Goal: Task Accomplishment & Management: Manage account settings

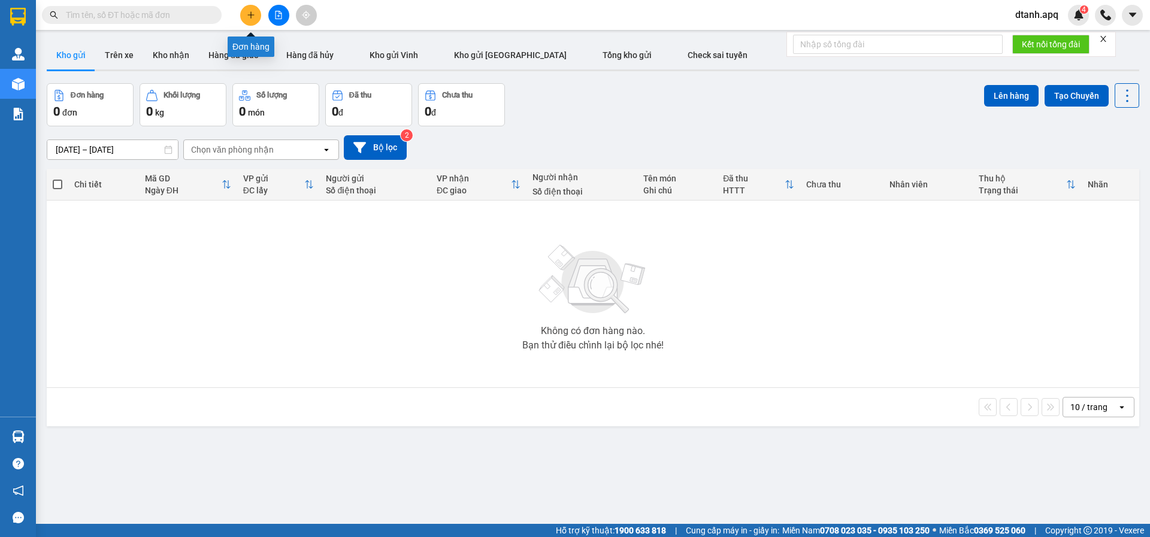
click at [252, 11] on button at bounding box center [250, 15] width 21 height 21
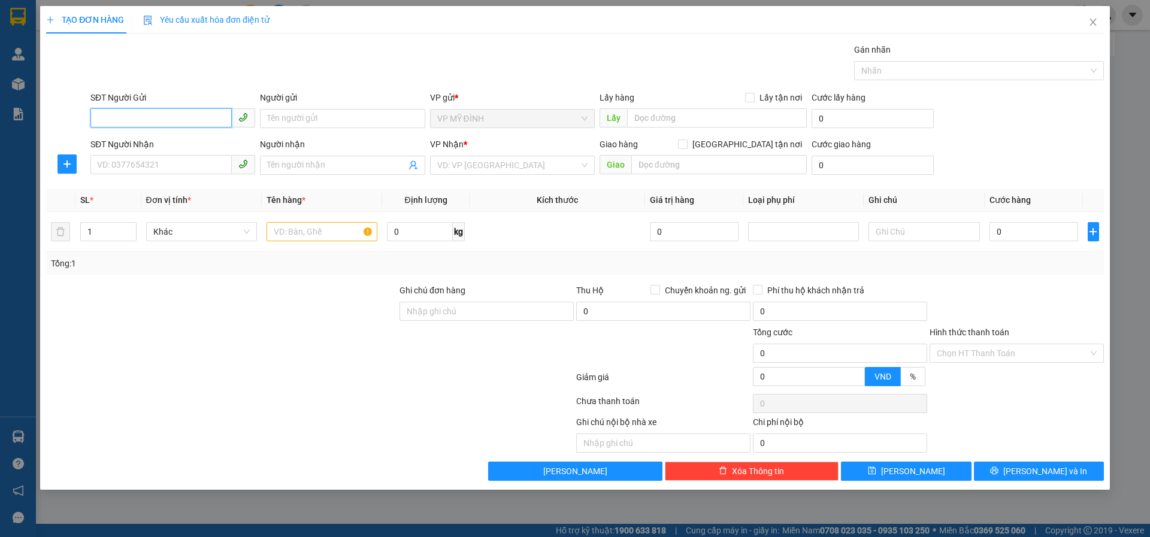
click at [134, 119] on input "SĐT Người Gửi" at bounding box center [160, 117] width 141 height 19
click at [137, 141] on div "0983282234 - vân anh" at bounding box center [173, 142] width 150 height 13
type input "0983282234"
type input "vân anh"
type input "0983282234"
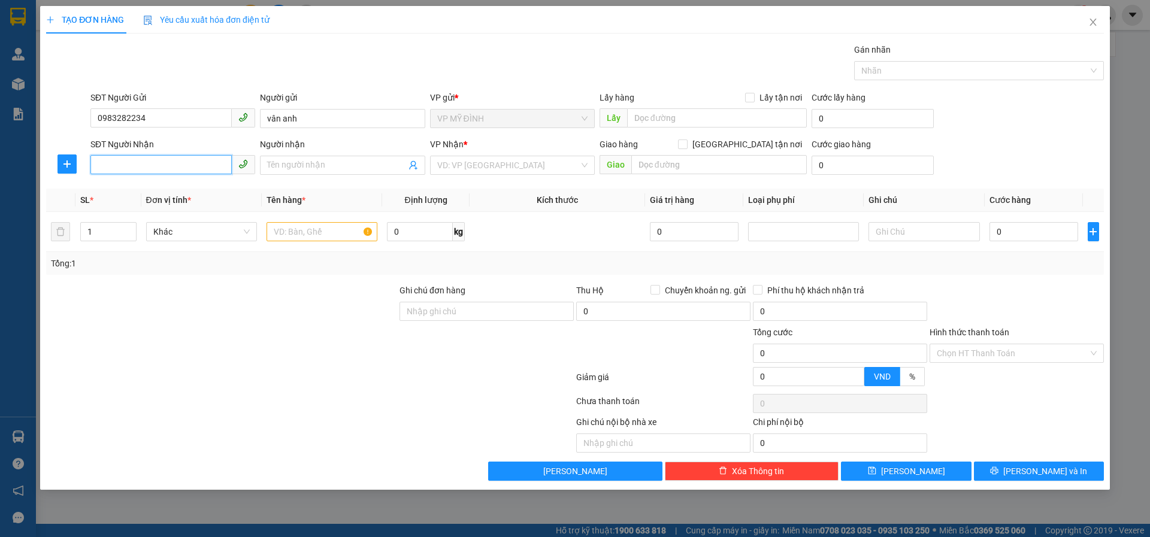
click at [132, 168] on input "SĐT Người Nhận" at bounding box center [160, 164] width 141 height 19
type input "0332770348"
click at [295, 168] on input "Người nhận" at bounding box center [336, 165] width 138 height 13
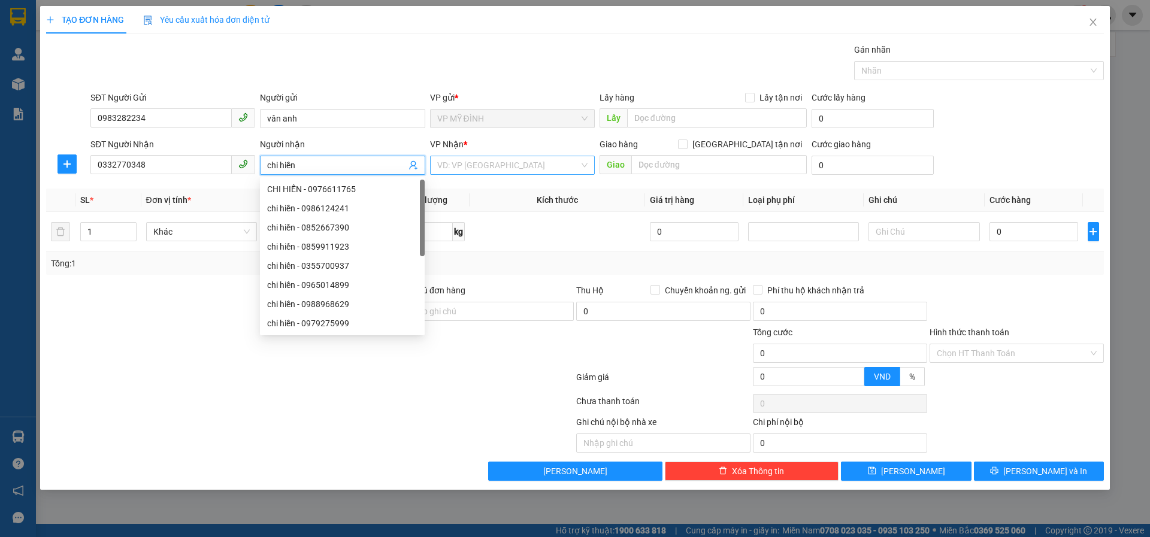
type input "chi hiền"
click at [495, 164] on input "search" at bounding box center [508, 165] width 142 height 18
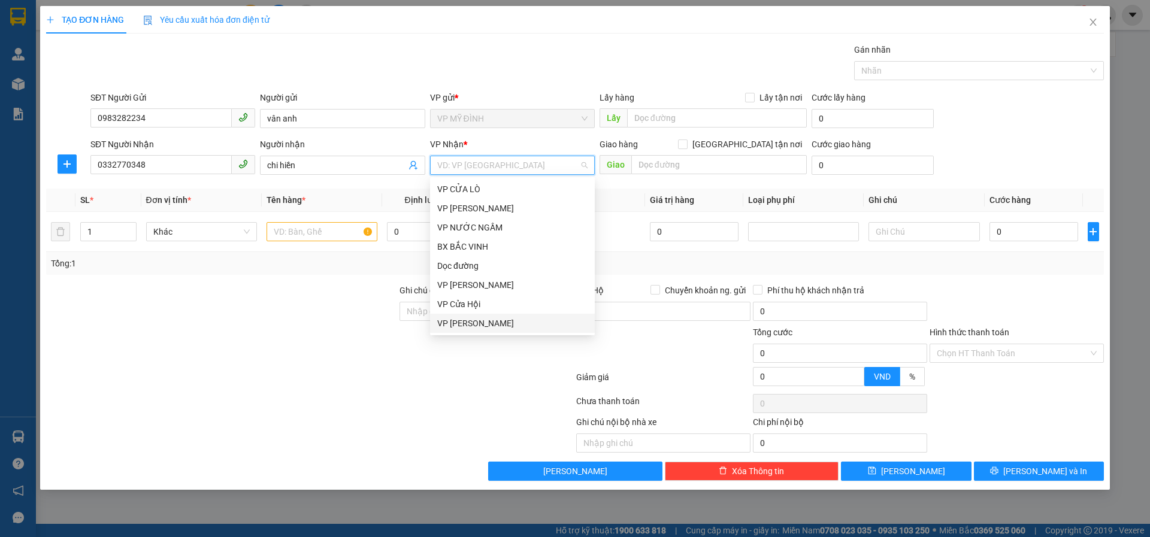
click at [465, 328] on div "VP [PERSON_NAME]" at bounding box center [512, 323] width 150 height 13
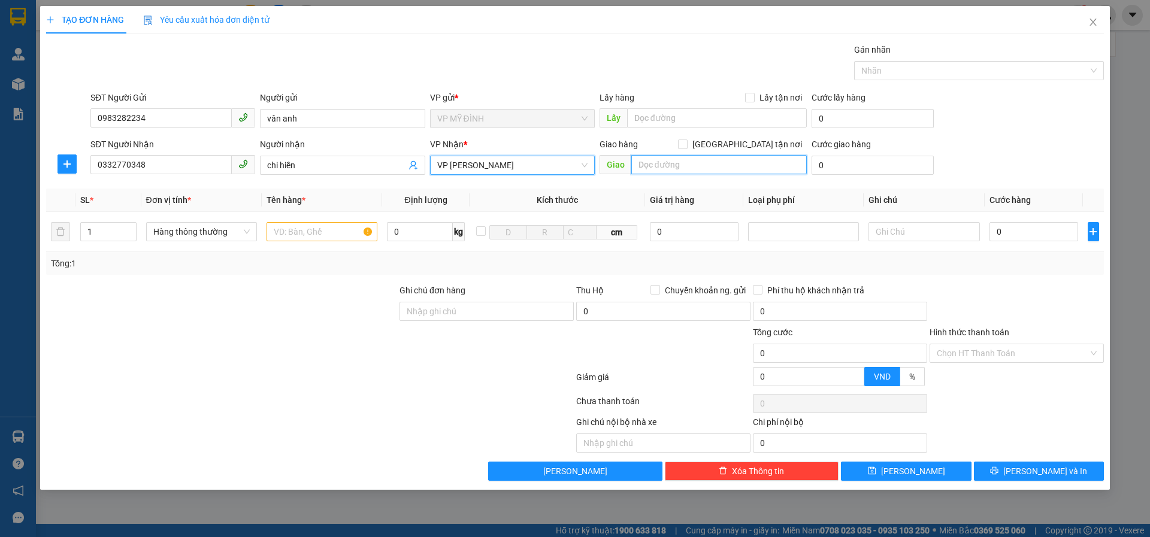
click at [666, 163] on input "text" at bounding box center [718, 164] width 175 height 19
type input "vp"
click at [686, 143] on input "[GEOGRAPHIC_DATA] tận nơi" at bounding box center [682, 144] width 8 height 8
checkbox input "true"
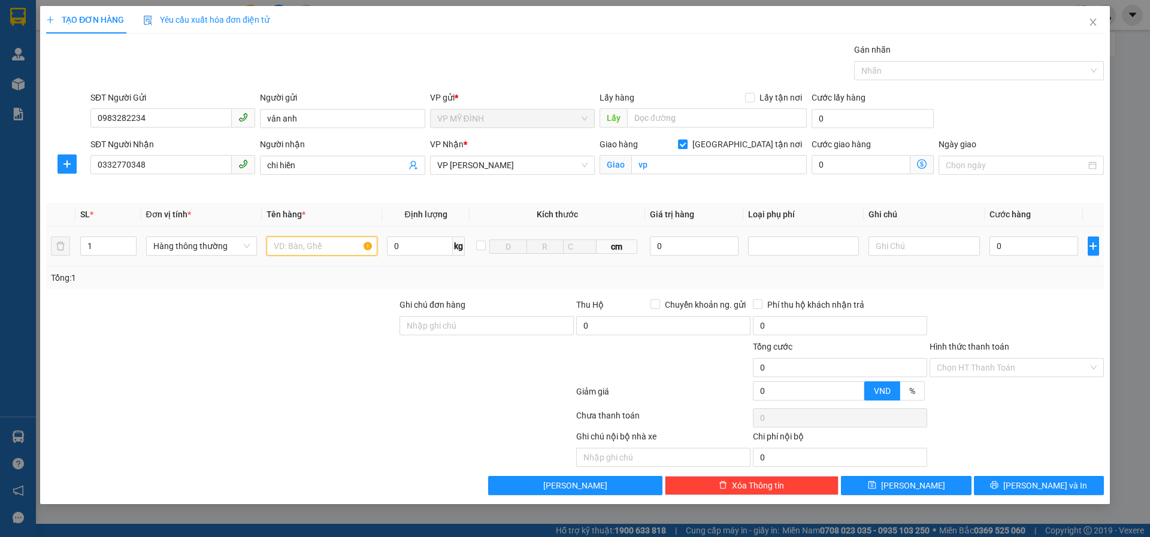
click at [271, 244] on input "text" at bounding box center [321, 246] width 111 height 19
click at [274, 245] on input "text" at bounding box center [321, 246] width 111 height 19
type input "bánh trung thu"
click at [1011, 248] on input "0" at bounding box center [1033, 246] width 89 height 19
type input "4"
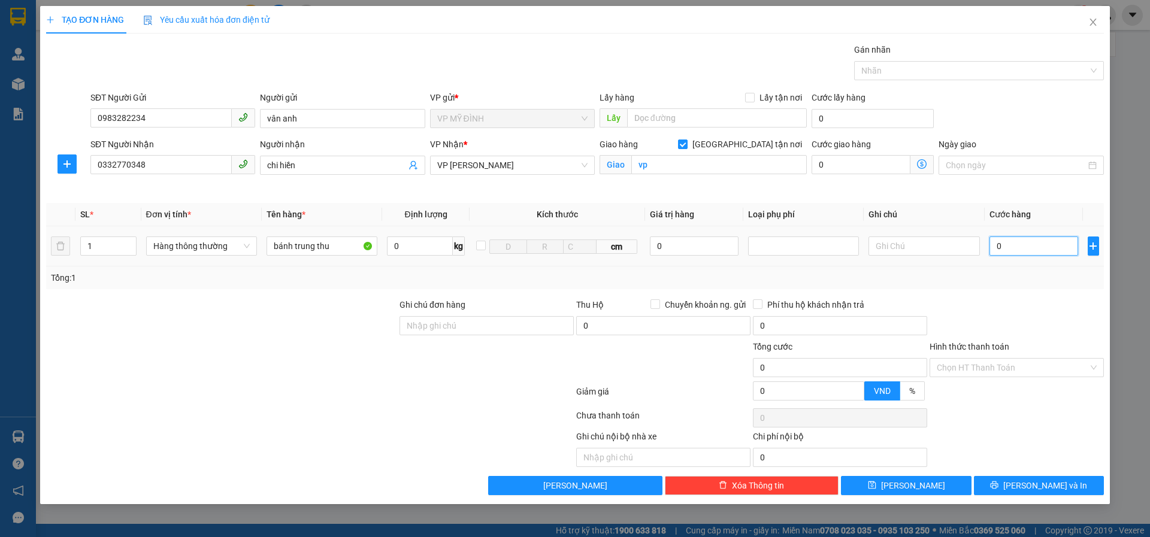
type input "4"
type input "40"
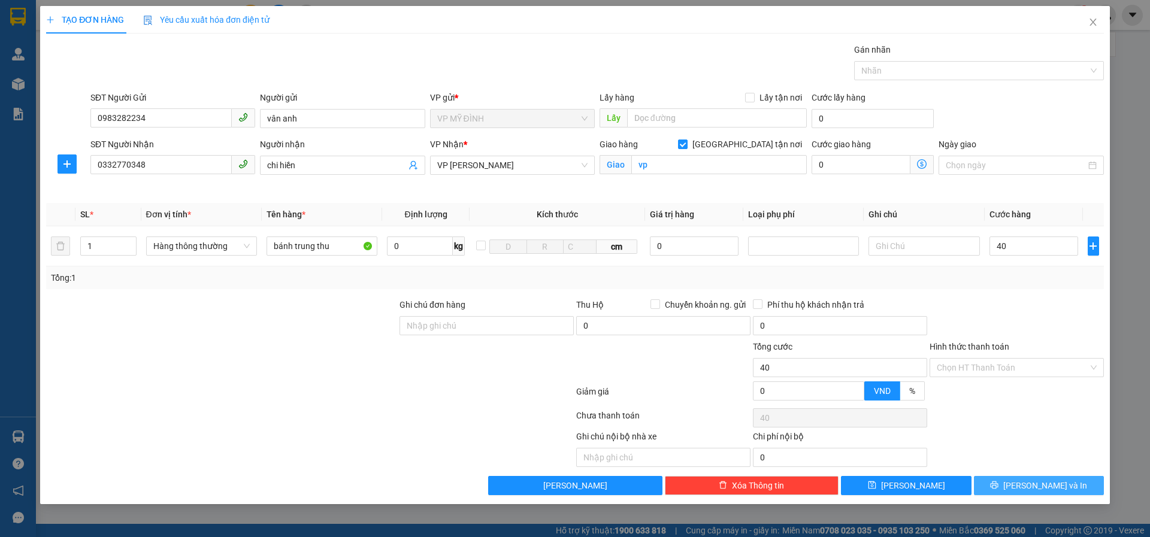
type input "40.000"
drag, startPoint x: 1027, startPoint y: 488, endPoint x: 1038, endPoint y: 434, distance: 55.0
click at [1033, 462] on div "Transit Pickup Surcharge Ids Transit Deliver Surcharge Ids Transit Deliver Surc…" at bounding box center [575, 269] width 1058 height 452
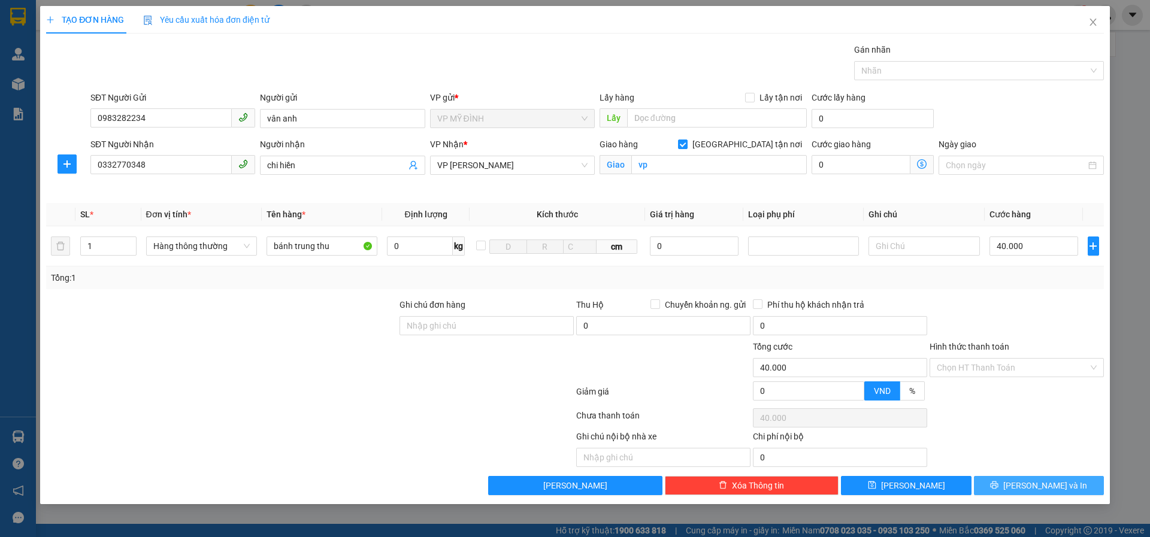
click at [1040, 486] on span "[PERSON_NAME] và In" at bounding box center [1045, 485] width 84 height 13
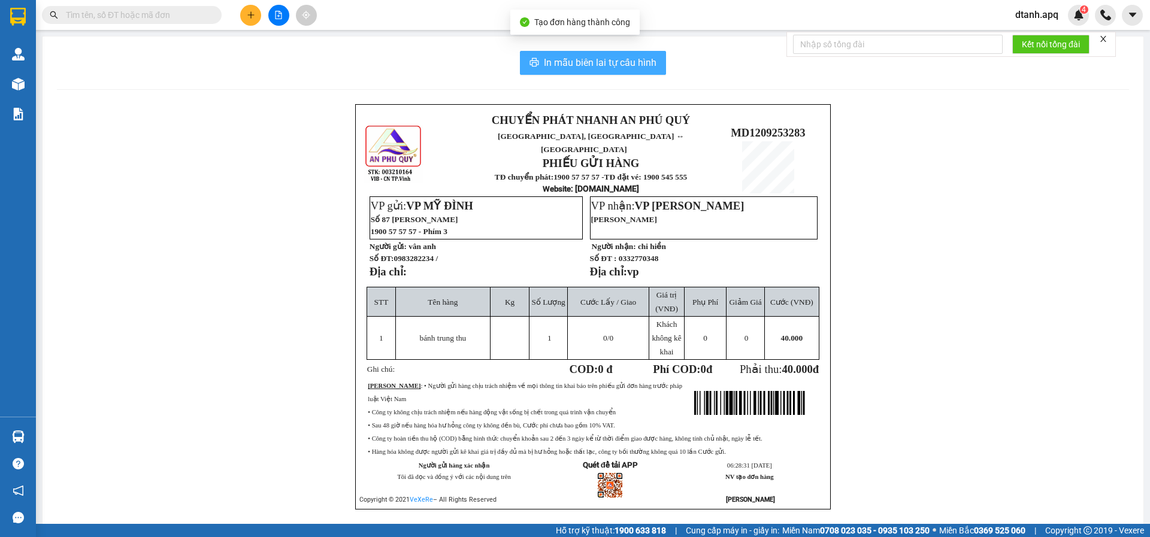
click at [604, 62] on span "In mẫu biên lai tự cấu hình" at bounding box center [600, 62] width 113 height 15
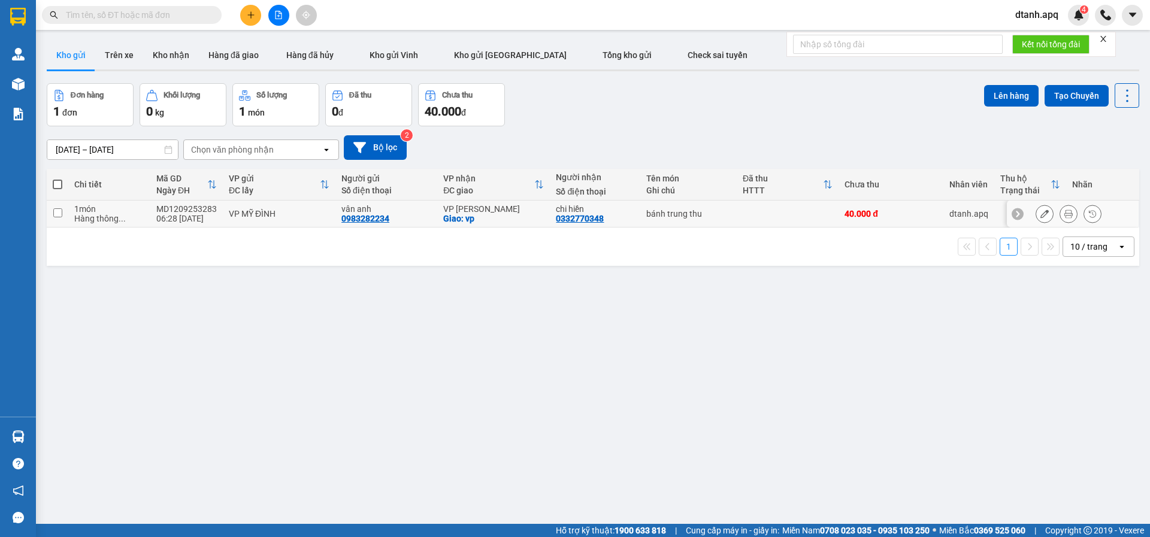
click at [497, 213] on div "VP [PERSON_NAME]" at bounding box center [493, 209] width 101 height 10
checkbox input "true"
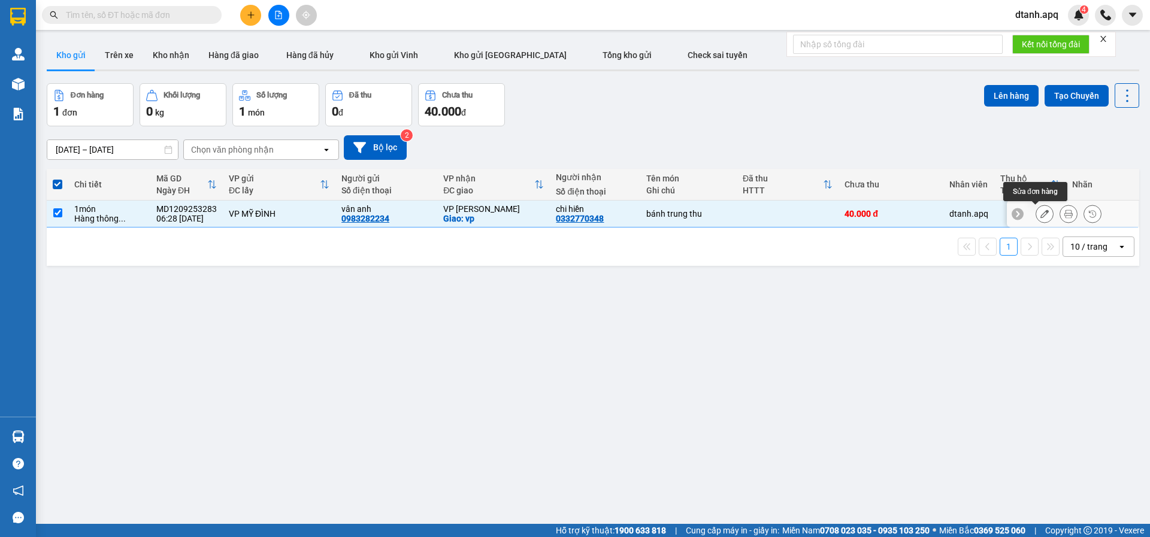
click at [1040, 218] on button at bounding box center [1044, 214] width 17 height 21
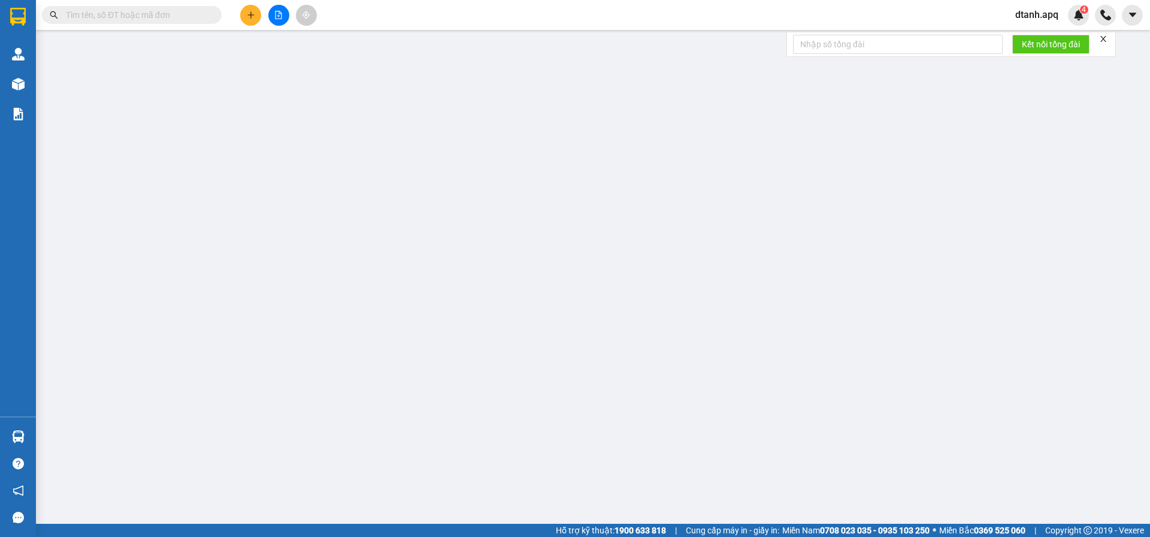
type input "0983282234"
type input "vân anh"
type input "0332770348"
type input "chi hiền"
checkbox input "true"
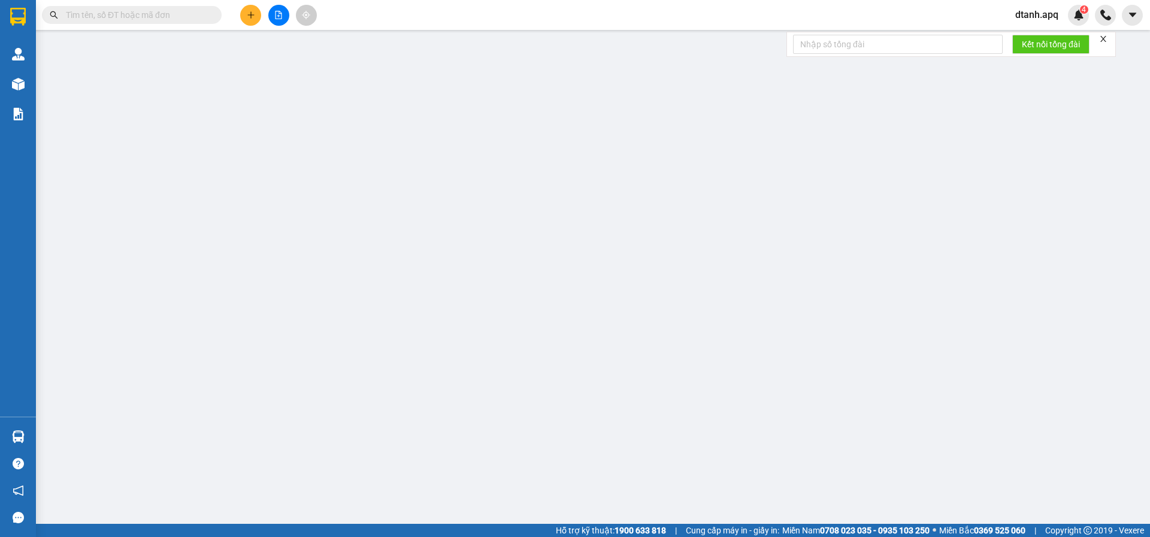
type input "vp"
type input "40.000"
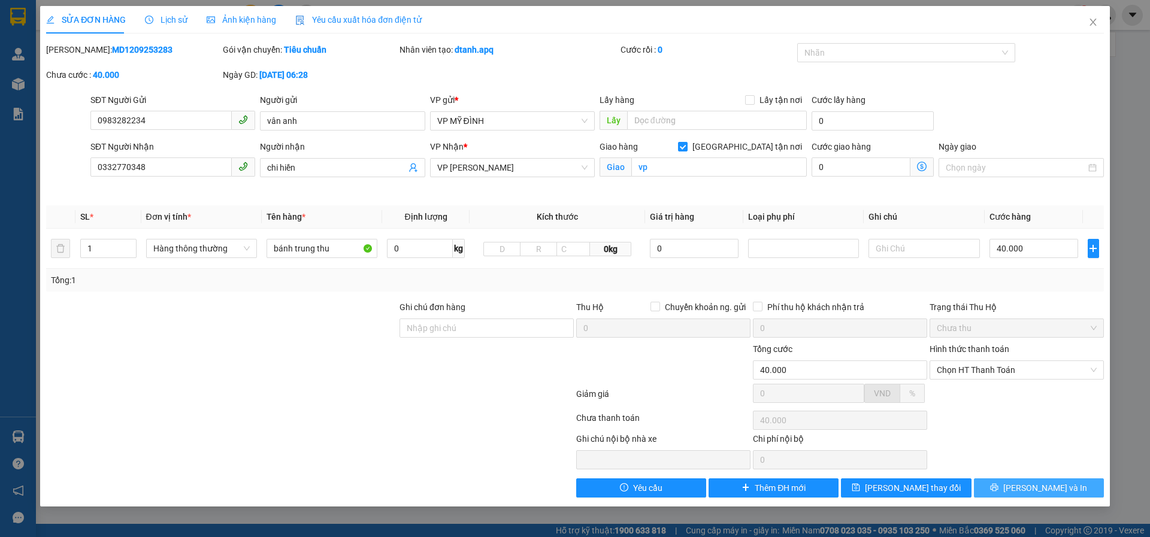
click at [998, 493] on span "printer" at bounding box center [994, 488] width 8 height 10
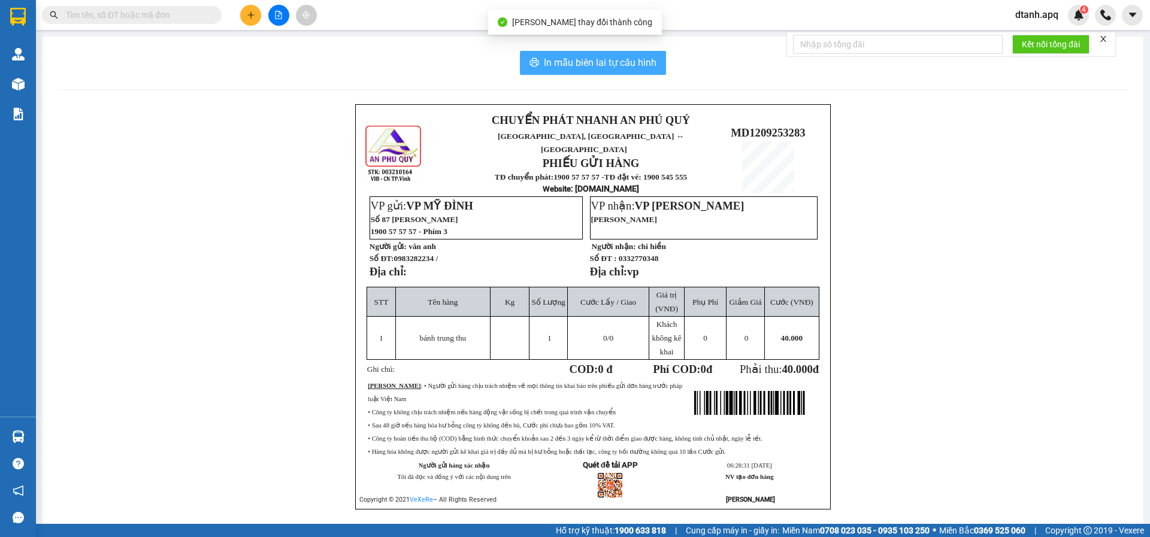
click at [642, 60] on span "In mẫu biên lai tự cấu hình" at bounding box center [600, 62] width 113 height 15
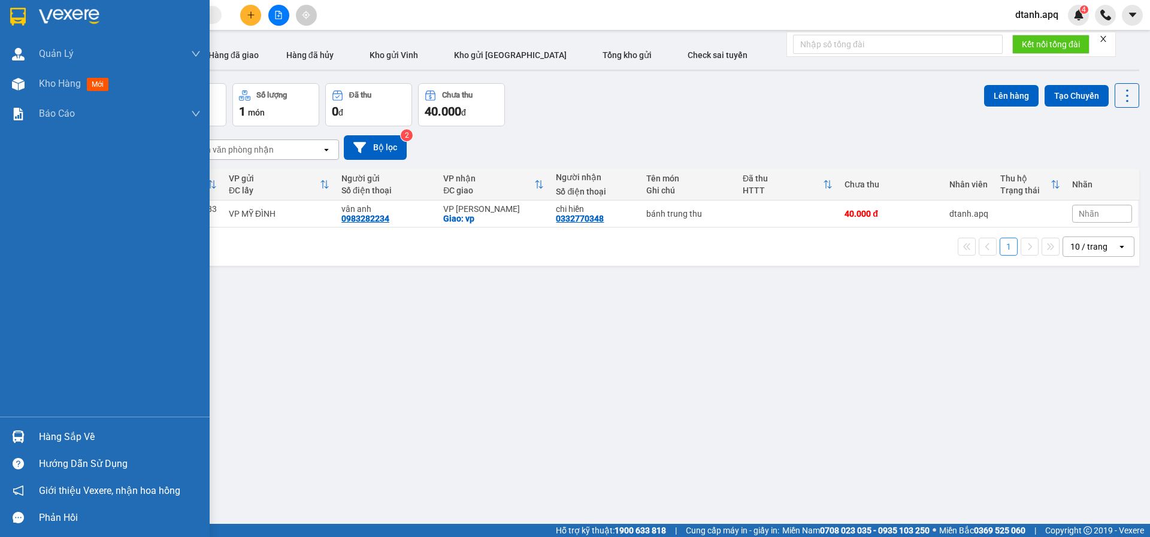
click at [16, 440] on img at bounding box center [18, 437] width 13 height 13
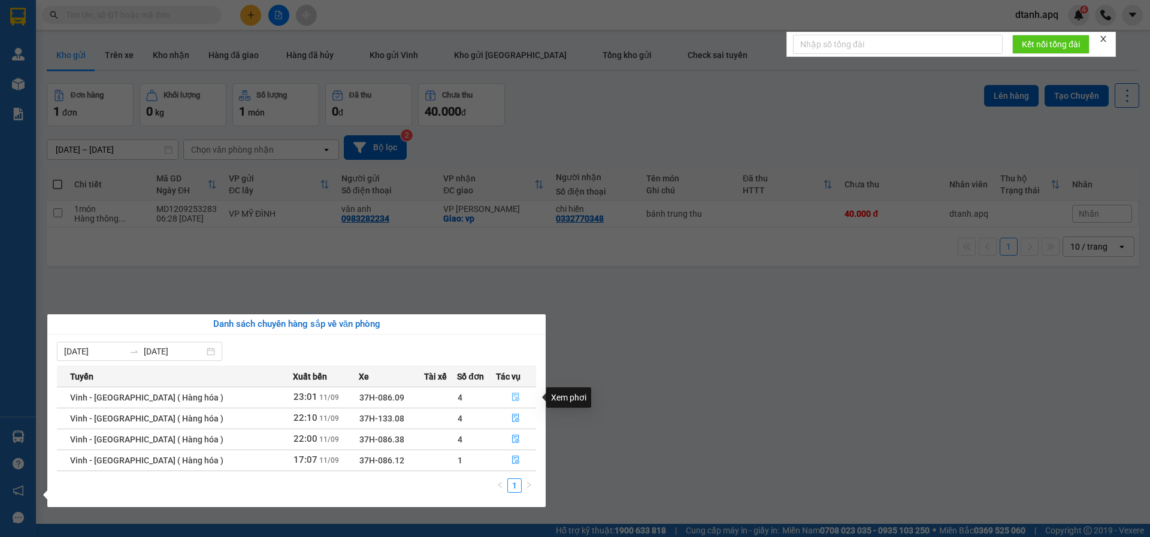
click at [511, 399] on icon "file-done" at bounding box center [515, 397] width 8 height 8
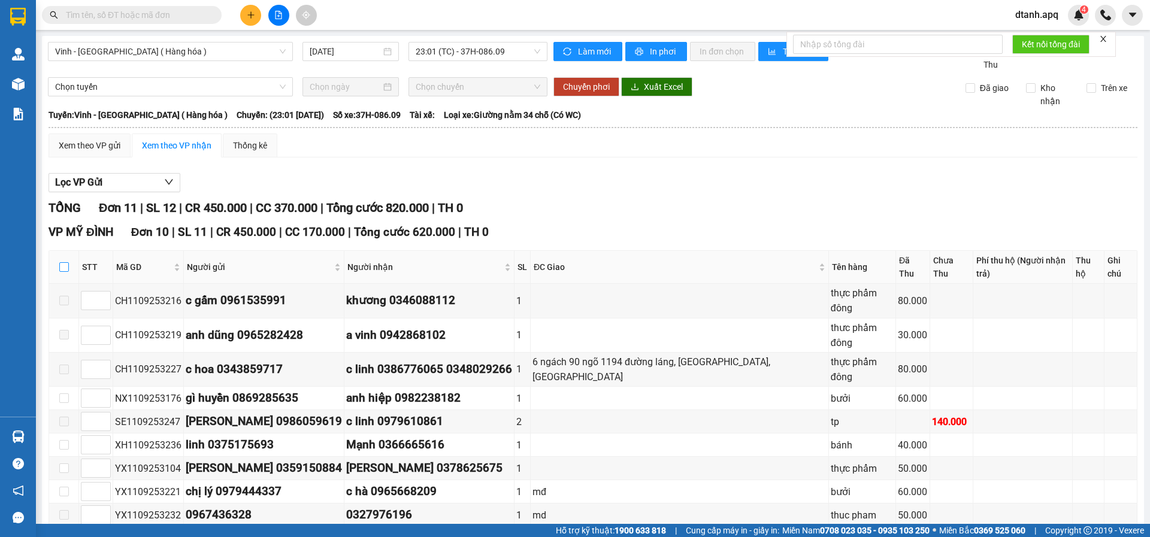
click at [60, 262] on input "checkbox" at bounding box center [64, 267] width 10 height 10
checkbox input "true"
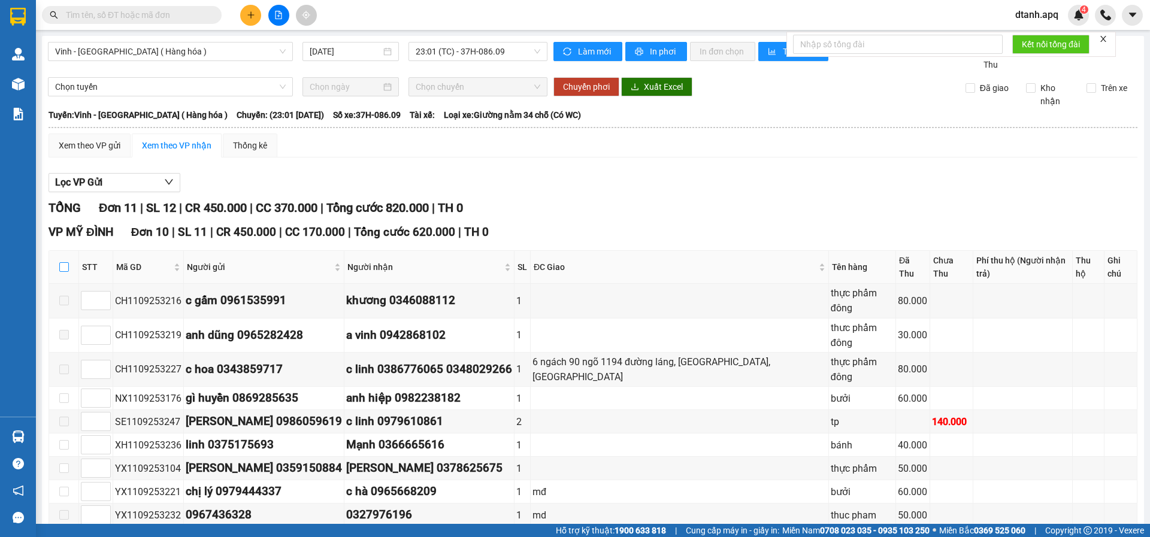
checkbox input "true"
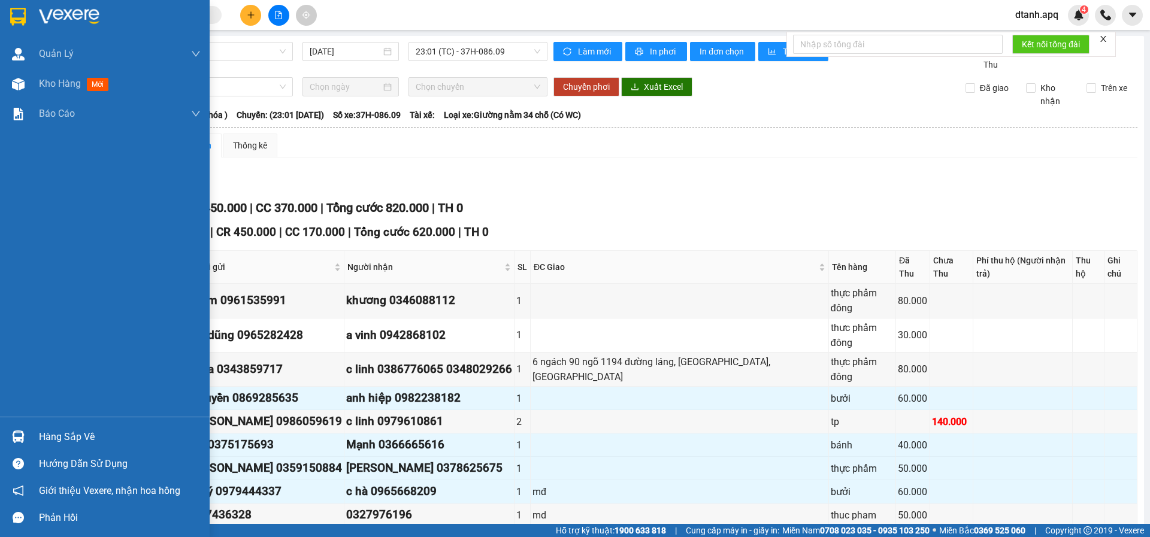
click at [14, 432] on img at bounding box center [18, 437] width 13 height 13
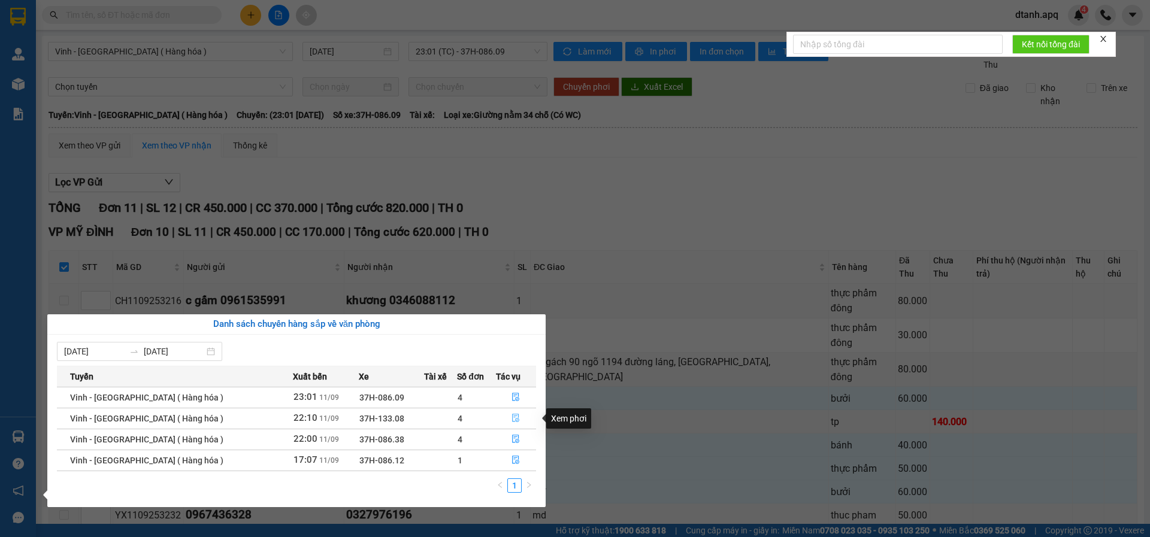
click at [513, 416] on icon "file-done" at bounding box center [515, 418] width 8 height 8
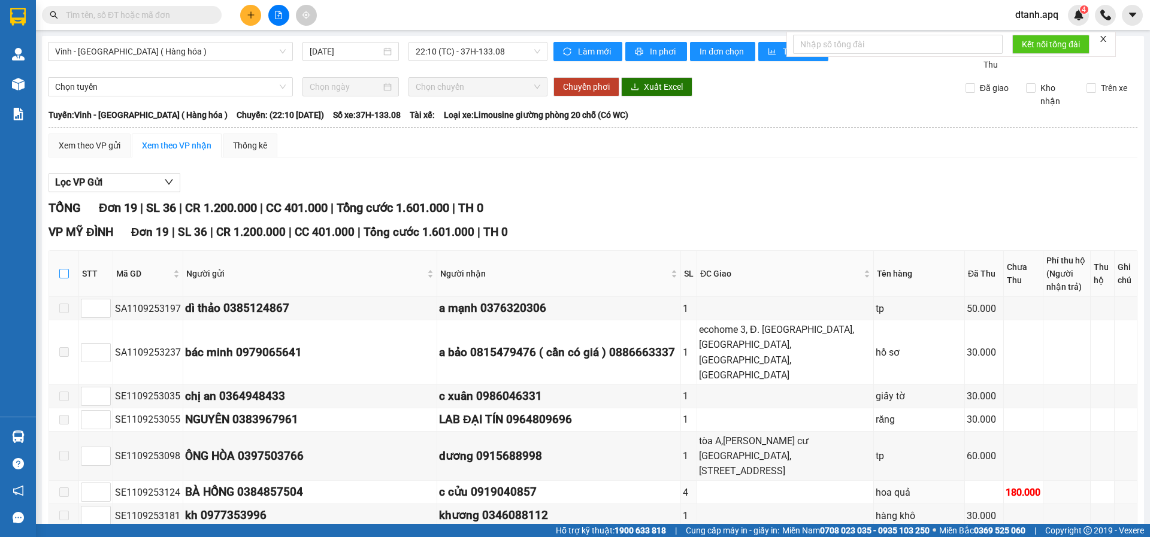
click at [60, 273] on input "checkbox" at bounding box center [64, 274] width 10 height 10
checkbox input "true"
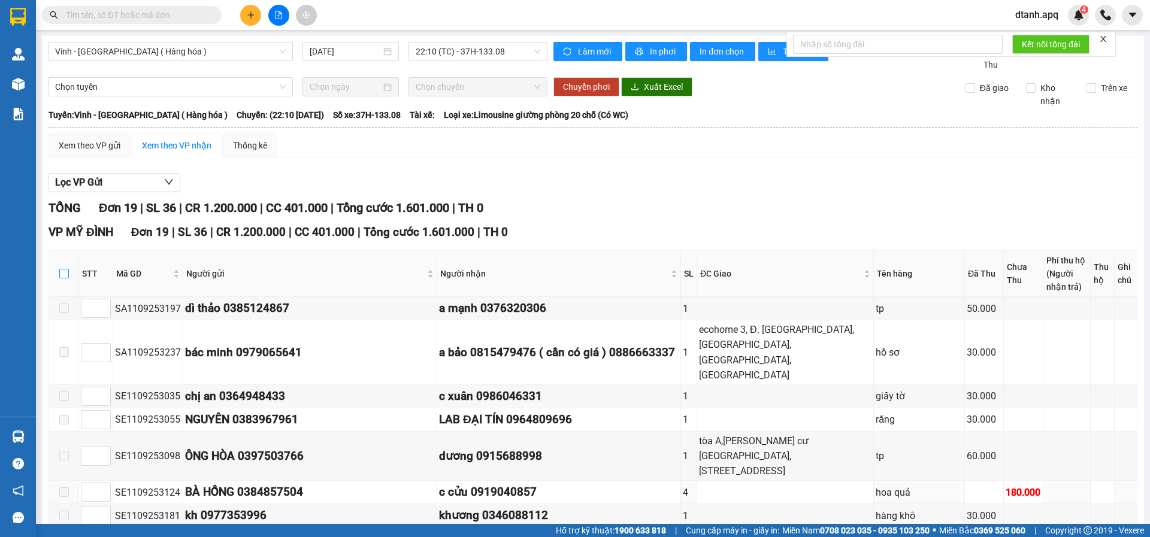
checkbox input "true"
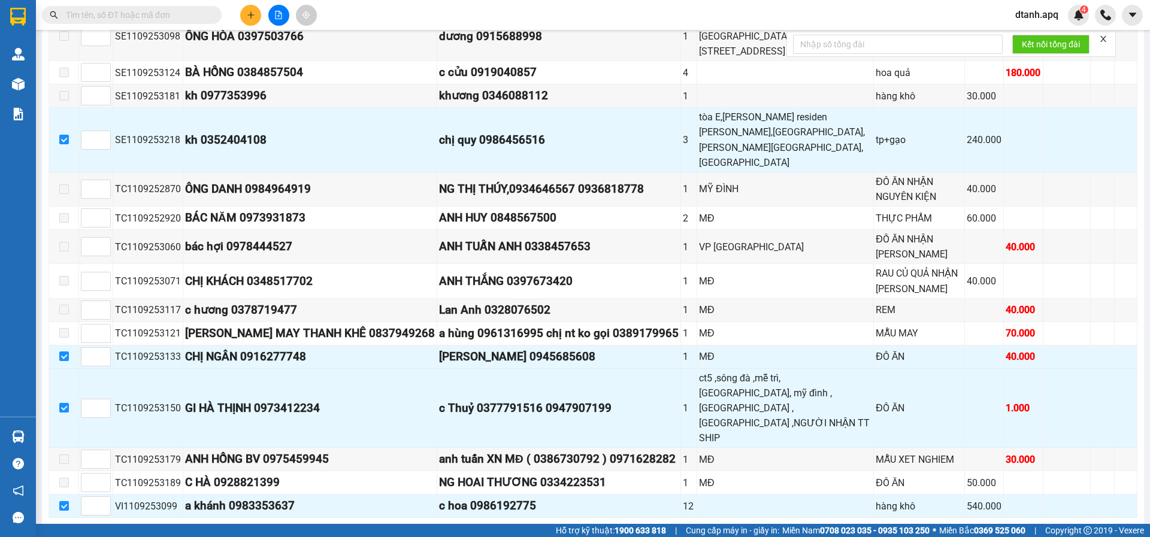
scroll to position [426, 0]
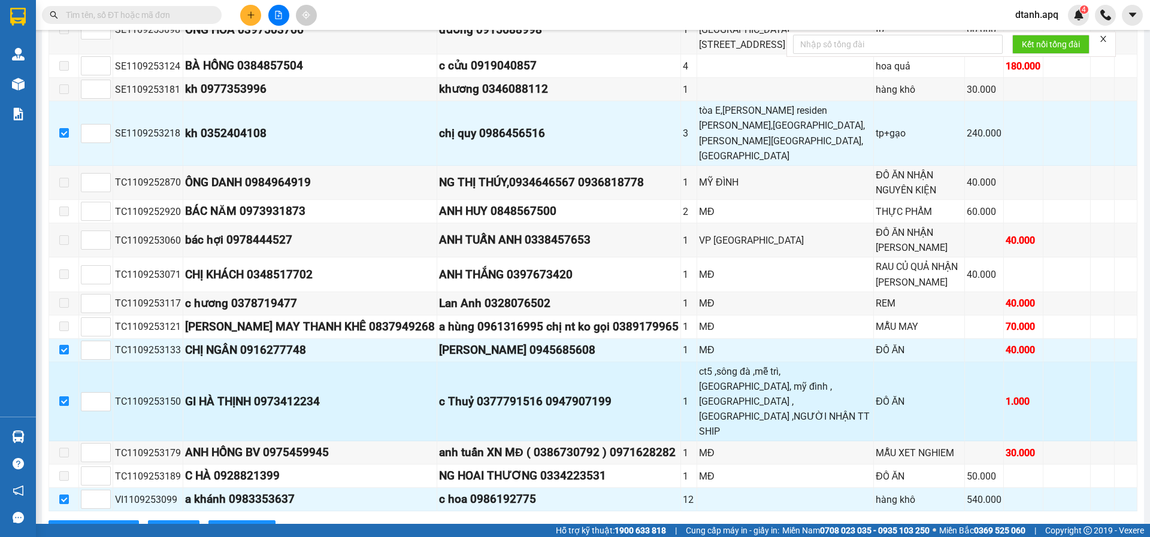
click at [67, 396] on input "checkbox" at bounding box center [64, 401] width 10 height 10
checkbox input "false"
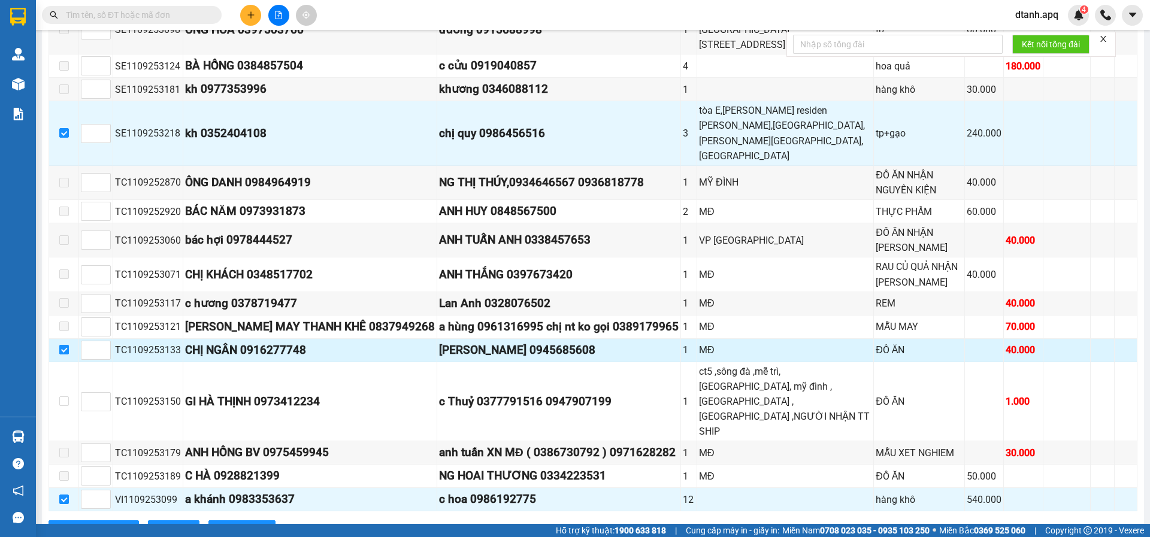
click at [64, 345] on input "checkbox" at bounding box center [64, 350] width 10 height 10
checkbox input "false"
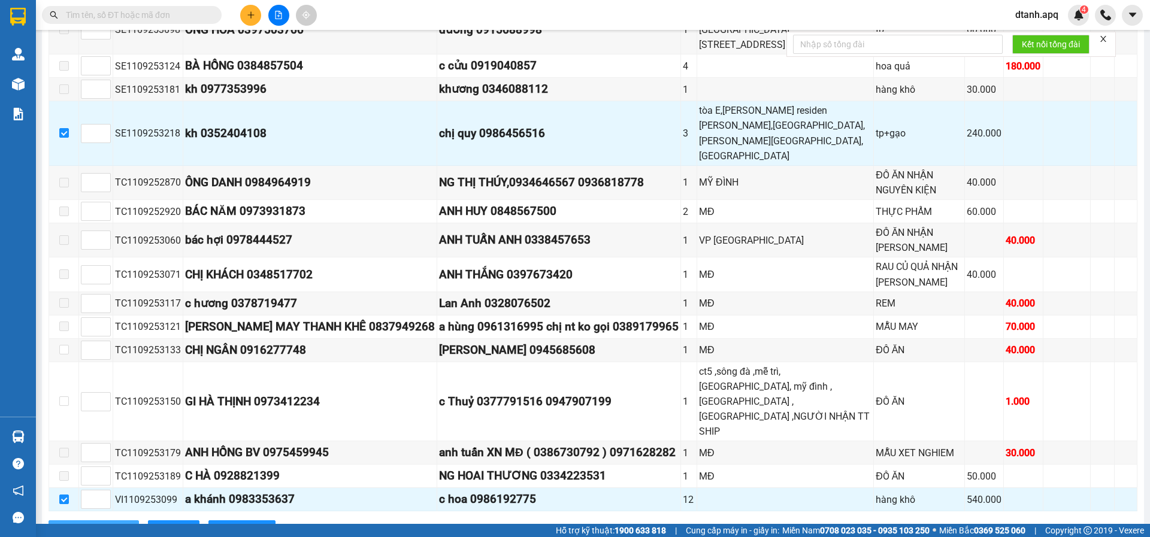
click at [107, 523] on span "Nhập kho nhận" at bounding box center [100, 529] width 58 height 13
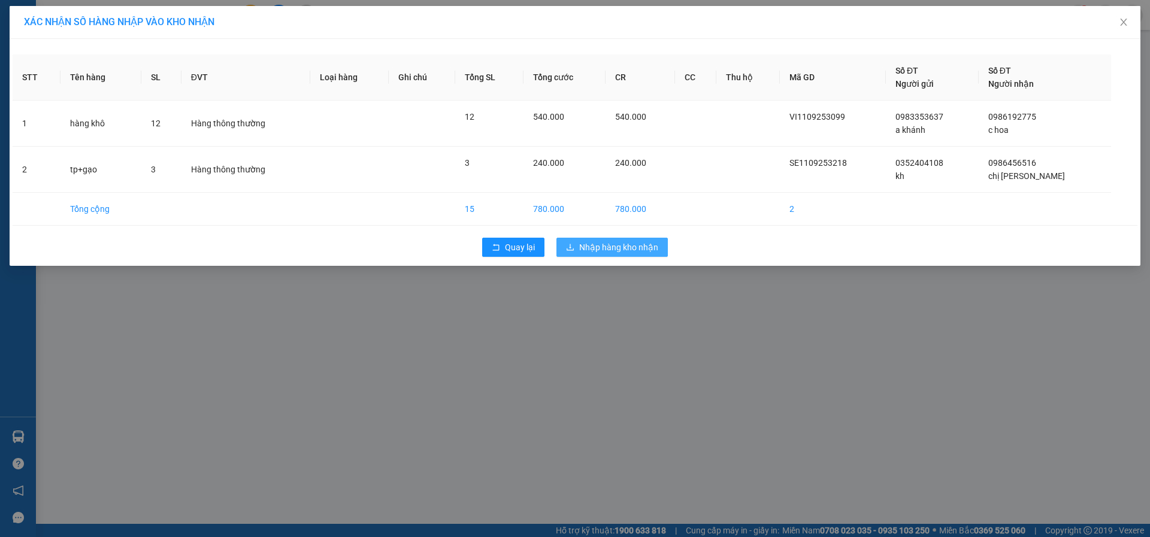
click at [629, 246] on span "Nhập hàng kho nhận" at bounding box center [618, 247] width 79 height 13
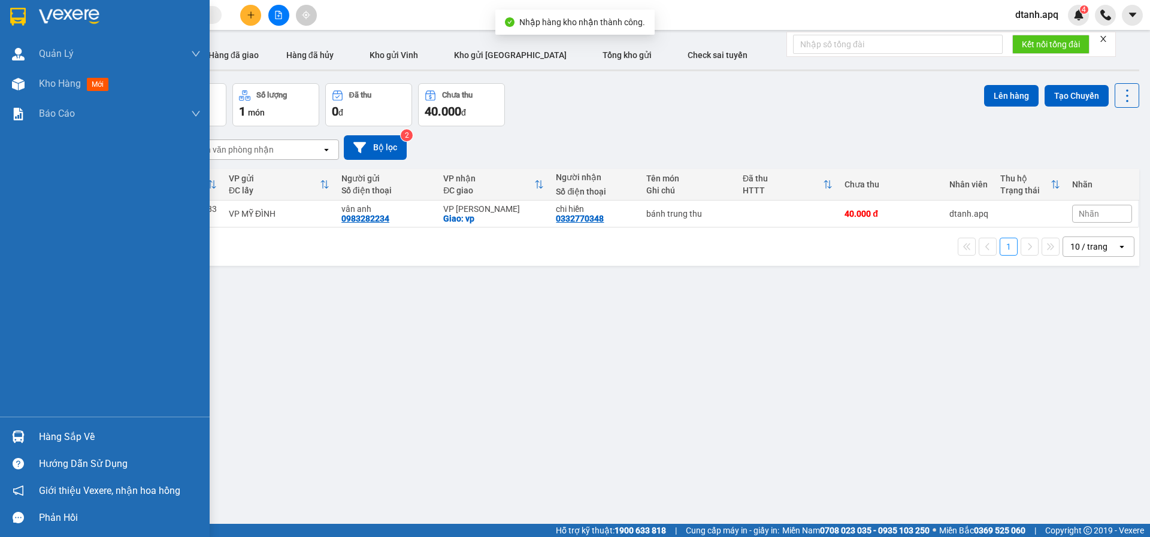
click at [19, 434] on img at bounding box center [18, 437] width 13 height 13
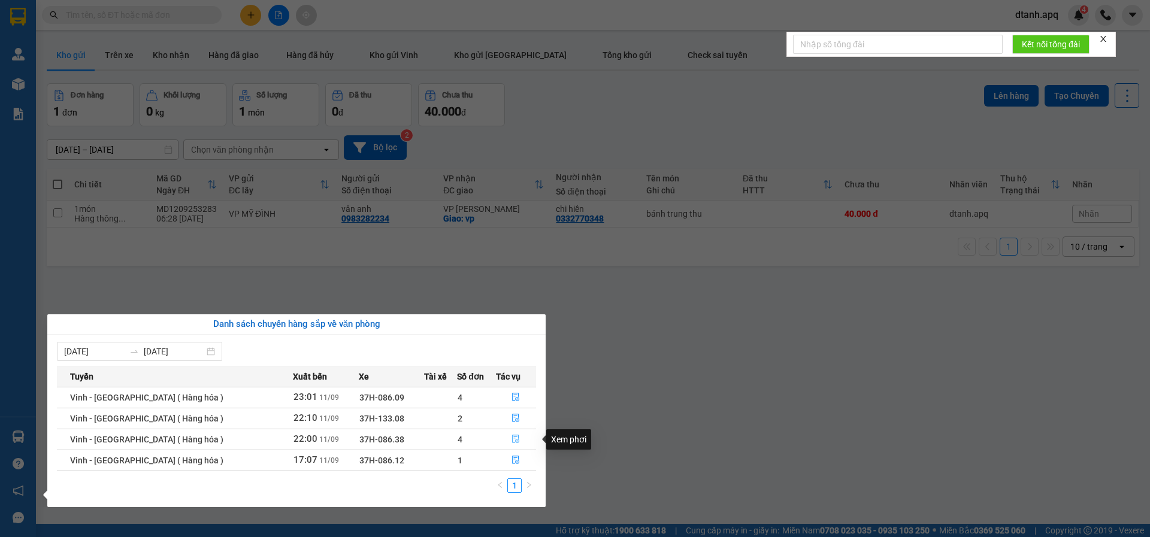
click at [511, 441] on icon "file-done" at bounding box center [515, 439] width 8 height 8
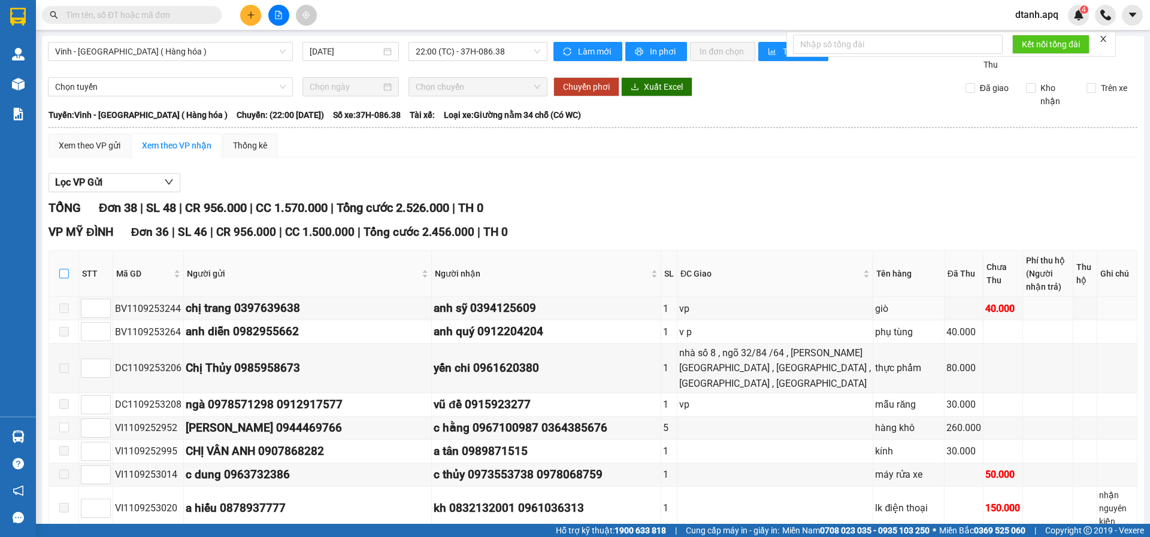
click at [63, 272] on input "checkbox" at bounding box center [64, 274] width 10 height 10
checkbox input "true"
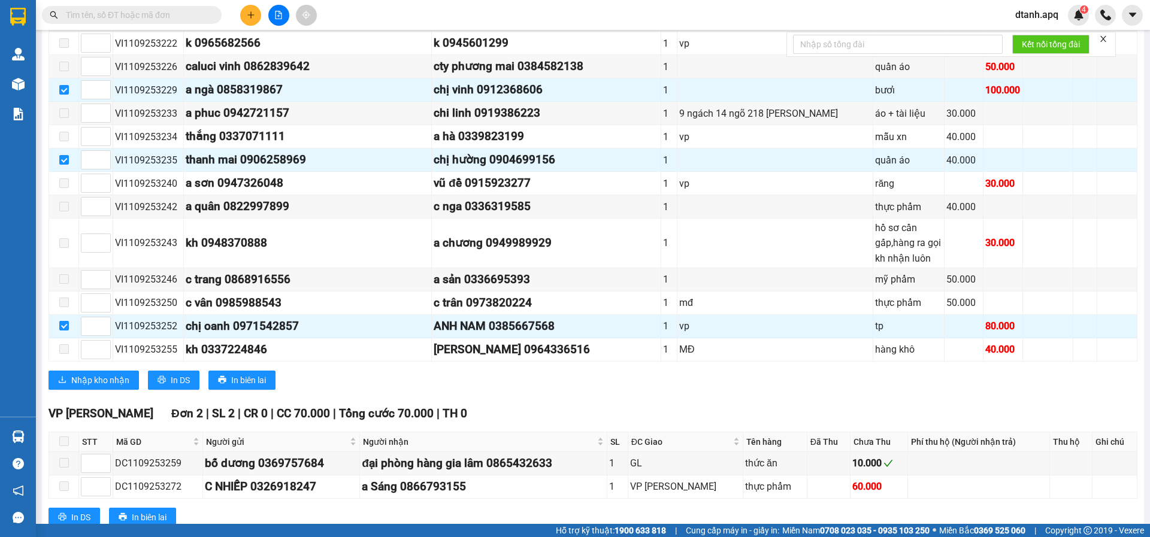
scroll to position [879, 0]
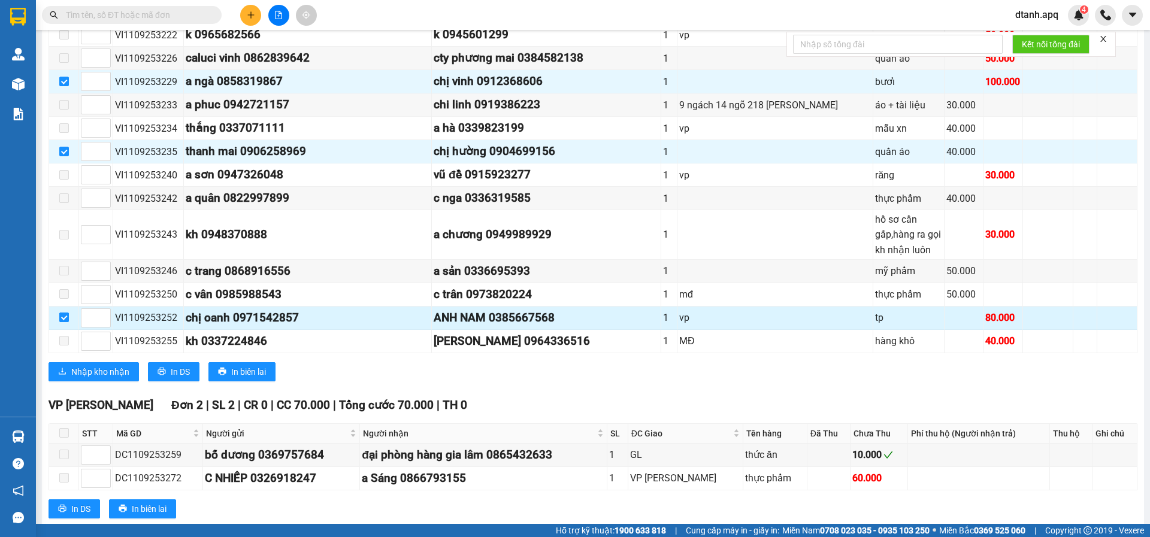
click at [65, 313] on input "checkbox" at bounding box center [64, 318] width 10 height 10
checkbox input "false"
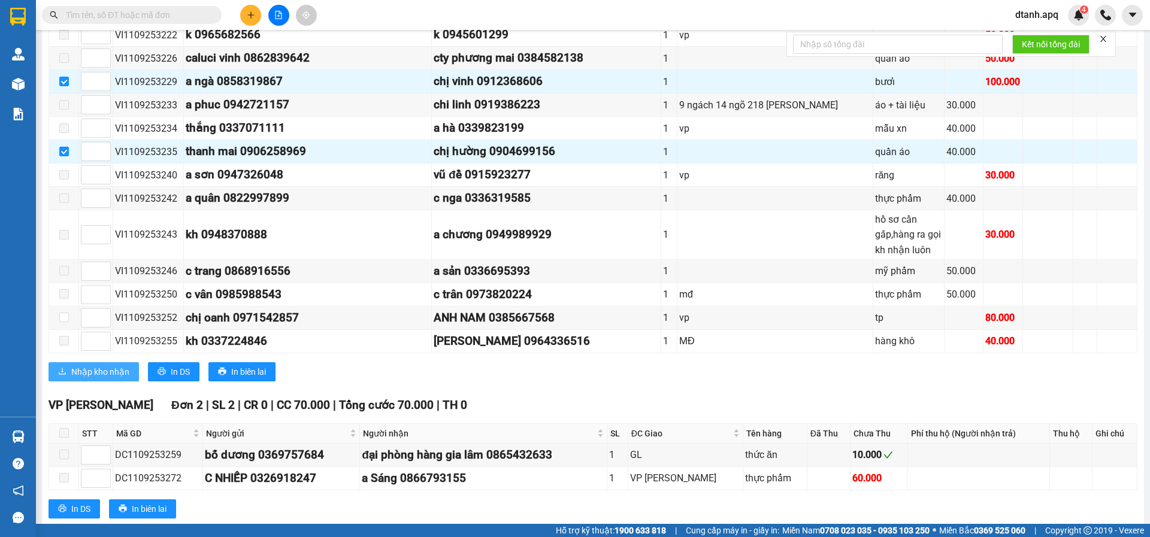
click at [102, 368] on span "Nhập kho nhận" at bounding box center [100, 371] width 58 height 13
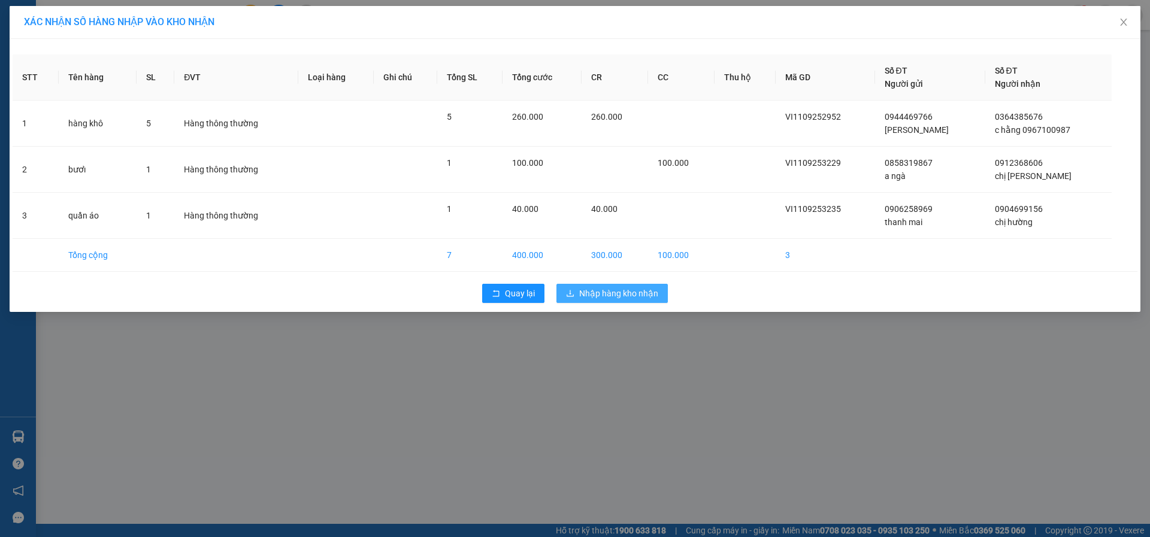
click at [612, 295] on span "Nhập hàng kho nhận" at bounding box center [618, 293] width 79 height 13
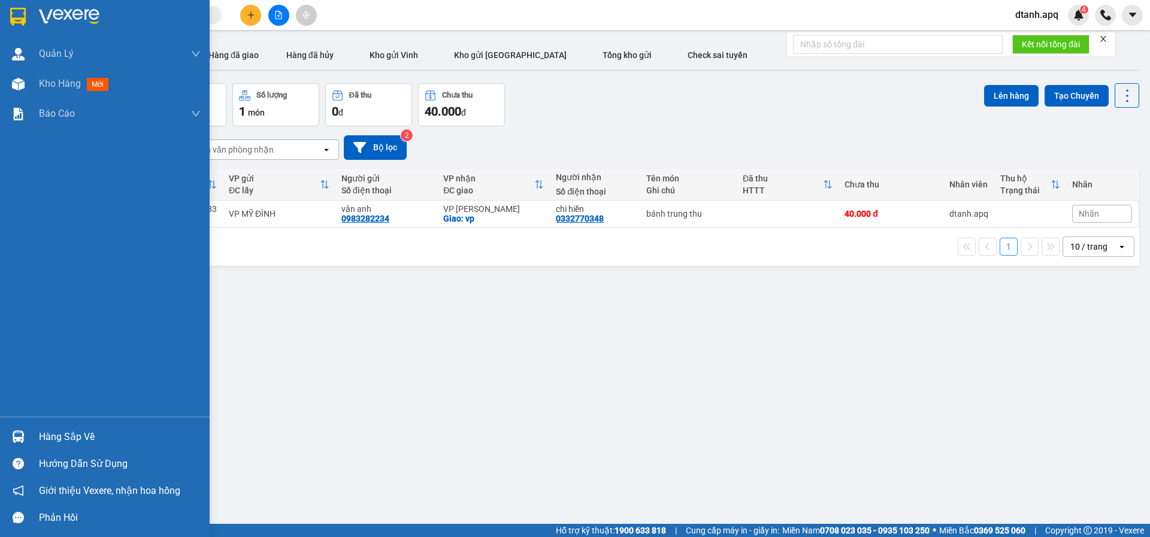
click at [19, 436] on img at bounding box center [18, 437] width 13 height 13
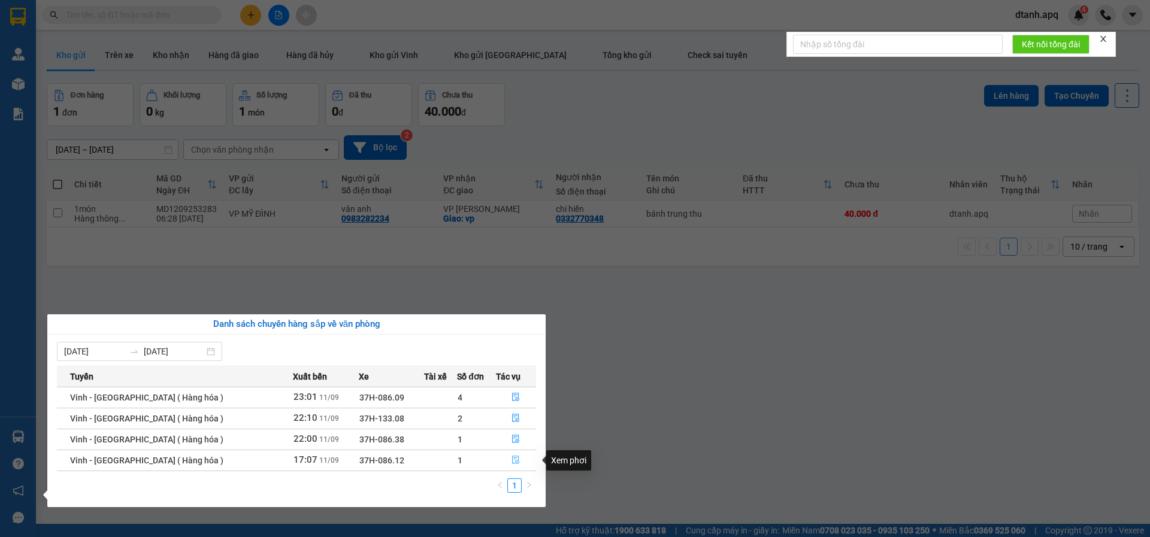
click at [512, 459] on icon "file-done" at bounding box center [515, 460] width 8 height 8
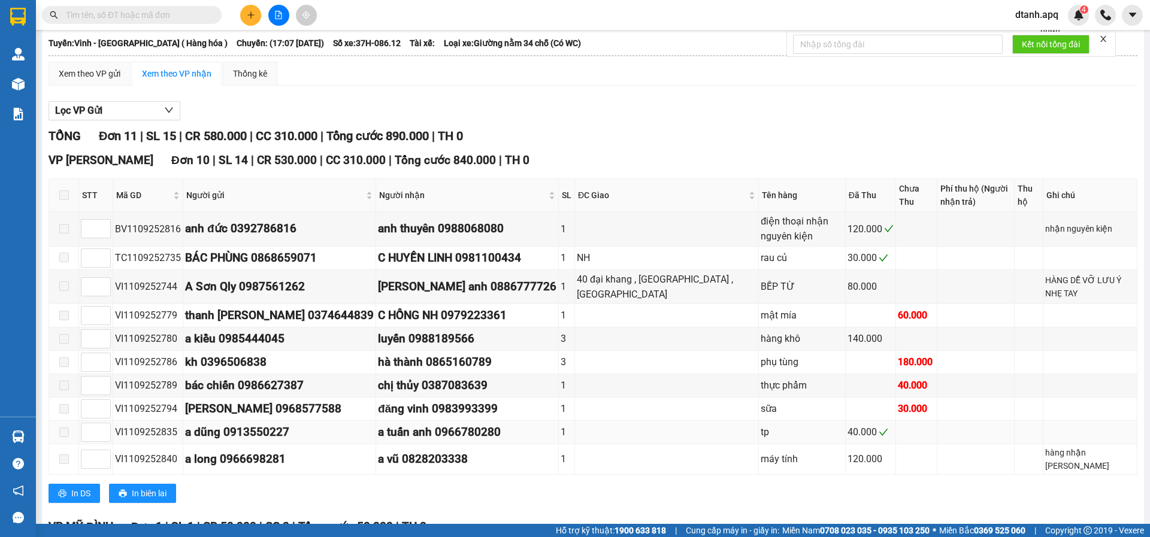
scroll to position [156, 0]
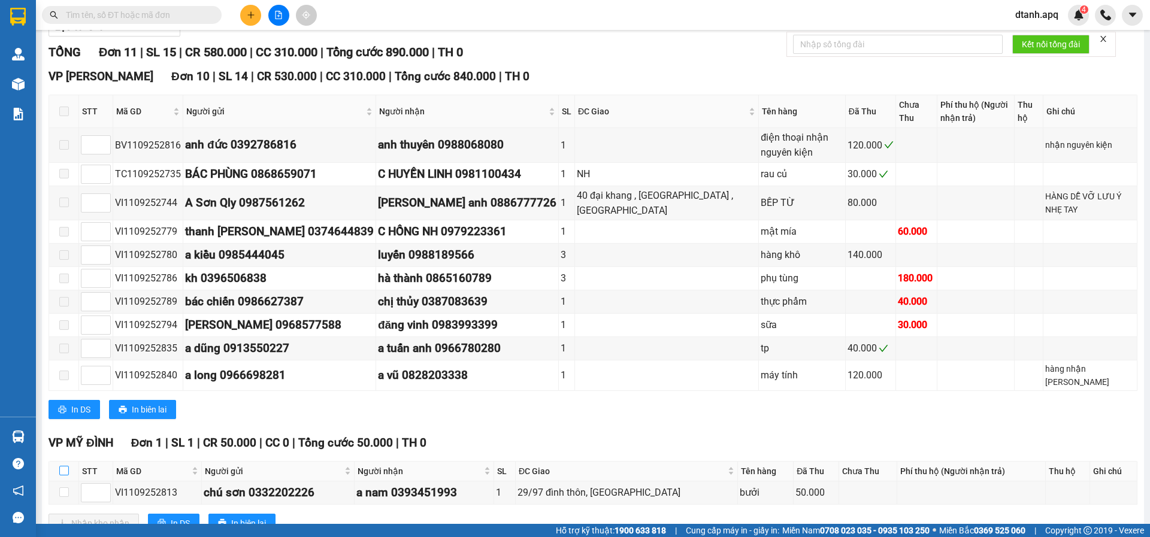
click at [59, 466] on input "checkbox" at bounding box center [64, 471] width 10 height 10
checkbox input "true"
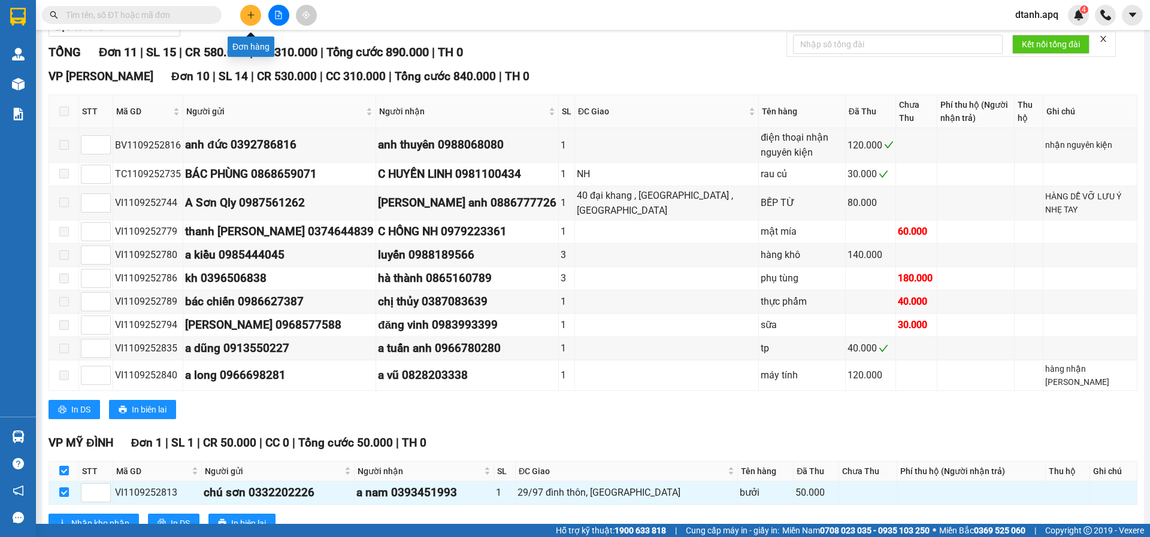
click at [254, 13] on icon "plus" at bounding box center [251, 15] width 8 height 8
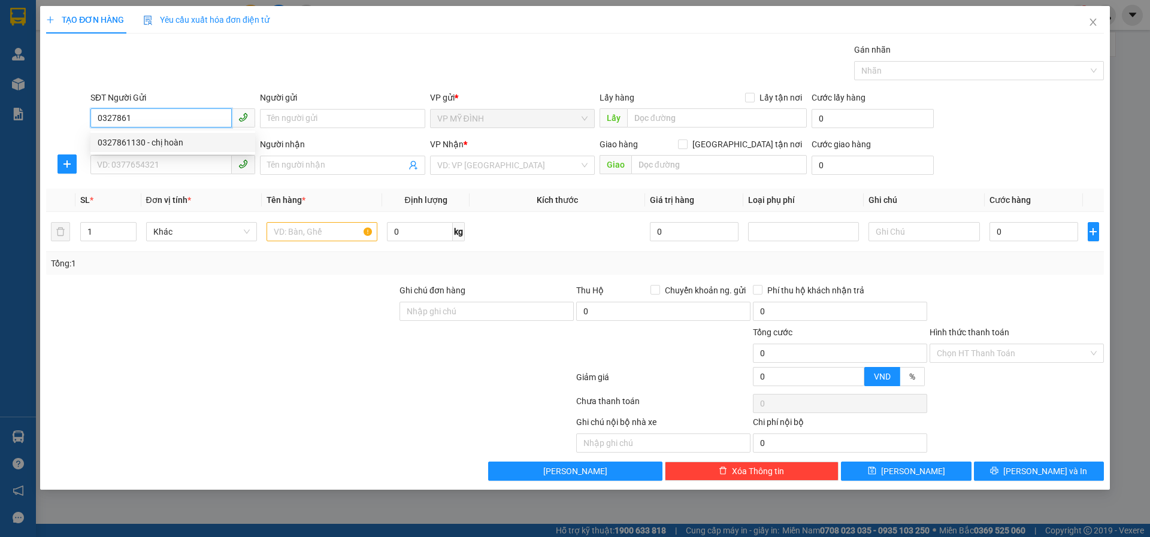
click at [119, 141] on div "0327861130 - chị hoàn" at bounding box center [173, 142] width 150 height 13
type input "0327861130"
type input "chị hoàn"
type input "0327861130"
click at [136, 161] on input "SĐT Người Nhận" at bounding box center [160, 164] width 141 height 19
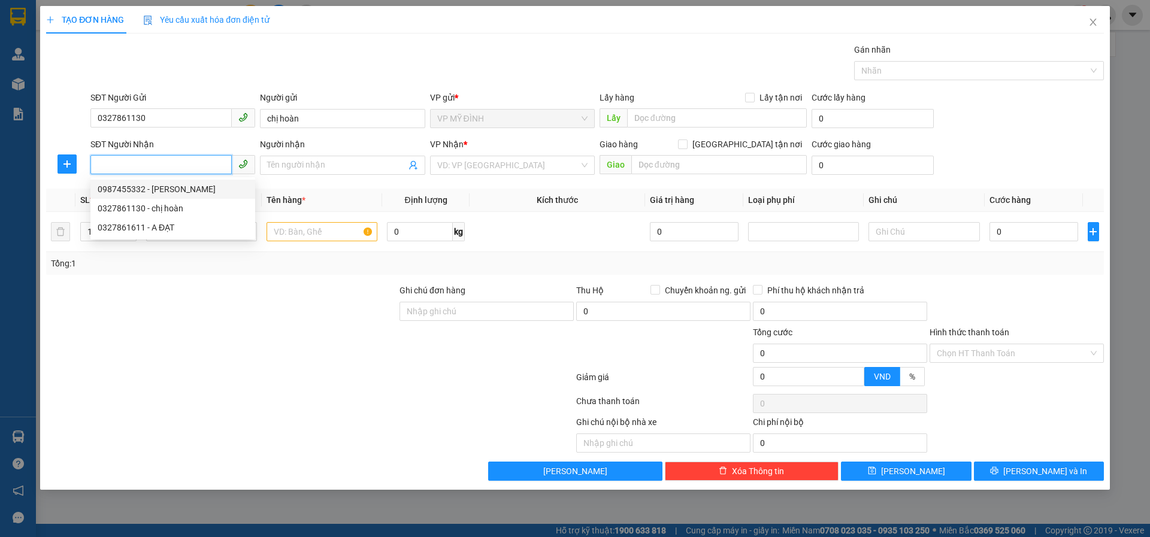
drag, startPoint x: 132, startPoint y: 189, endPoint x: 128, endPoint y: 182, distance: 8.1
click at [132, 187] on div "0987455332 - anh thọ" at bounding box center [173, 189] width 150 height 13
type input "0987455332"
type input "anh thọ"
checkbox input "true"
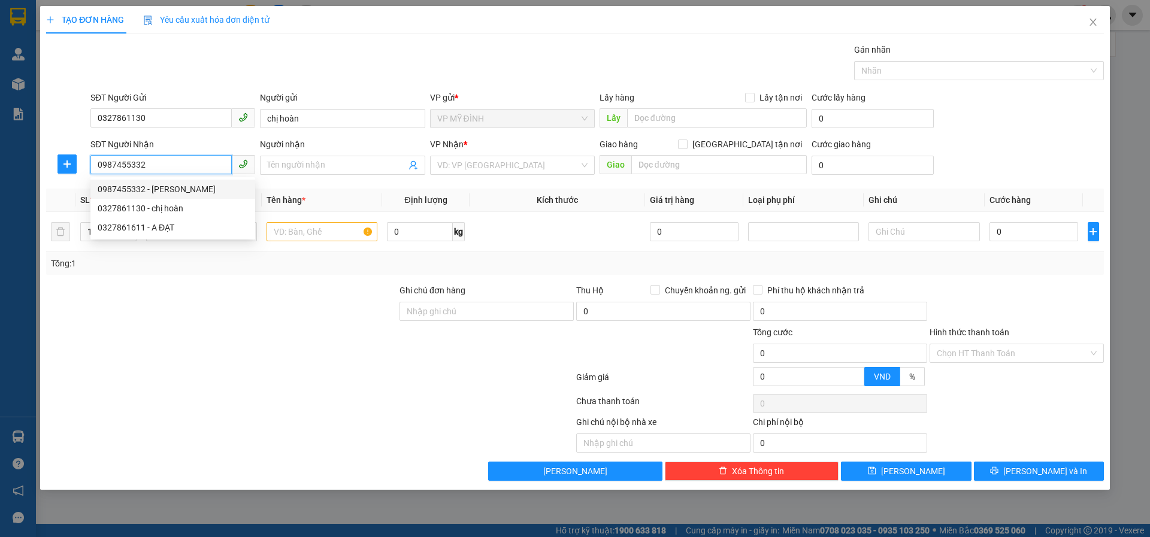
type input "48 trần quang diệu cố định"
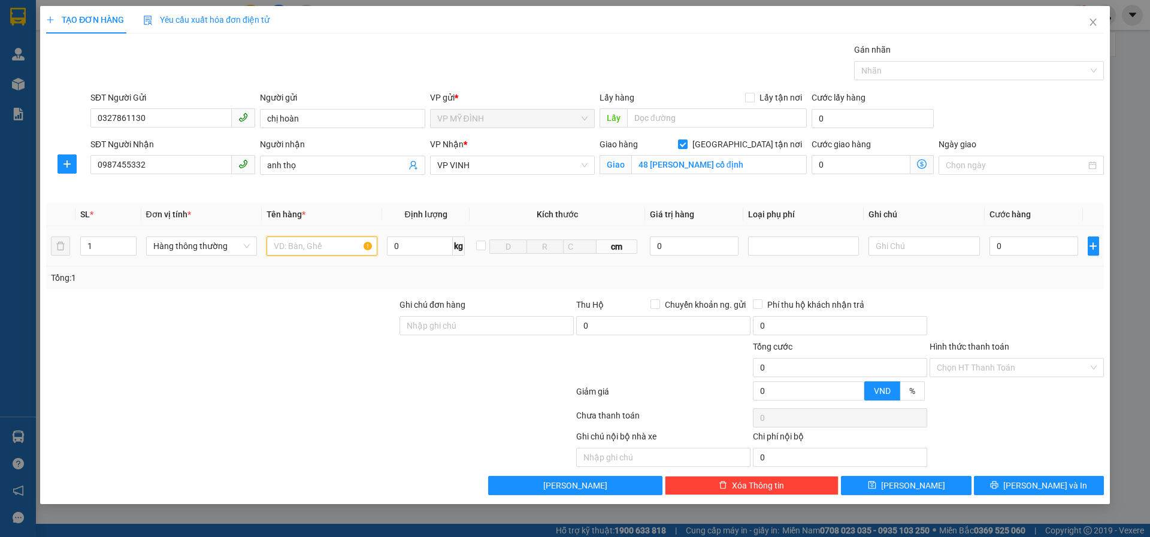
click at [304, 250] on input "text" at bounding box center [321, 246] width 111 height 19
type input "d"
type input "đông lạnh"
click at [1027, 245] on input "0" at bounding box center [1033, 246] width 89 height 19
type input "1"
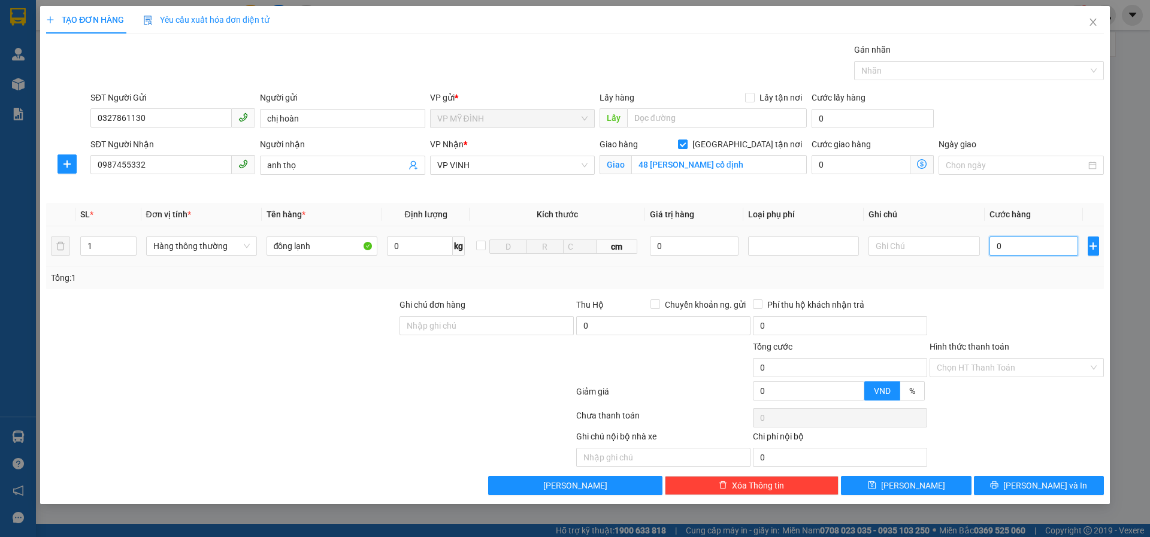
type input "1"
type input "11"
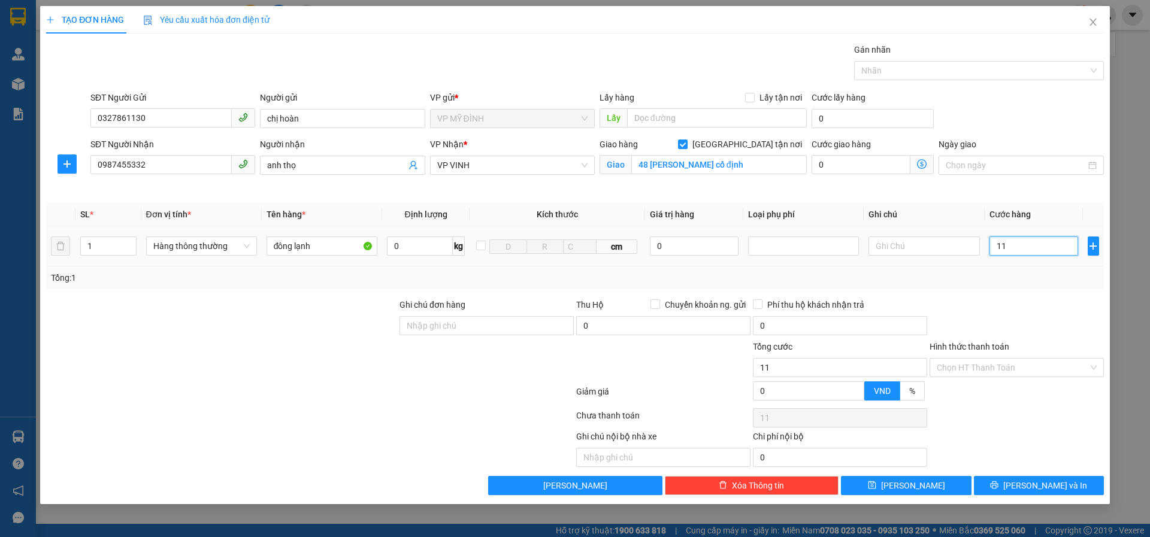
type input "110"
type input "110.000"
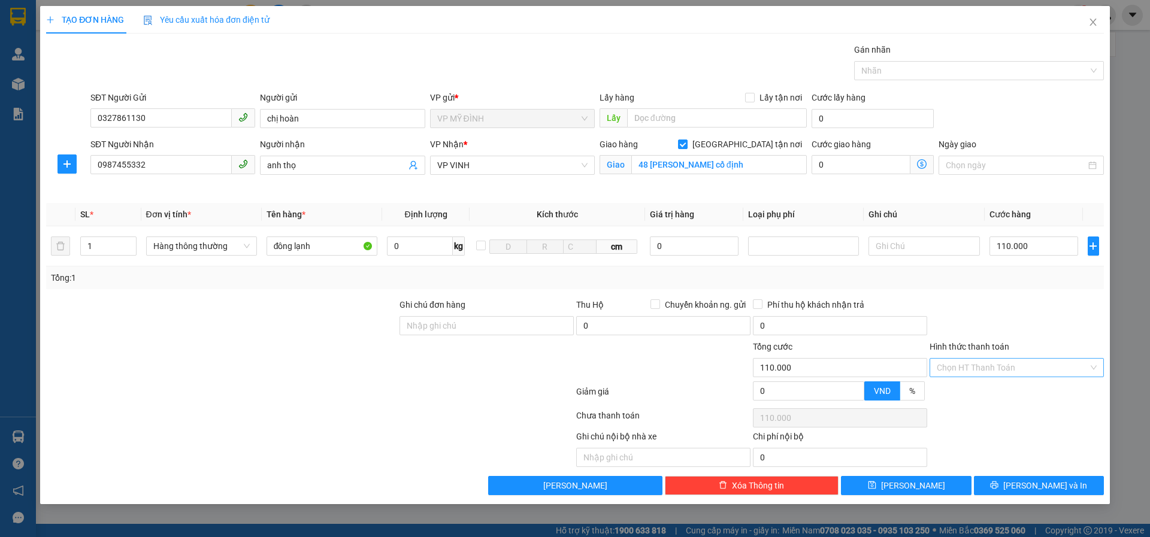
drag, startPoint x: 992, startPoint y: 367, endPoint x: 992, endPoint y: 377, distance: 10.2
click at [992, 368] on input "Hình thức thanh toán" at bounding box center [1012, 368] width 151 height 18
drag, startPoint x: 979, startPoint y: 393, endPoint x: 975, endPoint y: 401, distance: 8.6
click at [978, 393] on div "Tại văn phòng" at bounding box center [1017, 391] width 160 height 13
type input "0"
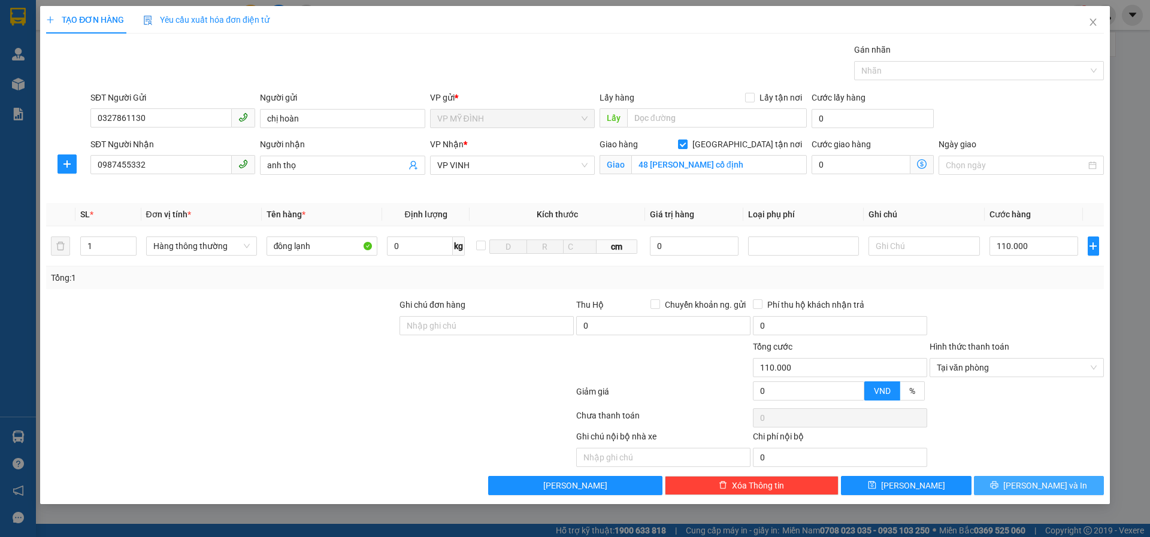
click at [998, 483] on icon "printer" at bounding box center [994, 485] width 8 height 8
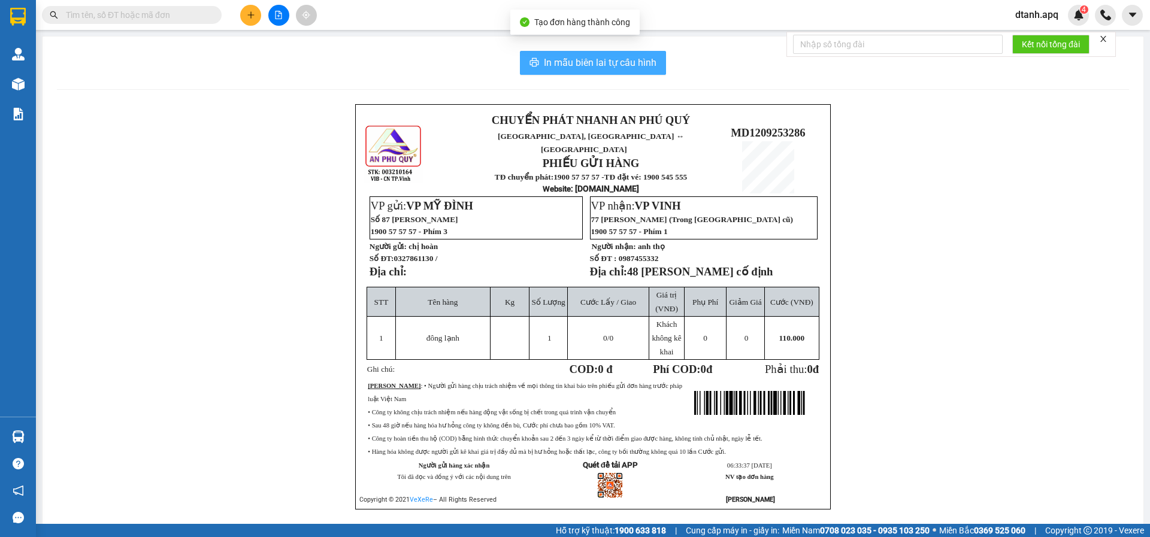
click at [602, 62] on span "In mẫu biên lai tự cấu hình" at bounding box center [600, 62] width 113 height 15
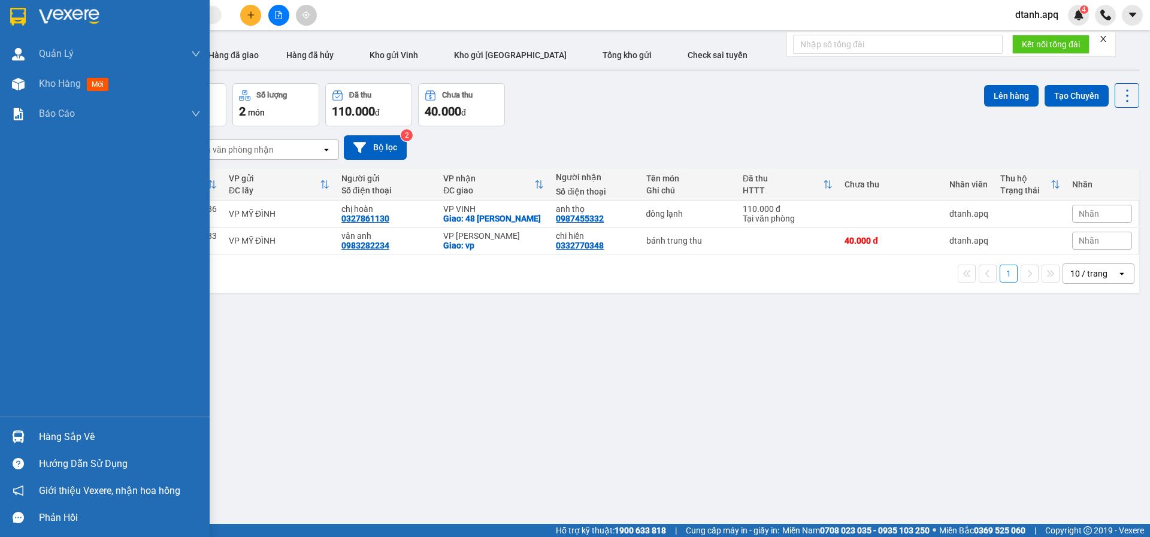
click at [18, 437] on img at bounding box center [18, 437] width 13 height 13
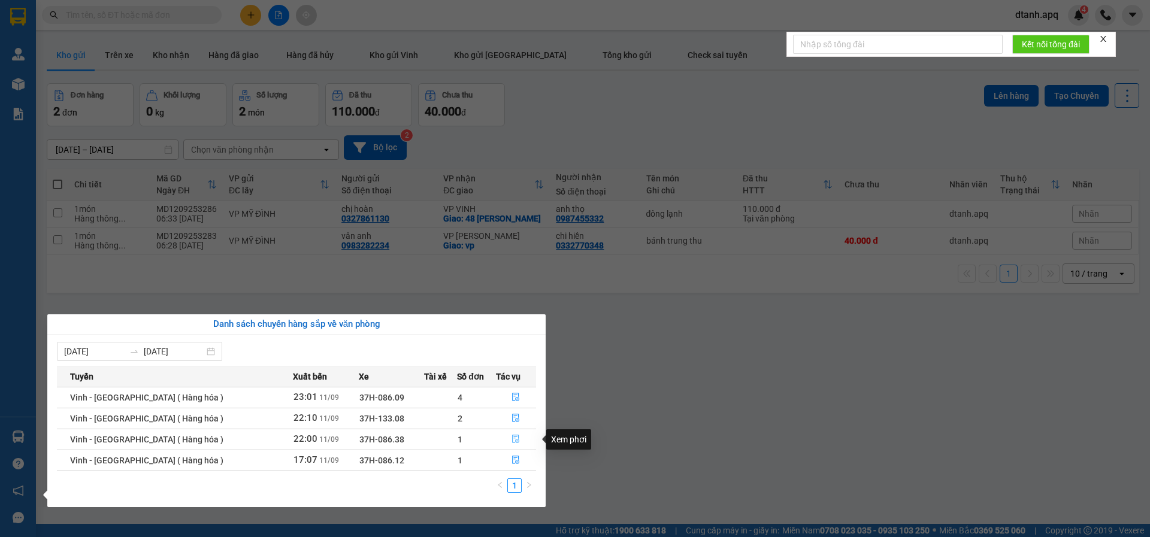
click at [513, 438] on icon "file-done" at bounding box center [515, 439] width 8 height 8
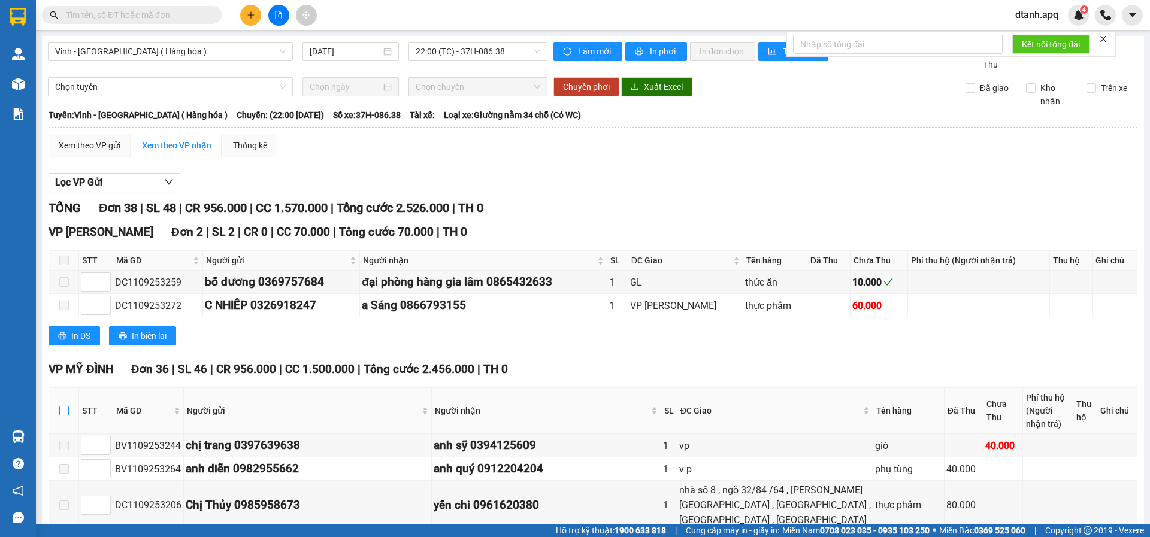
click at [60, 404] on label at bounding box center [64, 410] width 10 height 13
click at [60, 406] on input "checkbox" at bounding box center [64, 411] width 10 height 10
checkbox input "true"
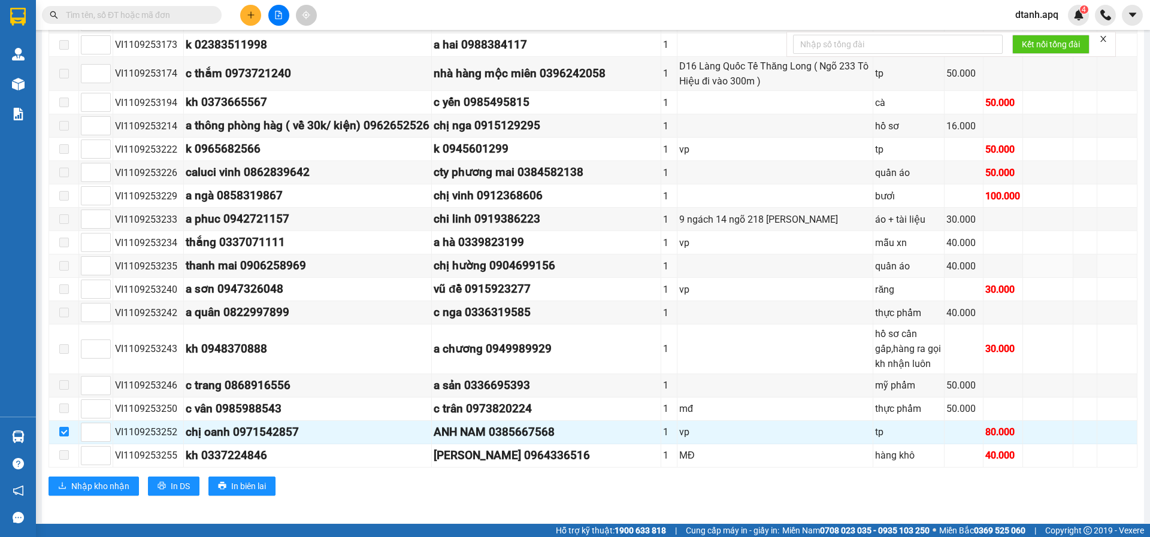
scroll to position [903, 0]
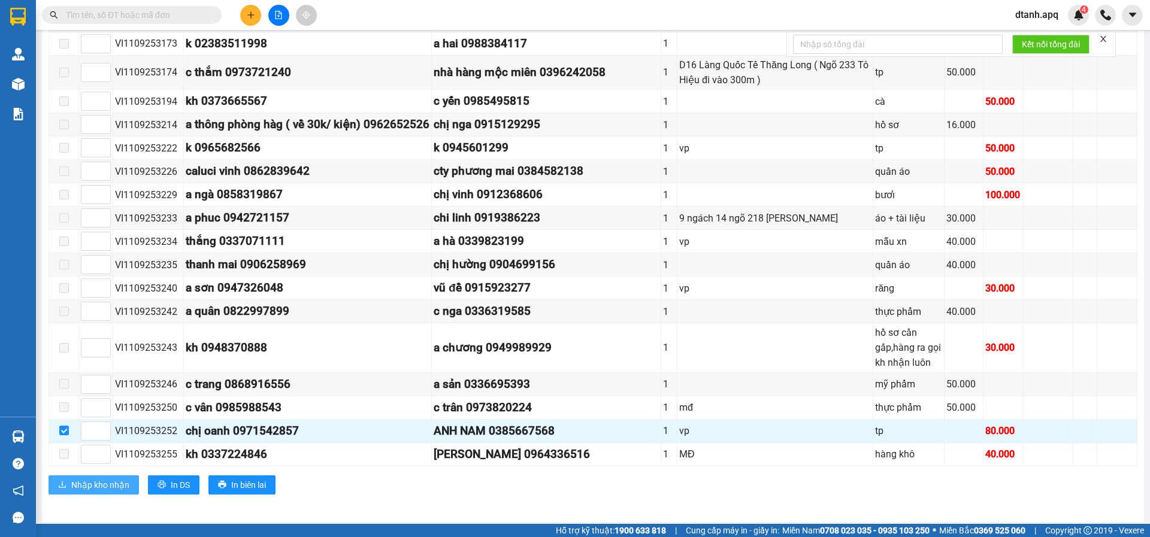
click at [107, 480] on span "Nhập kho nhận" at bounding box center [100, 484] width 58 height 13
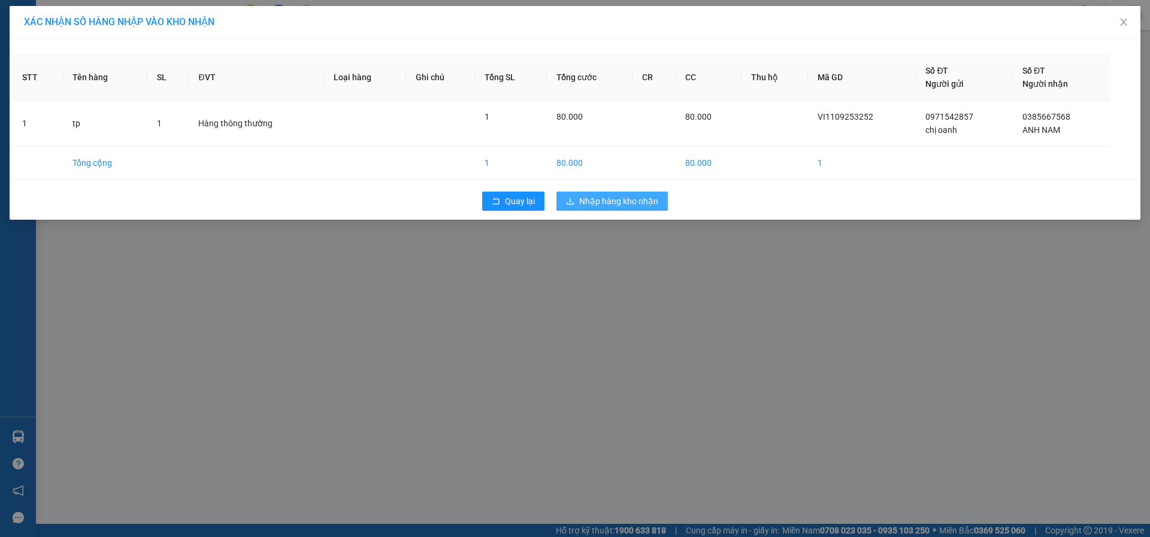
click at [616, 201] on span "Nhập hàng kho nhận" at bounding box center [618, 201] width 79 height 13
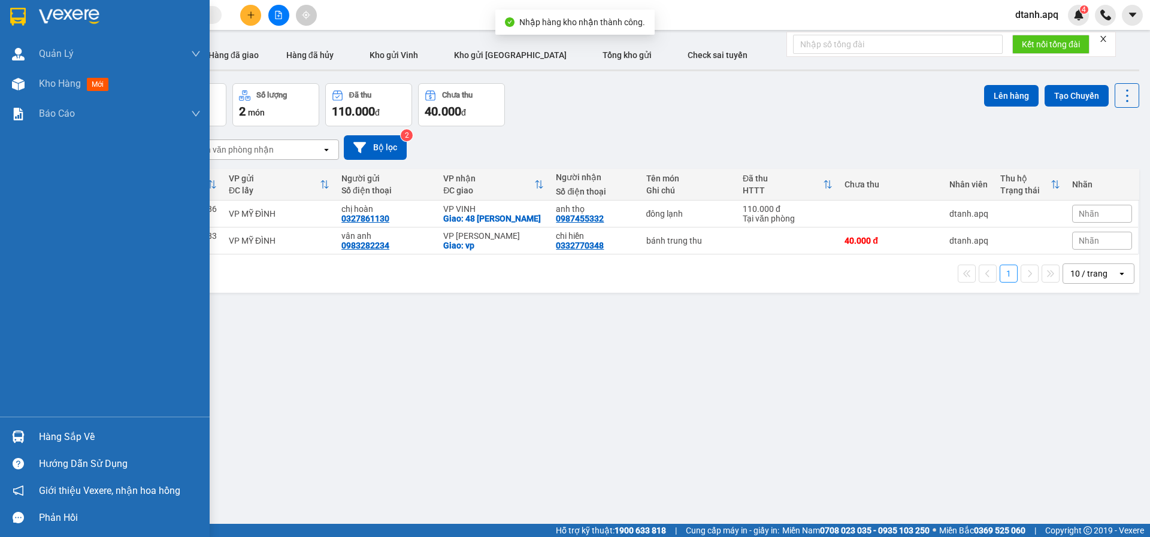
click at [21, 435] on img at bounding box center [18, 437] width 13 height 13
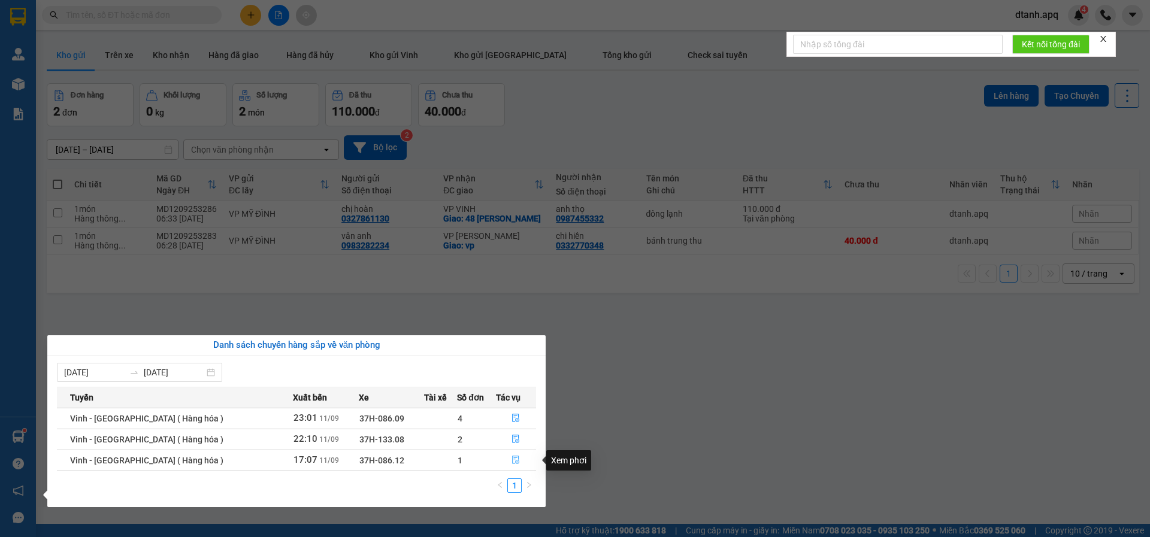
click at [511, 459] on icon "file-done" at bounding box center [515, 460] width 8 height 8
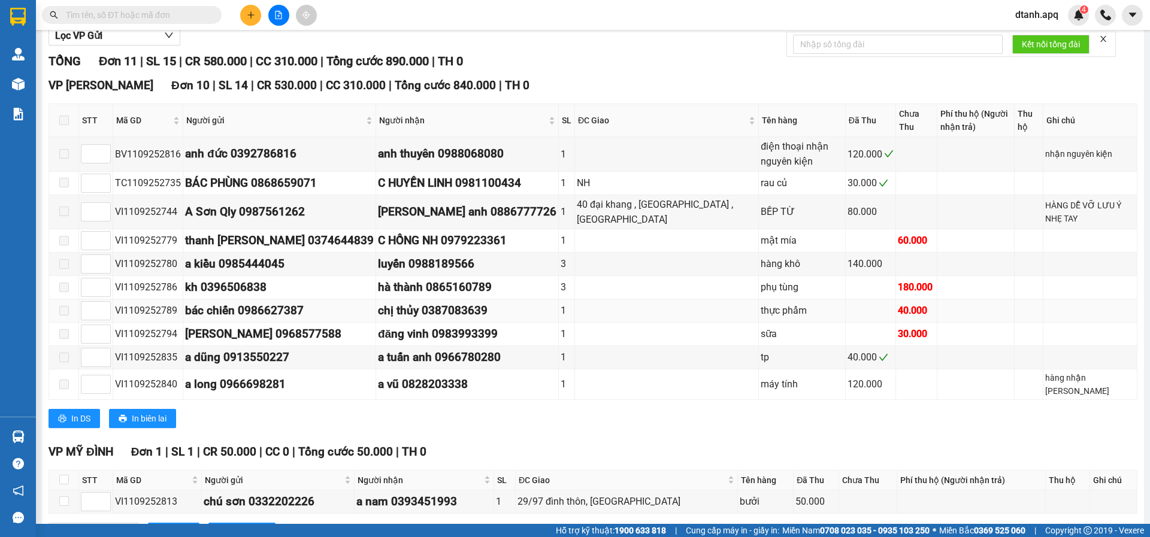
scroll to position [156, 0]
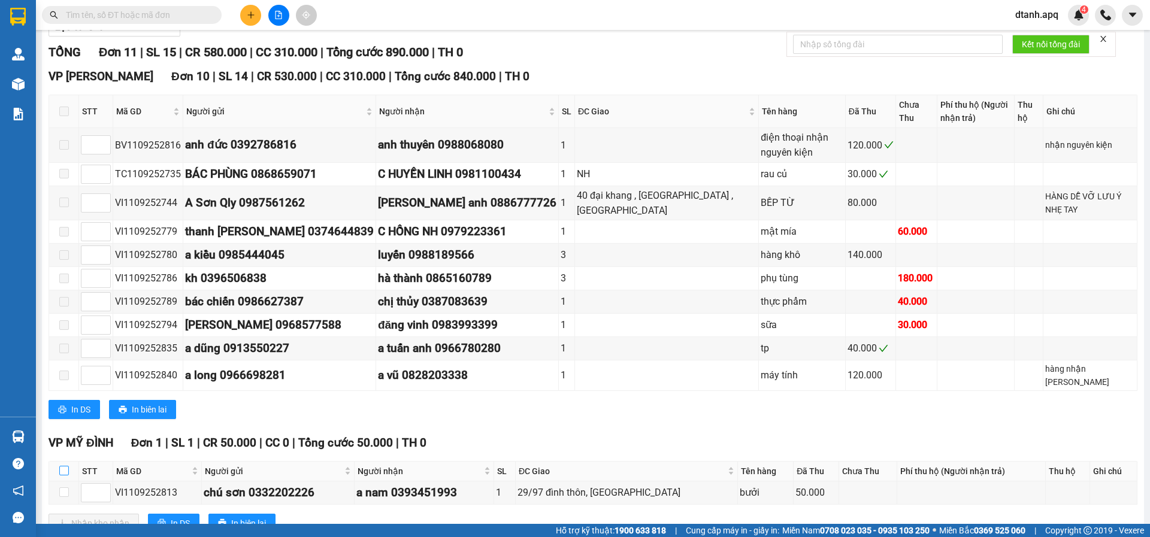
click at [61, 466] on input "checkbox" at bounding box center [64, 471] width 10 height 10
checkbox input "true"
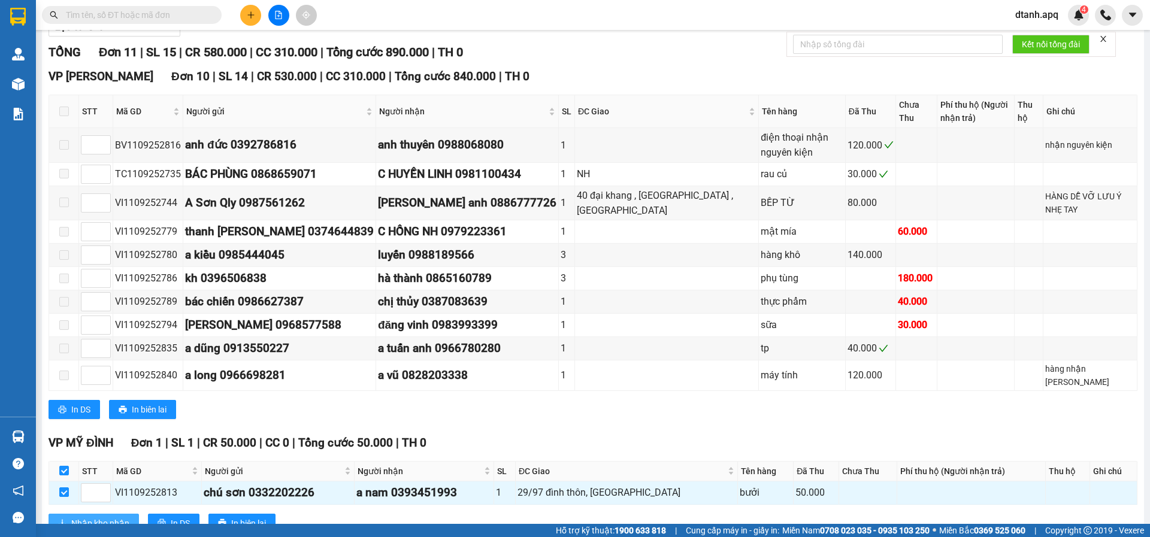
click at [88, 517] on span "Nhập kho nhận" at bounding box center [100, 523] width 58 height 13
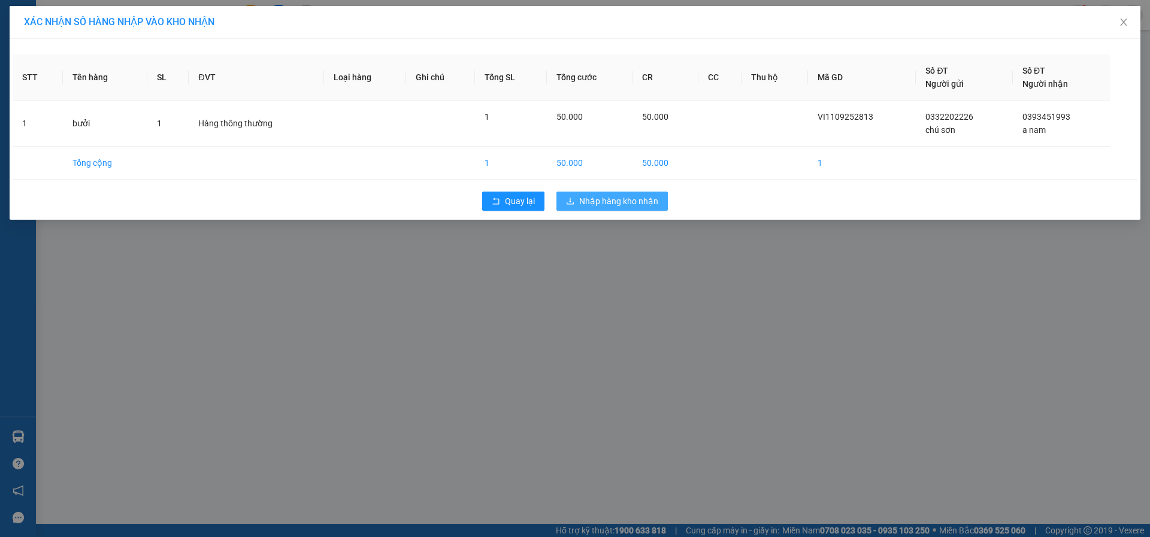
click at [620, 202] on span "Nhập hàng kho nhận" at bounding box center [618, 201] width 79 height 13
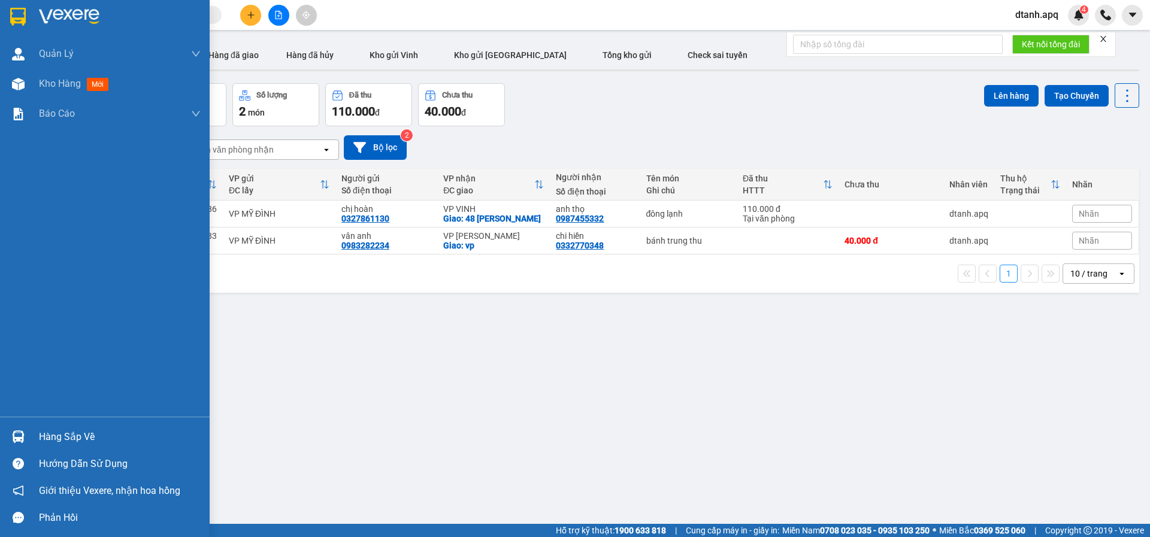
click at [19, 438] on img at bounding box center [18, 437] width 13 height 13
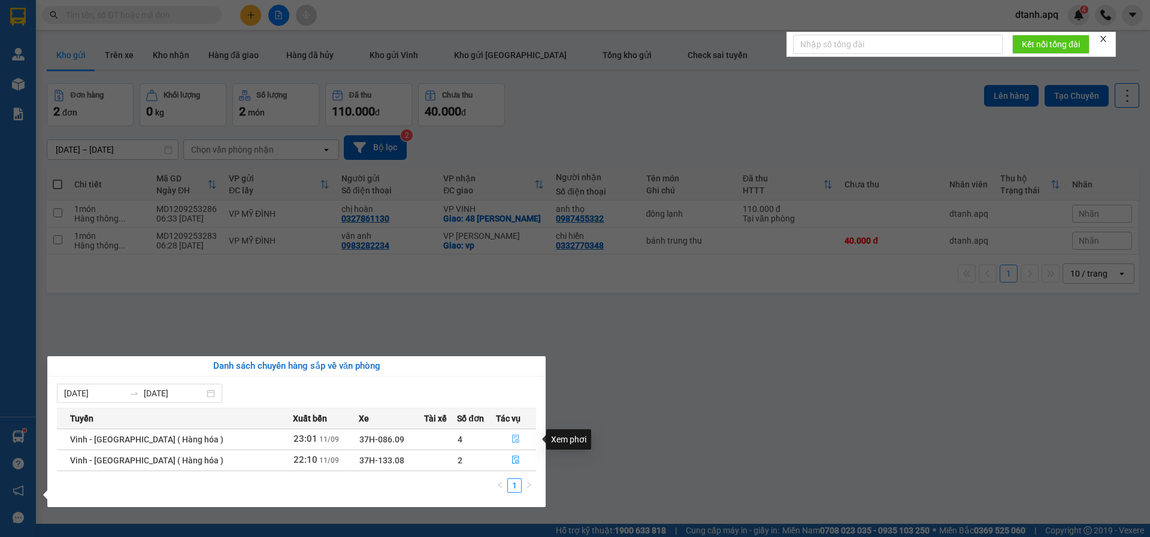
click at [511, 438] on icon "file-done" at bounding box center [515, 439] width 8 height 8
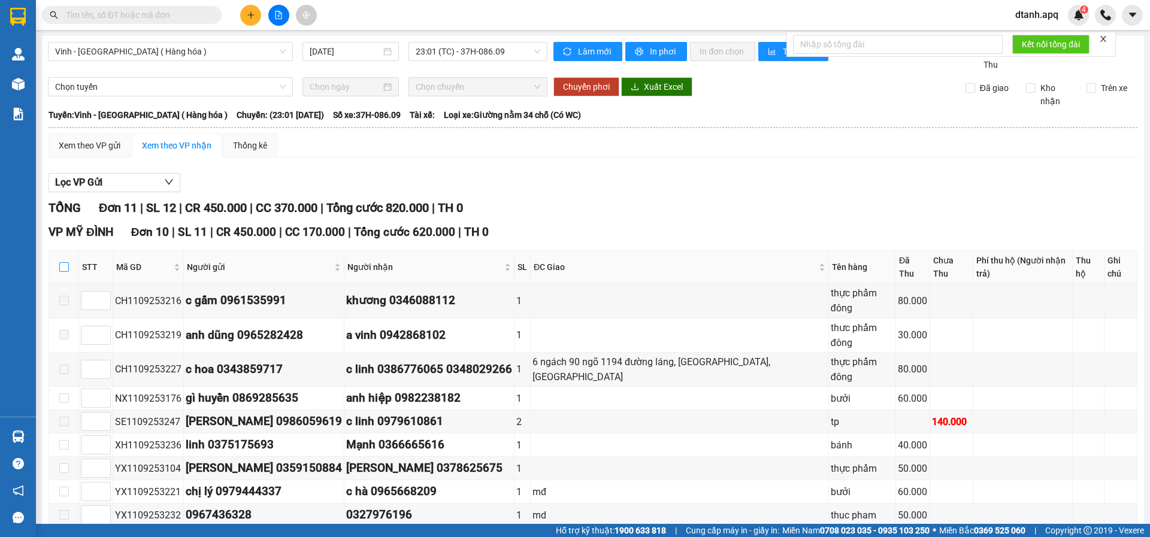
click at [66, 262] on input "checkbox" at bounding box center [64, 267] width 10 height 10
checkbox input "true"
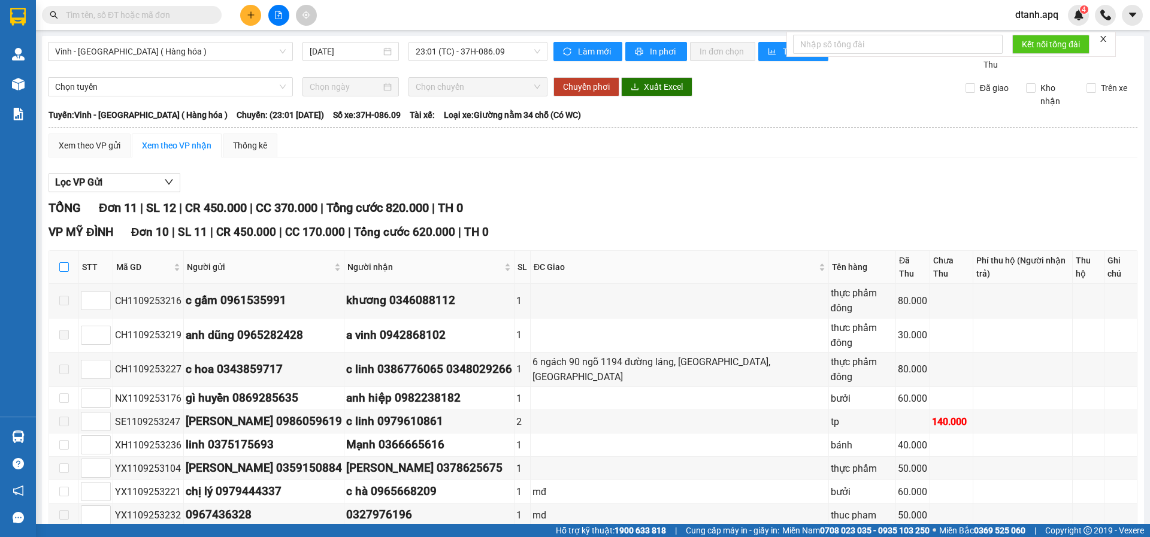
checkbox input "true"
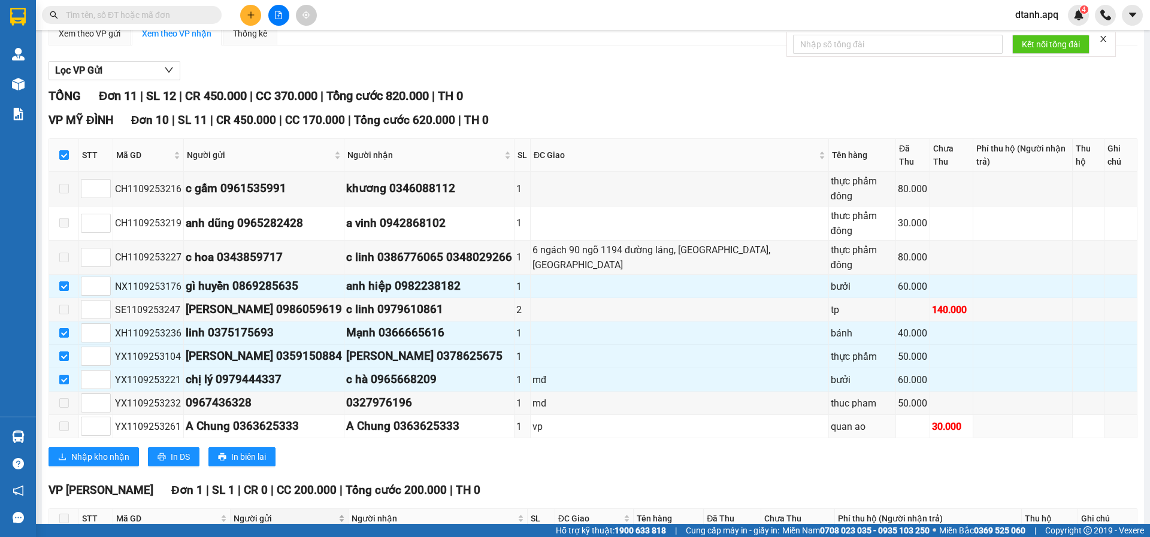
scroll to position [120, 0]
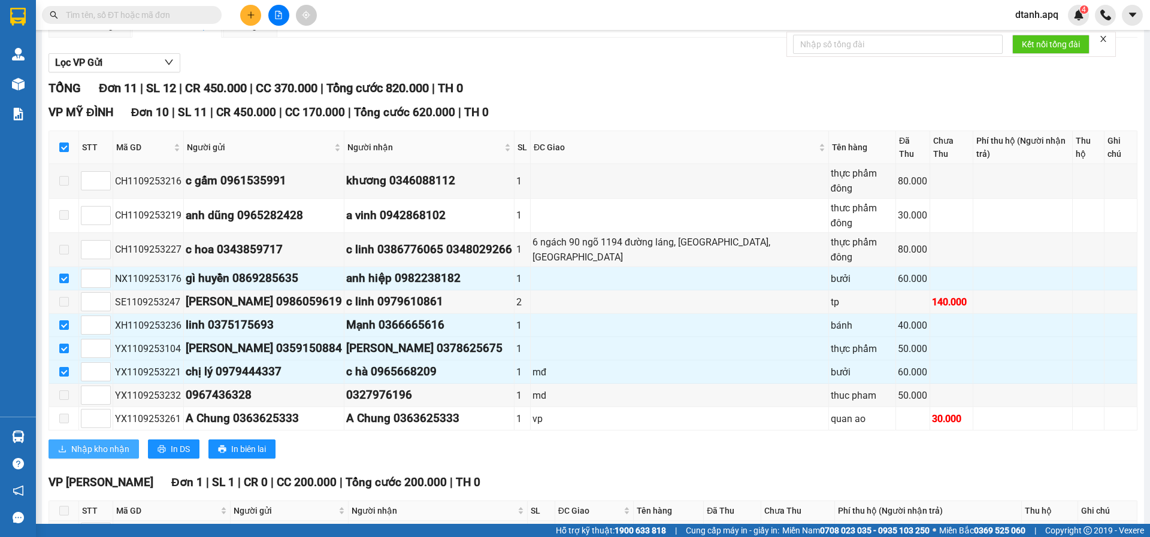
click at [89, 443] on span "Nhập kho nhận" at bounding box center [100, 449] width 58 height 13
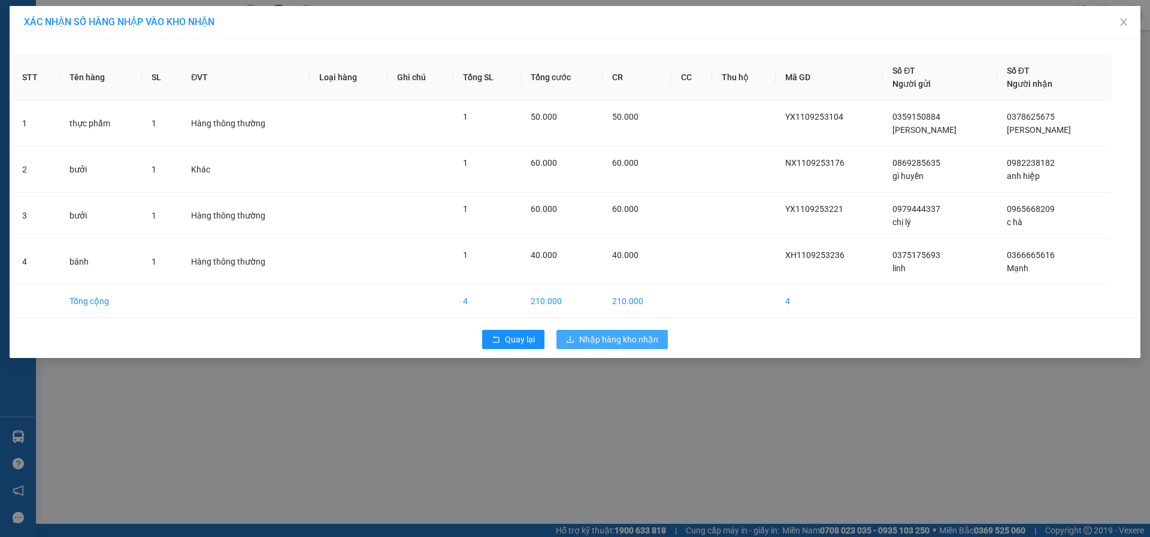
click at [629, 335] on span "Nhập hàng kho nhận" at bounding box center [618, 339] width 79 height 13
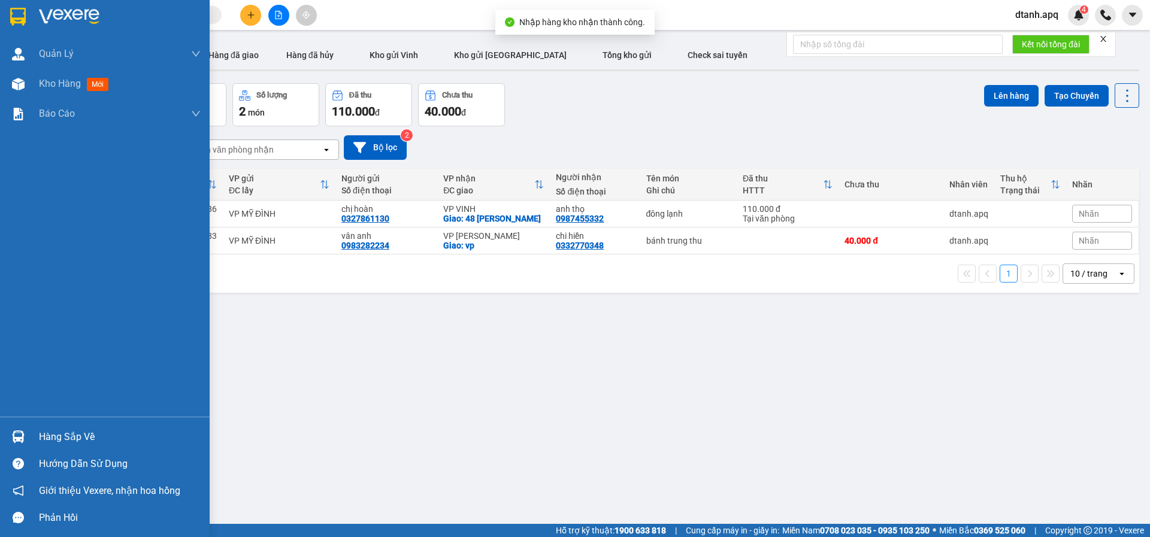
click at [20, 433] on img at bounding box center [18, 437] width 13 height 13
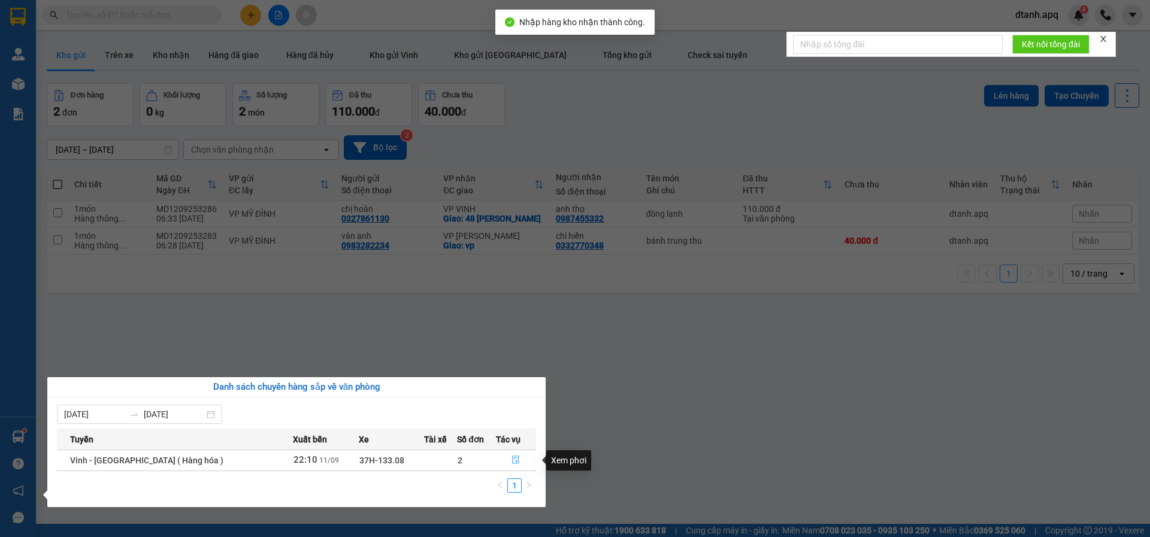
click at [511, 459] on icon "file-done" at bounding box center [515, 460] width 8 height 8
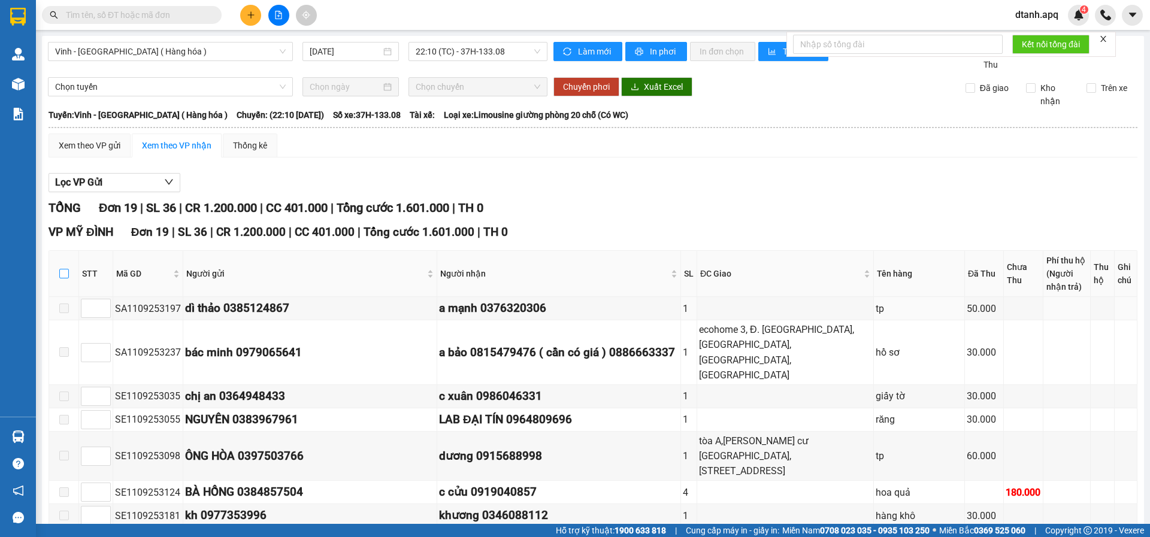
click at [60, 271] on input "checkbox" at bounding box center [64, 274] width 10 height 10
checkbox input "true"
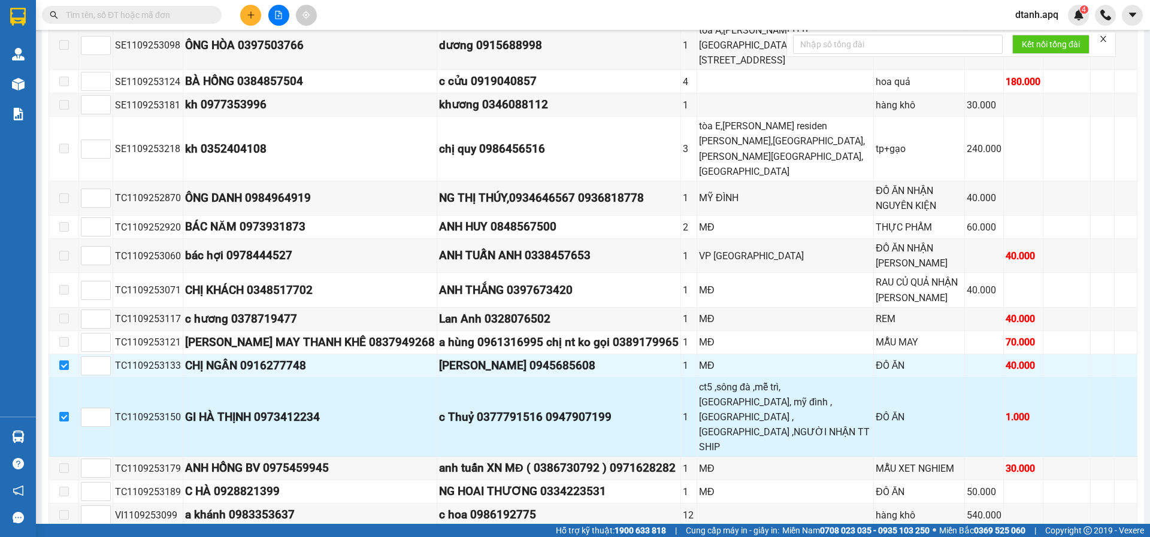
scroll to position [426, 0]
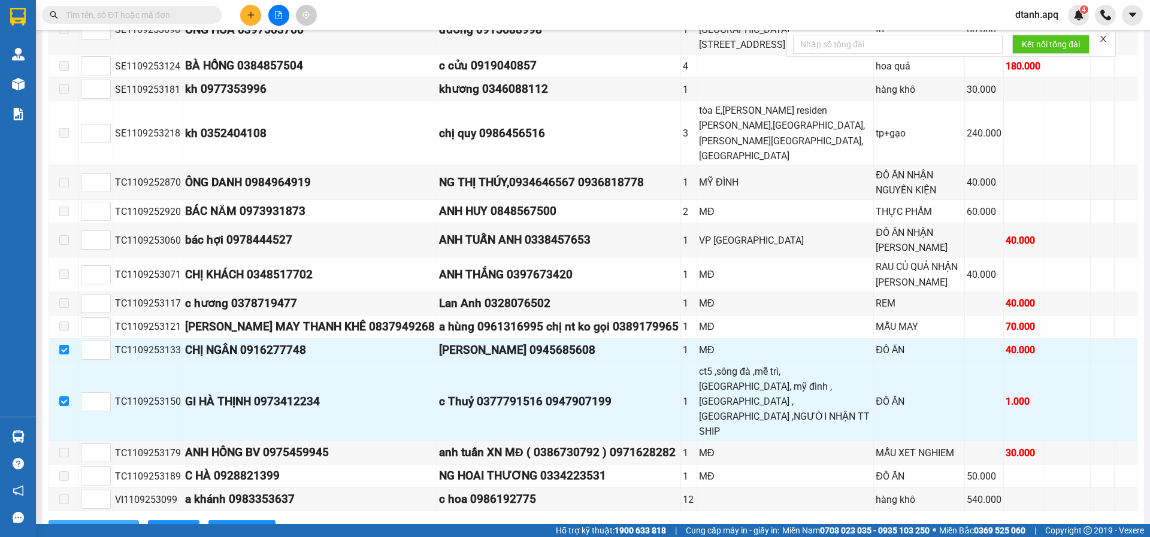
click at [106, 523] on span "Nhập kho nhận" at bounding box center [100, 529] width 58 height 13
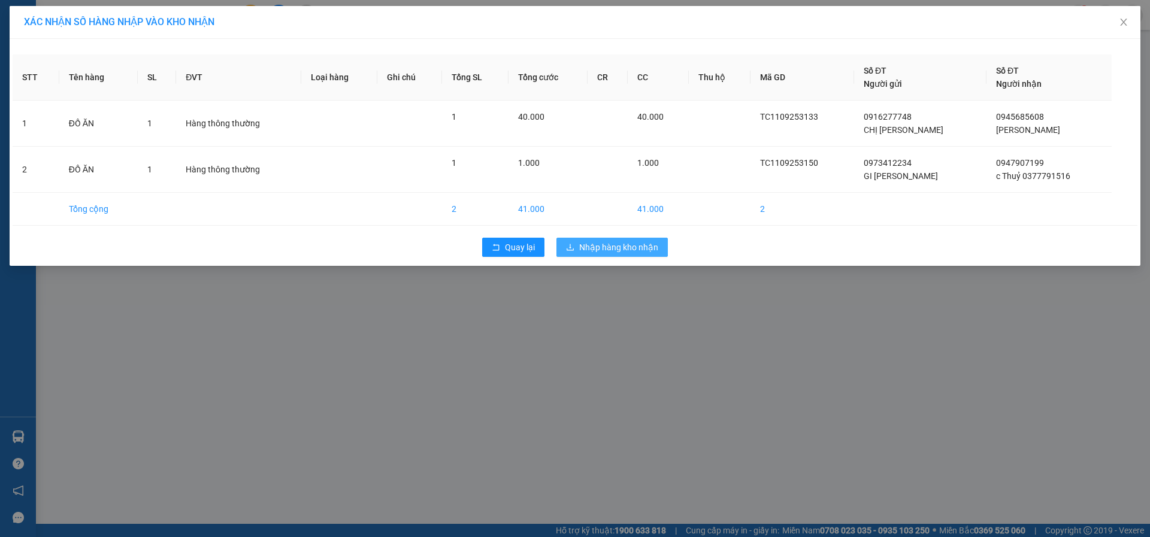
click at [620, 249] on span "Nhập hàng kho nhận" at bounding box center [618, 247] width 79 height 13
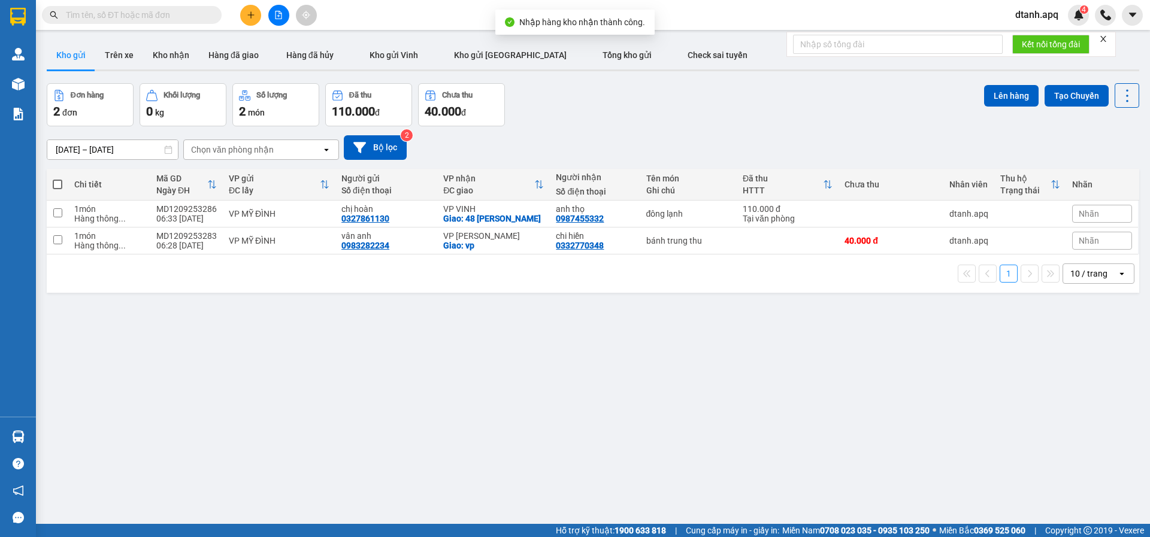
drag, startPoint x: 164, startPoint y: 16, endPoint x: 239, endPoint y: 28, distance: 75.8
click at [168, 17] on input "text" at bounding box center [136, 14] width 141 height 13
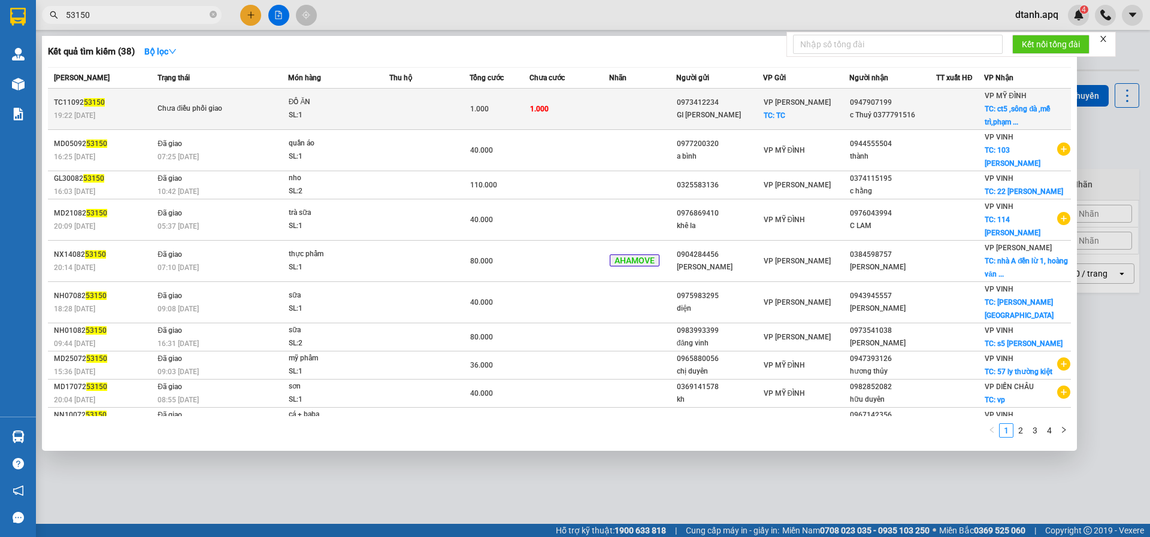
type input "53150"
click at [613, 110] on td at bounding box center [642, 109] width 66 height 41
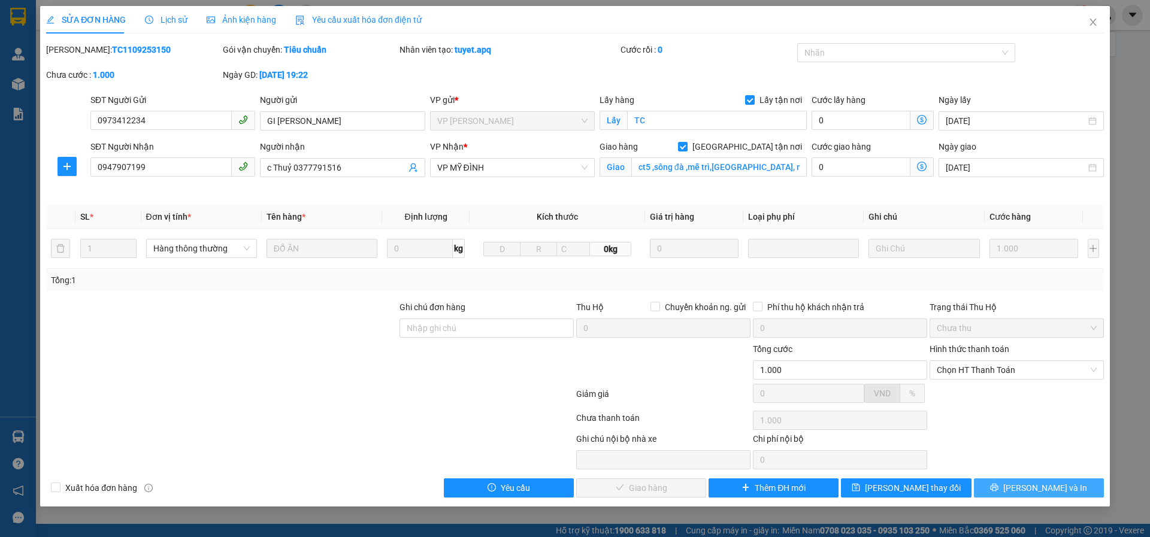
click at [1037, 487] on span "[PERSON_NAME] và In" at bounding box center [1045, 487] width 84 height 13
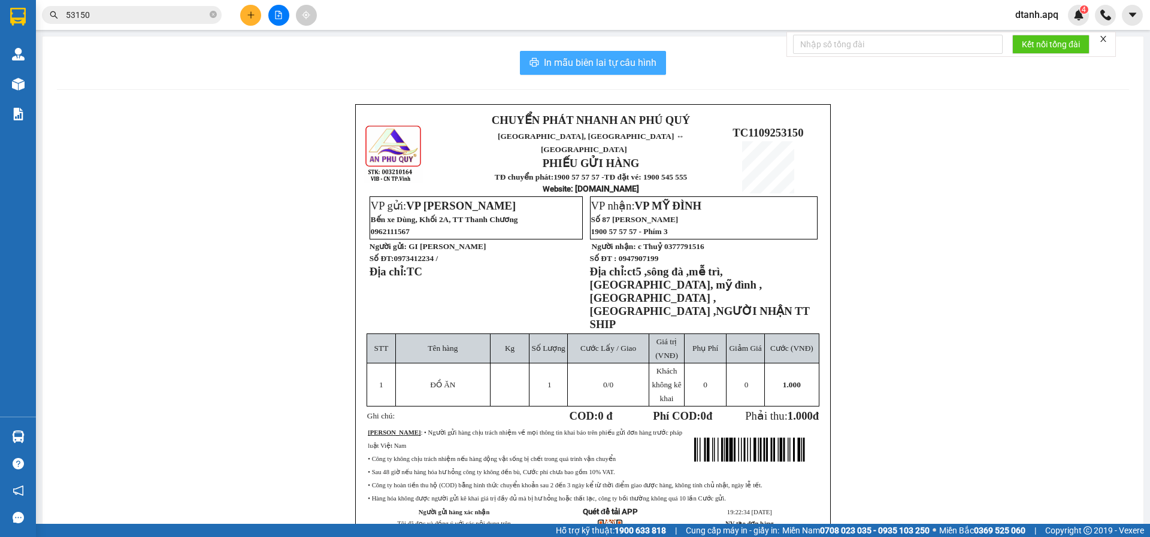
click at [610, 66] on span "In mẫu biên lai tự cấu hình" at bounding box center [600, 62] width 113 height 15
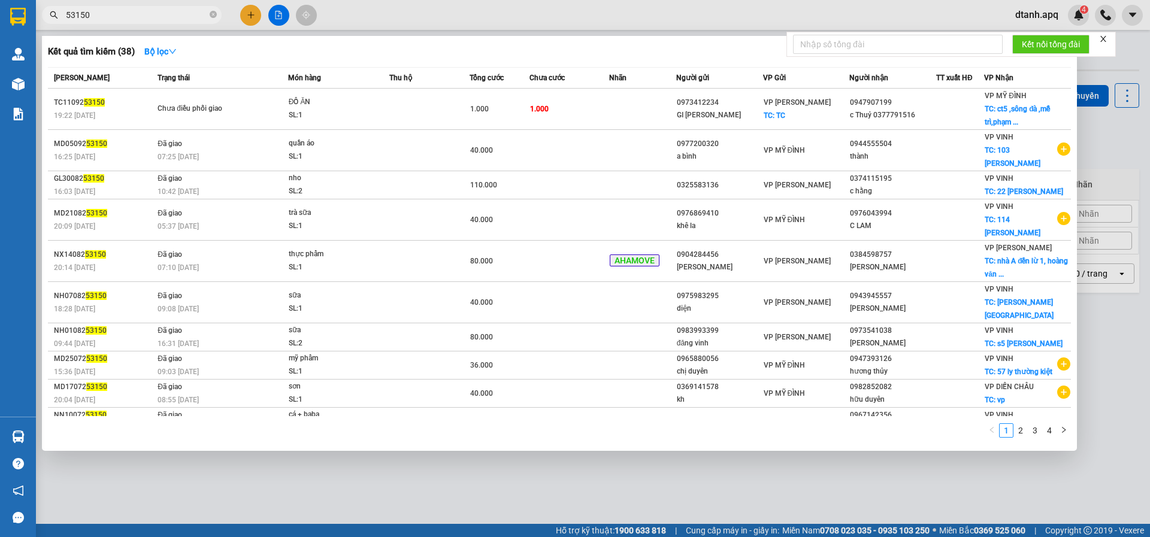
click at [109, 19] on input "53150" at bounding box center [136, 14] width 141 height 13
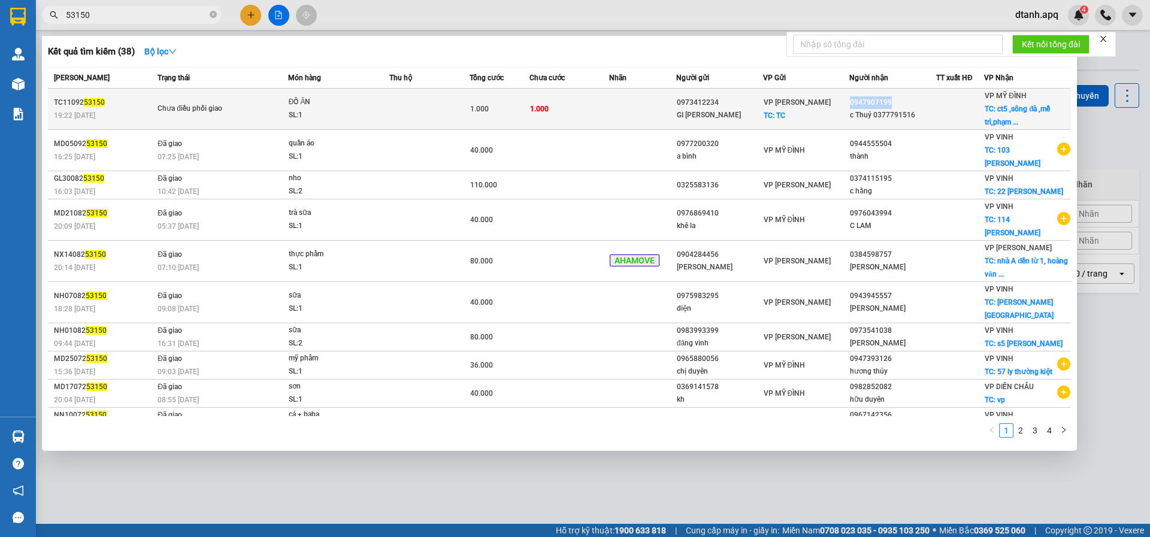
drag, startPoint x: 846, startPoint y: 104, endPoint x: 898, endPoint y: 104, distance: 52.1
click at [898, 104] on div "0947907199" at bounding box center [893, 102] width 86 height 13
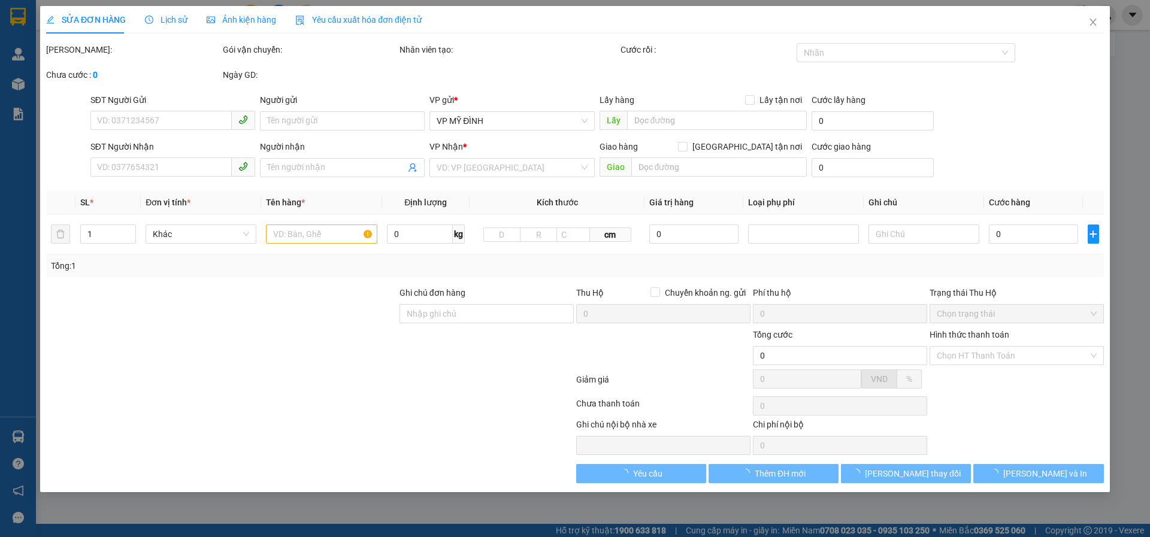
type input "0973412234"
type input "GI [PERSON_NAME]"
checkbox input "true"
type input "TC"
type input "0947907199"
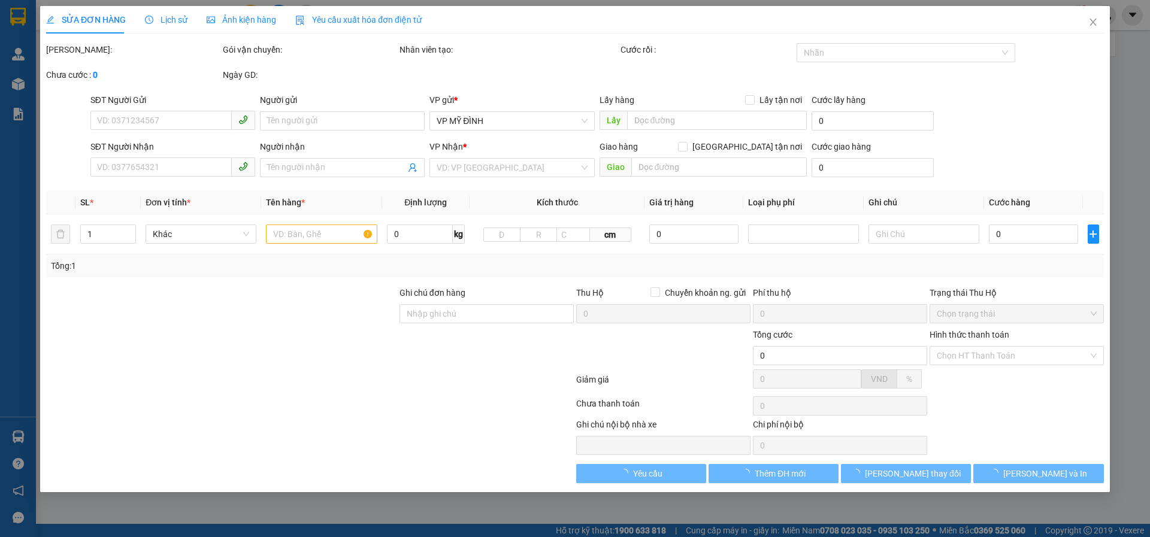
type input "c Thuỷ 0377791516"
checkbox input "true"
type input "ct5 ,sông đà ,mễ trì,[GEOGRAPHIC_DATA], mỹ đình , [GEOGRAPHIC_DATA] , [GEOGRAPH…"
type input "1.000"
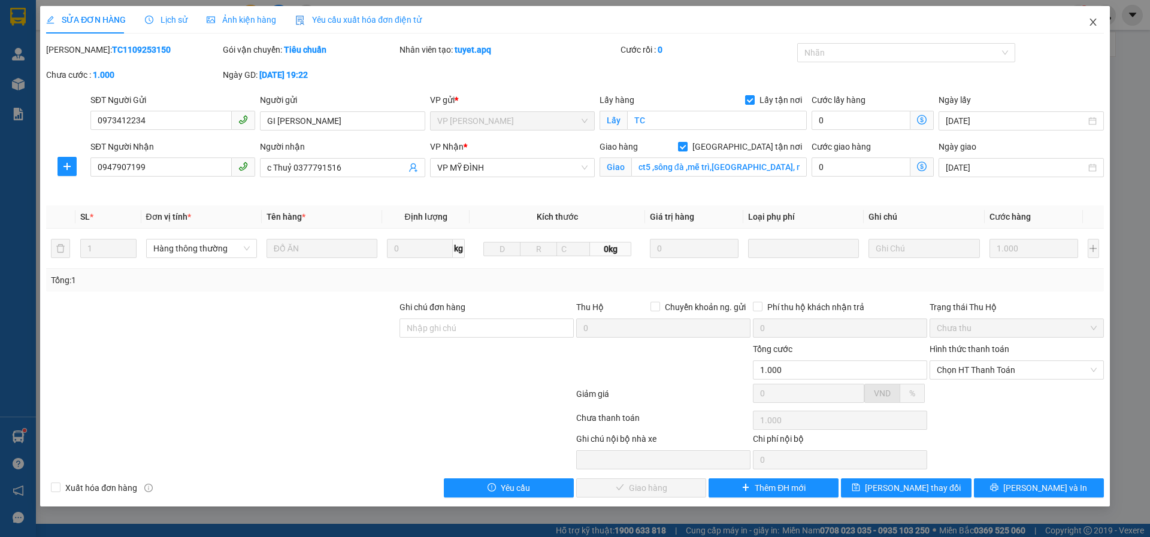
click at [1096, 22] on icon "close" at bounding box center [1093, 22] width 10 height 10
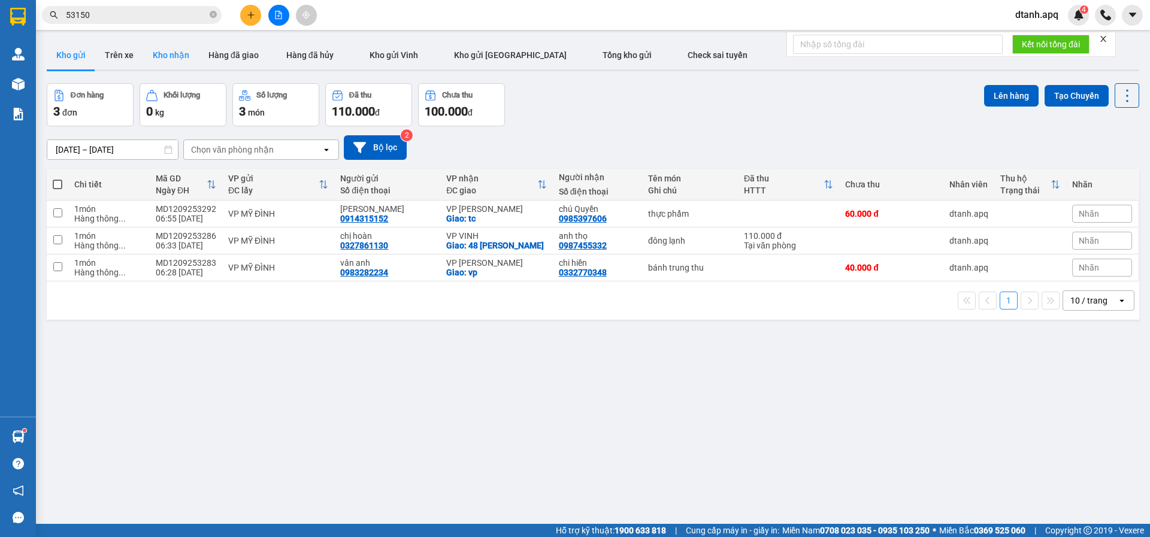
click at [164, 63] on button "Kho nhận" at bounding box center [171, 55] width 56 height 29
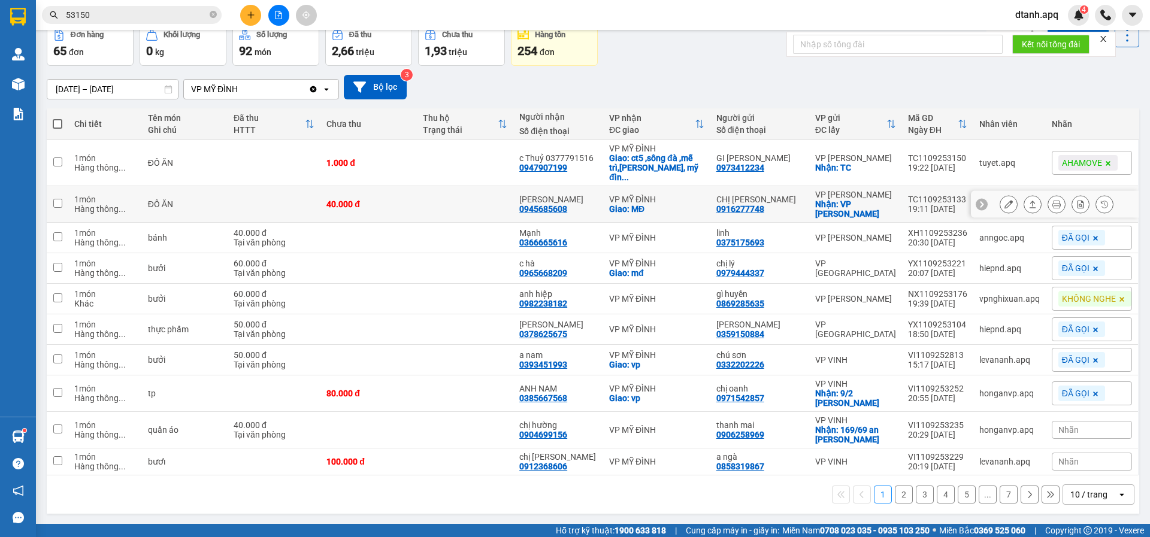
scroll to position [61, 0]
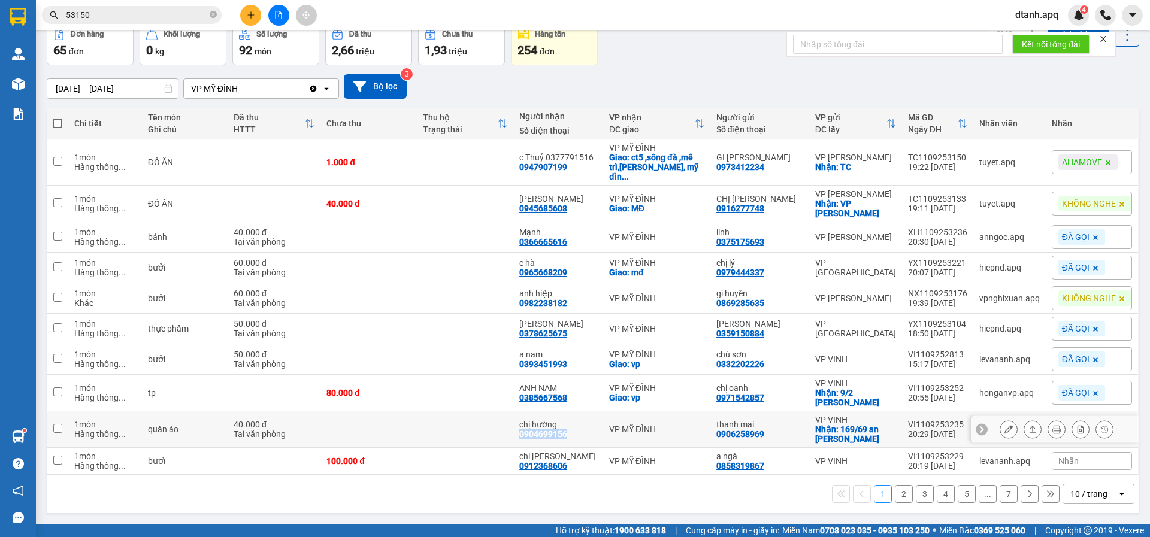
drag, startPoint x: 584, startPoint y: 433, endPoint x: 524, endPoint y: 436, distance: 60.0
click at [524, 436] on td "chị hường 0904699156" at bounding box center [558, 429] width 90 height 37
checkbox input "true"
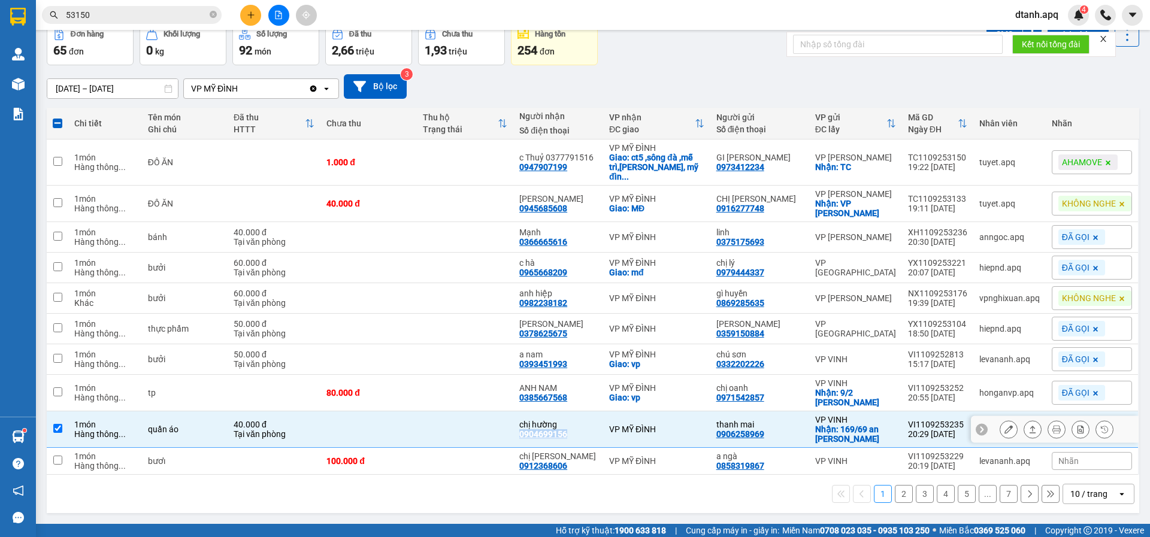
copy div "0904699156"
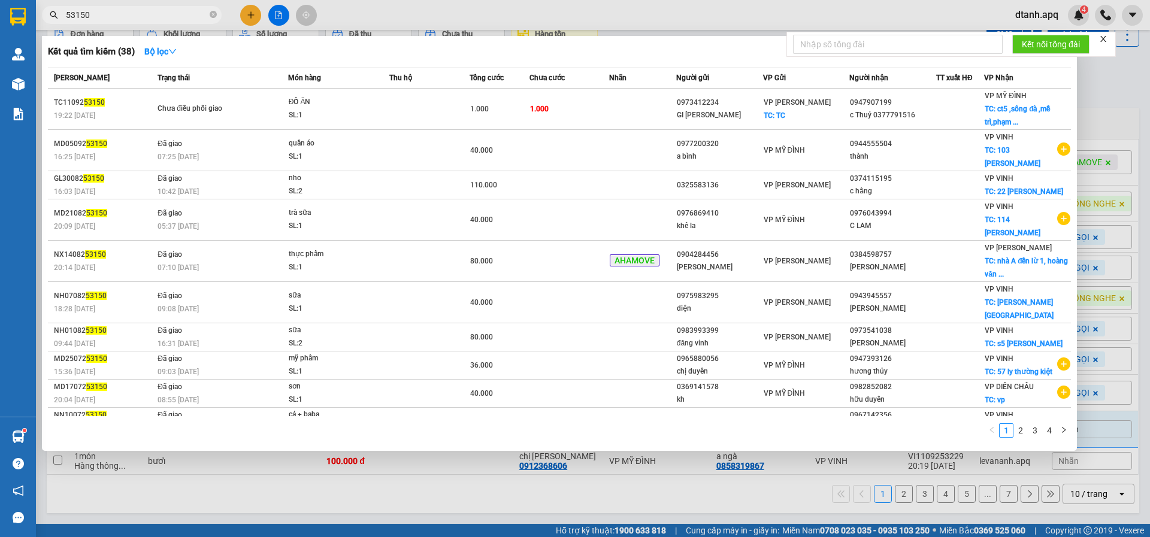
drag, startPoint x: 96, startPoint y: 16, endPoint x: 182, endPoint y: 38, distance: 89.0
click at [10, 17] on section "Kết quả tìm kiếm ( 38 ) Bộ lọc Mã ĐH Trạng thái Món hàng Thu hộ Tổng cước Chưa …" at bounding box center [575, 268] width 1150 height 537
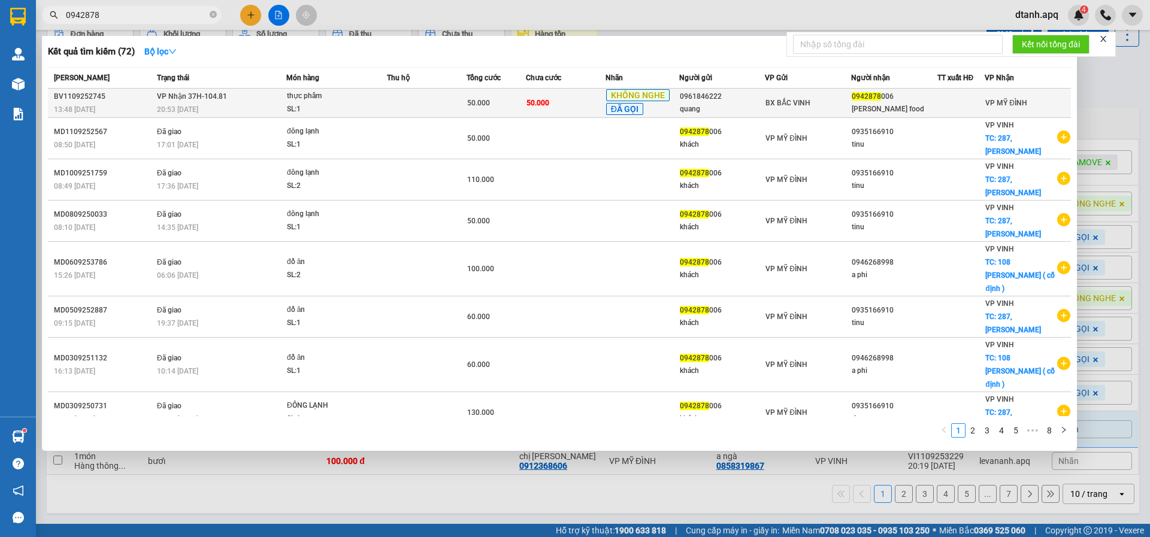
type input "0942878"
click at [571, 110] on td "50.000" at bounding box center [566, 103] width 80 height 29
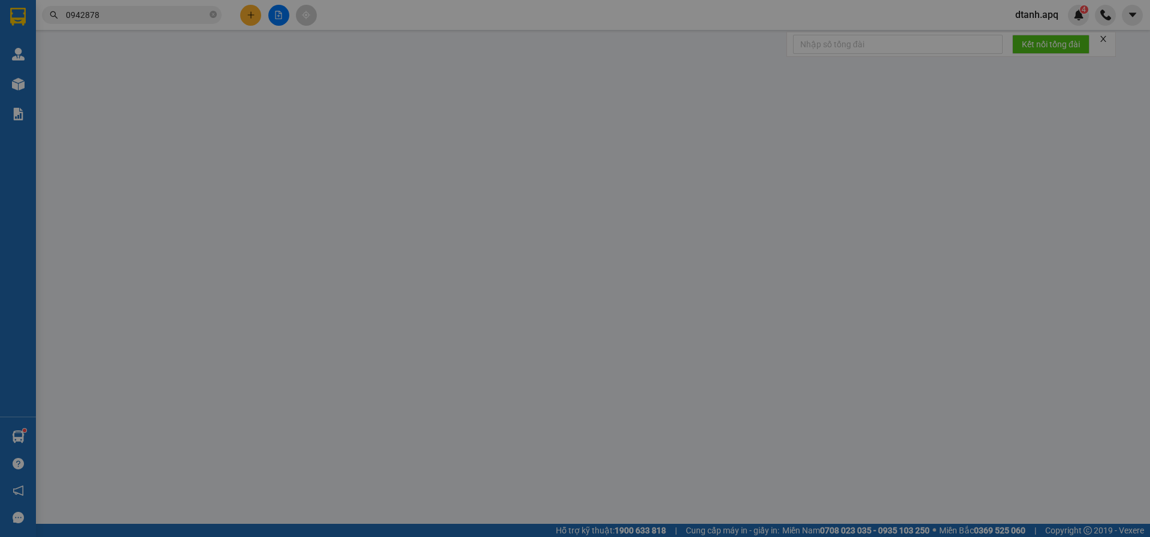
type input "0961846222"
type input "quang"
type input "0942878006"
type input "Linh Linh food"
type input "50.000"
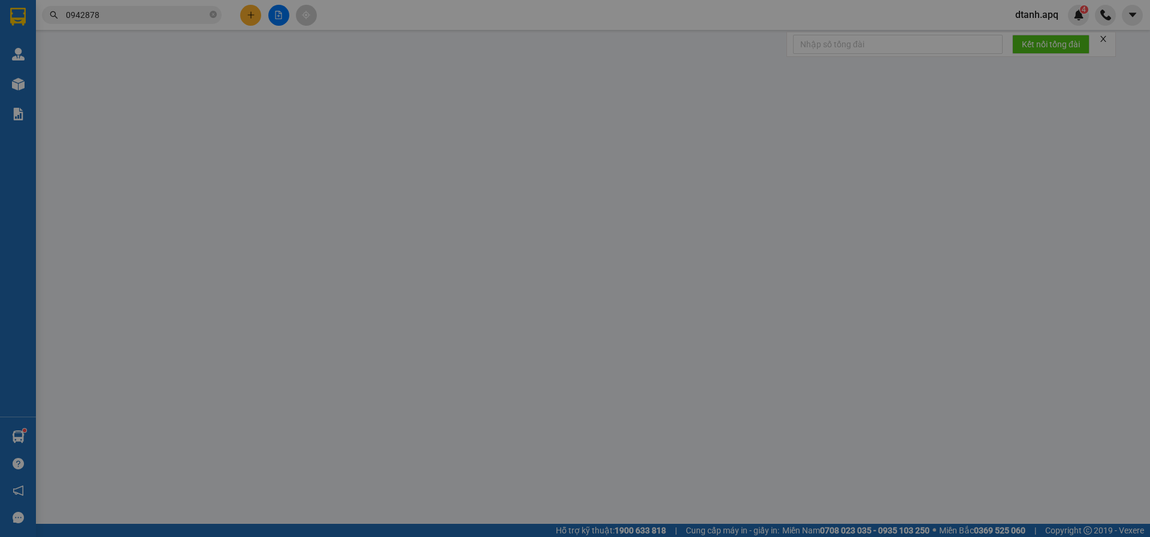
type input "50.000"
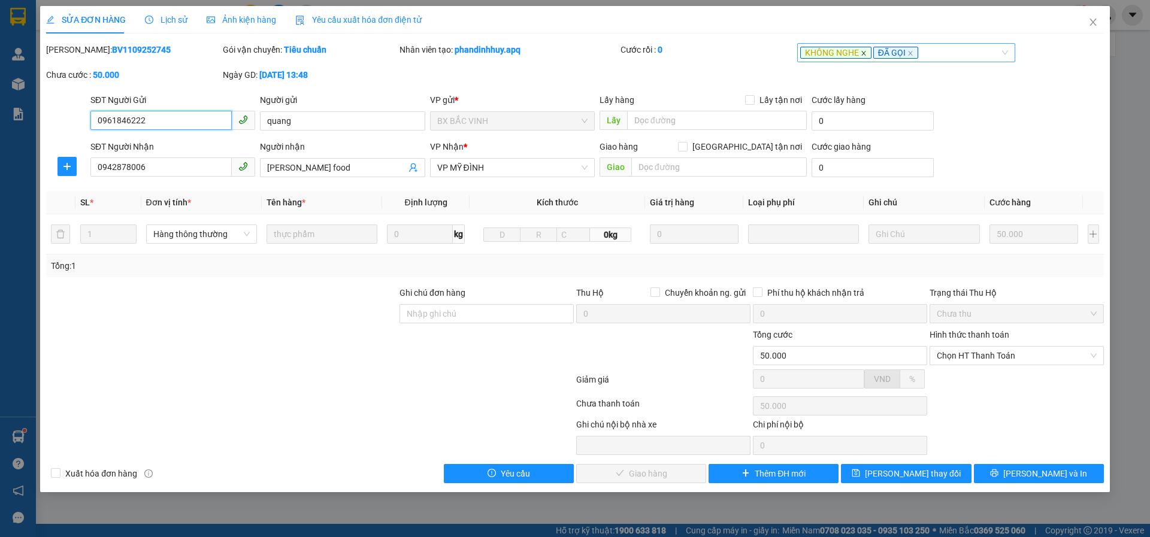
click at [863, 52] on icon "close" at bounding box center [863, 53] width 6 height 6
click at [871, 475] on button "[PERSON_NAME] thay đổi" at bounding box center [906, 473] width 130 height 19
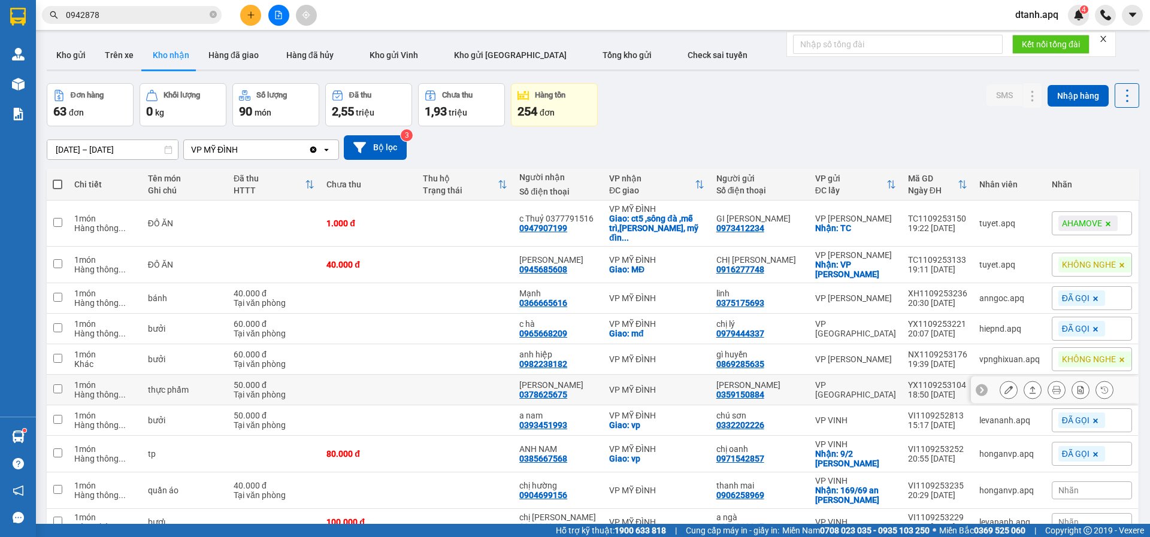
scroll to position [60, 0]
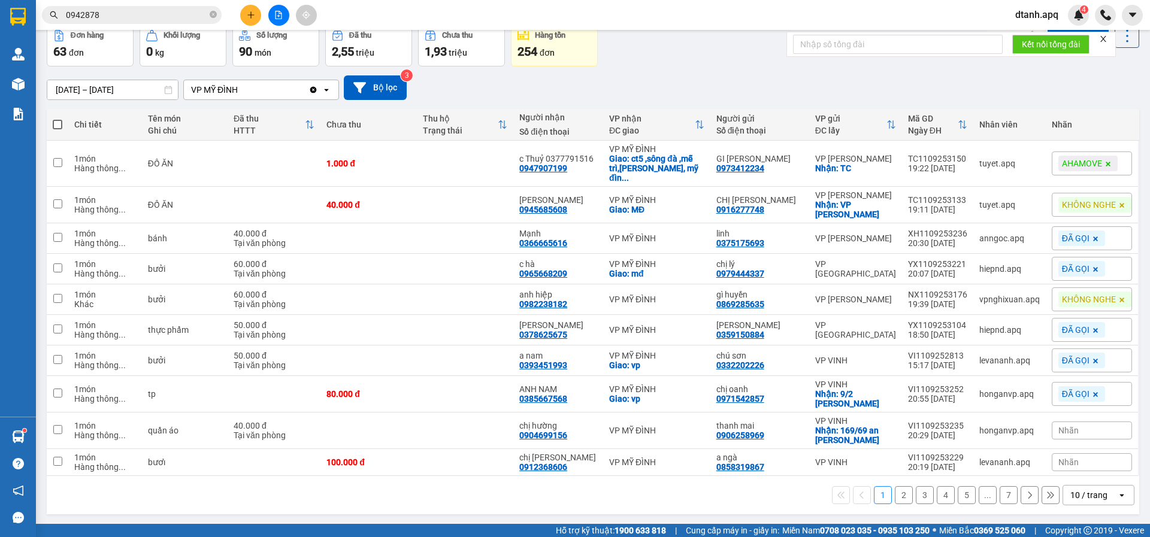
click at [1063, 438] on div "Nhãn" at bounding box center [1092, 431] width 80 height 18
click at [902, 392] on div "ĐÃ GỌI" at bounding box center [910, 393] width 35 height 16
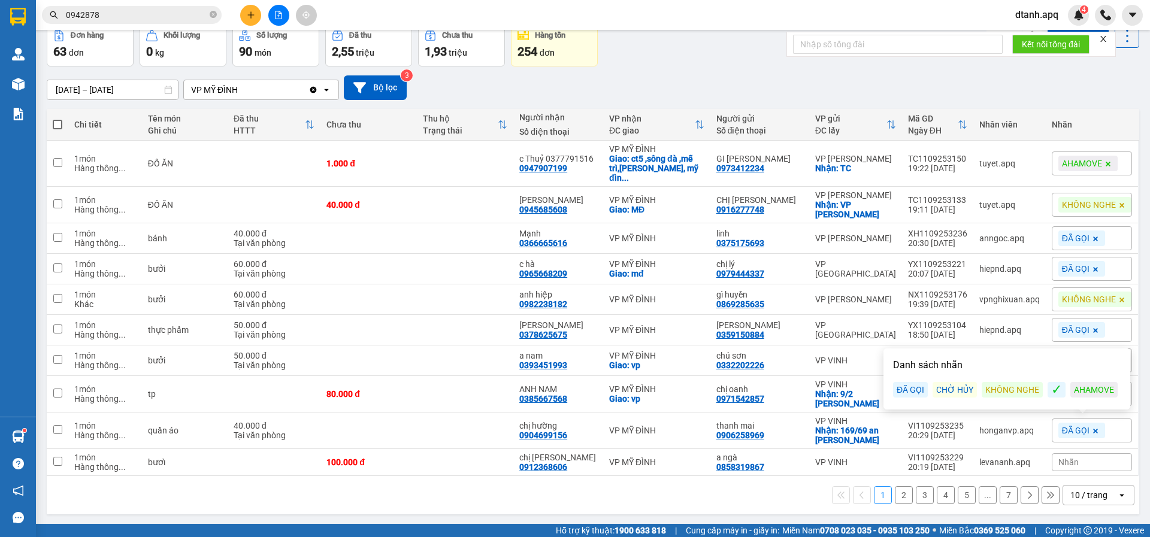
click at [618, 81] on div "12/09/2025 – 12/09/2025 Press the down arrow key to interact with the calendar …" at bounding box center [593, 87] width 1092 height 25
click at [895, 499] on button "2" at bounding box center [904, 495] width 18 height 18
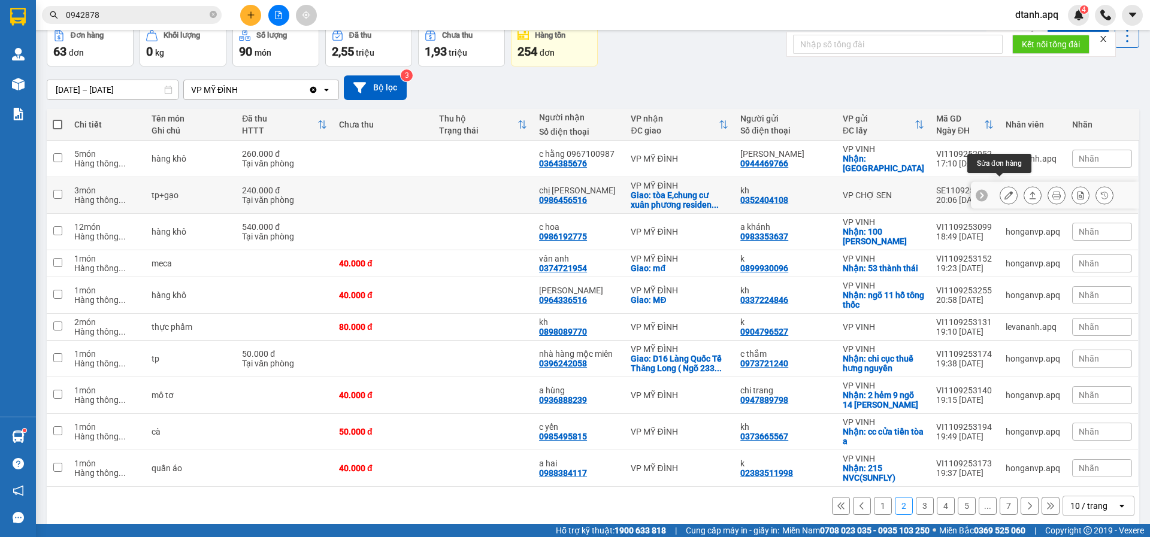
click at [1004, 191] on icon at bounding box center [1008, 195] width 8 height 8
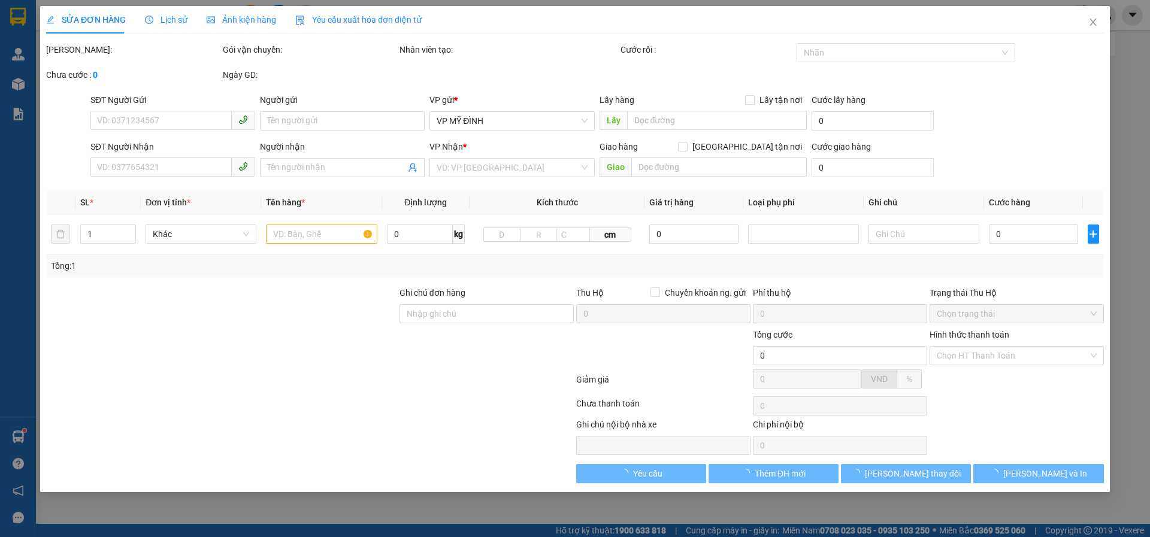
type input "0352404108"
type input "kh"
type input "0986456516"
type input "chị quy"
checkbox input "true"
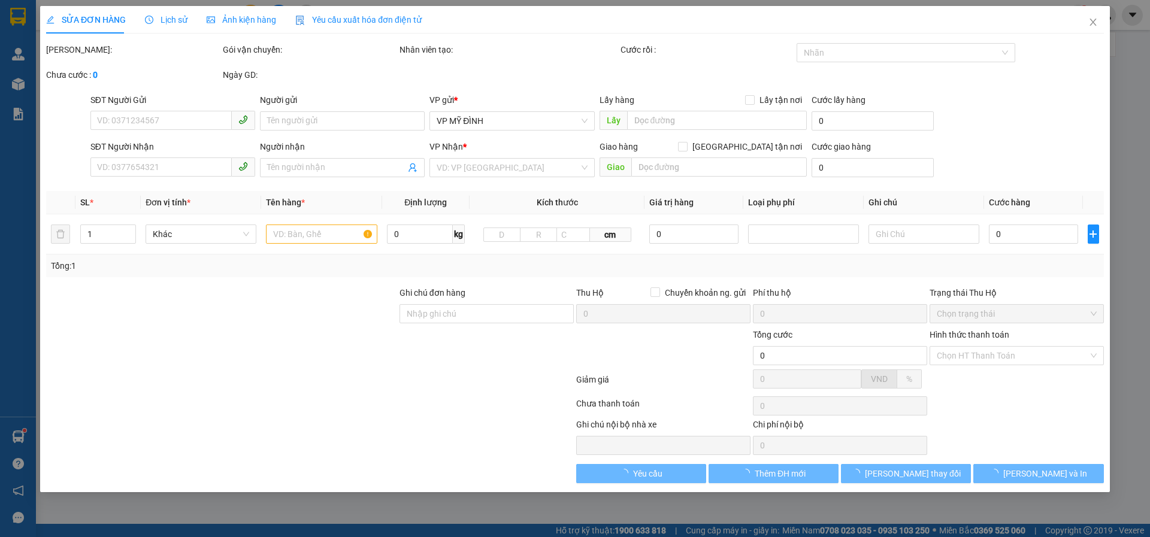
type input "tòa E,chung cư xuân phương residen trịnh văn bô,xuân phương,nam từ liêm,hà nội"
type input "240.000"
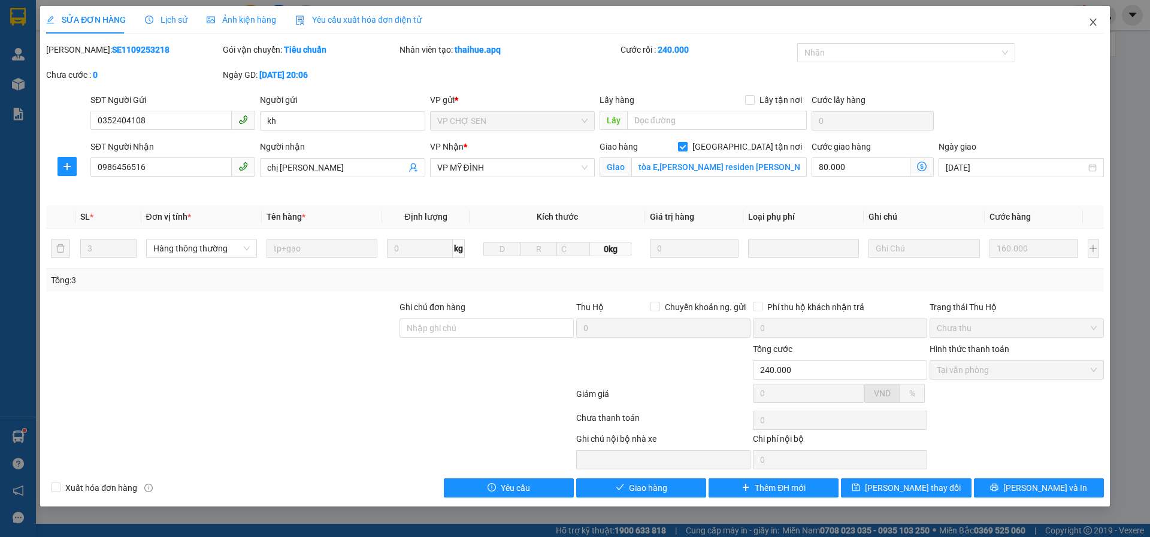
click at [1090, 24] on icon "close" at bounding box center [1093, 22] width 10 height 10
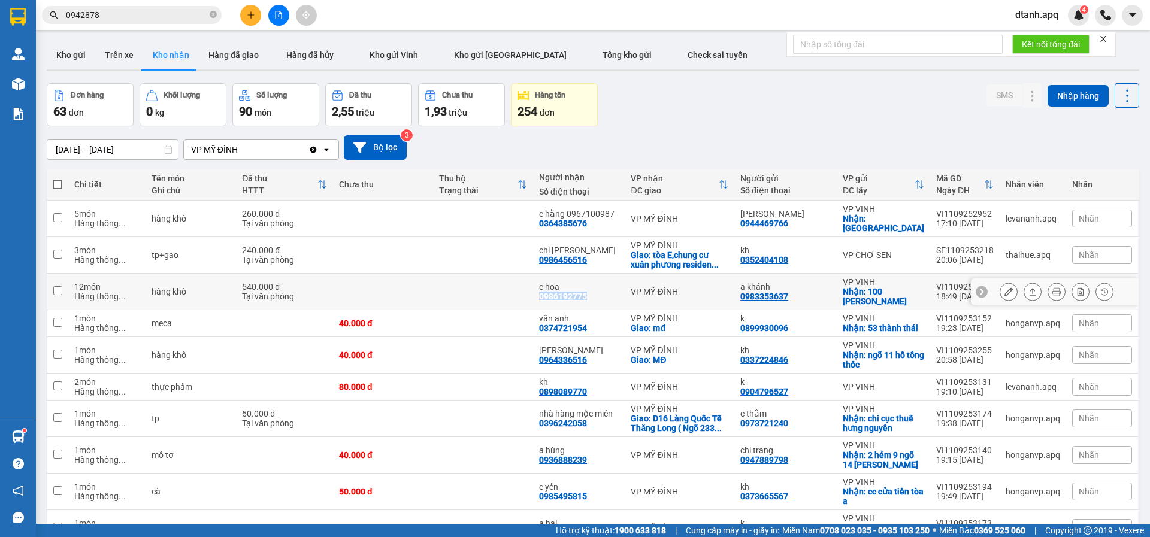
drag, startPoint x: 598, startPoint y: 283, endPoint x: 544, endPoint y: 286, distance: 53.9
click at [544, 286] on td "c hoa 0986192775" at bounding box center [579, 292] width 92 height 37
checkbox input "true"
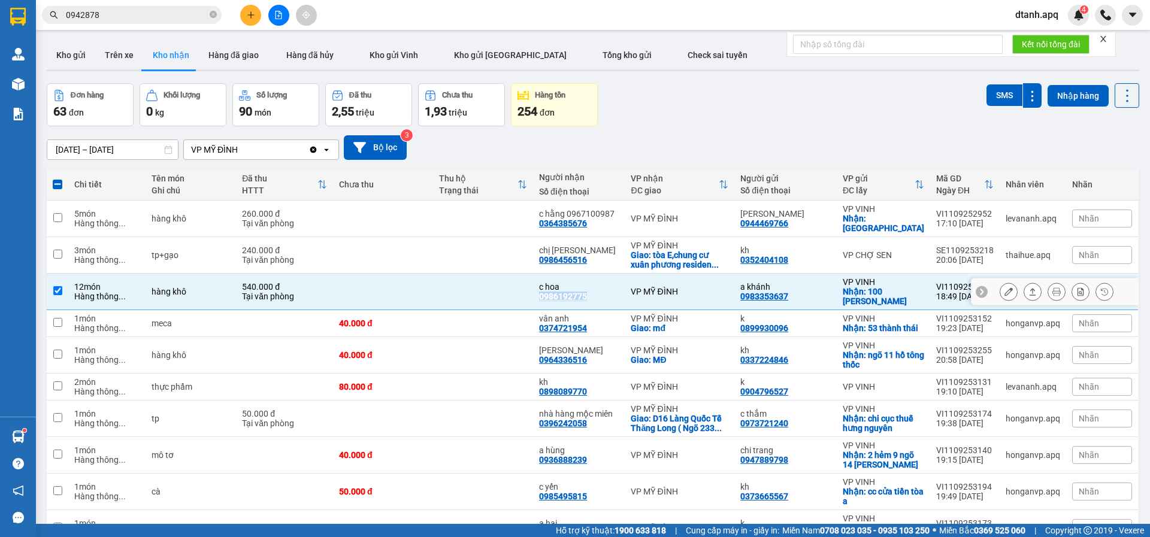
copy div "0986192775"
click at [1081, 287] on span "Nhãn" at bounding box center [1088, 292] width 20 height 10
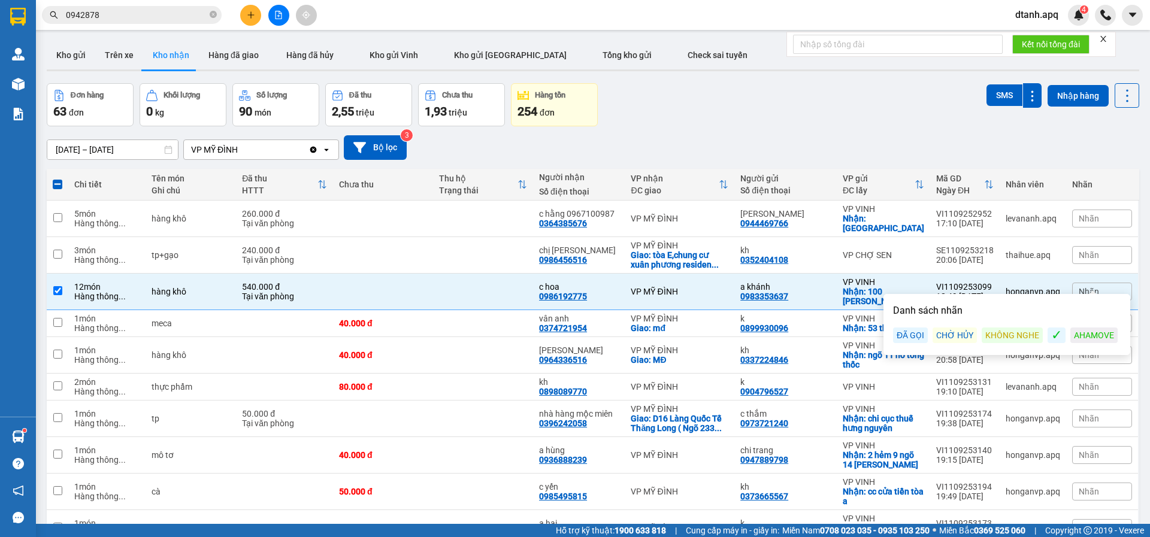
click at [911, 338] on div "ĐÃ GỌI" at bounding box center [910, 336] width 35 height 16
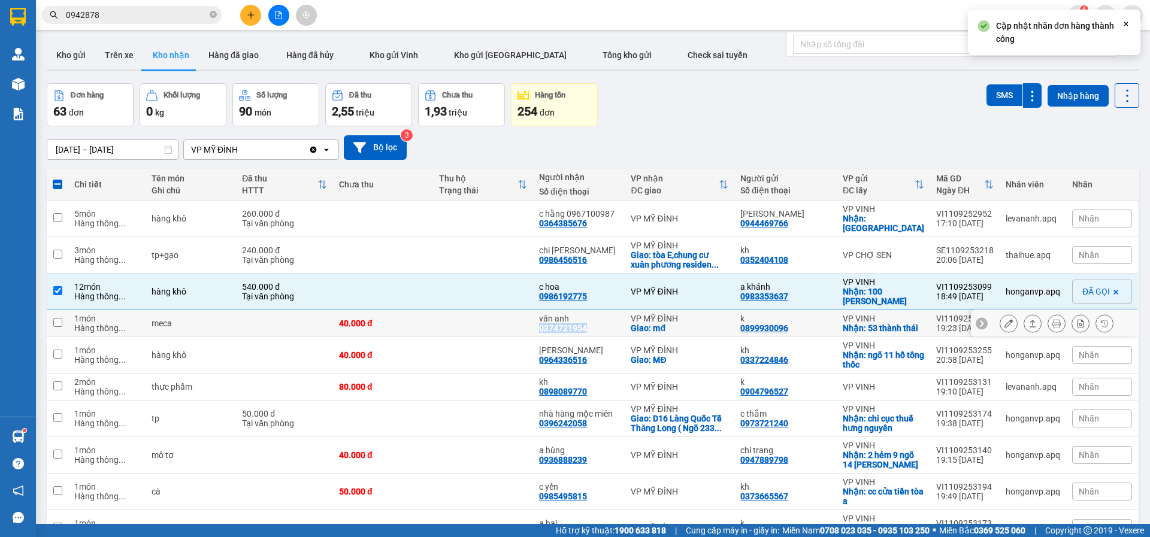
drag, startPoint x: 583, startPoint y: 320, endPoint x: 558, endPoint y: 317, distance: 24.7
click at [544, 320] on td "vân anh 0374721954" at bounding box center [579, 323] width 92 height 27
checkbox input "true"
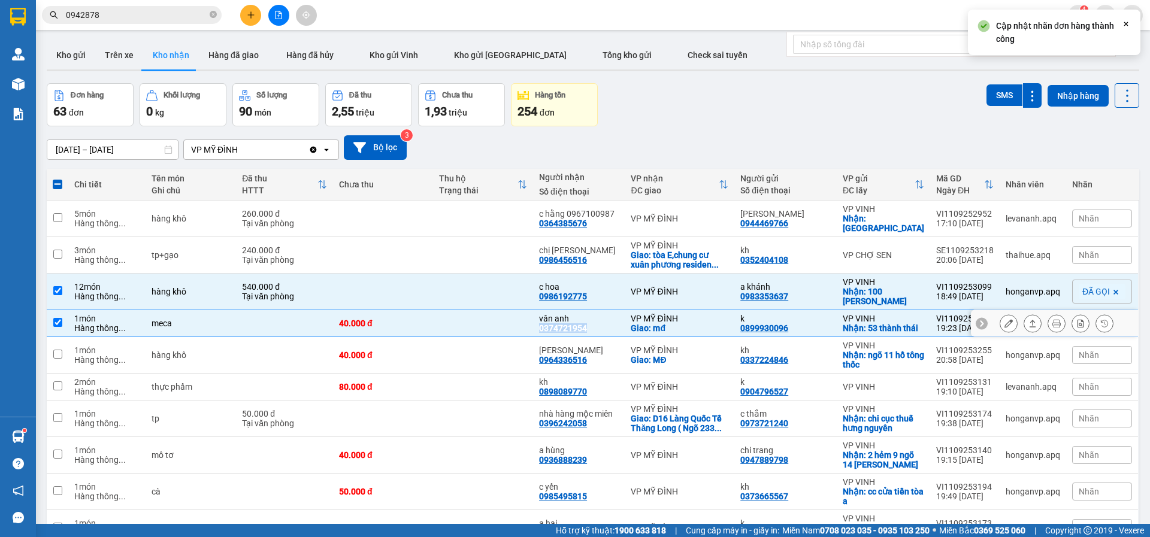
copy div "0374721954"
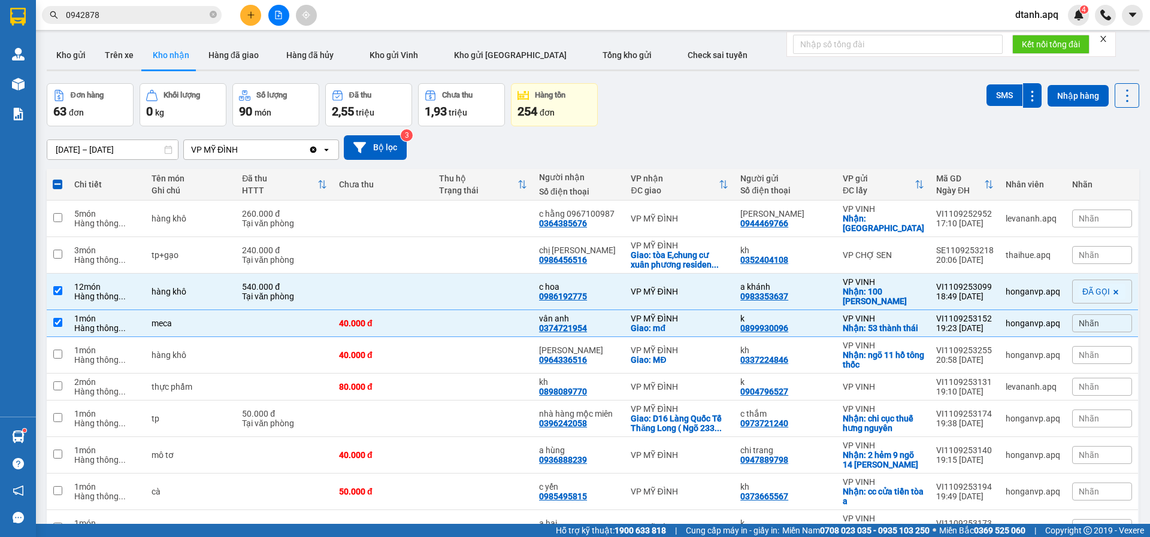
drag, startPoint x: 1089, startPoint y: 311, endPoint x: 1074, endPoint y: 325, distance: 20.3
click at [1088, 319] on span "Nhãn" at bounding box center [1088, 324] width 20 height 10
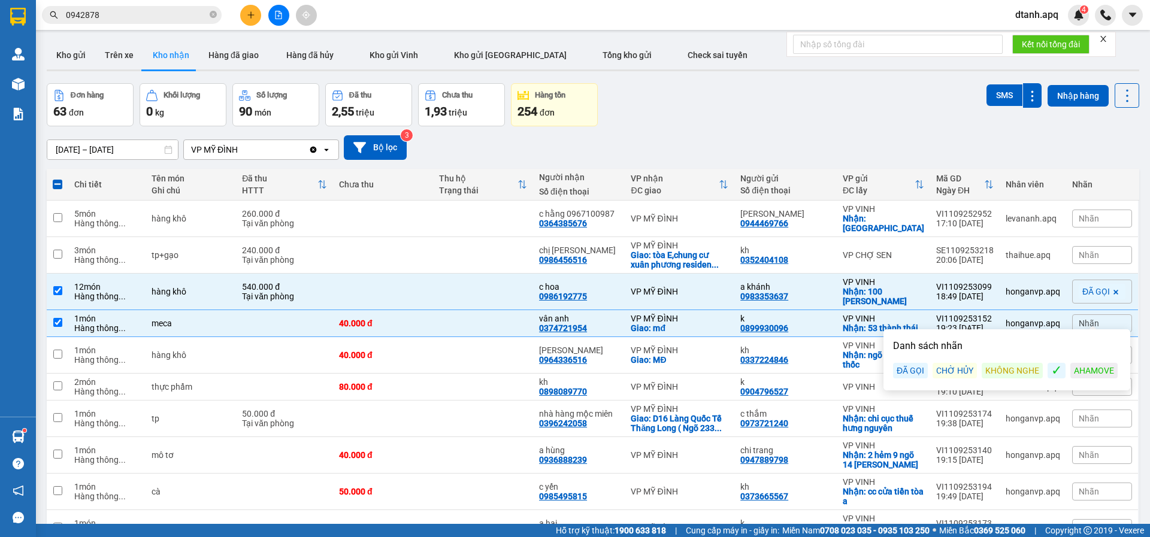
click at [922, 370] on div "ĐÃ GỌI" at bounding box center [910, 371] width 35 height 16
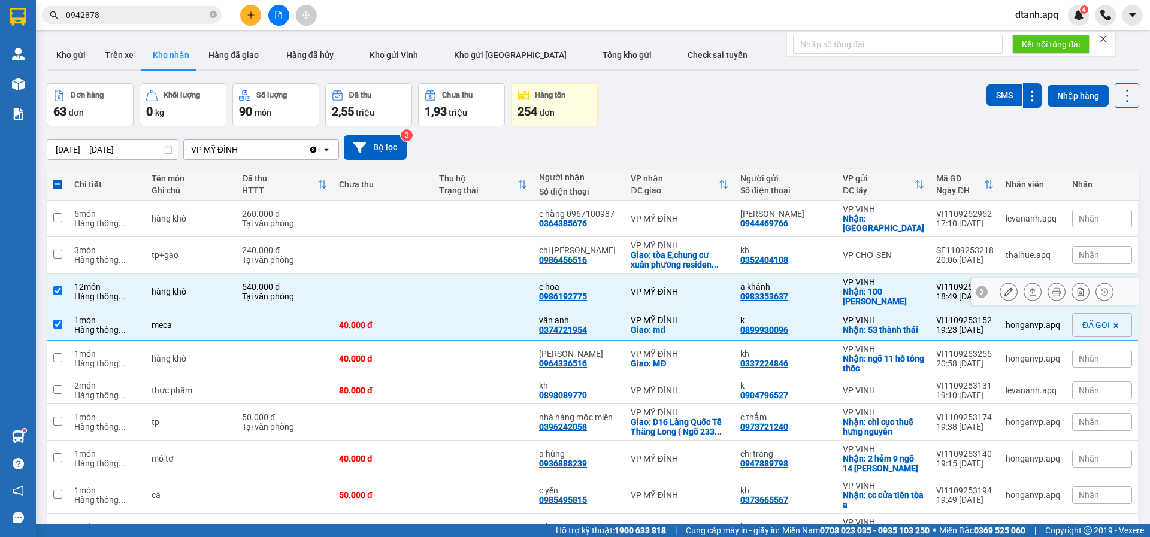
drag, startPoint x: 814, startPoint y: 281, endPoint x: 799, endPoint y: 318, distance: 39.8
click at [811, 286] on div "a khánh 0983353637" at bounding box center [785, 291] width 90 height 19
checkbox input "false"
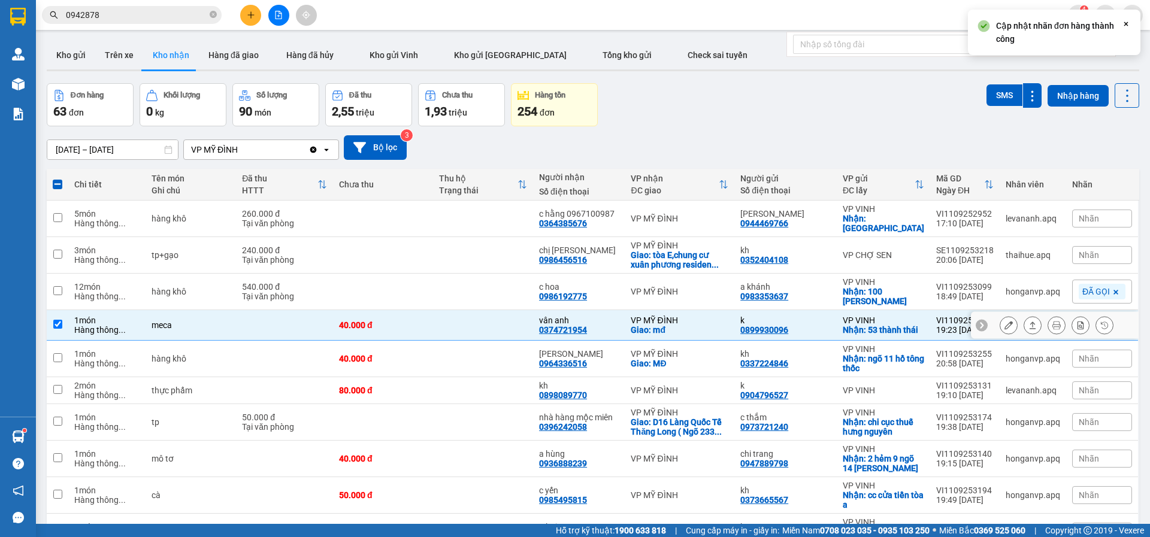
click at [799, 318] on div "k 0899930096" at bounding box center [785, 325] width 90 height 19
checkbox input "false"
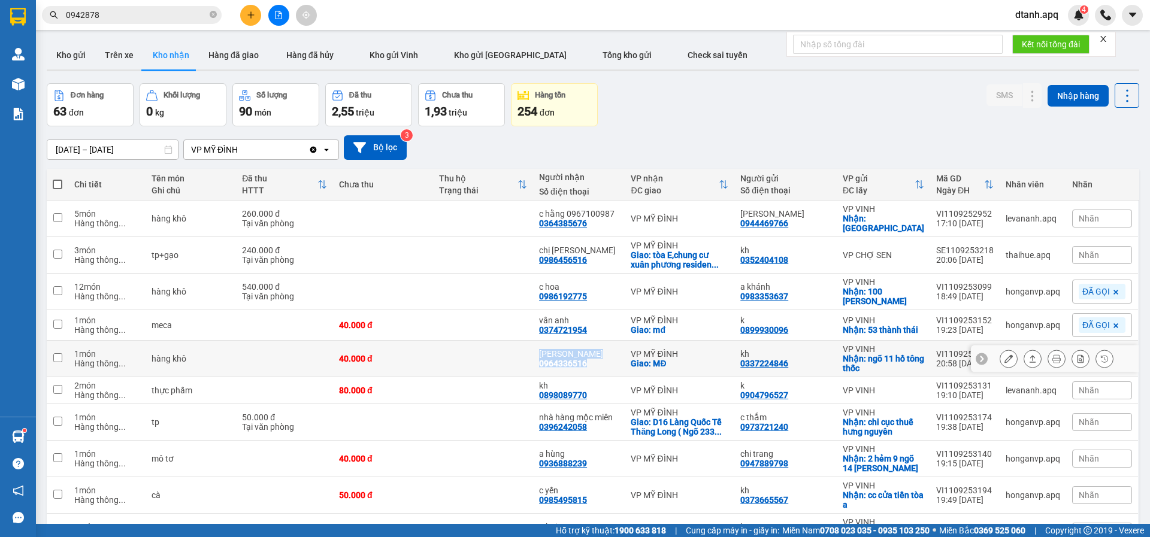
drag, startPoint x: 608, startPoint y: 357, endPoint x: 561, endPoint y: 356, distance: 47.3
click at [540, 358] on td "kim liên 0964336516" at bounding box center [579, 359] width 92 height 37
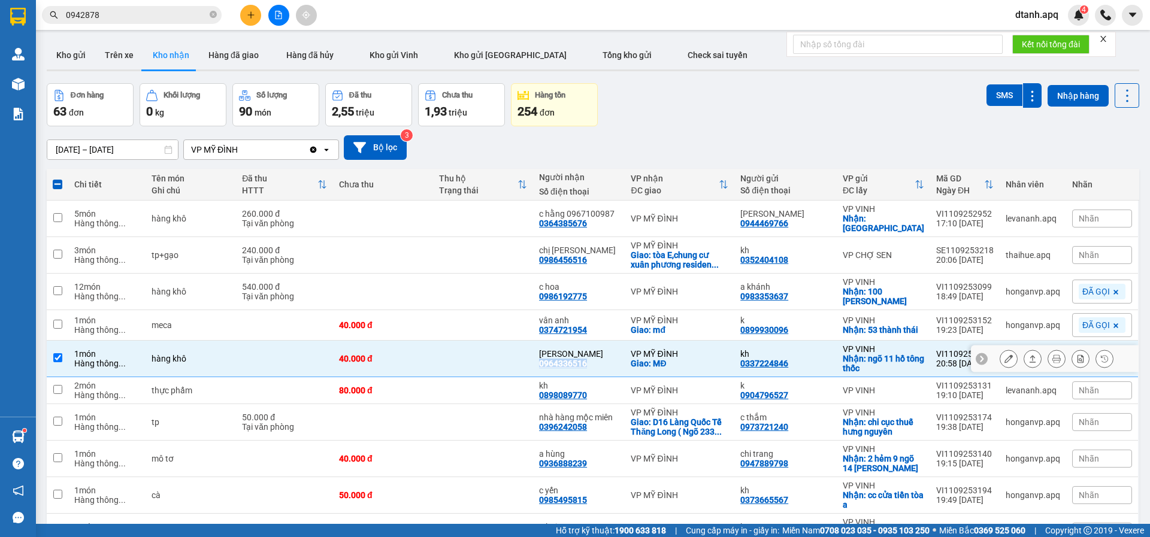
copy div "0964336516"
click at [1096, 352] on div "Nhãn" at bounding box center [1102, 359] width 60 height 18
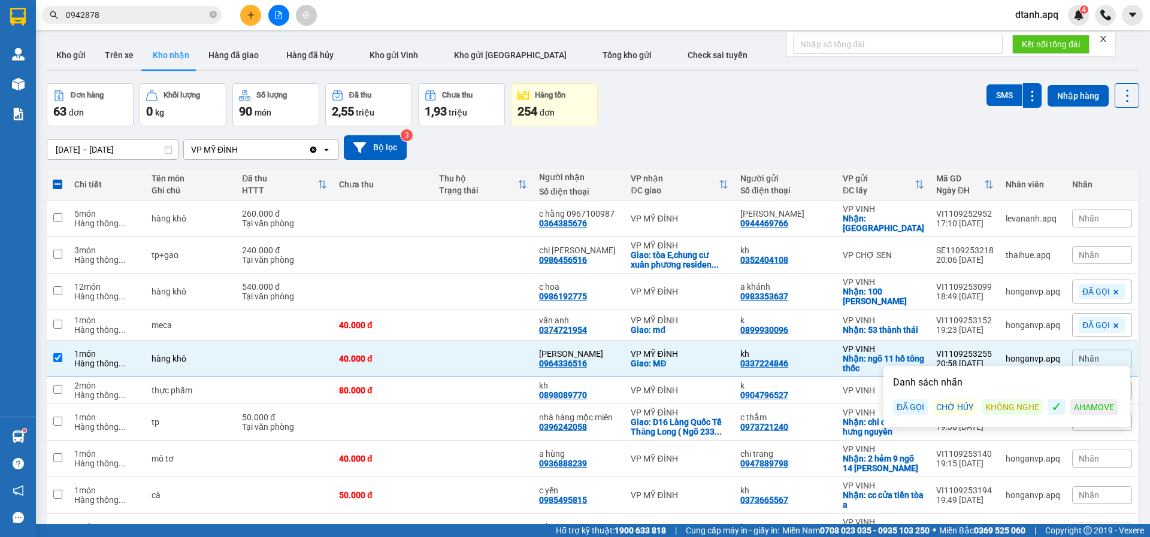
click at [926, 410] on div "ĐÃ GỌI" at bounding box center [910, 407] width 35 height 16
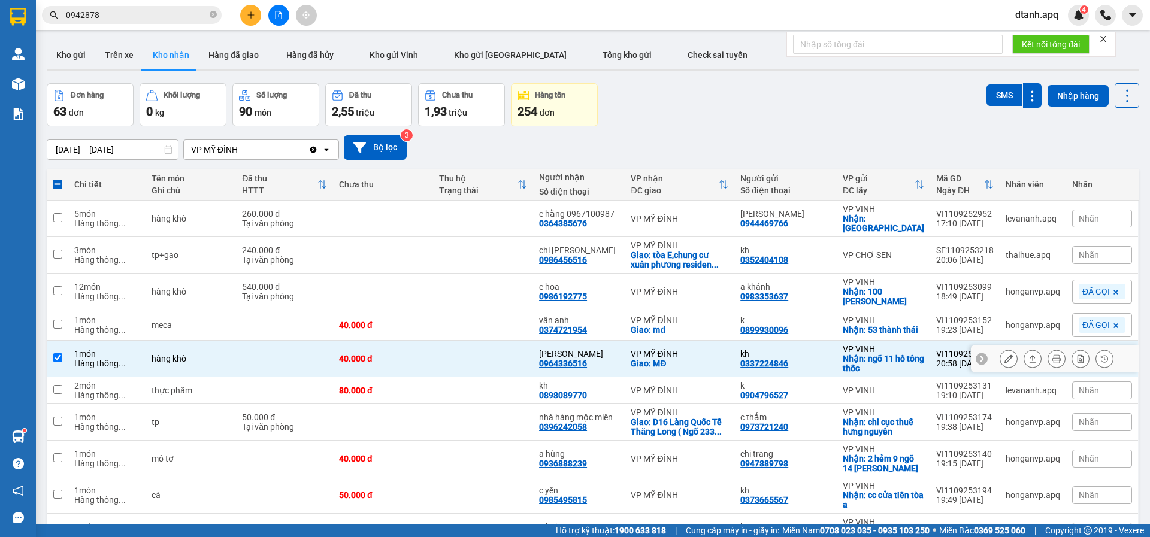
click at [829, 350] on div "kh 0337224846" at bounding box center [785, 358] width 90 height 19
checkbox input "false"
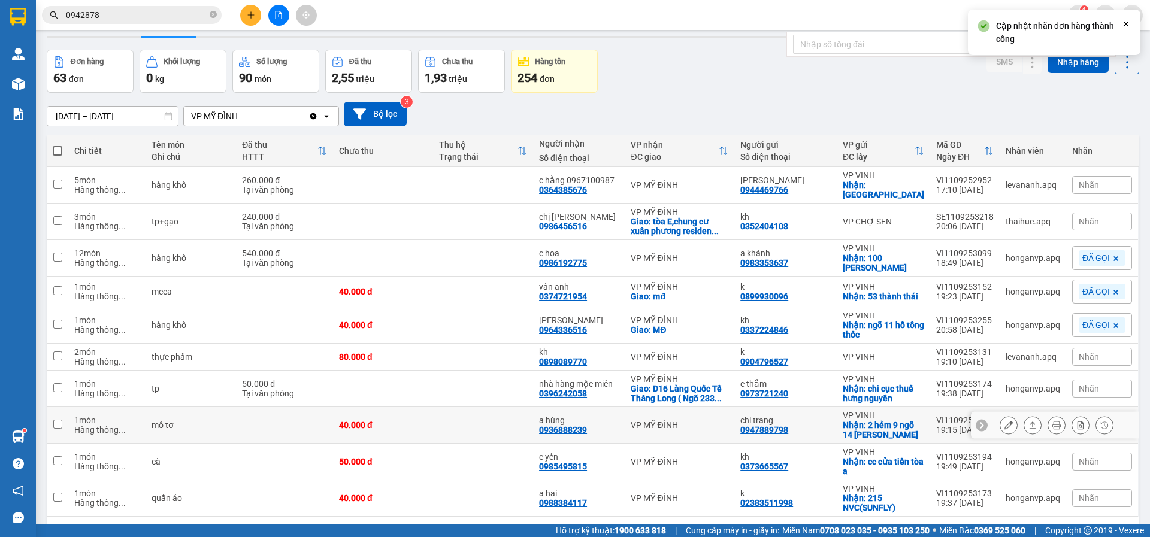
scroll to position [66, 0]
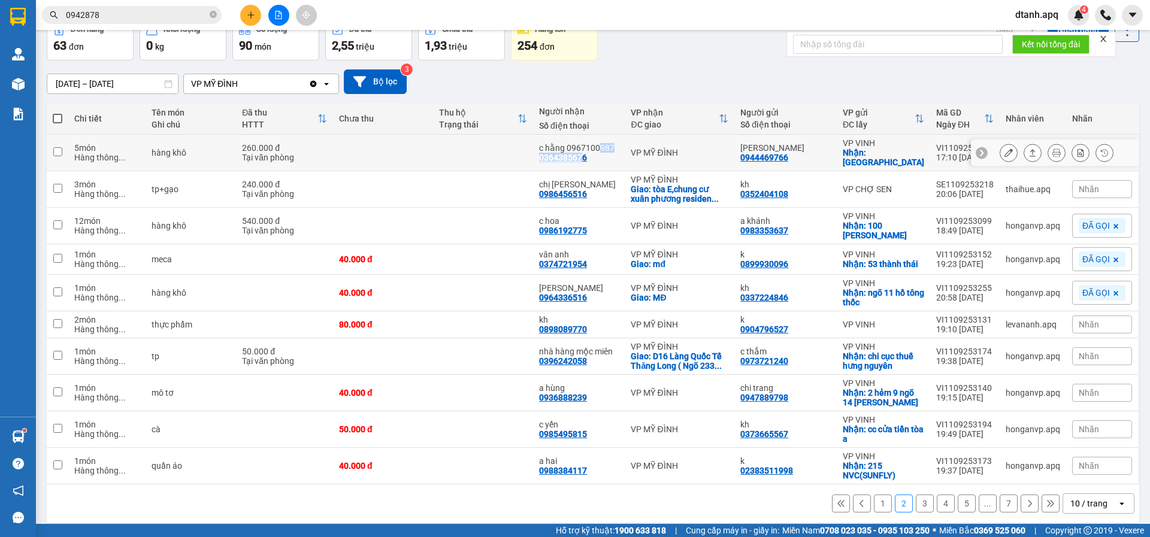
drag, startPoint x: 604, startPoint y: 146, endPoint x: 590, endPoint y: 151, distance: 14.8
click at [590, 151] on div "c hằng 0967100987 0364385676" at bounding box center [579, 152] width 80 height 19
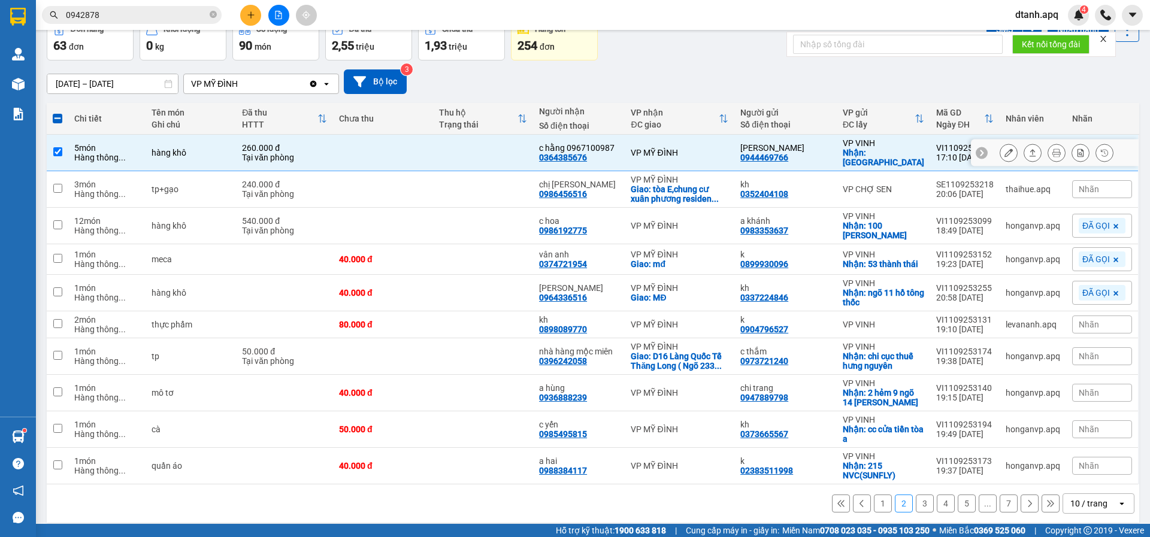
click at [605, 150] on div "c hằng 0967100987 0364385676" at bounding box center [579, 152] width 80 height 19
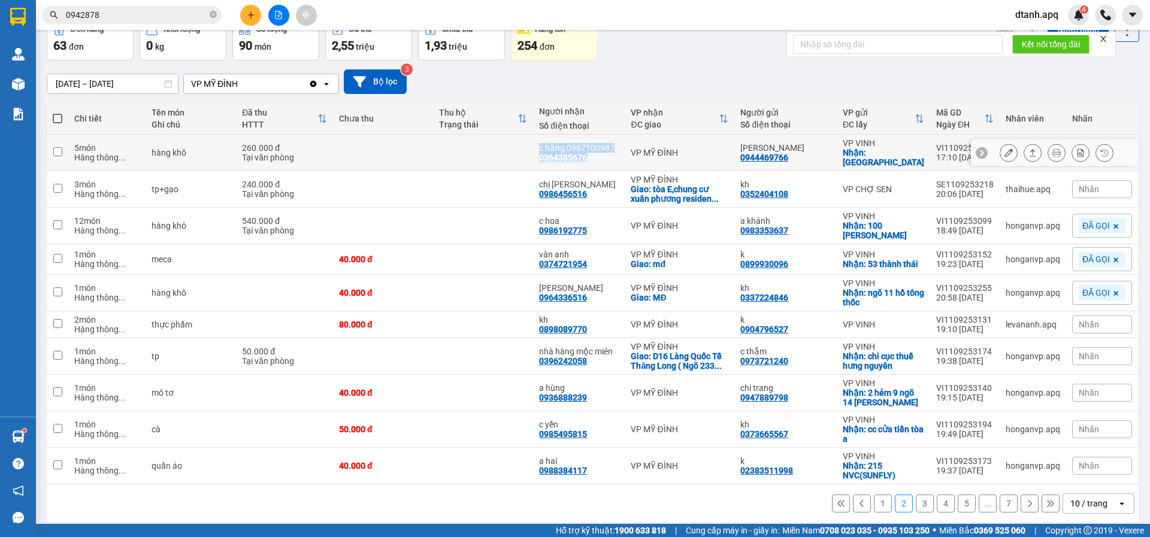
drag, startPoint x: 595, startPoint y: 153, endPoint x: 539, endPoint y: 153, distance: 56.3
click at [539, 153] on tr "5 món Hàng thông ... hàng khô 260.000 đ Tại văn phòng c hằng 0967100987 0364385…" at bounding box center [593, 153] width 1092 height 37
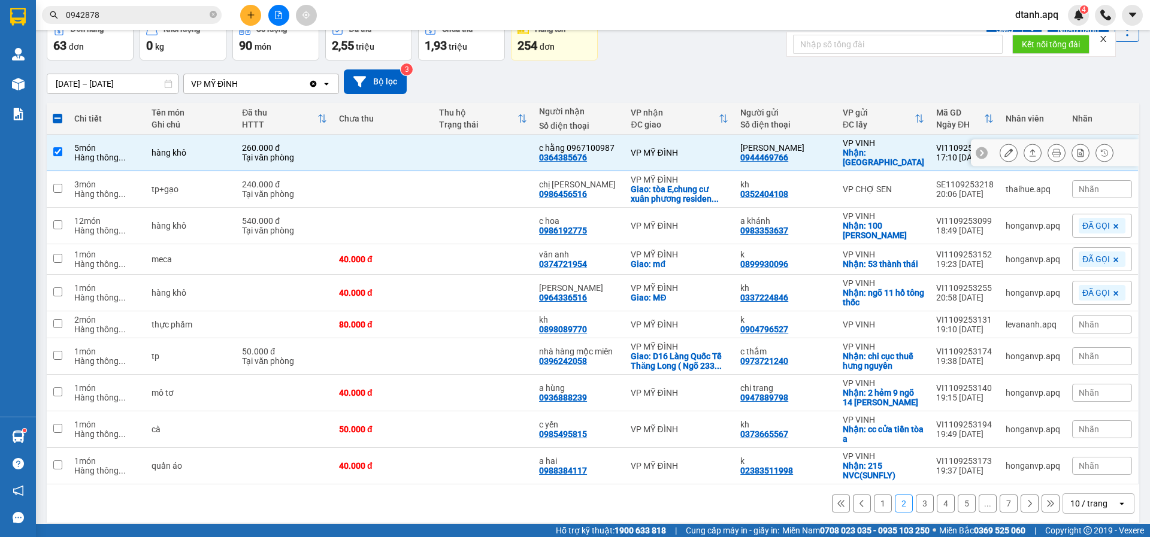
click at [610, 156] on div "c hằng 0967100987 0364385676" at bounding box center [579, 152] width 80 height 19
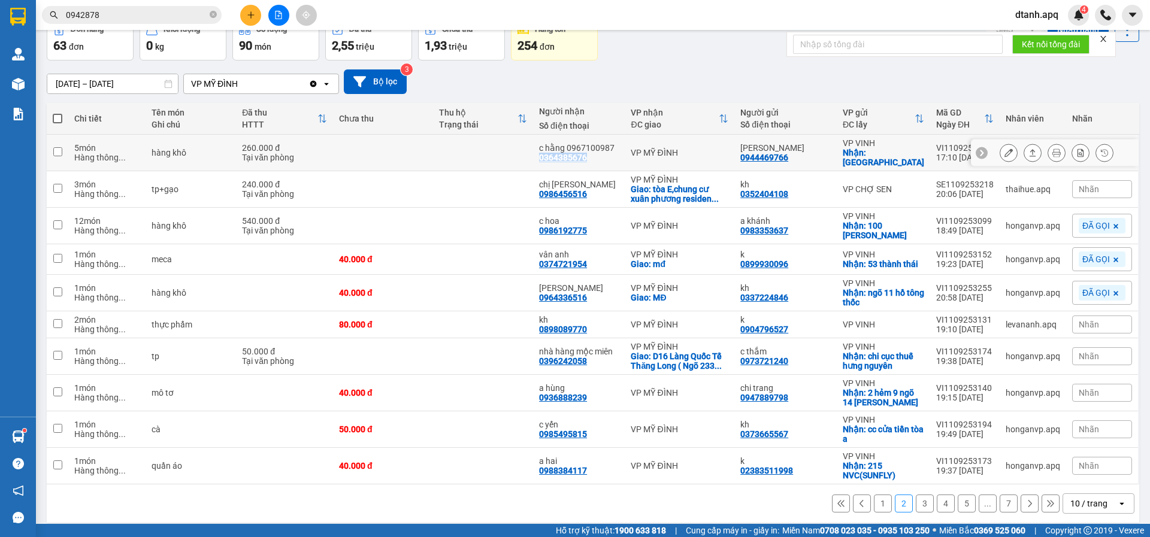
drag, startPoint x: 601, startPoint y: 153, endPoint x: 548, endPoint y: 153, distance: 53.3
click at [548, 153] on div "c hằng 0967100987 0364385676" at bounding box center [579, 152] width 80 height 19
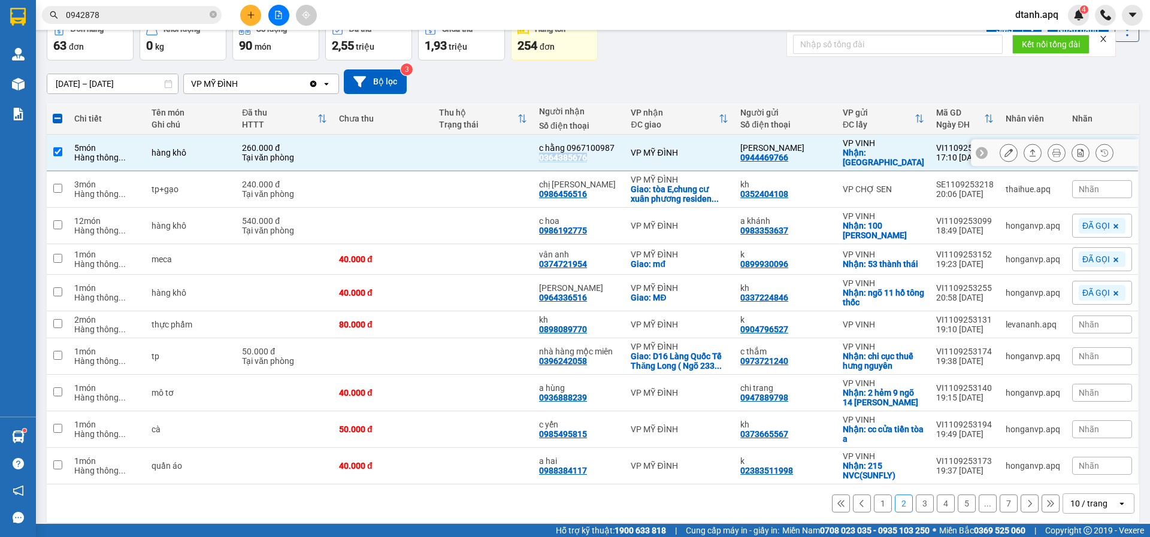
copy div "0364385676"
click at [916, 497] on button "3" at bounding box center [925, 504] width 18 height 18
checkbox input "false"
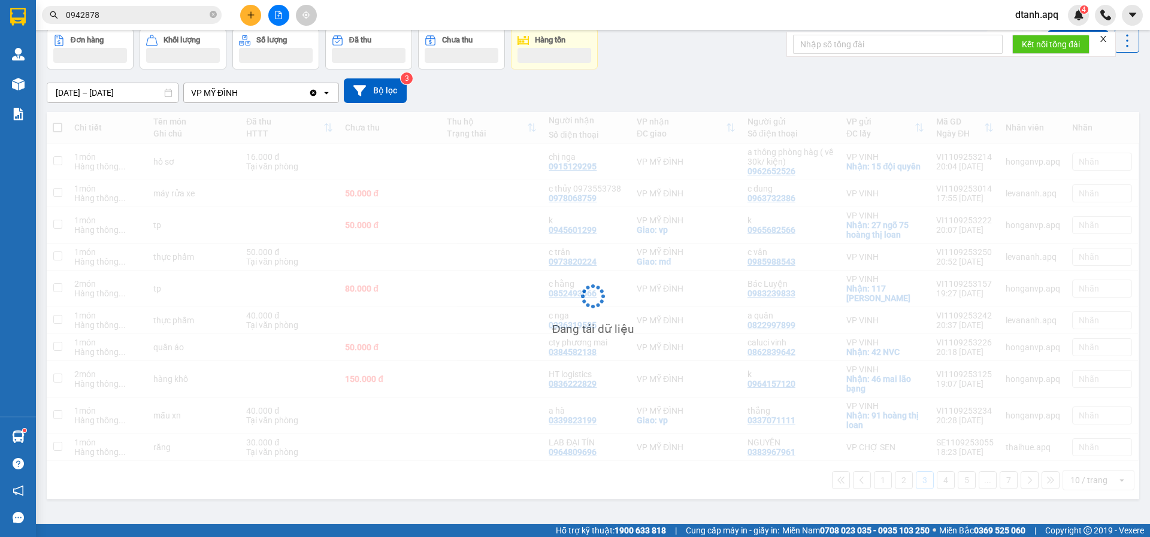
scroll to position [55, 0]
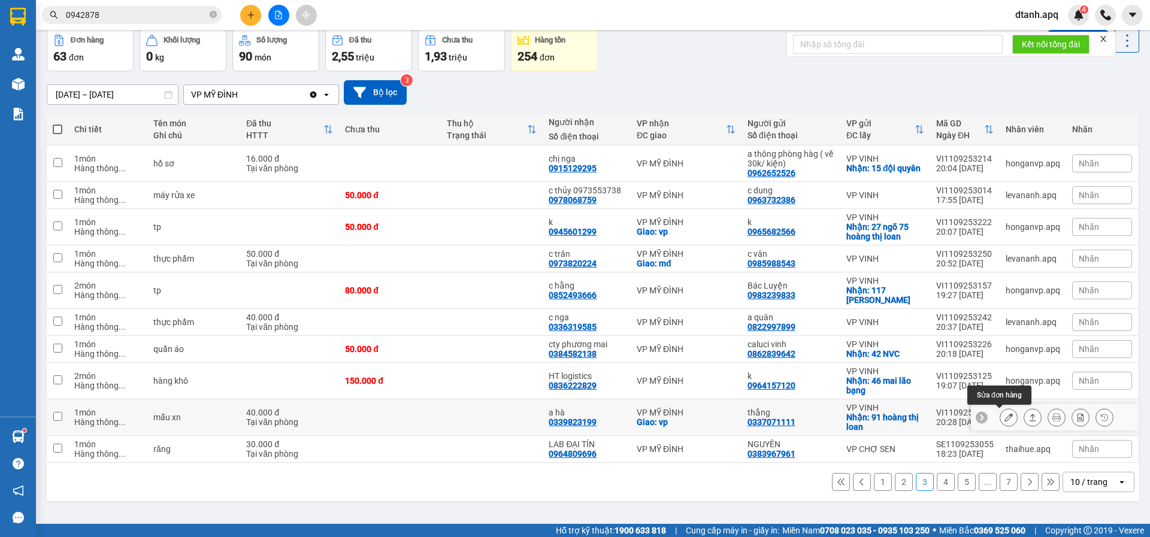
click at [1000, 423] on button at bounding box center [1008, 417] width 17 height 21
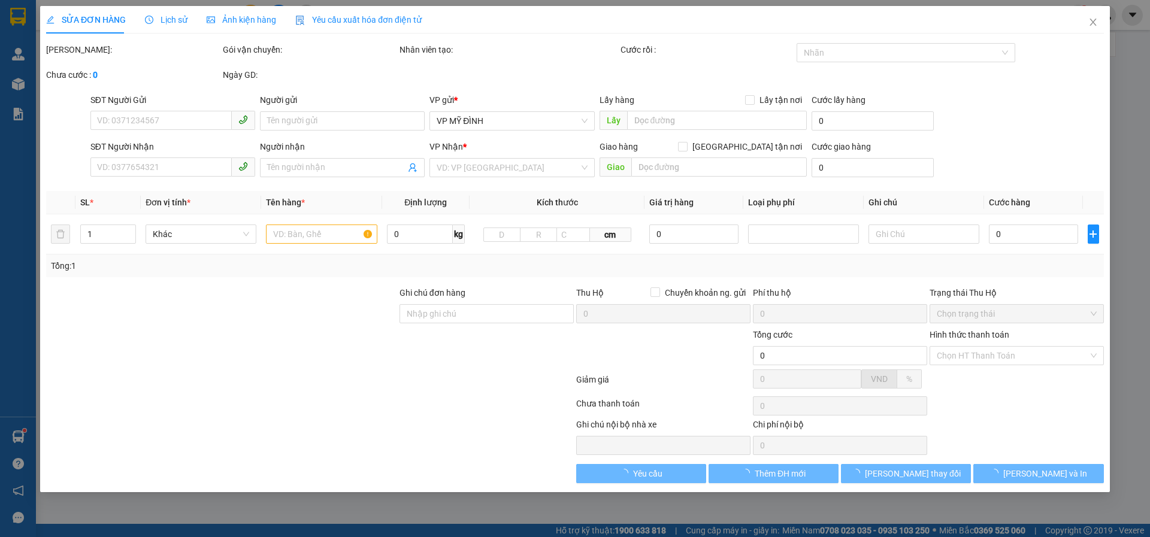
type input "0337071111"
type input "thắng"
checkbox input "true"
type input "91 hoàng thị loan"
type input "0339823199"
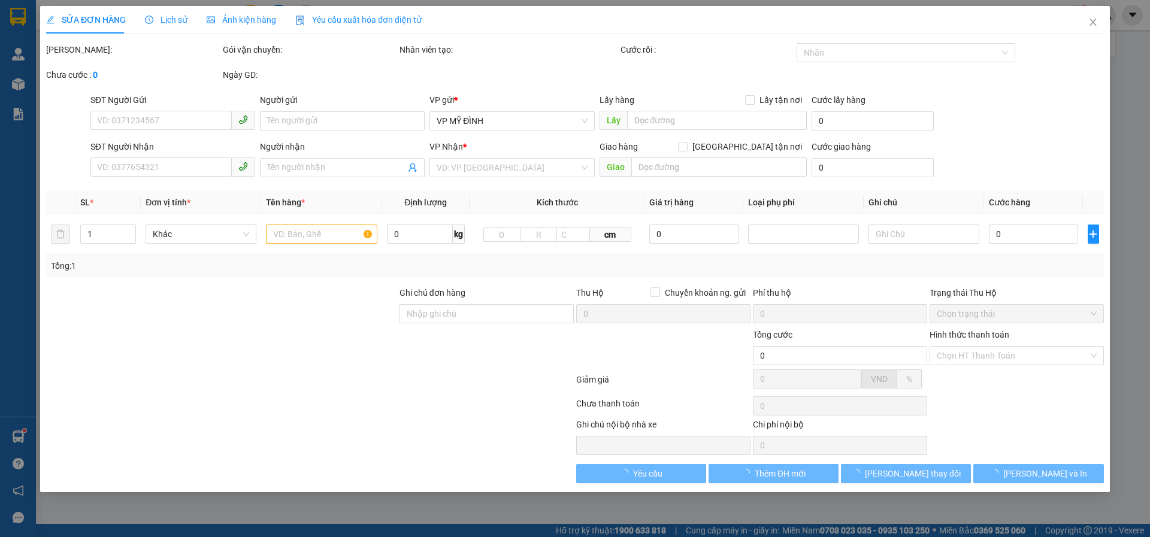
type input "a hà"
checkbox input "true"
type input "vp"
type input "40.000"
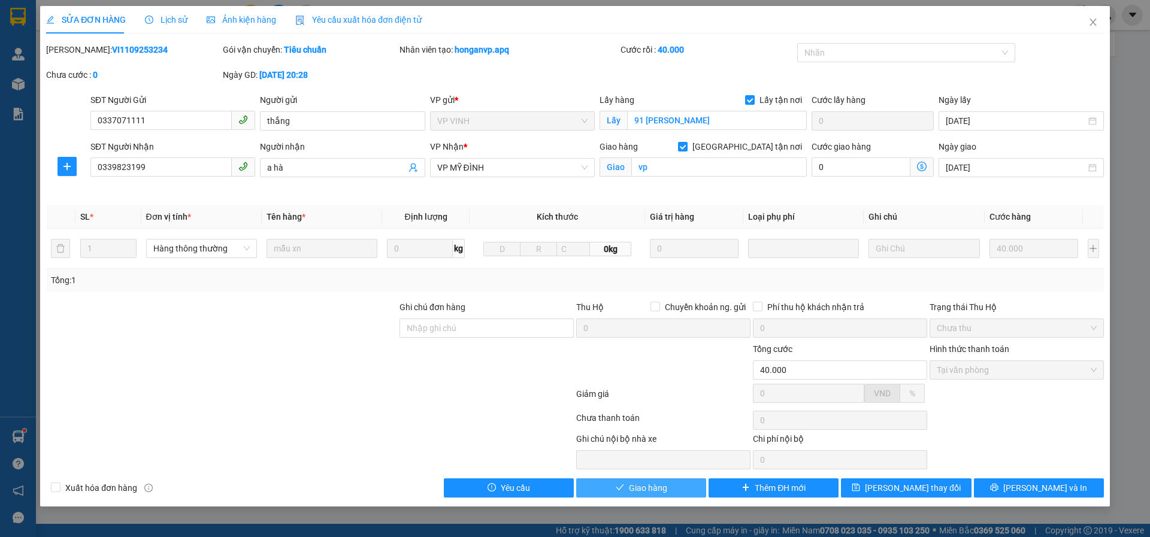
drag, startPoint x: 613, startPoint y: 485, endPoint x: 792, endPoint y: 459, distance: 180.9
click at [614, 486] on button "Giao hàng" at bounding box center [641, 487] width 130 height 19
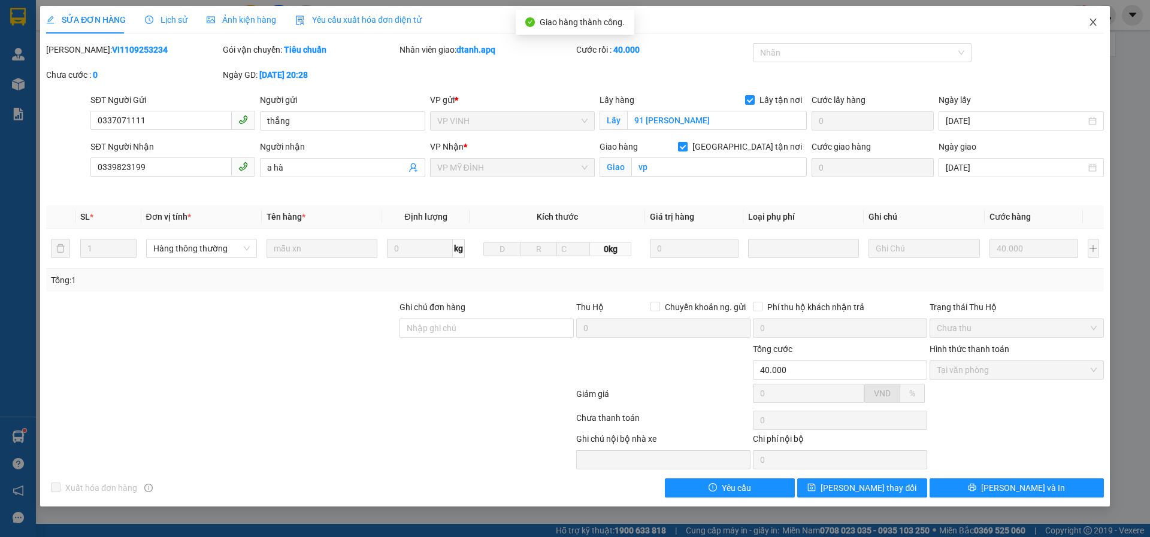
click at [1091, 22] on icon "close" at bounding box center [1093, 22] width 10 height 10
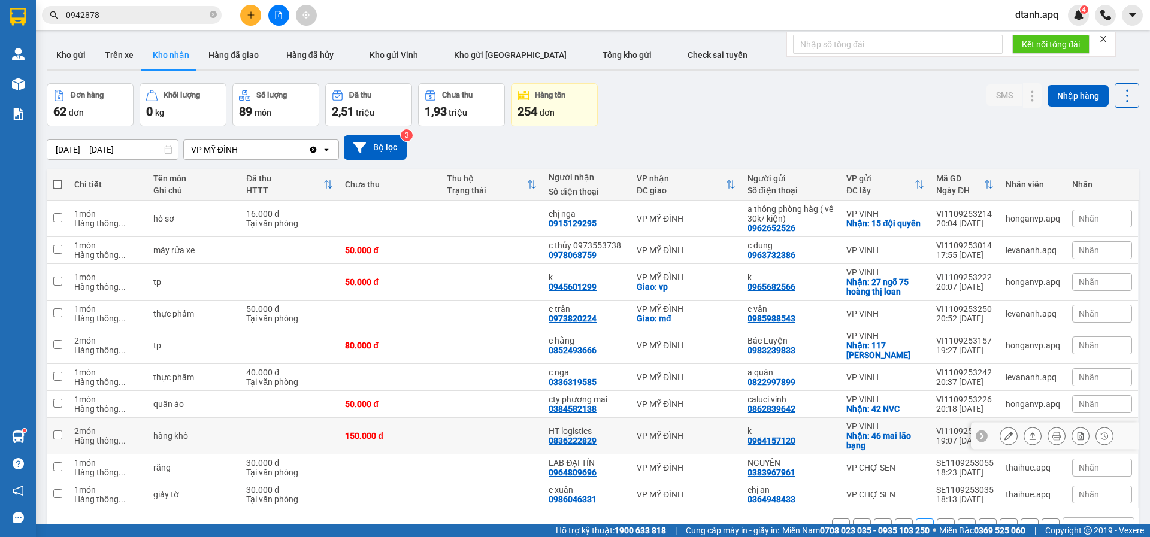
click at [607, 441] on div "HT logistics 0836222829" at bounding box center [587, 435] width 76 height 19
checkbox input "true"
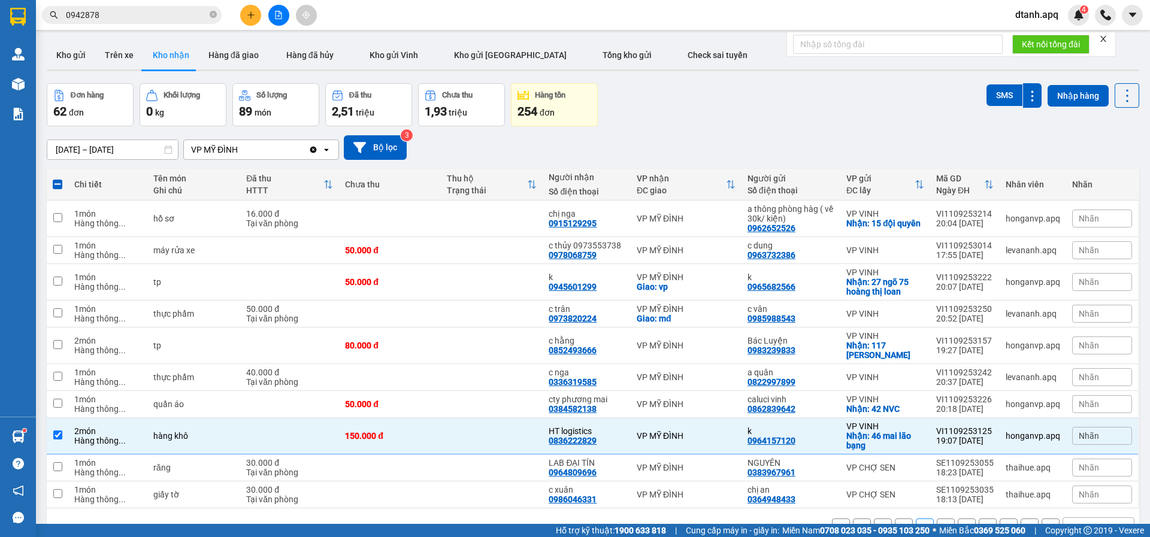
click at [1088, 436] on span "Nhãn" at bounding box center [1088, 436] width 20 height 10
click at [909, 393] on div "ĐÃ GỌI" at bounding box center [910, 398] width 35 height 16
click at [1052, 435] on icon at bounding box center [1056, 436] width 8 height 8
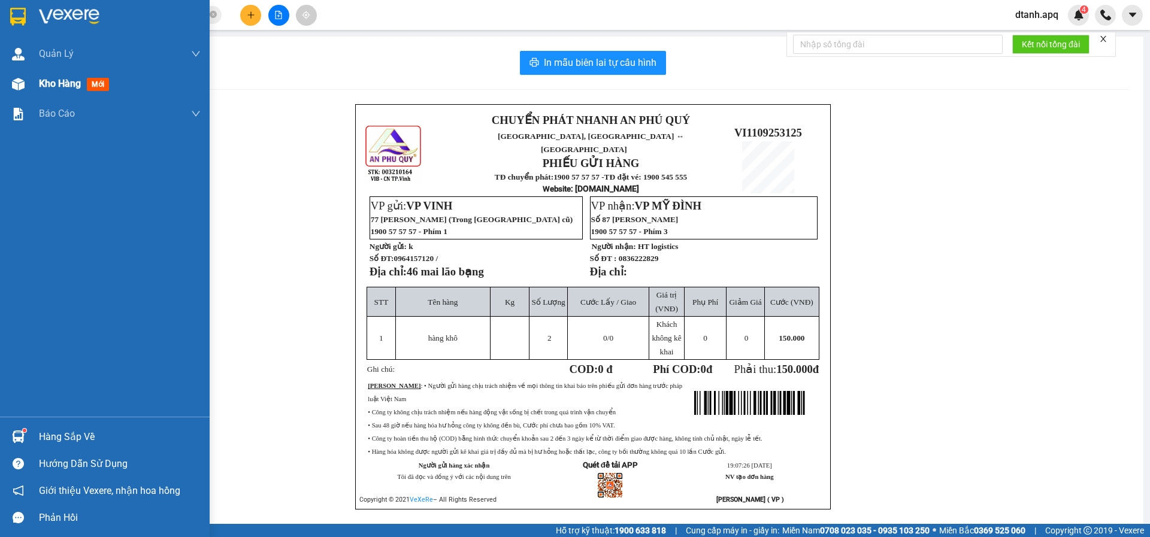
click at [29, 88] on div "Kho hàng mới" at bounding box center [105, 84] width 210 height 30
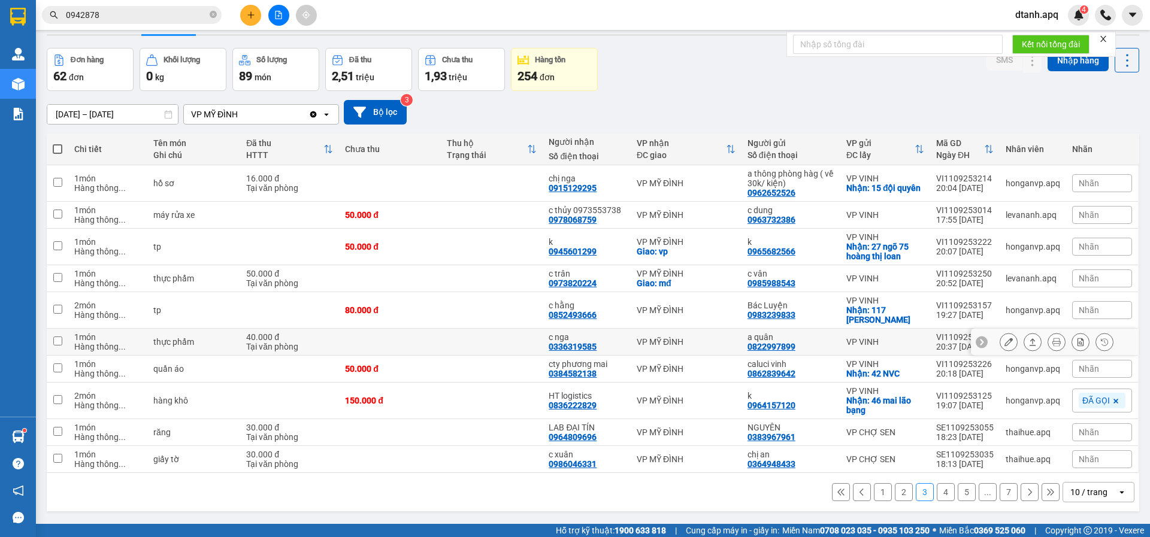
scroll to position [55, 0]
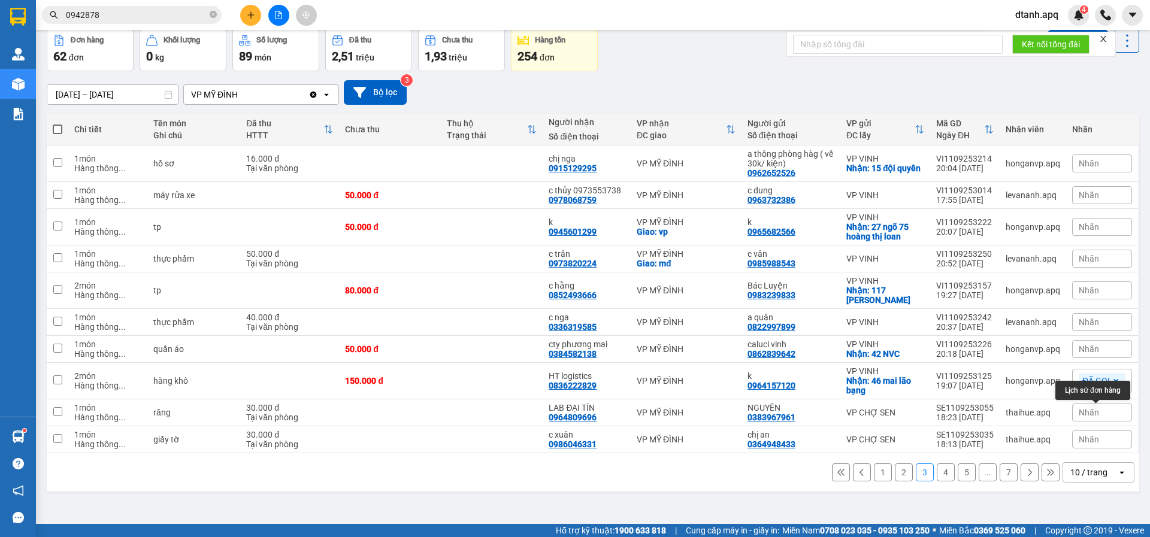
drag, startPoint x: 1088, startPoint y: 417, endPoint x: 1082, endPoint y: 414, distance: 6.7
click at [1087, 415] on span "Nhãn" at bounding box center [1088, 413] width 20 height 10
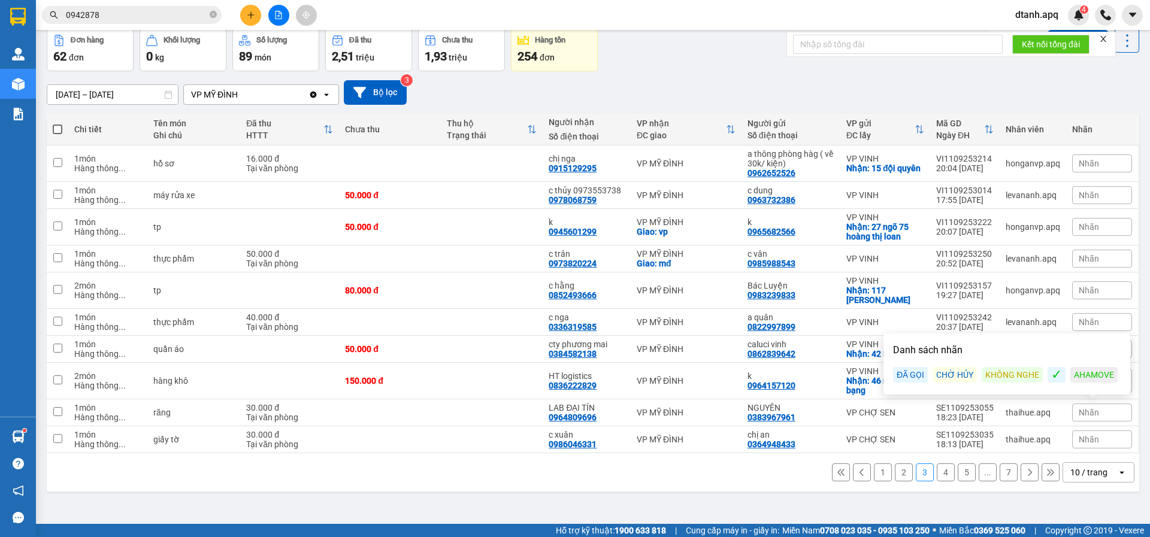
drag, startPoint x: 919, startPoint y: 374, endPoint x: 908, endPoint y: 380, distance: 12.6
click at [918, 374] on div "ĐÃ GỌI" at bounding box center [910, 375] width 35 height 16
drag, startPoint x: 1082, startPoint y: 434, endPoint x: 1080, endPoint y: 444, distance: 10.3
click at [1083, 436] on div "Nhãn" at bounding box center [1102, 443] width 60 height 18
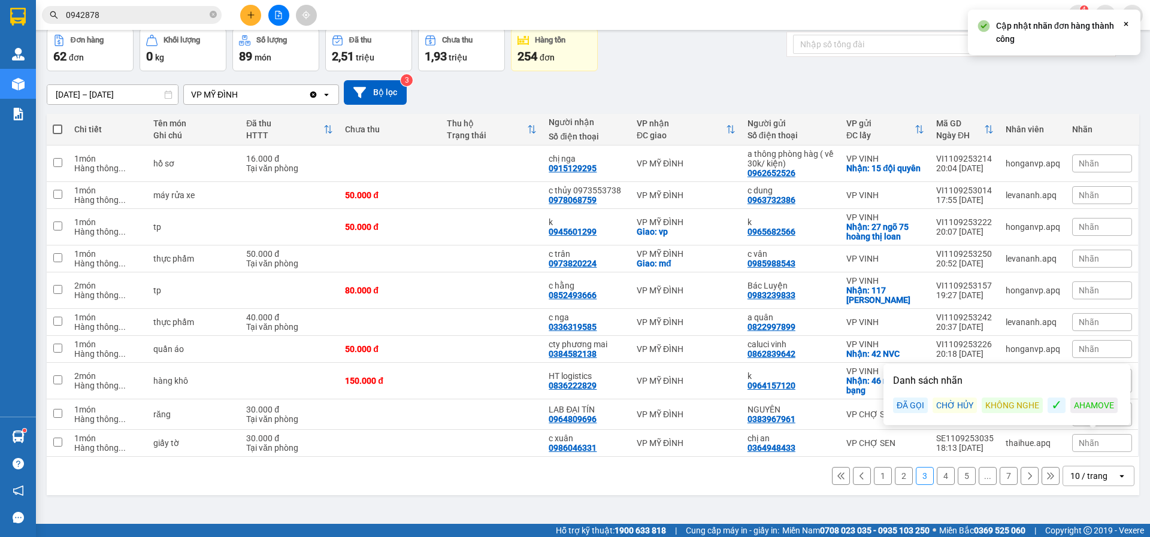
click at [918, 405] on div "ĐÃ GỌI" at bounding box center [910, 406] width 35 height 16
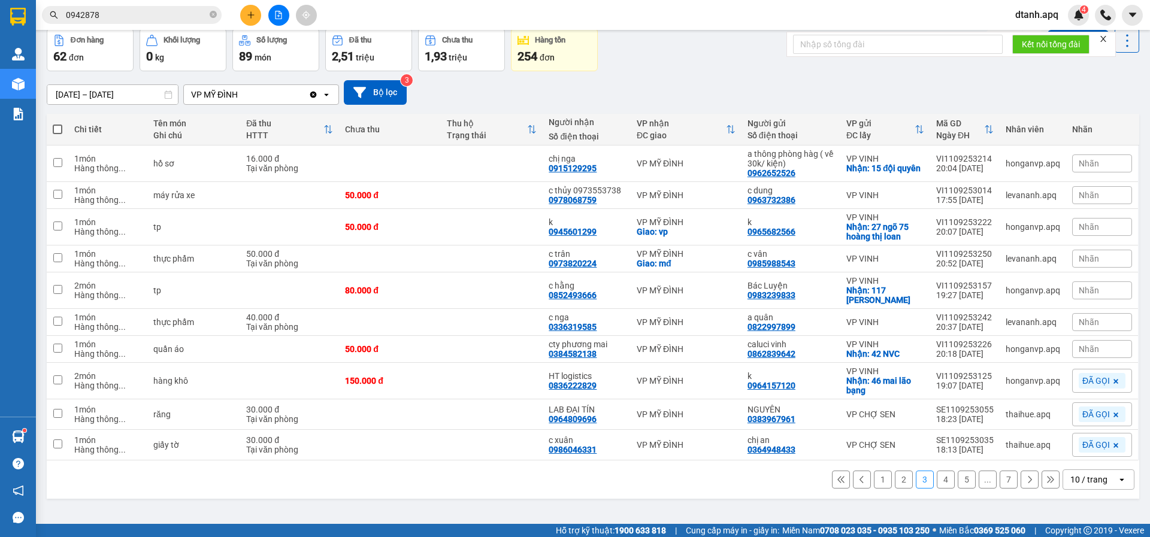
click at [938, 478] on button "4" at bounding box center [946, 480] width 18 height 18
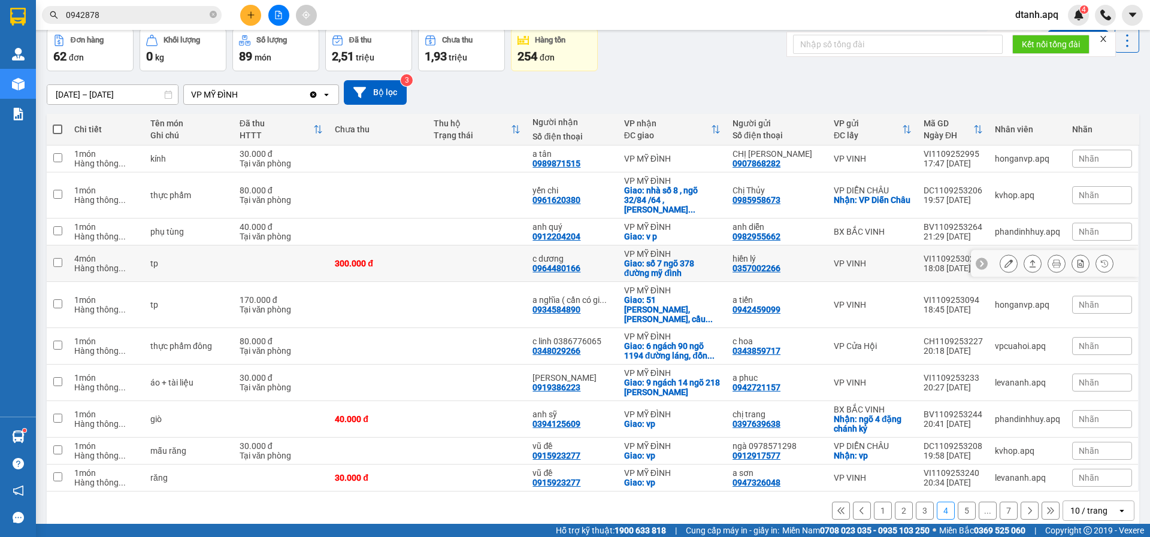
click at [714, 259] on div "Giao: số 7 ngõ 378 đường mỹ đình" at bounding box center [672, 268] width 96 height 19
checkbox input "true"
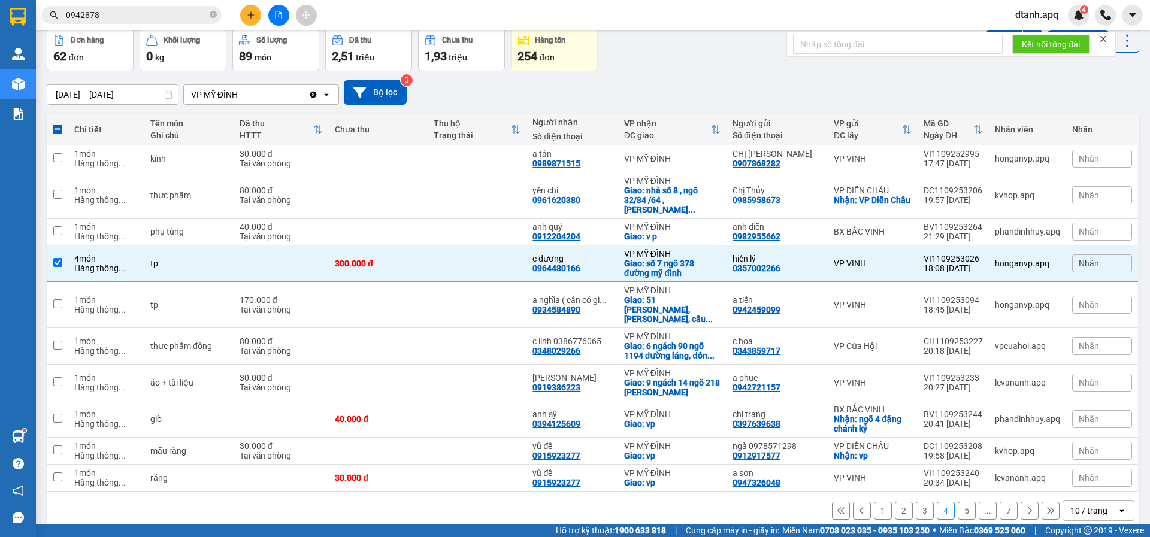
click at [1087, 259] on span "Nhãn" at bounding box center [1088, 264] width 20 height 10
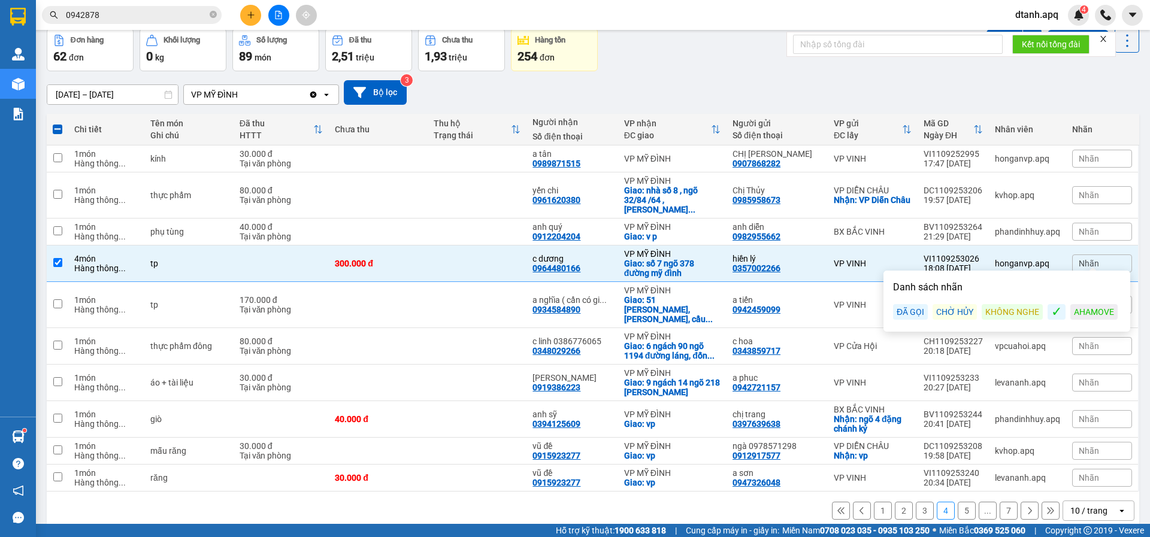
click at [906, 314] on div "ĐÃ GỌI" at bounding box center [910, 312] width 35 height 16
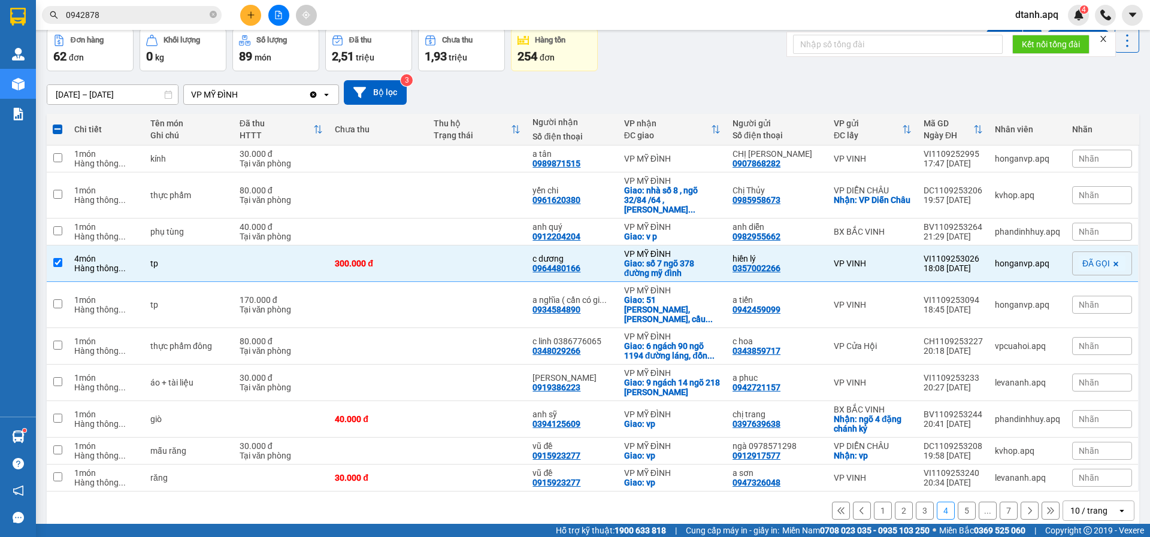
click at [687, 76] on div "12/09/2025 – 12/09/2025 Press the down arrow key to interact with the calendar …" at bounding box center [593, 92] width 1092 height 43
click at [598, 441] on div "vũ đề 0915923277" at bounding box center [571, 450] width 79 height 19
checkbox input "true"
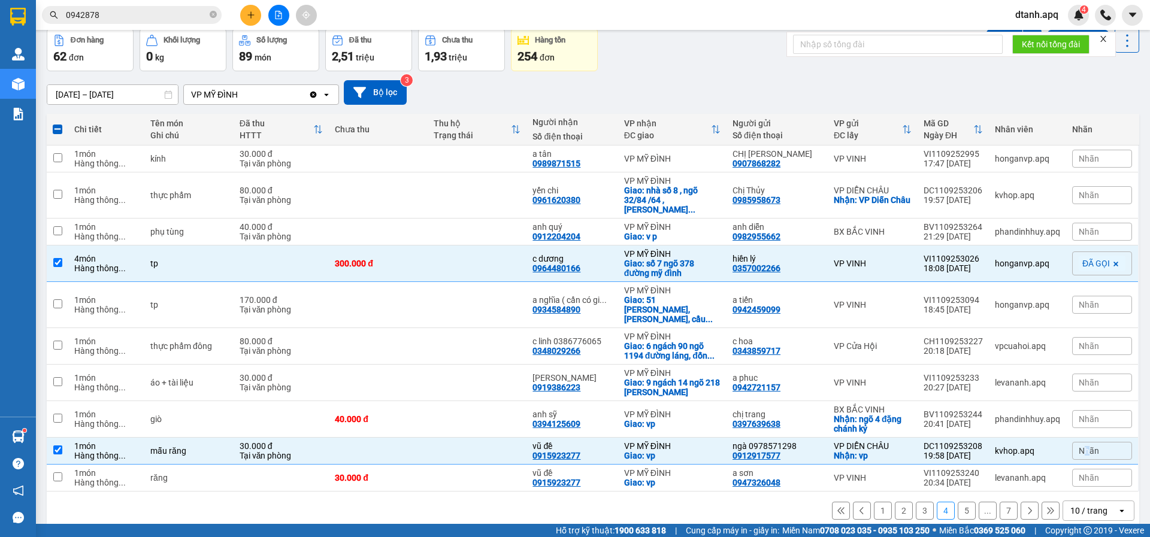
click at [1078, 446] on span "Nhãn" at bounding box center [1088, 451] width 20 height 10
click at [908, 392] on div "ĐÃ GỌI" at bounding box center [910, 394] width 35 height 16
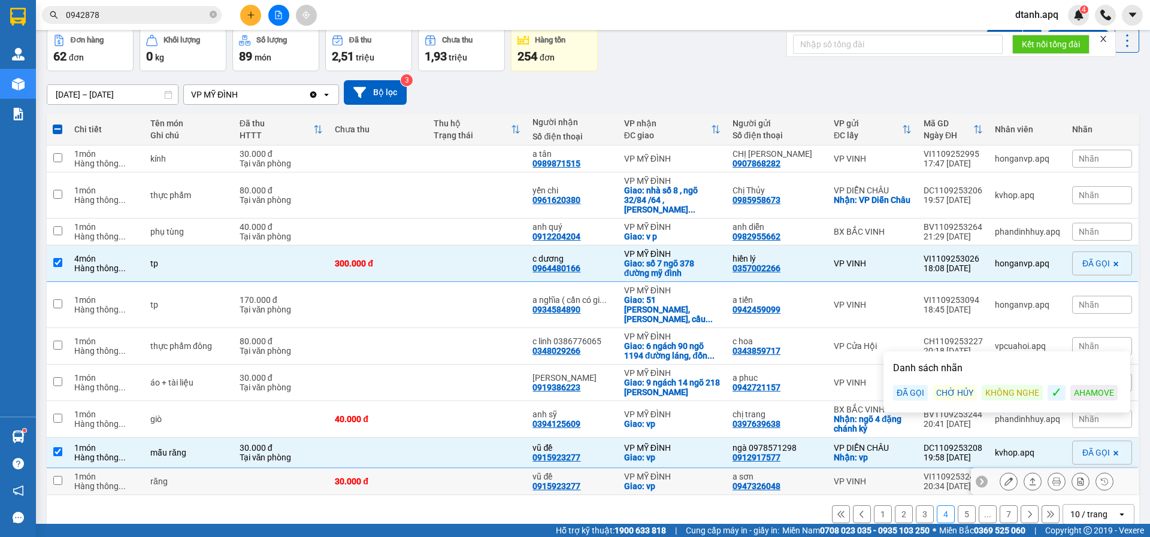
click at [580, 472] on div "vũ đề" at bounding box center [571, 477] width 79 height 10
checkbox input "true"
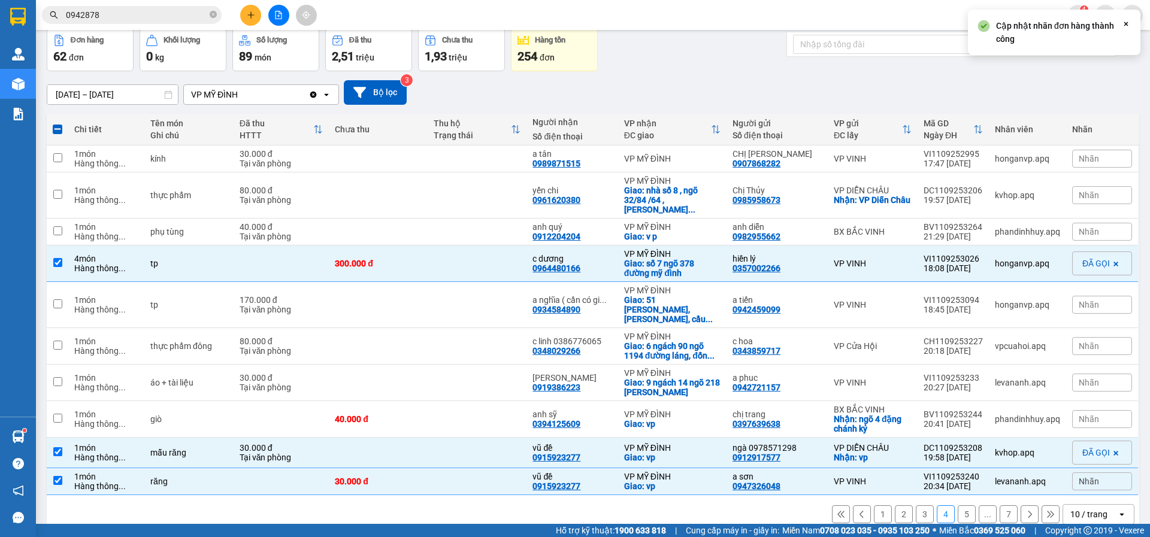
click at [1083, 477] on span "Nhãn" at bounding box center [1088, 482] width 20 height 10
click at [905, 425] on div "ĐÃ GỌI" at bounding box center [910, 425] width 35 height 16
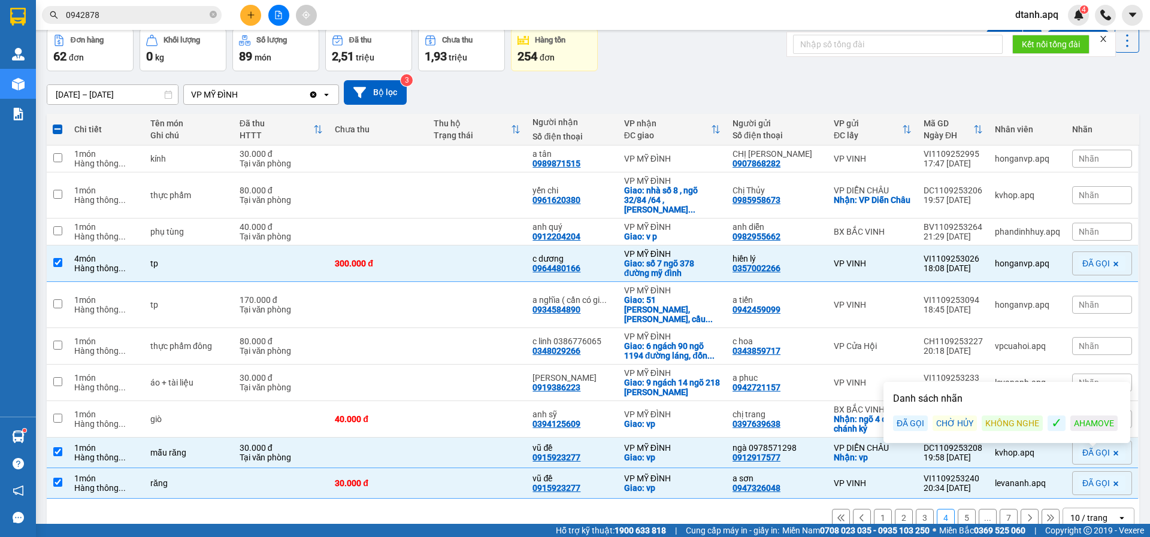
click at [958, 509] on button "5" at bounding box center [967, 518] width 18 height 18
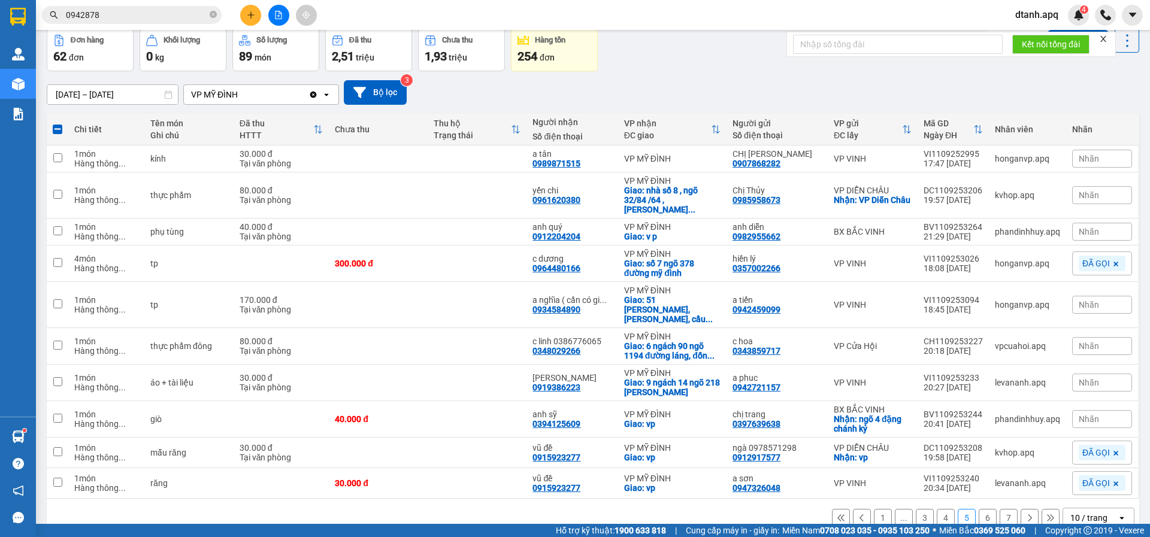
checkbox input "false"
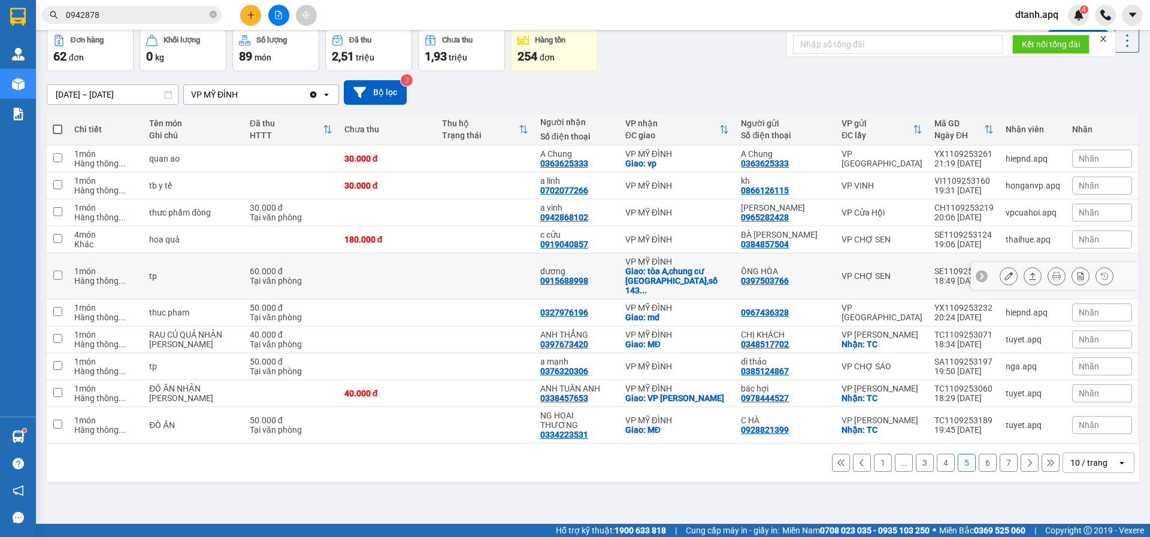
click at [1004, 274] on icon at bounding box center [1008, 276] width 8 height 8
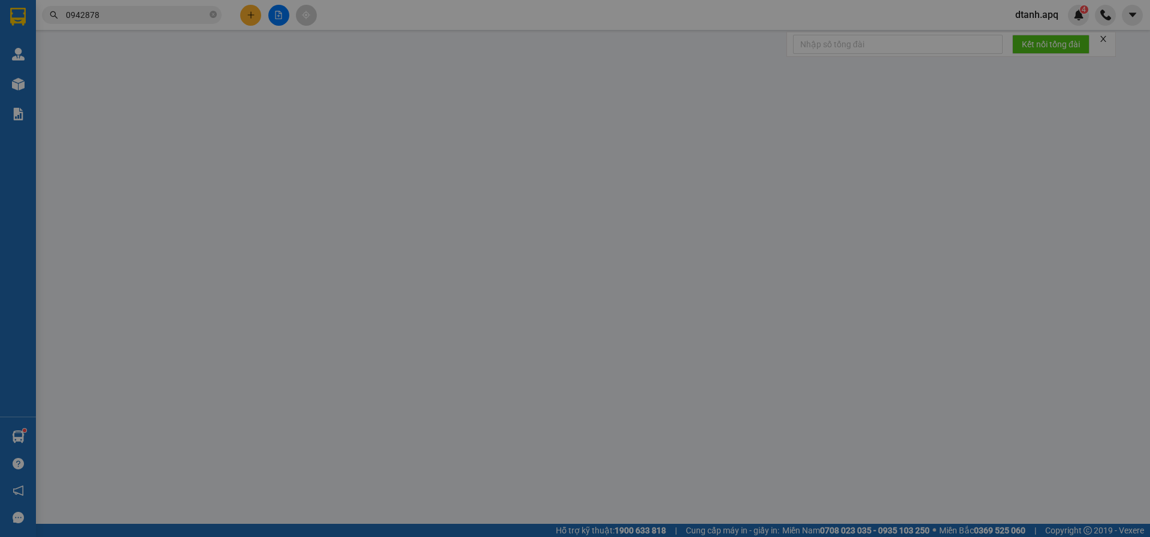
type input "0397503766"
type input "ÔNG HÒA"
type input "0915688998"
type input "dương"
checkbox input "true"
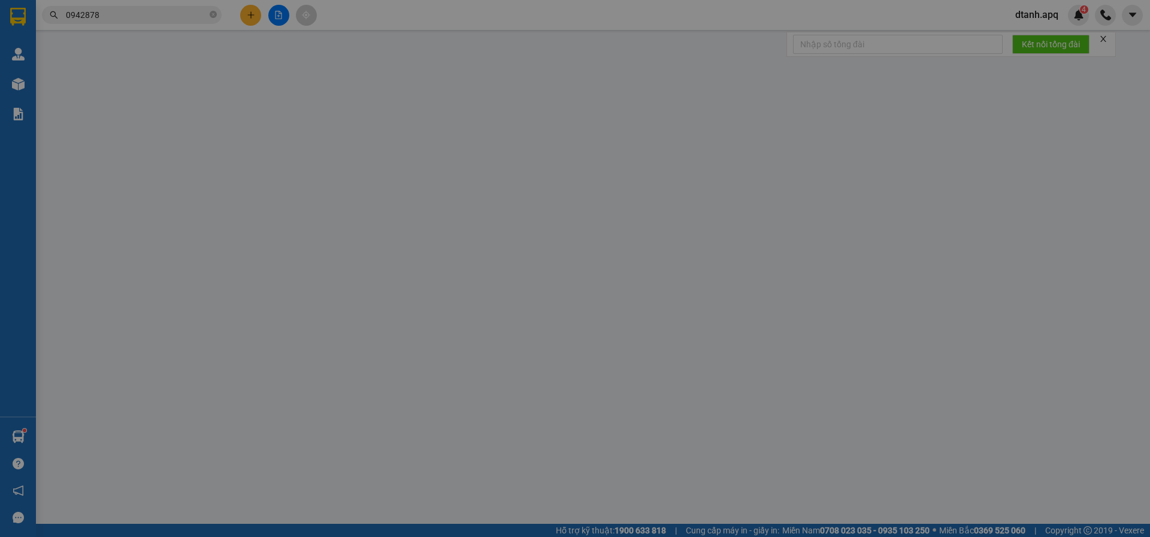
type input "tòa A,chung cư lmperia Garden,số 143 đường nguyễn tuân,p thanh xuân trung,q tha…"
type input "60.000"
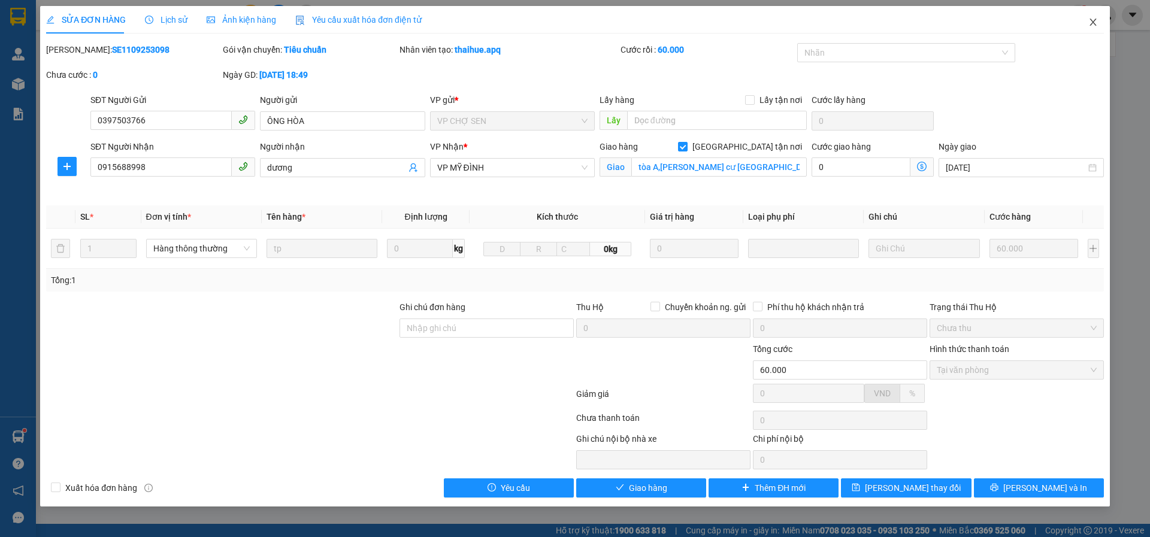
click at [1088, 25] on icon "close" at bounding box center [1093, 22] width 10 height 10
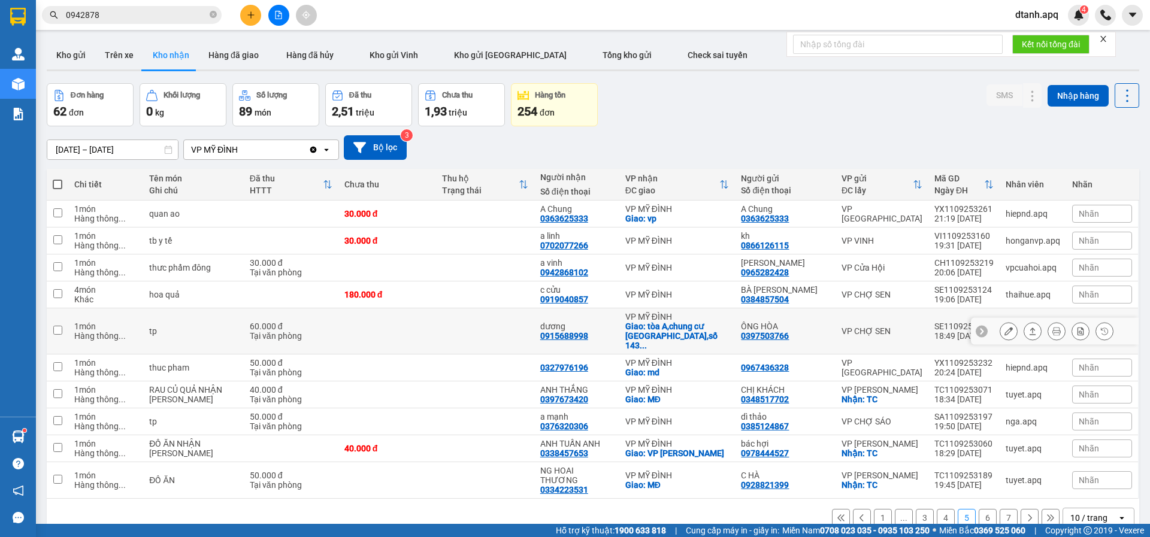
scroll to position [55, 0]
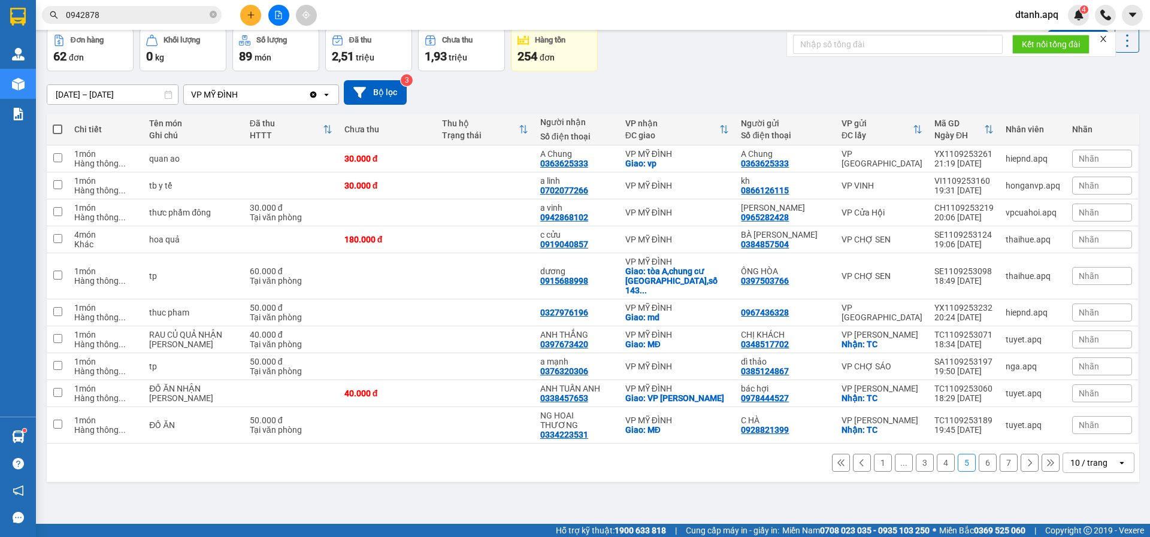
click at [983, 472] on button "6" at bounding box center [987, 463] width 18 height 18
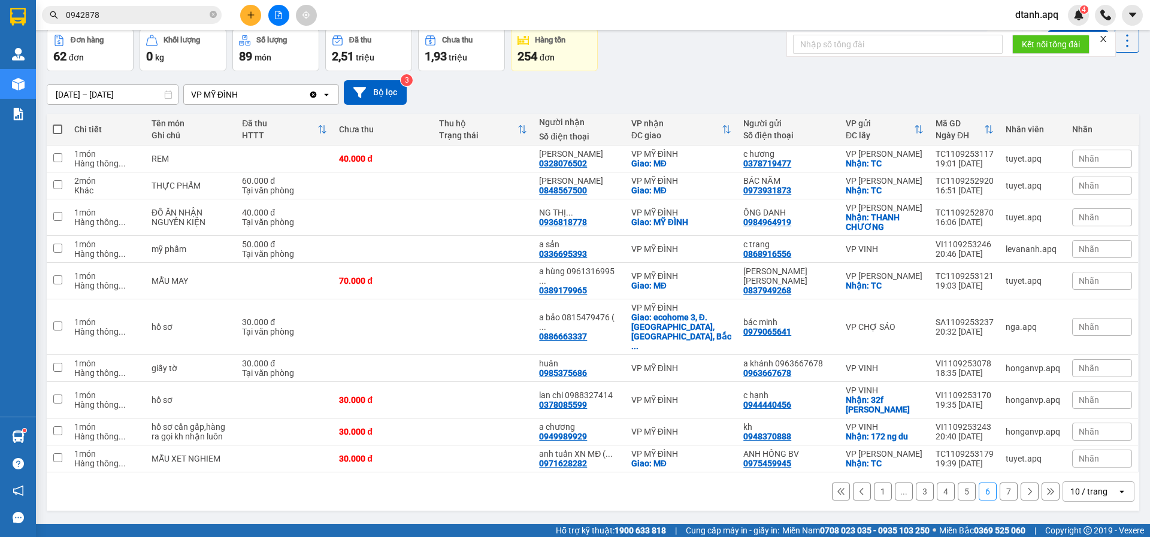
drag, startPoint x: 111, startPoint y: 19, endPoint x: 21, endPoint y: 22, distance: 89.9
click at [29, 21] on section "Kết quả tìm kiếm ( 72 ) Bộ lọc Mã ĐH Trạng thái Món hàng Thu hộ Tổng cước Chưa …" at bounding box center [575, 268] width 1150 height 537
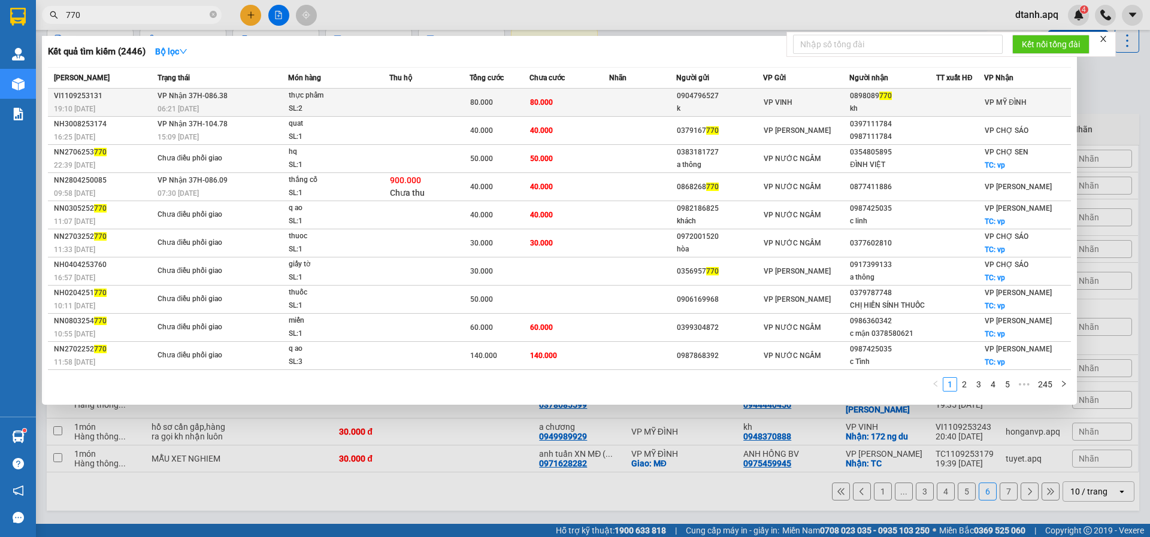
type input "770"
click at [435, 104] on td at bounding box center [429, 103] width 80 height 28
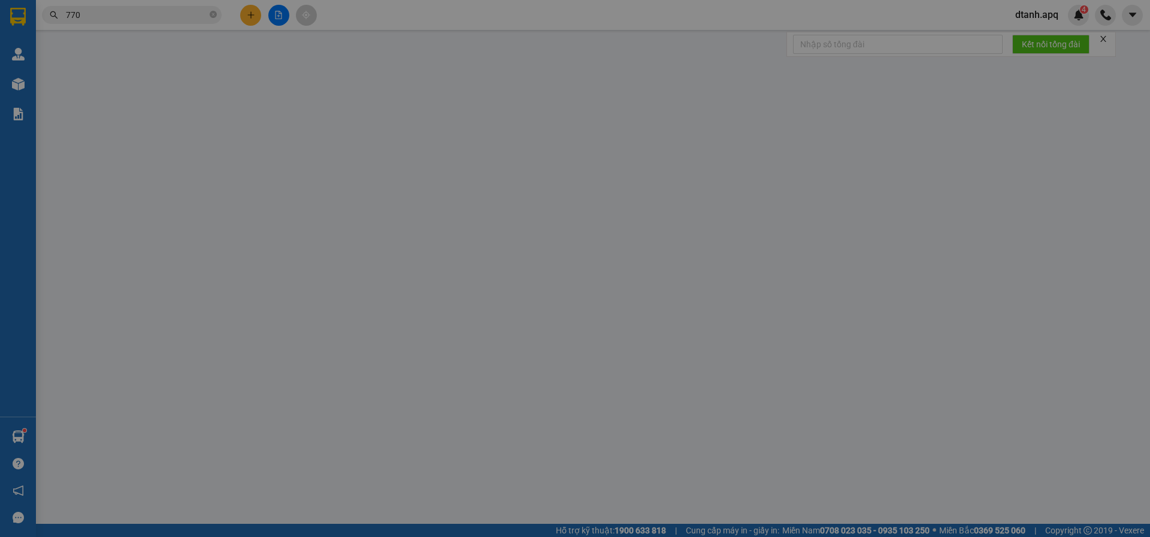
type input "0904796527"
type input "k"
type input "0898089770"
type input "kh"
type input "80.000"
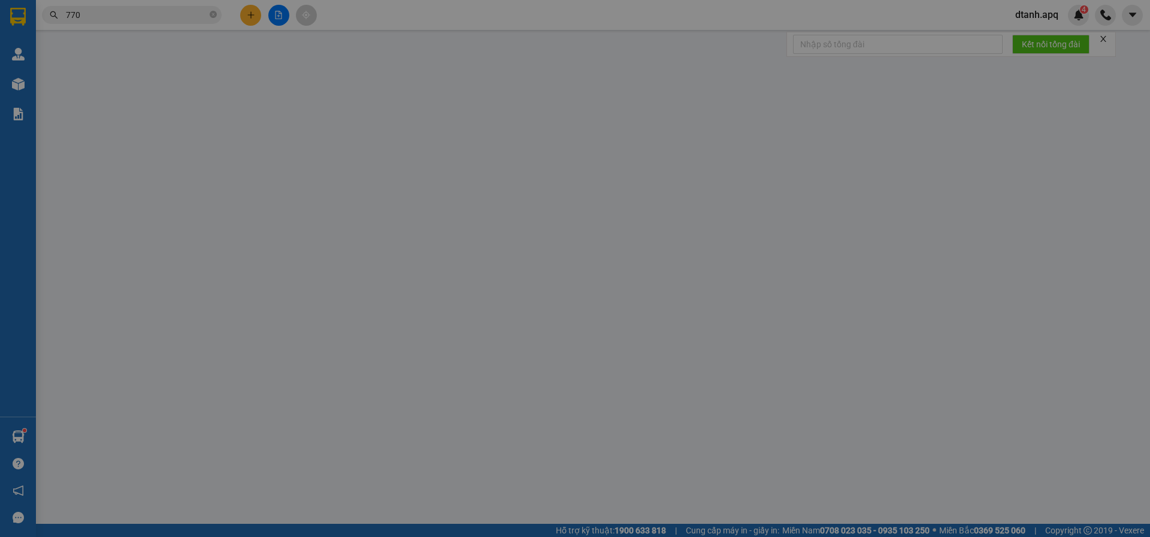
type input "80.000"
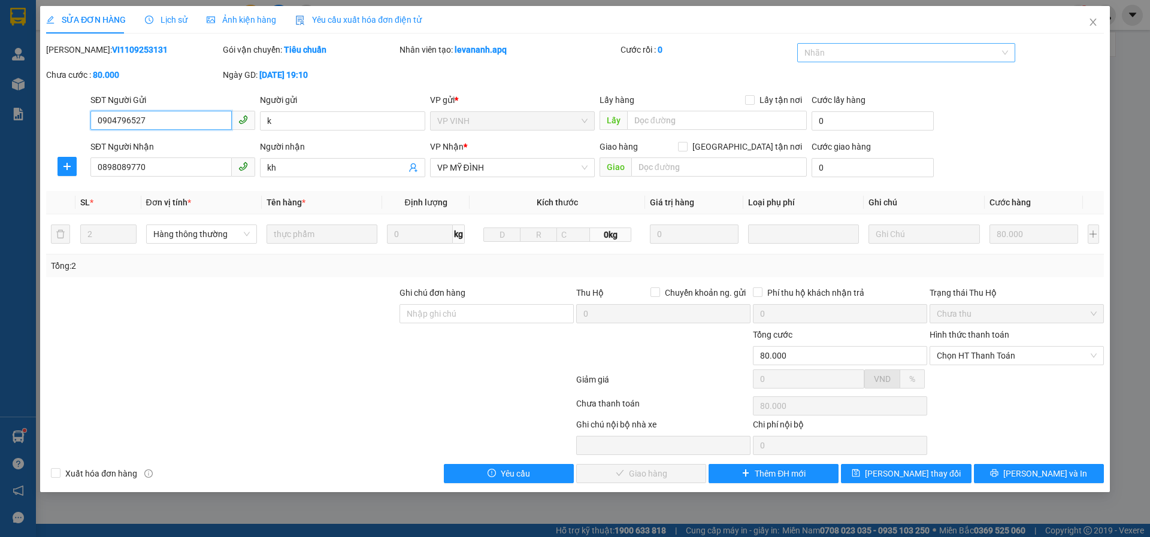
click at [843, 59] on div at bounding box center [900, 53] width 201 height 14
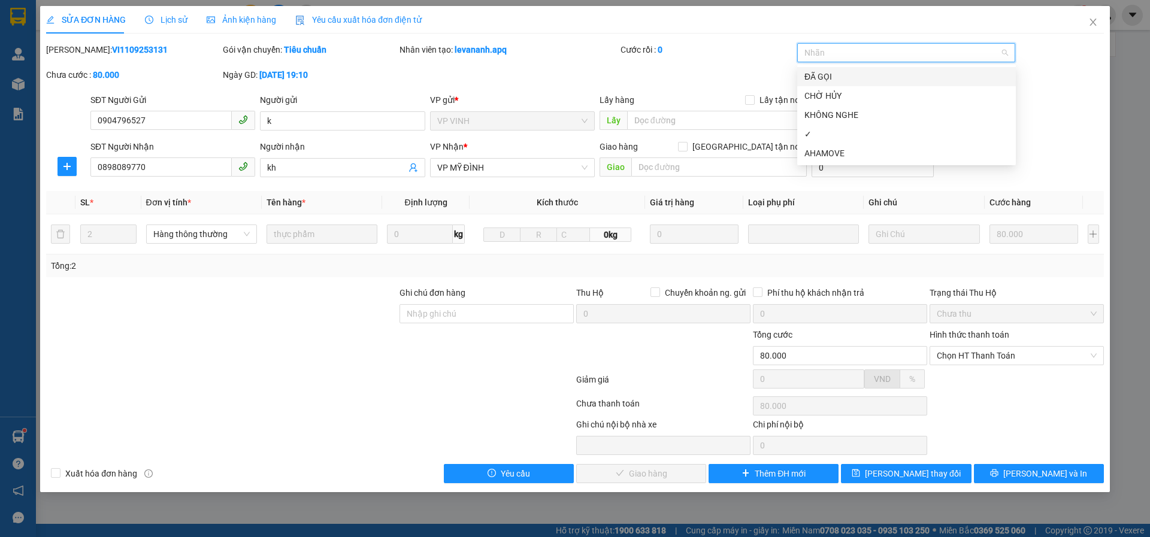
click at [832, 72] on div "ĐÃ GỌI" at bounding box center [906, 76] width 204 height 13
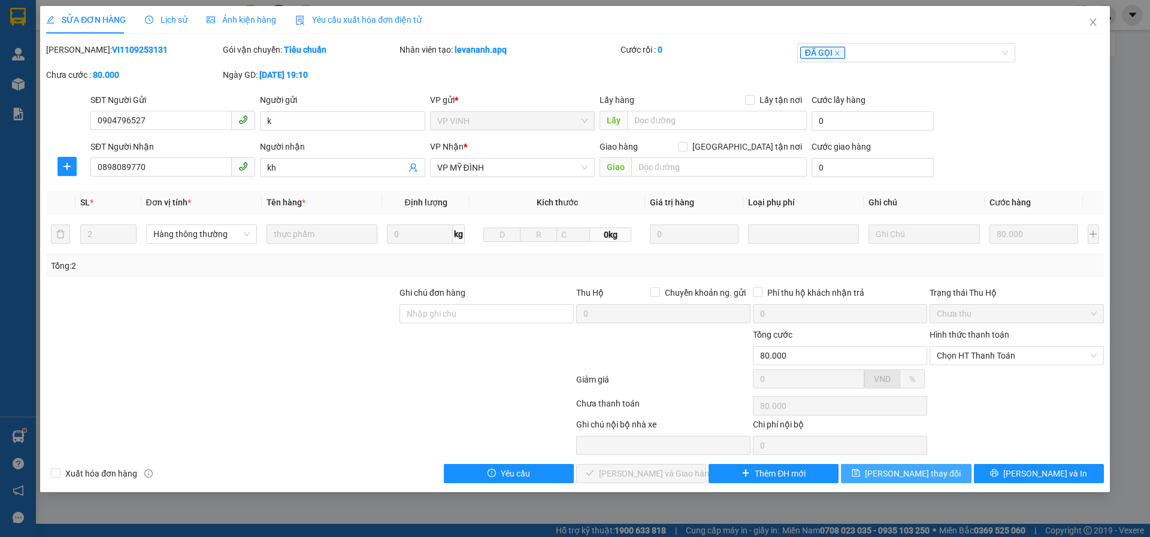
click at [885, 470] on button "[PERSON_NAME] thay đổi" at bounding box center [906, 473] width 130 height 19
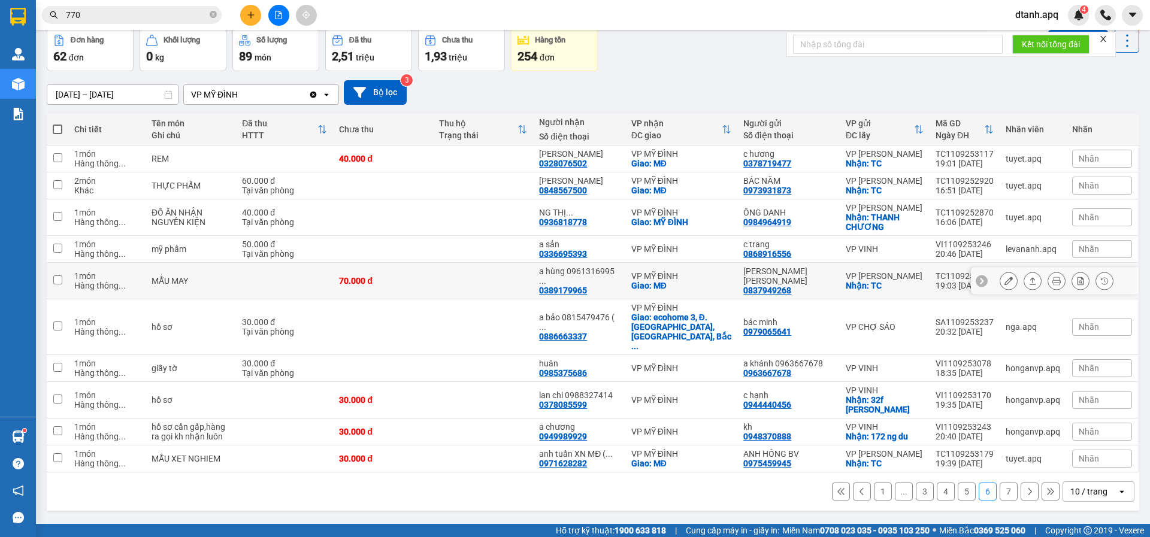
scroll to position [72, 0]
click at [604, 458] on div "anh tuấn XN MĐ ( ... 0971628282" at bounding box center [579, 458] width 80 height 19
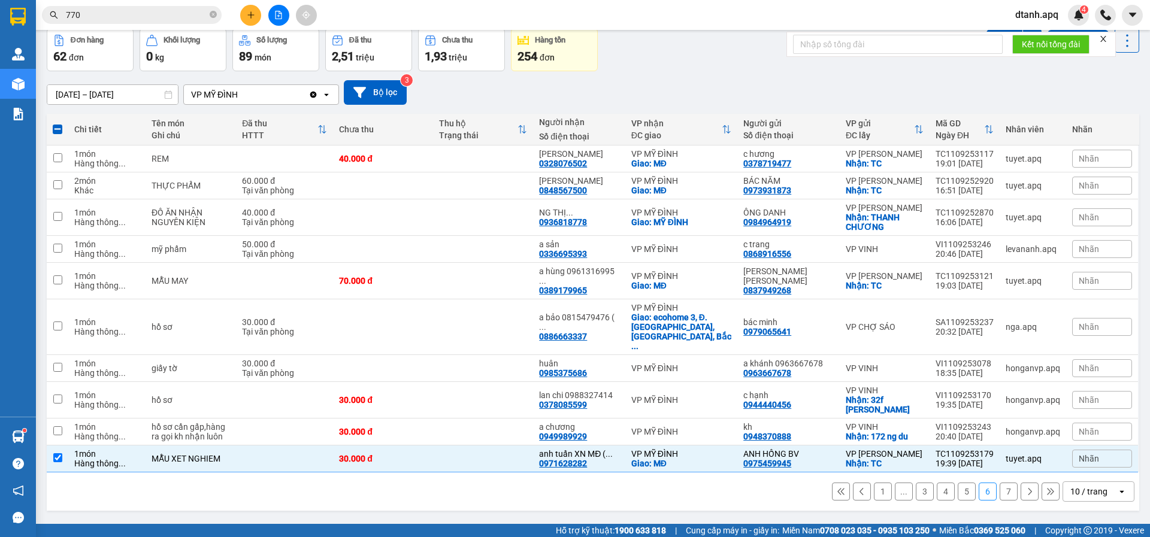
click at [1100, 459] on div "Nhãn" at bounding box center [1102, 459] width 60 height 18
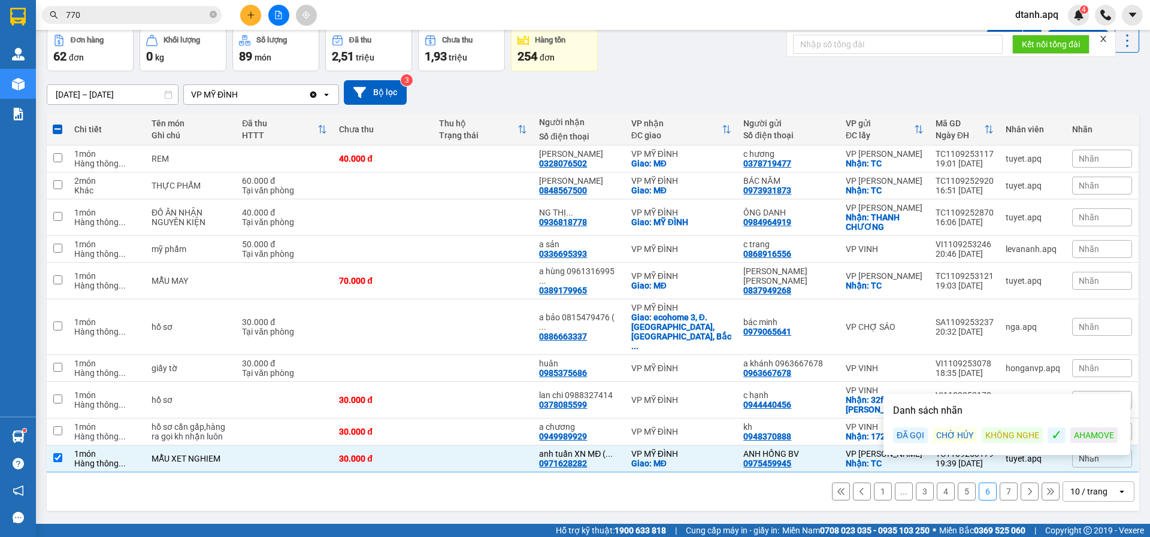
click at [903, 428] on div "ĐÃ GỌI" at bounding box center [910, 436] width 35 height 16
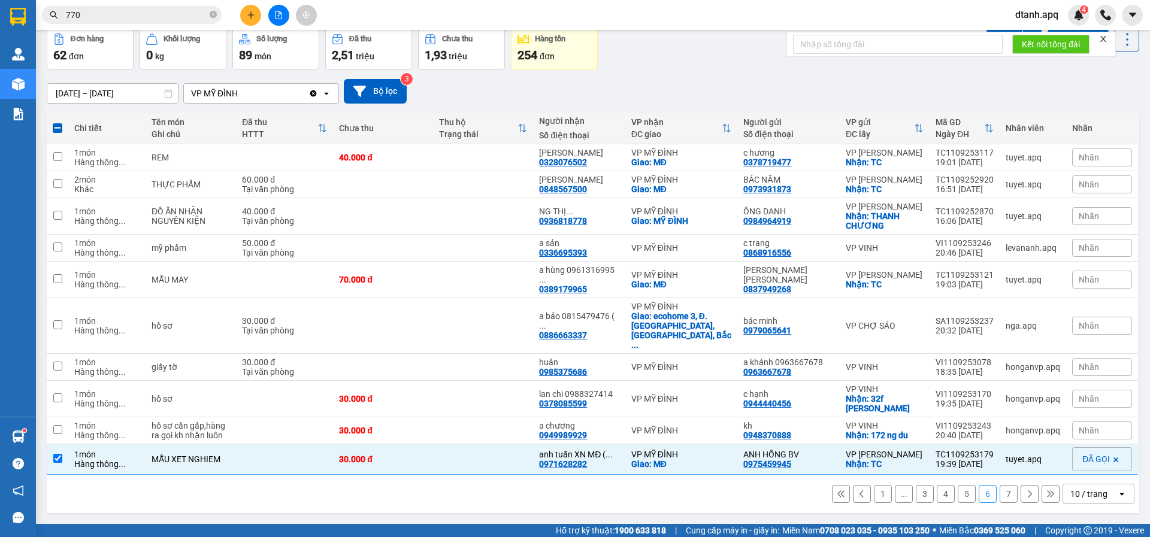
click at [765, 490] on div "1 ... 3 4 5 6 7 10 / trang open" at bounding box center [592, 494] width 1083 height 20
click at [1002, 495] on button "7" at bounding box center [1008, 494] width 18 height 18
checkbox input "false"
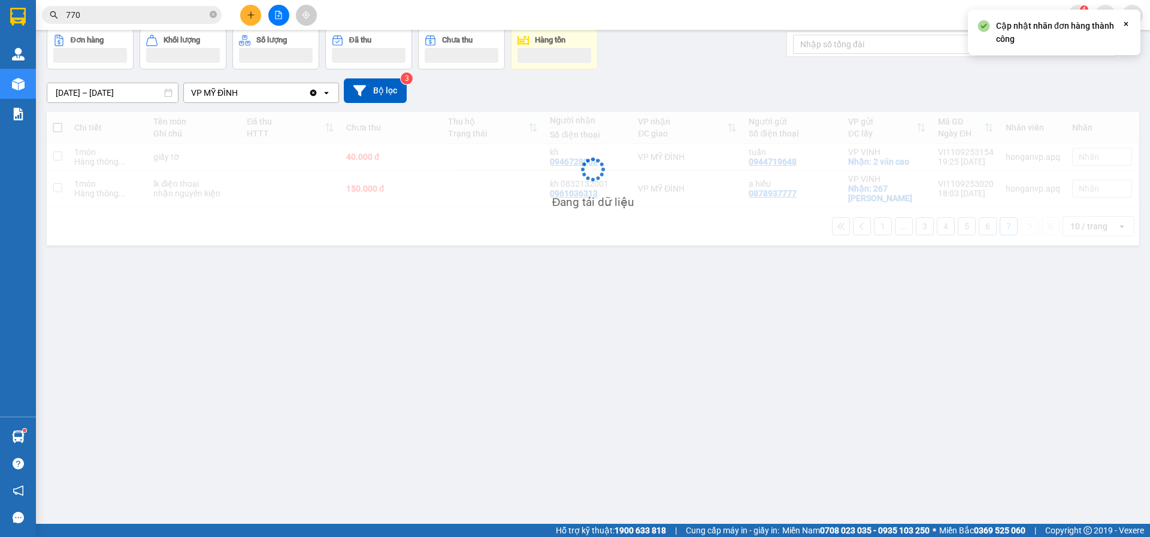
scroll to position [55, 0]
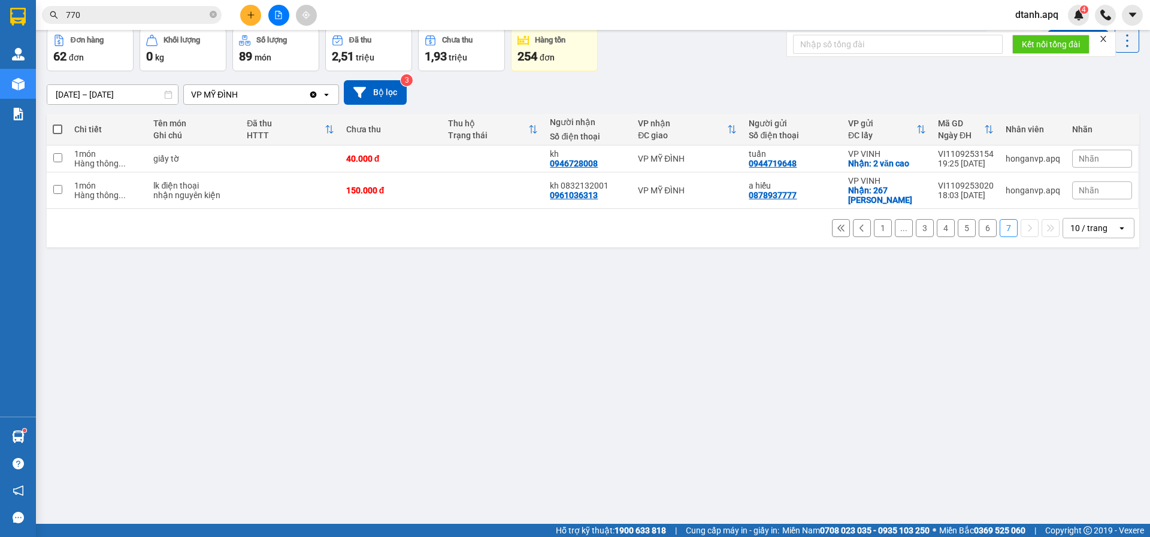
click at [874, 219] on button "1" at bounding box center [883, 228] width 18 height 18
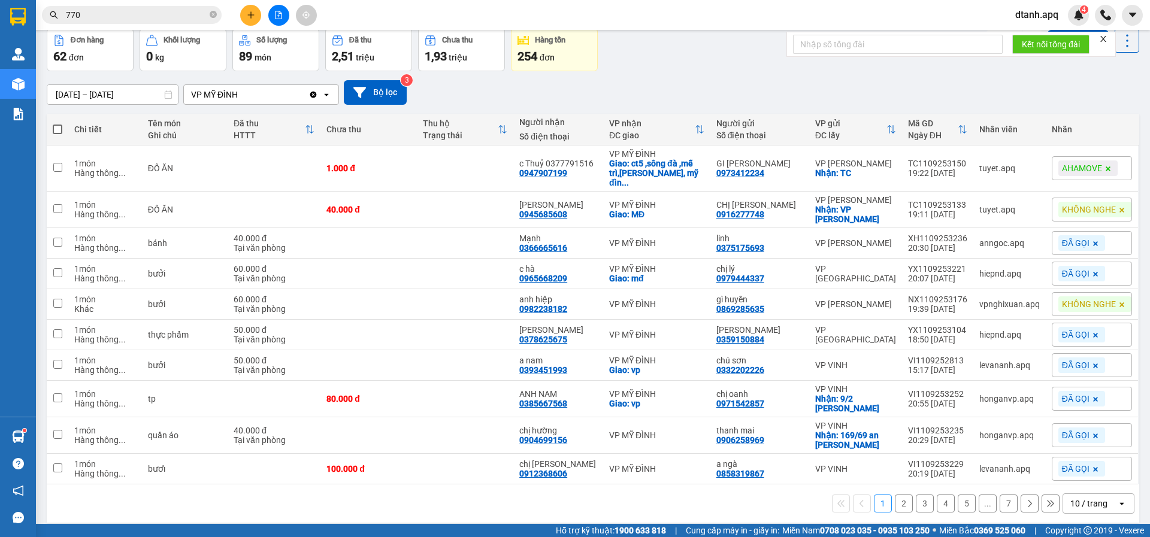
click at [895, 505] on button "2" at bounding box center [904, 504] width 18 height 18
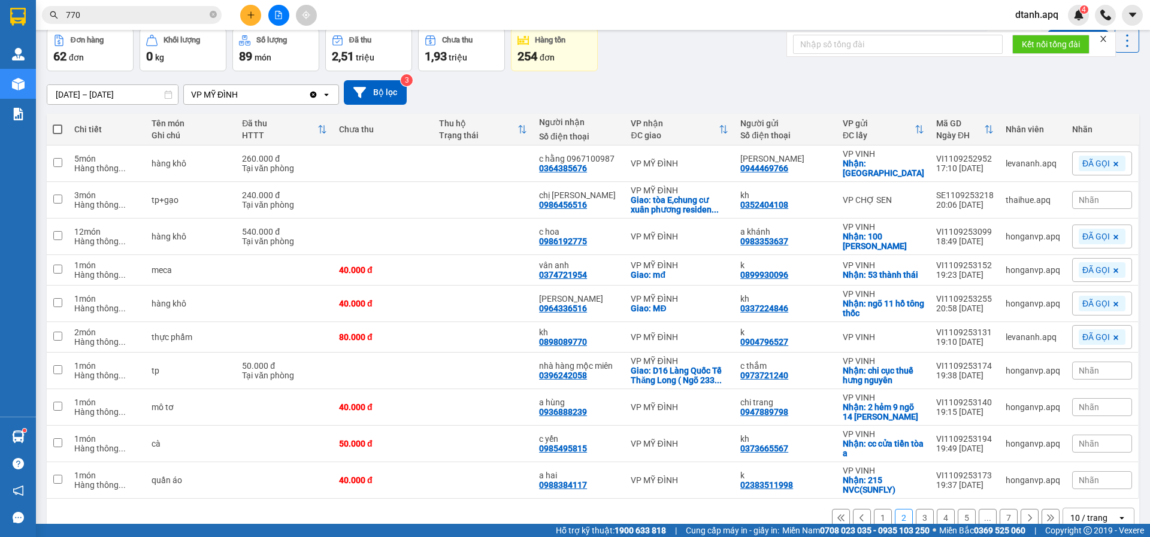
click at [1078, 402] on span "Nhãn" at bounding box center [1088, 407] width 20 height 10
click at [1014, 462] on div "KHÔNG NGHE" at bounding box center [1011, 460] width 61 height 16
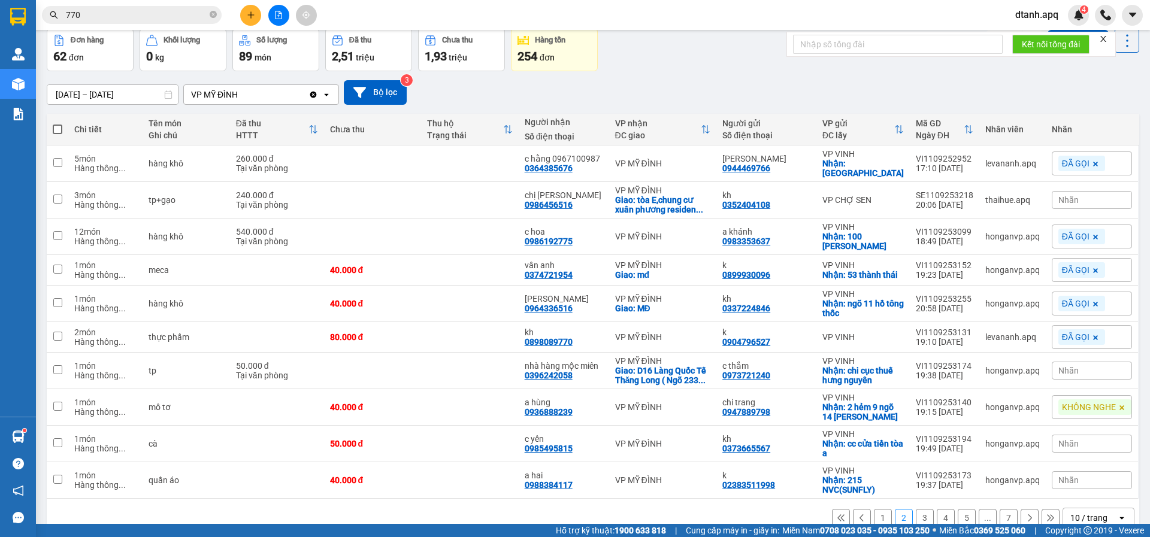
click at [693, 70] on div "Đơn hàng 62 đơn Khối lượng 0 kg Số lượng 89 món Đã thu 2,51 triệu Chưa thu 1,93…" at bounding box center [593, 49] width 1092 height 43
click at [1124, 23] on icon "Close" at bounding box center [1126, 24] width 10 height 10
click at [1102, 38] on icon "close" at bounding box center [1103, 39] width 8 height 8
click at [1090, 435] on div "Nhãn" at bounding box center [1092, 444] width 80 height 18
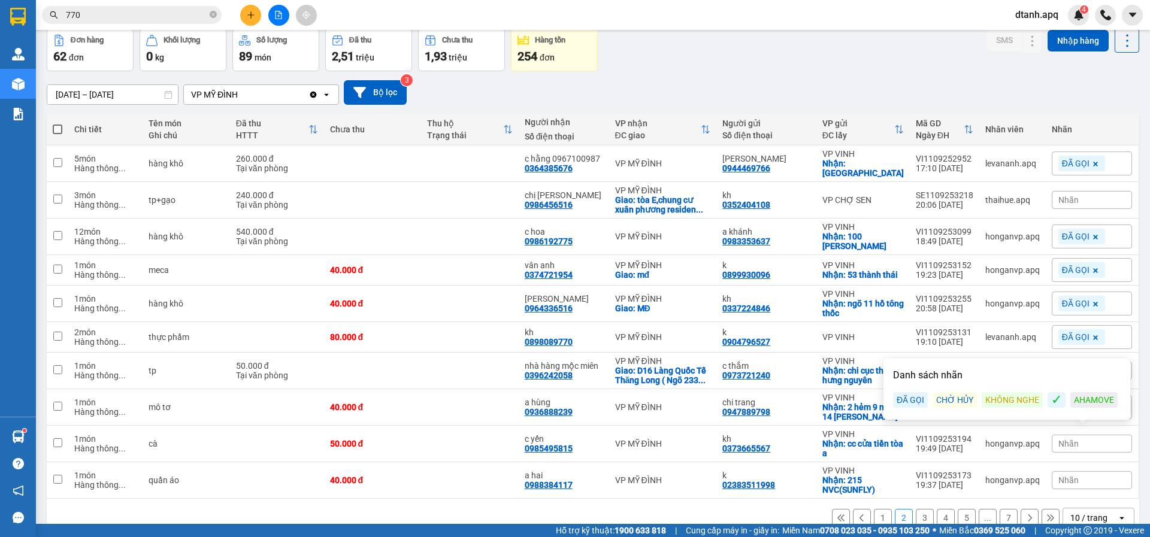
click at [1006, 401] on div "KHÔNG NGHE" at bounding box center [1011, 400] width 61 height 16
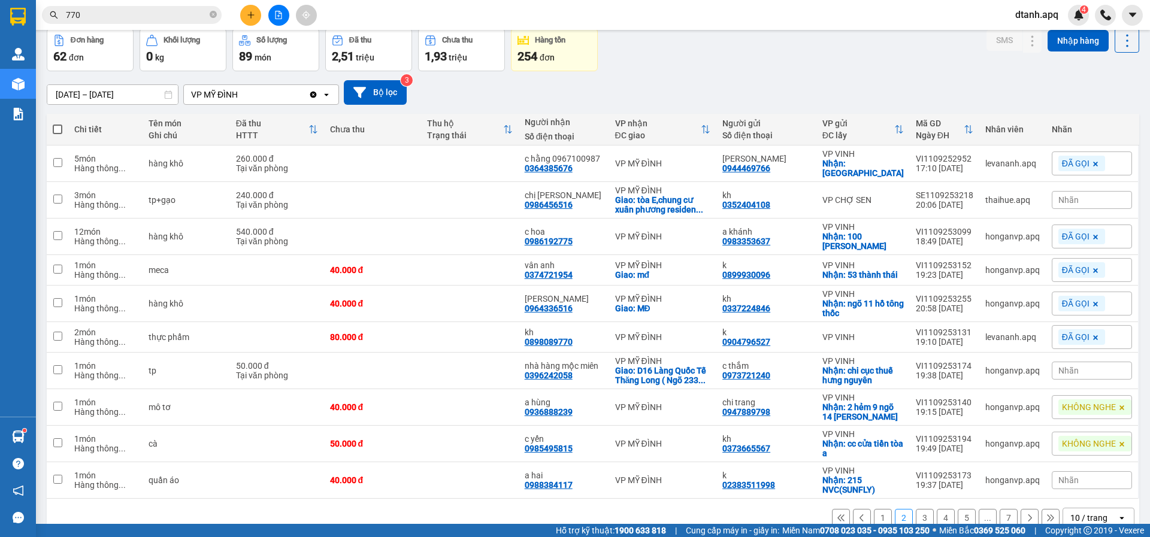
click at [694, 512] on div "1 2 3 4 5 ... 7 10 / trang open" at bounding box center [592, 518] width 1083 height 20
click at [1090, 475] on div "Nhãn" at bounding box center [1092, 480] width 80 height 18
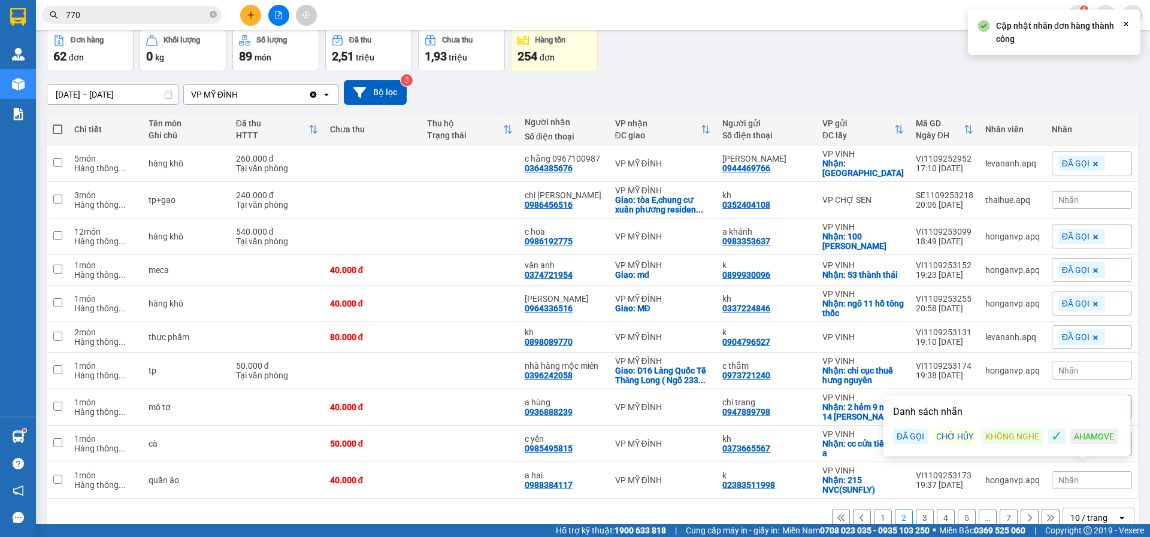
click at [916, 437] on div "ĐÃ GỌI" at bounding box center [910, 437] width 35 height 16
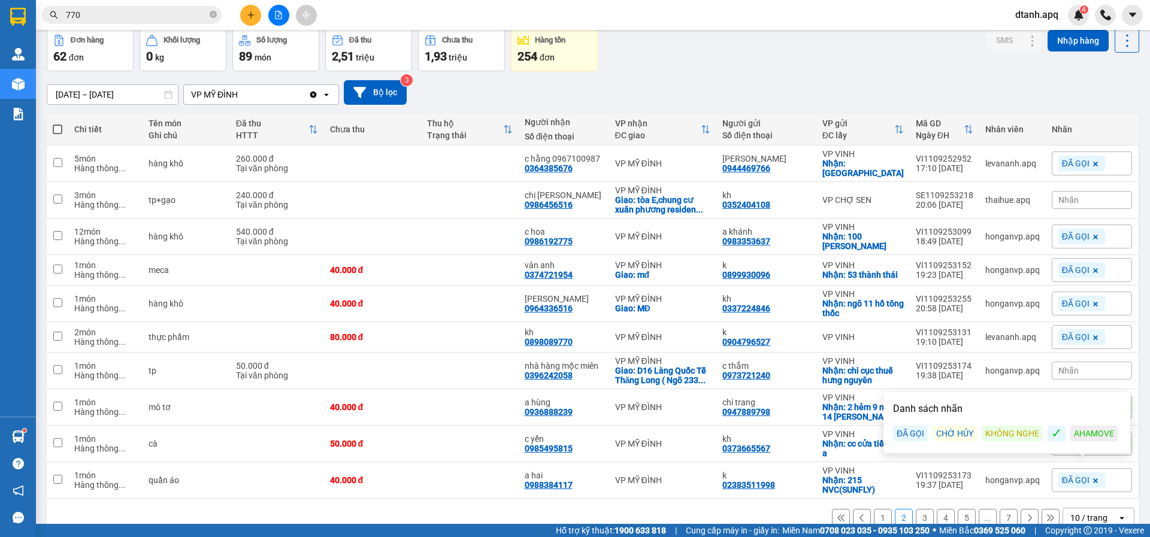
click at [916, 509] on button "3" at bounding box center [925, 518] width 18 height 18
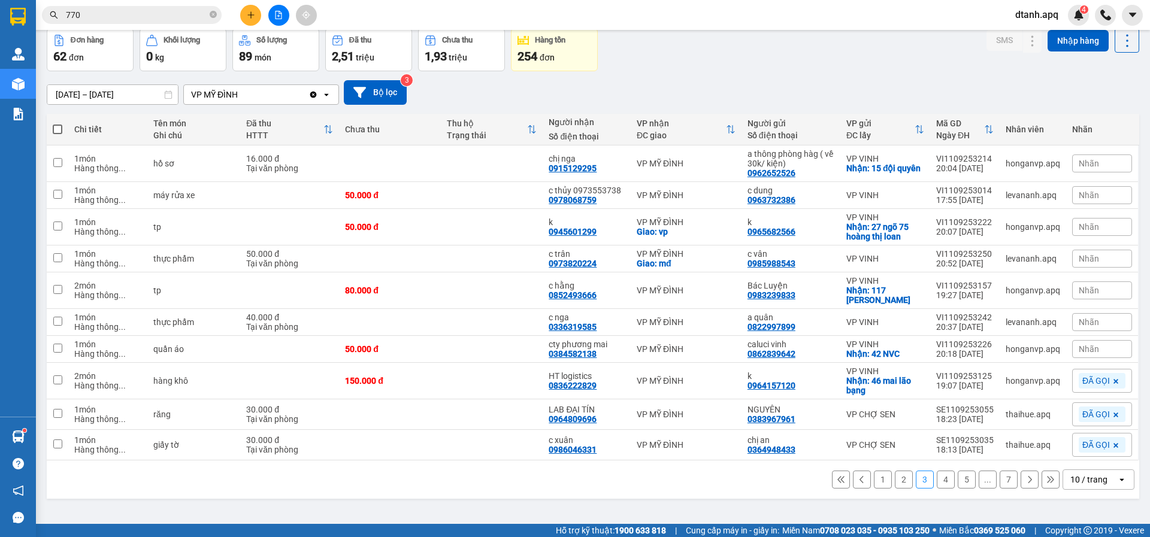
click at [1078, 199] on span "Nhãn" at bounding box center [1088, 195] width 20 height 10
click at [909, 254] on div "ĐÃ GỌI" at bounding box center [910, 254] width 35 height 16
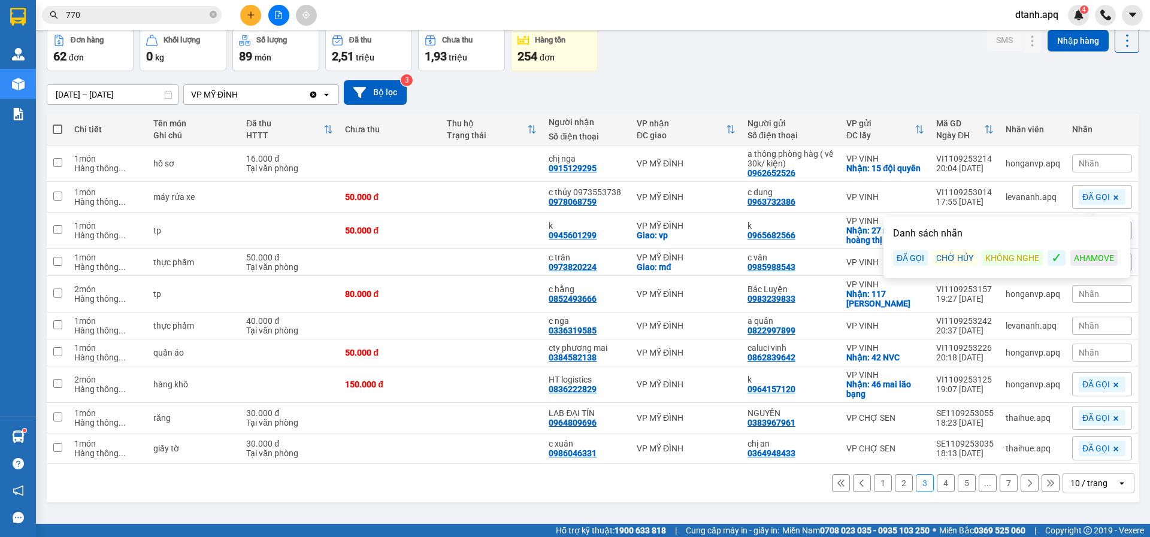
click at [822, 66] on div "Đơn hàng 62 đơn Khối lượng 0 kg Số lượng 89 món Đã thu 2,51 triệu Chưa thu 1,93…" at bounding box center [593, 49] width 1092 height 43
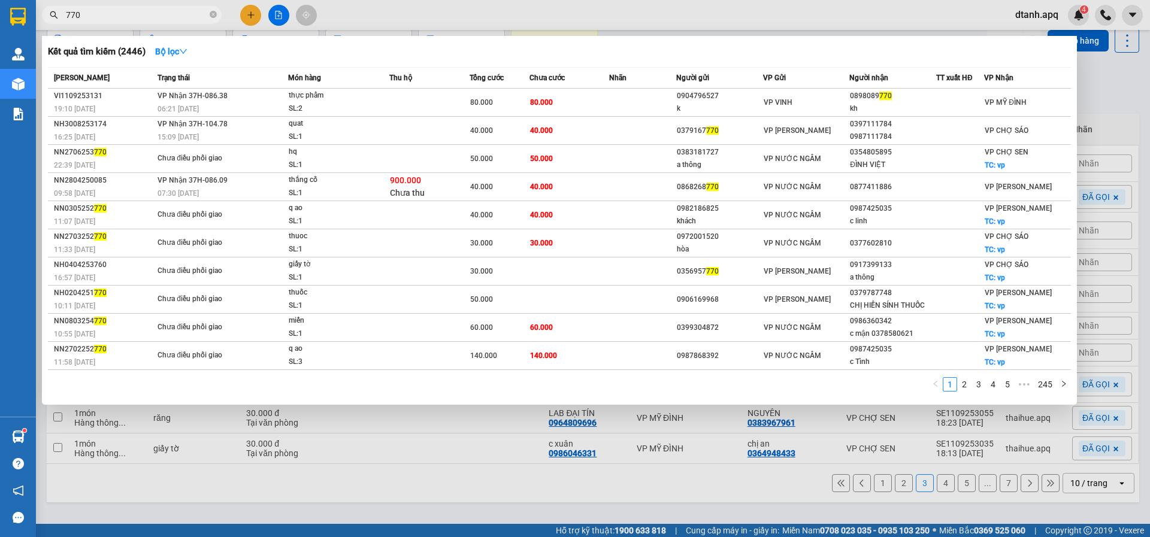
drag, startPoint x: 57, startPoint y: 19, endPoint x: 315, endPoint y: 47, distance: 259.1
click at [46, 18] on span "770" at bounding box center [132, 15] width 180 height 18
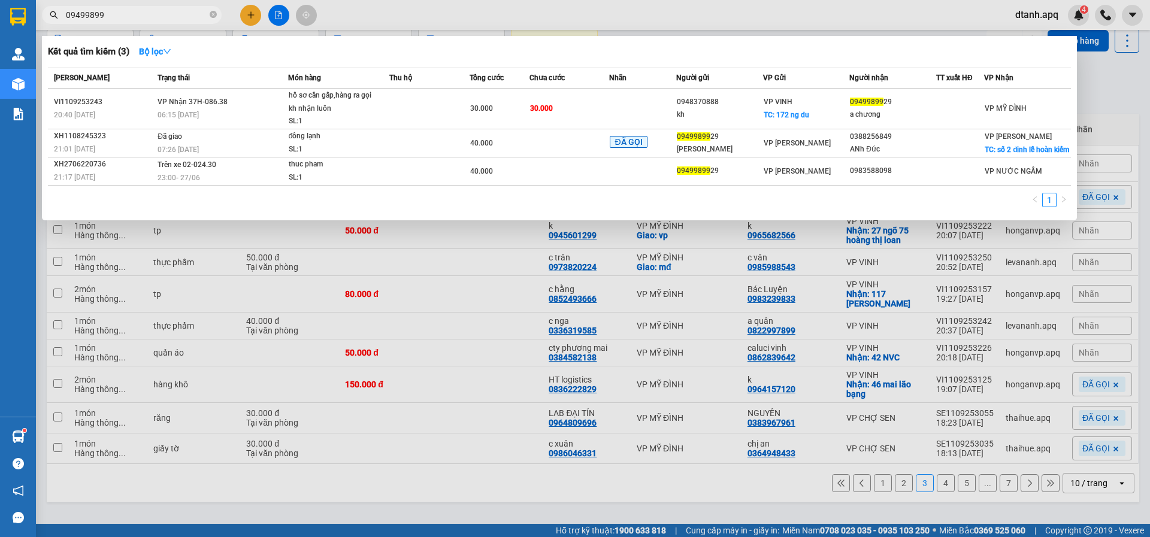
click at [767, 322] on div at bounding box center [575, 268] width 1150 height 537
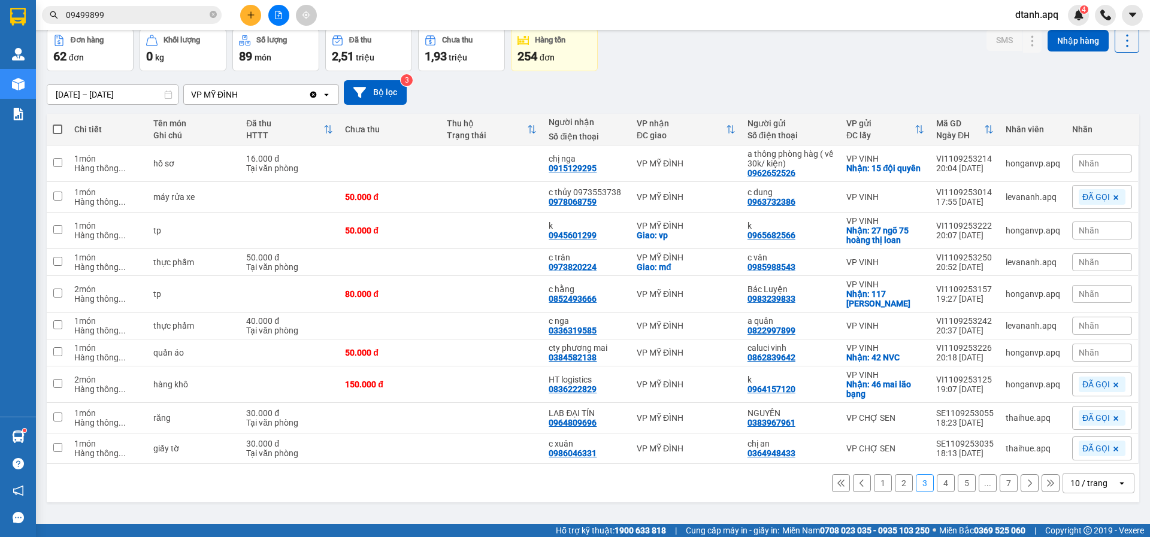
drag, startPoint x: 143, startPoint y: 17, endPoint x: 0, endPoint y: 17, distance: 142.5
click at [0, 17] on section "Kết quả tìm kiếm ( 3 ) Bộ lọc Mã ĐH Trạng thái Món hàng Thu hộ Tổng cước Chưa c…" at bounding box center [575, 268] width 1150 height 537
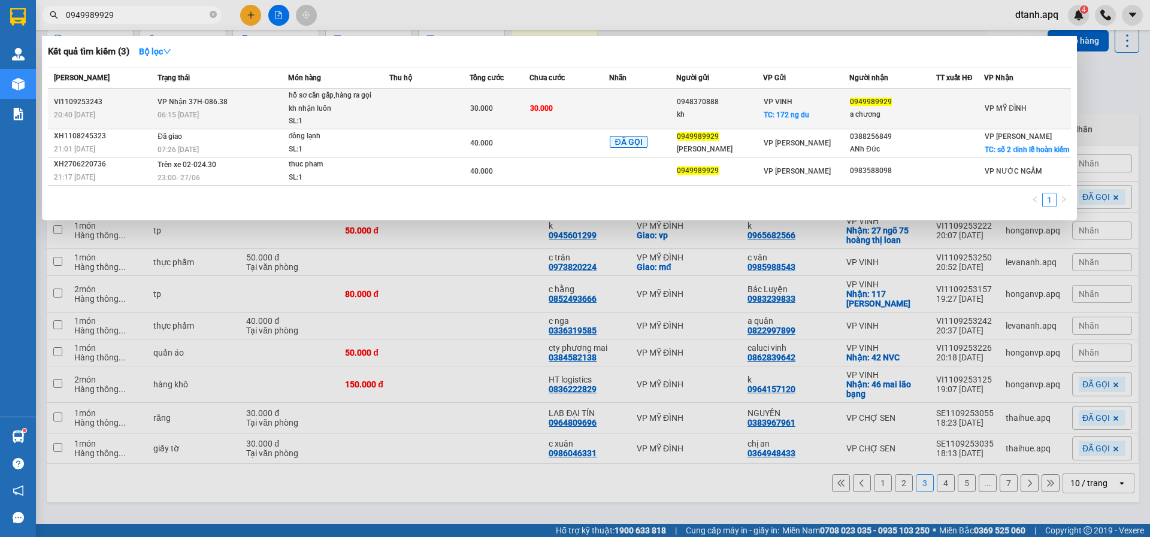
type input "0949989929"
click at [392, 116] on td at bounding box center [429, 109] width 80 height 41
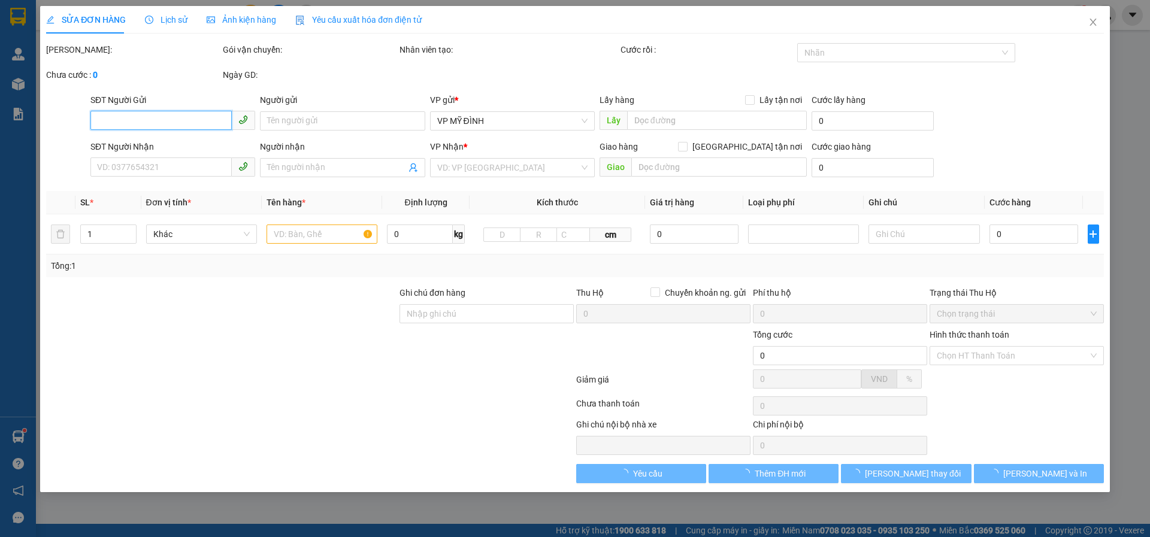
type input "0948370888"
type input "kh"
checkbox input "true"
type input "172 ng du"
type input "0949989929"
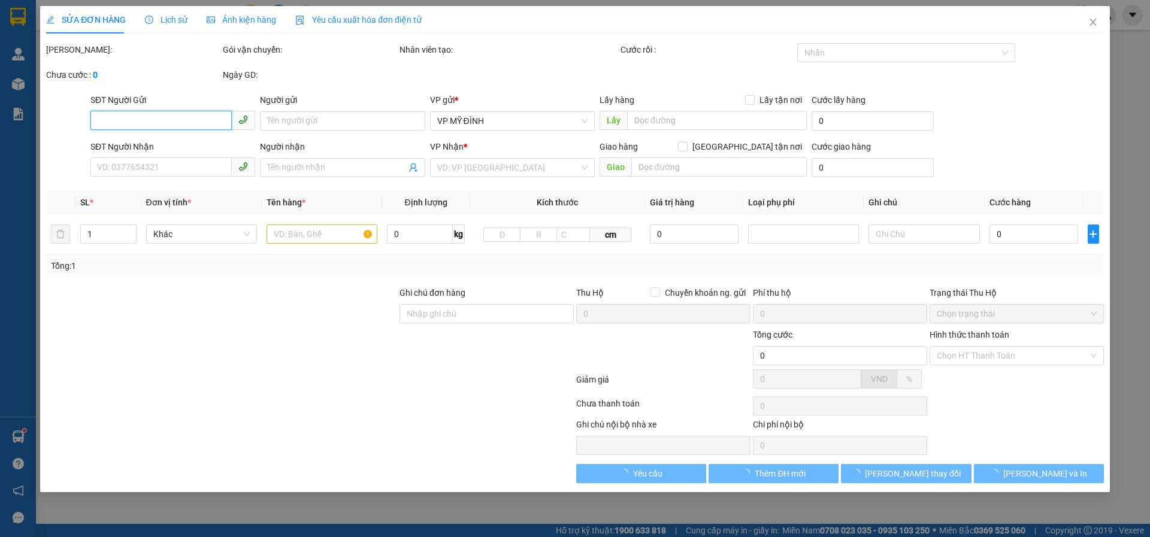
type input "a chương"
type input "30.000"
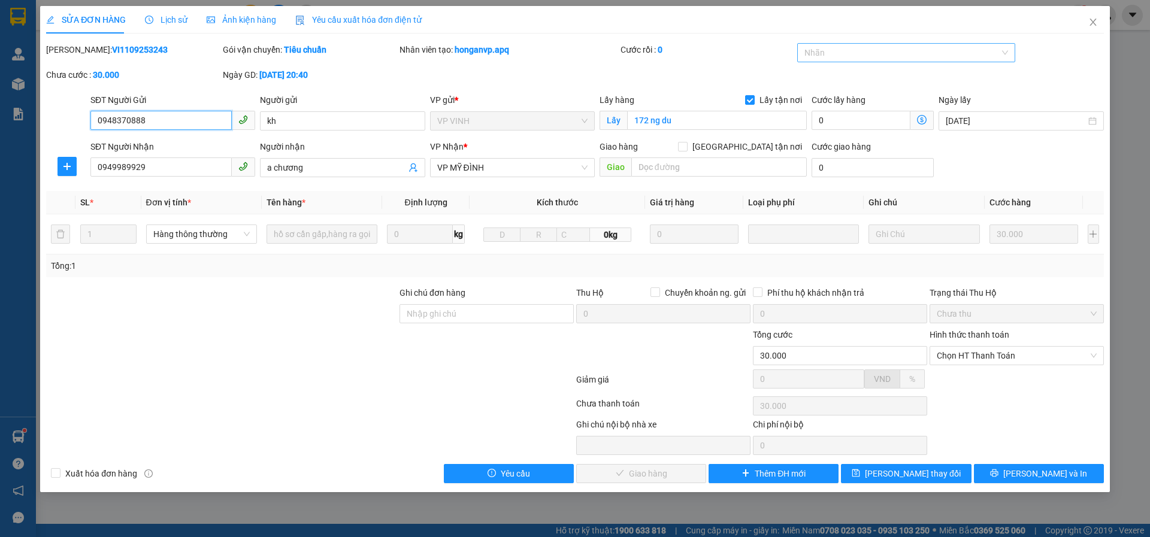
click at [829, 53] on div at bounding box center [900, 53] width 201 height 14
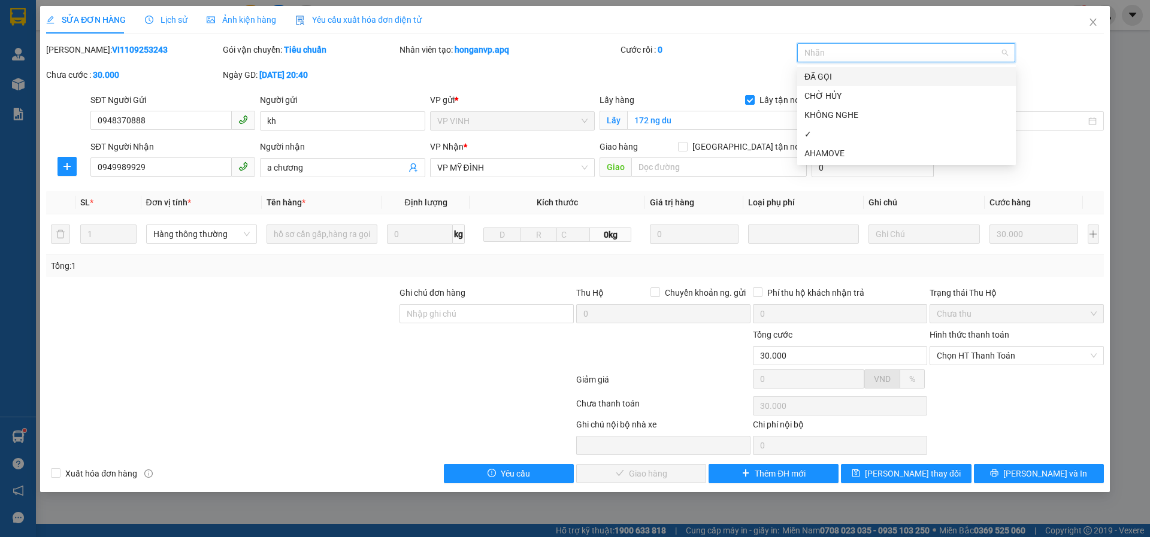
click at [820, 75] on div "ĐÃ GỌI" at bounding box center [906, 76] width 204 height 13
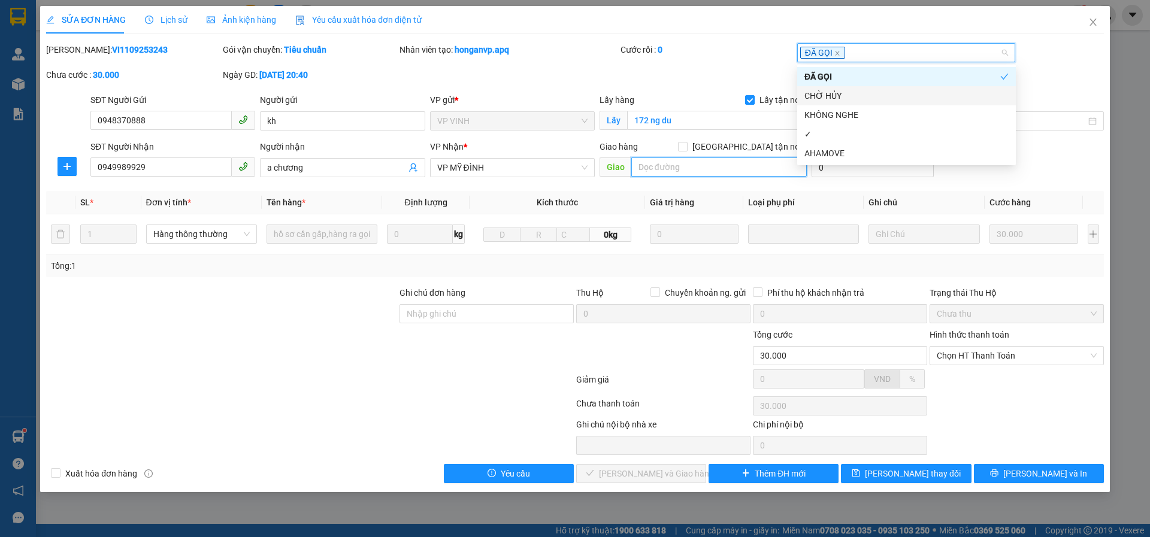
click at [656, 165] on input "text" at bounding box center [718, 166] width 175 height 19
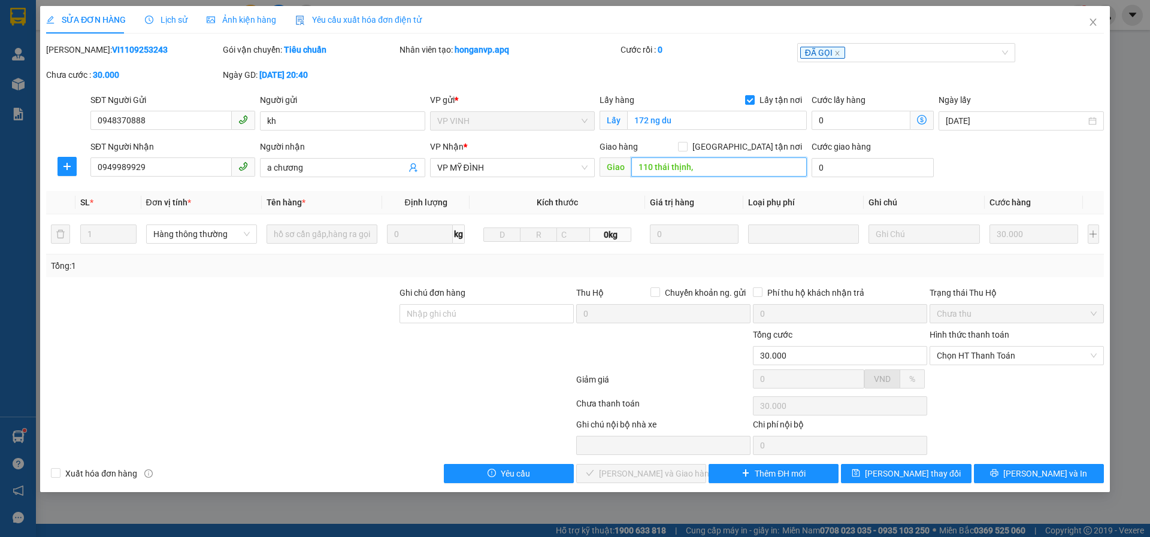
click at [706, 170] on input "110 thái thịnh," at bounding box center [718, 166] width 175 height 19
type input "1"
paste input "110 P. Thái Thịnh, Trung Liệt, Đống Đa, Hà Nội, Việt Nam"
type input "110 P. Thái Thịnh, Trung Liệt, Đống Đa, Hà Nội"
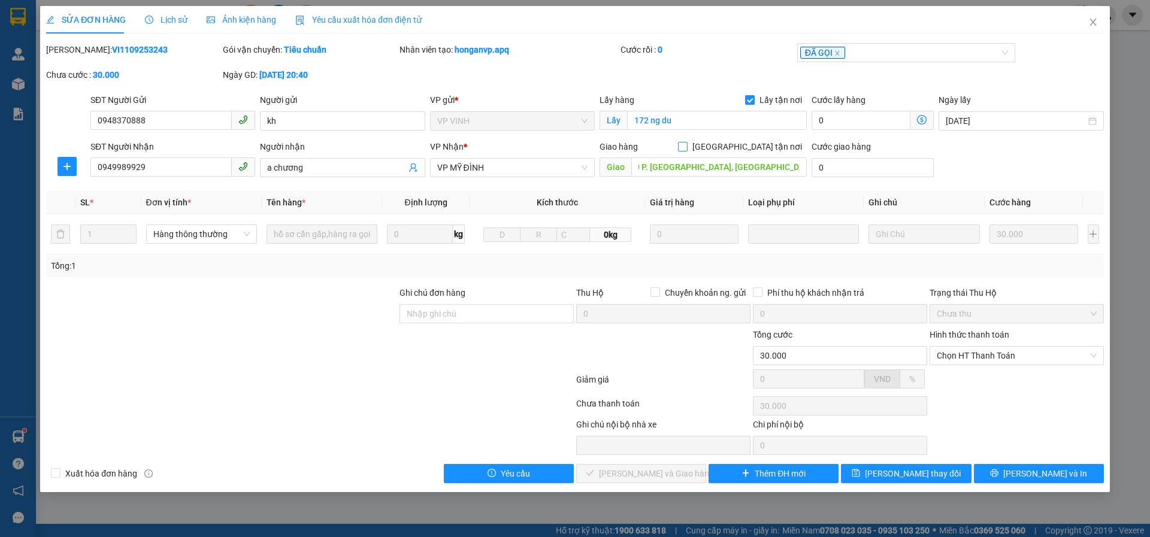
click at [686, 146] on input "[GEOGRAPHIC_DATA] tận nơi" at bounding box center [682, 146] width 8 height 8
checkbox input "true"
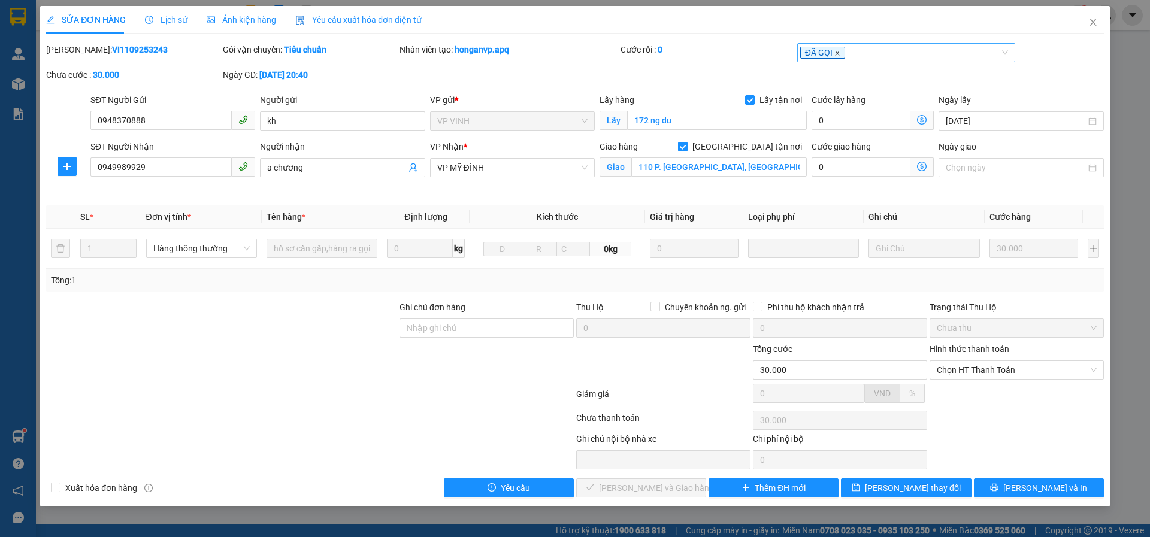
click at [838, 54] on icon "close" at bounding box center [837, 53] width 4 height 4
click at [838, 54] on div at bounding box center [900, 53] width 201 height 14
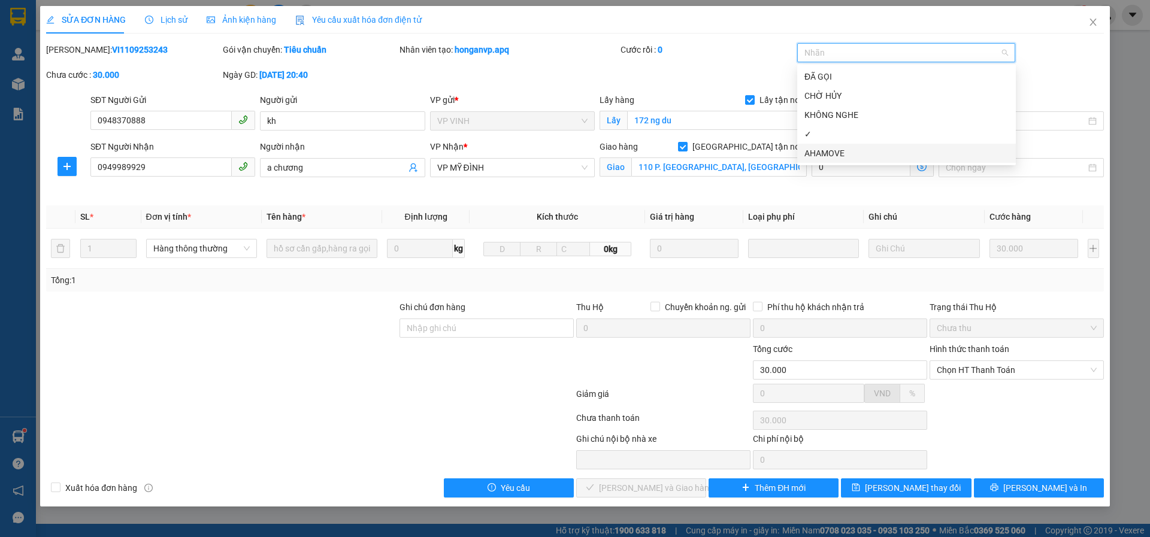
click at [837, 159] on div "AHAMOVE" at bounding box center [906, 153] width 204 height 13
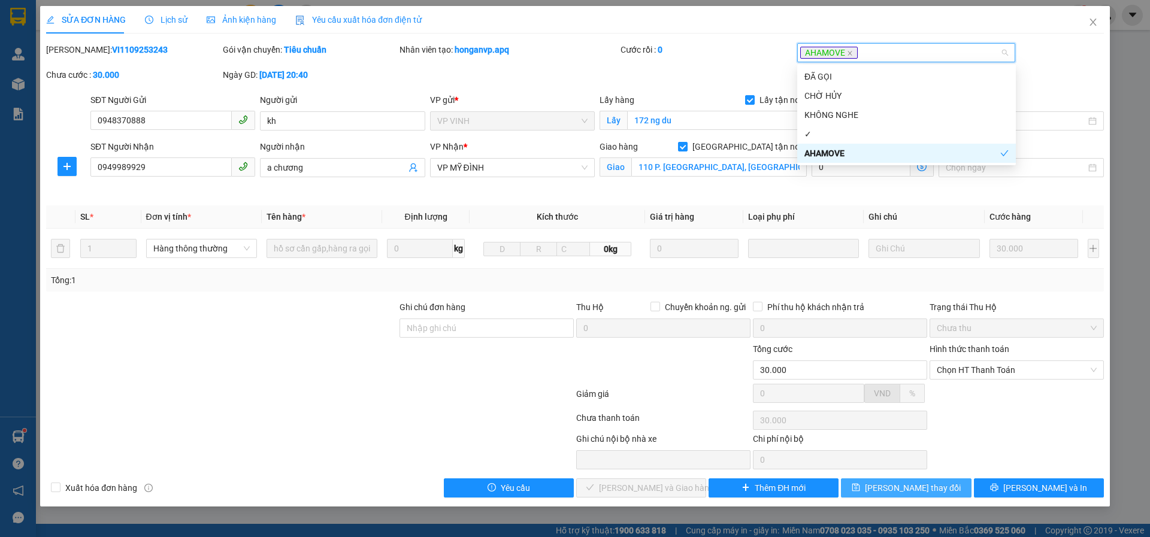
click at [869, 487] on button "[PERSON_NAME] thay đổi" at bounding box center [906, 487] width 130 height 19
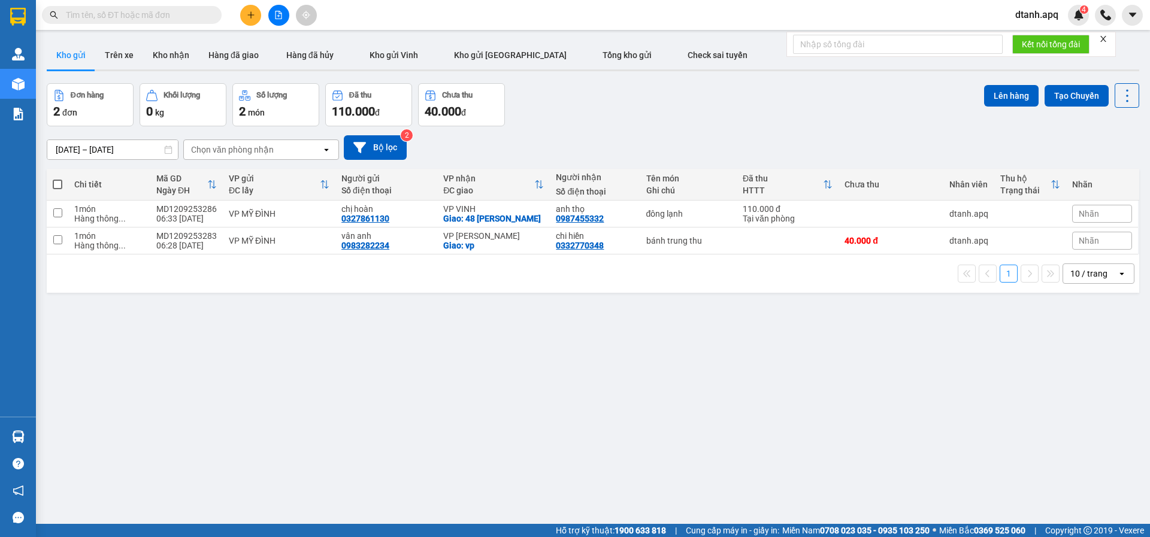
click at [133, 14] on input "text" at bounding box center [136, 14] width 141 height 13
click at [134, 14] on input "text" at bounding box center [136, 14] width 141 height 13
click at [131, 14] on input "text" at bounding box center [136, 14] width 141 height 13
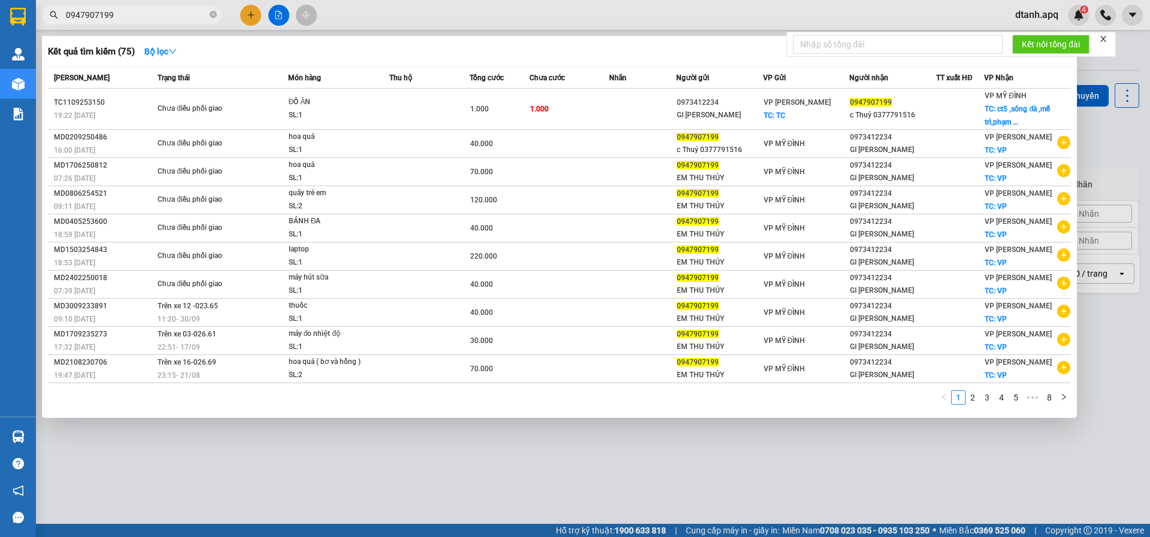
type input "0947907199"
click at [252, 14] on div at bounding box center [575, 268] width 1150 height 537
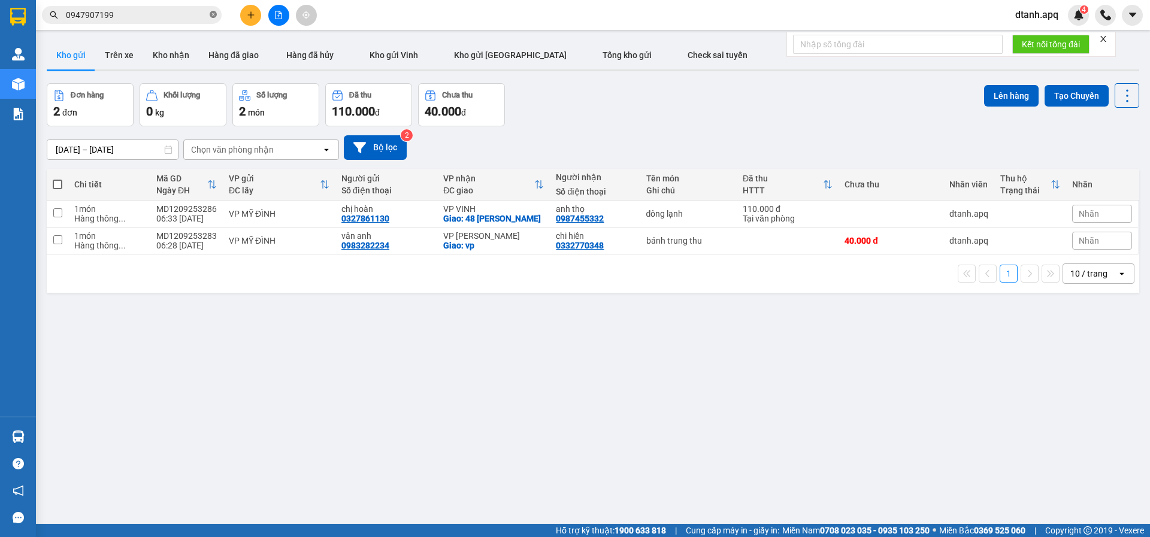
click at [213, 13] on icon "close-circle" at bounding box center [213, 14] width 7 height 7
click at [169, 54] on button "Kho nhận" at bounding box center [171, 55] width 56 height 29
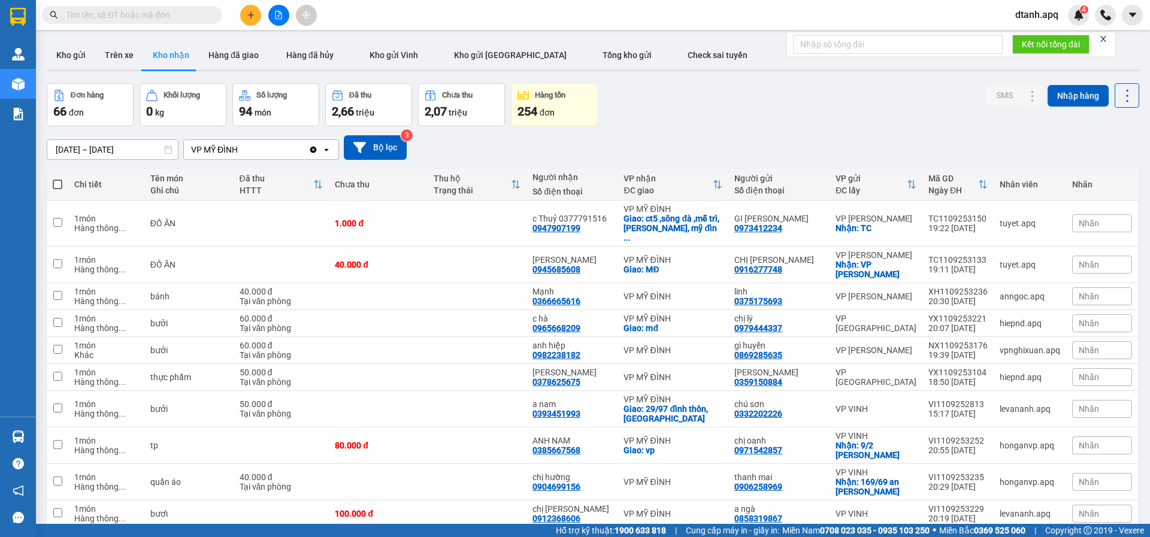
click at [1104, 214] on div "Nhãn" at bounding box center [1102, 223] width 60 height 18
click at [1012, 275] on div "KHÔNG NGHE" at bounding box center [1011, 277] width 61 height 16
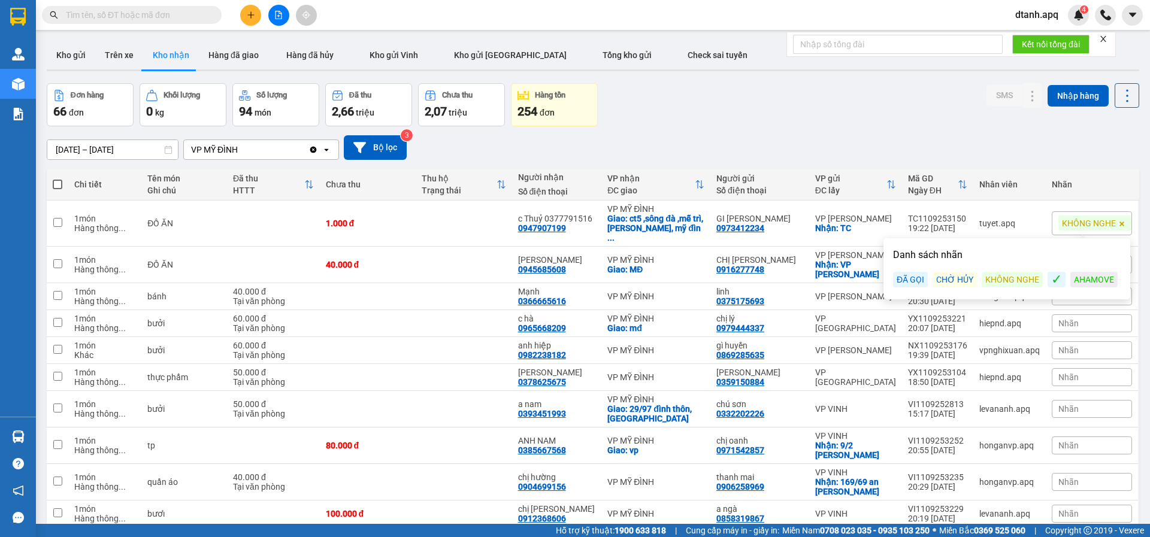
click at [895, 118] on div "Đơn hàng 66 đơn Khối lượng 0 kg Số lượng 94 món Đã thu 2,66 triệu Chưa thu 2,07…" at bounding box center [593, 104] width 1092 height 43
drag, startPoint x: 1086, startPoint y: 255, endPoint x: 1070, endPoint y: 271, distance: 22.4
click at [1085, 259] on div "Nhãn" at bounding box center [1092, 265] width 80 height 18
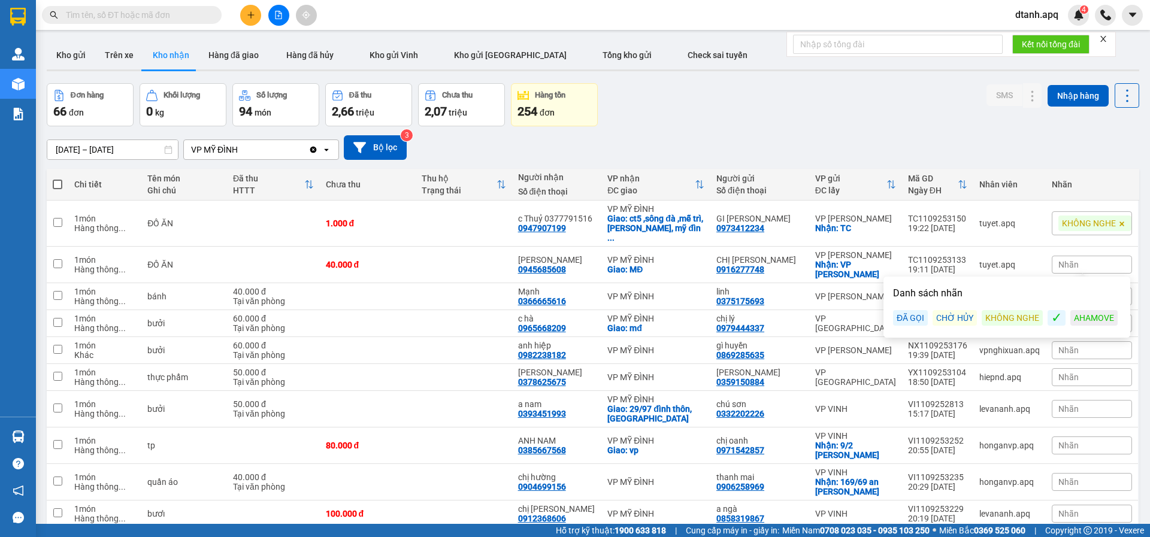
click at [1015, 314] on div "KHÔNG NGHE" at bounding box center [1011, 318] width 61 height 16
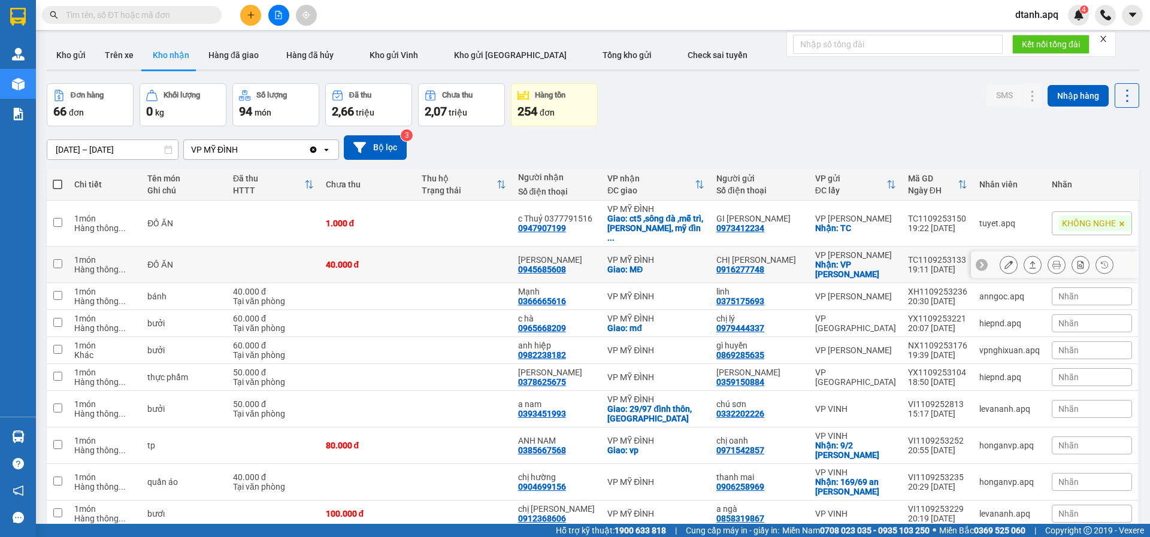
drag, startPoint x: 875, startPoint y: 256, endPoint x: 944, endPoint y: 256, distance: 68.9
click at [897, 256] on tr "1 món Hàng thông ... ĐỒ ĂN 40.000 đ KIM CHI 0945685608 VP MỸ ĐÌNH Giao: MĐ CHỊ …" at bounding box center [593, 265] width 1092 height 37
checkbox input "true"
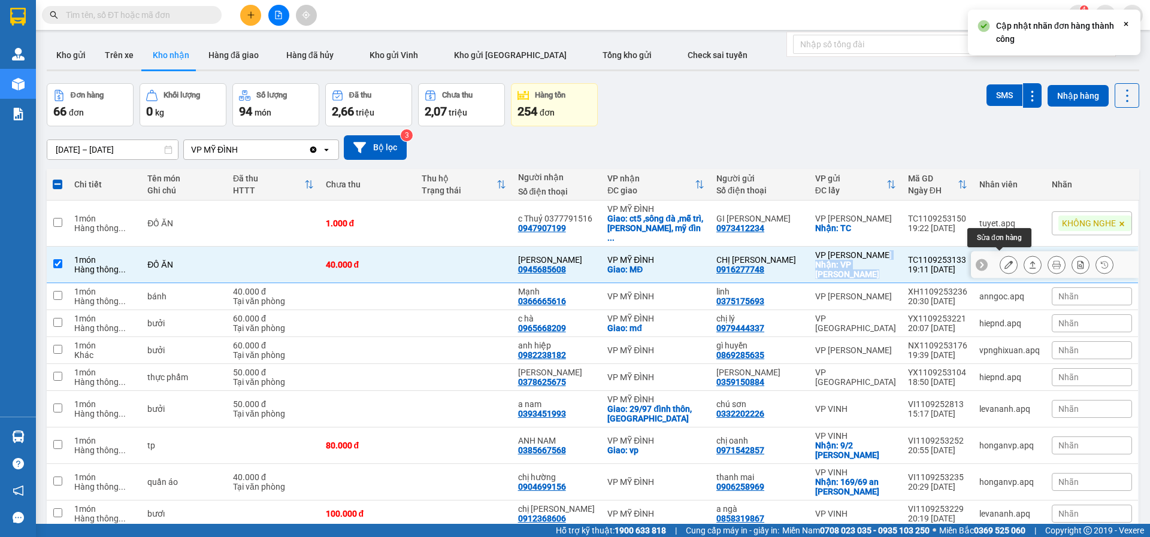
click at [1004, 262] on icon at bounding box center [1008, 264] width 8 height 8
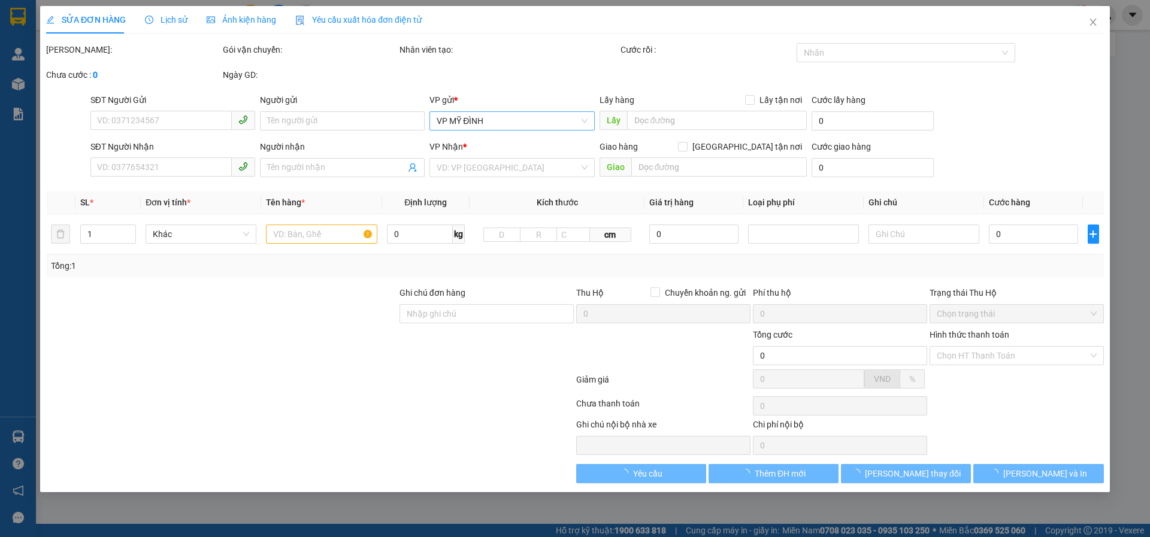
type input "0916277748"
type input "CHỊ [PERSON_NAME]"
checkbox input "true"
type input "VP Thanh Chương"
type input "0945685608"
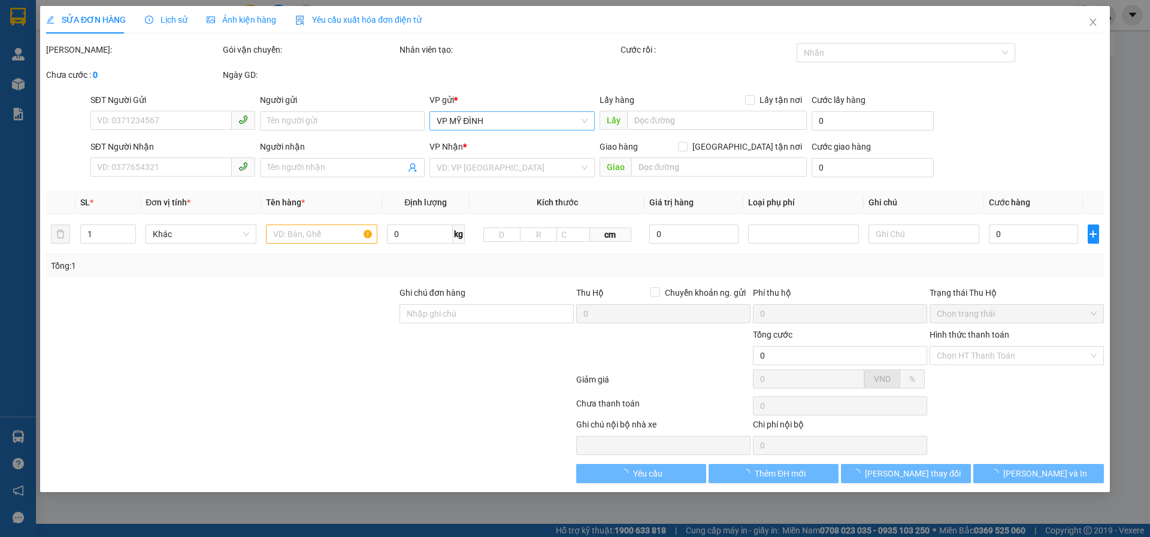
type input "KIM CHI"
checkbox input "true"
type input "MĐ"
type input "40.000"
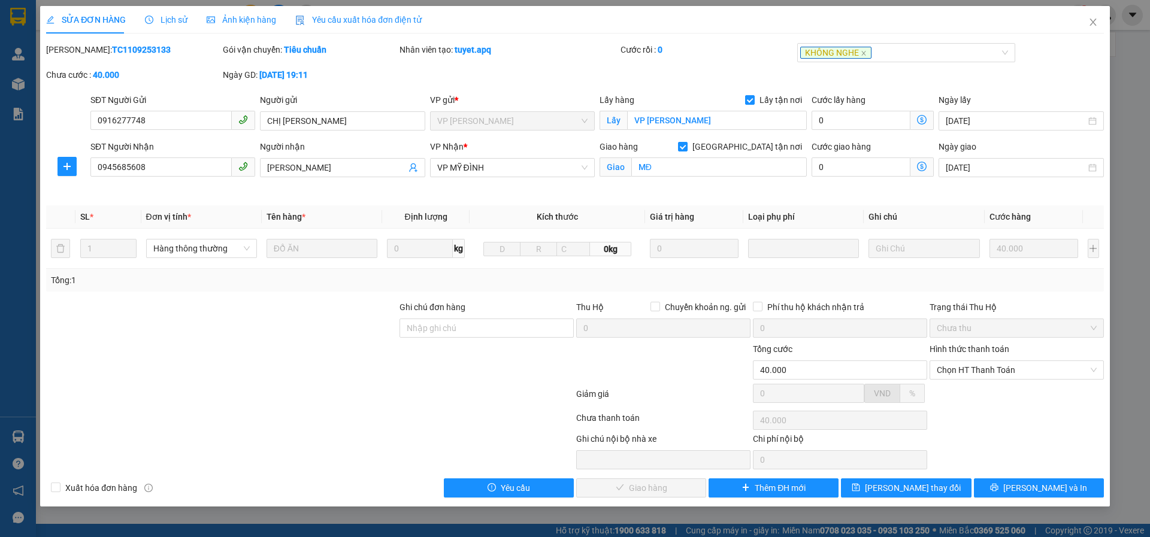
drag, startPoint x: 322, startPoint y: 167, endPoint x: 319, endPoint y: 178, distance: 11.6
click at [319, 178] on div "Người nhận KIM CHI" at bounding box center [342, 161] width 165 height 42
type input "[PERSON_NAME]"
click at [899, 492] on span "[PERSON_NAME] thay đổi" at bounding box center [913, 487] width 96 height 13
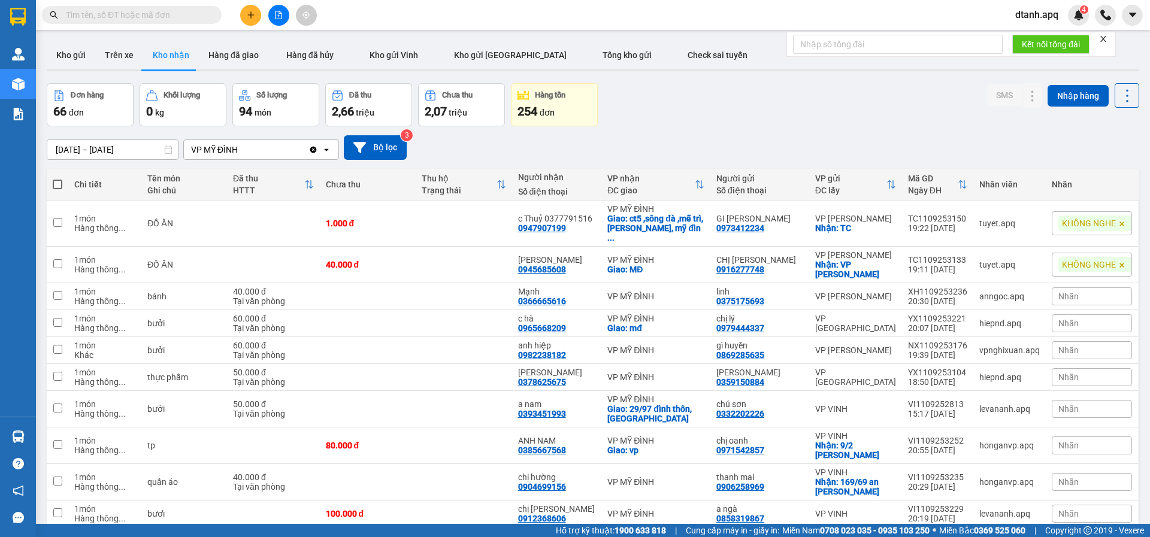
click at [1092, 298] on div "Nhãn" at bounding box center [1092, 296] width 80 height 18
click at [904, 353] on div "ĐÃ GỌI" at bounding box center [910, 355] width 35 height 16
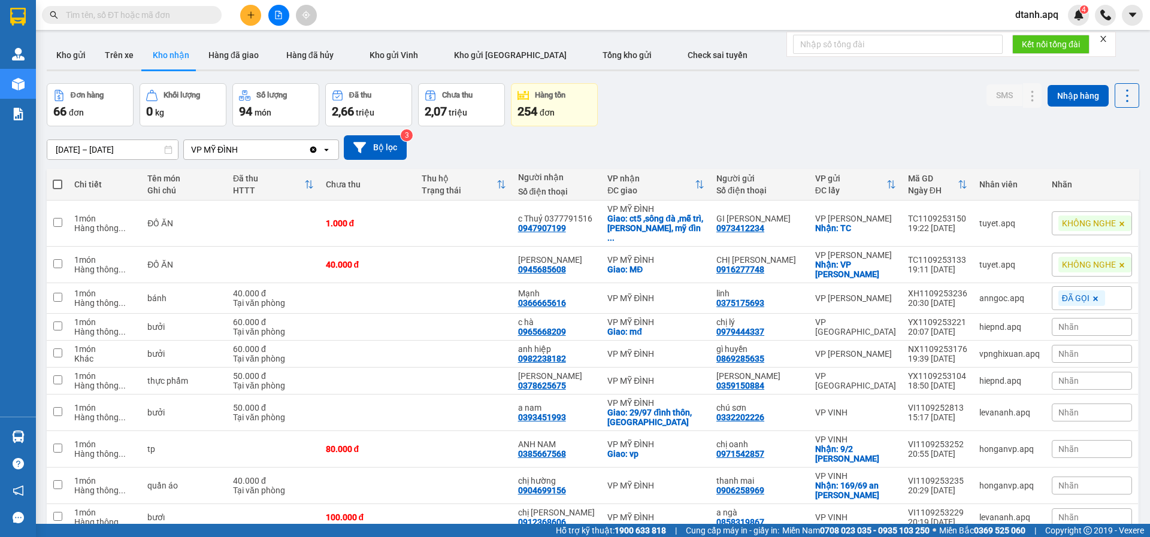
click at [892, 142] on div "12/09/2025 – 12/09/2025 Press the down arrow key to interact with the calendar …" at bounding box center [593, 147] width 1092 height 25
click at [250, 17] on icon "plus" at bounding box center [251, 15] width 8 height 8
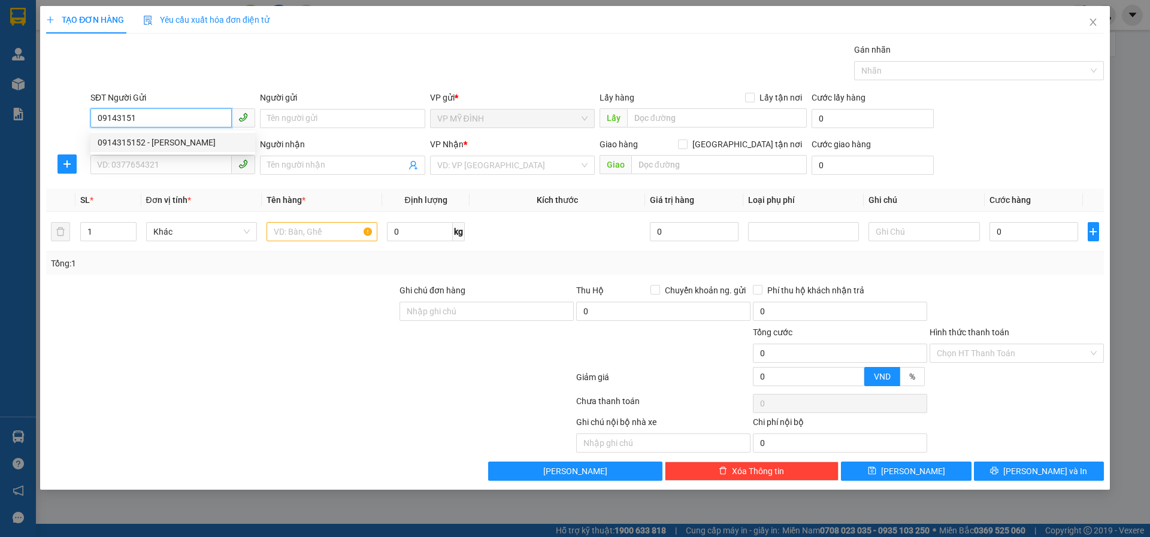
click at [131, 143] on div "0914315152 - PHUNG HUY CHI" at bounding box center [173, 142] width 150 height 13
type input "0914315152"
type input "PHUNG HUY CHI"
type input "0914315152"
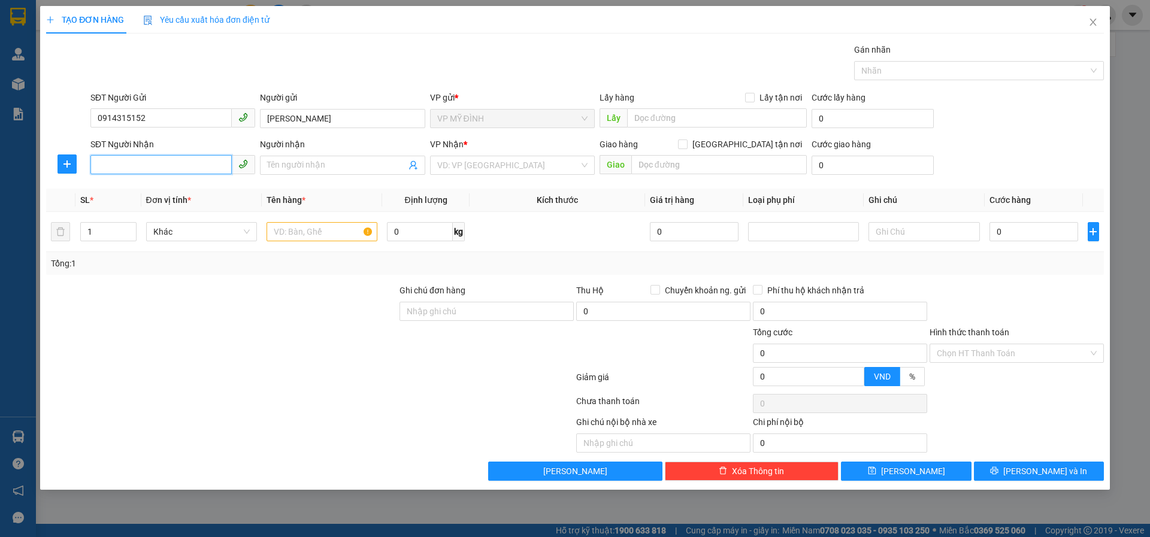
click at [153, 166] on input "SĐT Người Nhận" at bounding box center [160, 164] width 141 height 19
click at [134, 188] on div "0985397606 - chú Quyền" at bounding box center [173, 189] width 150 height 13
type input "0985397606"
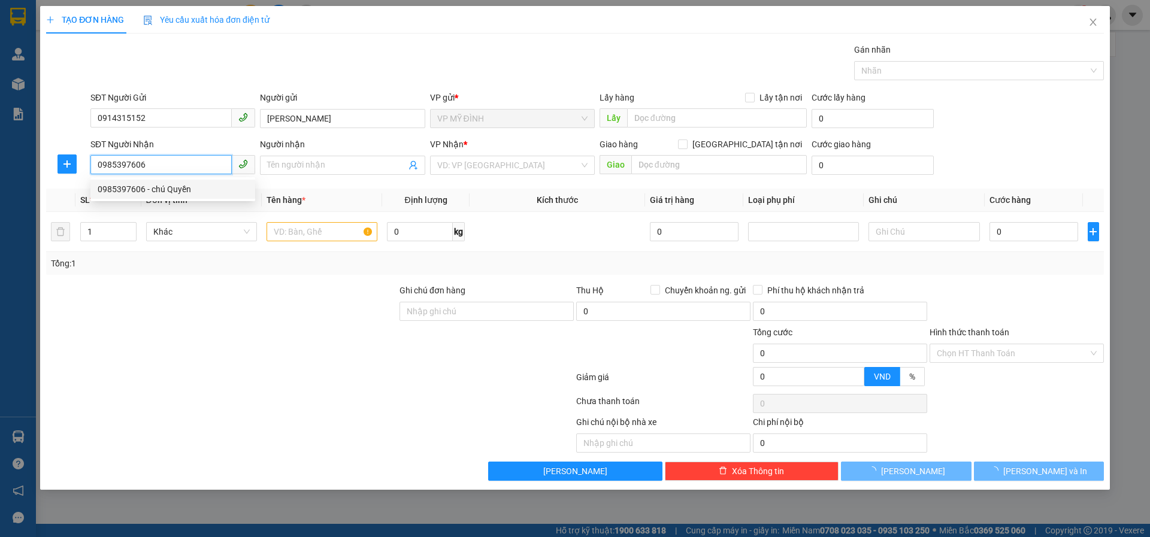
type input "chú Quyền"
checkbox input "true"
type input "tc"
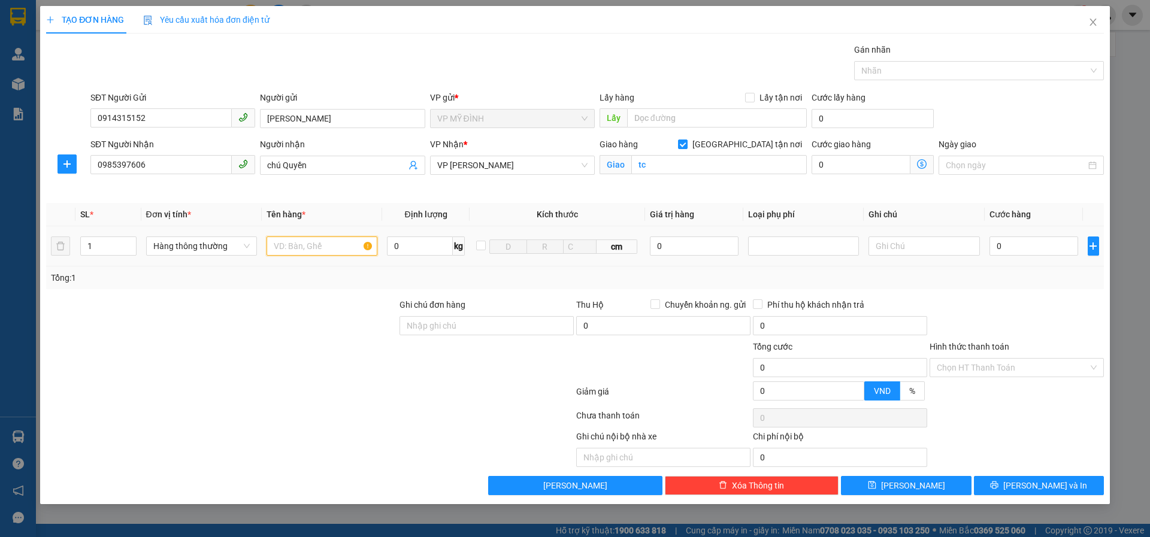
click at [292, 250] on input "text" at bounding box center [321, 246] width 111 height 19
type input "thực phẩm"
click at [1002, 247] on input "0" at bounding box center [1033, 246] width 89 height 19
type input "6"
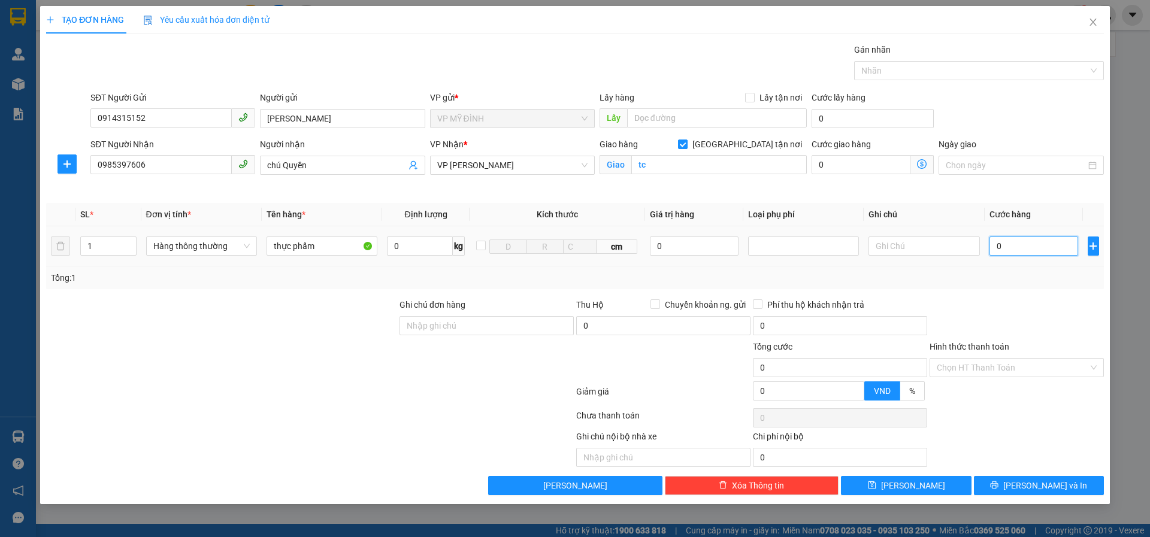
type input "6"
type input "60"
type input "60.000"
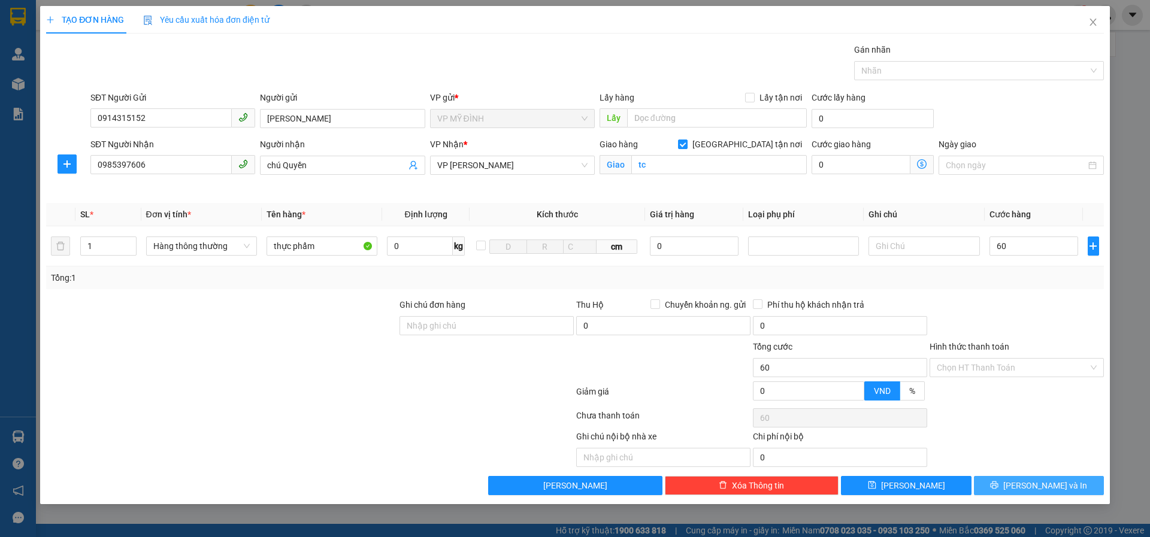
type input "60.000"
click at [1014, 486] on button "[PERSON_NAME] và In" at bounding box center [1039, 485] width 130 height 19
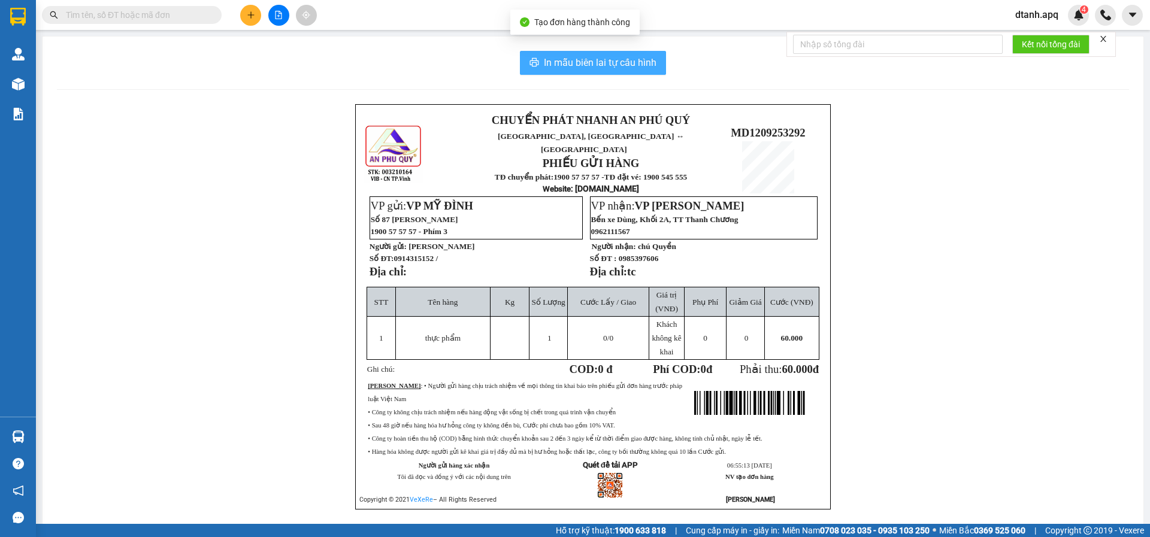
click at [614, 57] on span "In mẫu biên lai tự cấu hình" at bounding box center [600, 62] width 113 height 15
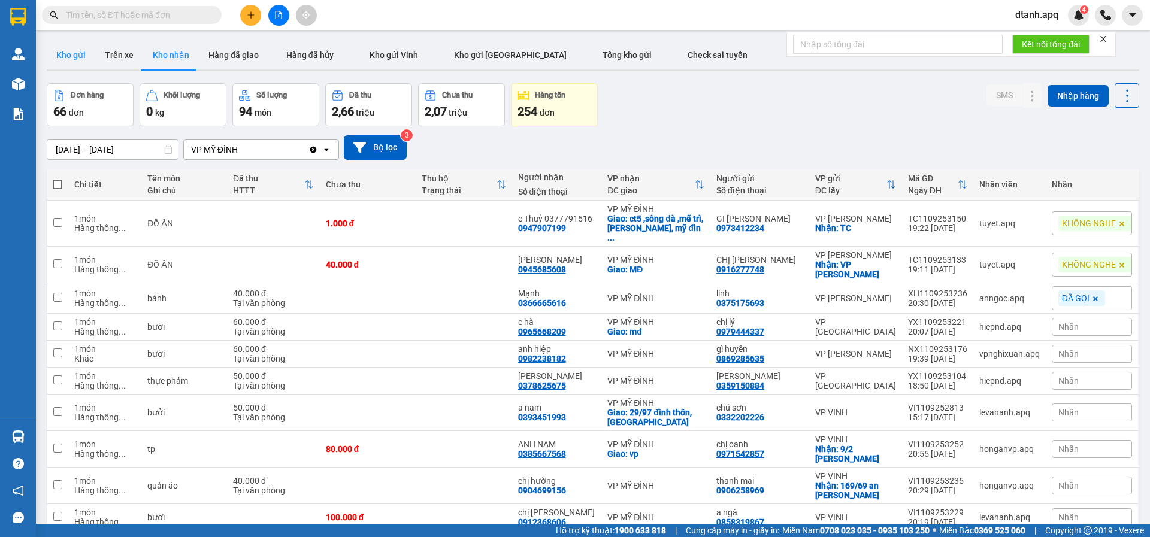
click at [74, 49] on button "Kho gửi" at bounding box center [71, 55] width 49 height 29
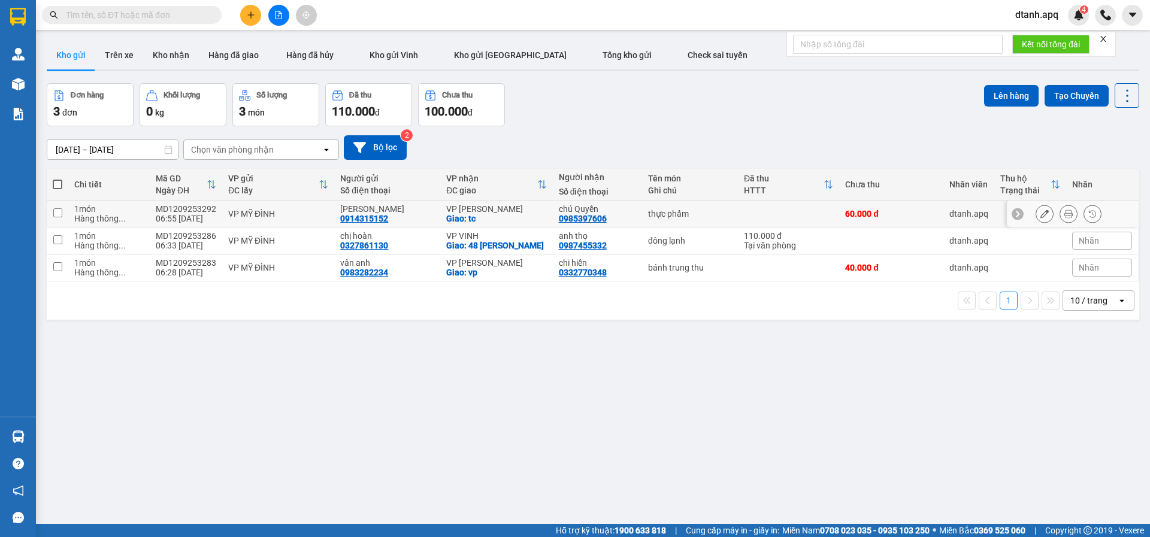
drag, startPoint x: 920, startPoint y: 222, endPoint x: 1031, endPoint y: 216, distance: 110.4
click at [953, 220] on tr "1 món Hàng thông ... MD1209253292 06:55 12/09 VP MỸ ĐÌNH PHUNG HUY CHI 09143151…" at bounding box center [593, 214] width 1092 height 27
checkbox input "true"
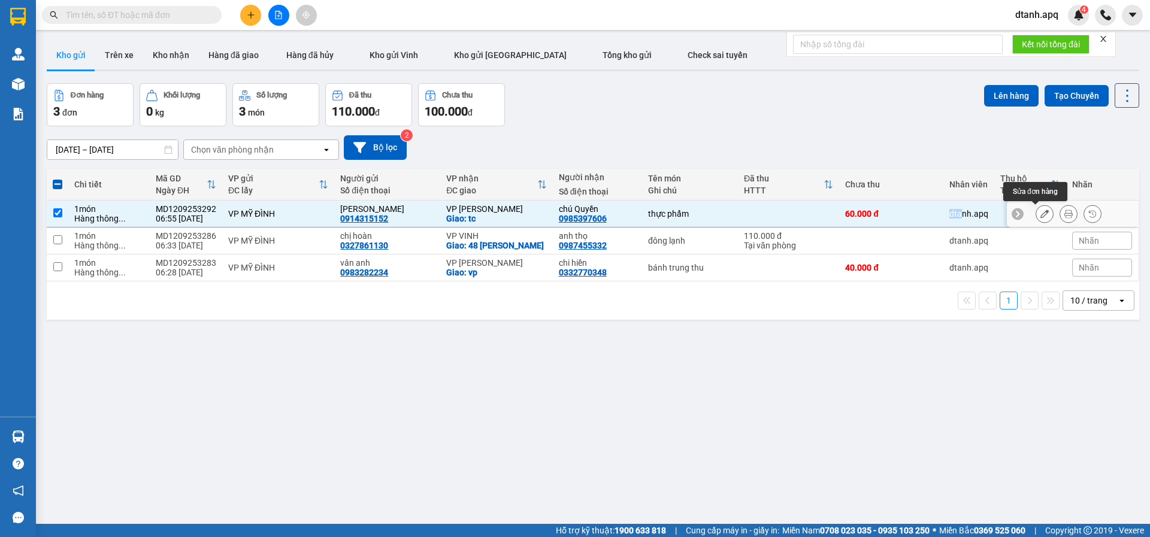
click at [1040, 214] on icon at bounding box center [1044, 214] width 8 height 8
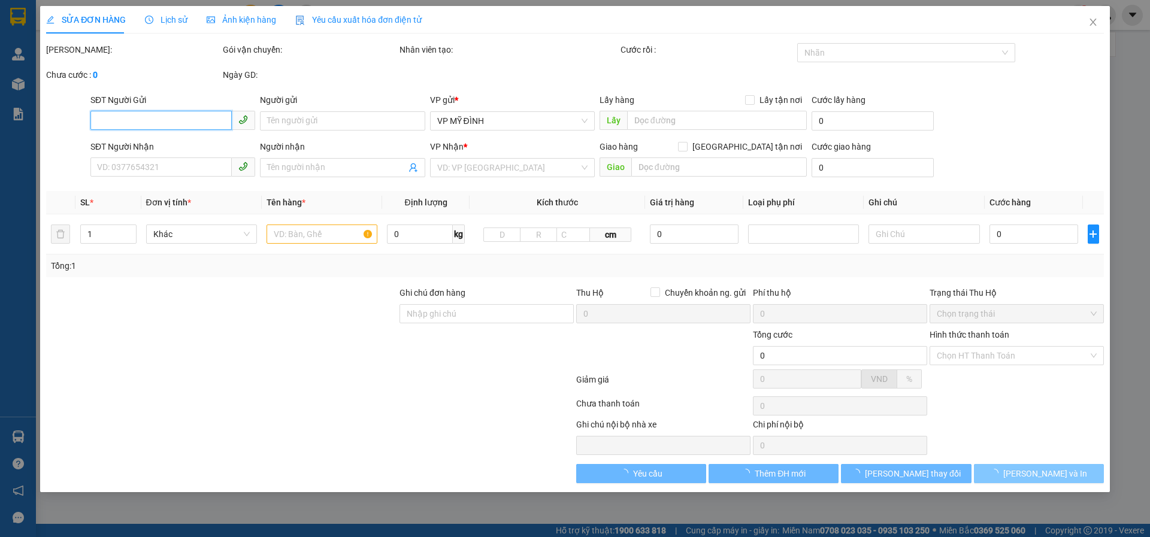
type input "0914315152"
type input "PHUNG HUY CHI"
type input "0985397606"
type input "chú Quyền"
checkbox input "true"
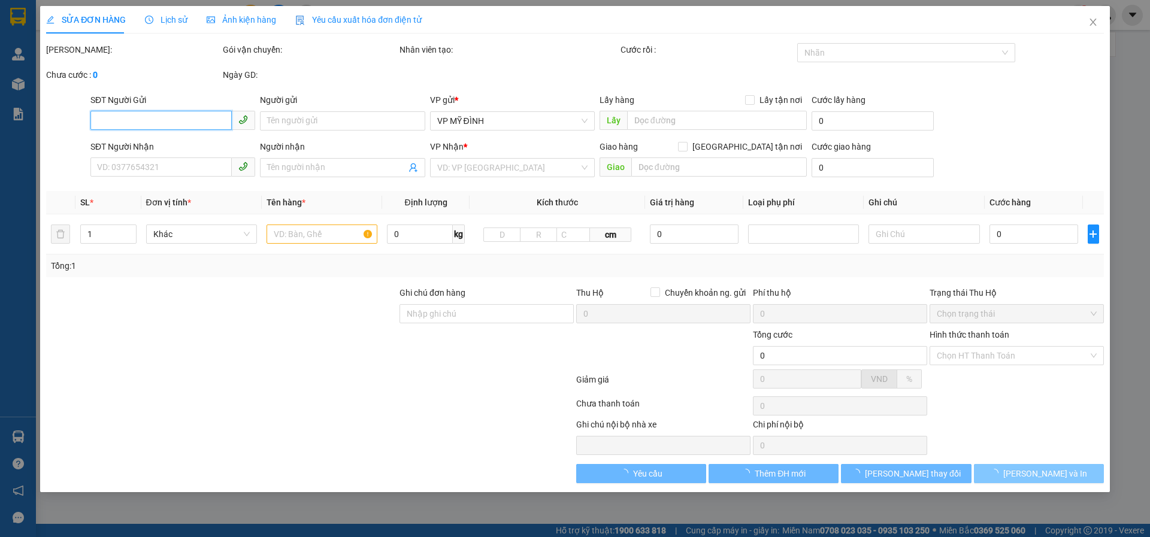
type input "tc"
type input "60.000"
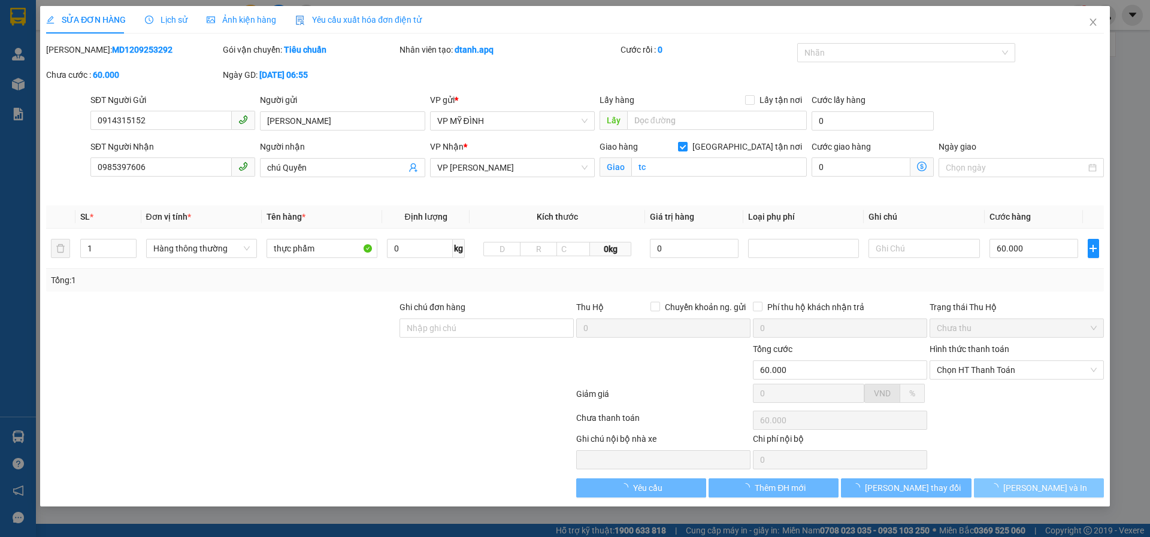
click at [1037, 487] on span "[PERSON_NAME] và In" at bounding box center [1045, 487] width 84 height 13
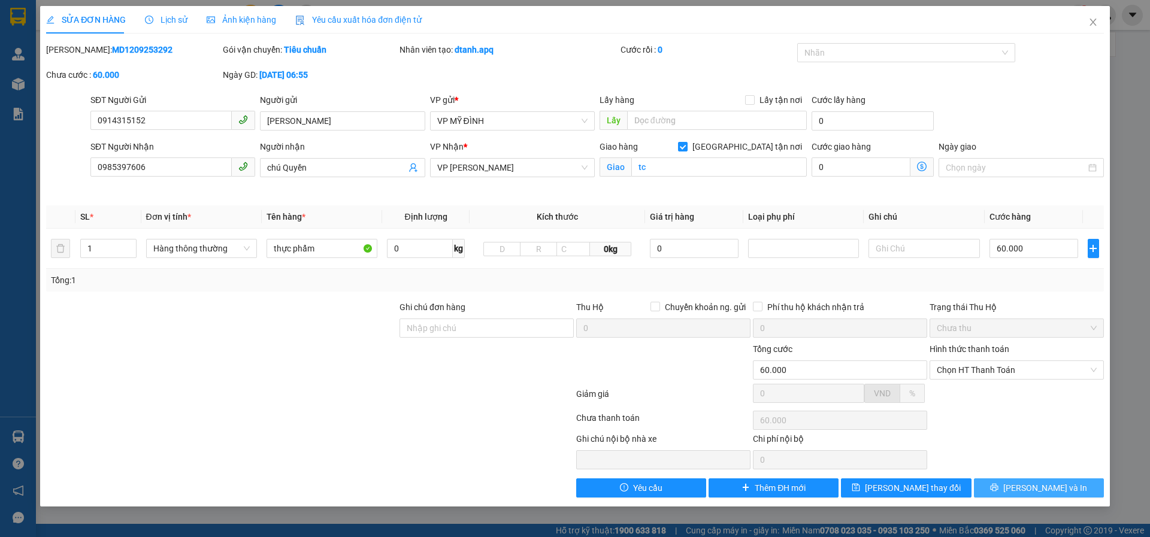
click at [1038, 486] on span "[PERSON_NAME] và In" at bounding box center [1045, 487] width 84 height 13
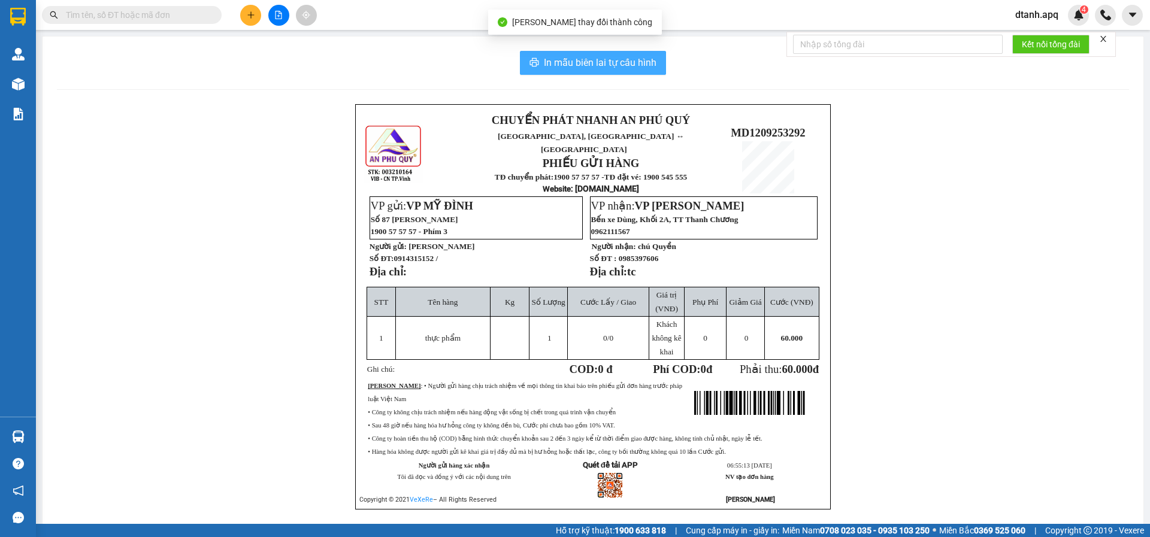
click at [631, 62] on span "In mẫu biên lai tự cấu hình" at bounding box center [600, 62] width 113 height 15
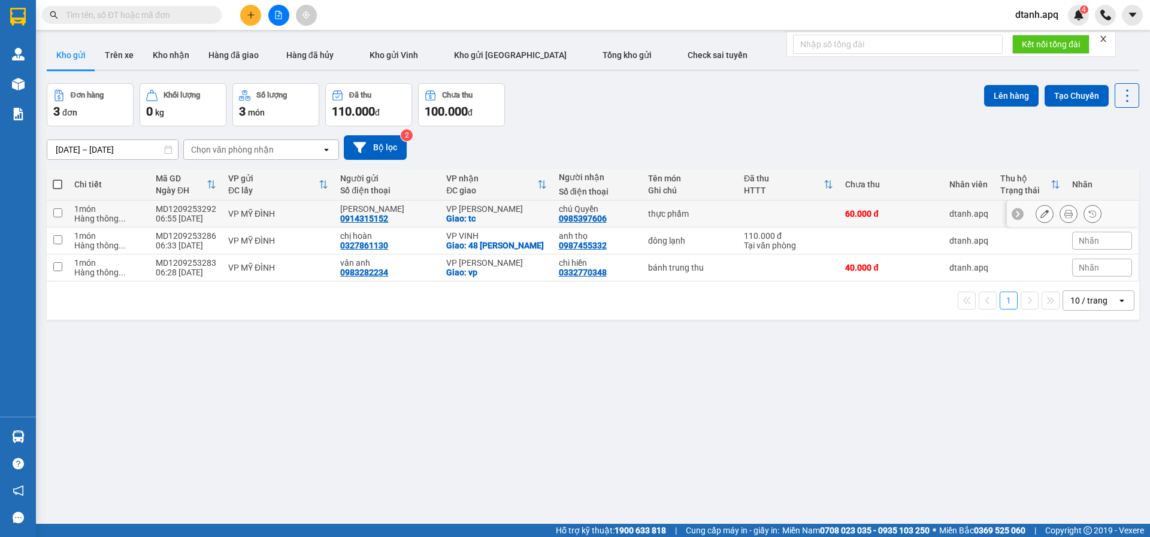
click at [922, 211] on div "60.000 đ" at bounding box center [891, 214] width 92 height 10
checkbox input "true"
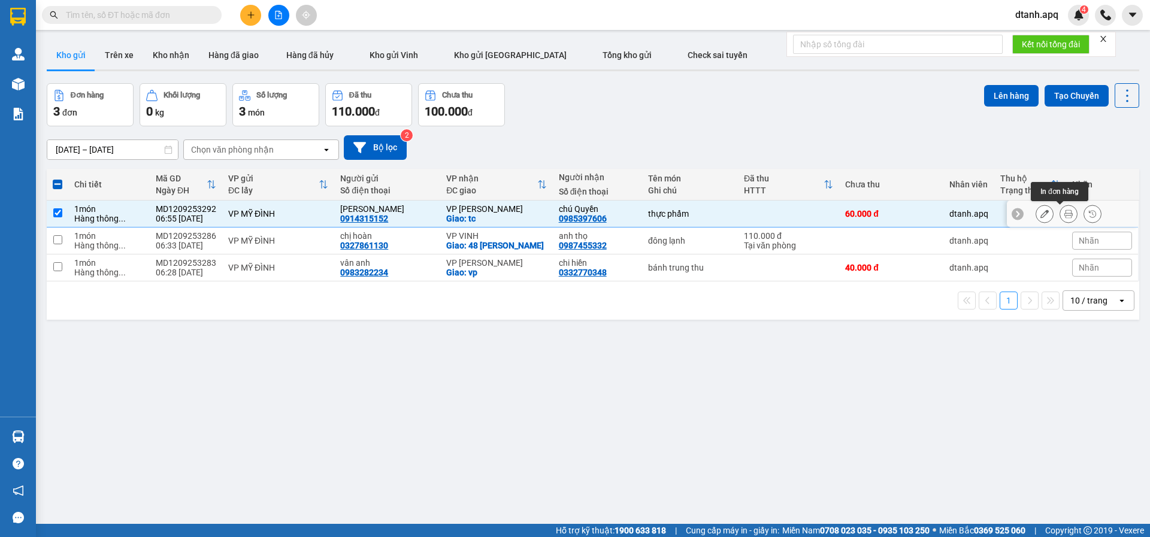
click at [1060, 216] on button at bounding box center [1068, 214] width 17 height 21
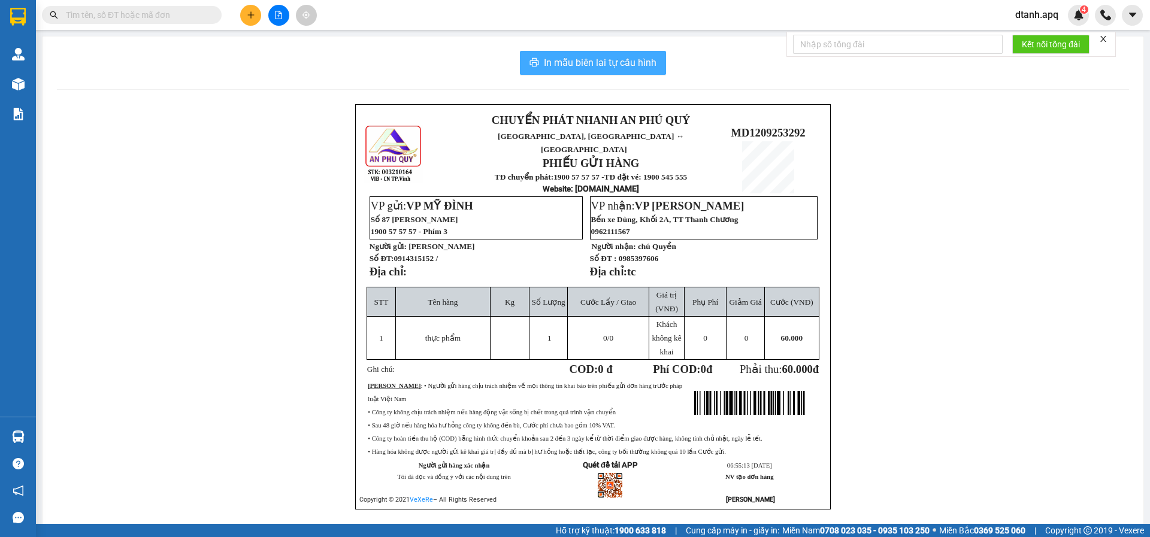
click at [636, 58] on span "In mẫu biên lai tự cấu hình" at bounding box center [600, 62] width 113 height 15
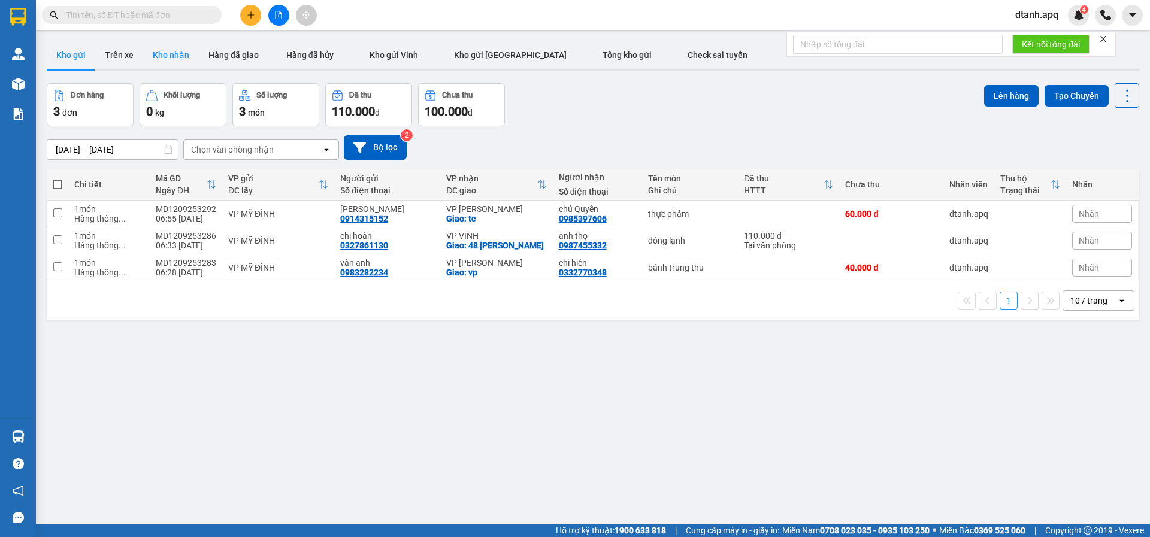
click at [171, 53] on button "Kho nhận" at bounding box center [171, 55] width 56 height 29
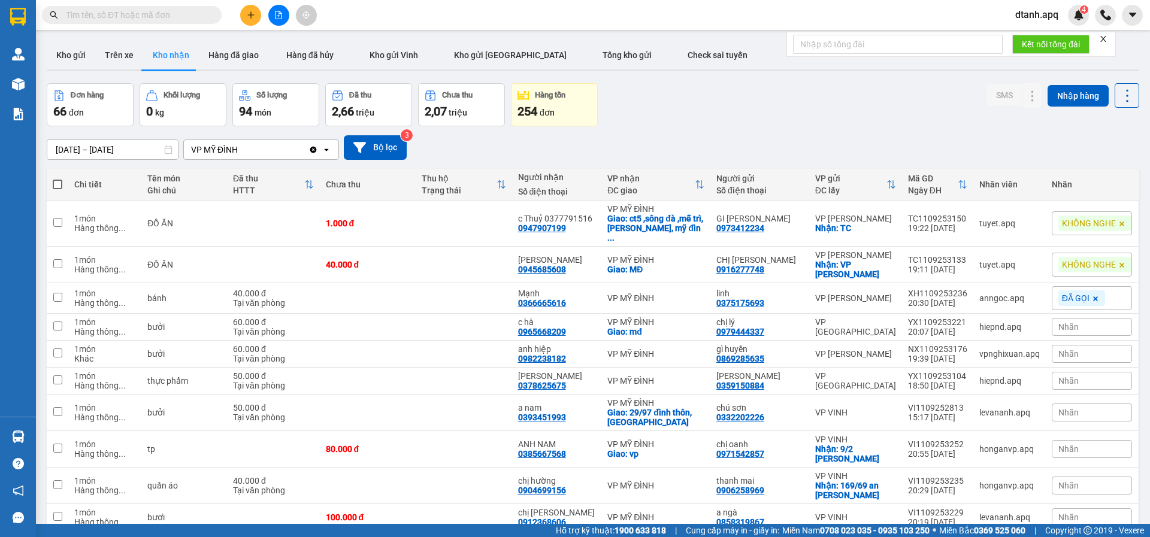
click at [1090, 330] on div "Nhãn" at bounding box center [1092, 327] width 80 height 18
click at [916, 385] on div "ĐÃ GỌI" at bounding box center [910, 385] width 35 height 16
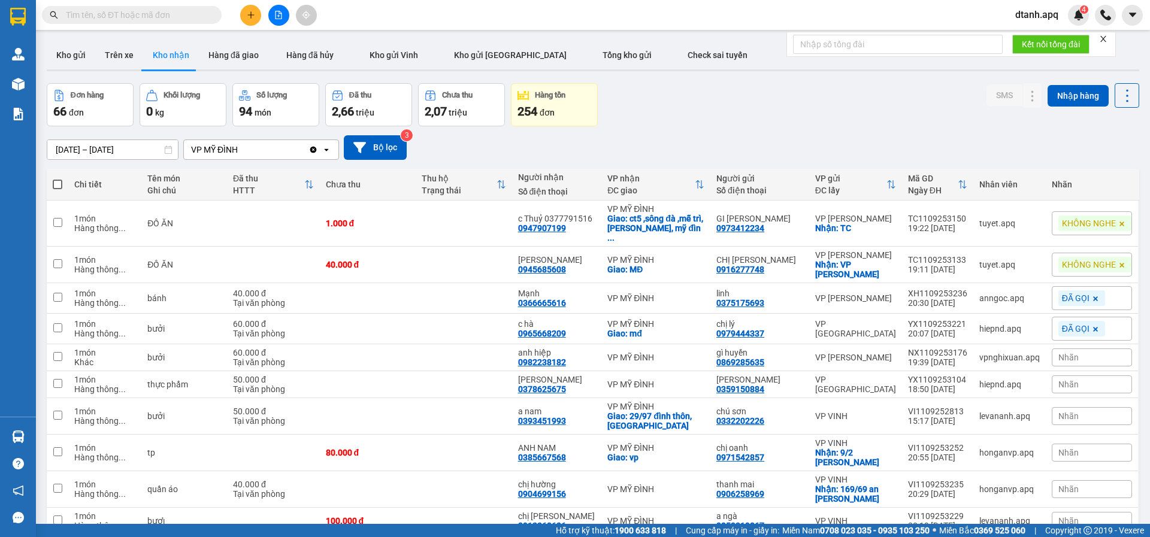
click at [881, 111] on div "Đơn hàng 66 đơn Khối lượng 0 kg Số lượng 94 món Đã thu 2,66 triệu Chưa thu 2,07…" at bounding box center [593, 104] width 1092 height 43
click at [1083, 356] on div "Nhãn" at bounding box center [1092, 358] width 80 height 18
drag, startPoint x: 1025, startPoint y: 417, endPoint x: 1025, endPoint y: 395, distance: 22.8
click at [1025, 416] on div "KHÔNG NGHE" at bounding box center [1011, 416] width 61 height 16
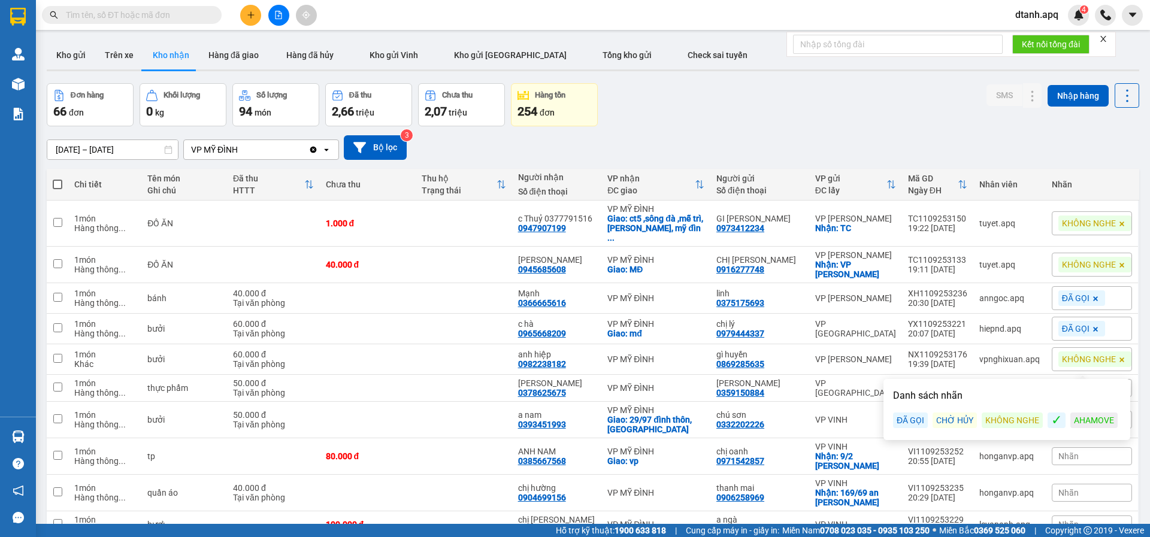
click at [949, 104] on div "Đơn hàng 66 đơn Khối lượng 0 kg Số lượng 94 món Đã thu 2,66 triệu Chưa thu 2,07…" at bounding box center [593, 104] width 1092 height 43
click at [1118, 220] on icon at bounding box center [1121, 223] width 7 height 7
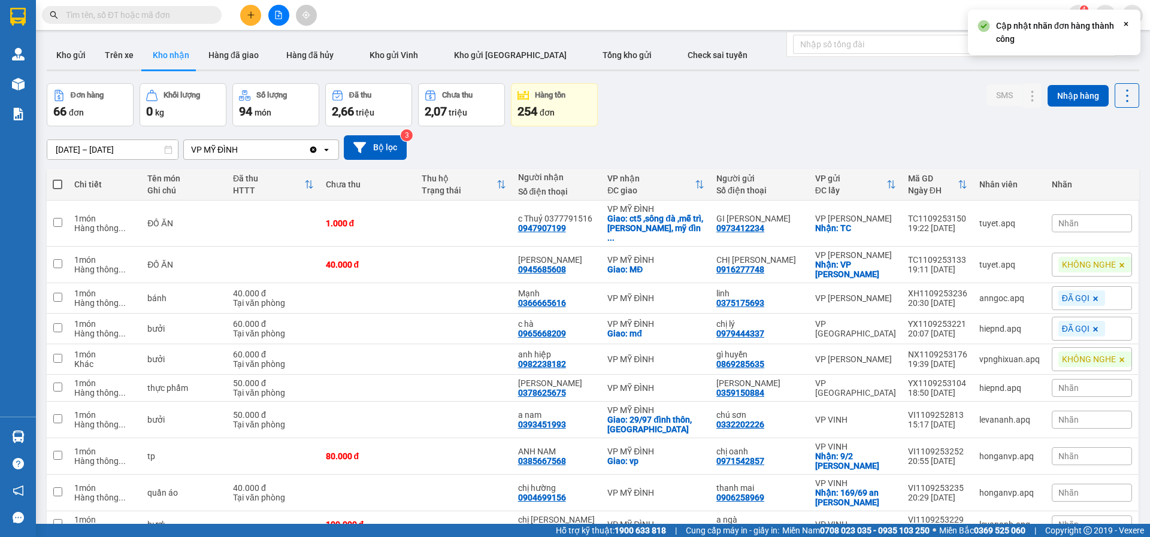
click at [1093, 217] on div "Nhãn" at bounding box center [1092, 223] width 80 height 18
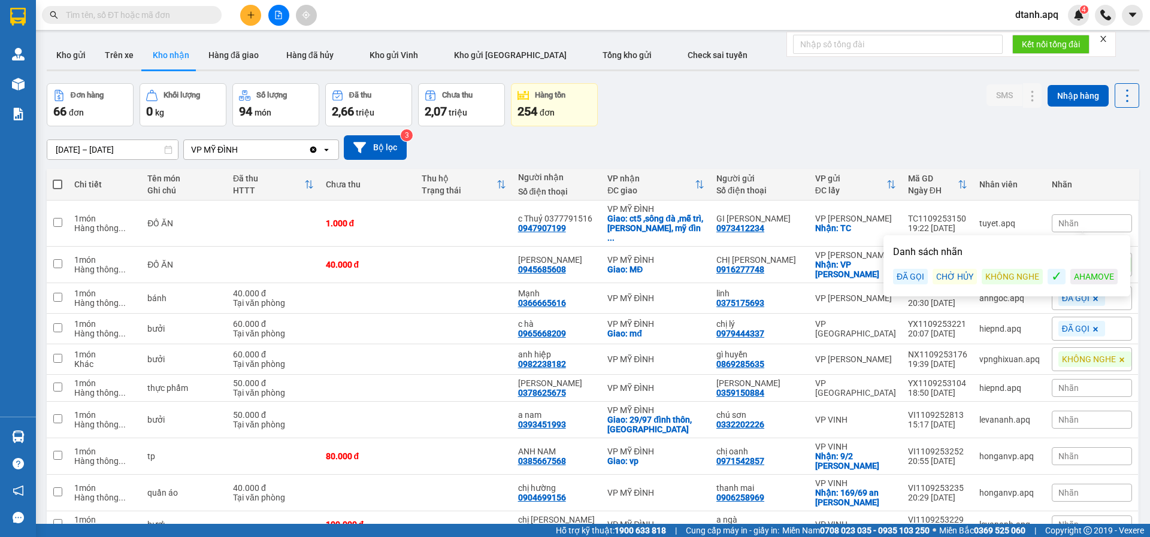
click at [918, 274] on div "ĐÃ GỌI" at bounding box center [910, 277] width 35 height 16
click at [923, 120] on div "Đơn hàng 66 đơn Khối lượng 0 kg Số lượng 94 món Đã thu 2,66 triệu Chưa thu 2,07…" at bounding box center [593, 104] width 1092 height 43
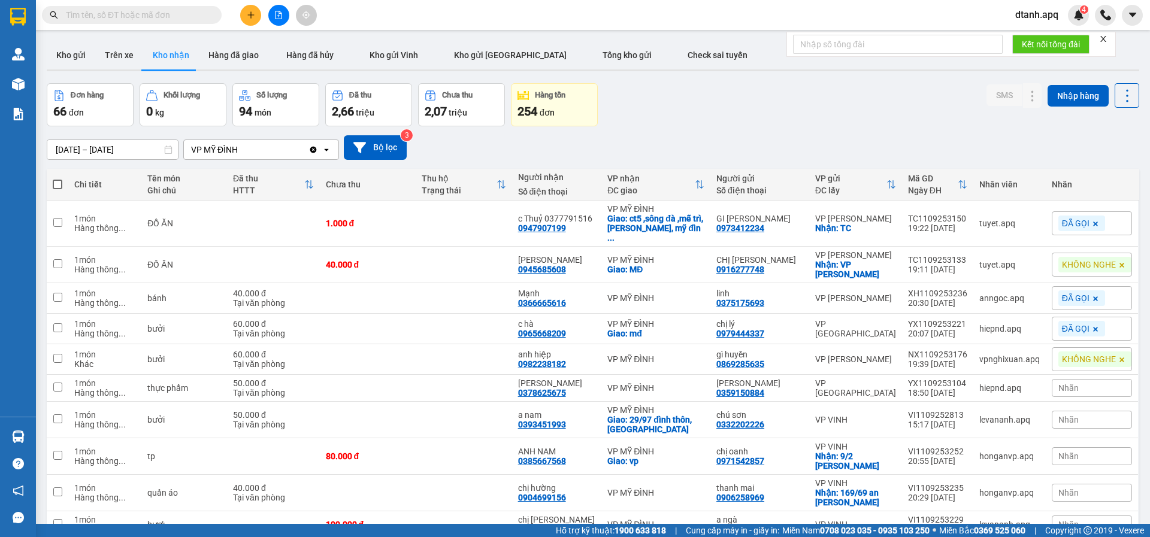
click at [1081, 387] on div "Nhãn" at bounding box center [1092, 388] width 80 height 18
click at [908, 446] on div "ĐÃ GỌI" at bounding box center [910, 446] width 35 height 16
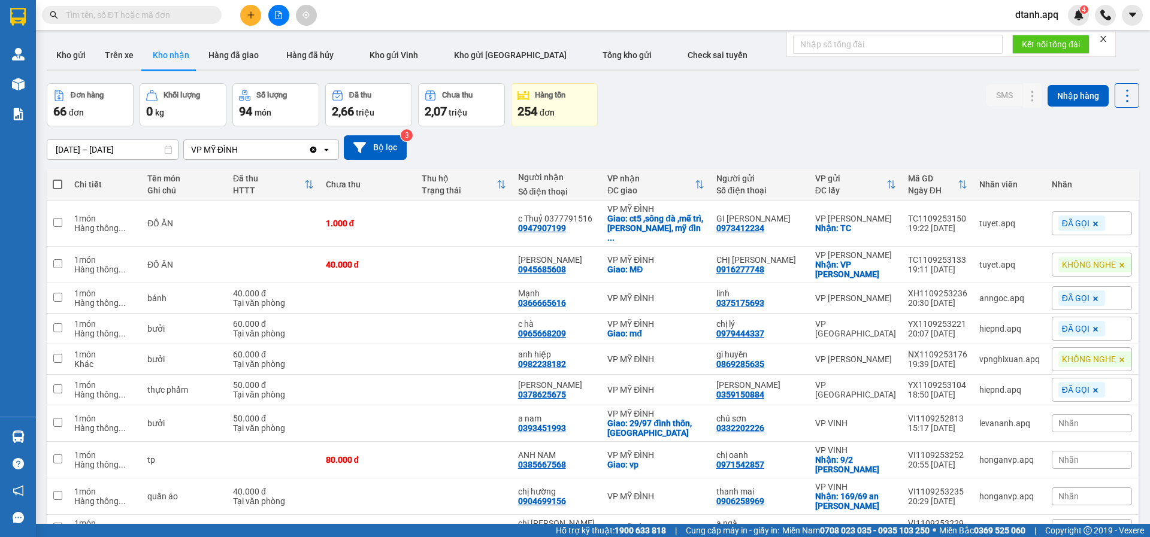
click at [814, 132] on div "12/09/2025 – 12/09/2025 Press the down arrow key to interact with the calendar …" at bounding box center [593, 147] width 1092 height 43
click at [126, 14] on input "text" at bounding box center [136, 14] width 141 height 13
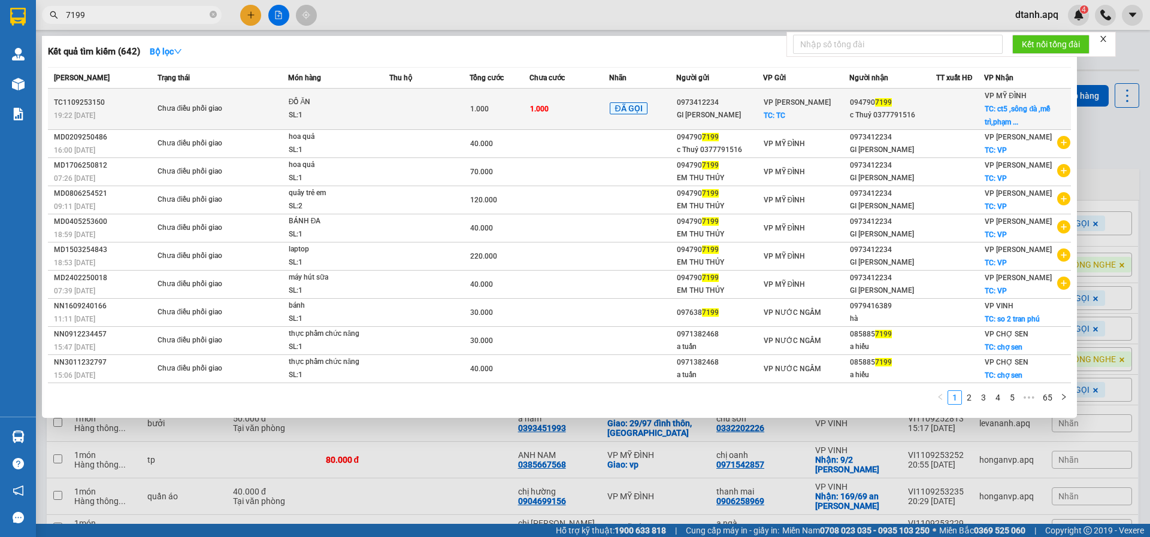
type input "7199"
click at [580, 107] on td "1.000" at bounding box center [569, 109] width 80 height 41
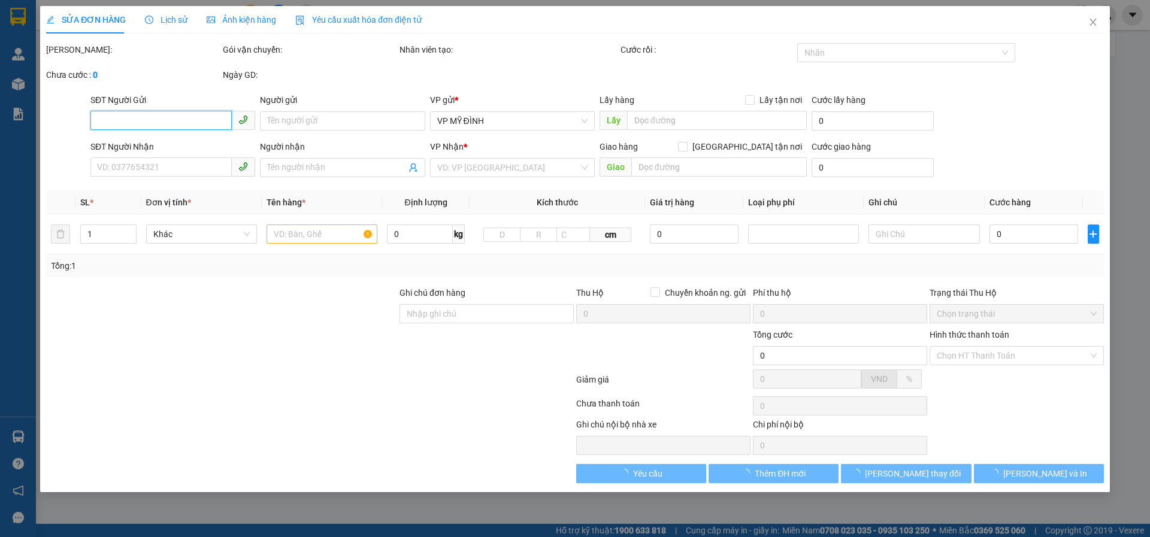
type input "0973412234"
type input "GI HÀ THỊNH"
checkbox input "true"
type input "TC"
type input "0947907199"
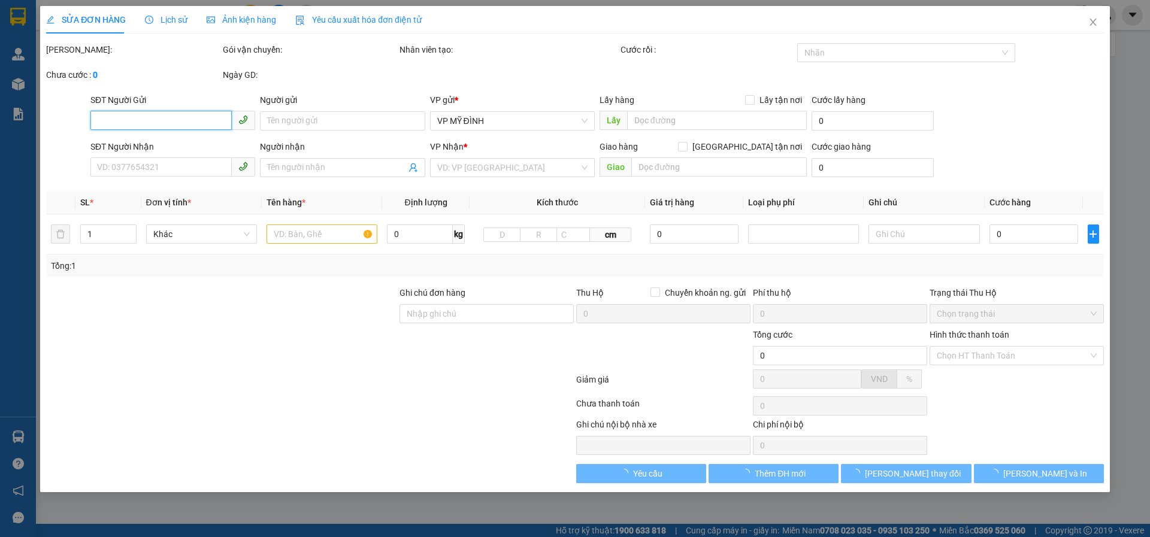
type input "c Thuỷ 0377791516"
checkbox input "true"
type input "ct5 ,sông đà ,mễ trì,phạm hùng, mỹ đình , nam từ liêm , hà nội ,NGƯỜI NHẬN TT S…"
type input "1.000"
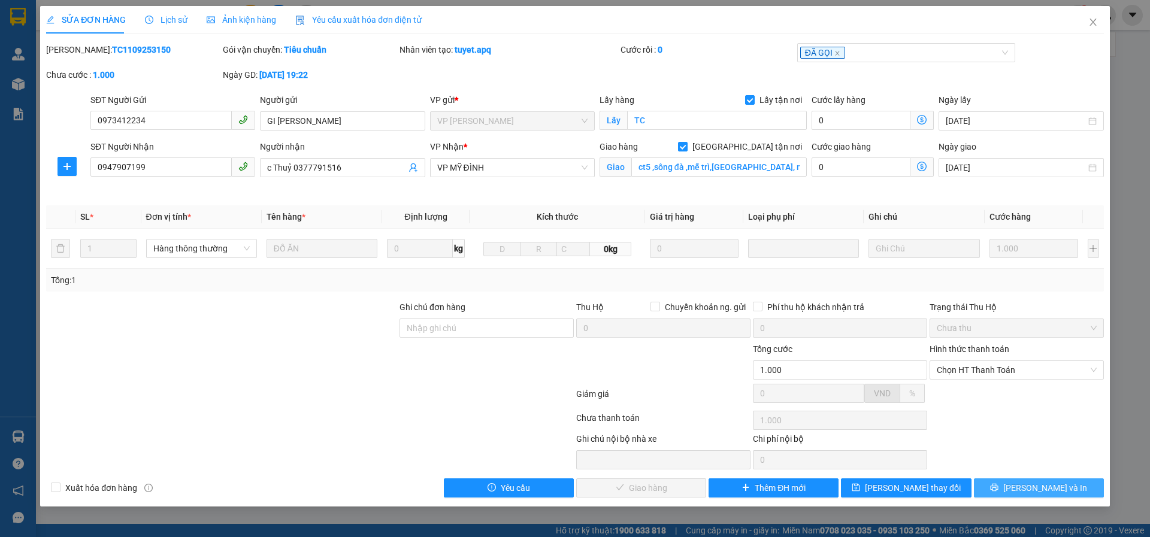
click at [1008, 492] on button "[PERSON_NAME] và In" at bounding box center [1039, 487] width 130 height 19
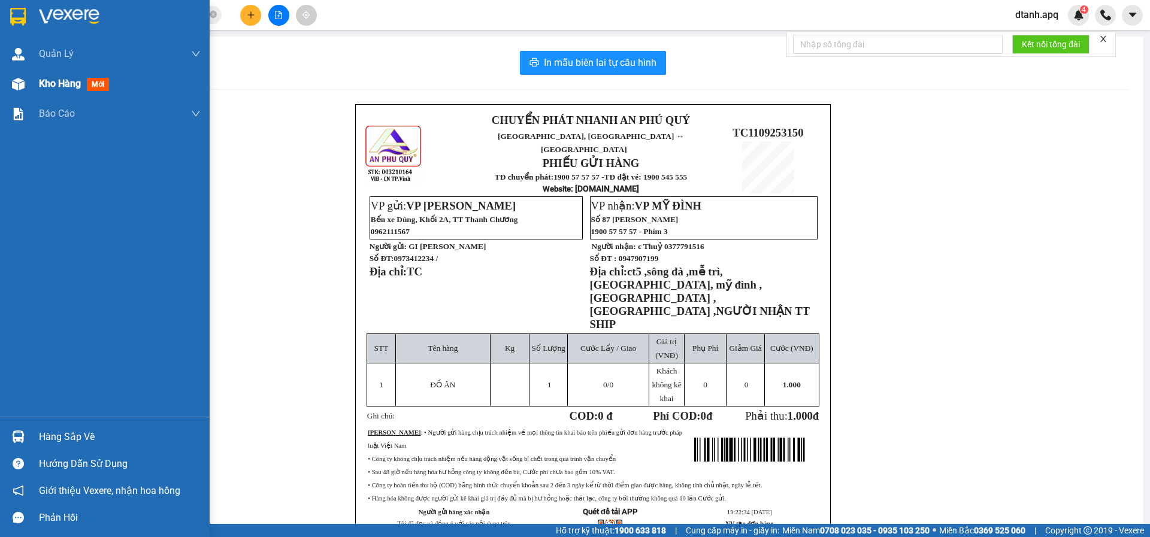
click at [30, 90] on div "Kho hàng mới" at bounding box center [105, 84] width 210 height 30
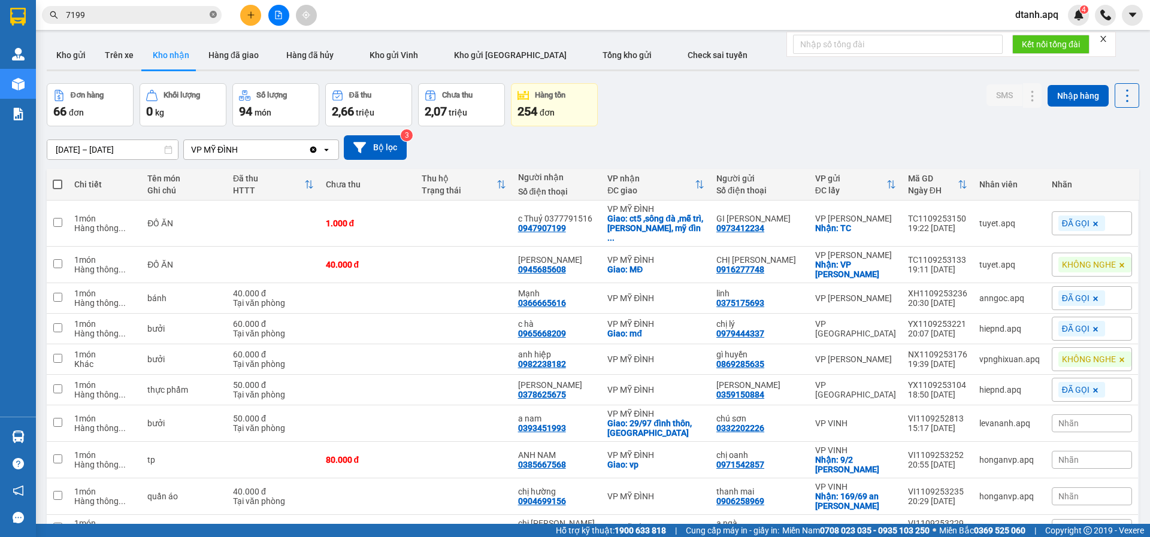
click at [211, 14] on icon "close-circle" at bounding box center [213, 14] width 7 height 7
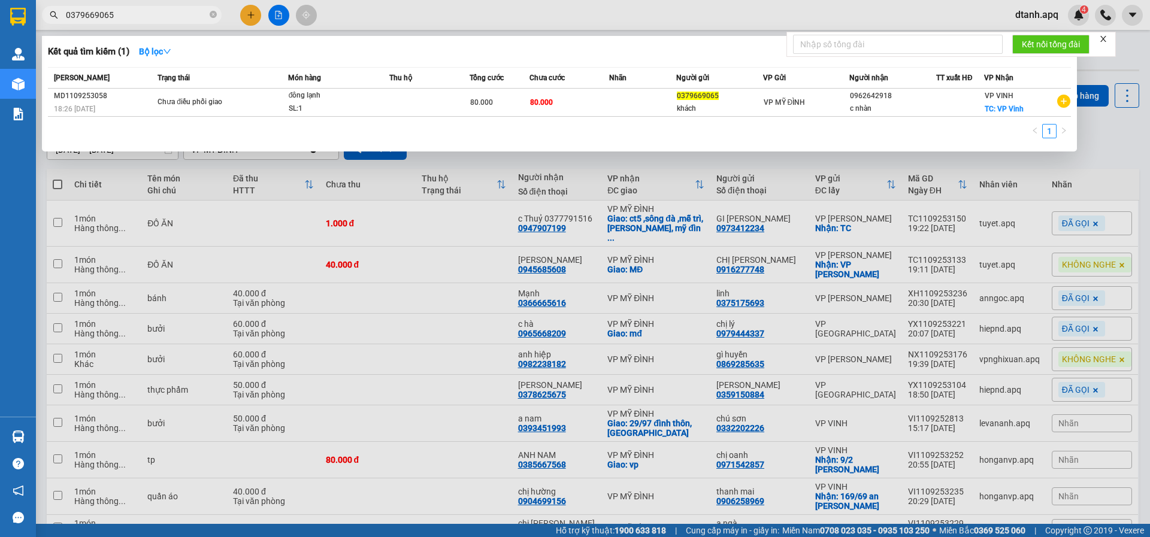
type input "0379669065"
click at [366, 314] on div at bounding box center [575, 268] width 1150 height 537
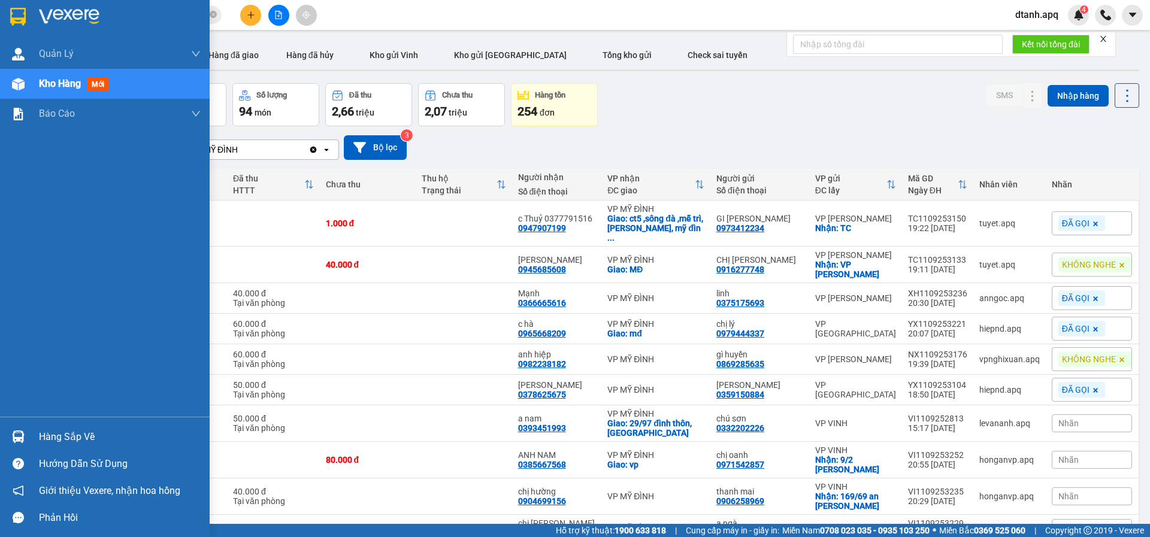
click at [55, 439] on div "Hàng sắp về" at bounding box center [120, 437] width 162 height 18
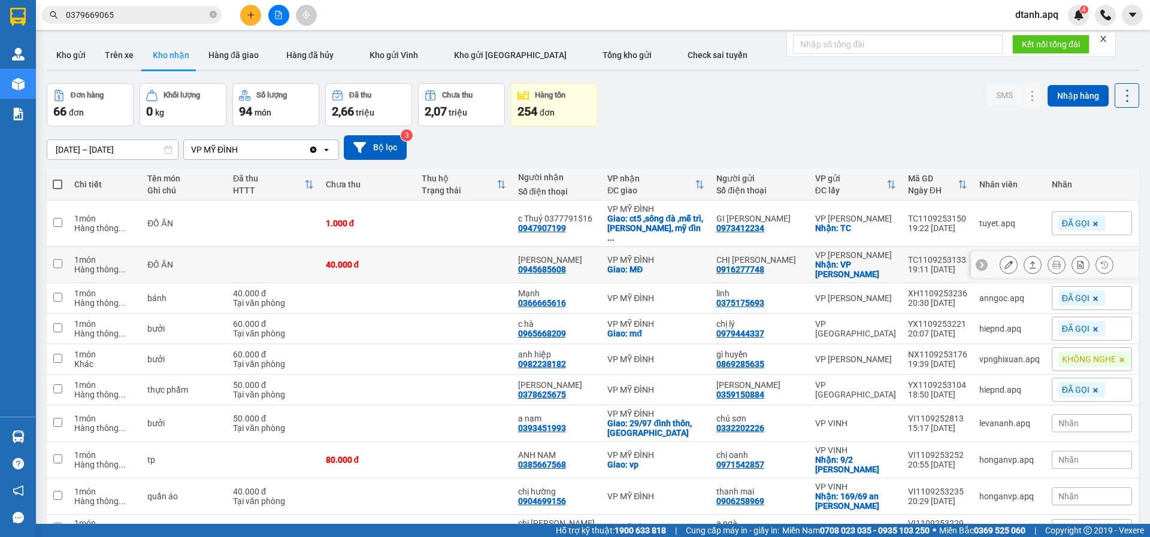
drag, startPoint x: 356, startPoint y: 281, endPoint x: 264, endPoint y: 257, distance: 95.1
click at [355, 280] on section "Kết quả tìm kiếm ( 1 ) Bộ lọc Mã ĐH Trạng thái Món hàng Thu hộ Tổng cước Chưa c…" at bounding box center [575, 268] width 1150 height 537
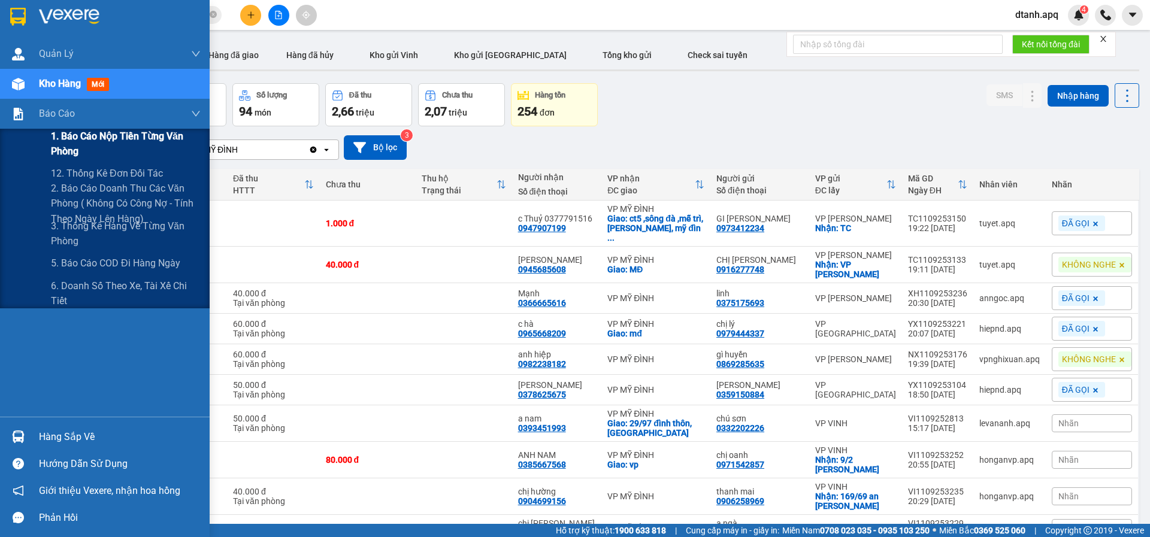
click at [98, 151] on span "1. Báo cáo nộp tiền từng văn phòng" at bounding box center [126, 144] width 150 height 30
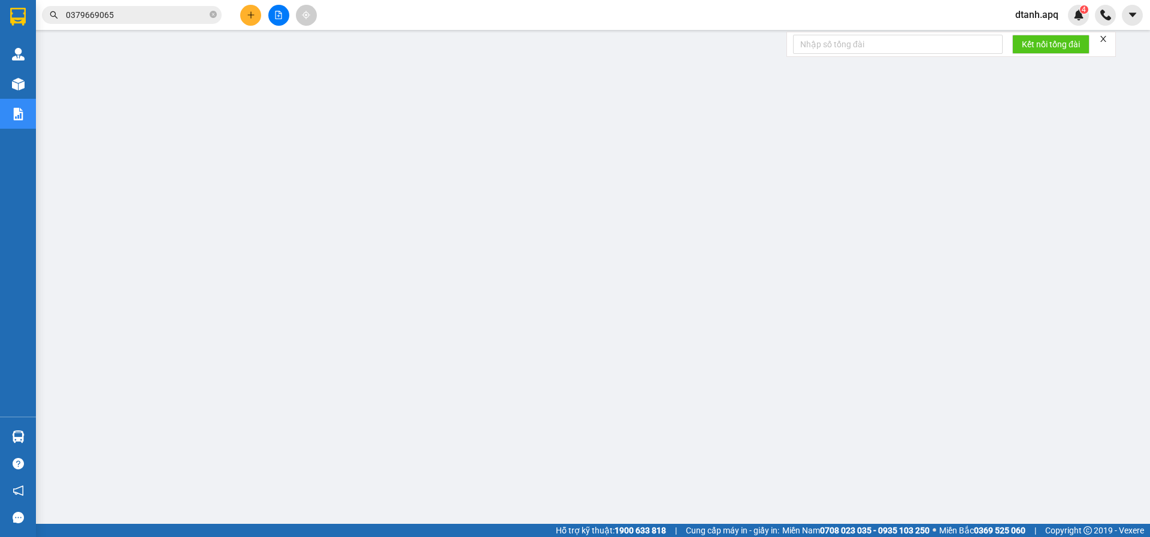
drag, startPoint x: 132, startPoint y: 6, endPoint x: 55, endPoint y: 26, distance: 79.9
click at [56, 26] on div "Kết quả tìm kiếm ( 1 ) Bộ lọc Mã ĐH Trạng thái Món hàng Thu hộ Tổng cước Chưa c…" at bounding box center [117, 15] width 234 height 21
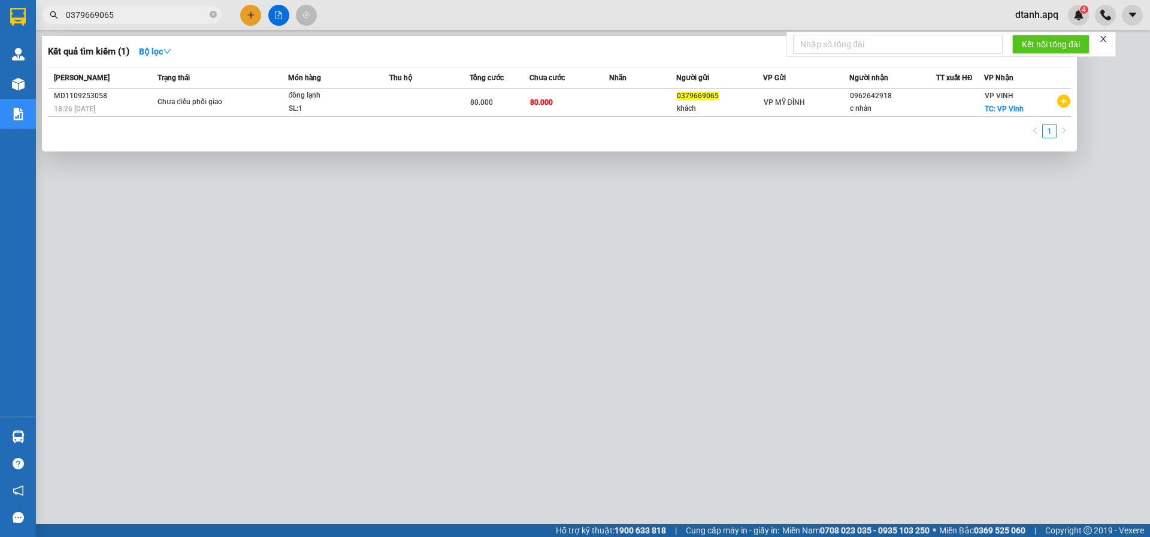
click at [131, 24] on div at bounding box center [575, 268] width 1150 height 537
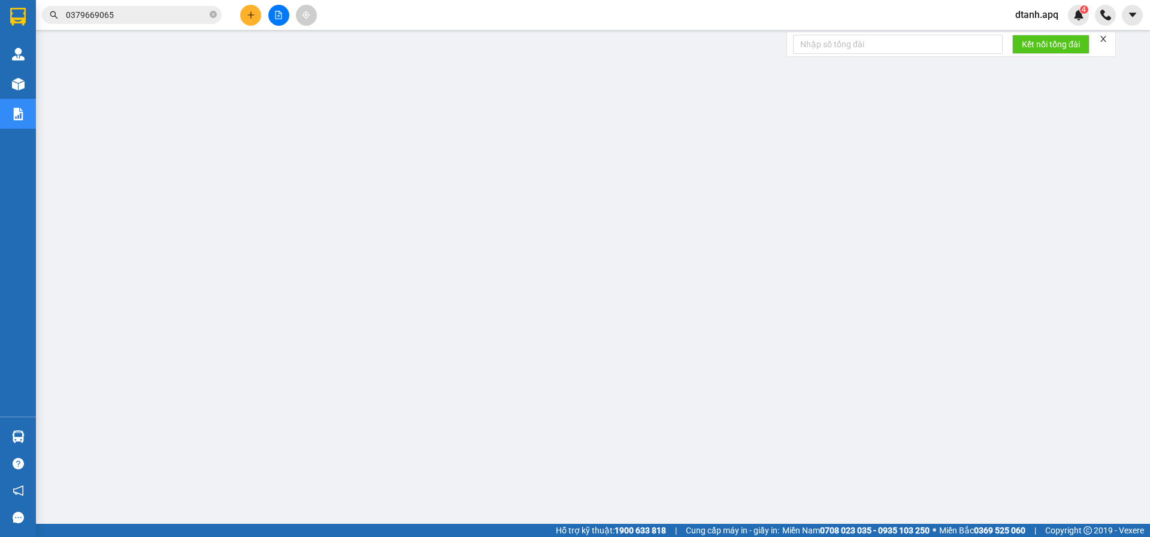
drag, startPoint x: 129, startPoint y: 19, endPoint x: 64, endPoint y: 43, distance: 69.7
click at [65, 26] on div "Kết quả tìm kiếm ( 1 ) Bộ lọc Mã ĐH Trạng thái Món hàng Thu hộ Tổng cước Chưa c…" at bounding box center [117, 15] width 234 height 21
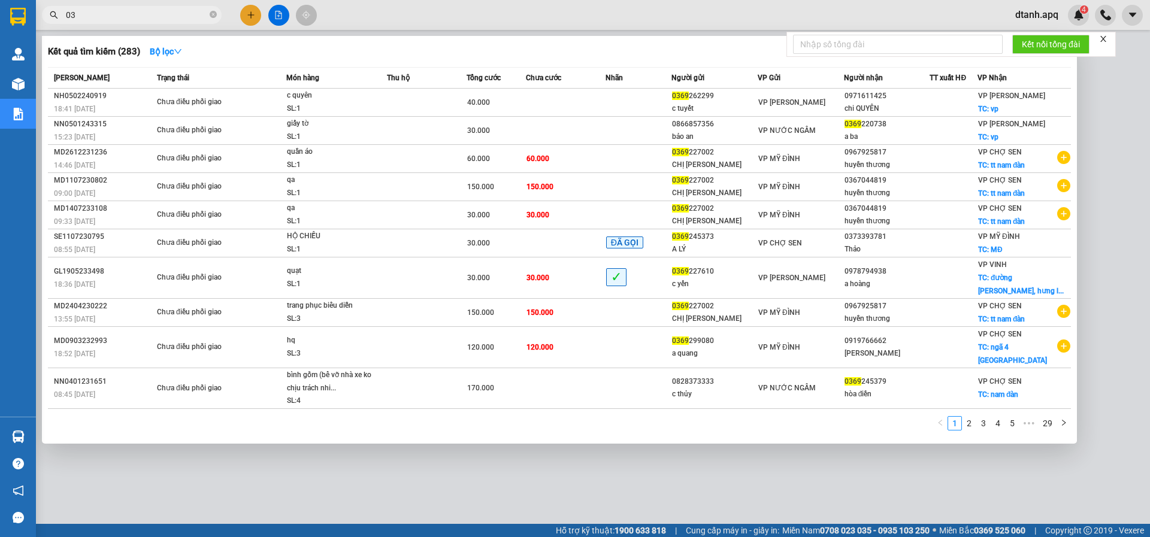
type input "0"
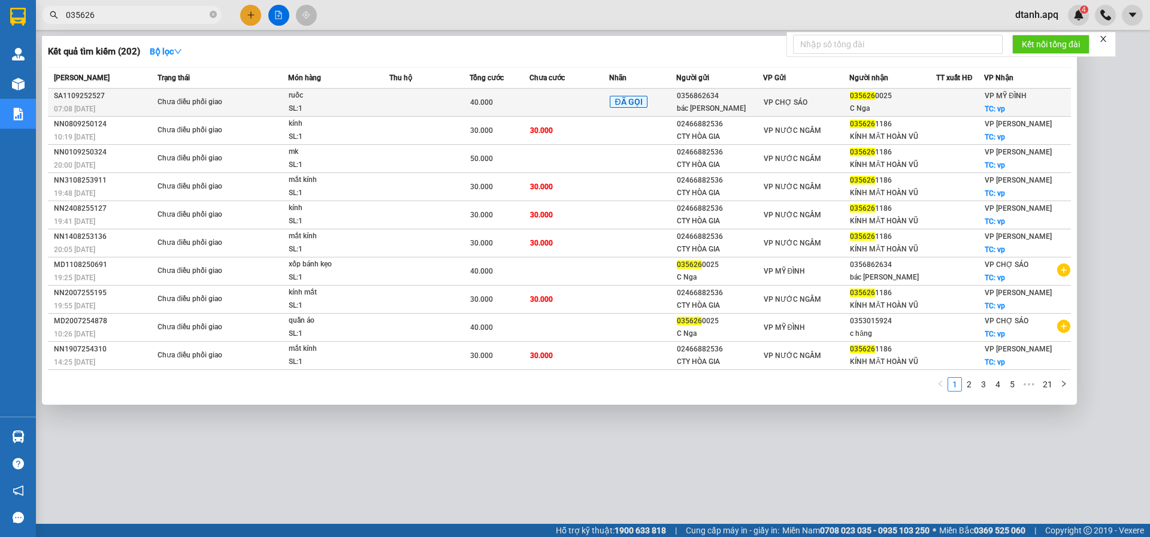
type input "035626"
click at [549, 111] on td at bounding box center [569, 103] width 80 height 28
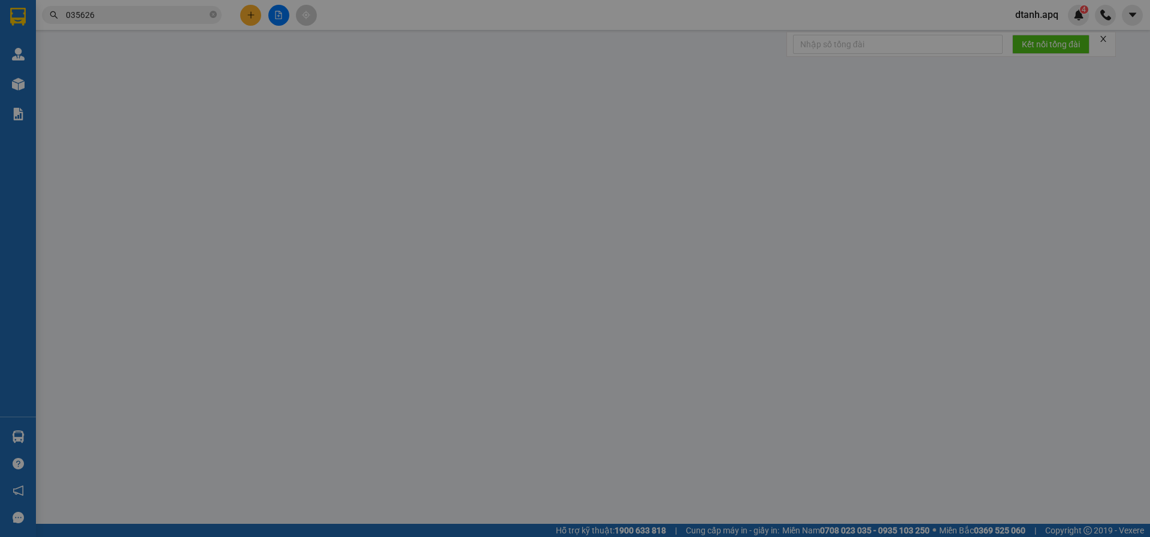
type input "0356862634"
type input "bác hưng"
type input "0356260025"
type input "C Nga"
checkbox input "true"
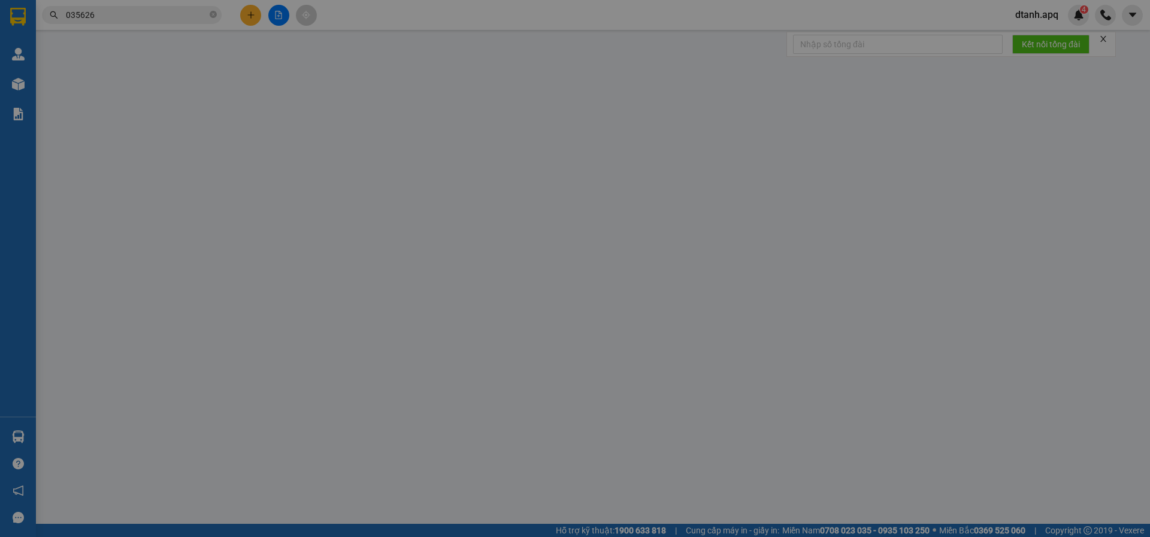
type input "vp"
type input "40.000"
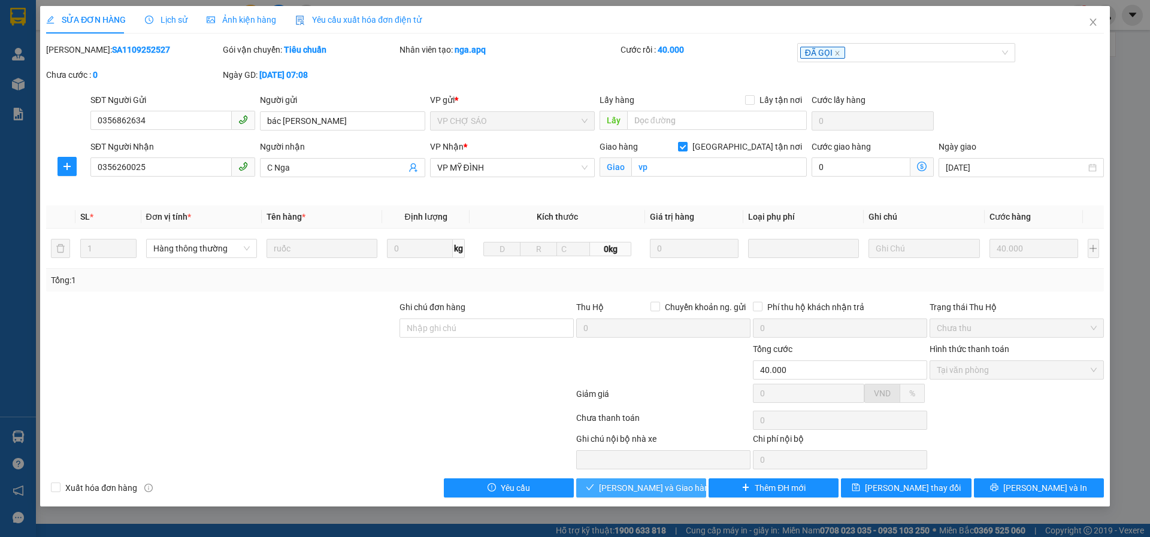
click at [629, 483] on span "[PERSON_NAME] và Giao hàng" at bounding box center [656, 487] width 115 height 13
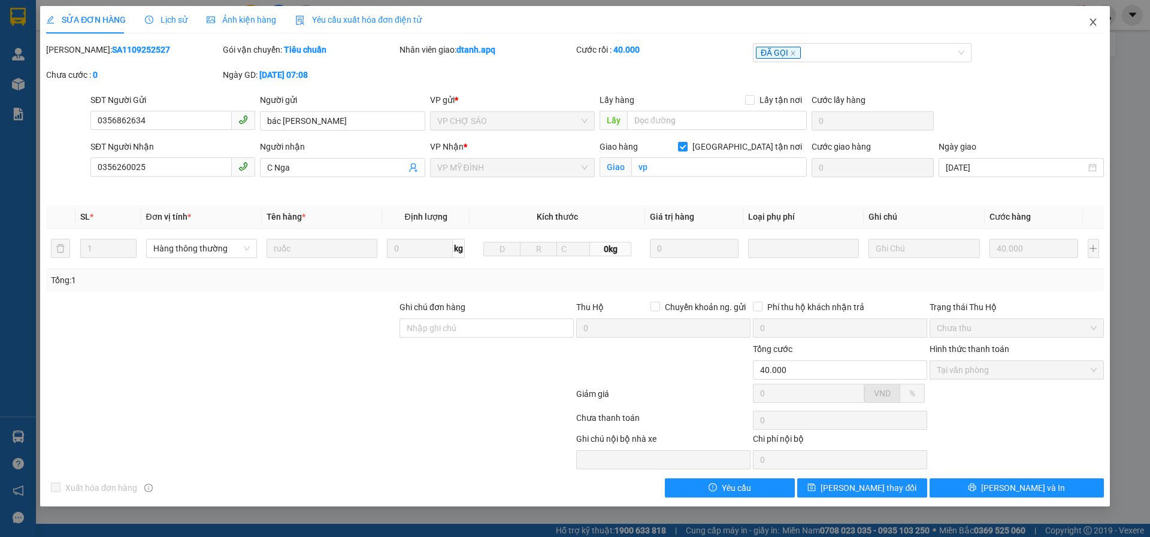
drag, startPoint x: 1093, startPoint y: 21, endPoint x: 1078, endPoint y: 45, distance: 28.6
click at [1093, 23] on icon "close" at bounding box center [1093, 22] width 10 height 10
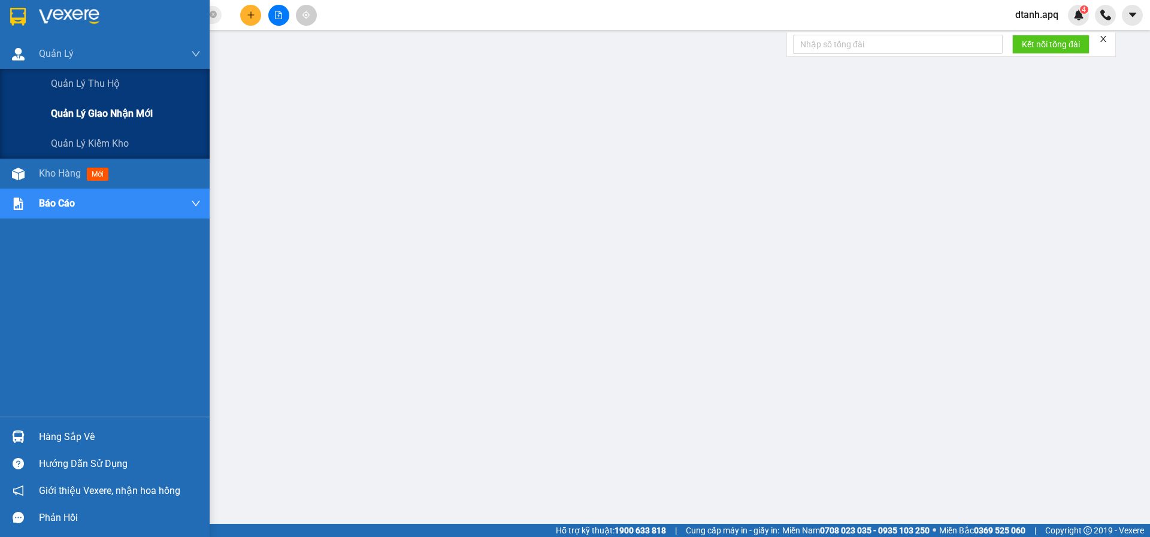
click at [102, 114] on span "Quản lý giao nhận mới" at bounding box center [102, 113] width 102 height 15
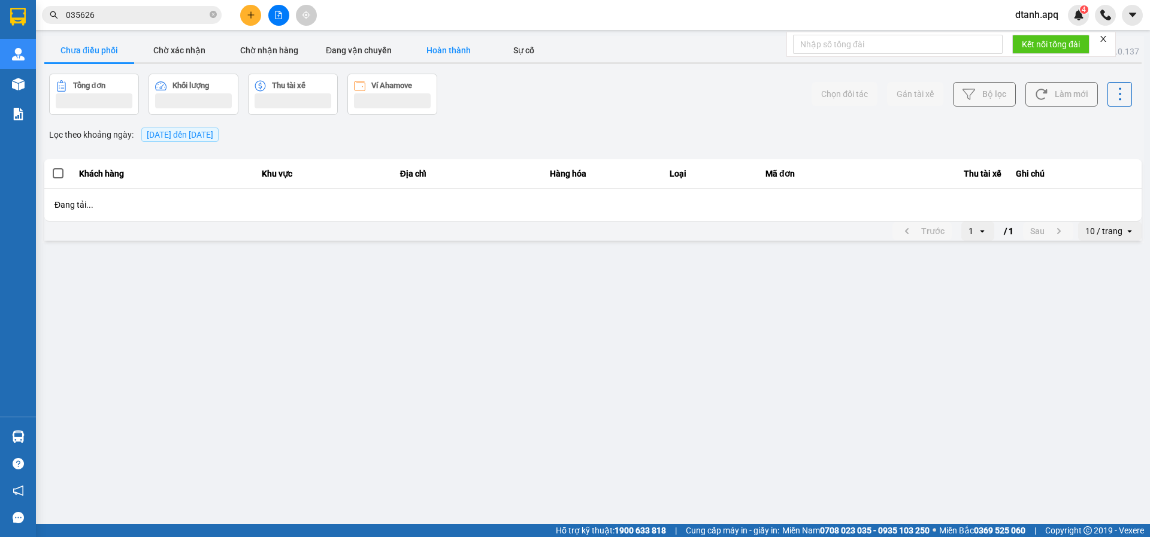
click at [455, 53] on button "Hoàn thành" at bounding box center [449, 50] width 90 height 24
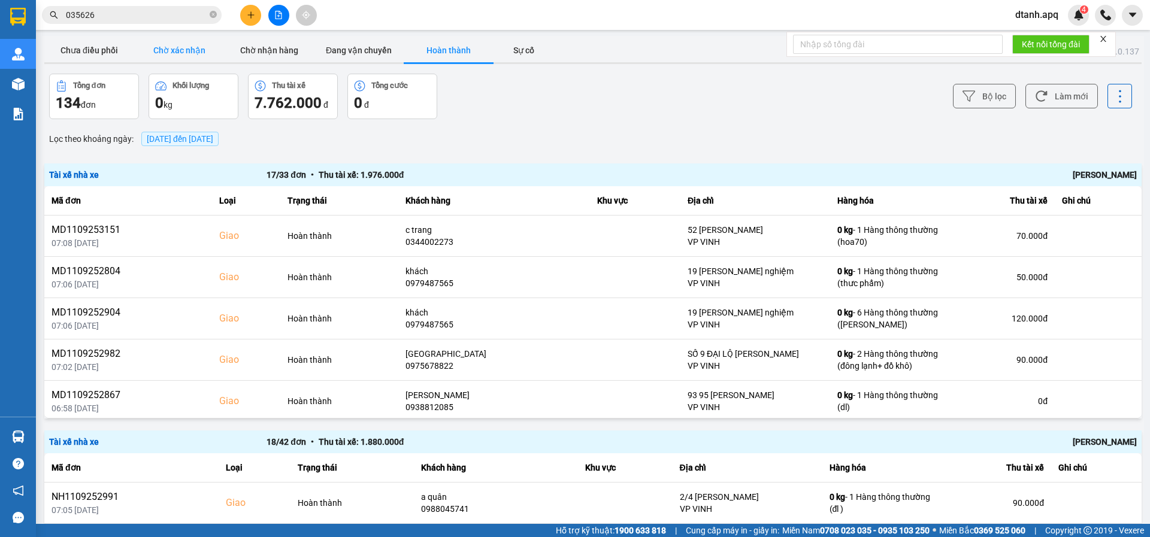
click at [193, 54] on button "Chờ xác nhận" at bounding box center [179, 50] width 90 height 24
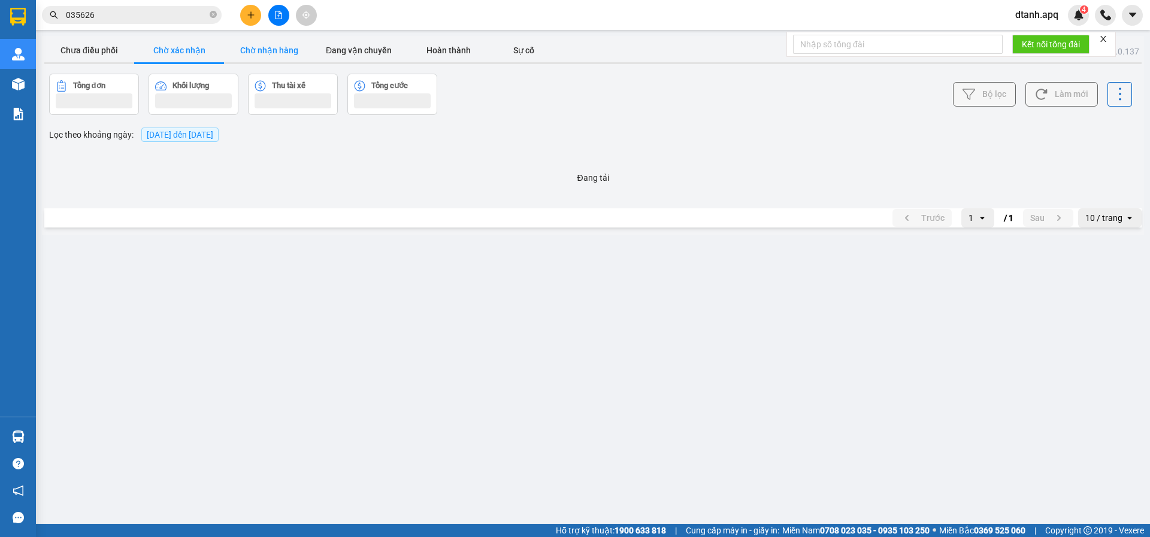
click at [263, 54] on button "Chờ nhận hàng" at bounding box center [269, 50] width 90 height 24
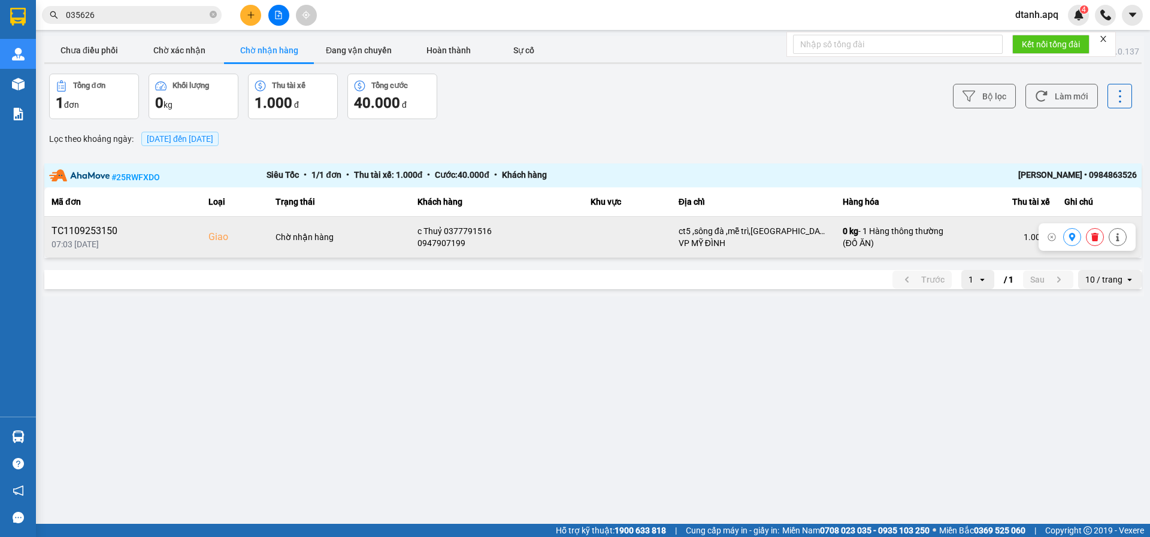
drag, startPoint x: 128, startPoint y: 229, endPoint x: 252, endPoint y: 334, distance: 162.8
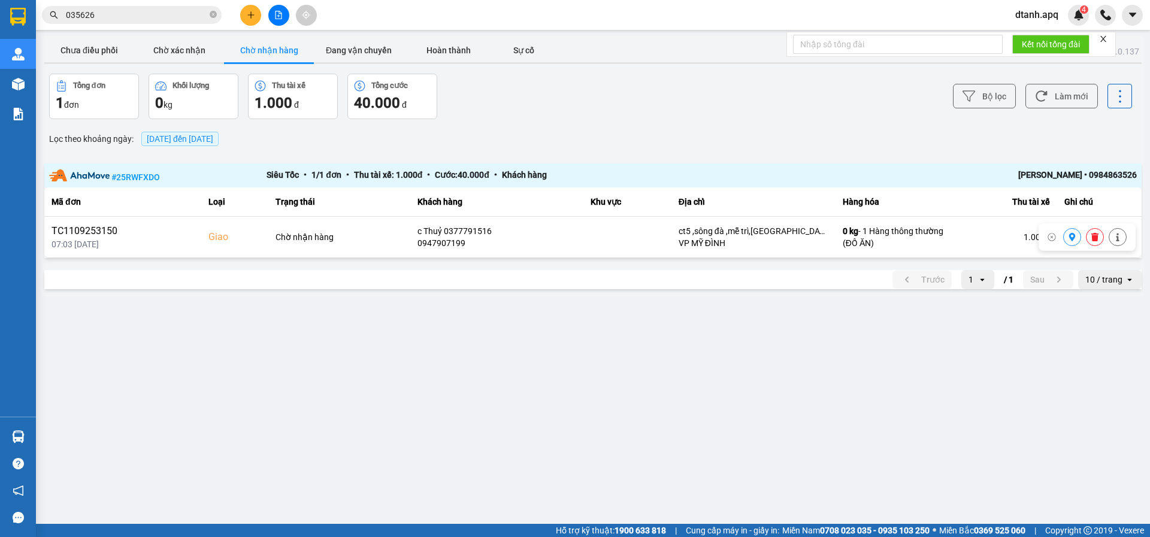
click at [77, 234] on div "TC1109253150" at bounding box center [122, 231] width 143 height 14
click at [407, 339] on main "ver: 0.0.137 Chưa điều phối Chờ xác nhận Chờ nhận hàng Đang vận chuyển Hoàn thà…" at bounding box center [575, 262] width 1150 height 524
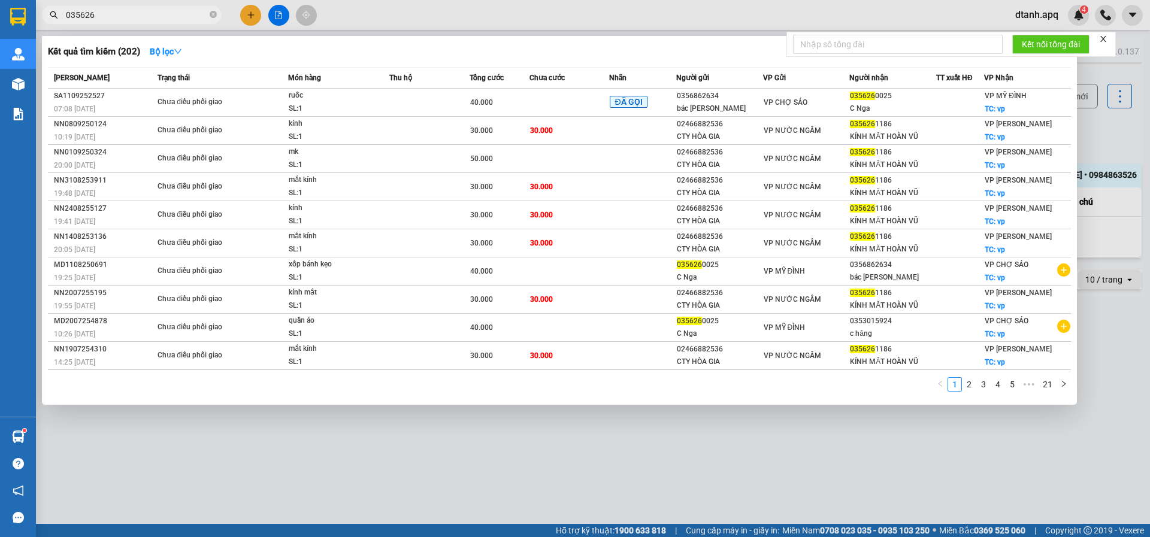
drag, startPoint x: 119, startPoint y: 15, endPoint x: 10, endPoint y: 16, distance: 109.0
click at [15, 15] on section "Kết quả tìm kiếm ( 202 ) Bộ lọc Mã ĐH Trạng thái Món hàng Thu hộ Tổng cước Chưa…" at bounding box center [575, 268] width 1150 height 537
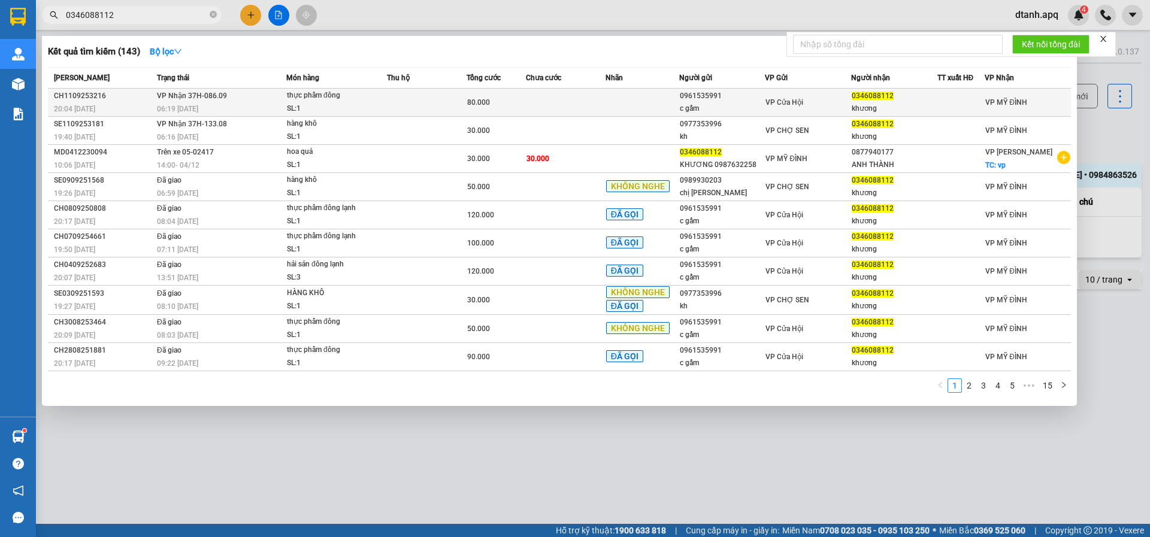
type input "0346088112"
click at [253, 98] on td "VP Nhận 37H-086.09 06:19 - 12/09" at bounding box center [220, 103] width 132 height 28
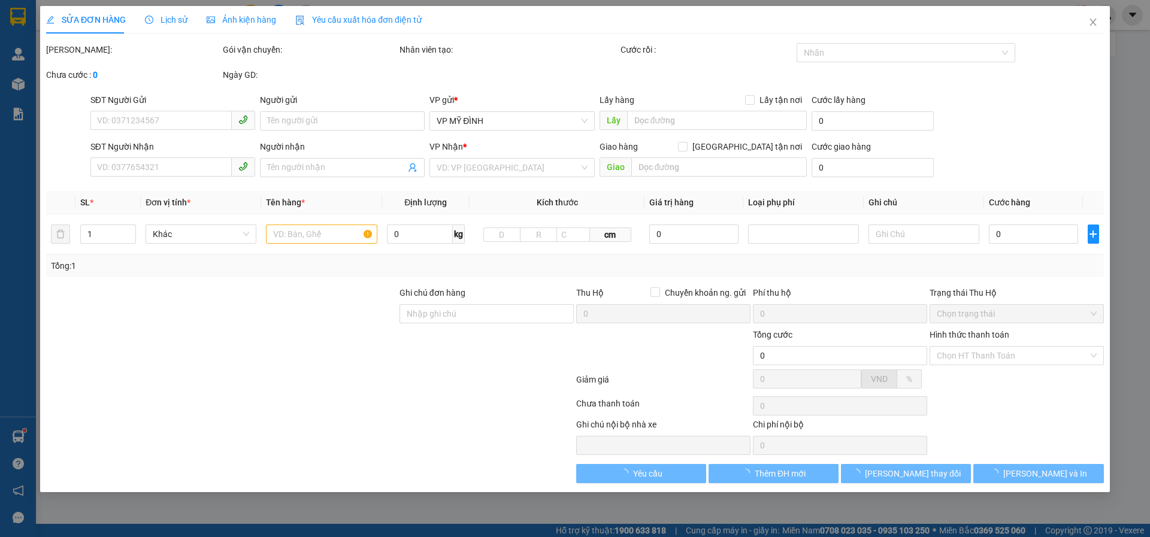
type input "0961535991"
type input "c gấm"
type input "0346088112"
type input "khương"
type input "80.000"
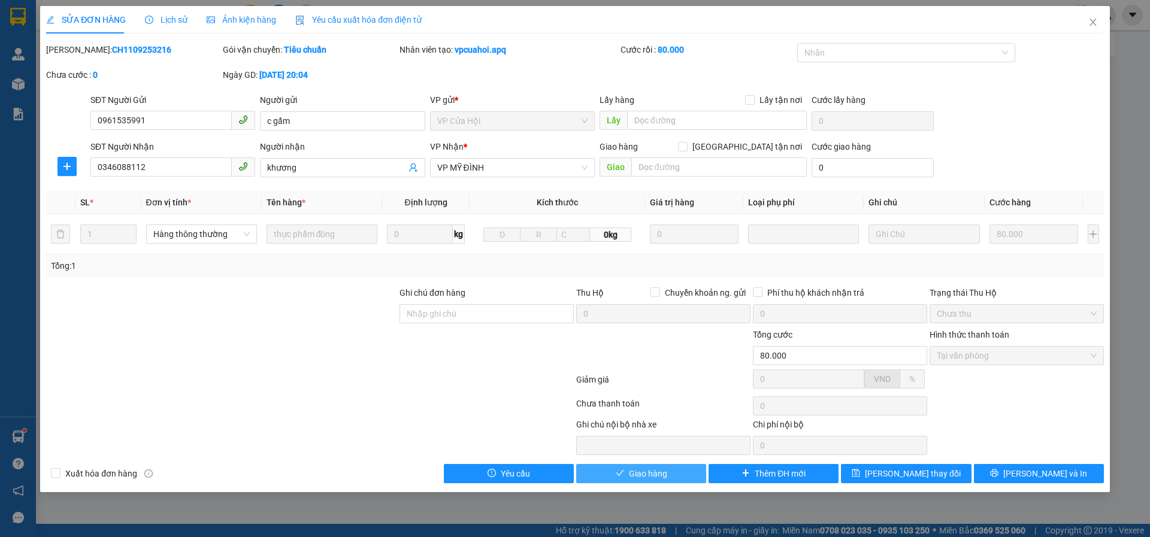
click at [591, 470] on button "Giao hàng" at bounding box center [641, 473] width 130 height 19
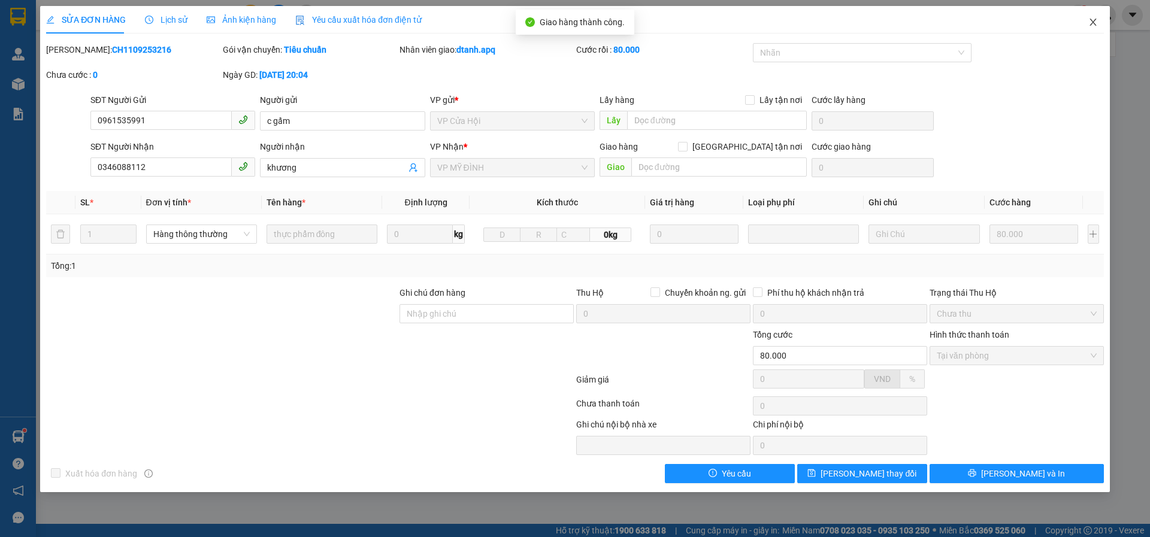
click at [1086, 23] on span "Close" at bounding box center [1093, 23] width 34 height 34
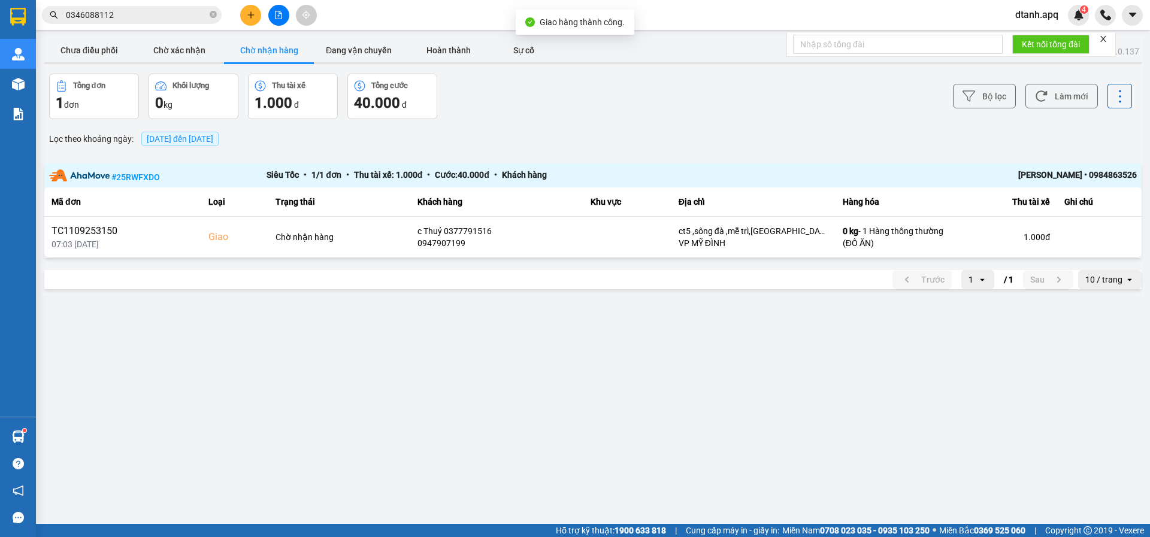
click at [132, 17] on input "0346088112" at bounding box center [136, 14] width 141 height 13
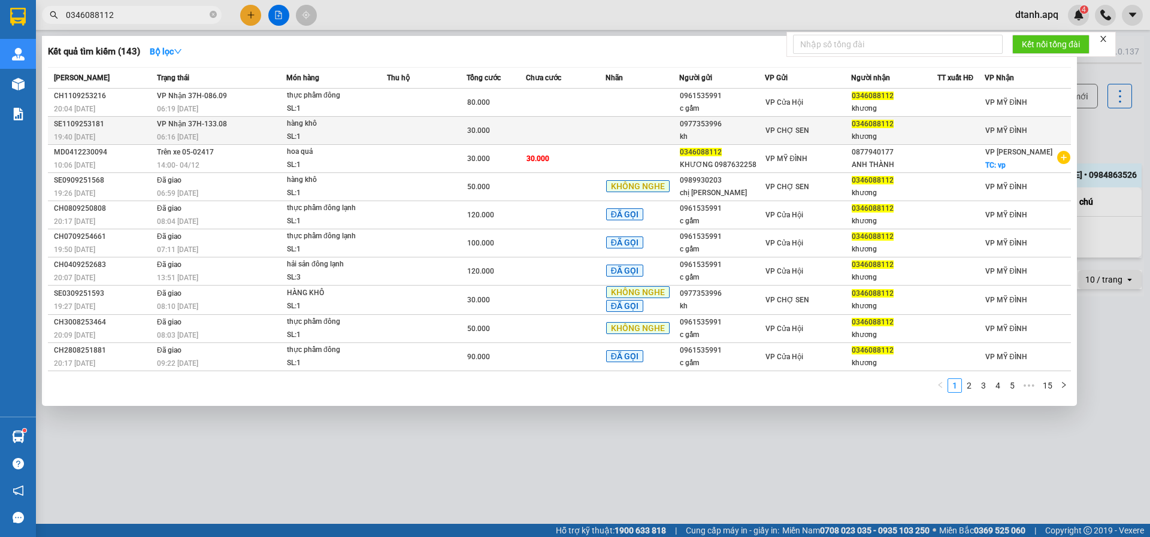
click at [127, 141] on div "19:40 - 11/09" at bounding box center [103, 137] width 99 height 13
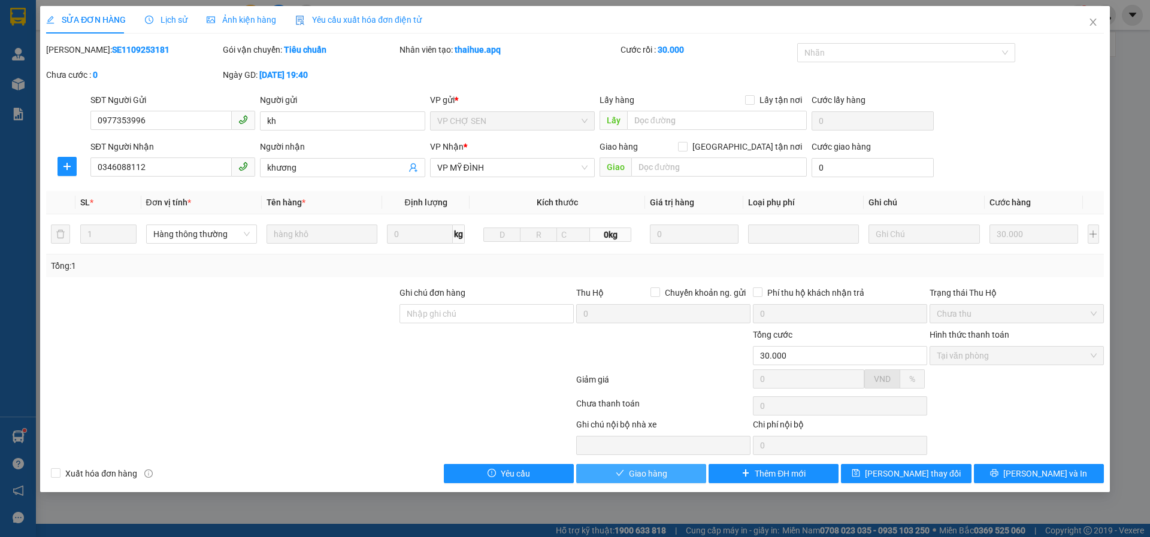
click at [613, 472] on button "Giao hàng" at bounding box center [641, 473] width 130 height 19
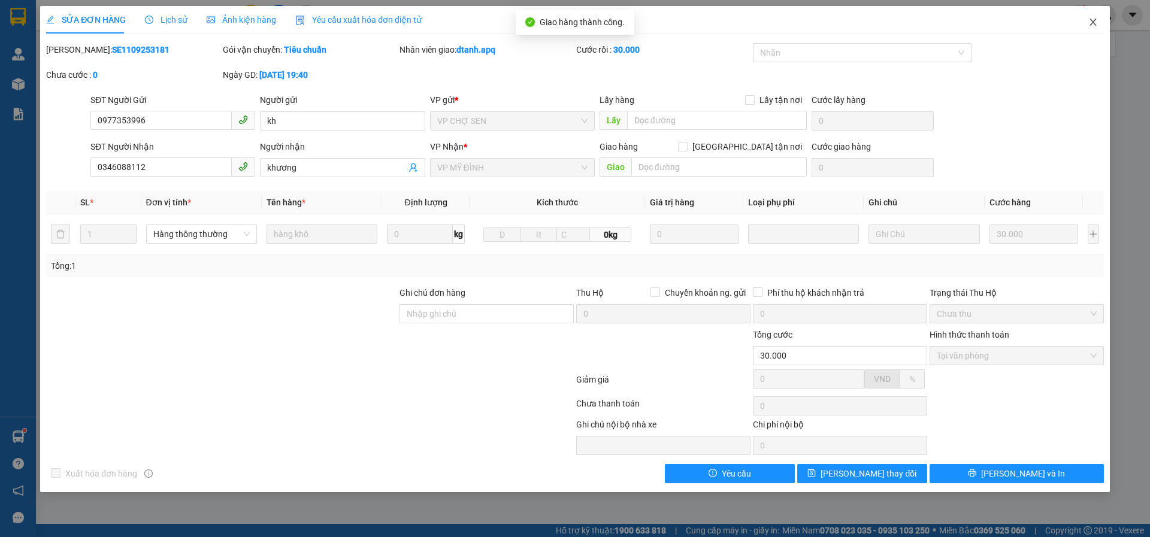
click at [1096, 25] on icon "close" at bounding box center [1093, 22] width 10 height 10
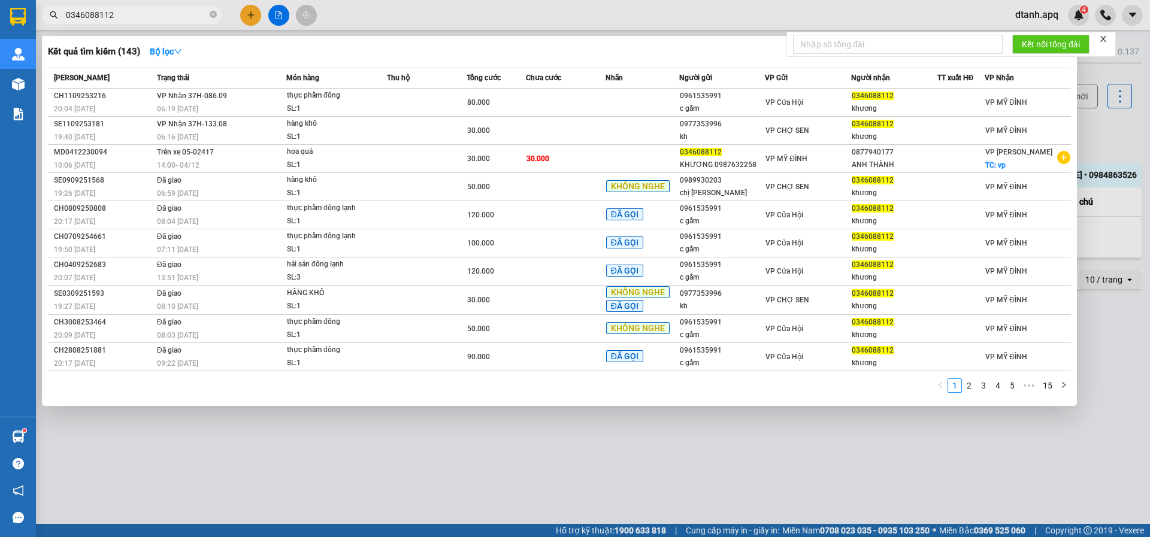
click at [131, 21] on input "0346088112" at bounding box center [136, 14] width 141 height 13
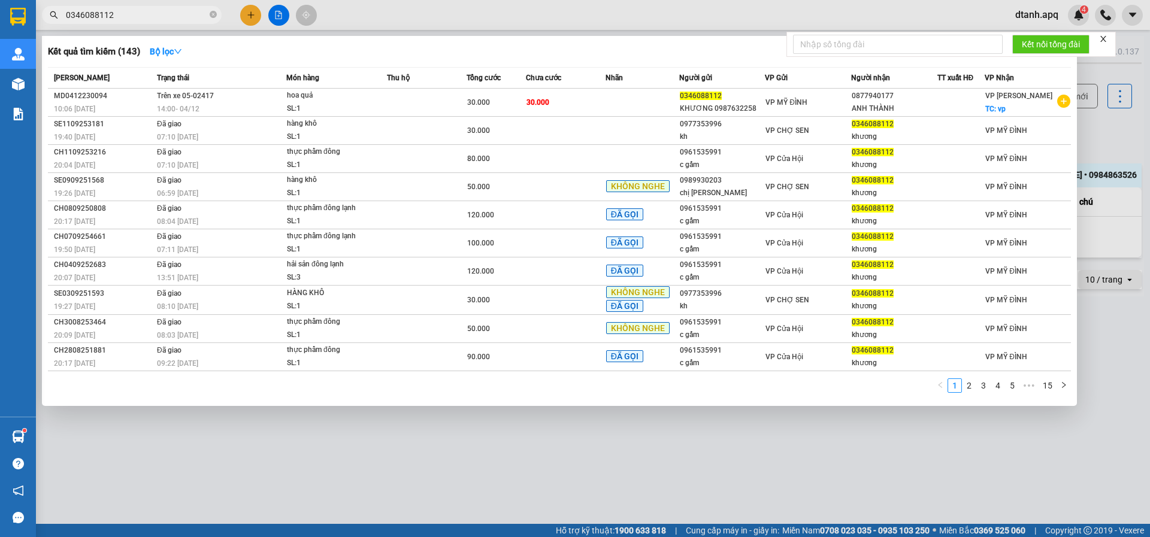
drag, startPoint x: 126, startPoint y: 13, endPoint x: 9, endPoint y: 13, distance: 117.4
click at [28, 13] on section "Kết quả tìm kiếm ( 143 ) Bộ lọc Mã ĐH Trạng thái Món hàng Thu hộ Tổng cước Chưa…" at bounding box center [575, 268] width 1150 height 537
click at [361, 8] on div at bounding box center [575, 268] width 1150 height 537
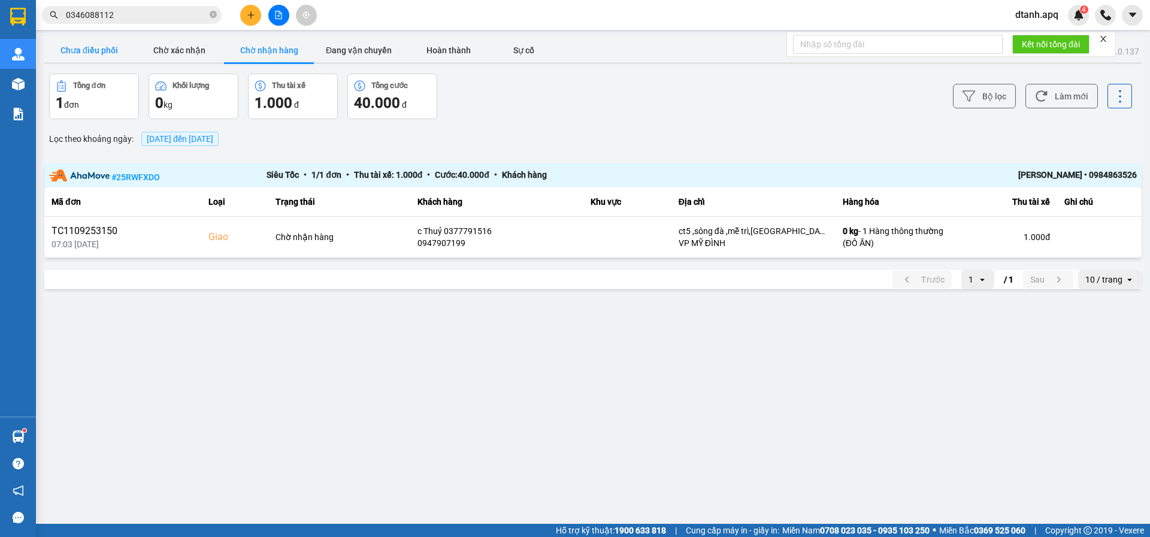
click at [106, 54] on button "Chưa điều phối" at bounding box center [89, 50] width 90 height 24
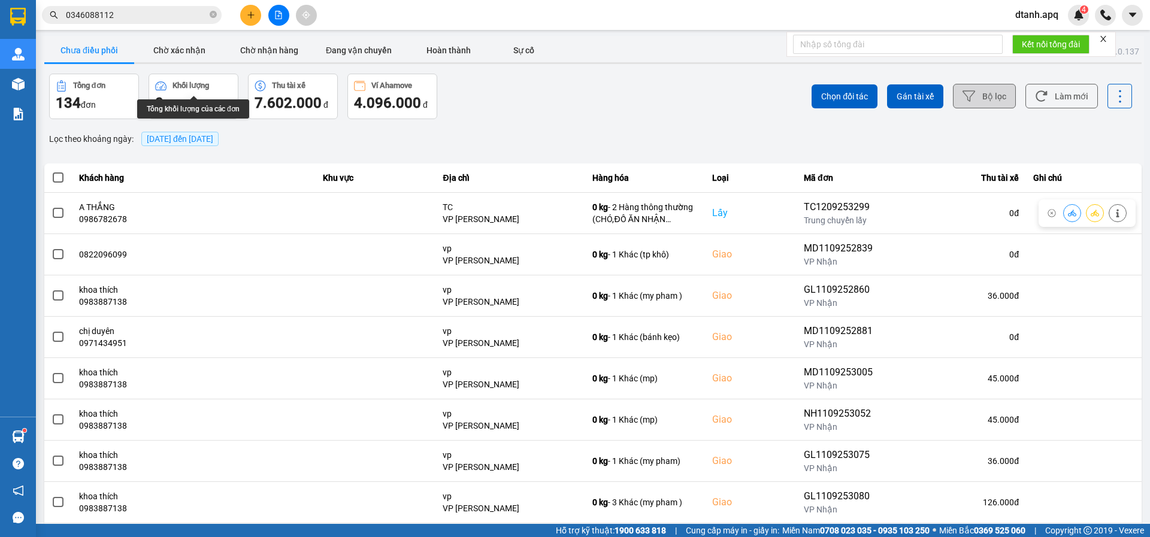
click at [997, 98] on button "Bộ lọc" at bounding box center [984, 96] width 63 height 25
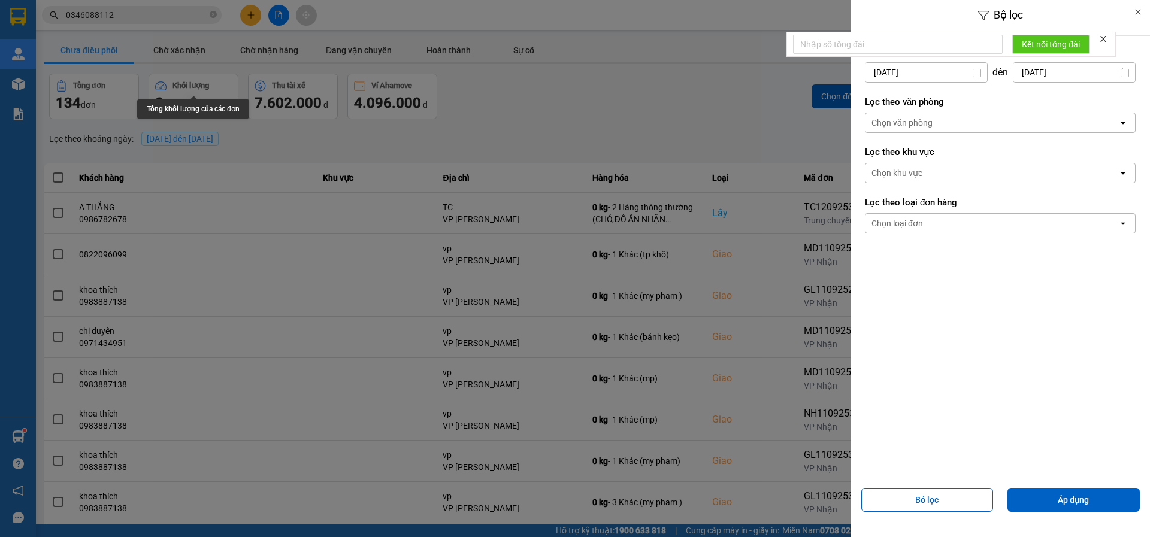
click at [890, 134] on div "Lọc theo văn phòng Chọn văn phòng open" at bounding box center [1000, 114] width 271 height 44
click at [898, 124] on div "Chọn văn phòng" at bounding box center [901, 123] width 61 height 12
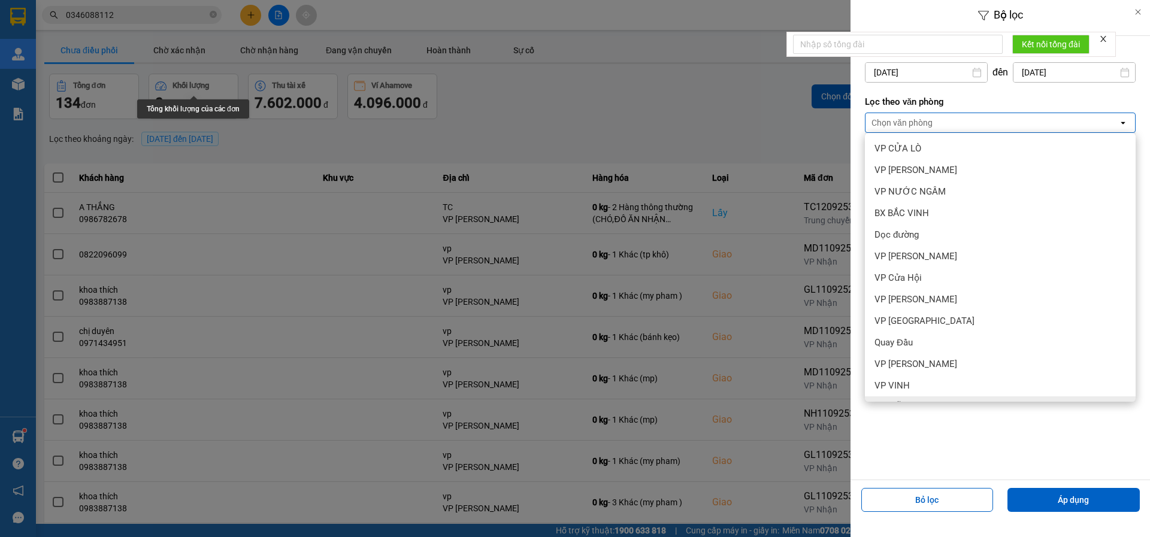
click at [911, 401] on span "VP MỸ ĐÌNH" at bounding box center [899, 407] width 51 height 12
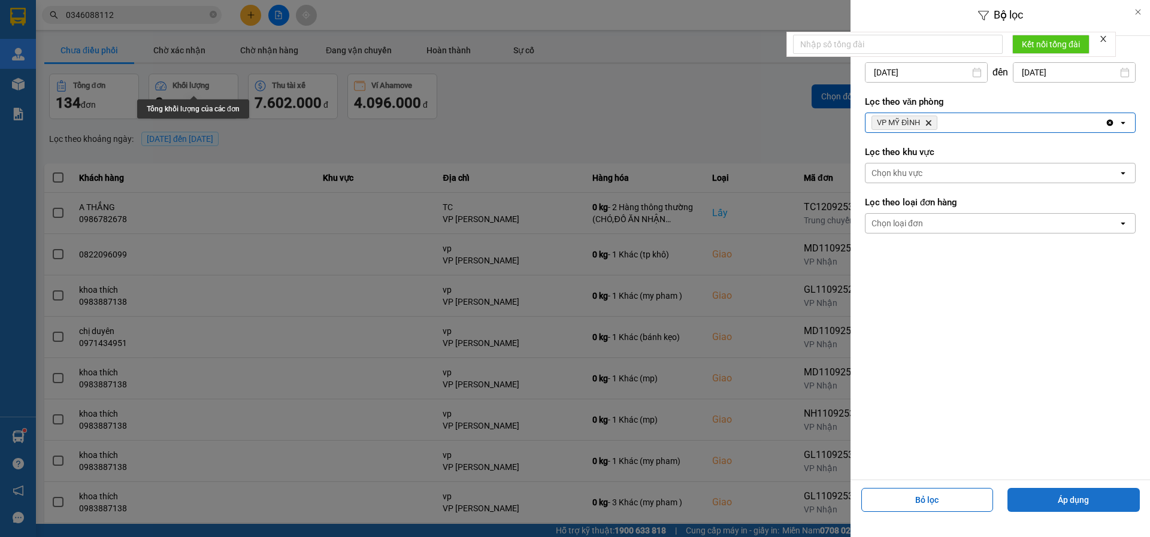
click at [1048, 507] on button "Áp dụng" at bounding box center [1073, 500] width 132 height 24
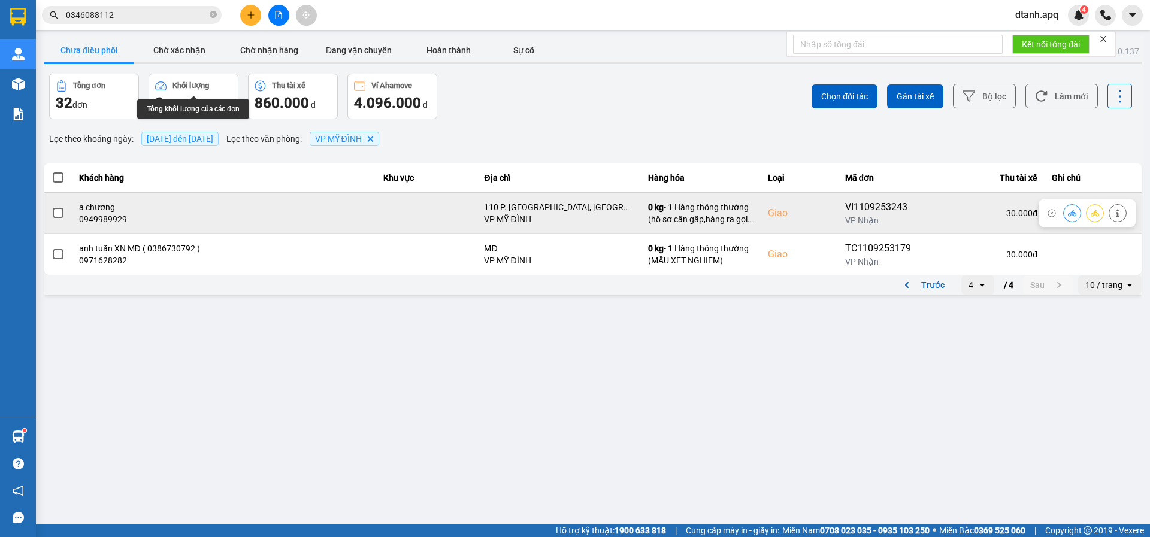
click at [1066, 213] on button at bounding box center [1071, 212] width 17 height 21
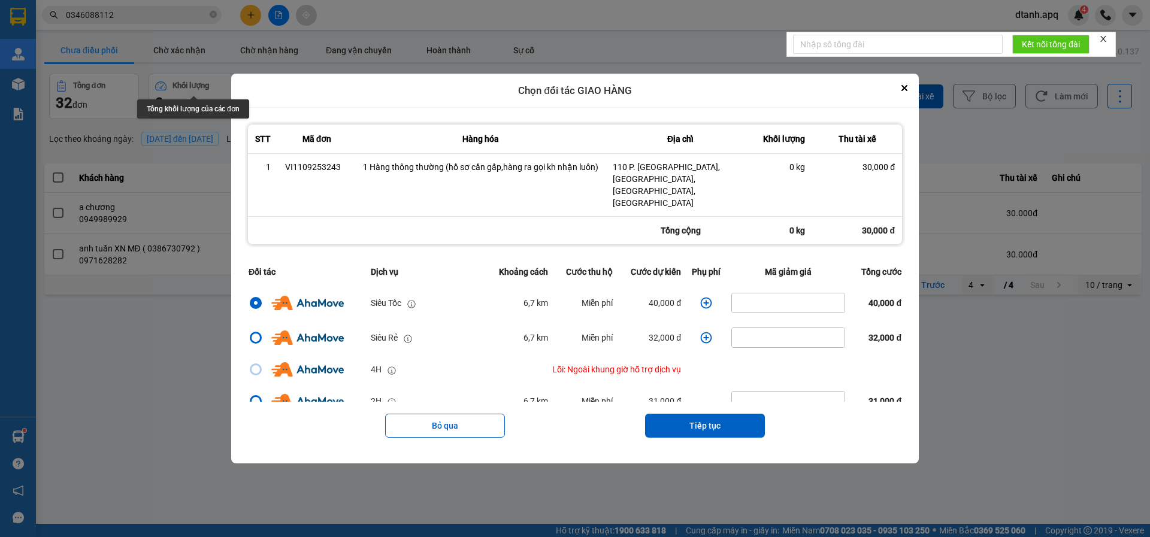
click at [700, 297] on icon "dialog" at bounding box center [706, 303] width 12 height 12
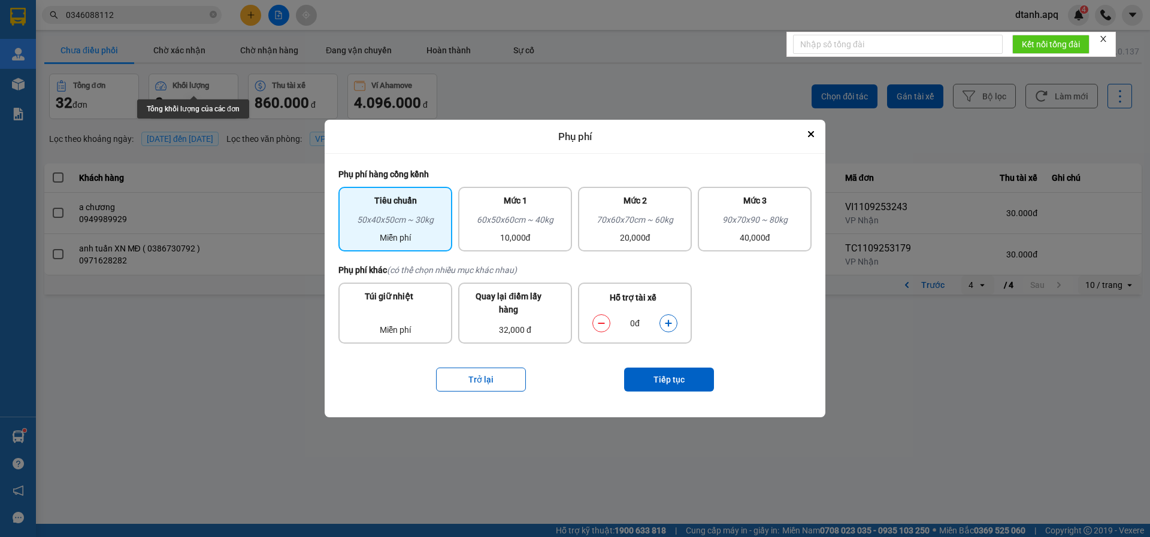
click at [673, 319] on button "dialog" at bounding box center [668, 323] width 17 height 21
click at [672, 320] on button "dialog" at bounding box center [668, 323] width 17 height 21
click at [668, 322] on icon "dialog" at bounding box center [668, 323] width 7 height 7
click at [674, 382] on button "Tiếp tục" at bounding box center [669, 380] width 90 height 24
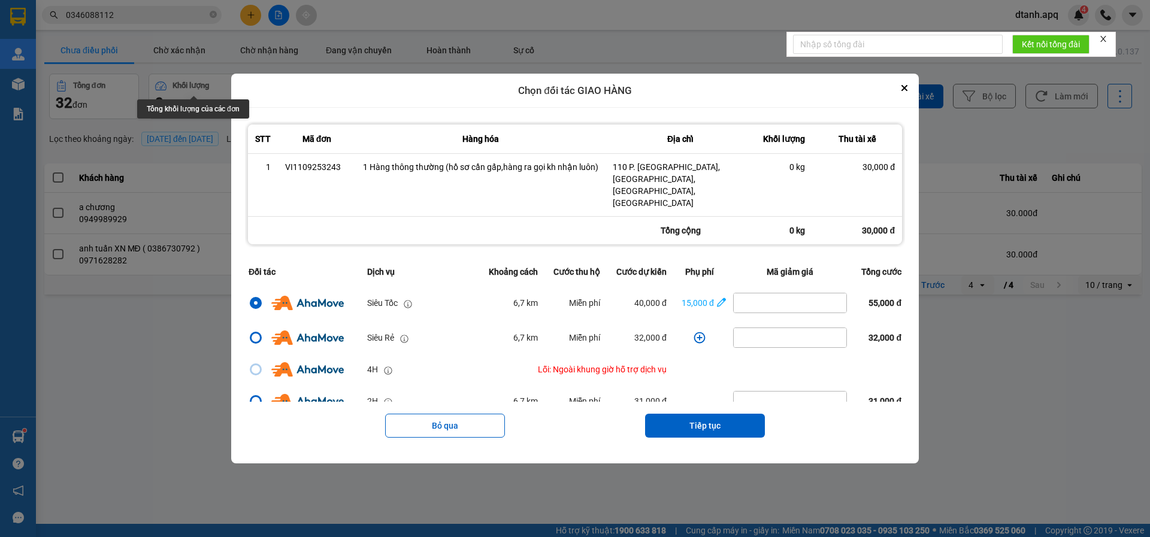
click at [713, 417] on button "Tiếp tục" at bounding box center [705, 426] width 120 height 24
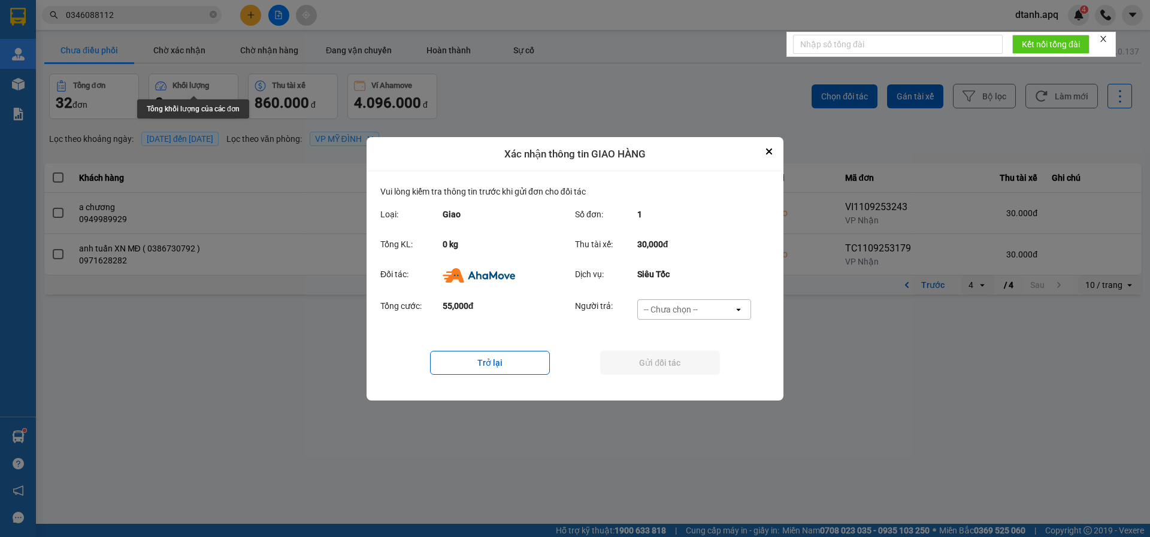
click at [678, 301] on div "-- Chưa chọn --" at bounding box center [686, 309] width 96 height 19
drag, startPoint x: 675, startPoint y: 332, endPoint x: 672, endPoint y: 361, distance: 29.4
click at [676, 332] on span "Khách hàng" at bounding box center [669, 335] width 46 height 12
click at [671, 365] on button "Gửi đối tác" at bounding box center [660, 363] width 120 height 24
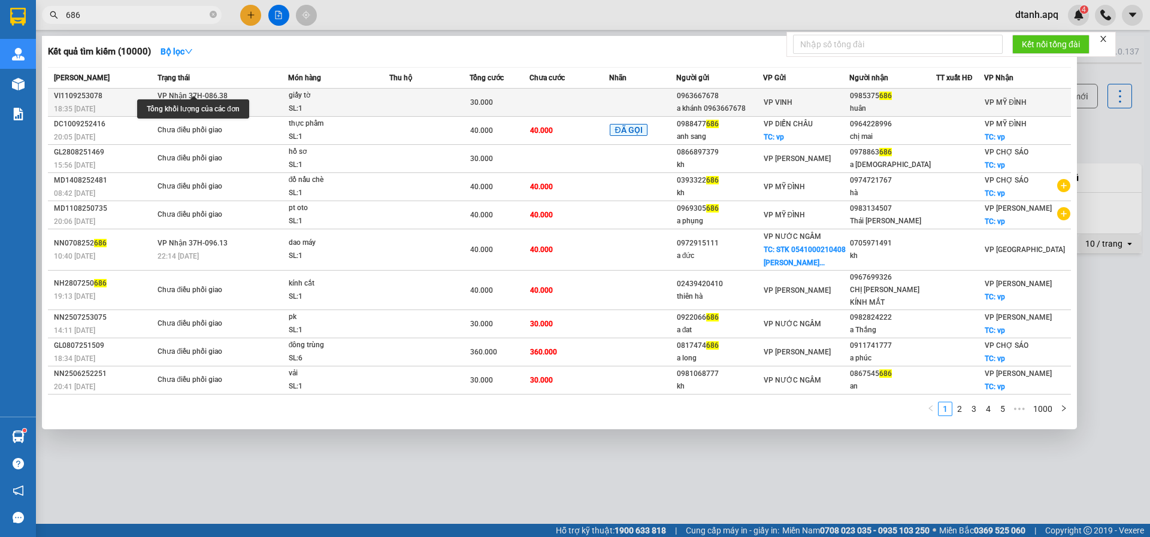
type input "686"
click at [380, 101] on span "giấy tờ SL: 1" at bounding box center [339, 102] width 100 height 26
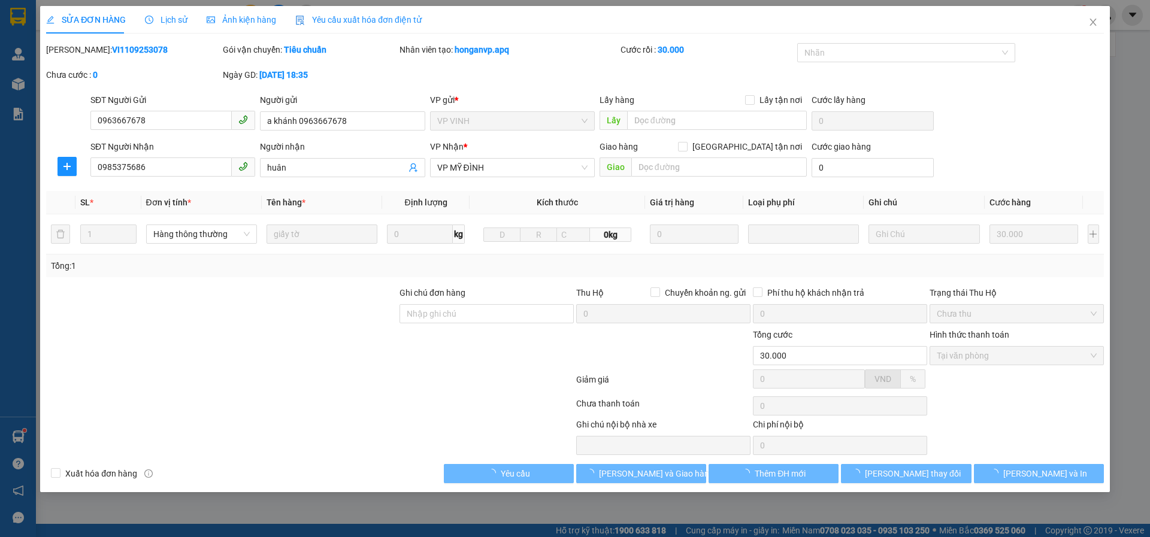
type input "0963667678"
type input "a khánh 0963667678"
type input "0985375686"
type input "huân"
type input "30.000"
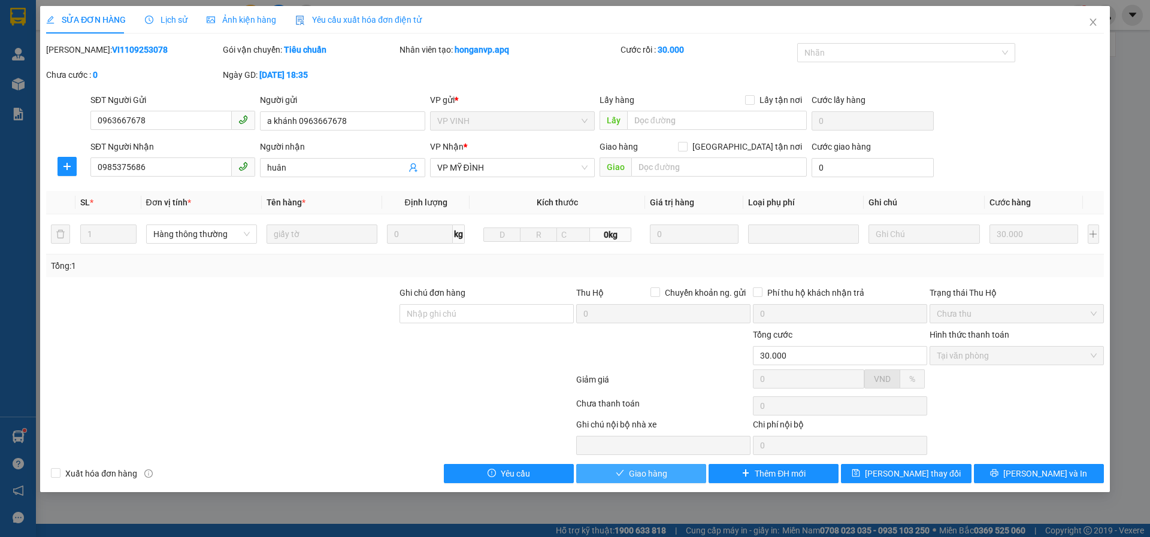
click at [653, 471] on span "Giao hàng" at bounding box center [648, 473] width 38 height 13
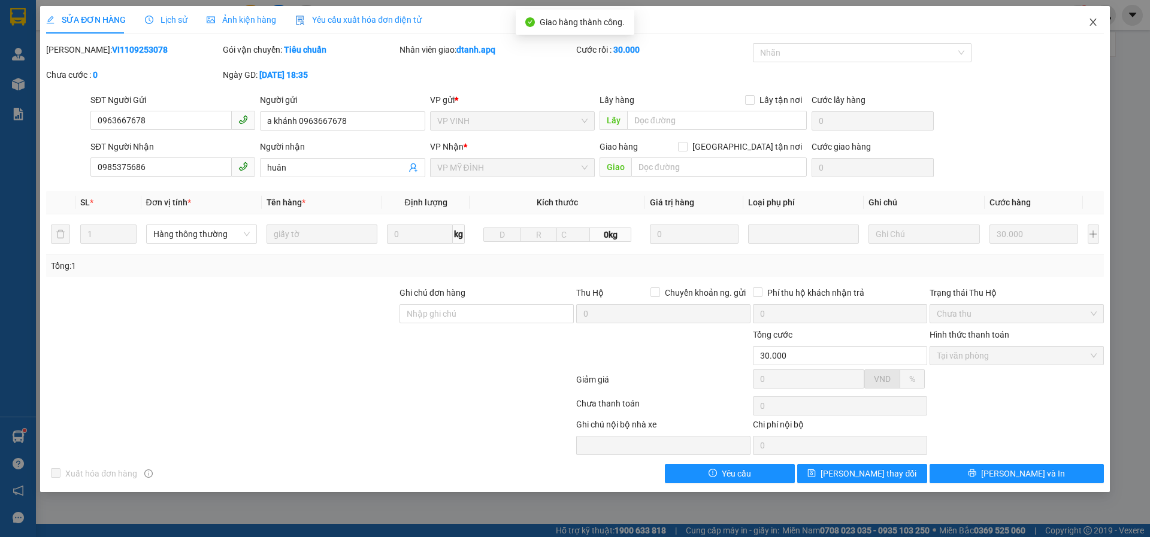
click at [1092, 20] on icon "close" at bounding box center [1093, 22] width 10 height 10
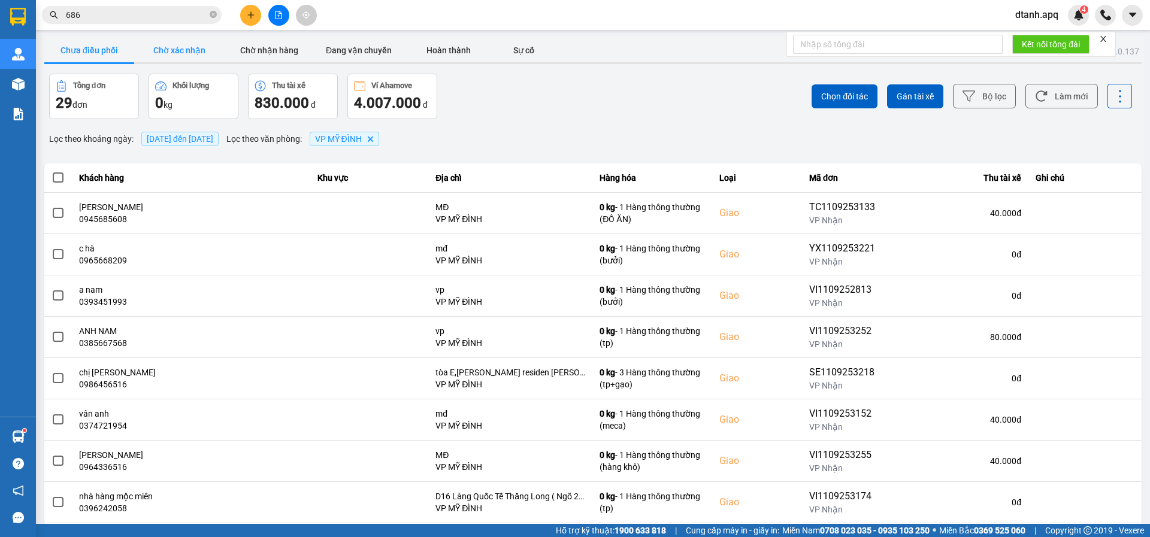
drag, startPoint x: 177, startPoint y: 51, endPoint x: 163, endPoint y: 51, distance: 13.8
click at [175, 51] on button "Chờ xác nhận" at bounding box center [179, 50] width 90 height 24
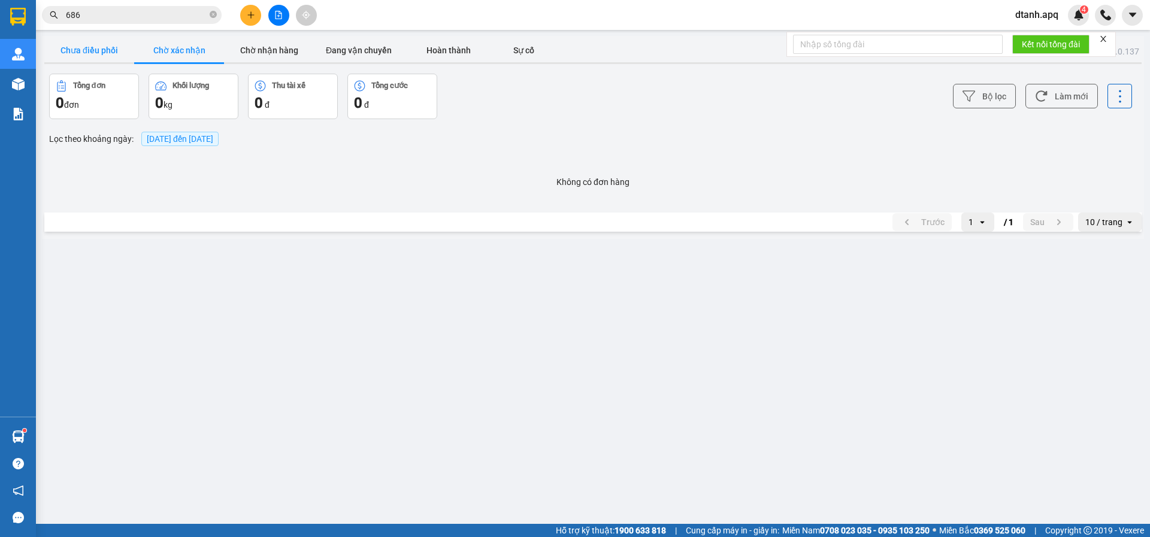
click at [87, 53] on button "Chưa điều phối" at bounding box center [89, 50] width 90 height 24
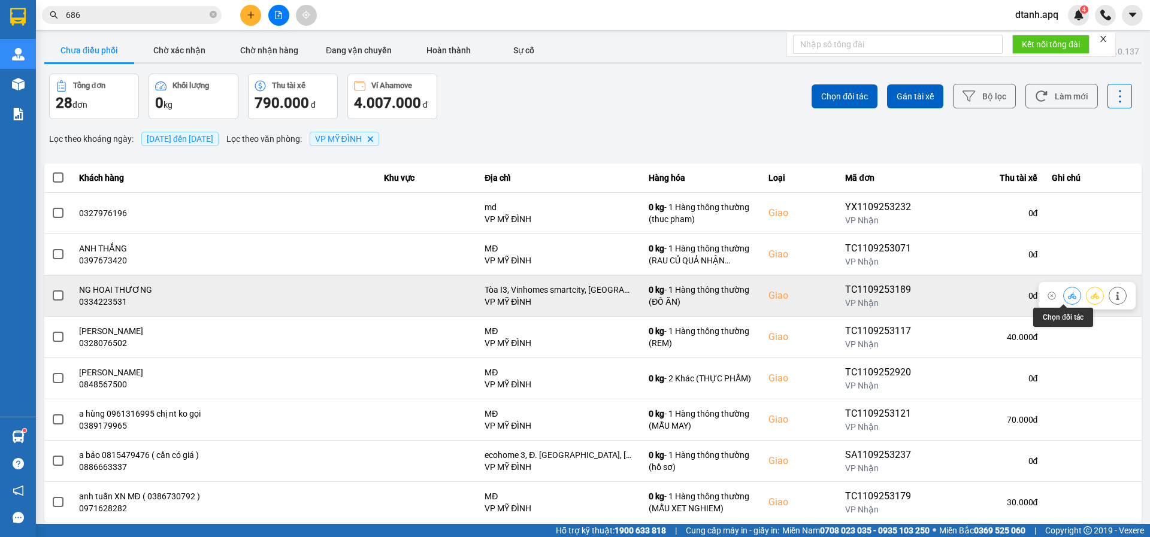
click at [1063, 295] on button at bounding box center [1071, 295] width 17 height 21
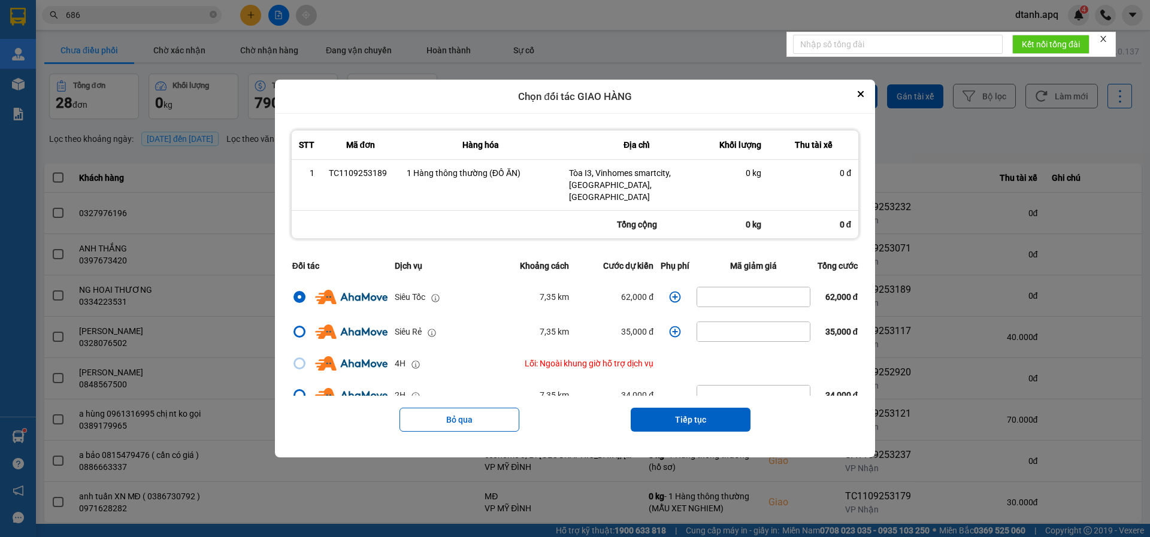
click at [669, 291] on icon "dialog" at bounding box center [675, 297] width 12 height 12
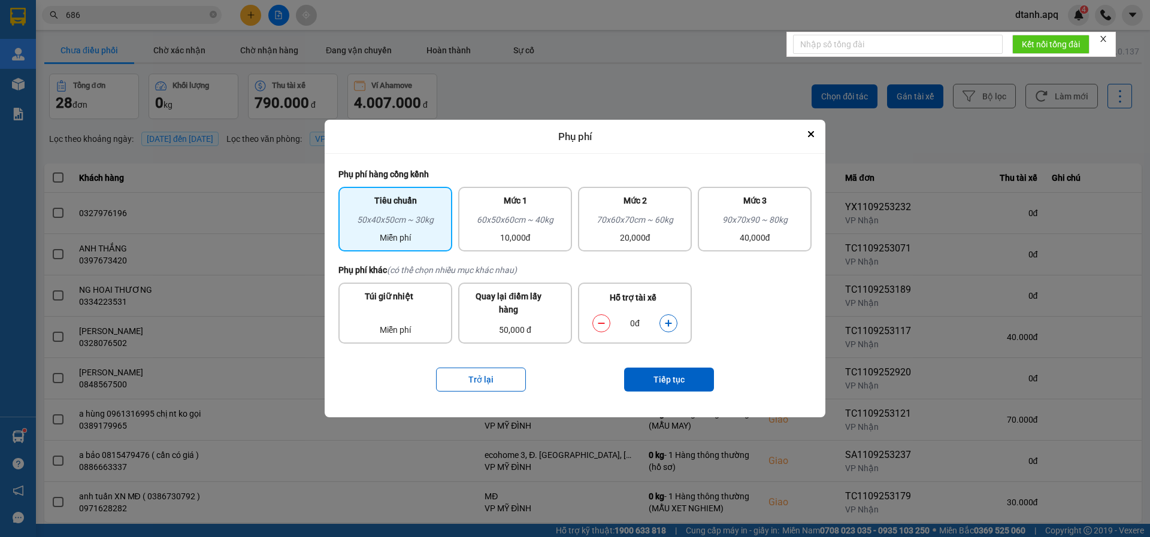
drag, startPoint x: 505, startPoint y: 240, endPoint x: 521, endPoint y: 259, distance: 25.2
click at [503, 240] on div "10,000đ" at bounding box center [514, 237] width 99 height 13
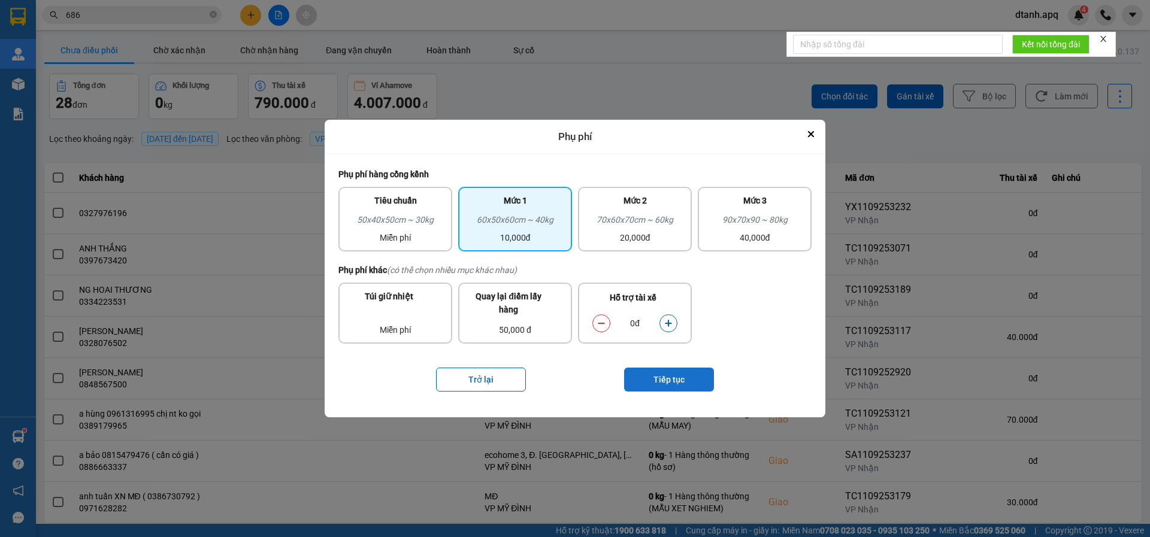
click at [639, 378] on button "Tiếp tục" at bounding box center [669, 380] width 90 height 24
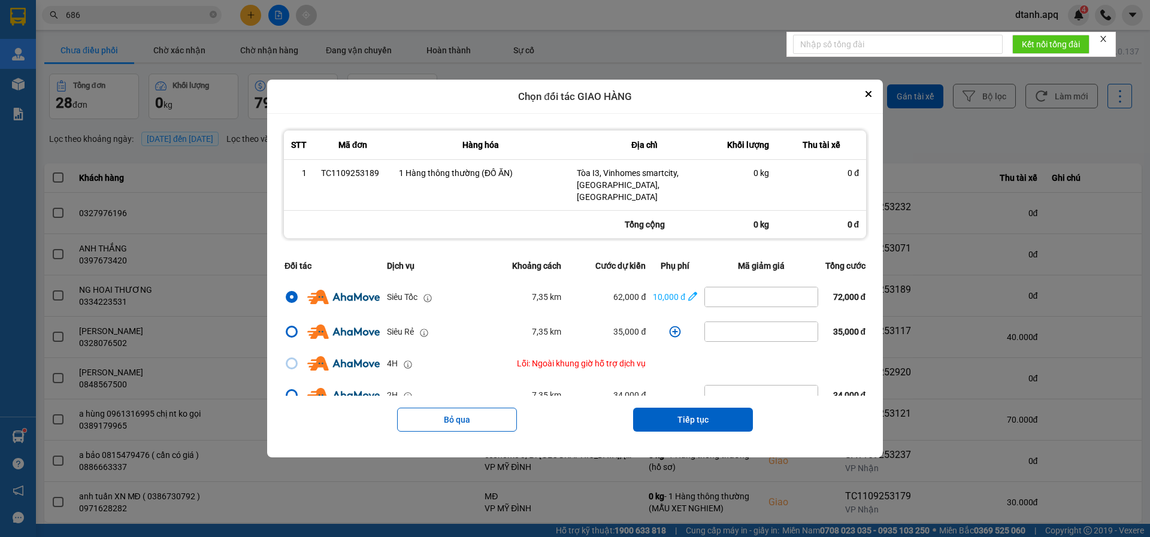
click at [669, 420] on button "Tiếp tục" at bounding box center [693, 420] width 120 height 24
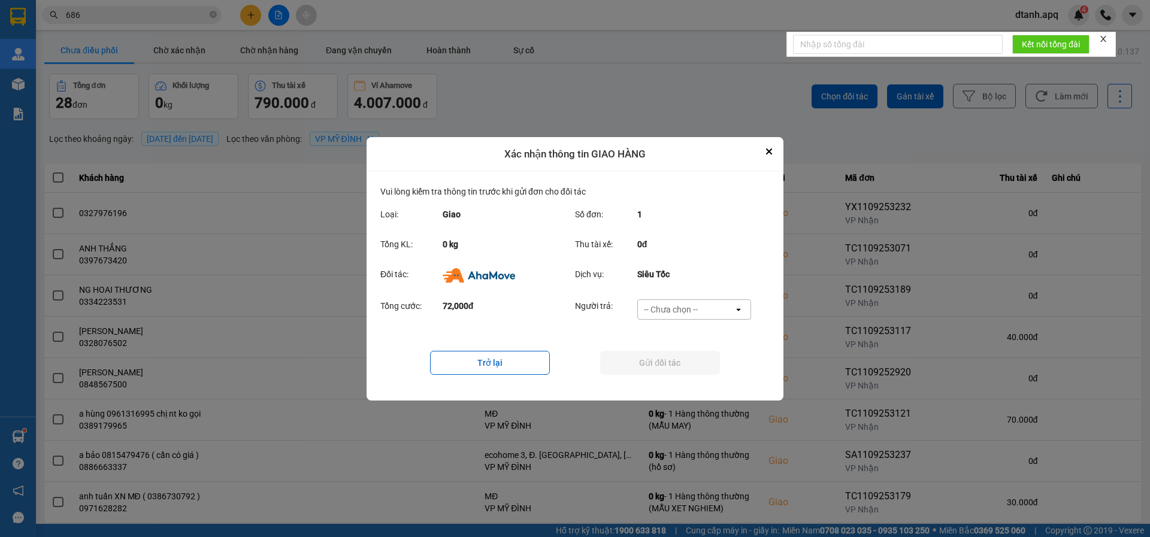
click at [664, 304] on div "-- Chưa chọn --" at bounding box center [671, 310] width 54 height 12
click at [675, 337] on span "Khách hàng" at bounding box center [669, 335] width 46 height 12
click at [663, 358] on button "Gửi đối tác" at bounding box center [660, 363] width 120 height 24
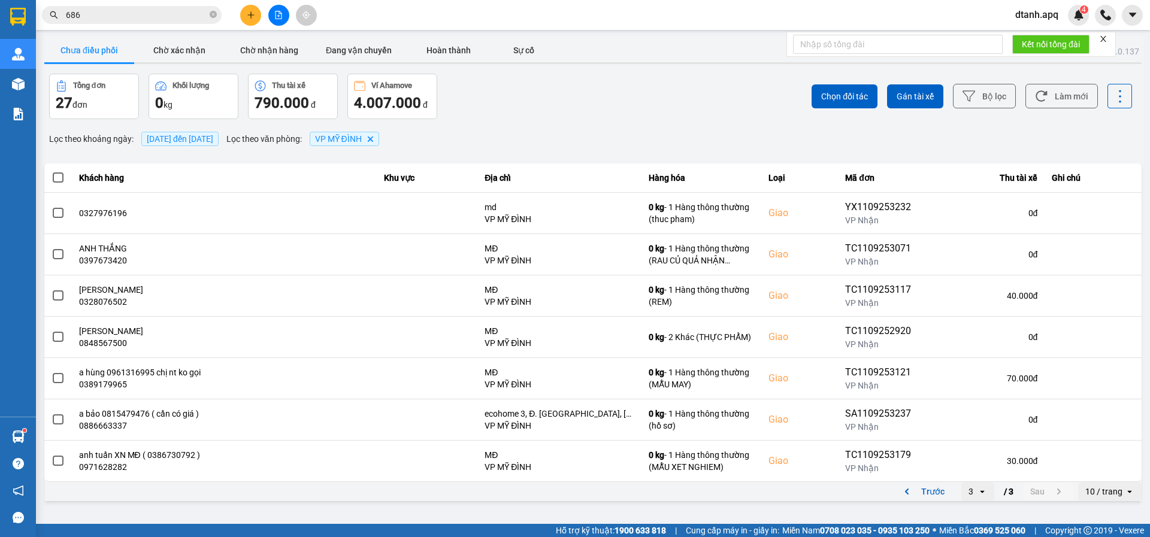
drag, startPoint x: 126, startPoint y: 13, endPoint x: 0, endPoint y: 42, distance: 129.1
click at [0, 38] on section "Kết quả tìm kiếm ( 10000 ) Bộ lọc Mã ĐH Trạng thái Món hàng Thu hộ Tổng cước Ch…" at bounding box center [575, 268] width 1150 height 537
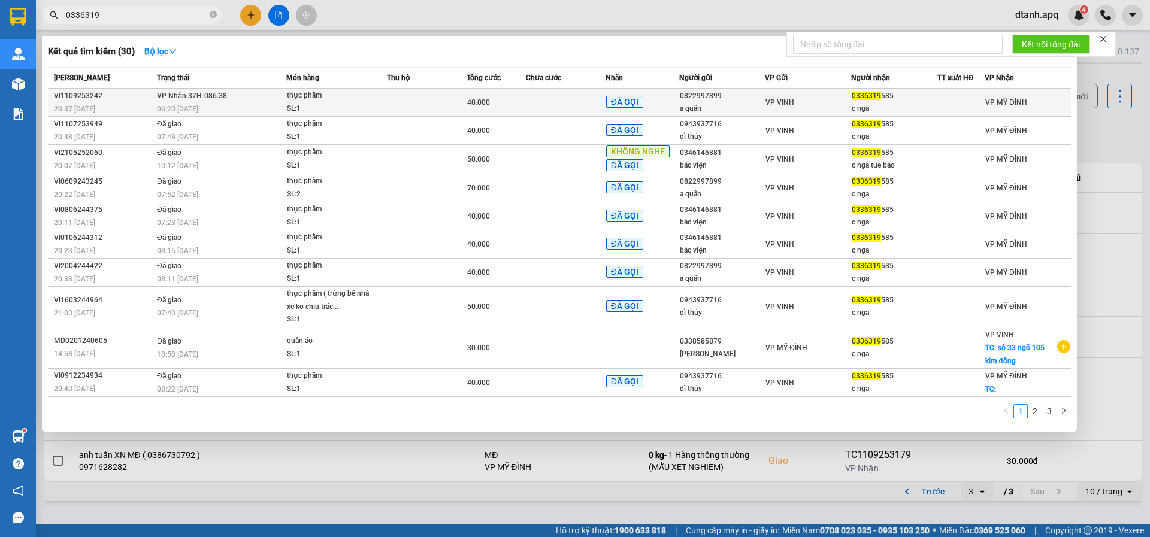
click at [369, 102] on div "thực phẩm" at bounding box center [332, 95] width 90 height 13
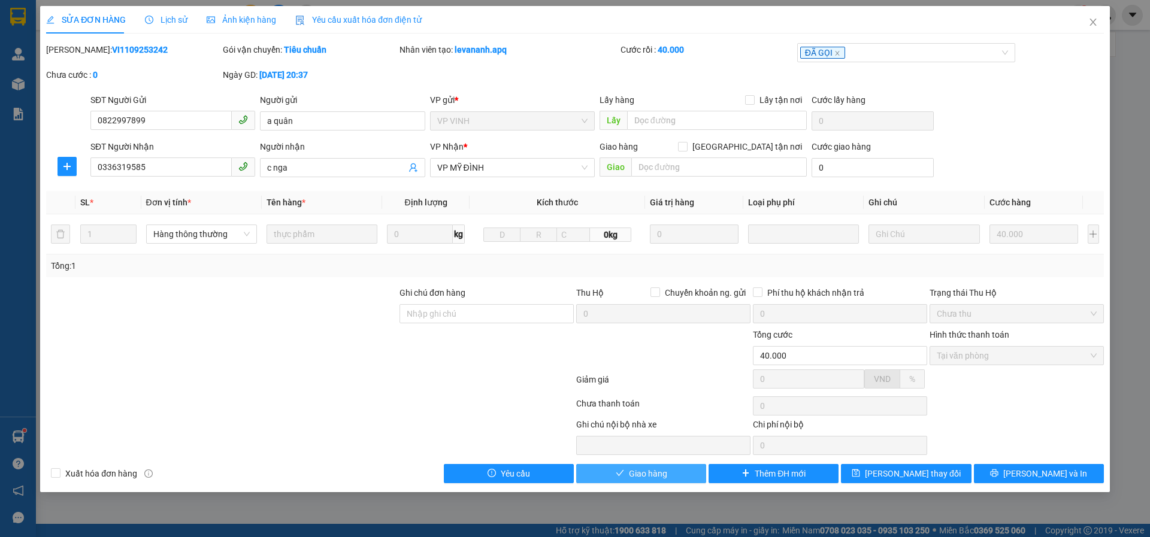
click at [611, 473] on button "Giao hàng" at bounding box center [641, 473] width 130 height 19
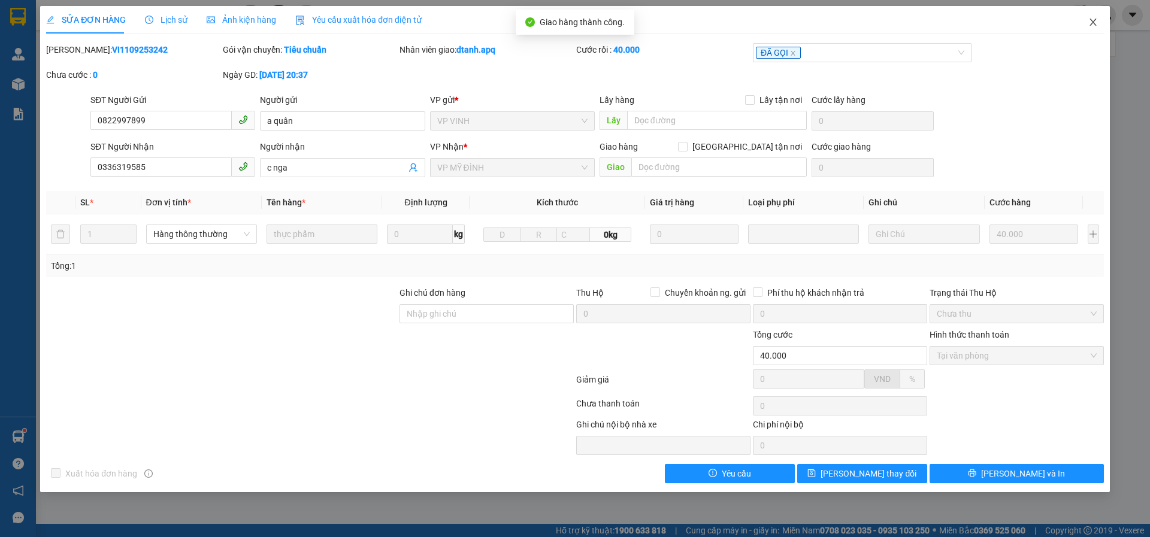
click at [1093, 23] on icon "close" at bounding box center [1092, 22] width 7 height 7
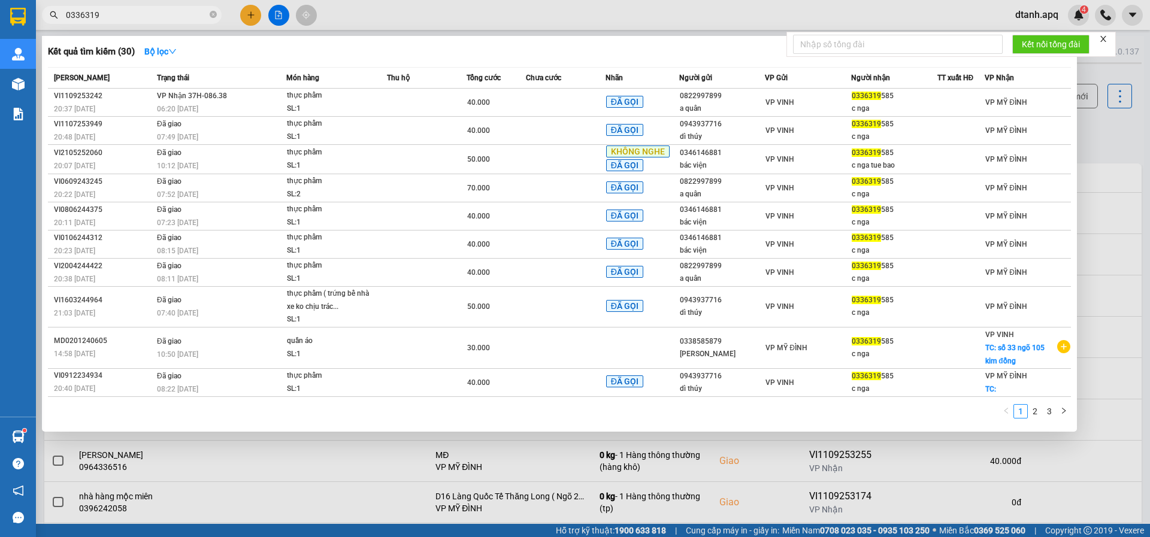
click at [148, 10] on input "0336319" at bounding box center [136, 14] width 141 height 13
drag, startPoint x: 129, startPoint y: 18, endPoint x: 12, endPoint y: 17, distance: 116.8
click at [9, 17] on section "Kết quả tìm kiếm ( 30 ) Bộ lọc Mã ĐH Trạng thái Món hàng Thu hộ Tổng cước Chưa …" at bounding box center [575, 268] width 1150 height 537
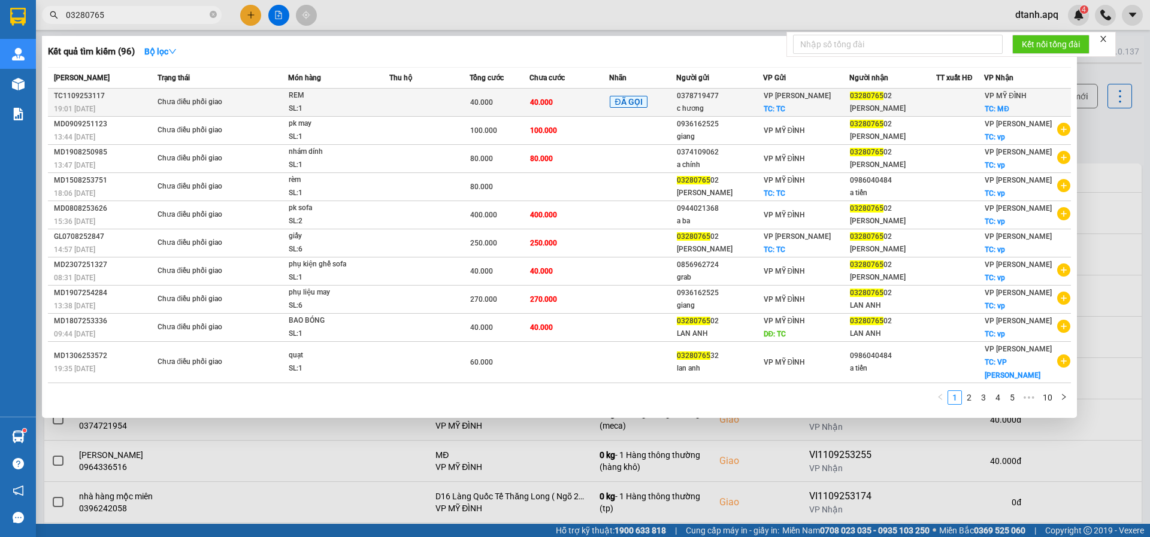
type input "03280765"
click at [553, 103] on td "40.000" at bounding box center [569, 103] width 80 height 28
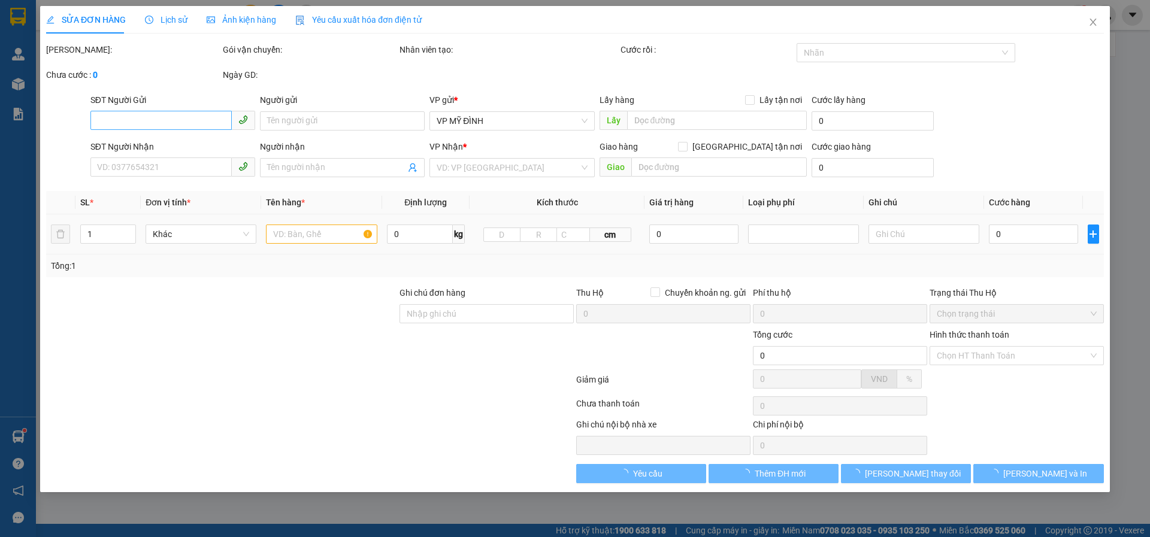
type input "0378719477"
type input "c hương"
checkbox input "true"
type input "TC"
type input "0328076502"
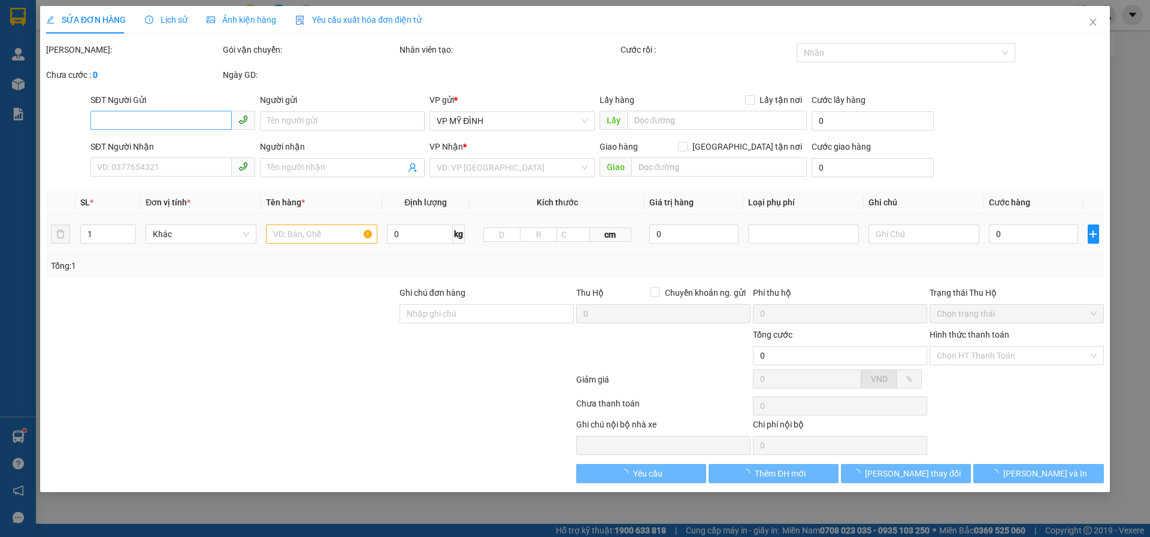
type input "Lan Anh"
checkbox input "true"
type input "MĐ"
type input "40.000"
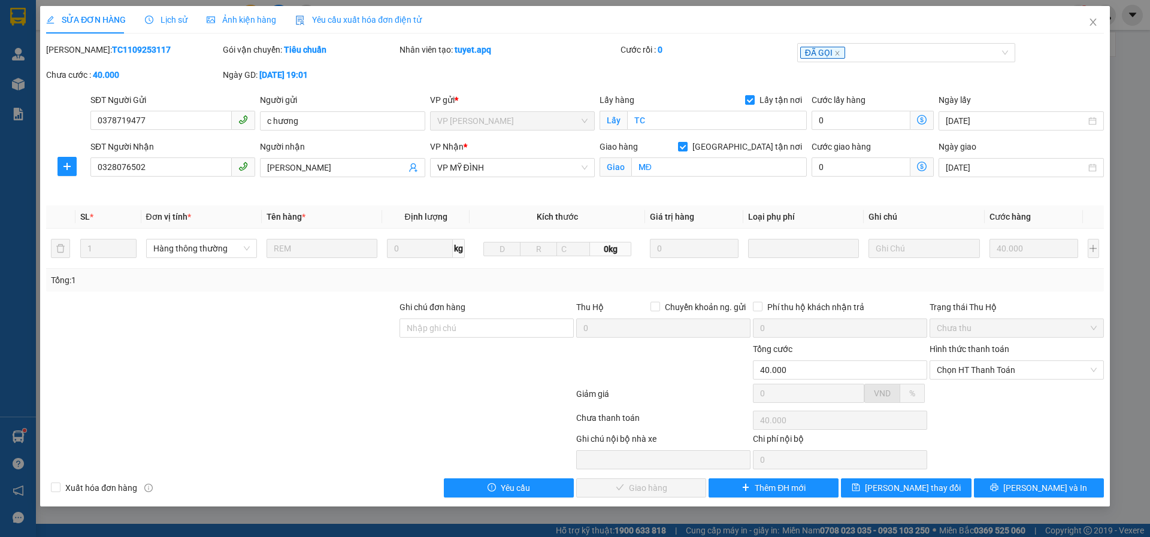
click at [175, 20] on span "Lịch sử" at bounding box center [166, 20] width 43 height 10
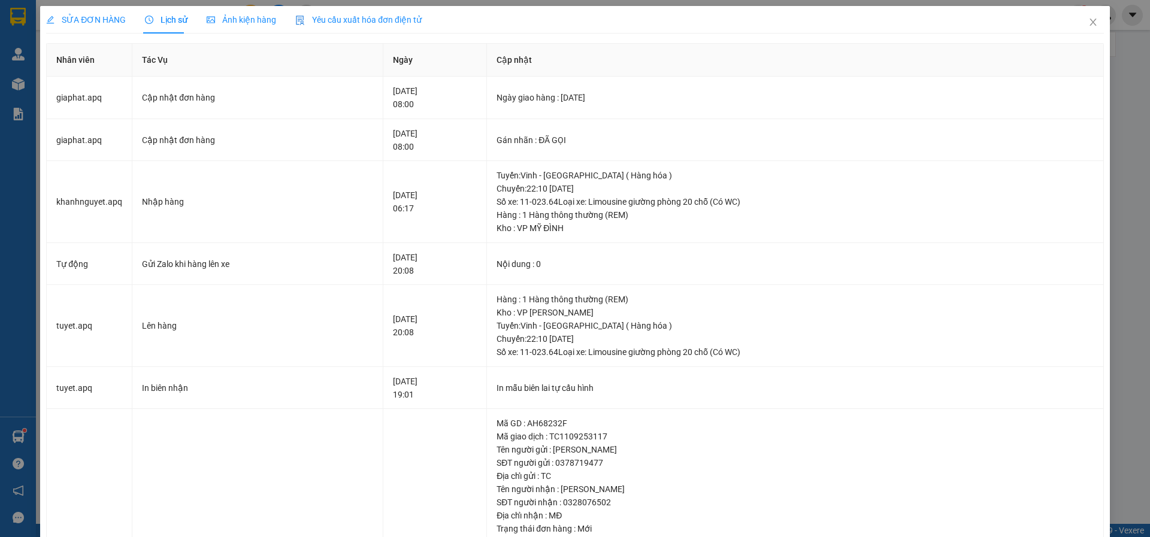
click at [86, 15] on span "SỬA ĐƠN HÀNG" at bounding box center [86, 20] width 80 height 10
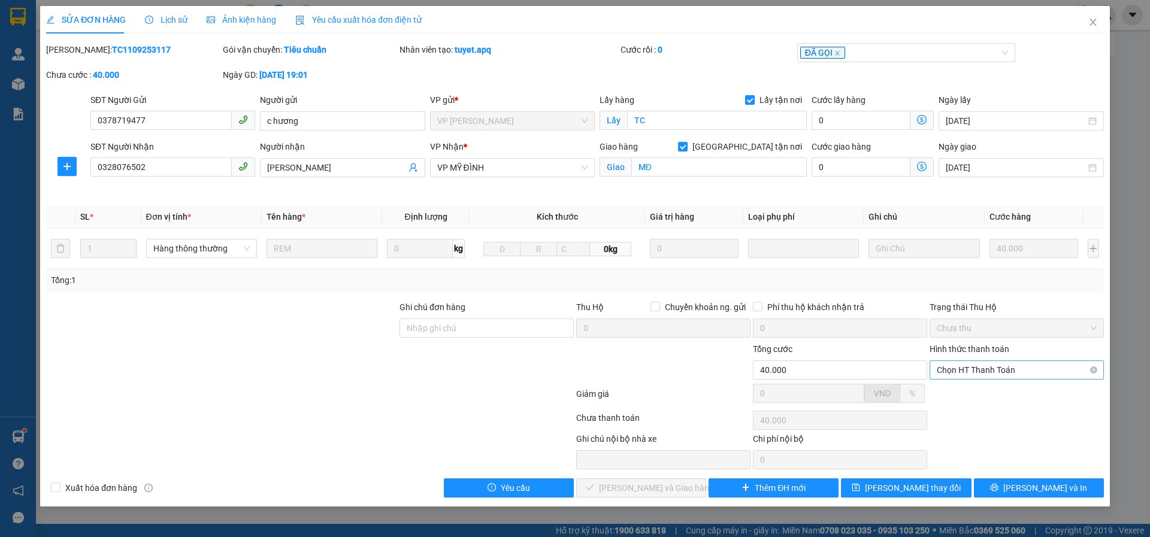
click at [952, 371] on span "Chọn HT Thanh Toán" at bounding box center [1017, 370] width 160 height 18
click at [955, 394] on div "Tại văn phòng" at bounding box center [1017, 393] width 160 height 13
type input "0"
click at [657, 483] on span "[PERSON_NAME] và Giao hàng" at bounding box center [656, 487] width 115 height 13
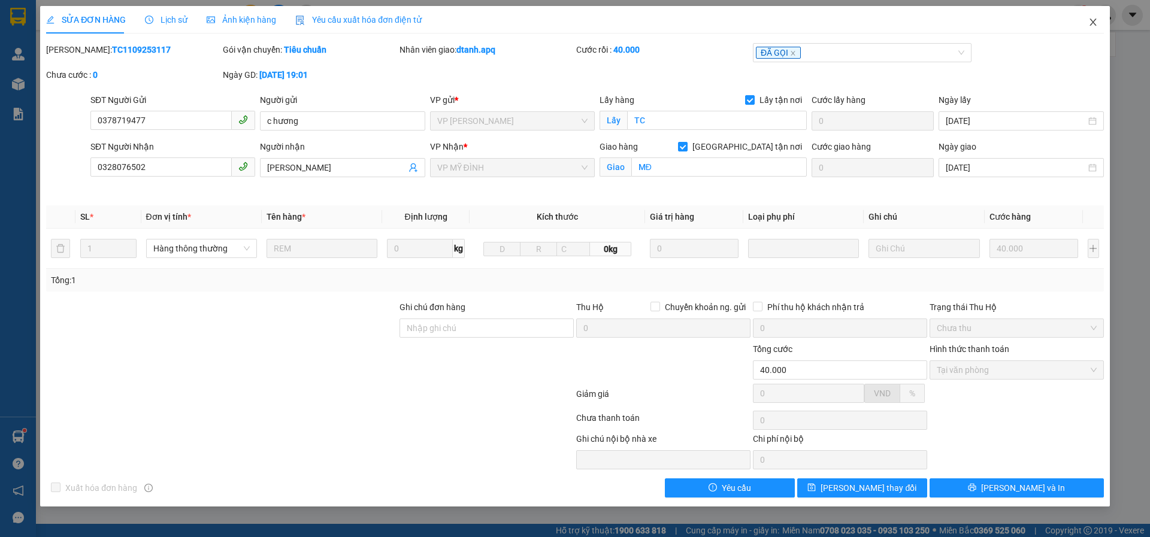
click at [1089, 24] on icon "close" at bounding box center [1093, 22] width 10 height 10
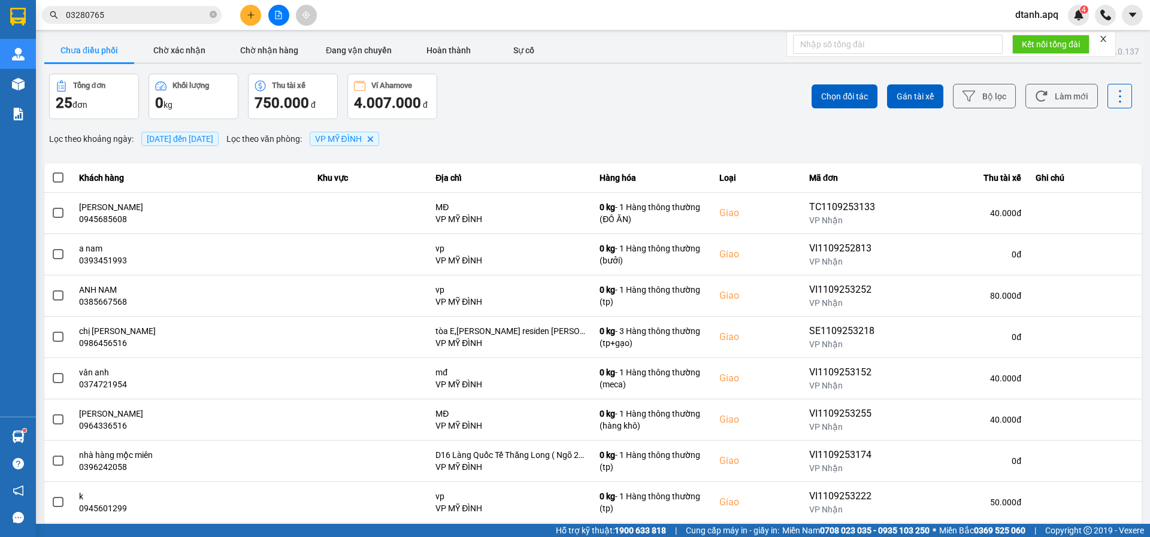
click at [123, 18] on input "03280765" at bounding box center [136, 14] width 141 height 13
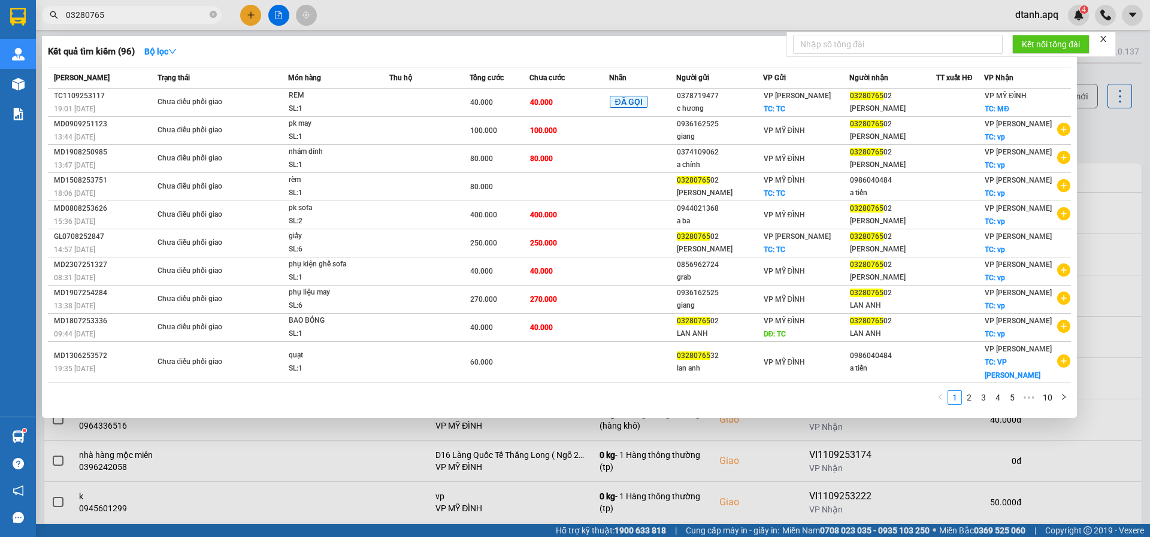
click at [255, 17] on div at bounding box center [575, 268] width 1150 height 537
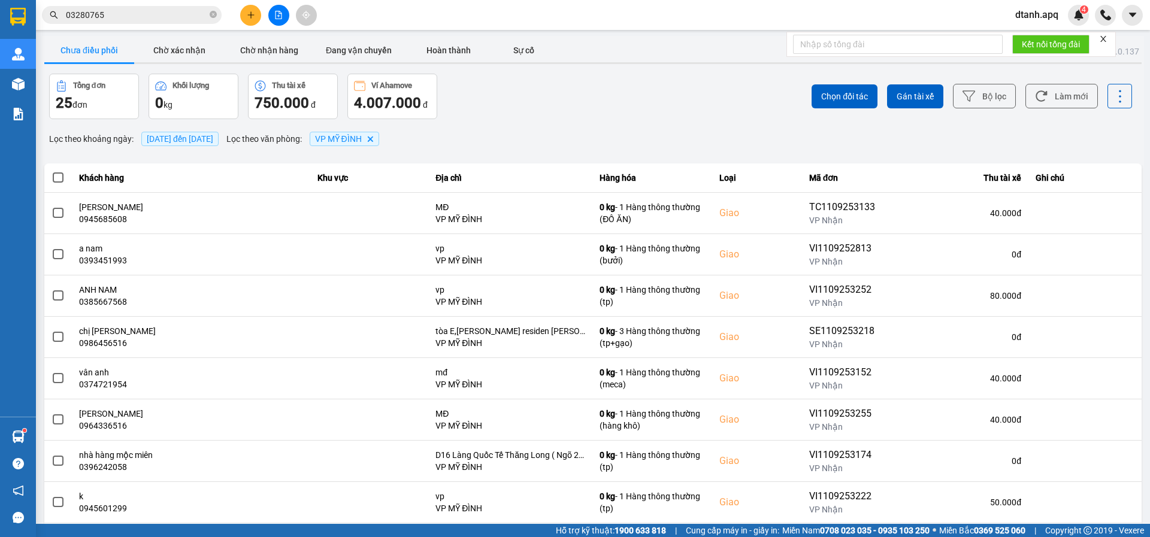
click at [255, 17] on button at bounding box center [250, 15] width 21 height 21
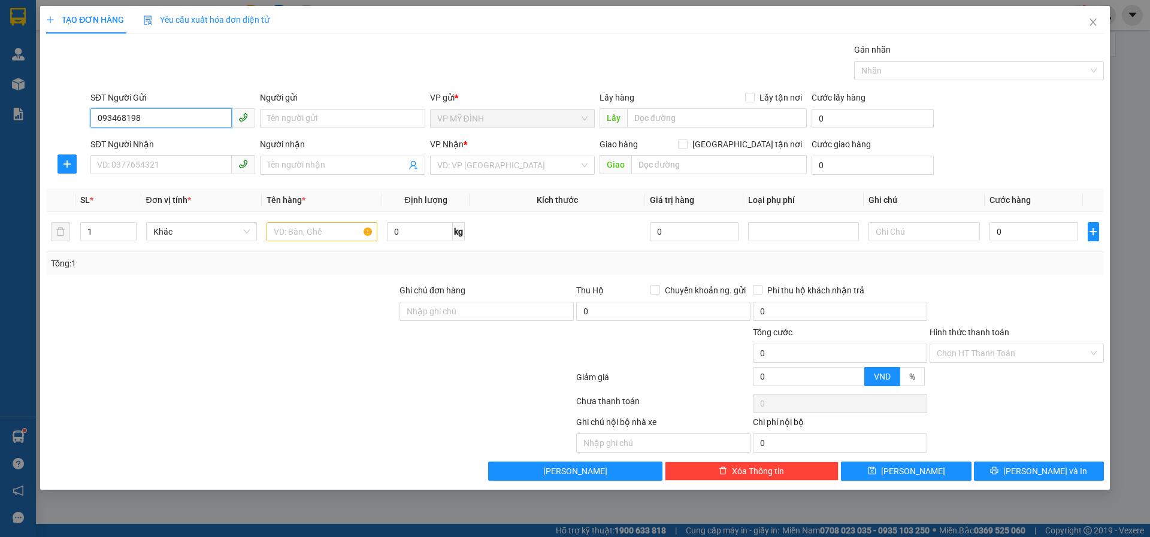
type input "0934681986"
click at [111, 140] on div "0934681986 - mai anh" at bounding box center [173, 142] width 150 height 13
type input "mai anh"
type input "0934681986"
click at [122, 162] on input "SĐT Người Nhận" at bounding box center [160, 164] width 141 height 19
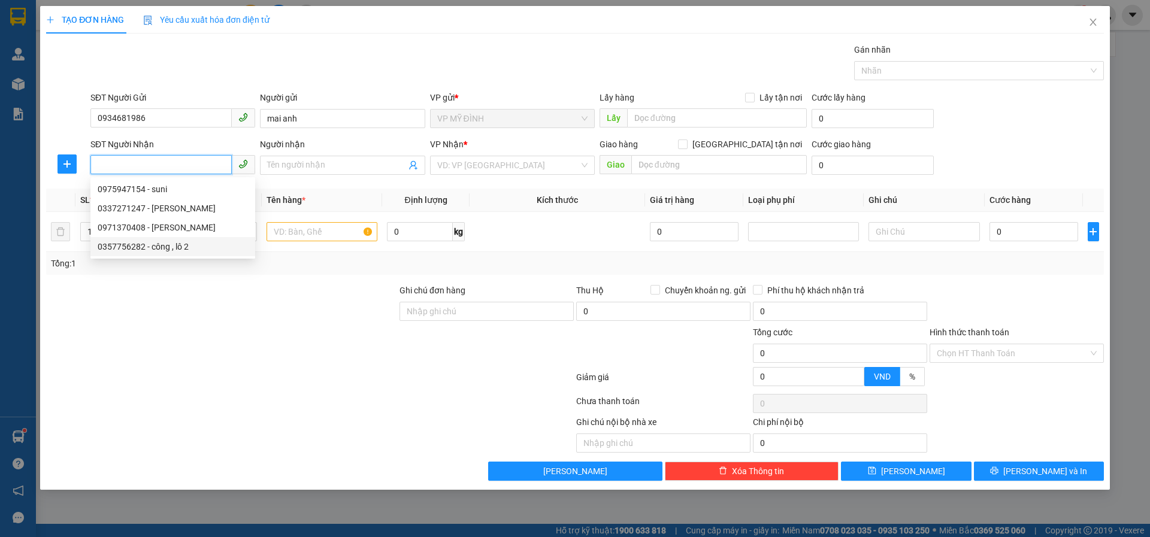
click at [187, 249] on div "0357756282 - công , lô 2" at bounding box center [173, 246] width 150 height 13
type input "0357756282"
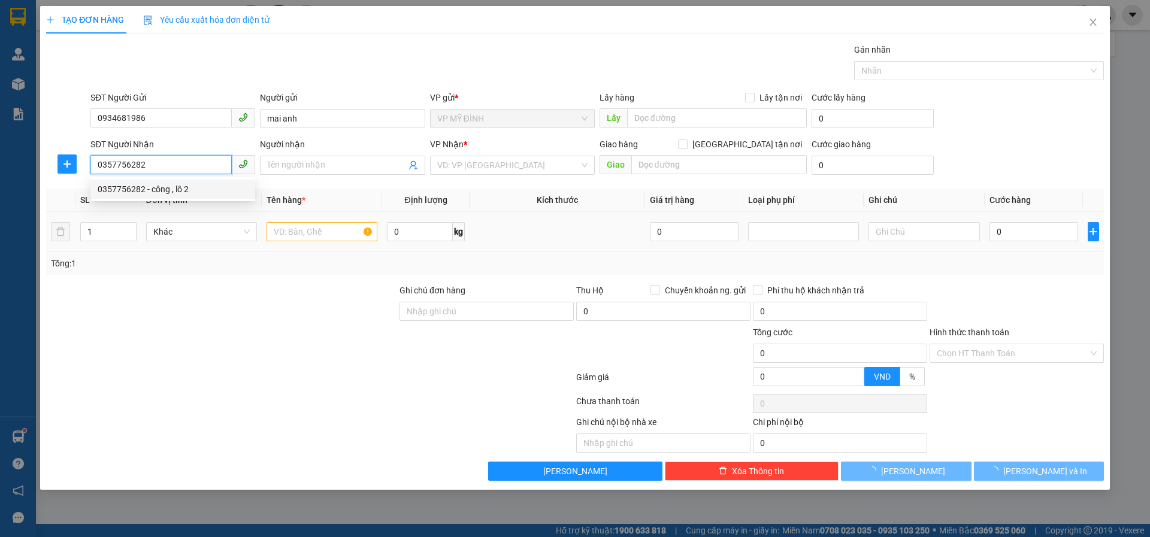
type input "công , lô 2"
checkbox input "true"
type input "viship hưng tây"
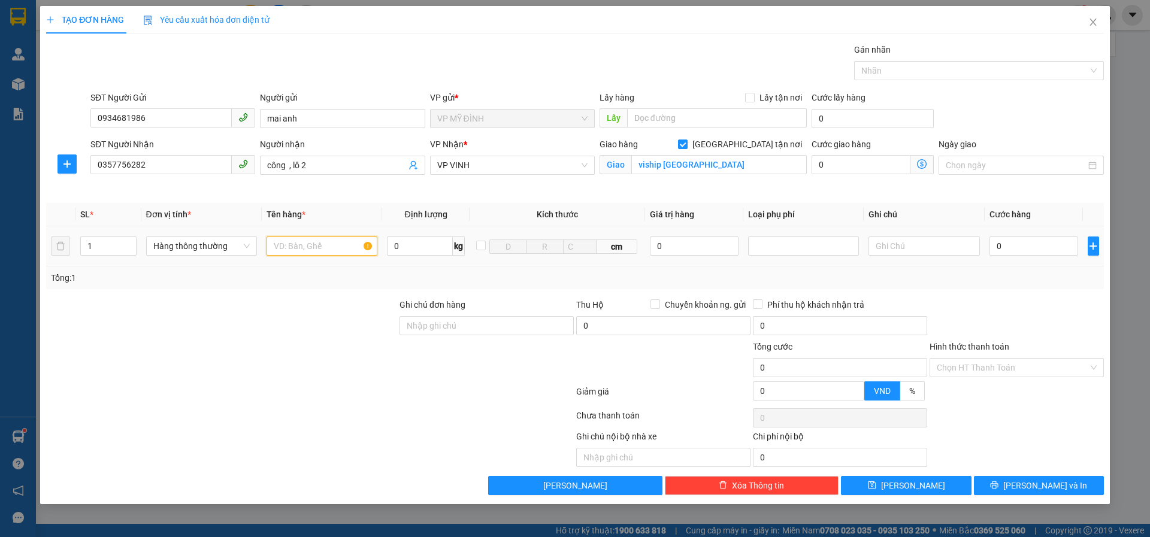
click at [317, 243] on input "text" at bounding box center [321, 246] width 111 height 19
type input "thực phâm"
click at [1011, 249] on input "5" at bounding box center [1033, 246] width 89 height 19
click at [1044, 489] on span "[PERSON_NAME] và In" at bounding box center [1045, 485] width 84 height 13
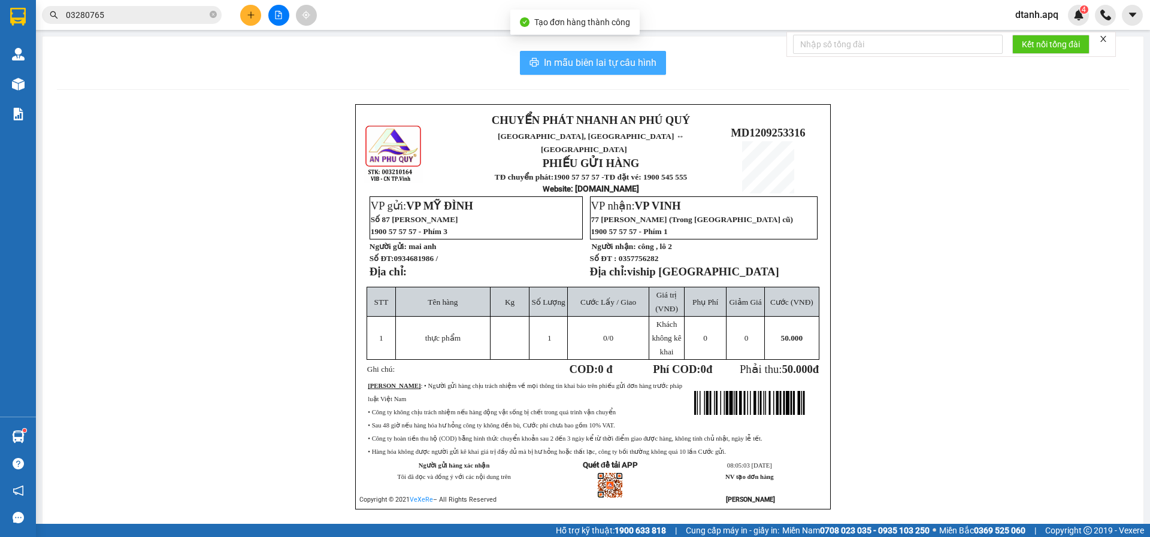
click at [556, 57] on span "In mẫu biên lai tự cấu hình" at bounding box center [600, 62] width 113 height 15
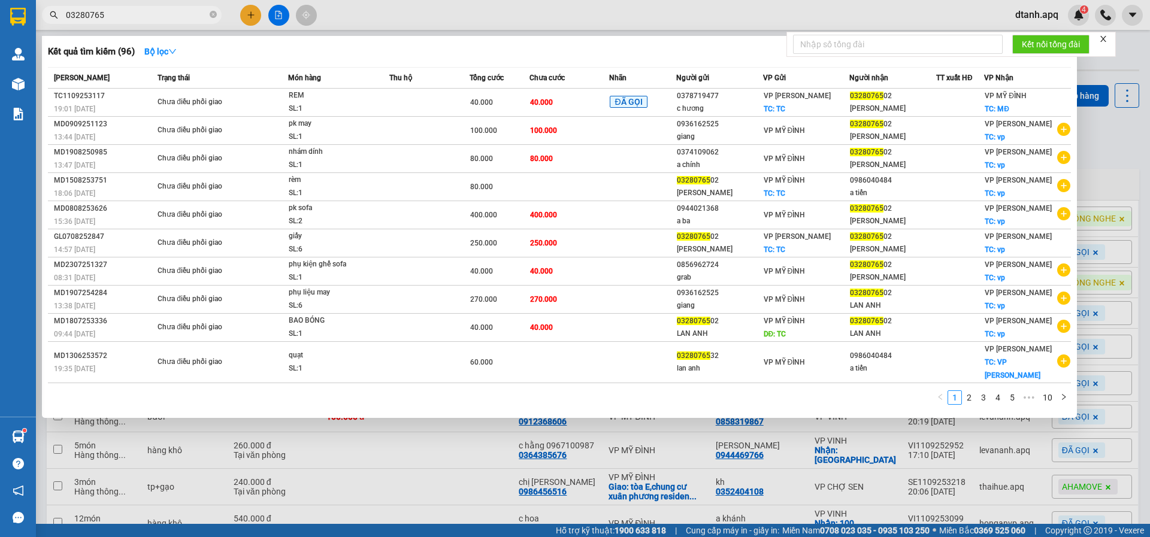
drag, startPoint x: 112, startPoint y: 13, endPoint x: 31, endPoint y: 23, distance: 81.5
click at [32, 22] on section "Kết quả tìm kiếm ( 96 ) Bộ lọc Mã ĐH Trạng thái Món hàng Thu hộ Tổng cước Chưa …" at bounding box center [575, 268] width 1150 height 537
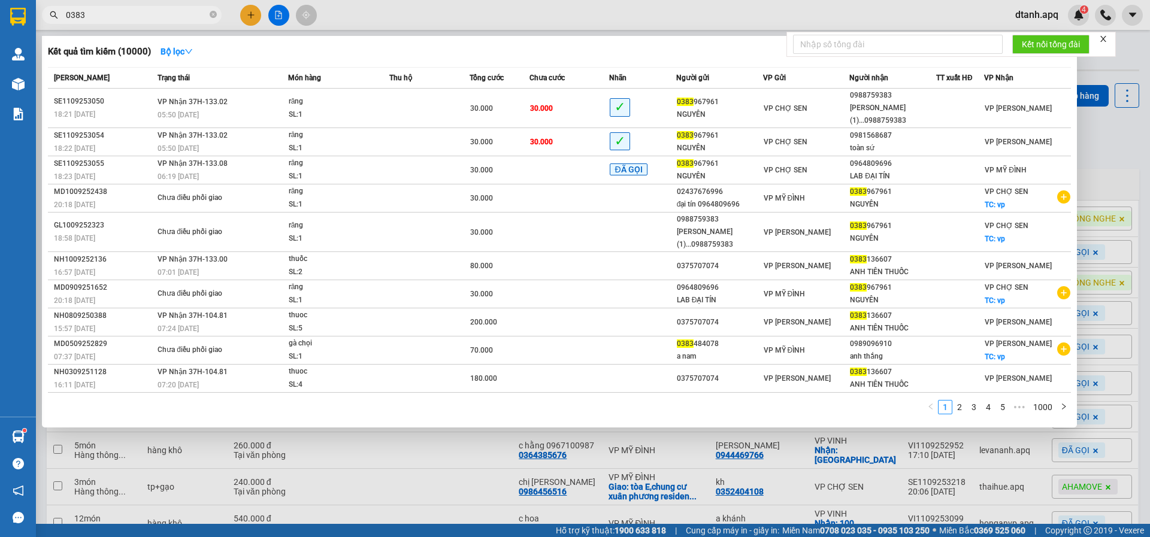
click at [120, 18] on input "0383" at bounding box center [136, 14] width 141 height 13
click at [108, 13] on input "0383" at bounding box center [136, 14] width 141 height 13
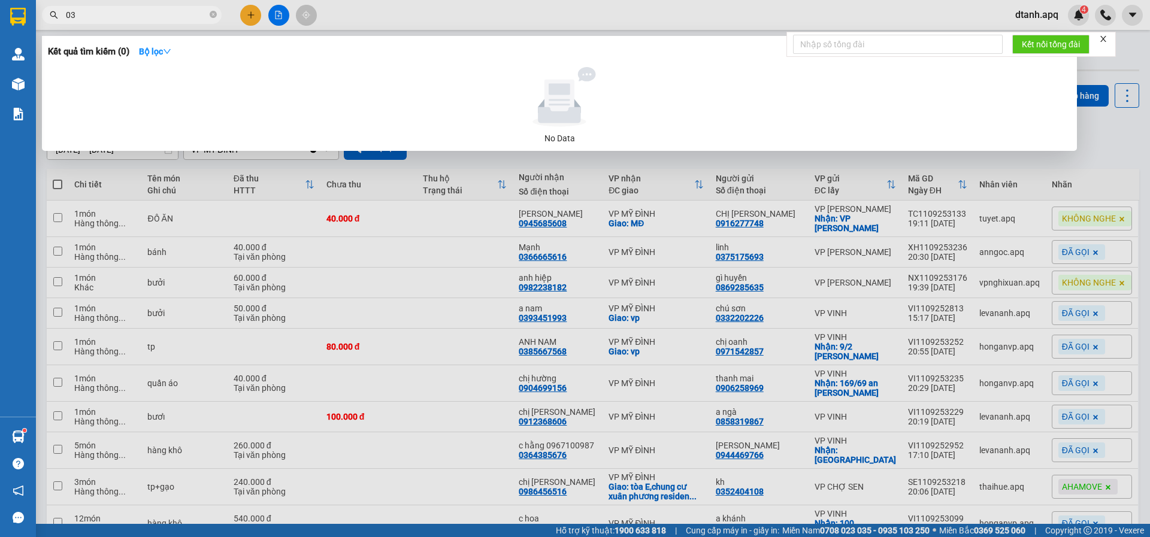
type input "0"
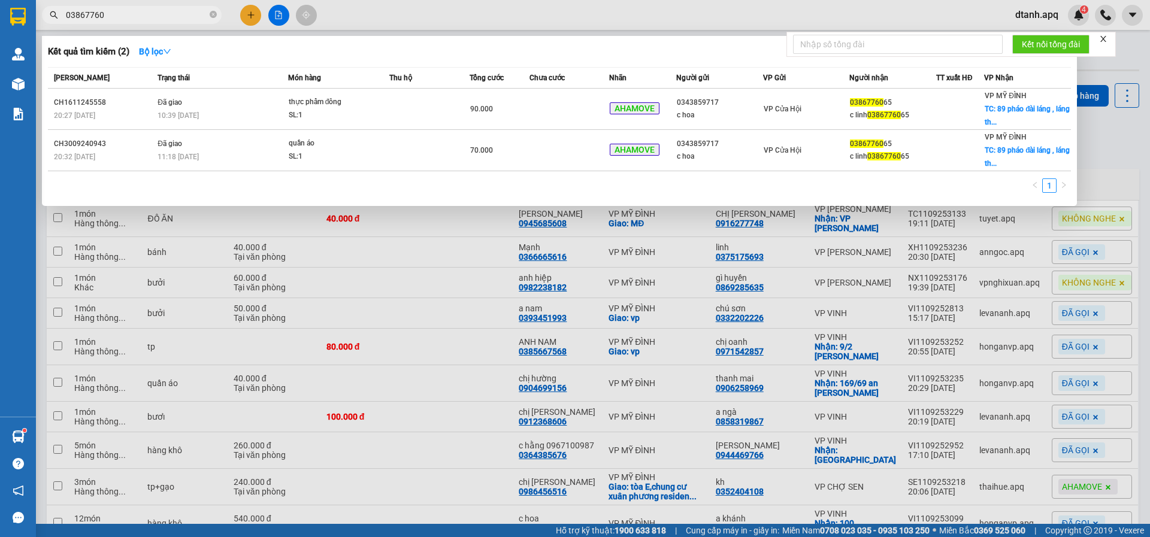
drag, startPoint x: 125, startPoint y: 16, endPoint x: 7, endPoint y: 20, distance: 118.1
click at [0, 16] on section "Kết quả tìm kiếm ( 2 ) Bộ lọc Mã ĐH Trạng thái Món hàng Thu hộ Tổng cước Chưa c…" at bounding box center [575, 268] width 1150 height 537
type input "8474"
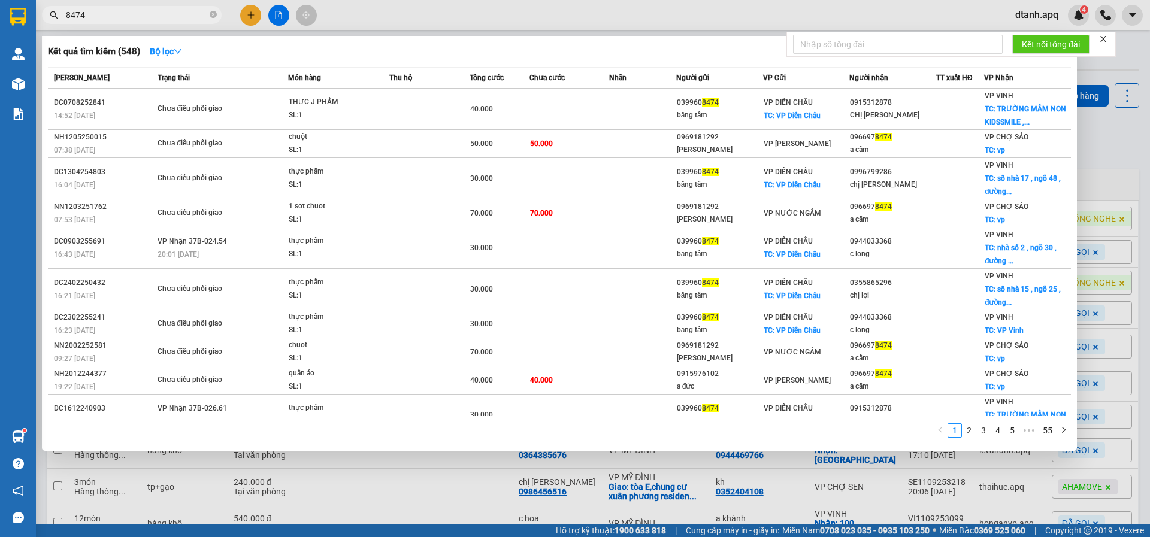
drag, startPoint x: 109, startPoint y: 13, endPoint x: 26, endPoint y: 23, distance: 83.2
click at [42, 23] on div "8474" at bounding box center [117, 15] width 234 height 18
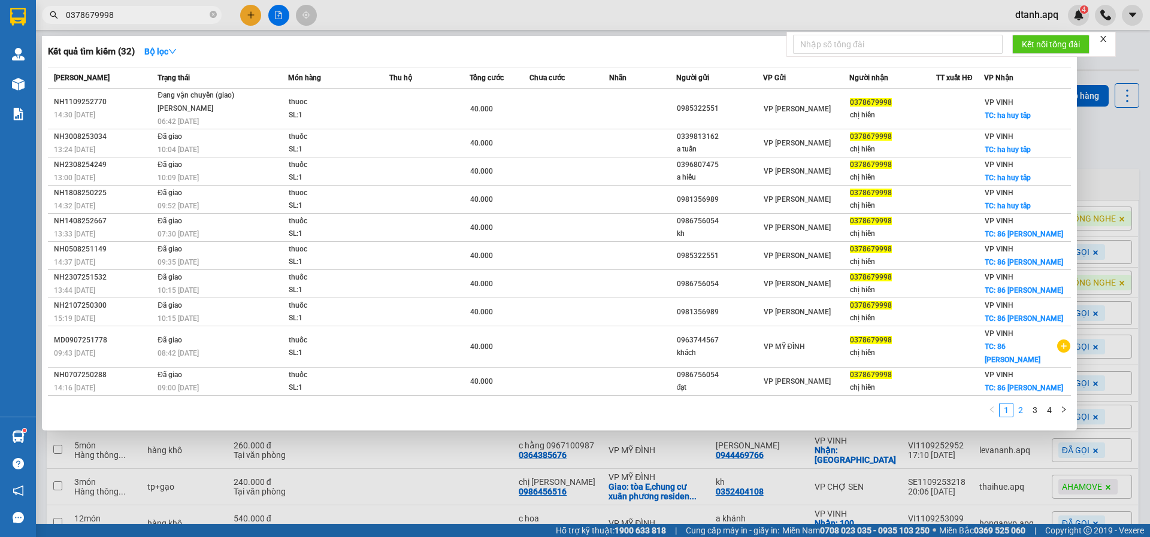
type input "0378679998"
click at [1021, 404] on link "2" at bounding box center [1020, 410] width 13 height 13
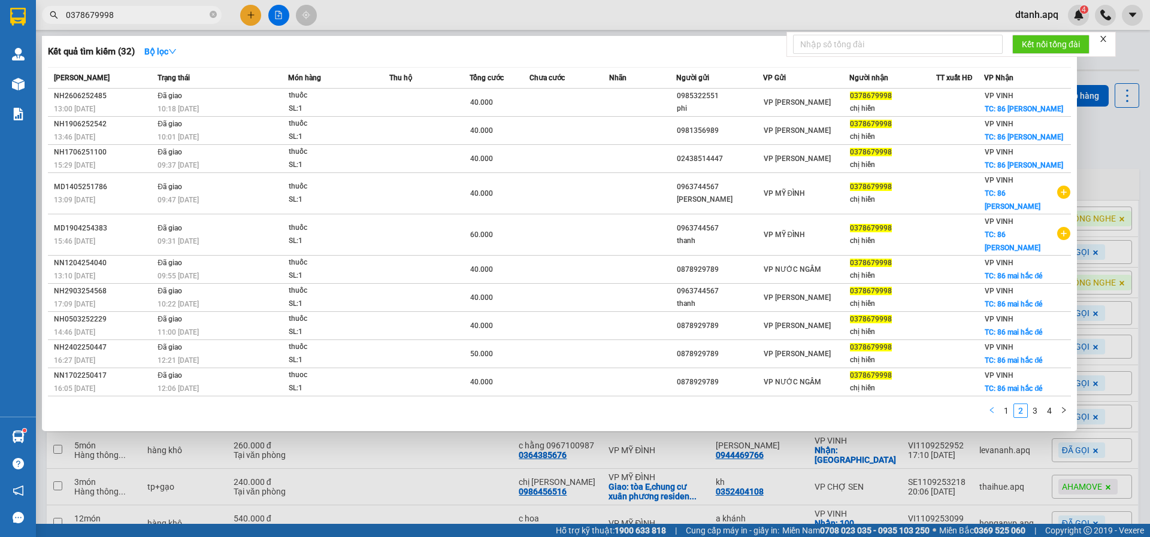
click at [998, 404] on button "button" at bounding box center [991, 411] width 14 height 14
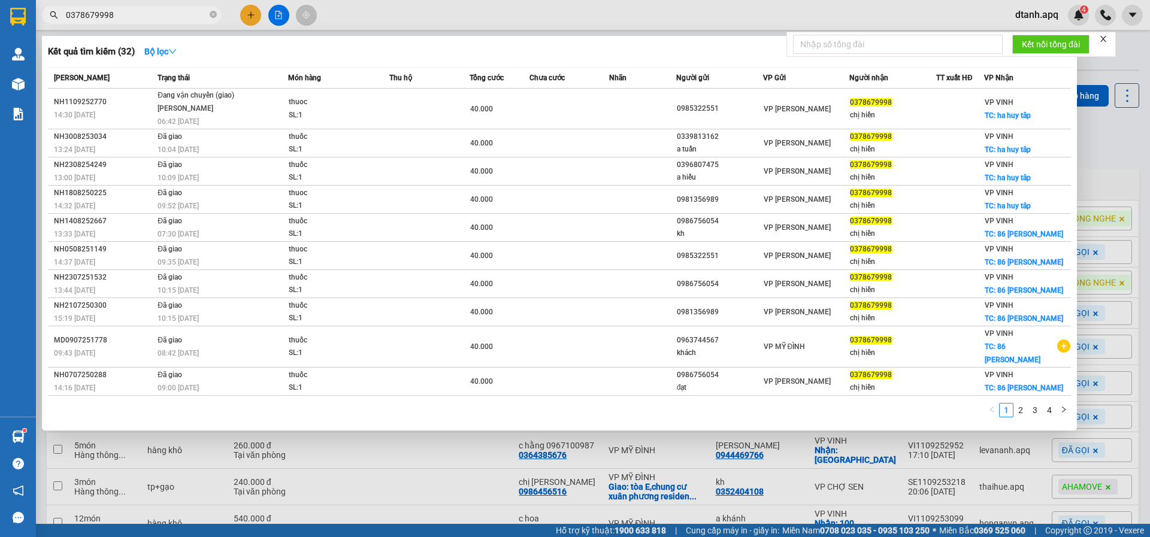
click at [410, 472] on div at bounding box center [575, 268] width 1150 height 537
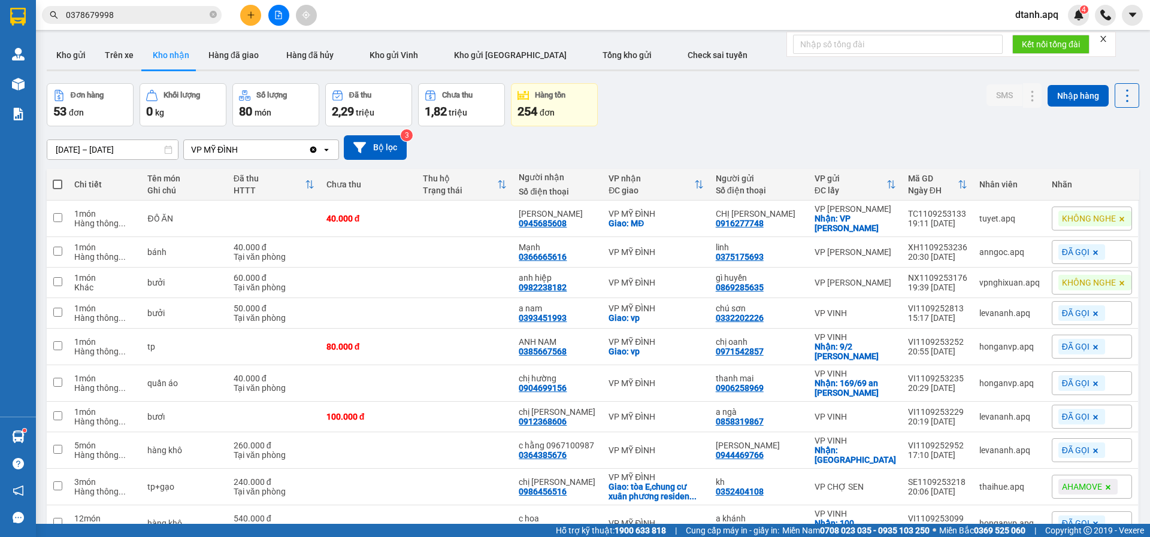
click at [249, 16] on icon "plus" at bounding box center [251, 15] width 8 height 8
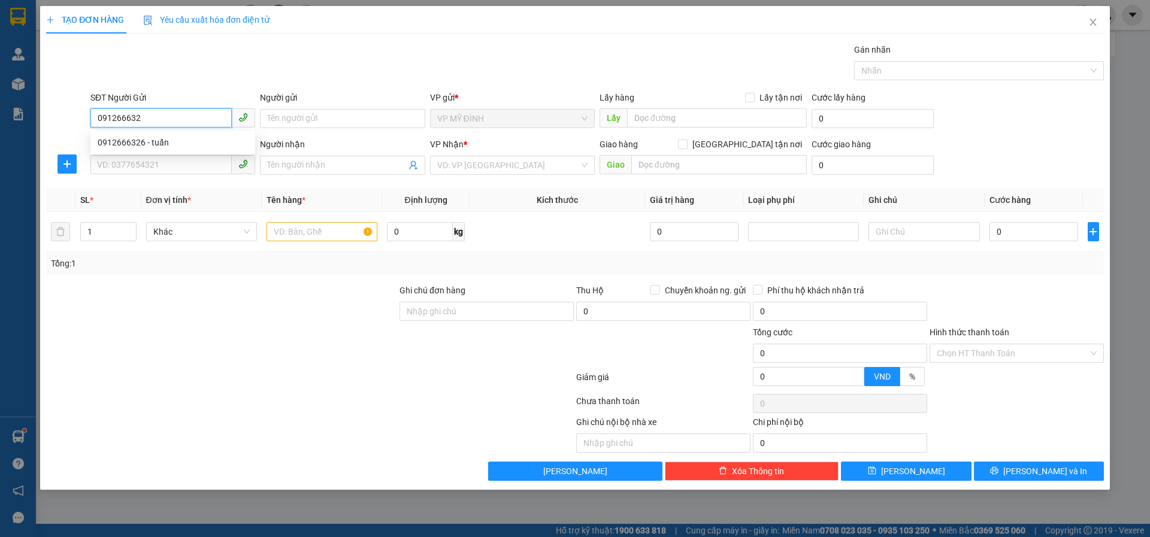
type input "0912666326"
drag, startPoint x: 152, startPoint y: 142, endPoint x: 152, endPoint y: 163, distance: 21.6
click at [152, 143] on div "0912666326 - tuấn" at bounding box center [173, 142] width 150 height 13
type input "tuấn"
type input "0912666326"
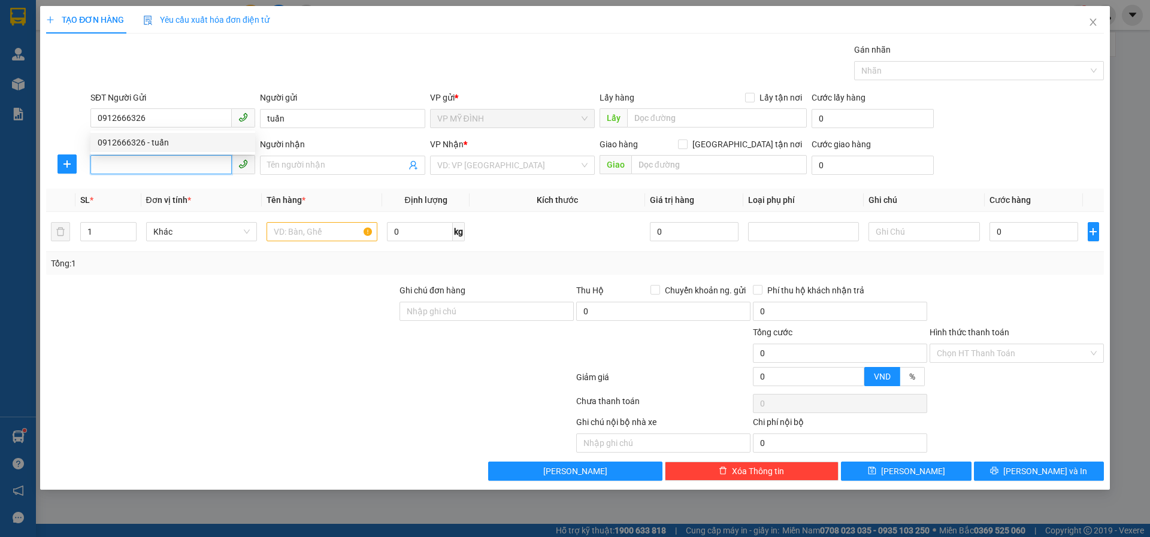
drag, startPoint x: 152, startPoint y: 163, endPoint x: 329, endPoint y: 234, distance: 190.3
click at [152, 164] on input "SĐT Người Nhận" at bounding box center [160, 164] width 141 height 19
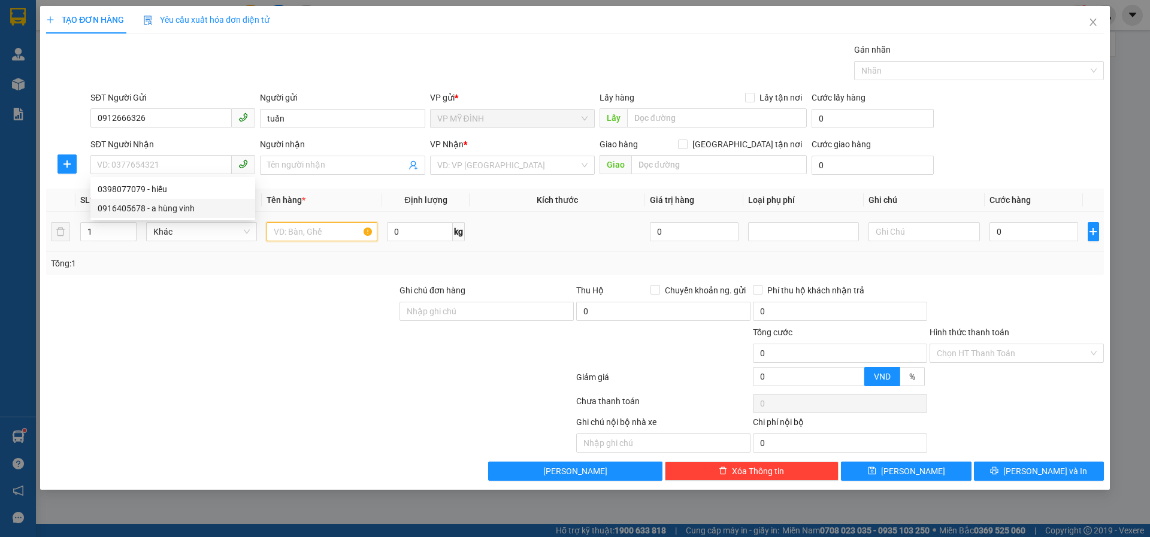
click at [320, 234] on input "text" at bounding box center [321, 231] width 111 height 19
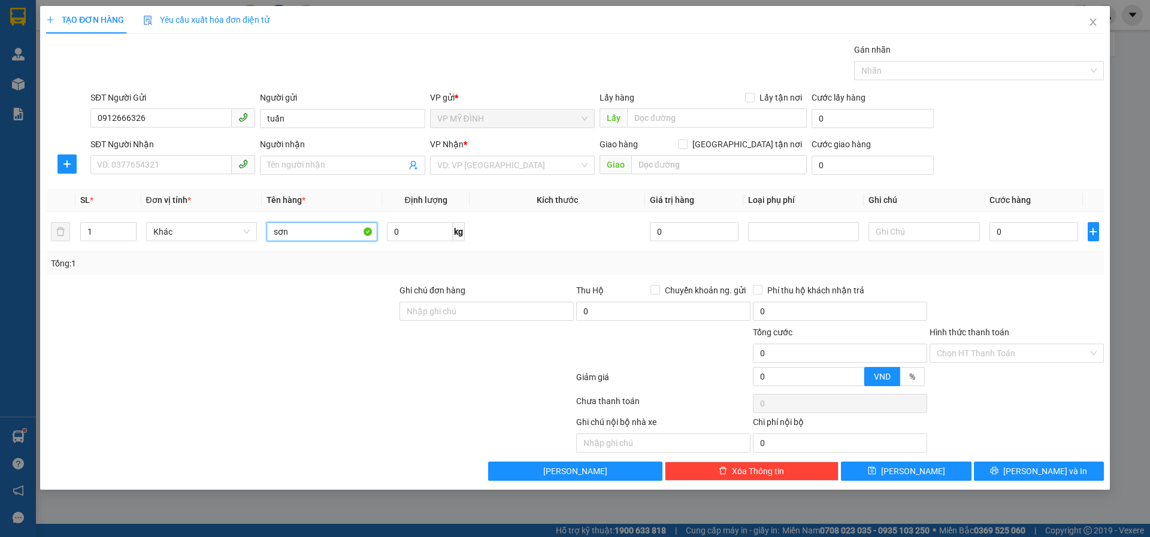
type input "sơn"
click at [136, 154] on div "SĐT Người Nhận" at bounding box center [172, 147] width 165 height 18
click at [132, 168] on input "SĐT Người Nhận" at bounding box center [160, 164] width 141 height 19
type input "0398077079"
click at [126, 194] on div "0398077079 - hiếu" at bounding box center [173, 189] width 150 height 13
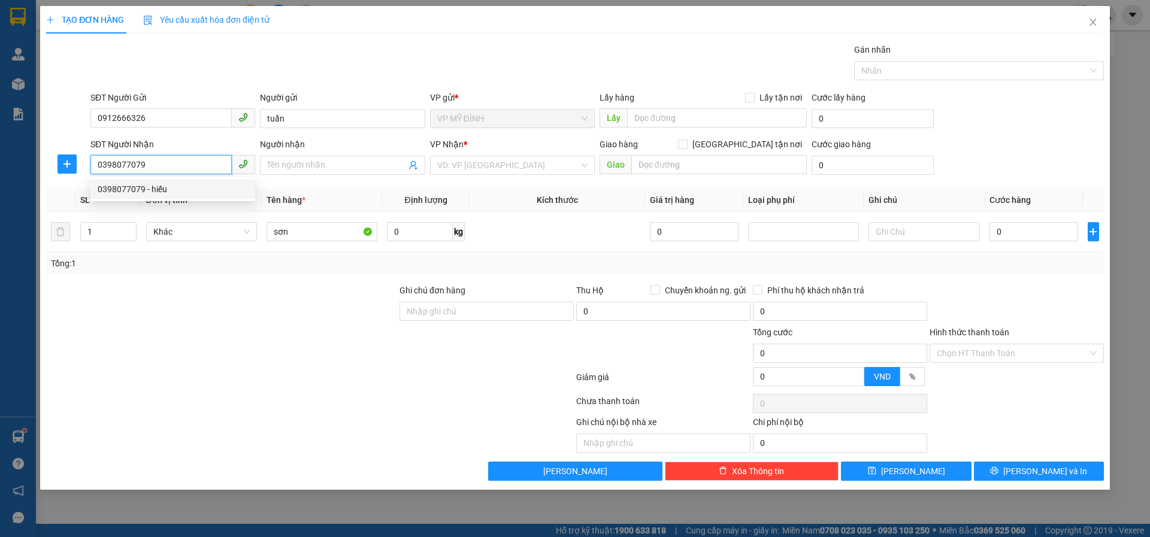
type input "hiếu"
checkbox input "true"
type input "hưng nguyên"
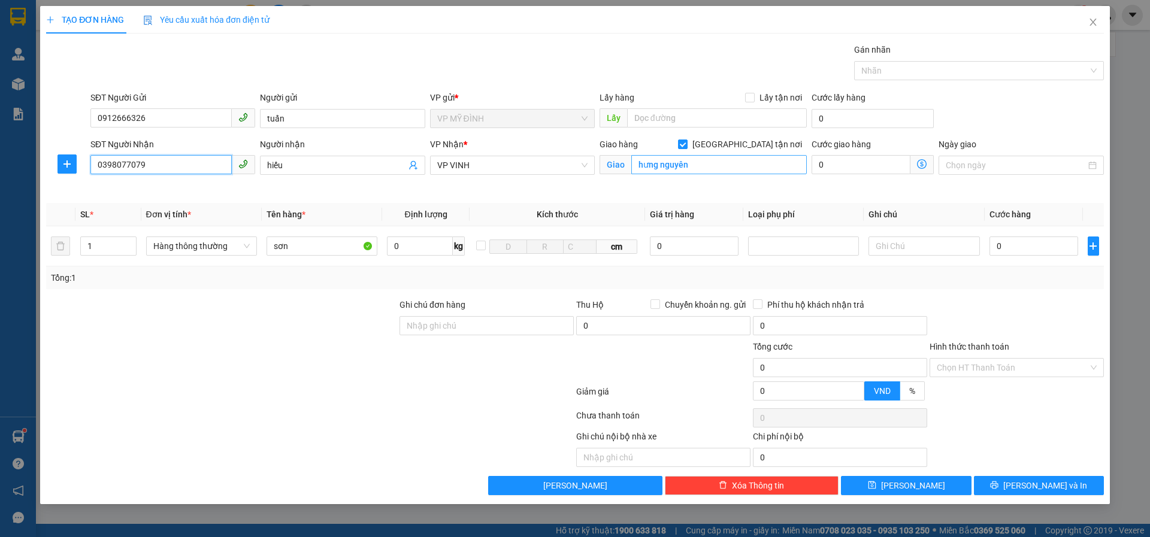
type input "0398077079"
click at [638, 162] on input "hưng nguyên" at bounding box center [718, 164] width 175 height 19
click at [638, 160] on input "hưng nguyên" at bounding box center [718, 164] width 175 height 19
type input "tt hưng nguyên"
click at [960, 209] on th "Ghi chú" at bounding box center [923, 214] width 120 height 23
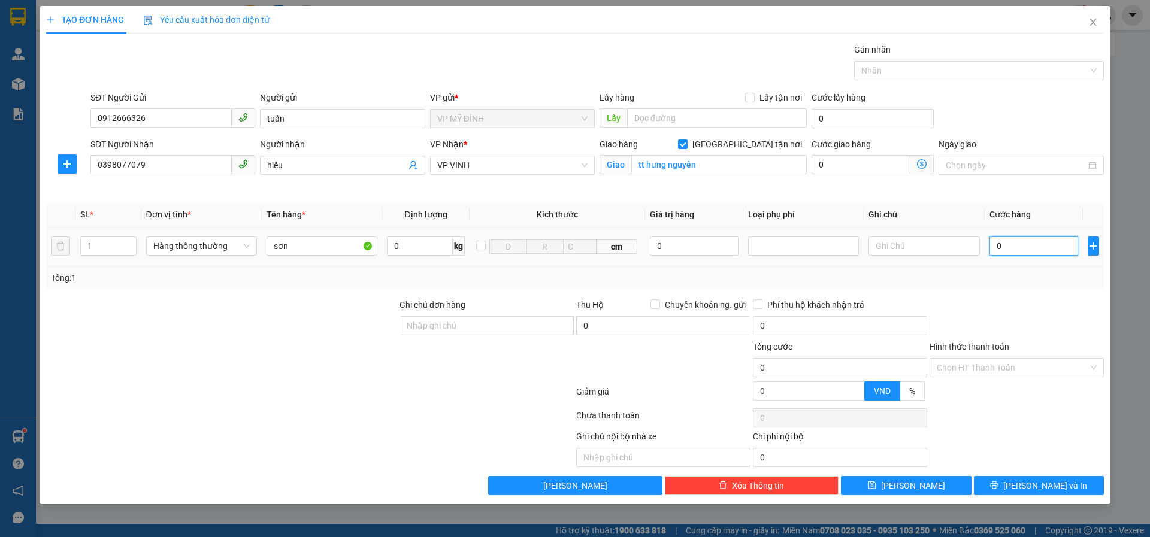
click at [1005, 241] on input "0" at bounding box center [1033, 246] width 89 height 19
type input "3"
type input "30"
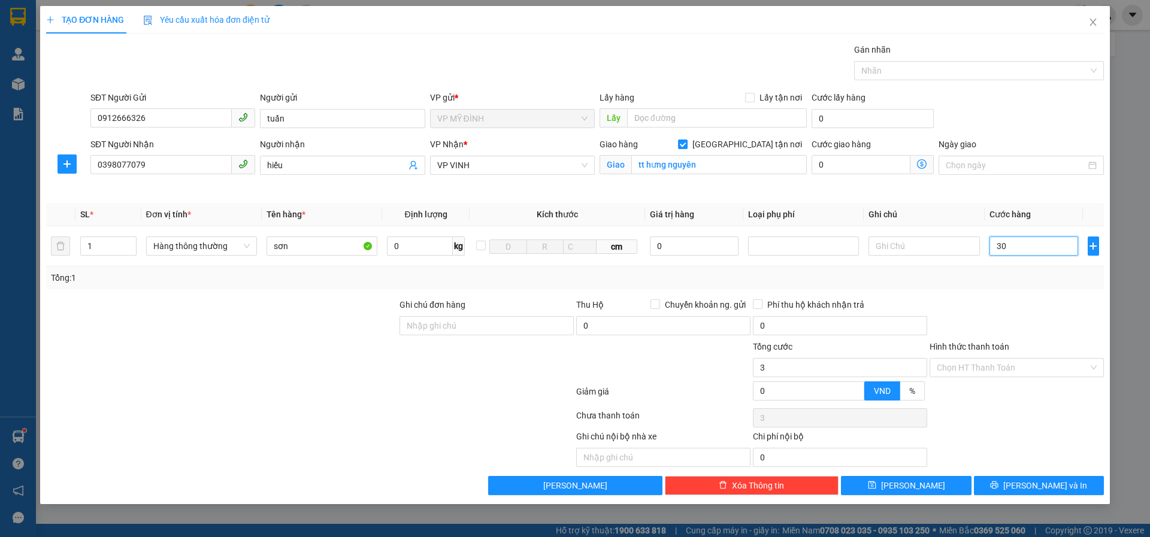
type input "30"
type input "30.000"
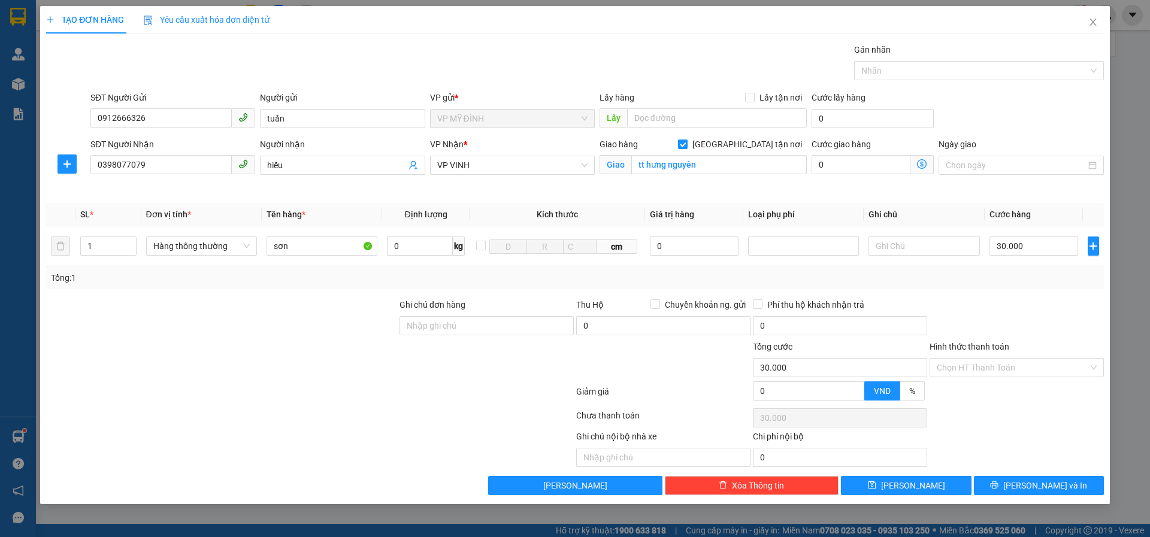
click at [1036, 283] on div "Tổng: 1" at bounding box center [575, 277] width 1048 height 13
click at [1034, 481] on span "[PERSON_NAME] và In" at bounding box center [1045, 485] width 84 height 13
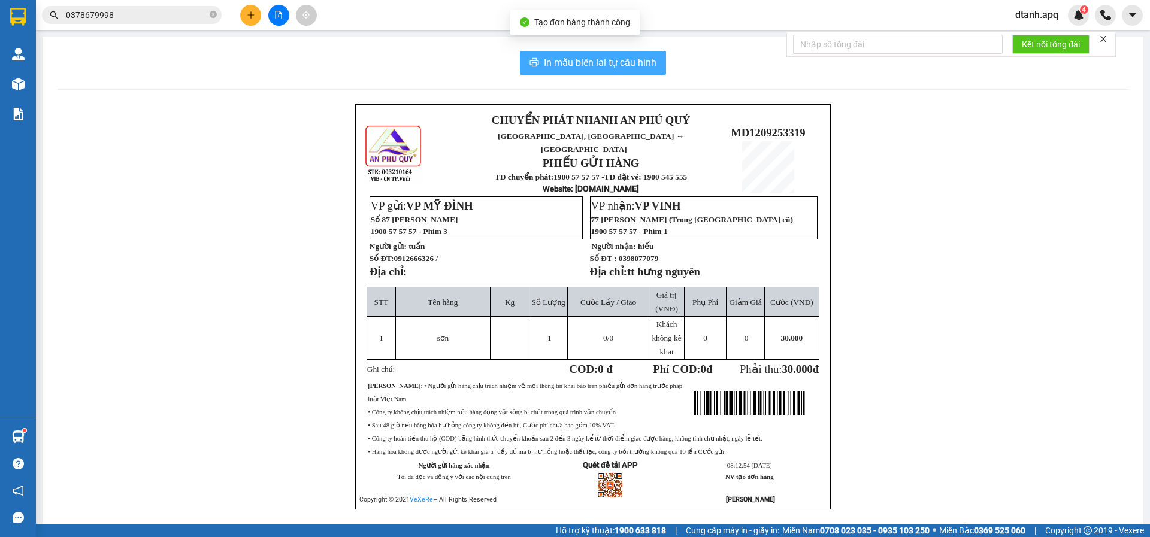
drag, startPoint x: 562, startPoint y: 57, endPoint x: 536, endPoint y: 207, distance: 151.9
click at [556, 62] on span "In mẫu biên lai tự cấu hình" at bounding box center [600, 62] width 113 height 15
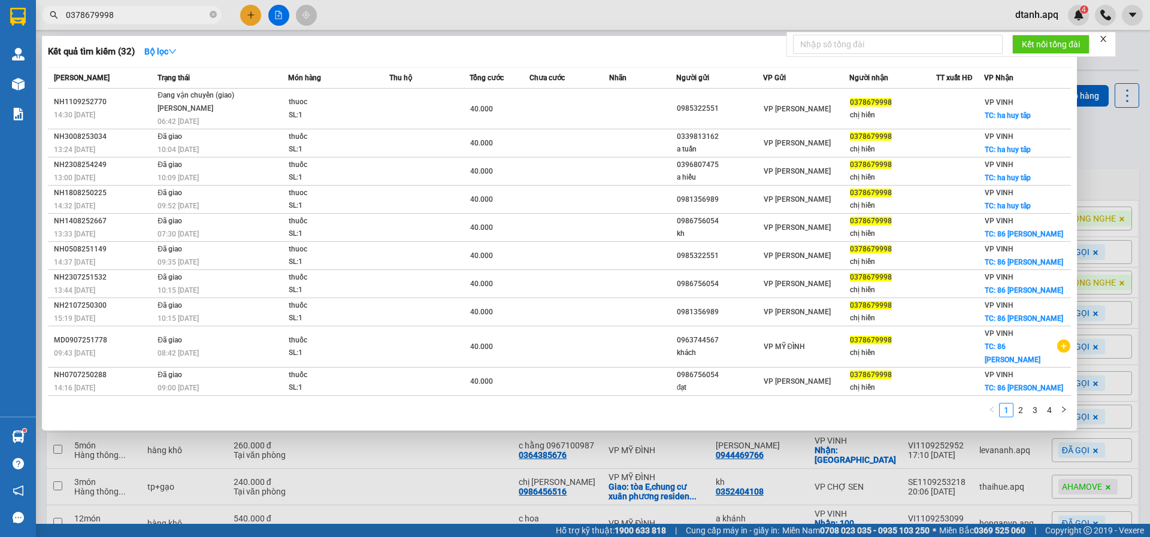
drag, startPoint x: 121, startPoint y: 13, endPoint x: 135, endPoint y: 0, distance: 19.1
click at [44, 21] on span "0378679998" at bounding box center [132, 15] width 180 height 18
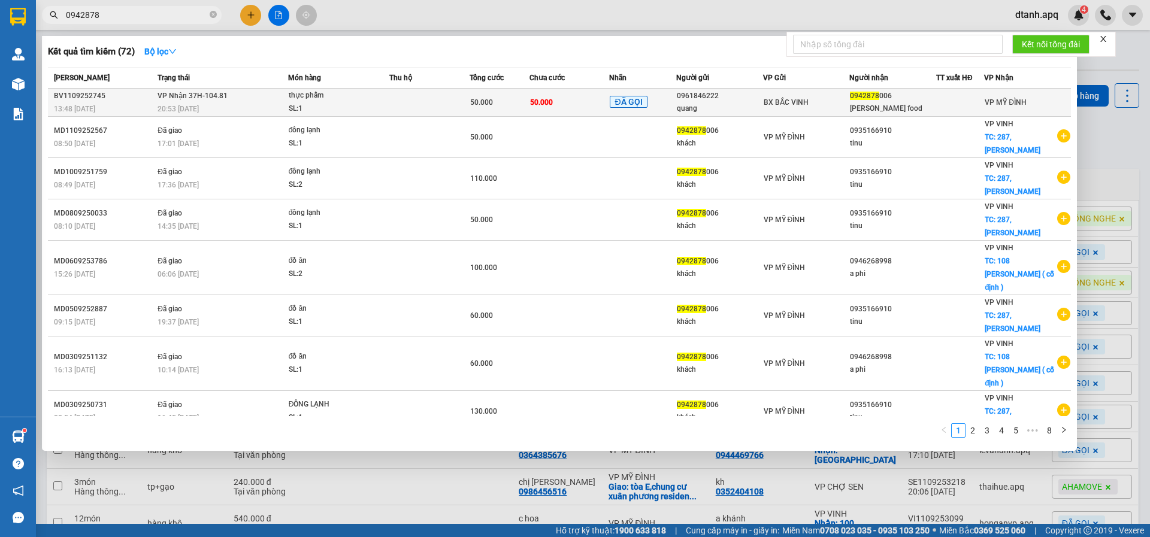
type input "0942878"
click at [553, 101] on td "50.000" at bounding box center [569, 103] width 80 height 28
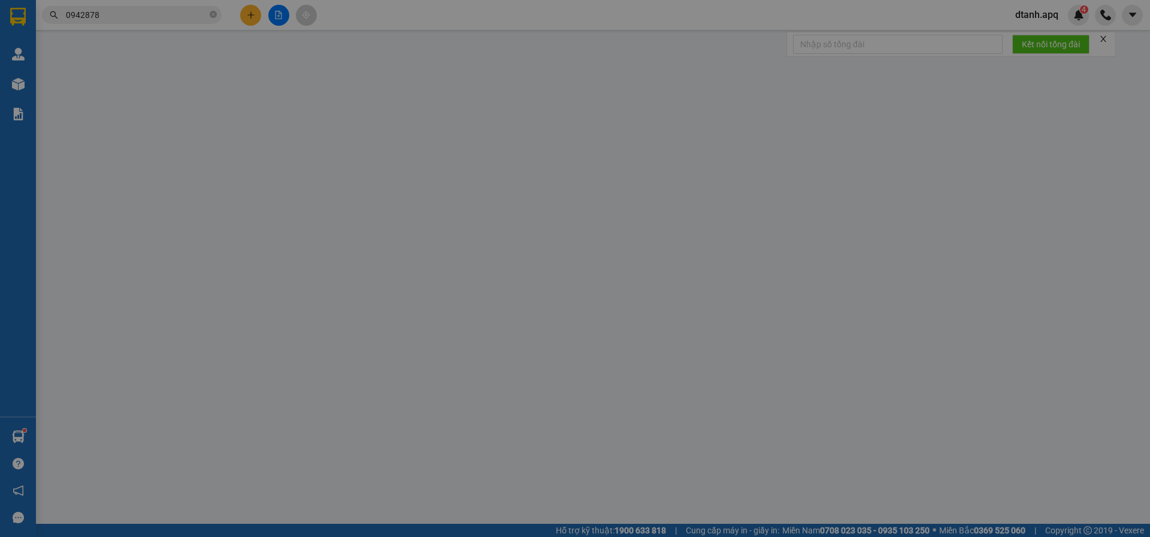
type input "0961846222"
type input "quang"
type input "0942878006"
type input "Linh Linh food"
type input "50.000"
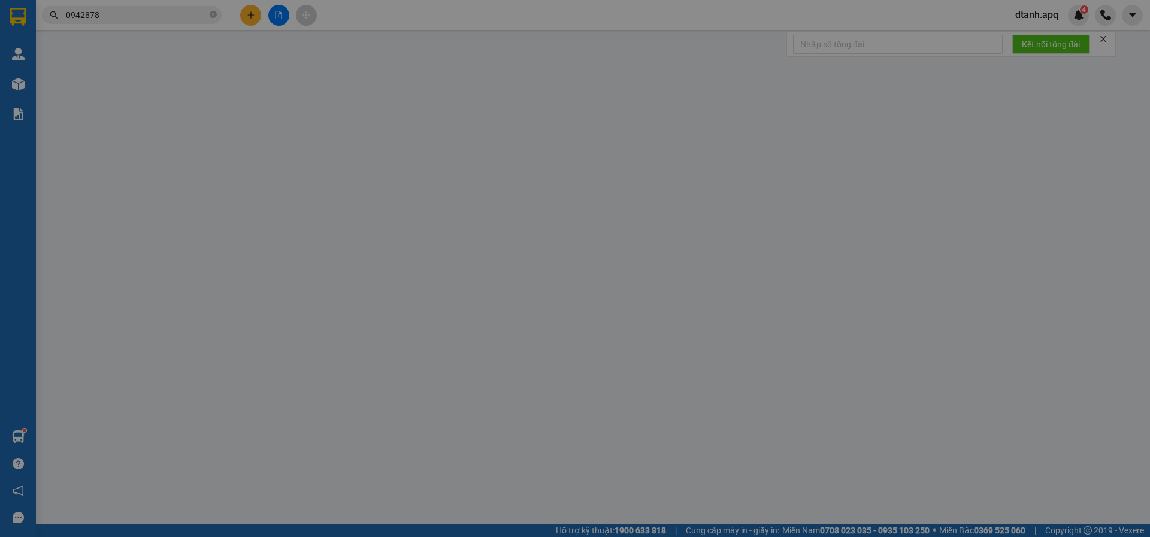
type input "50.000"
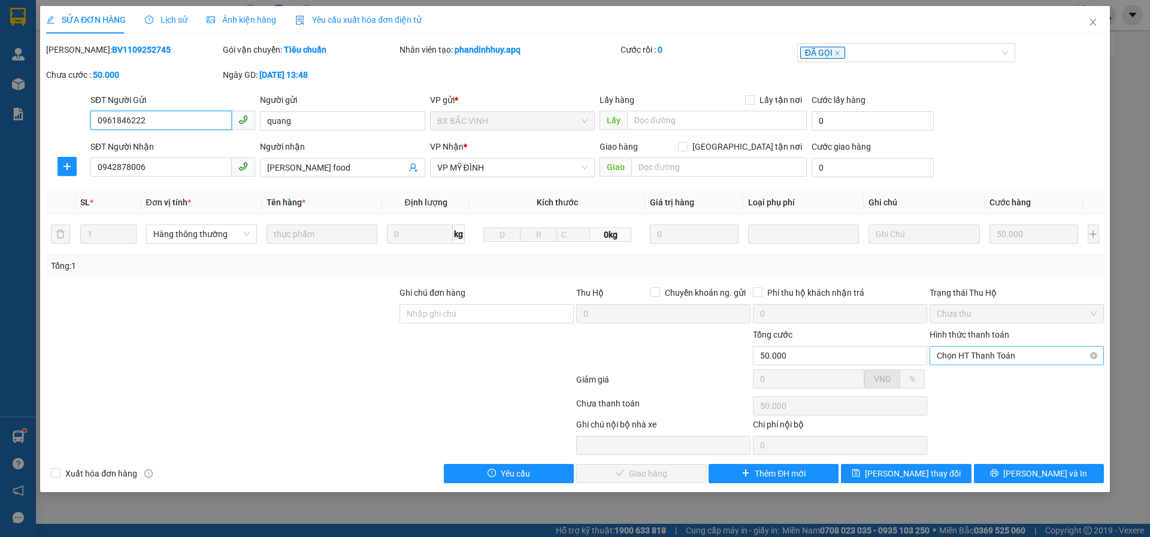
click at [983, 359] on span "Chọn HT Thanh Toán" at bounding box center [1017, 356] width 160 height 18
drag, startPoint x: 969, startPoint y: 374, endPoint x: 850, endPoint y: 440, distance: 135.9
click at [969, 374] on div "Tại văn phòng" at bounding box center [1017, 379] width 160 height 13
click at [662, 475] on span "[PERSON_NAME] và Giao hàng" at bounding box center [656, 473] width 115 height 13
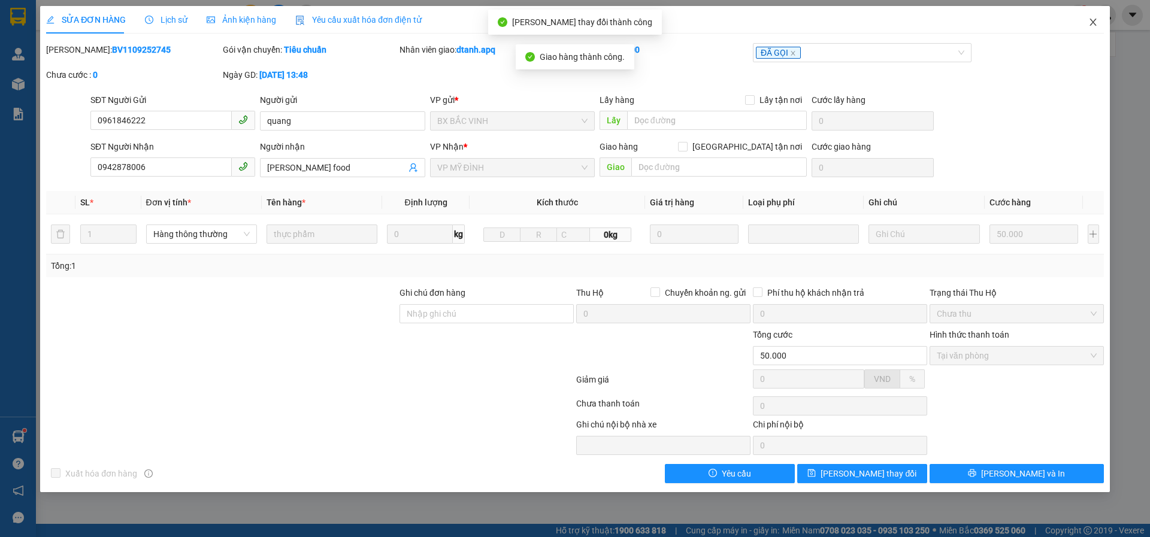
click at [1095, 20] on icon "close" at bounding box center [1093, 22] width 10 height 10
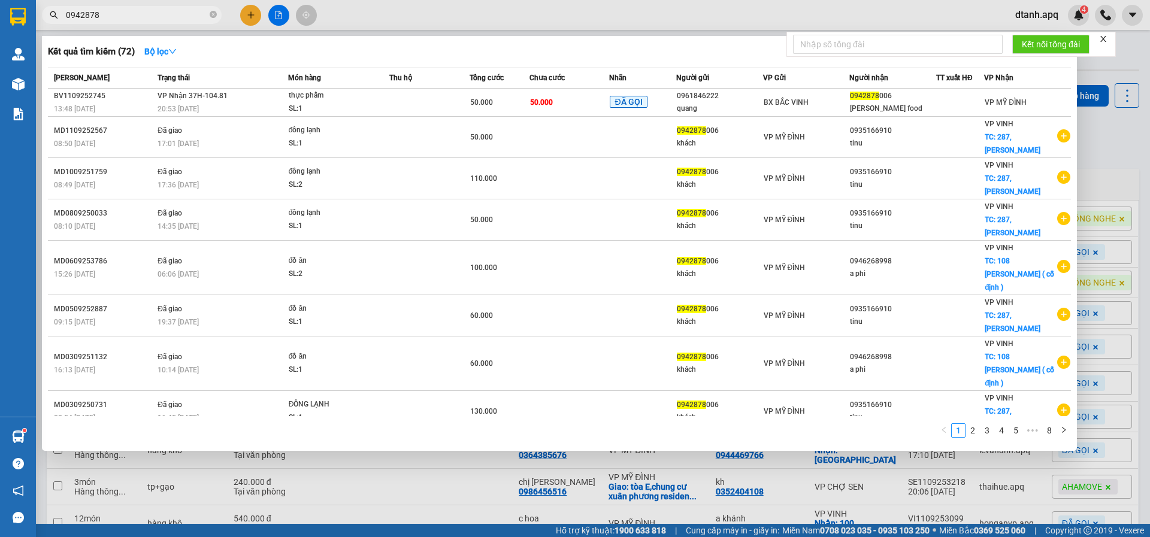
drag, startPoint x: 113, startPoint y: 14, endPoint x: 114, endPoint y: 22, distance: 7.8
click at [113, 16] on input "0942878" at bounding box center [136, 14] width 141 height 13
click at [419, 17] on div at bounding box center [575, 268] width 1150 height 537
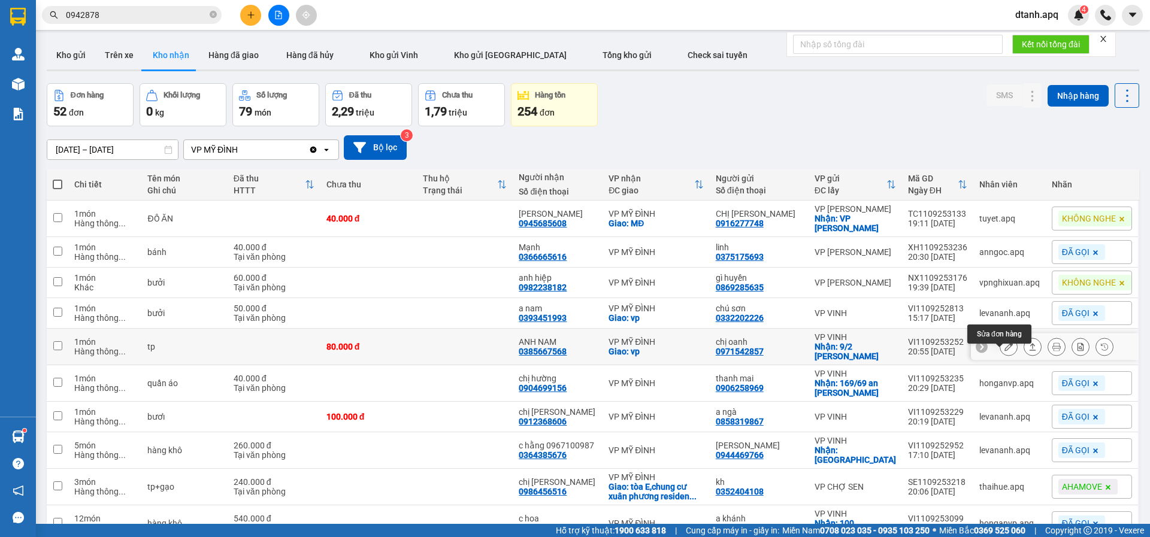
click at [1004, 343] on icon at bounding box center [1008, 347] width 8 height 8
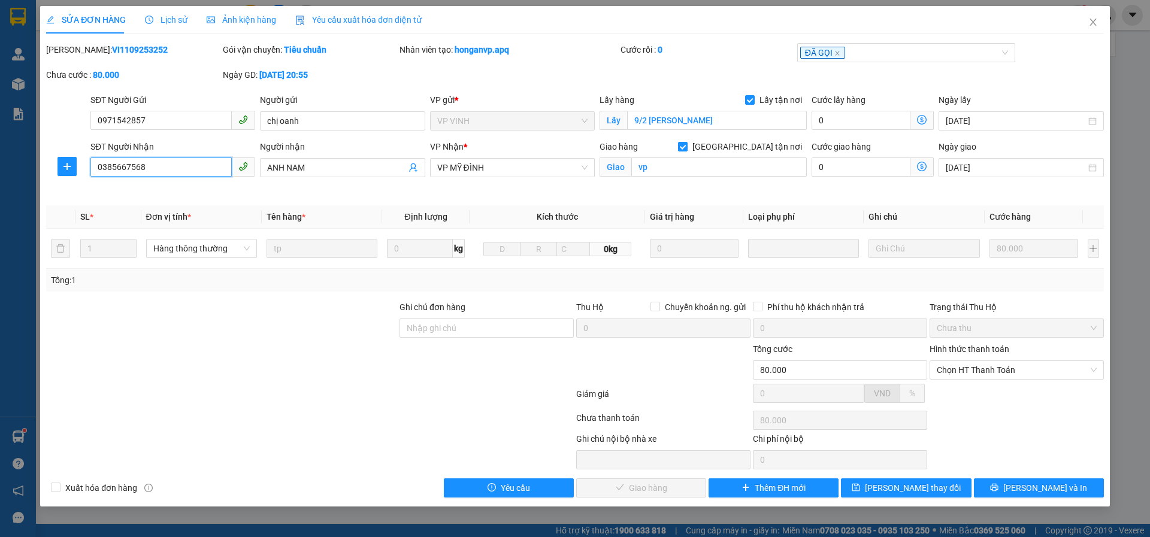
drag, startPoint x: 145, startPoint y: 168, endPoint x: 47, endPoint y: 171, distance: 98.2
click at [30, 172] on div "SỬA ĐƠN HÀNG Lịch sử Ảnh kiện hàng Yêu cầu xuất hóa đơn điện tử Total Paid Fee …" at bounding box center [575, 268] width 1150 height 537
click at [1010, 375] on span "Chọn HT Thanh Toán" at bounding box center [1017, 370] width 160 height 18
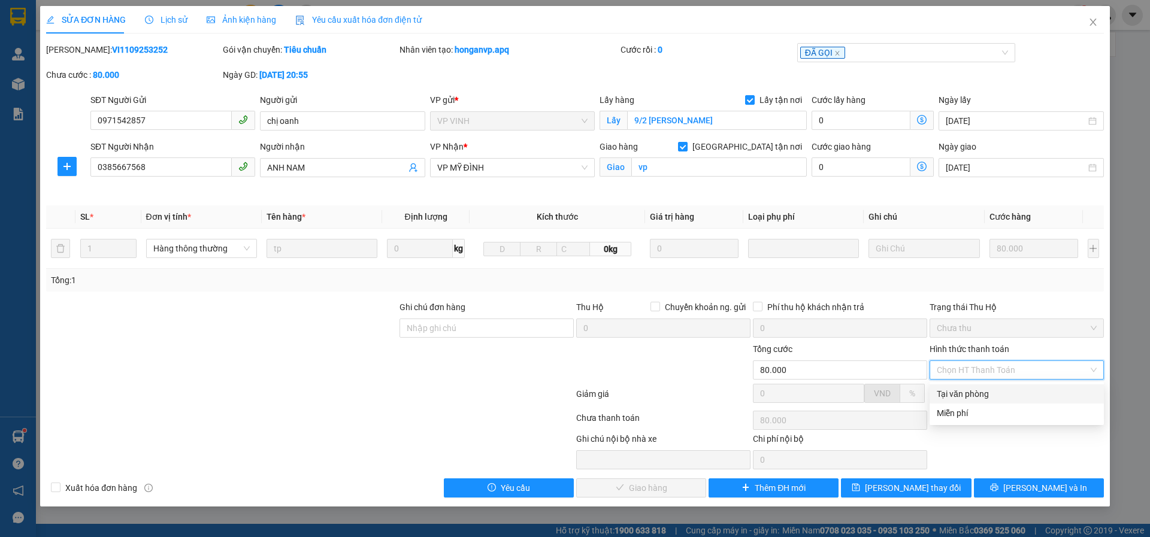
drag, startPoint x: 988, startPoint y: 397, endPoint x: 950, endPoint y: 406, distance: 38.8
click at [988, 399] on div "Tại văn phòng" at bounding box center [1017, 393] width 160 height 13
type input "0"
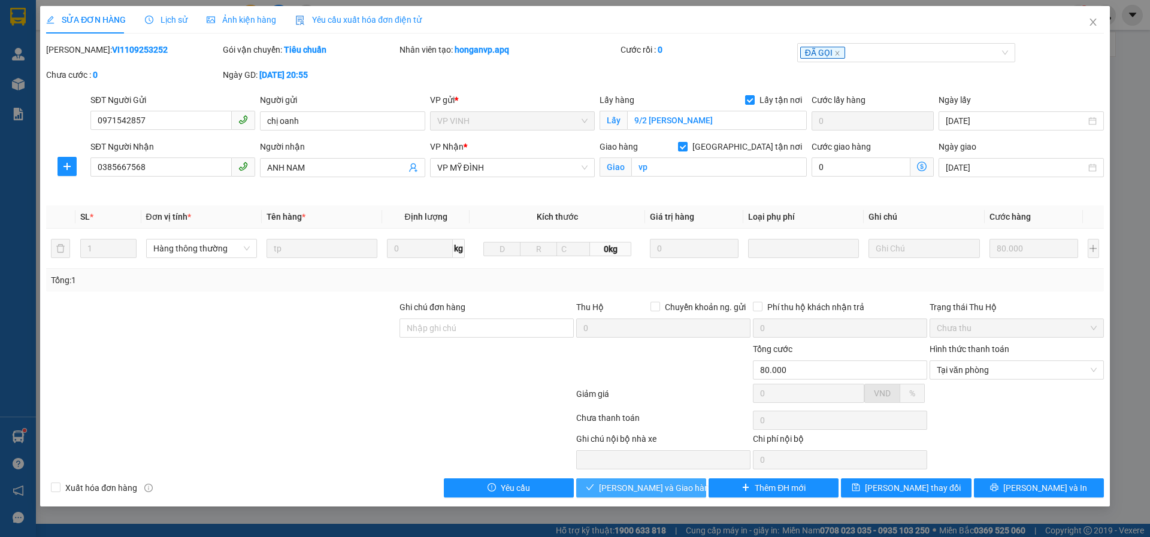
click at [644, 496] on button "[PERSON_NAME] và Giao hàng" at bounding box center [641, 487] width 130 height 19
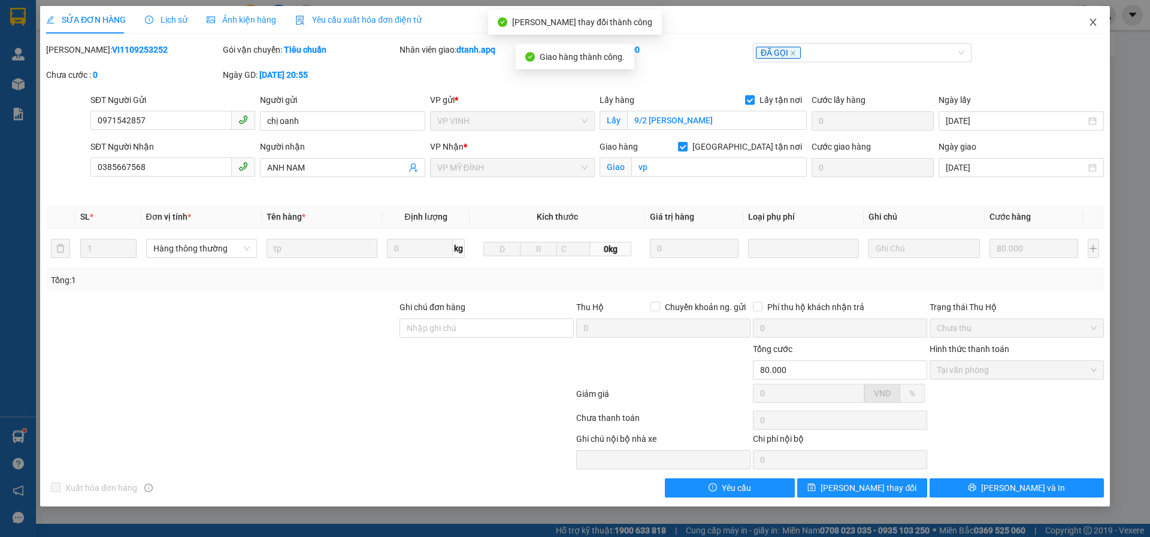
click at [1091, 21] on icon "close" at bounding box center [1092, 22] width 7 height 7
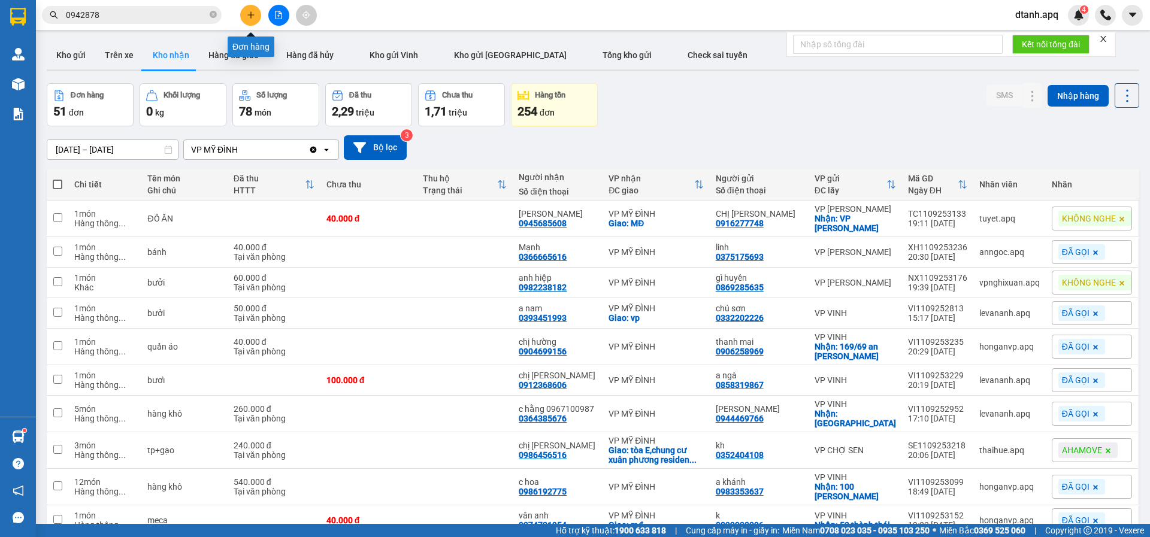
click at [252, 16] on icon "plus" at bounding box center [251, 15] width 8 height 8
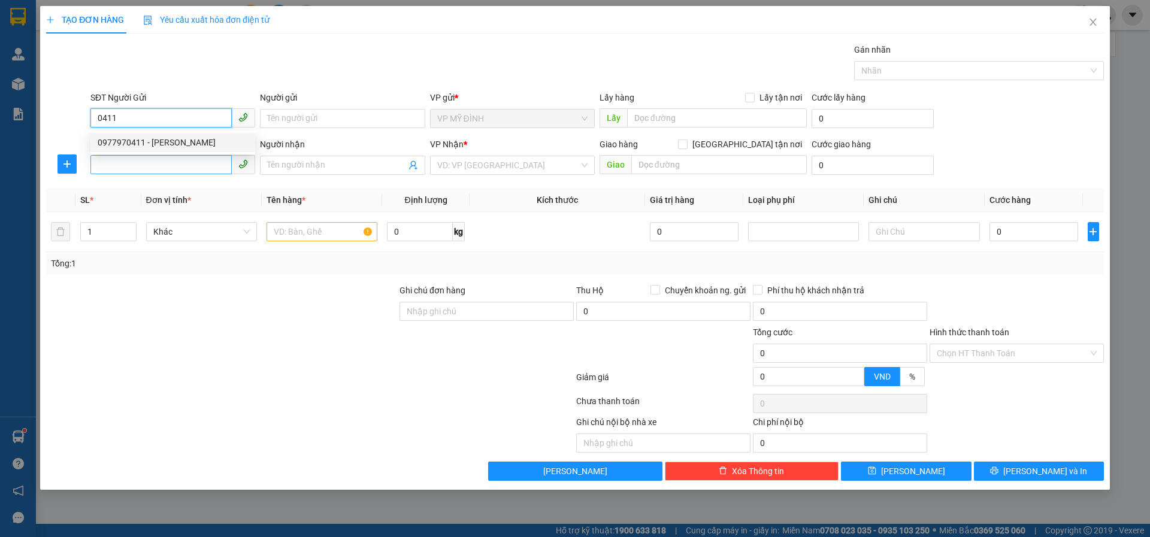
drag, startPoint x: 144, startPoint y: 142, endPoint x: 141, endPoint y: 168, distance: 25.9
click at [146, 149] on div "0977970411 - khắc thúy" at bounding box center [173, 142] width 150 height 13
type input "0977970411"
type input "khắc thúy"
type input "0977970411"
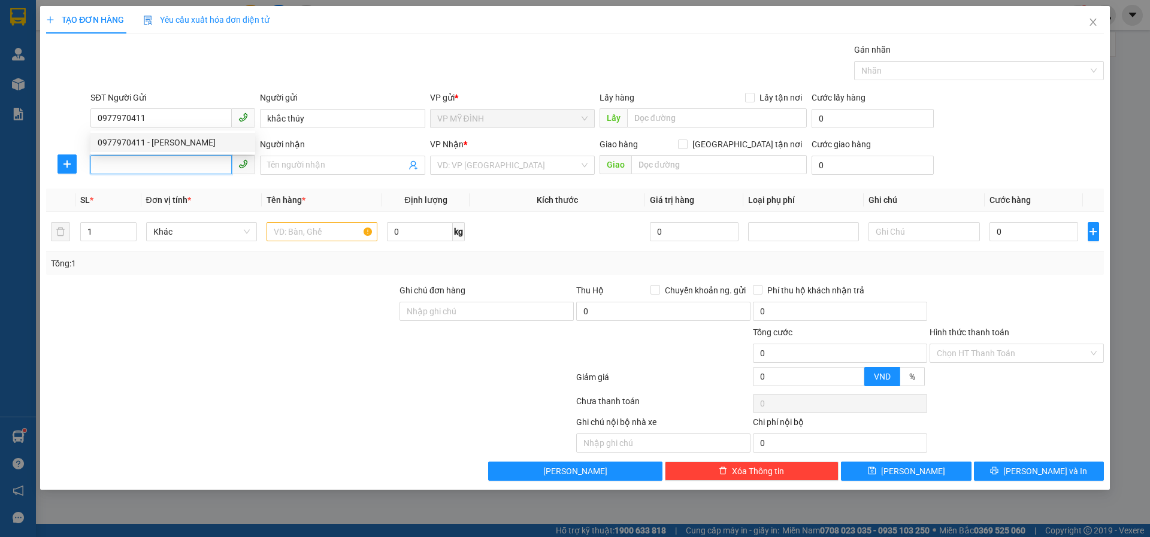
click at [141, 168] on input "SĐT Người Nhận" at bounding box center [160, 164] width 141 height 19
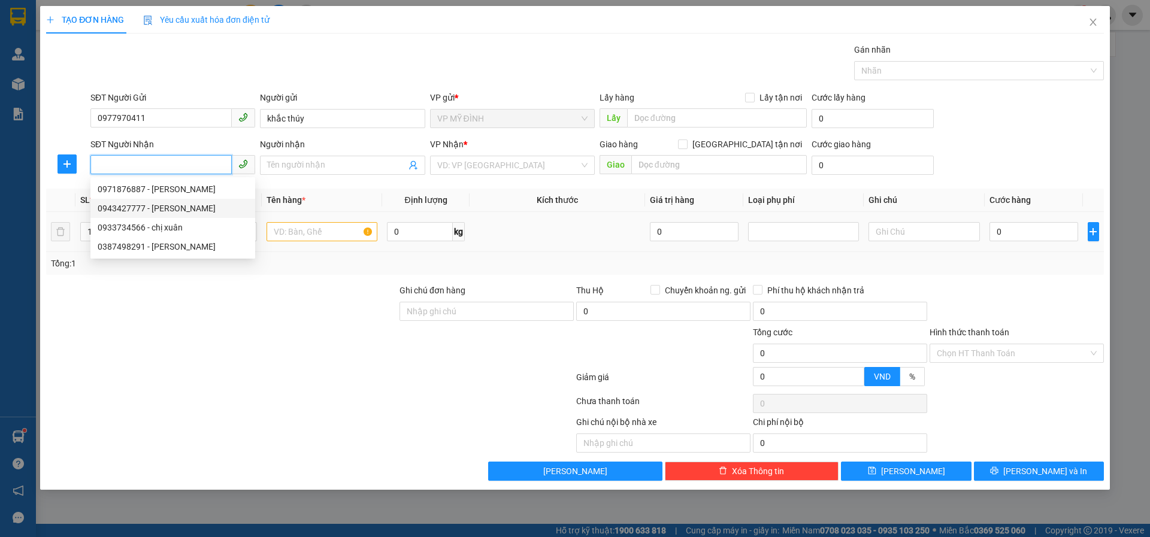
drag, startPoint x: 187, startPoint y: 211, endPoint x: 273, endPoint y: 216, distance: 86.4
click at [190, 210] on div "0943427777 - [PERSON_NAME]" at bounding box center [173, 208] width 150 height 13
type input "0943427777"
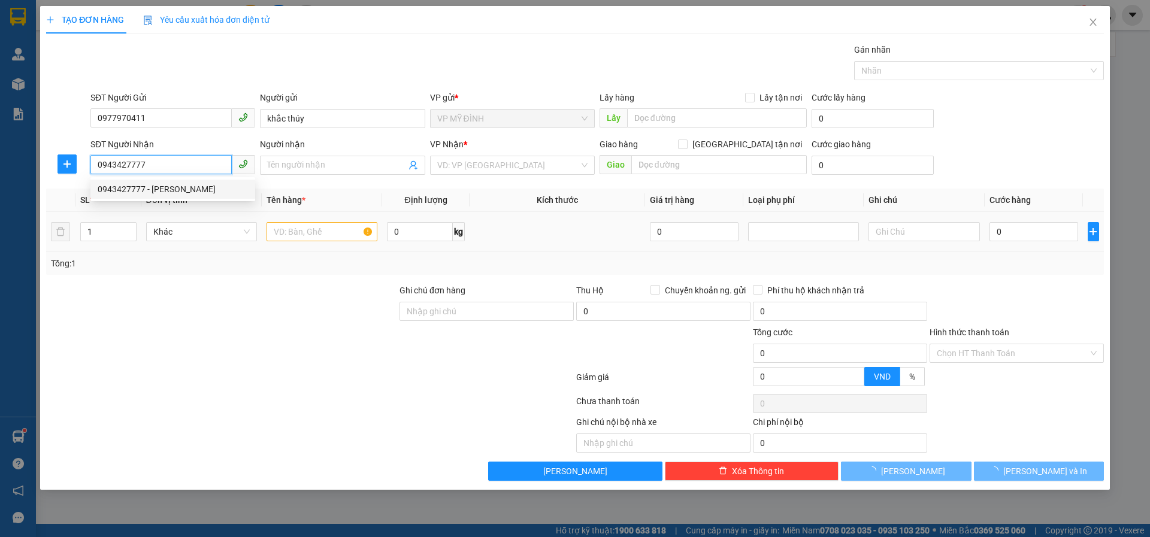
type input "thùy linh"
checkbox input "true"
type input "203 trần hưng đạo"
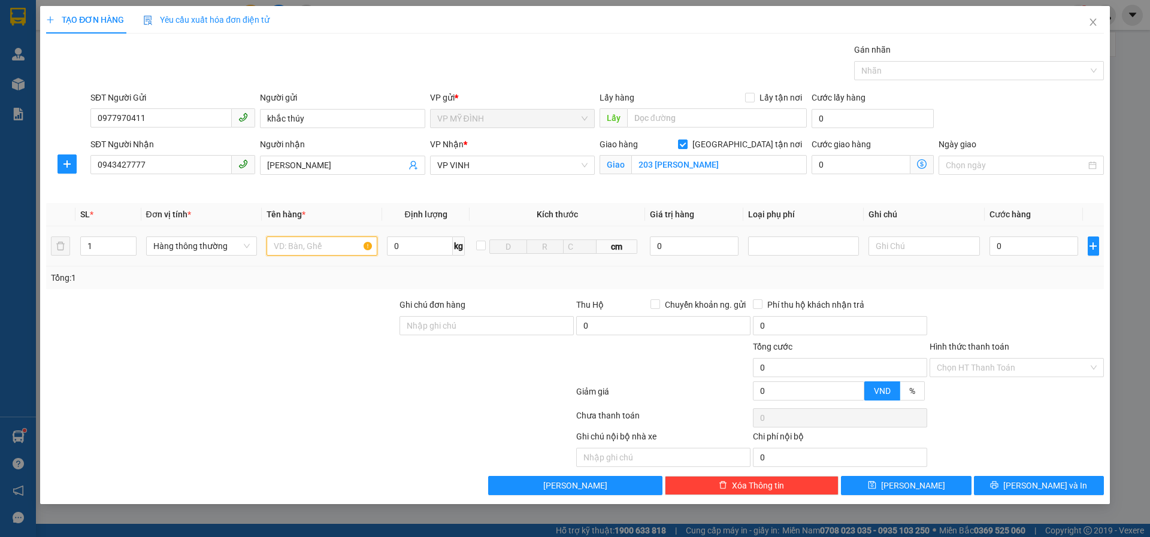
click at [292, 239] on input "text" at bounding box center [321, 246] width 111 height 19
type input "hoa"
click at [1009, 249] on input "0" at bounding box center [1033, 246] width 89 height 19
type input "1"
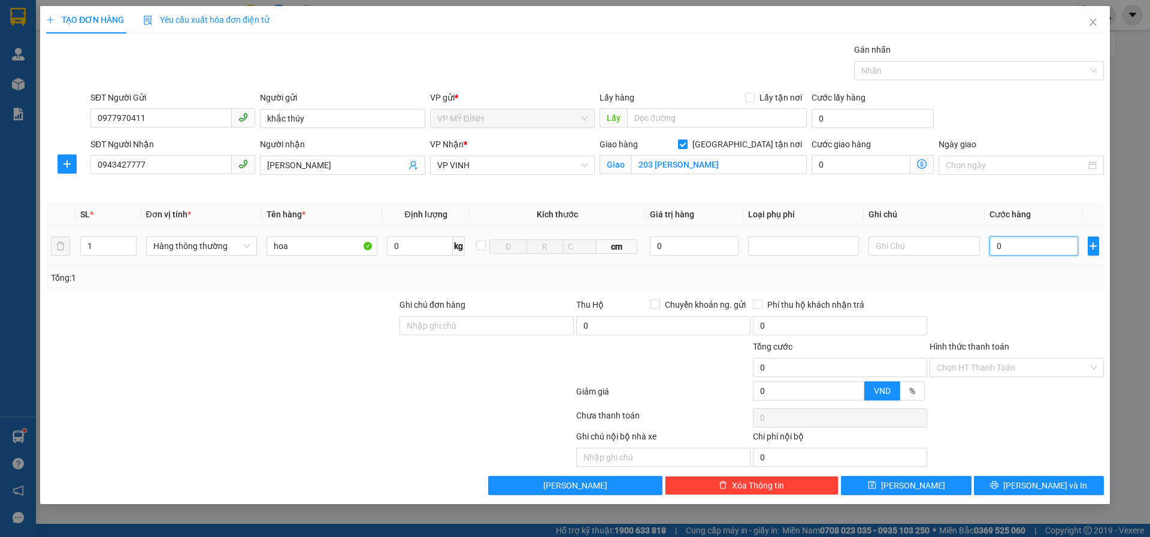
type input "1"
click at [1034, 489] on span "[PERSON_NAME] và In" at bounding box center [1045, 485] width 84 height 13
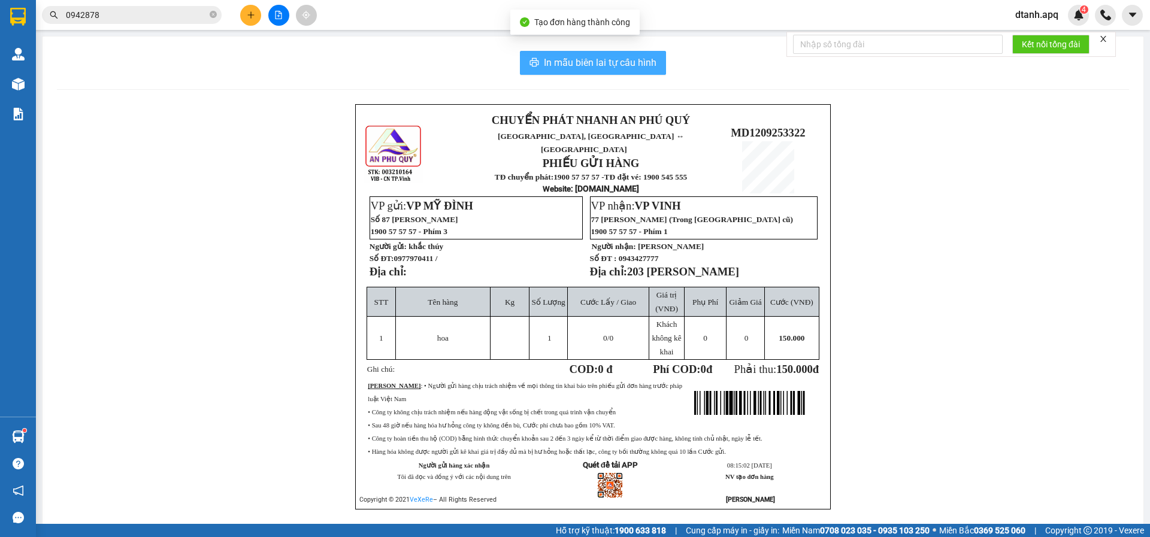
click at [535, 65] on button "In mẫu biên lai tự cấu hình" at bounding box center [593, 63] width 146 height 24
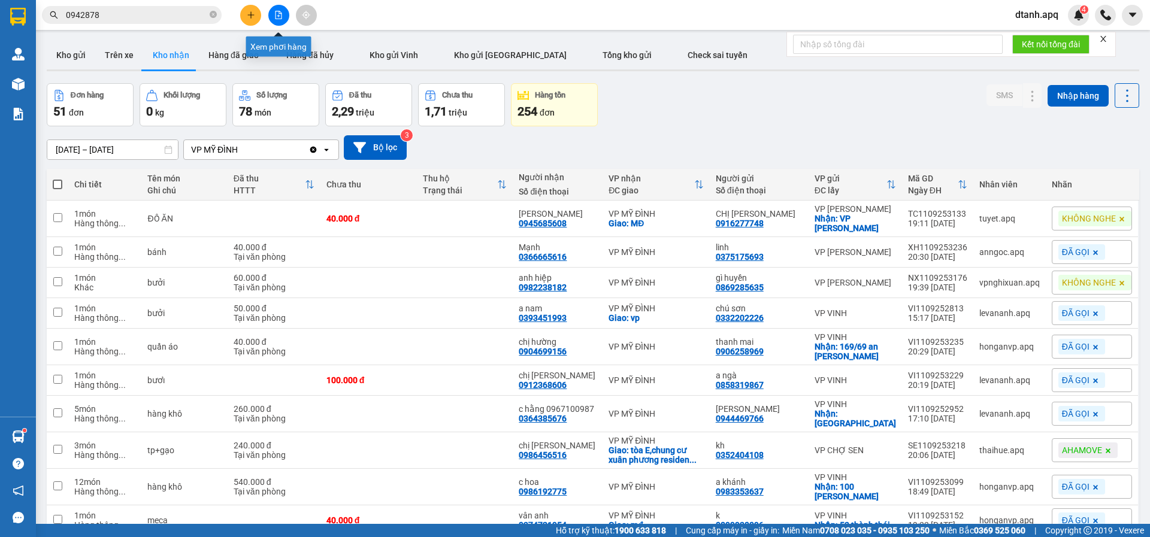
click at [259, 11] on button at bounding box center [250, 15] width 21 height 21
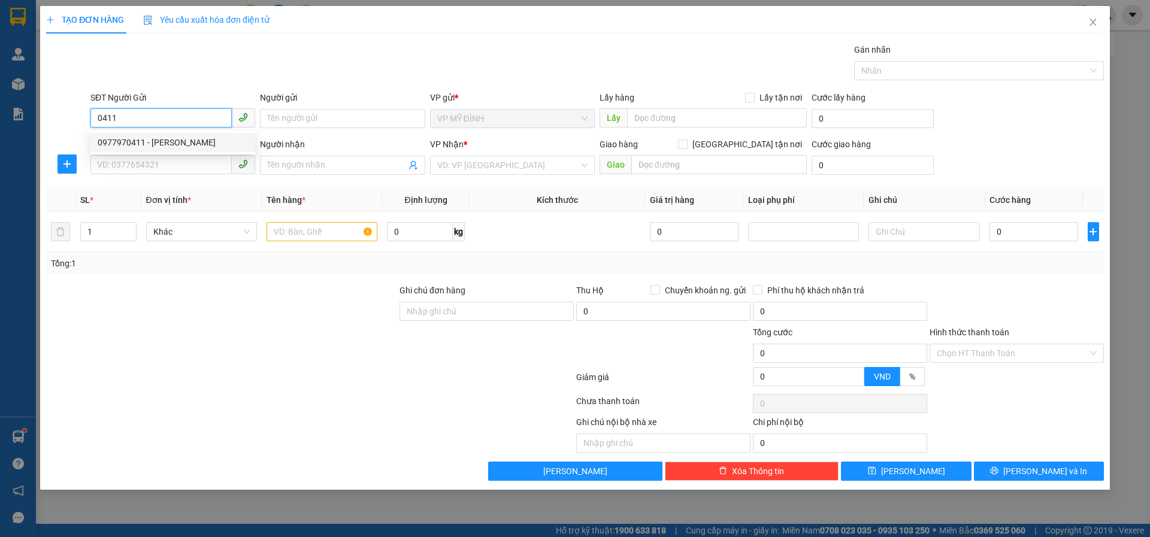
click at [132, 144] on div "0977970411 - khắc thúy" at bounding box center [173, 142] width 150 height 13
type input "0977970411"
type input "khắc thúy"
type input "0977970411"
drag, startPoint x: 127, startPoint y: 161, endPoint x: 123, endPoint y: 167, distance: 7.0
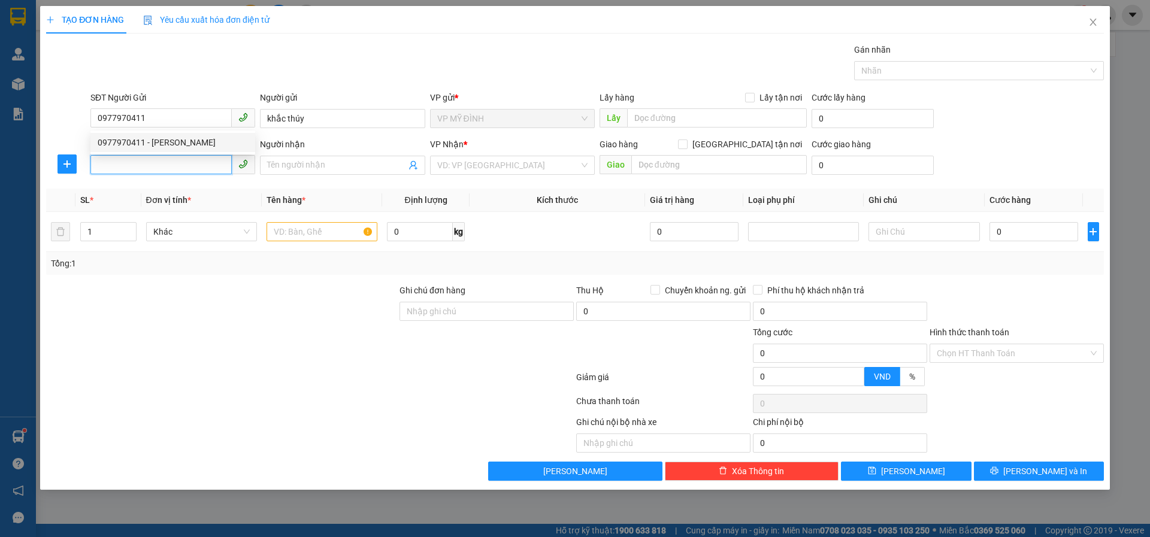
click at [123, 167] on input "SĐT Người Nhận" at bounding box center [160, 164] width 141 height 19
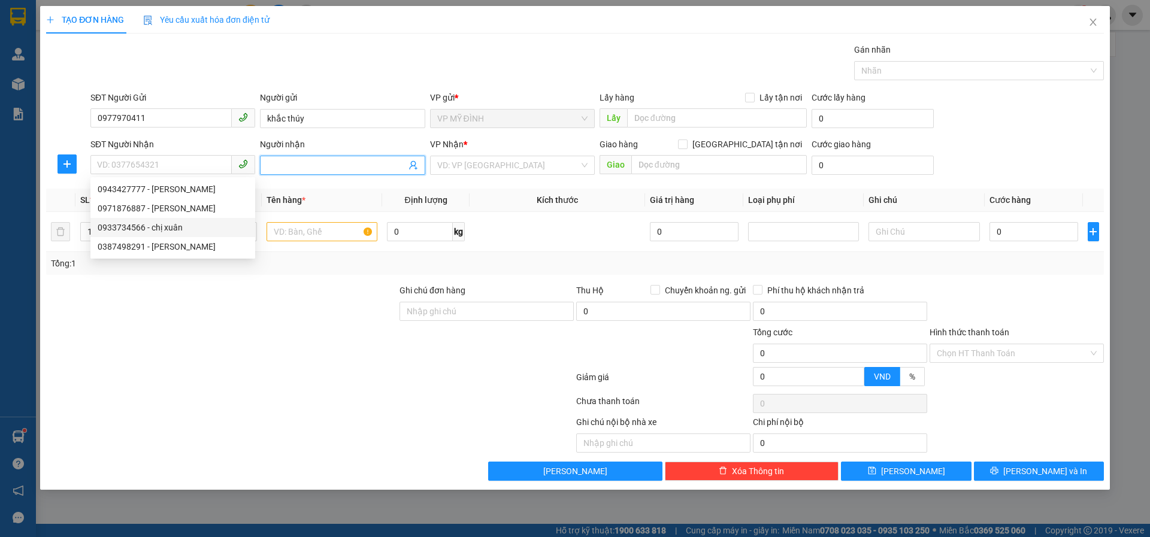
click at [413, 167] on icon "user-add" at bounding box center [413, 165] width 10 height 10
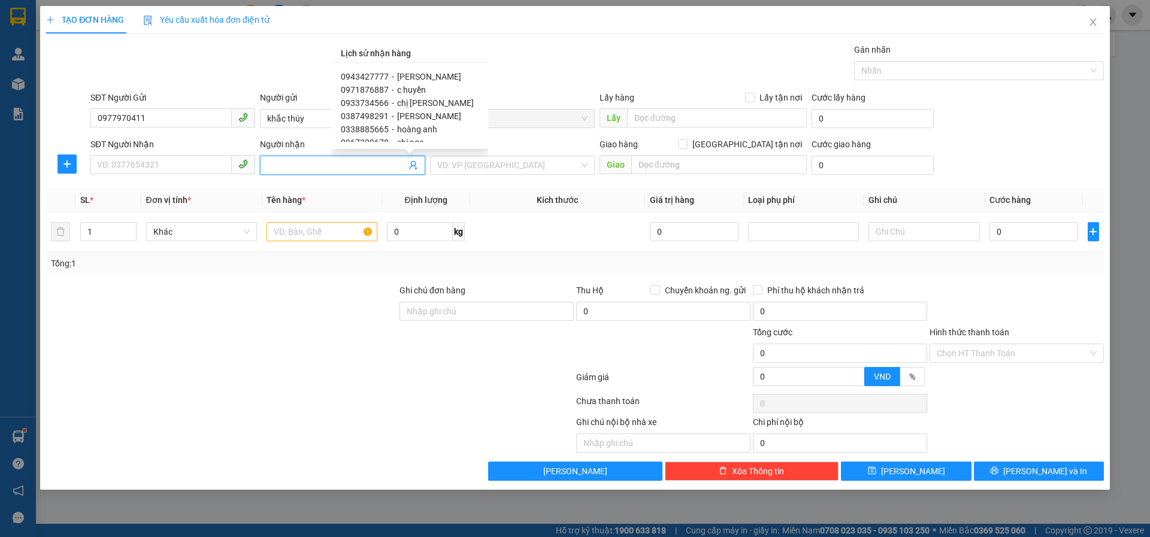
click at [408, 116] on span "hà phượng" at bounding box center [429, 116] width 64 height 10
type input "0387498291"
type input "hà phượng"
type input "bến xe bv"
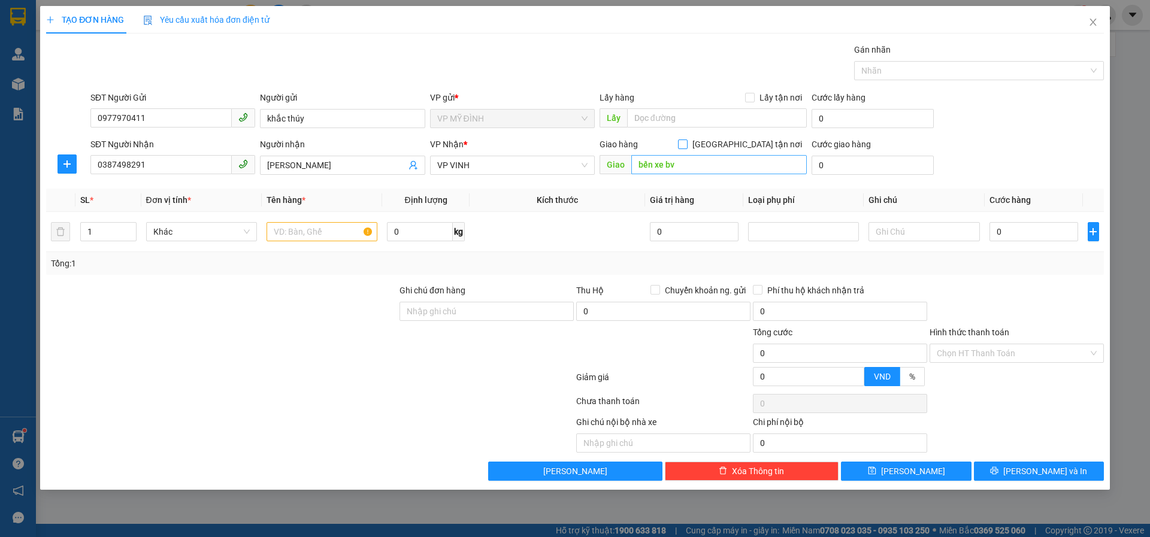
drag, startPoint x: 745, startPoint y: 145, endPoint x: 730, endPoint y: 158, distance: 19.9
click at [686, 145] on input "[GEOGRAPHIC_DATA] tận nơi" at bounding box center [682, 144] width 8 height 8
checkbox input "true"
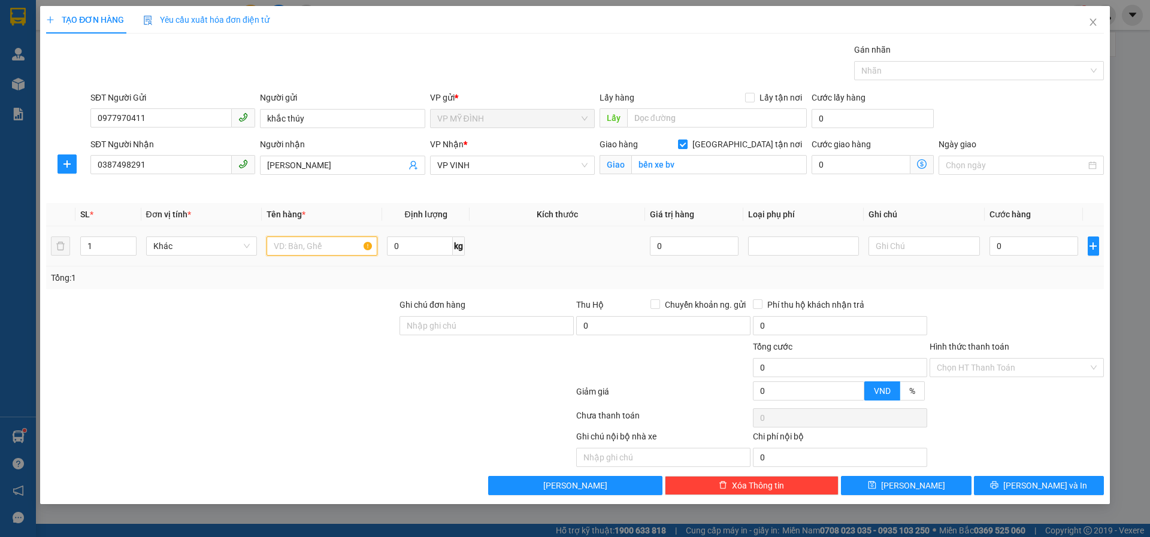
click at [309, 254] on input "text" at bounding box center [321, 246] width 111 height 19
type input "hoa"
click at [1016, 247] on input "0" at bounding box center [1033, 246] width 89 height 19
type input "1"
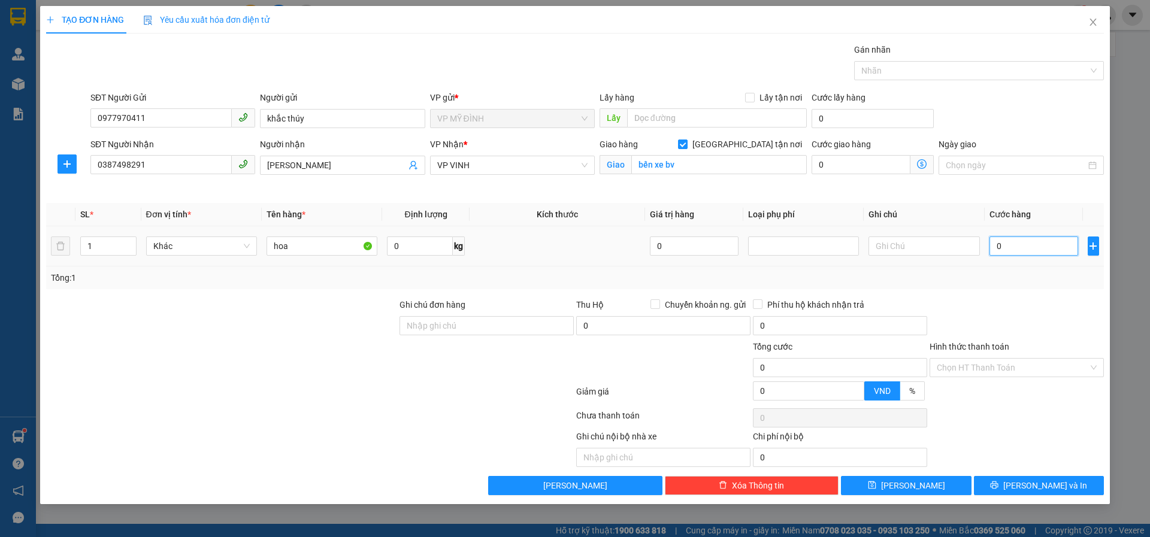
type input "1"
type input "10"
type input "100"
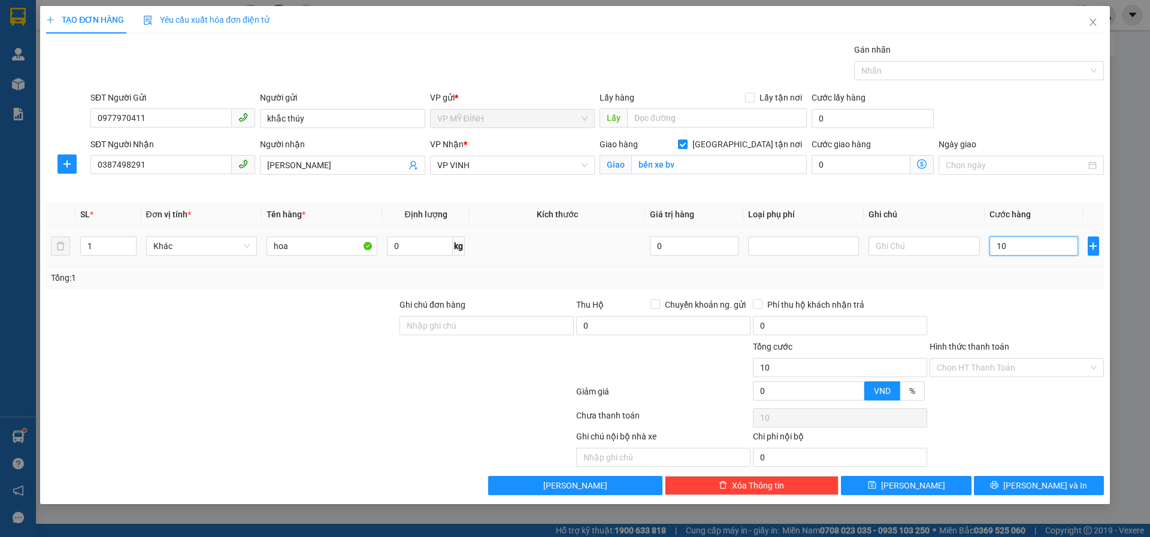
type input "100"
click at [1001, 490] on button "[PERSON_NAME] và In" at bounding box center [1039, 485] width 130 height 19
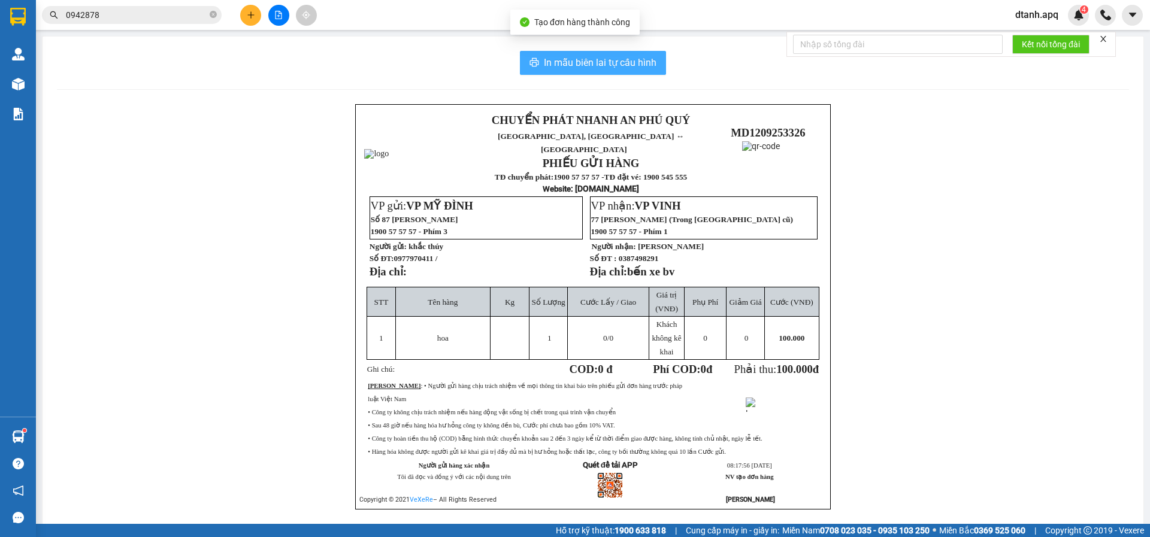
click at [578, 56] on button "In mẫu biên lai tự cấu hình" at bounding box center [593, 63] width 146 height 24
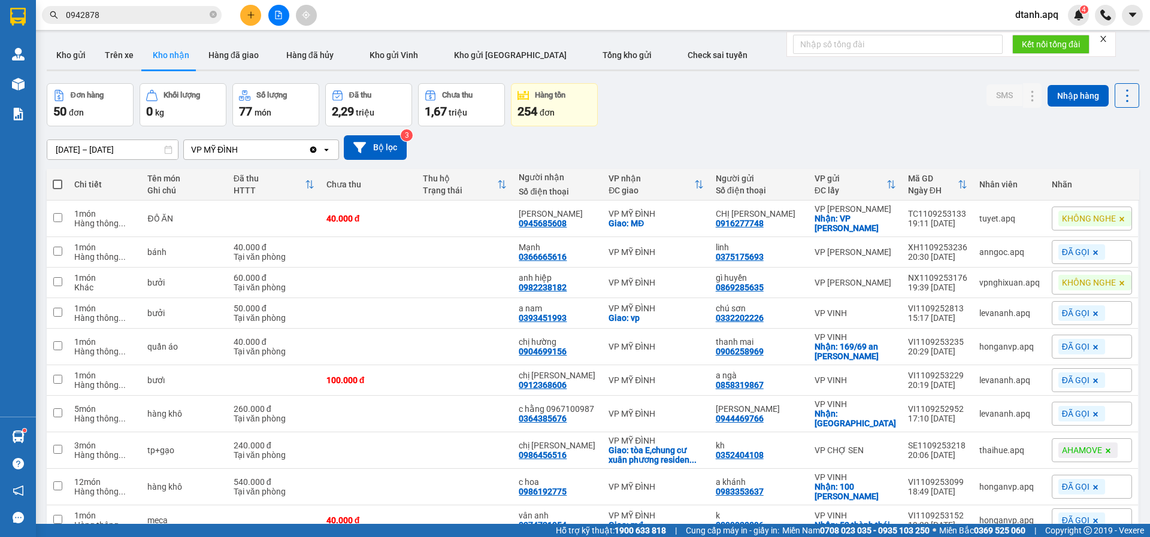
click at [513, 140] on div "12/09/2025 – 12/09/2025 Press the down arrow key to interact with the calendar …" at bounding box center [593, 147] width 1092 height 25
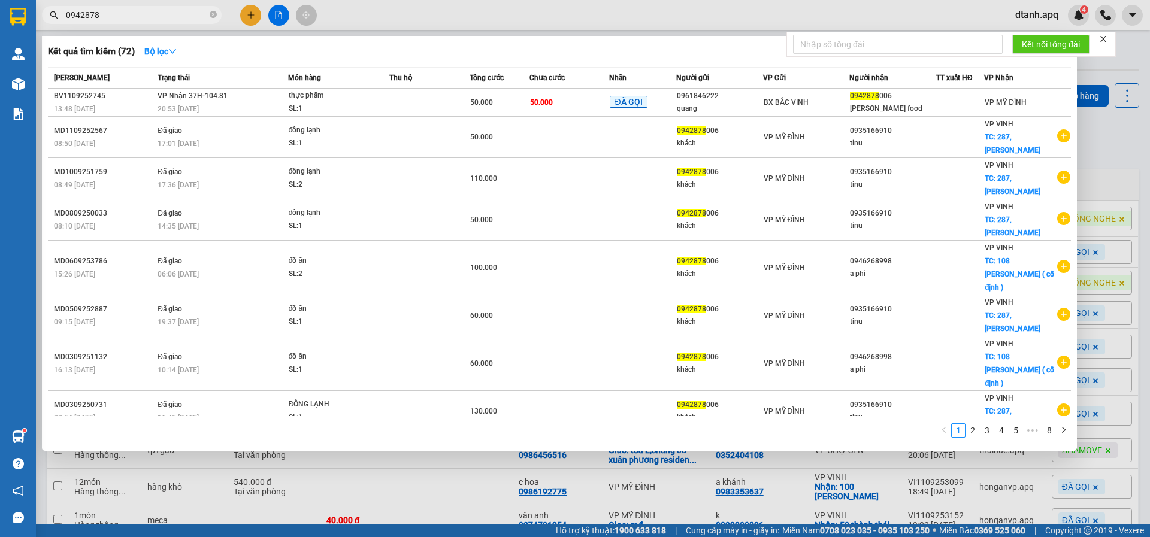
drag, startPoint x: 124, startPoint y: 16, endPoint x: 95, endPoint y: 17, distance: 29.3
click at [20, 17] on section "Kết quả tìm kiếm ( 72 ) Bộ lọc Mã ĐH Trạng thái Món hàng Thu hộ Tổng cước Chưa …" at bounding box center [575, 268] width 1150 height 537
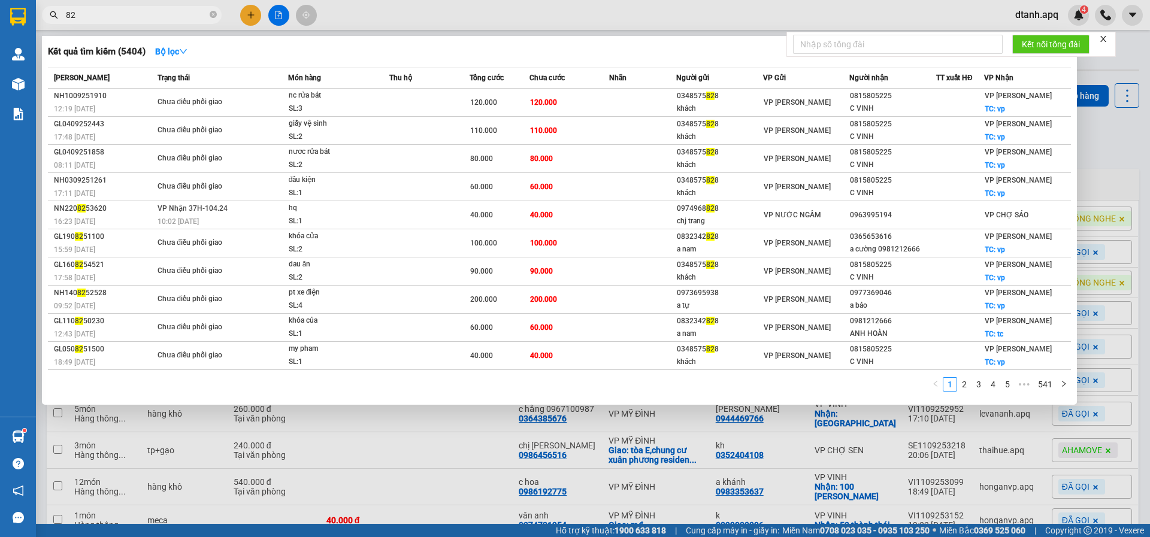
type input "8"
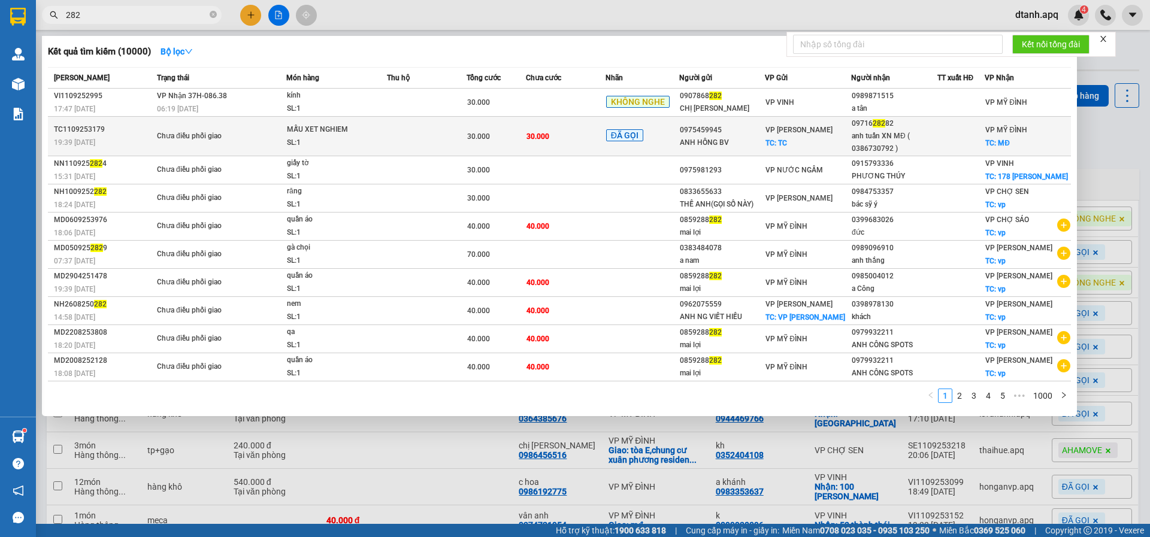
type input "282"
click at [453, 143] on td at bounding box center [427, 137] width 80 height 40
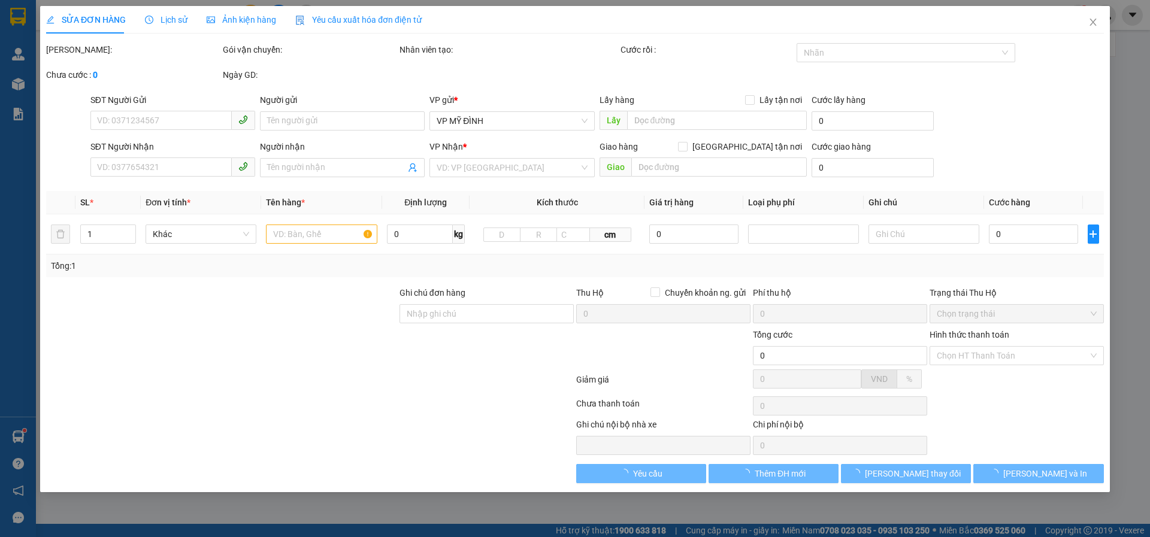
type input "0975459945"
type input "ANH HỒNG BV"
checkbox input "true"
type input "TC"
type input "0971628282"
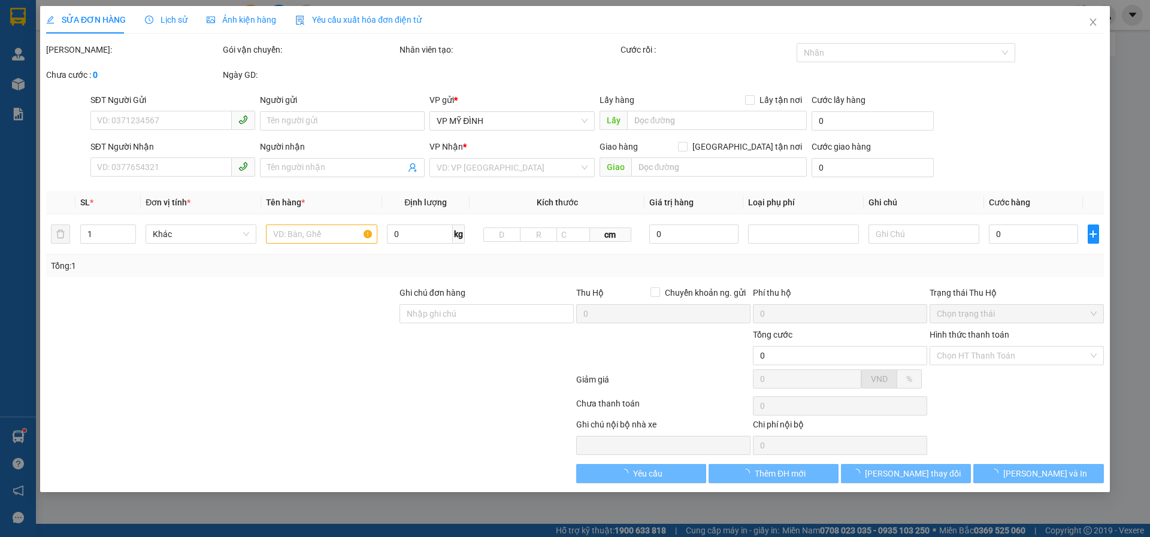
type input "anh tuấn XN MĐ ( 0386730792 )"
checkbox input "true"
type input "MĐ"
type input "30.000"
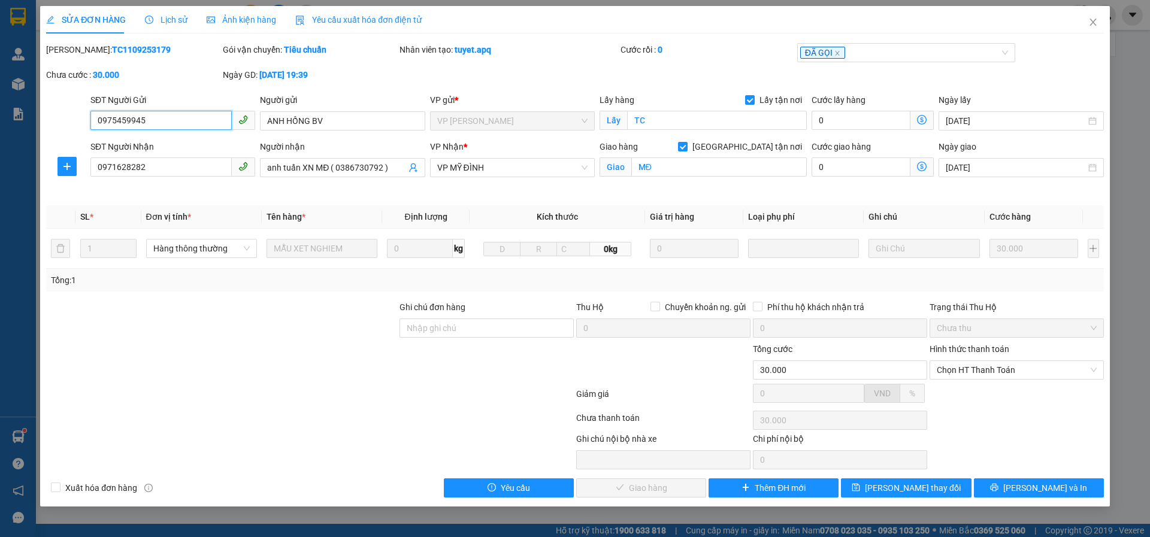
drag, startPoint x: 981, startPoint y: 366, endPoint x: 980, endPoint y: 383, distance: 17.4
click at [981, 369] on span "Chọn HT Thanh Toán" at bounding box center [1017, 370] width 160 height 18
drag, startPoint x: 980, startPoint y: 383, endPoint x: 945, endPoint y: 400, distance: 38.6
click at [974, 394] on div "Tại văn phòng" at bounding box center [1017, 393] width 160 height 13
type input "0"
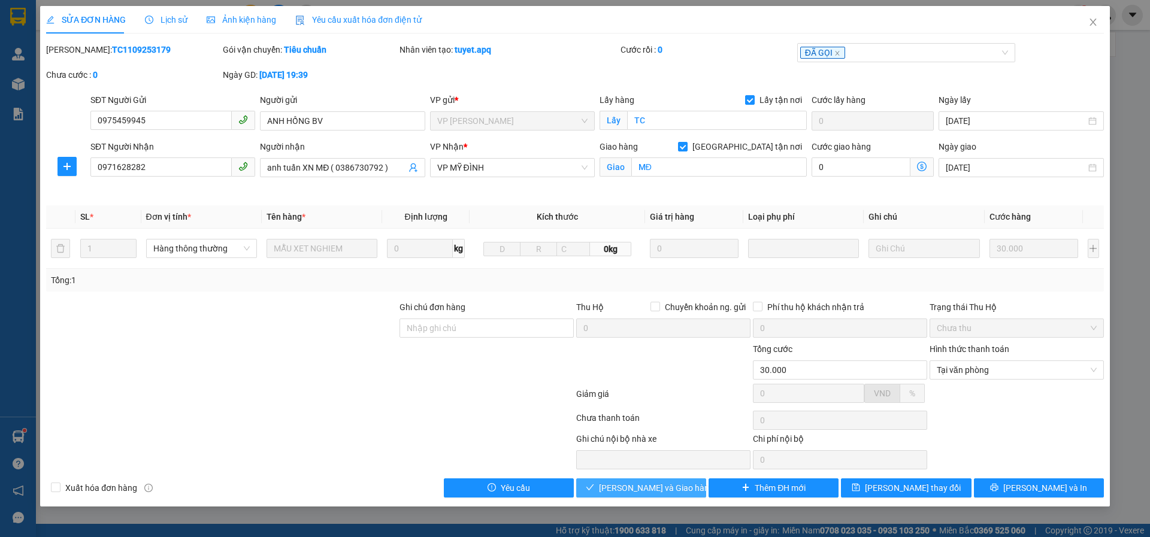
click at [632, 484] on span "[PERSON_NAME] và Giao hàng" at bounding box center [656, 487] width 115 height 13
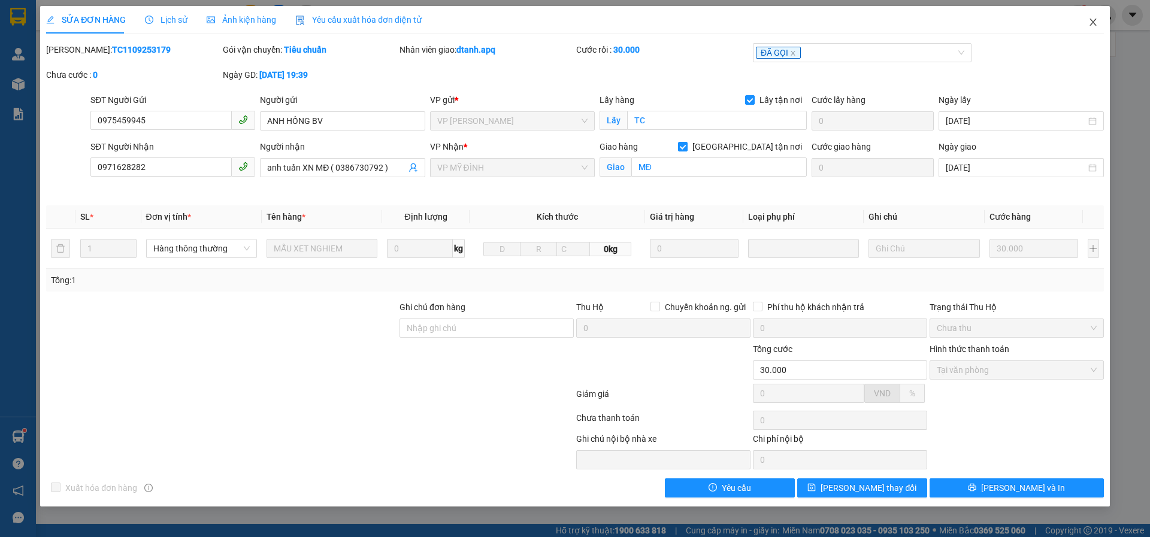
click at [1093, 22] on icon "close" at bounding box center [1093, 22] width 10 height 10
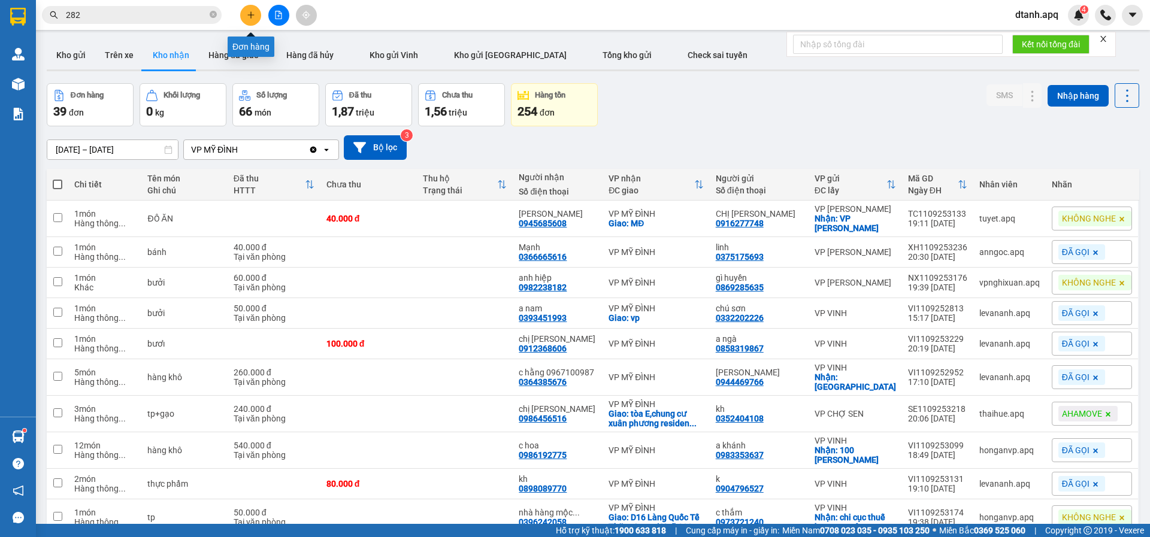
click at [254, 17] on icon "plus" at bounding box center [251, 15] width 8 height 8
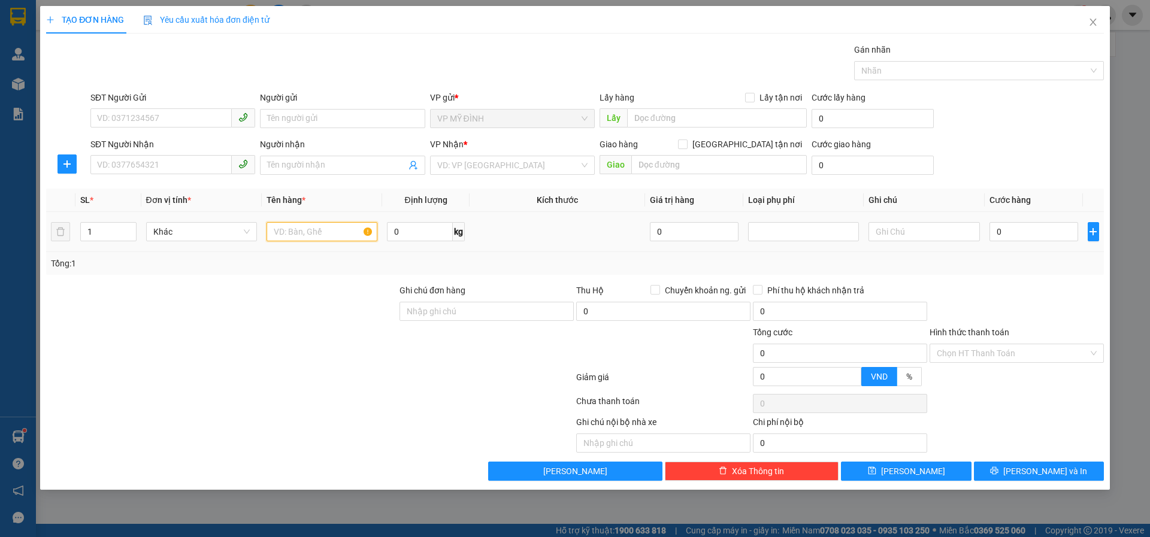
click at [283, 233] on input "text" at bounding box center [321, 231] width 111 height 19
type input "thực phẩm"
click at [129, 119] on input "SĐT Người Gửi" at bounding box center [160, 117] width 141 height 19
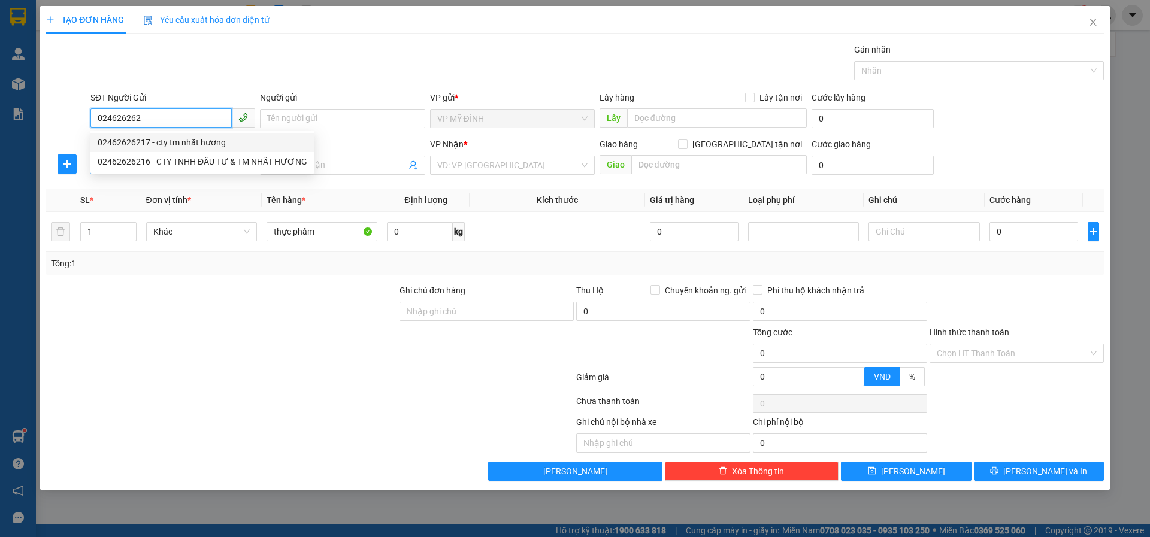
drag, startPoint x: 165, startPoint y: 135, endPoint x: 157, endPoint y: 167, distance: 33.4
click at [165, 137] on div "02462626217 - cty tm nhất hương" at bounding box center [202, 142] width 224 height 19
type input "02462626217"
type input "cty tm nhất hương"
type input "02462626217"
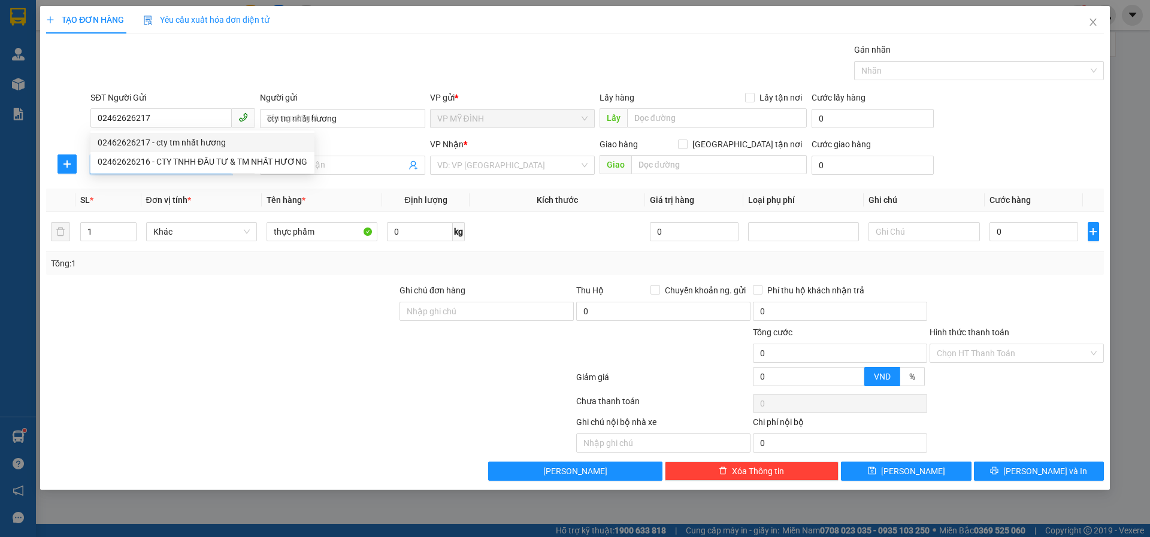
click at [154, 166] on input "SĐT Người Nhận" at bounding box center [160, 164] width 141 height 19
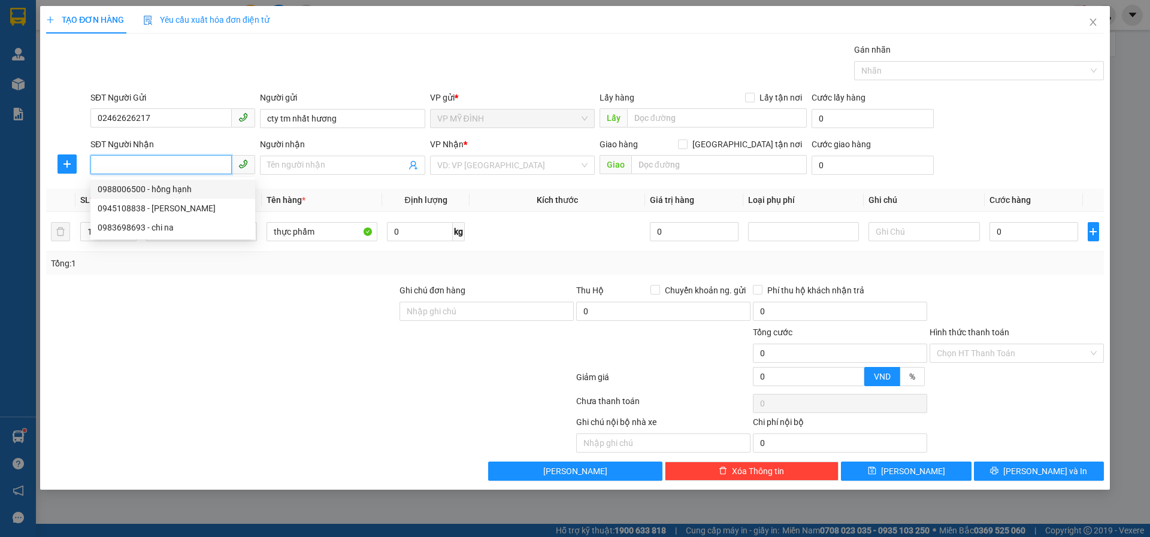
click at [189, 190] on div "0988006500 - hồng hạnh" at bounding box center [173, 189] width 150 height 13
type input "0988006500"
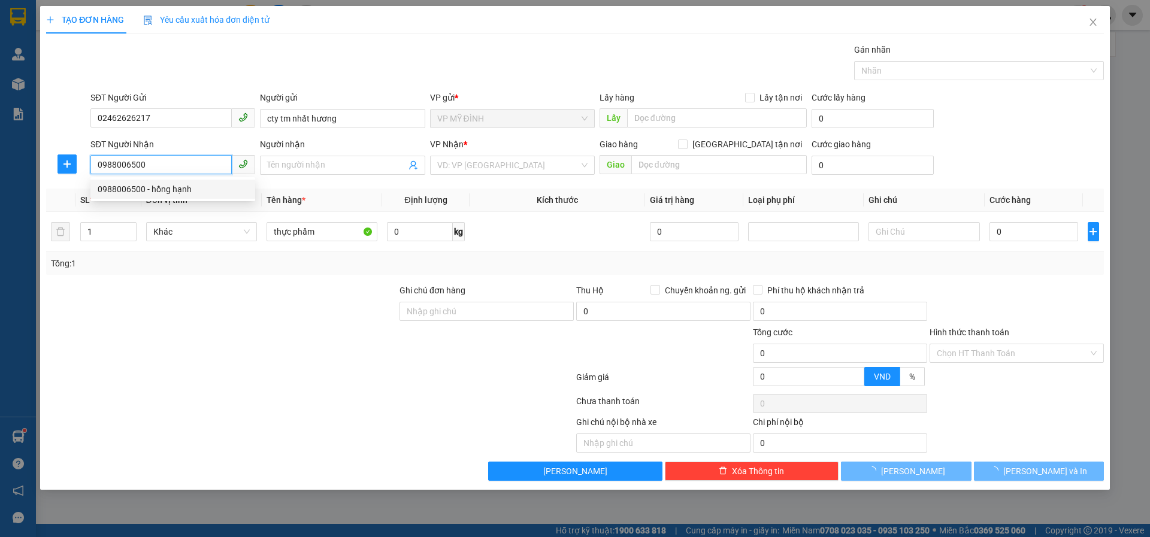
type input "hồng hạnh"
checkbox input "true"
type input "91 nguyễn sinh sắc"
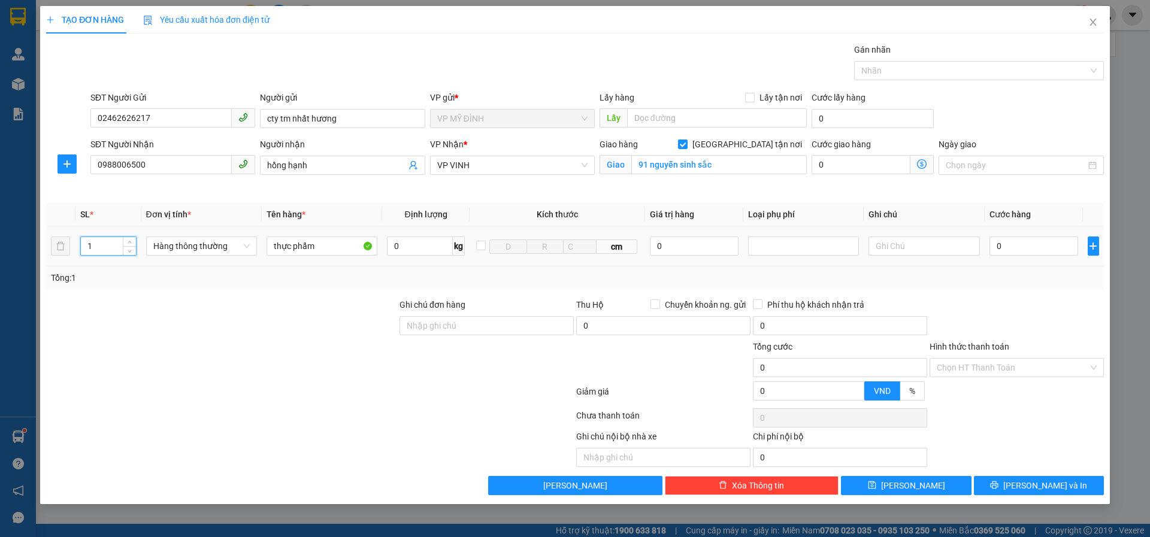
drag, startPoint x: 99, startPoint y: 249, endPoint x: 122, endPoint y: 255, distance: 23.7
click at [89, 252] on input "1" at bounding box center [108, 246] width 55 height 18
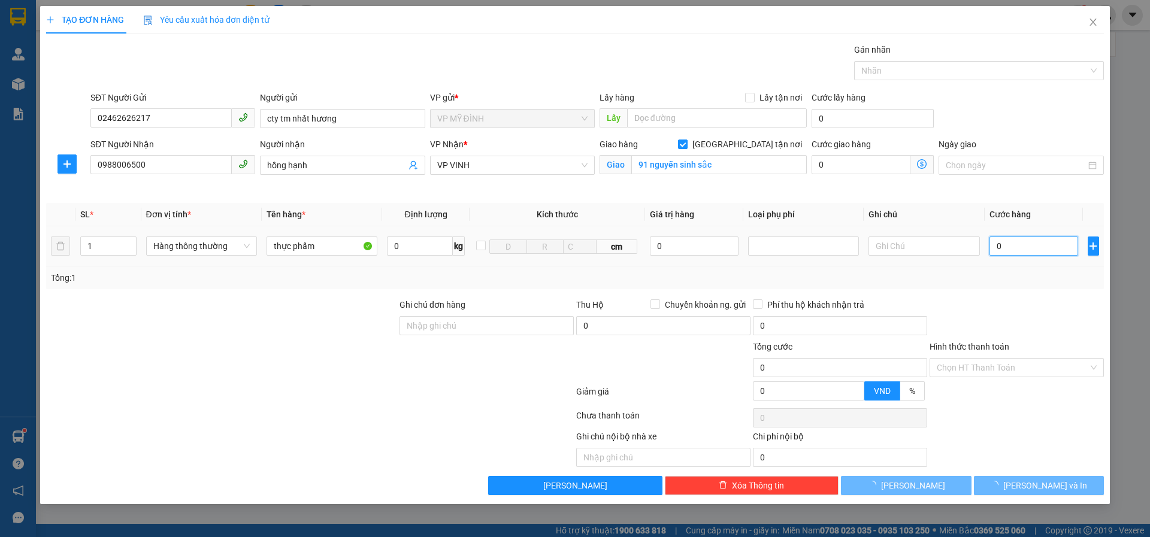
click at [1029, 248] on input "0" at bounding box center [1033, 246] width 89 height 19
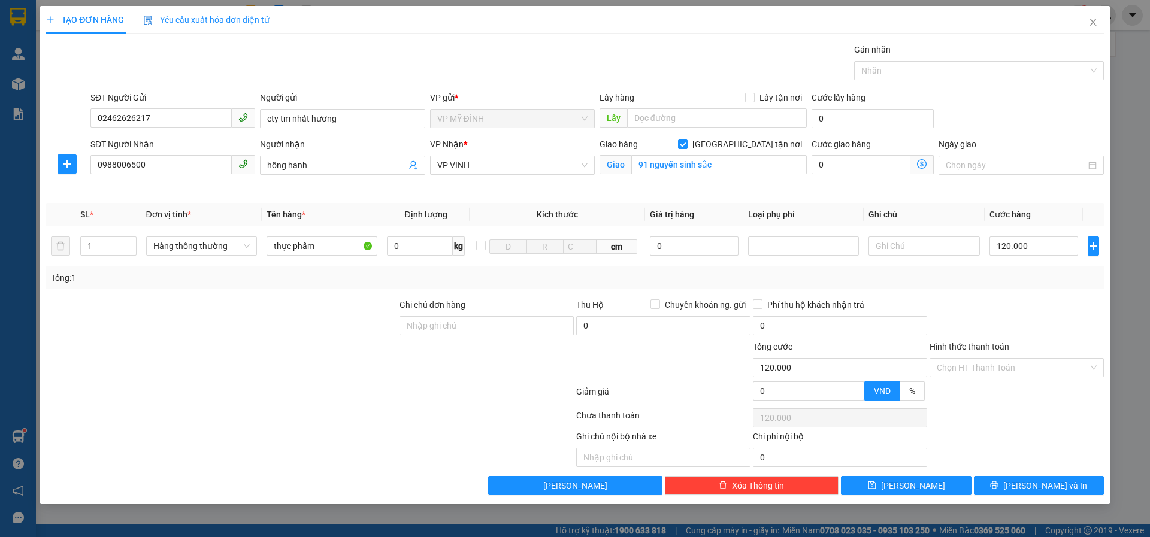
drag, startPoint x: 1031, startPoint y: 304, endPoint x: 1038, endPoint y: 484, distance: 180.4
click at [1031, 305] on div at bounding box center [1016, 319] width 177 height 42
drag, startPoint x: 1022, startPoint y: 484, endPoint x: 1066, endPoint y: 508, distance: 50.6
click at [998, 485] on icon "printer" at bounding box center [994, 485] width 8 height 8
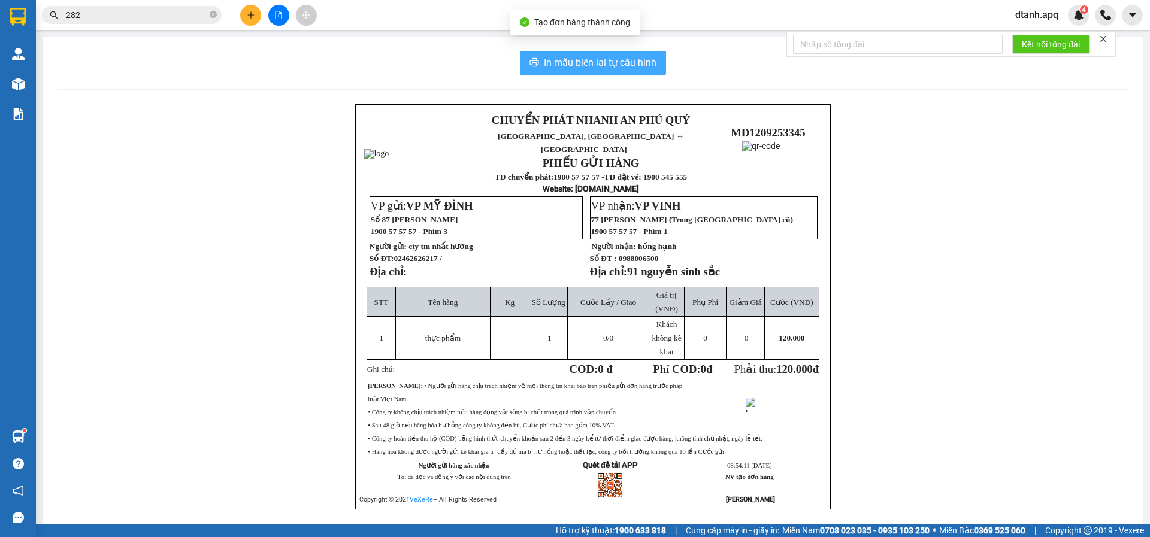
click at [553, 74] on button "In mẫu biên lai tự cấu hình" at bounding box center [593, 63] width 146 height 24
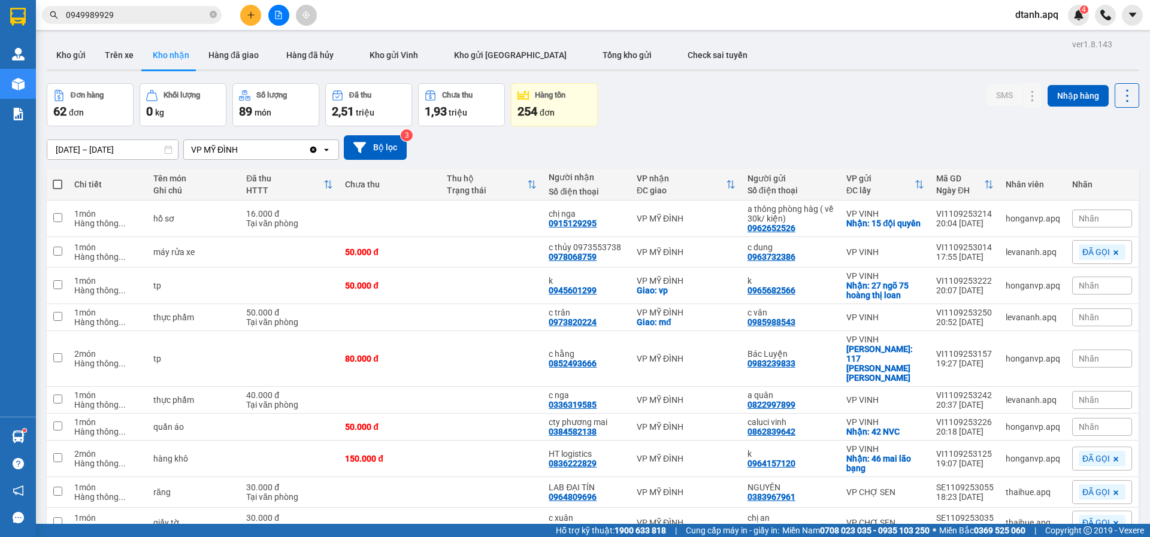
click at [1086, 216] on span "Nhãn" at bounding box center [1088, 219] width 20 height 10
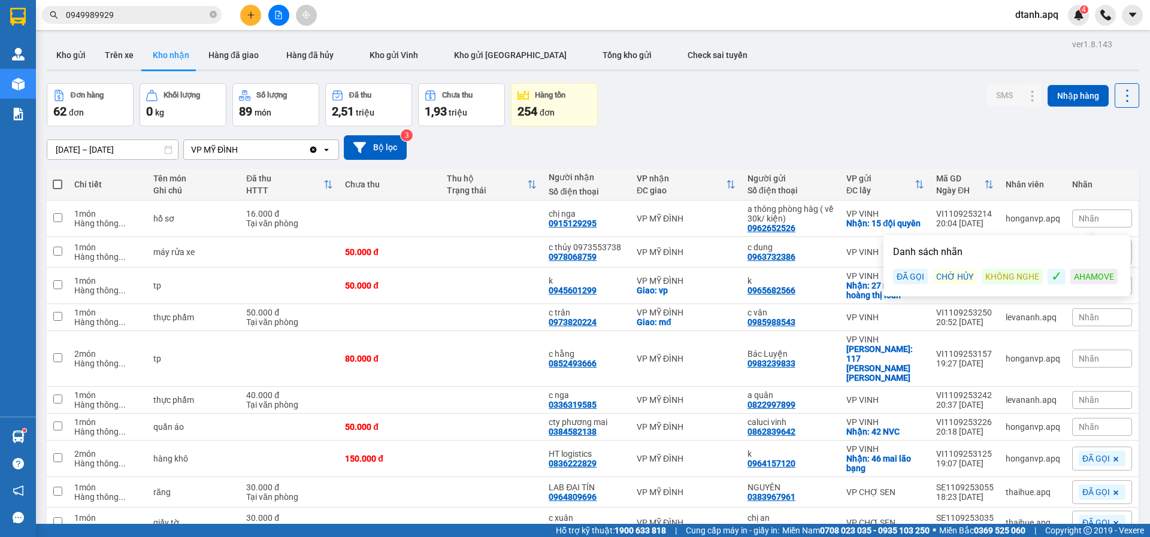
drag, startPoint x: 1011, startPoint y: 283, endPoint x: 969, endPoint y: 232, distance: 65.9
click at [1011, 280] on div "KHÔNG NGHE" at bounding box center [1011, 277] width 61 height 16
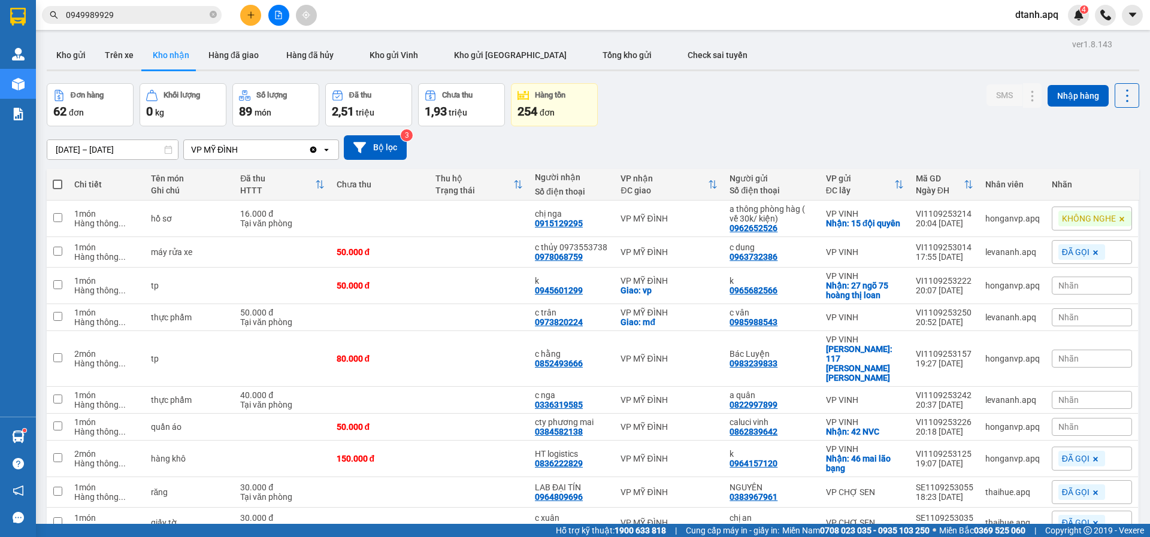
click at [812, 115] on div "Đơn hàng 62 đơn Khối lượng 0 kg Số lượng 89 món Đã thu 2,51 triệu Chưa thu 1,93…" at bounding box center [593, 104] width 1092 height 43
drag, startPoint x: 1065, startPoint y: 322, endPoint x: 1052, endPoint y: 326, distance: 13.3
click at [1064, 322] on span "Nhãn" at bounding box center [1068, 318] width 20 height 10
drag, startPoint x: 909, startPoint y: 373, endPoint x: 902, endPoint y: 357, distance: 17.1
click at [908, 373] on div "ĐÃ GỌI" at bounding box center [910, 376] width 35 height 16
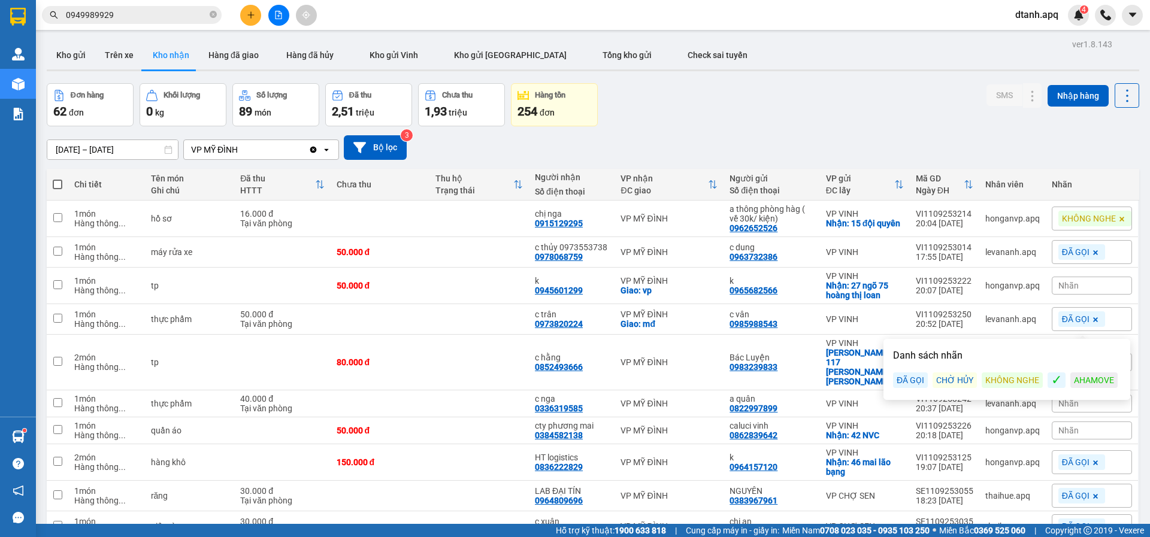
click at [765, 110] on div "Đơn hàng 62 đơn Khối lượng 0 kg Số lượng 89 món Đã thu 2,51 triệu Chưa thu 1,93…" at bounding box center [593, 104] width 1092 height 43
drag, startPoint x: 1068, startPoint y: 282, endPoint x: 1051, endPoint y: 296, distance: 22.2
click at [1067, 282] on span "Nhãn" at bounding box center [1068, 286] width 20 height 10
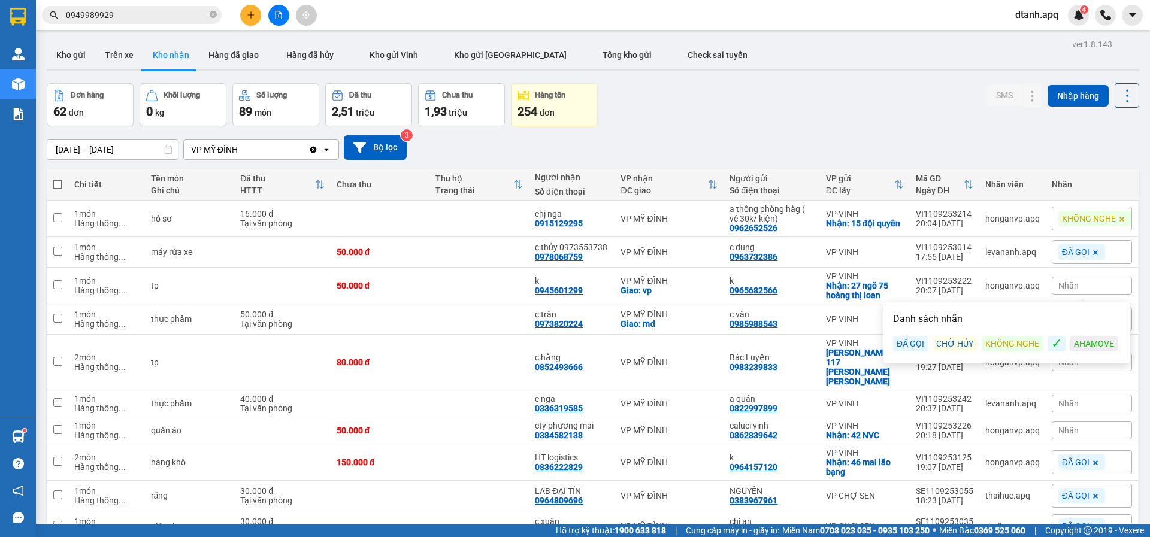
click at [908, 344] on div "ĐÃ GỌI" at bounding box center [910, 344] width 35 height 16
click at [856, 104] on div "Đơn hàng 62 đơn Khối lượng 0 kg Số lượng 89 món Đã thu 2,51 triệu Chưa thu 1,93…" at bounding box center [593, 104] width 1092 height 43
drag, startPoint x: 1083, startPoint y: 389, endPoint x: 1074, endPoint y: 393, distance: 9.9
click at [1081, 395] on div "Nhãn" at bounding box center [1092, 404] width 80 height 18
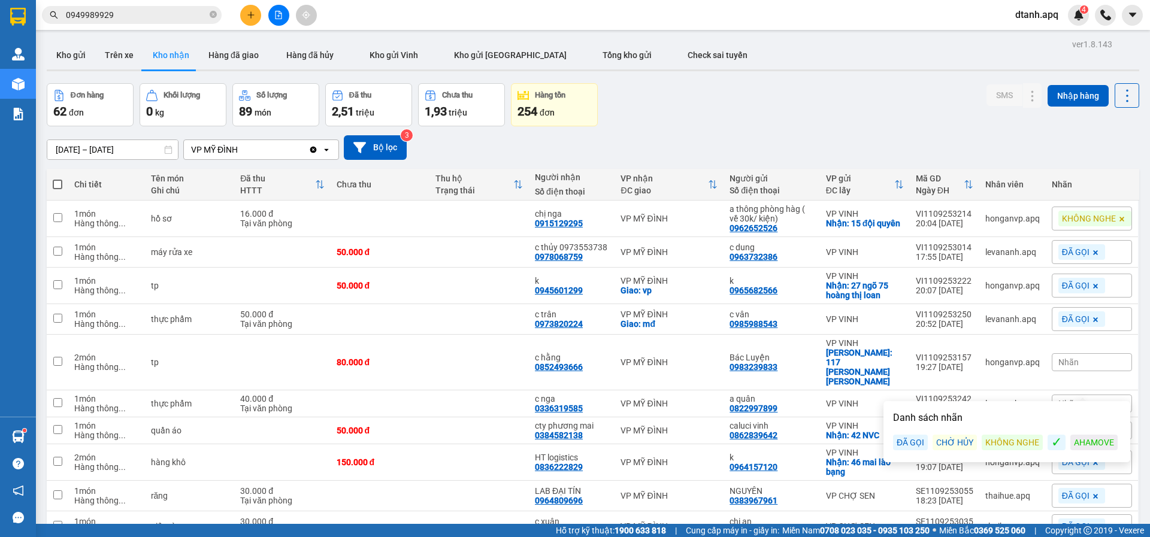
drag, startPoint x: 910, startPoint y: 439, endPoint x: 926, endPoint y: 433, distance: 16.7
click at [913, 437] on div "ĐÃ GỌI" at bounding box center [910, 443] width 35 height 16
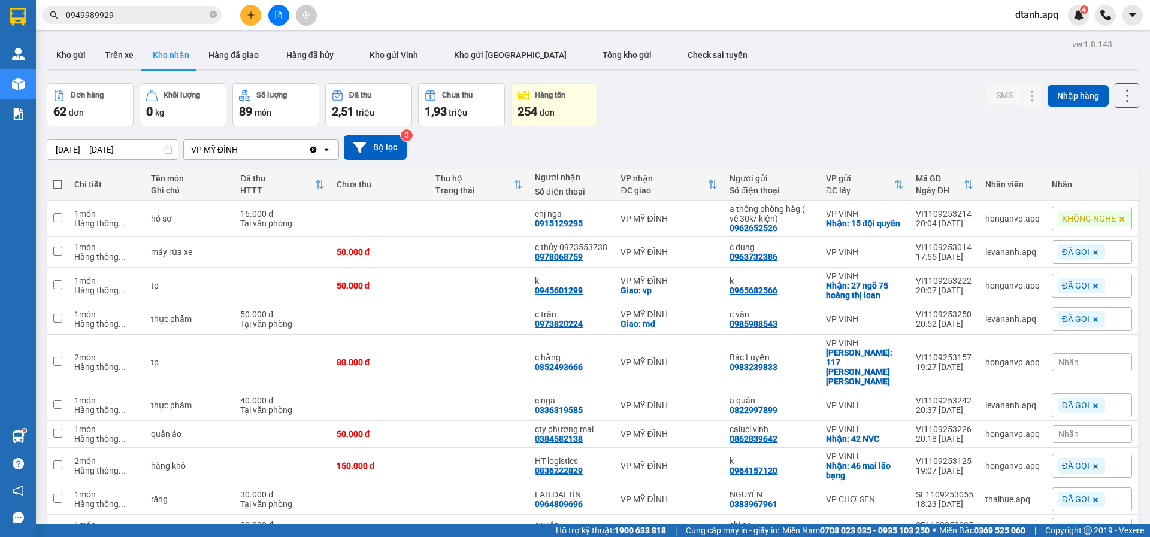
click at [1084, 353] on div "Nhãn" at bounding box center [1092, 362] width 80 height 18
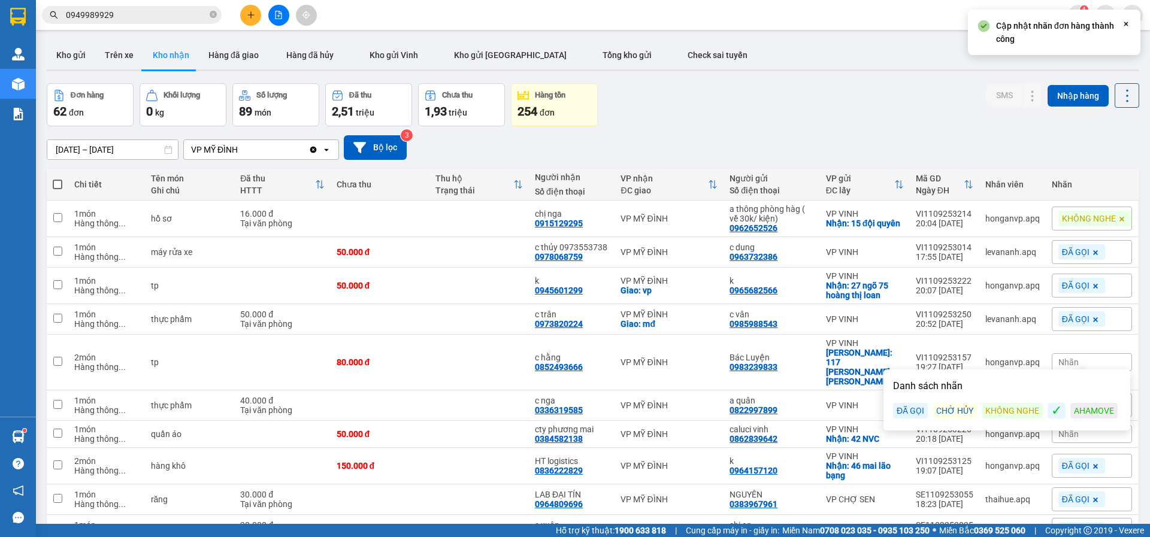
click at [1025, 411] on div "KHÔNG NGHE" at bounding box center [1011, 411] width 61 height 16
click at [804, 119] on div "Đơn hàng 62 đơn Khối lượng 0 kg Số lượng 89 món Đã thu 2,51 triệu Chưa thu 1,93…" at bounding box center [593, 104] width 1092 height 43
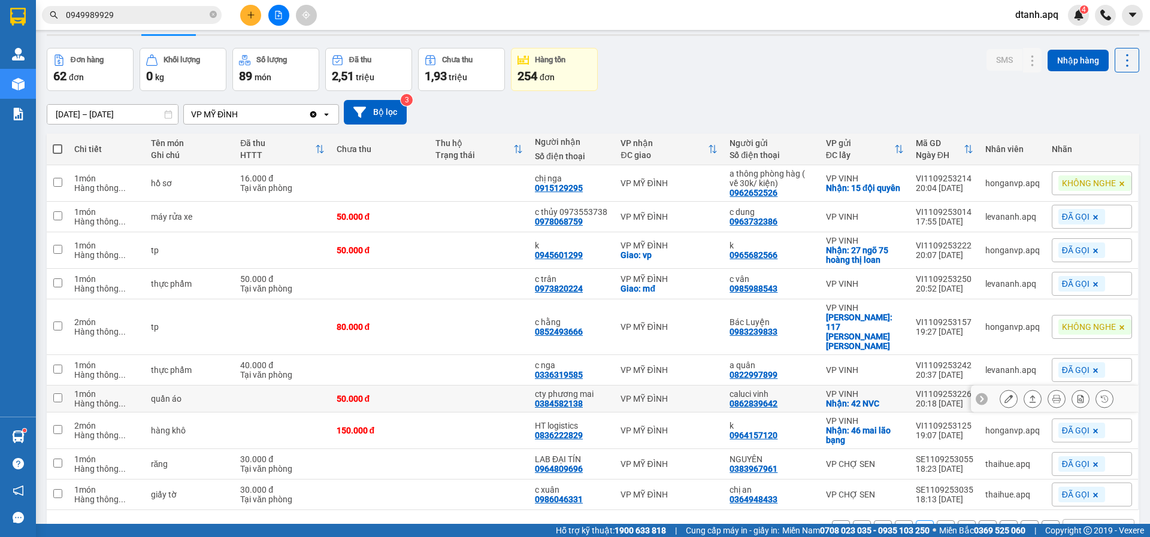
scroll to position [55, 0]
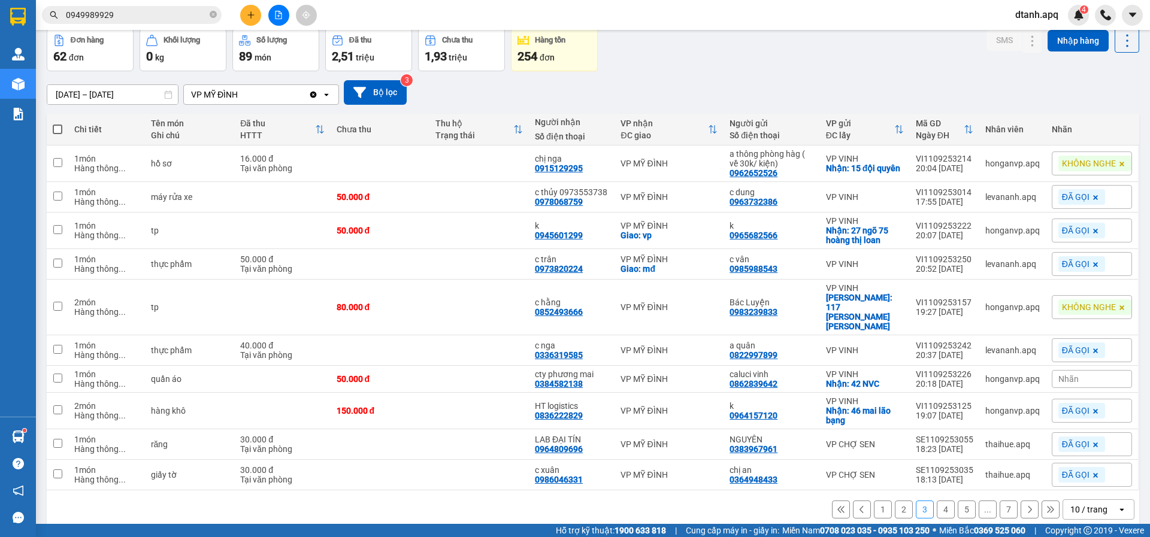
drag, startPoint x: 1071, startPoint y: 359, endPoint x: 1056, endPoint y: 374, distance: 20.3
click at [1069, 370] on div "Nhãn" at bounding box center [1092, 379] width 80 height 18
click at [1002, 423] on div "KHÔNG NGHE" at bounding box center [1011, 418] width 61 height 16
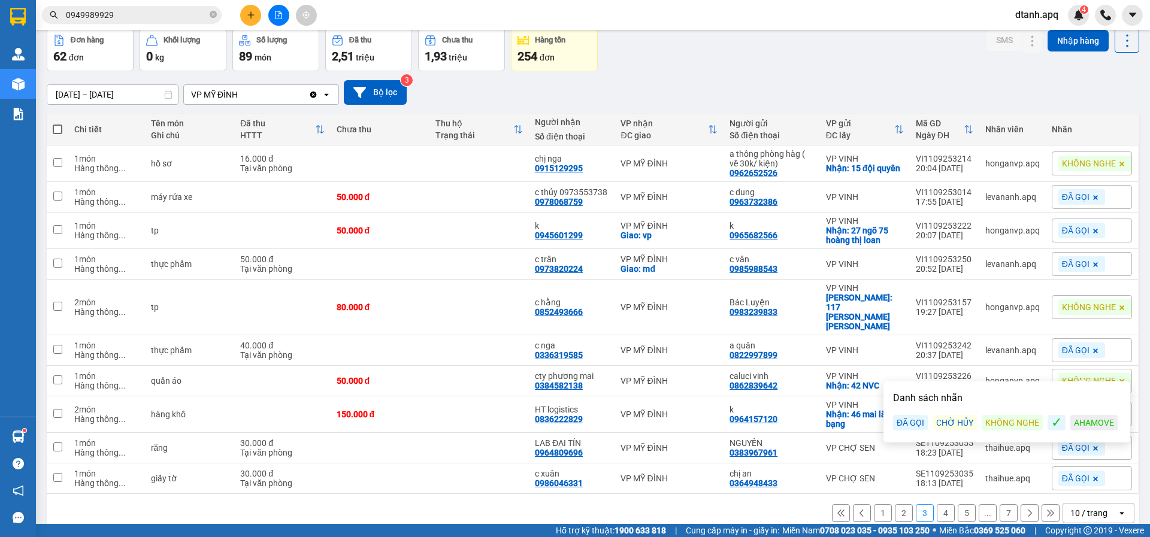
click at [937, 504] on button "4" at bounding box center [946, 513] width 18 height 18
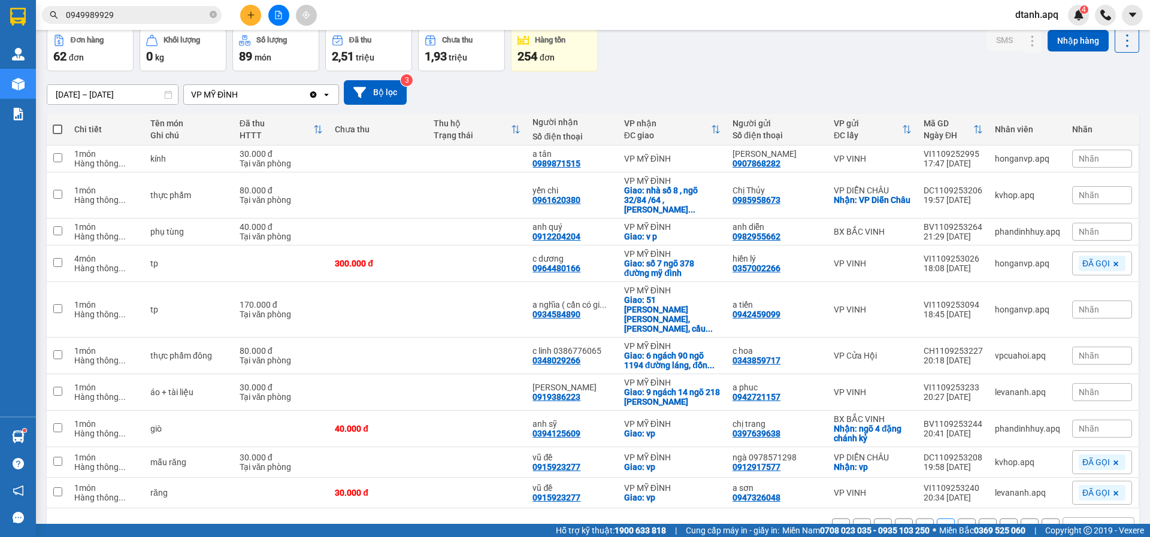
click at [919, 519] on button "3" at bounding box center [925, 528] width 18 height 18
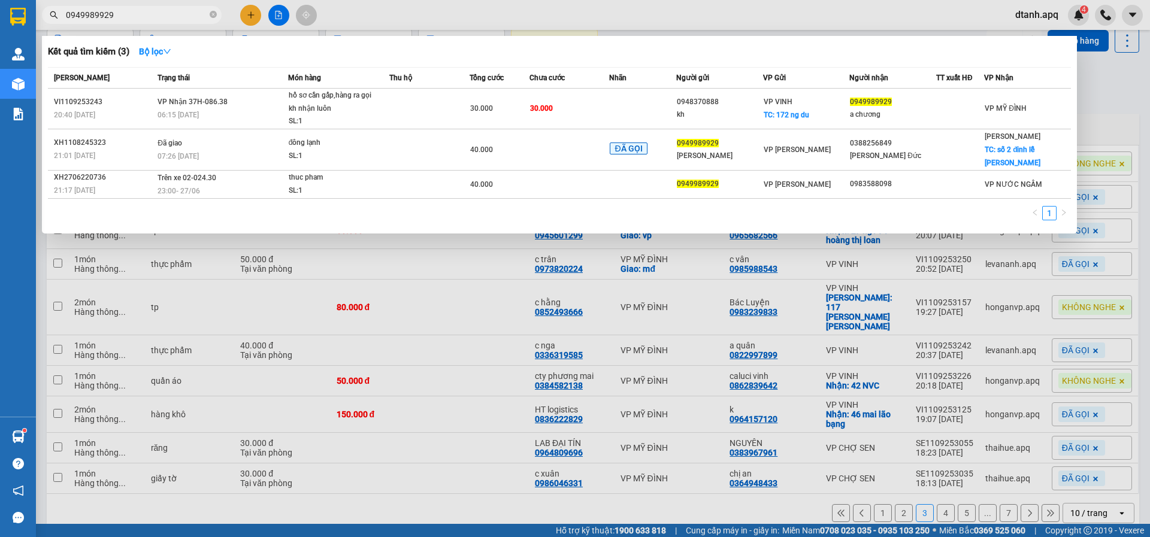
drag, startPoint x: 123, startPoint y: 19, endPoint x: 0, endPoint y: 30, distance: 123.3
click at [0, 29] on section "Kết quả tìm kiếm ( 3 ) Bộ lọc Mã ĐH Trạng thái Món hàng Thu hộ Tổng cước Chưa c…" at bounding box center [575, 268] width 1150 height 537
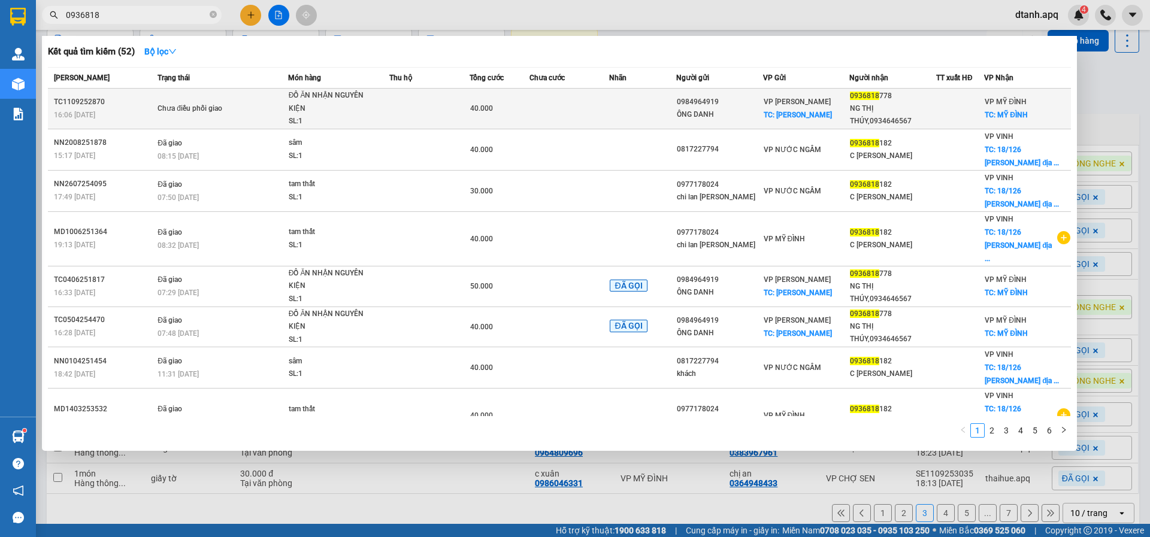
type input "0936818"
click at [414, 114] on td at bounding box center [429, 109] width 80 height 41
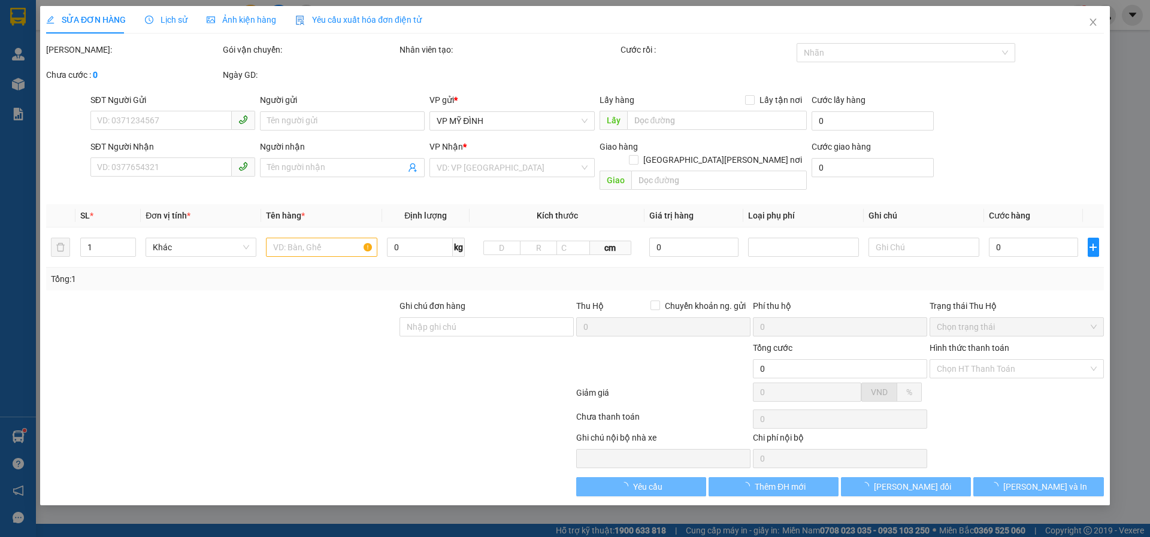
type input "0984964919"
type input "ÔNG DANH"
checkbox input "true"
type input "THANH CHƯƠNG"
type input "0936818778"
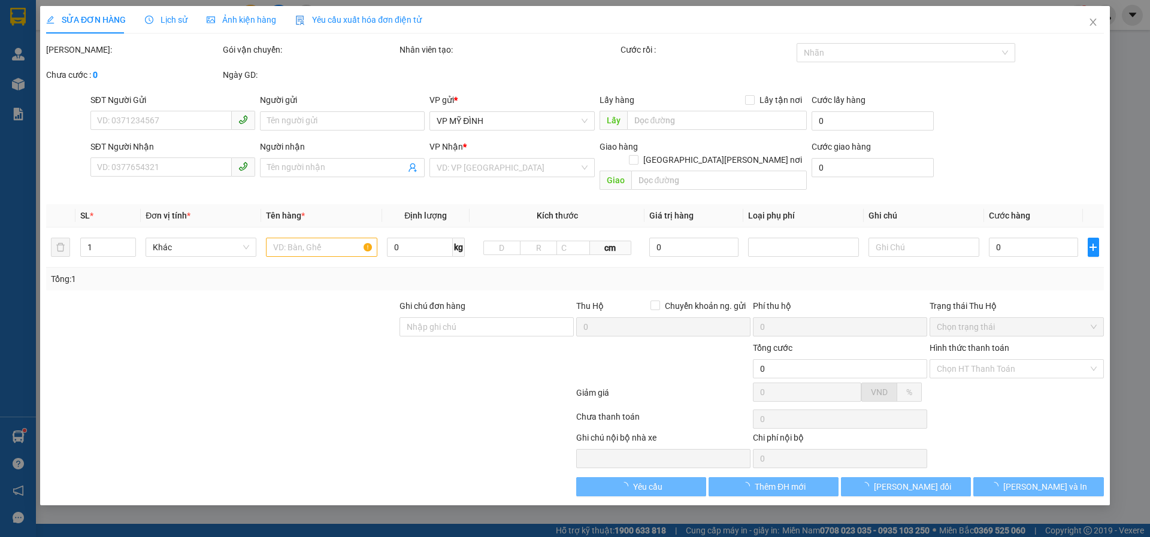
type input "NG THỊ THÚY,0934646567"
checkbox input "true"
type input "MỸ ĐÌNH"
type input "40.000"
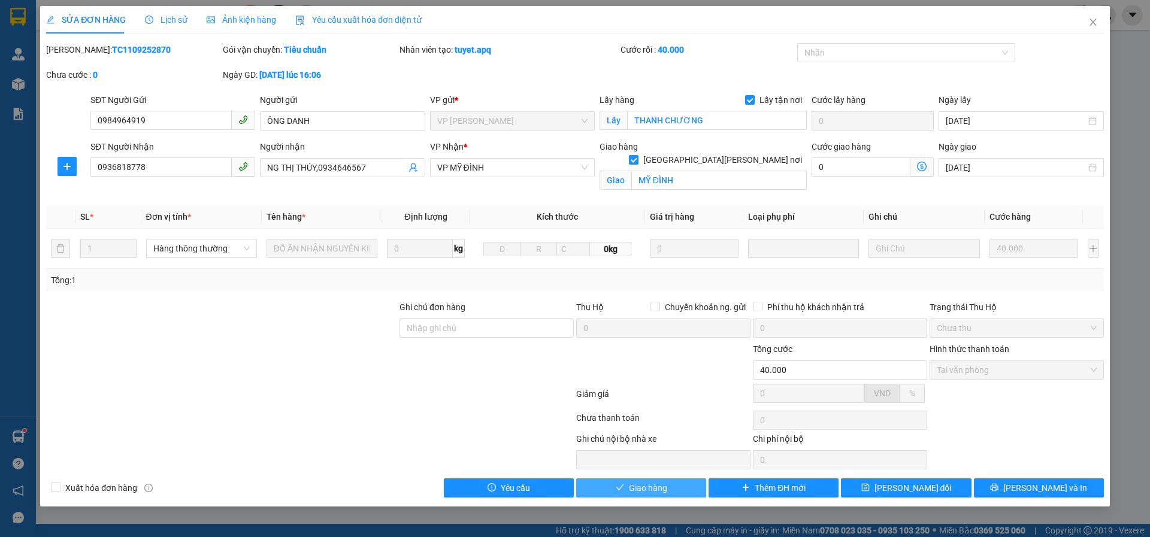
click at [650, 486] on span "Giao hàng" at bounding box center [648, 487] width 38 height 13
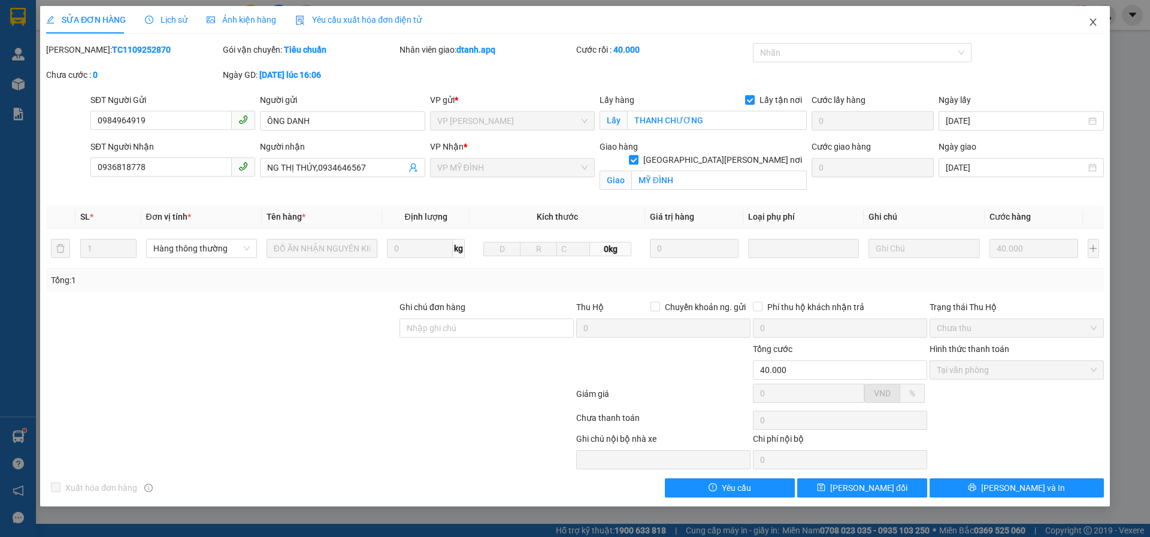
drag, startPoint x: 1093, startPoint y: 20, endPoint x: 997, endPoint y: 1, distance: 98.3
click at [1093, 21] on icon "close" at bounding box center [1093, 22] width 10 height 10
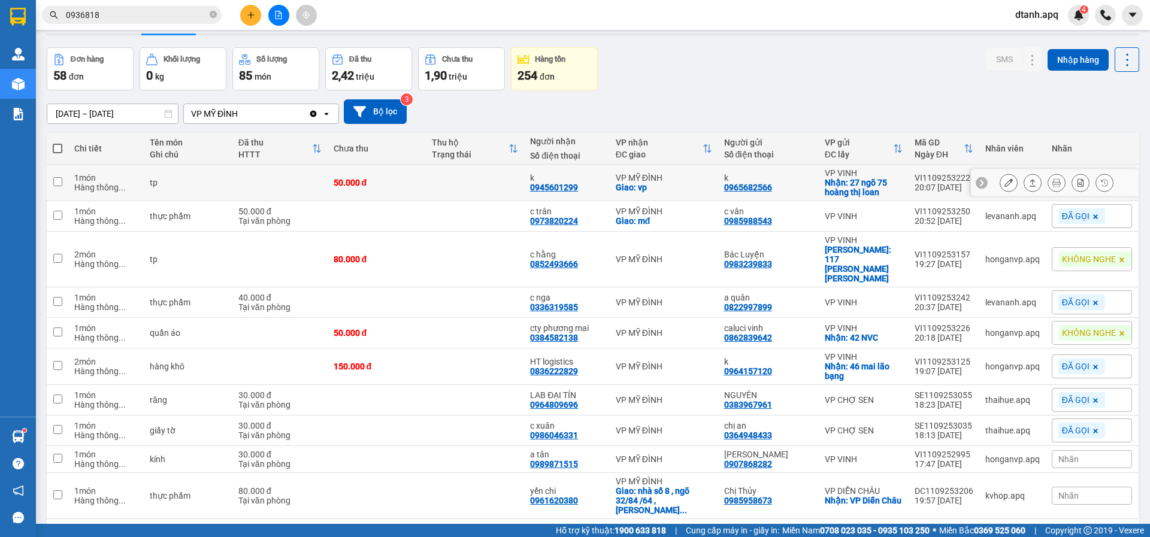
scroll to position [55, 0]
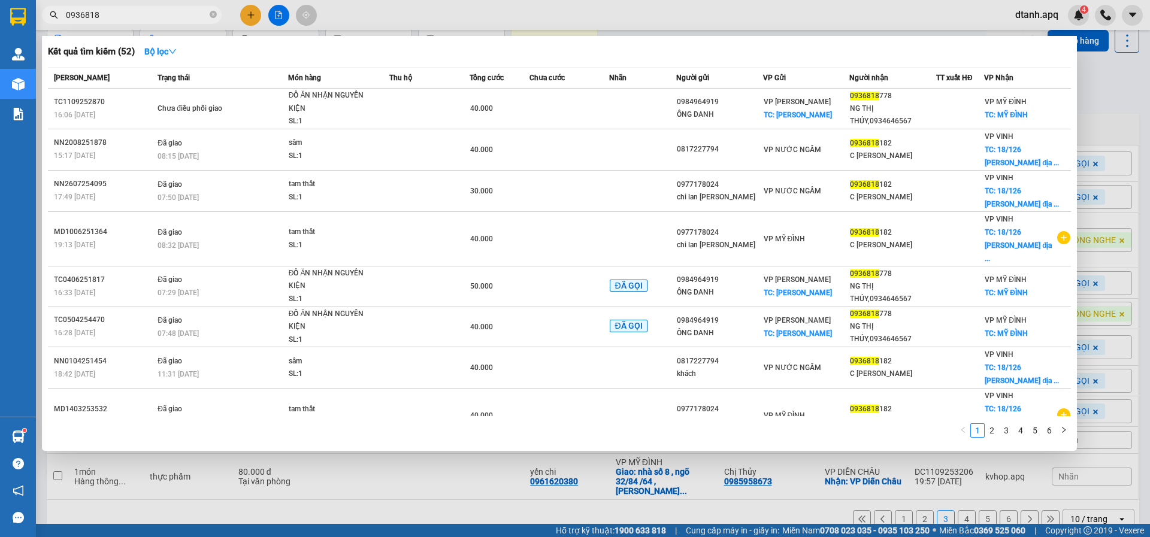
drag, startPoint x: 102, startPoint y: 17, endPoint x: 1, endPoint y: 44, distance: 104.9
click at [7, 44] on section "Kết quả tìm kiếm ( 52 ) Bộ lọc Mã ĐH Trạng thái Món hàng Thu hộ Tổng cước Chưa …" at bounding box center [575, 268] width 1150 height 537
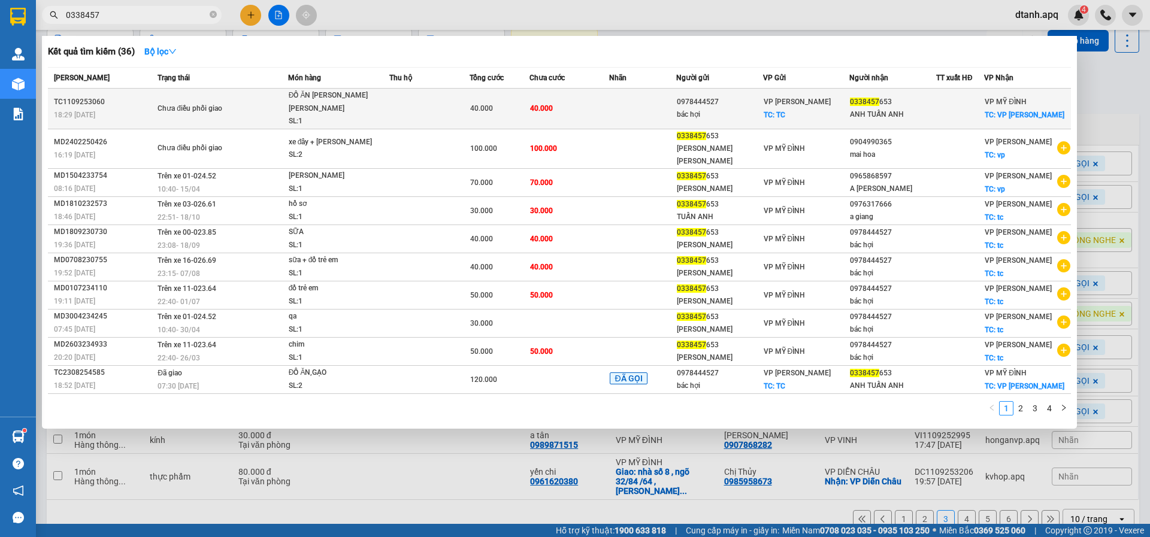
type input "0338457"
click at [578, 108] on td "40.000" at bounding box center [569, 109] width 80 height 41
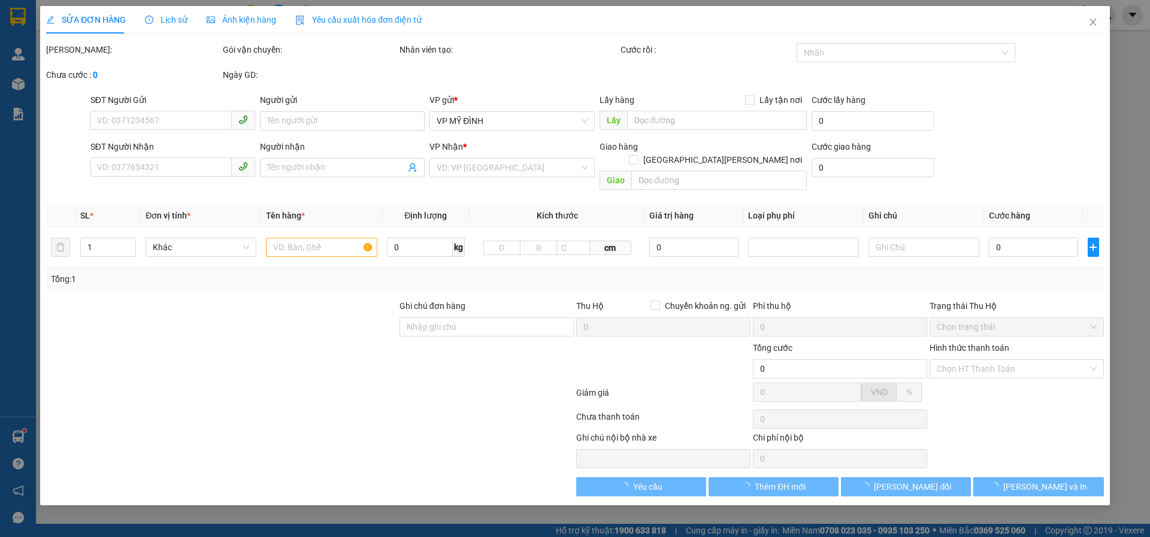
type input "0978444527"
type input "bác hợi"
checkbox input "true"
type input "TC"
type input "0338457653"
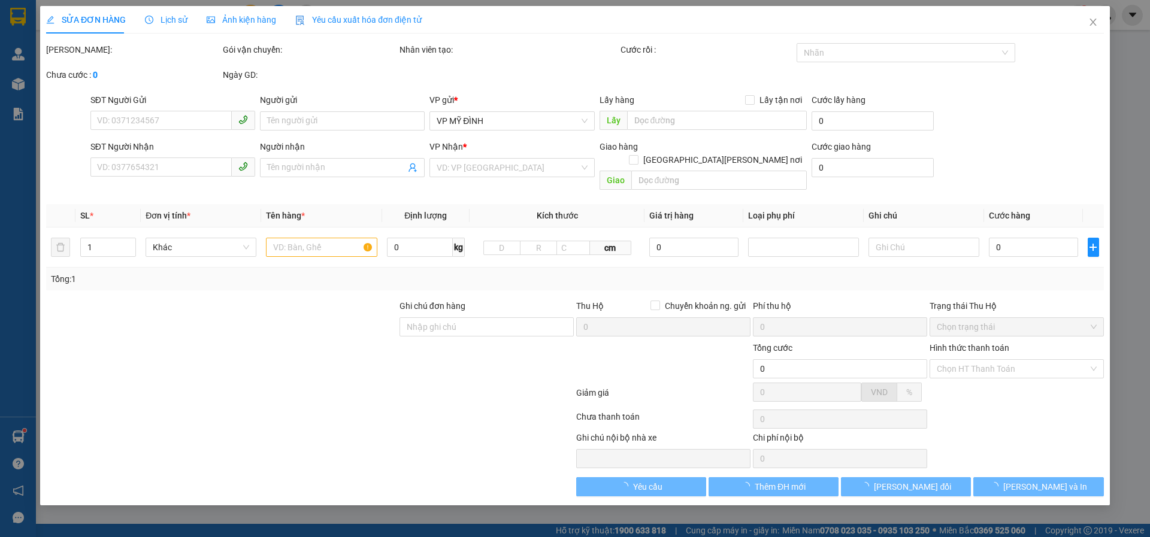
type input "ANH TUẤN ANH"
checkbox input "true"
type input "VP Mỹ Đình"
type input "40.000"
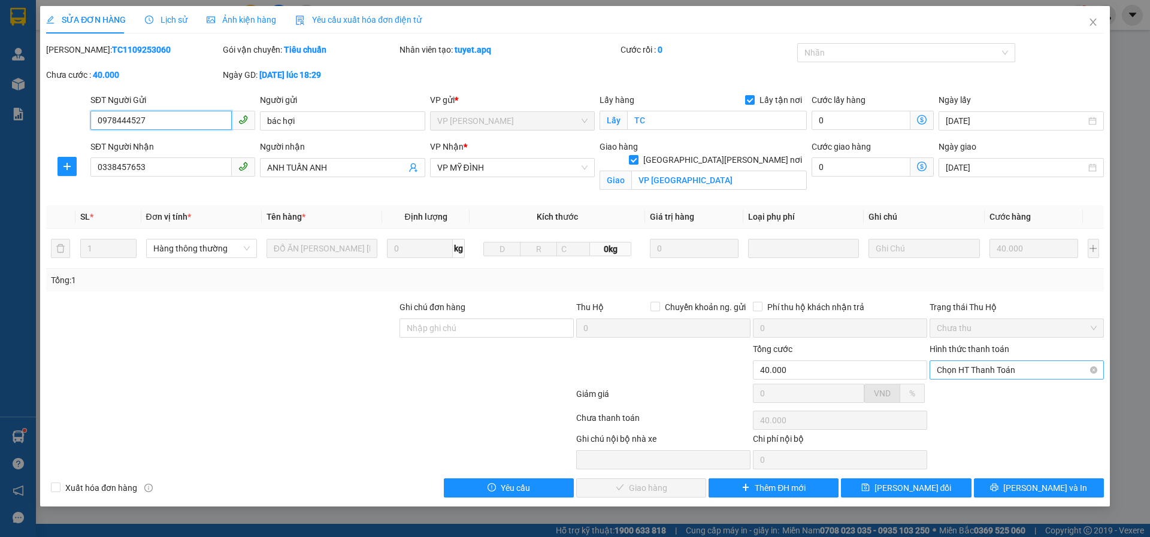
click at [958, 369] on span "Chọn HT Thanh Toán" at bounding box center [1017, 370] width 160 height 18
drag, startPoint x: 961, startPoint y: 396, endPoint x: 937, endPoint y: 405, distance: 25.4
click at [959, 396] on div "Tại văn phòng" at bounding box center [1017, 393] width 160 height 13
type input "0"
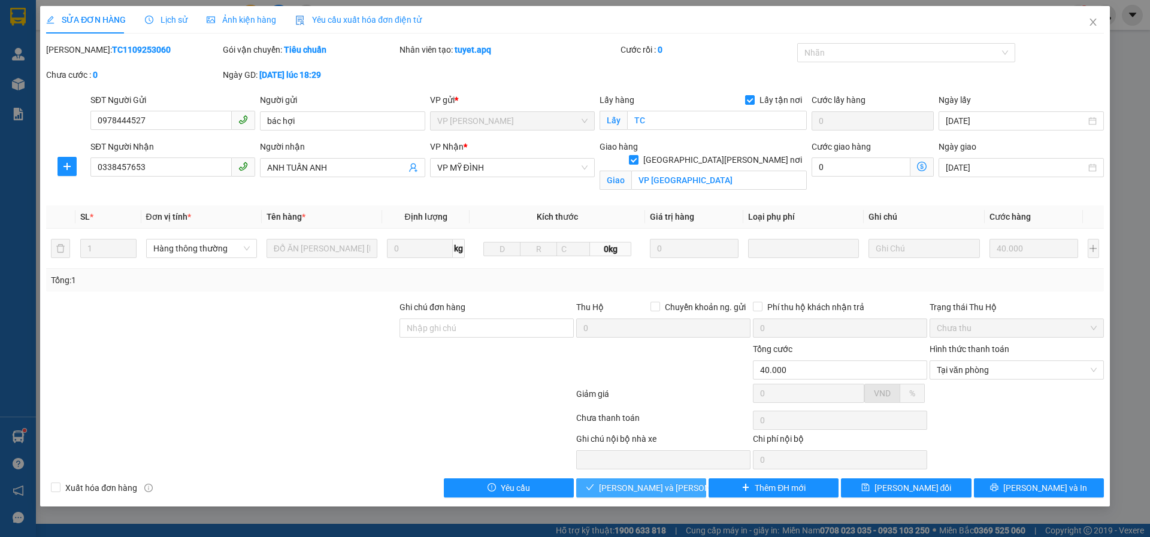
click at [639, 483] on span "[PERSON_NAME] và Giao hàng" at bounding box center [680, 487] width 162 height 13
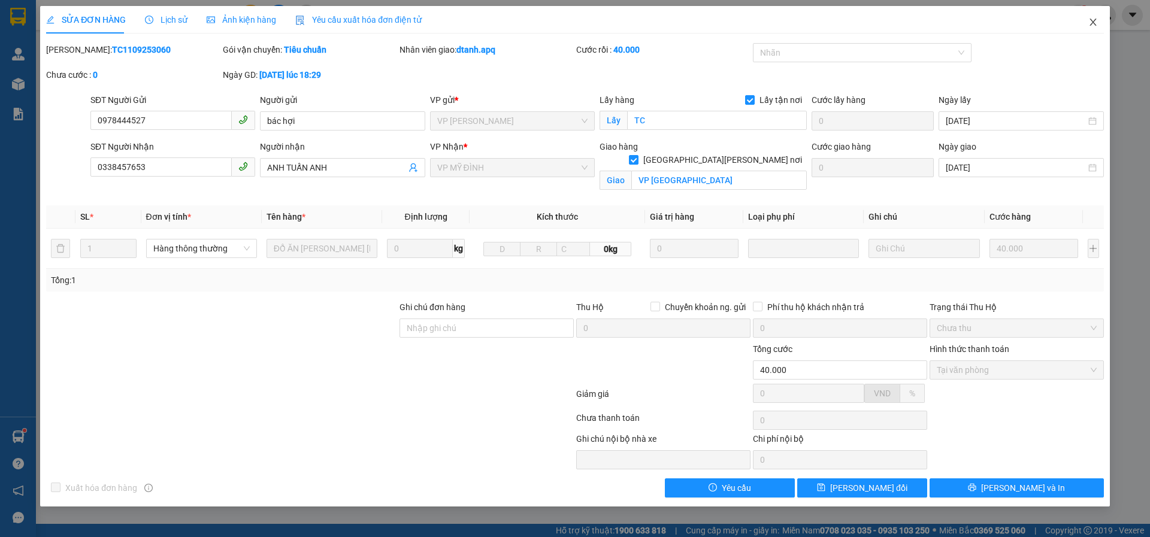
click at [1096, 22] on icon "close" at bounding box center [1093, 22] width 10 height 10
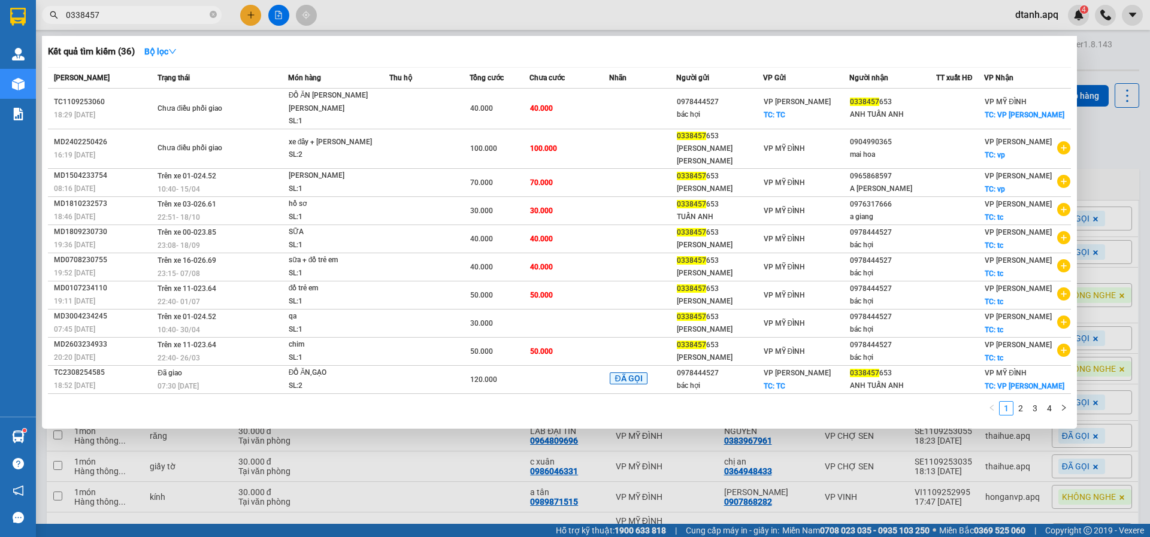
drag, startPoint x: 111, startPoint y: 17, endPoint x: 135, endPoint y: 59, distance: 47.5
click at [15, 28] on section "Kết quả tìm kiếm ( 36 ) Bộ lọc Mã ĐH Trạng thái Món hàng Thu hộ Tổng cước Chưa …" at bounding box center [575, 268] width 1150 height 537
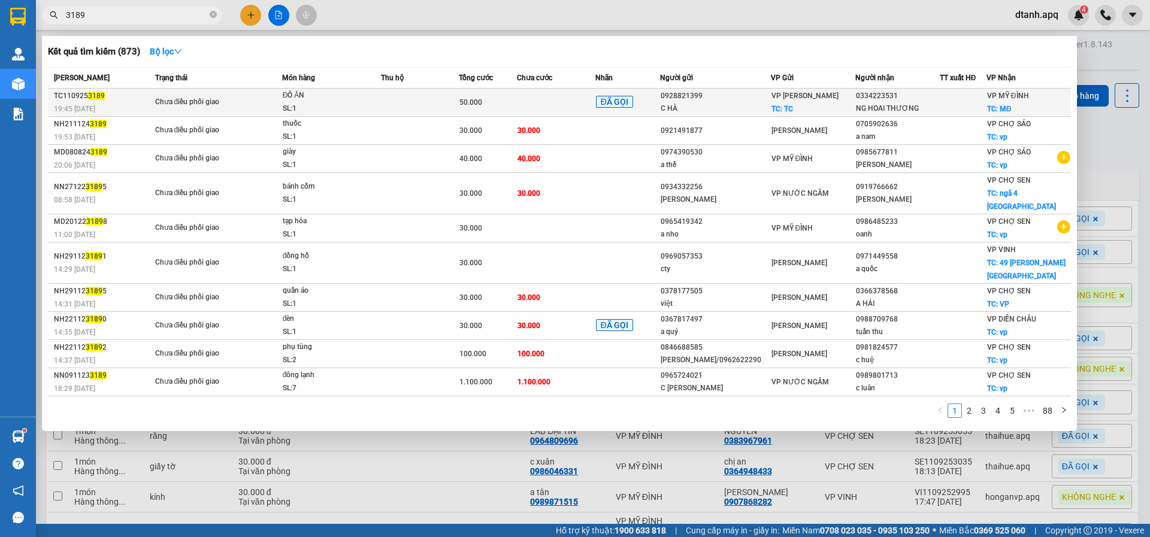
type input "3189"
click at [366, 98] on div "ĐỒ ĂN" at bounding box center [328, 95] width 90 height 13
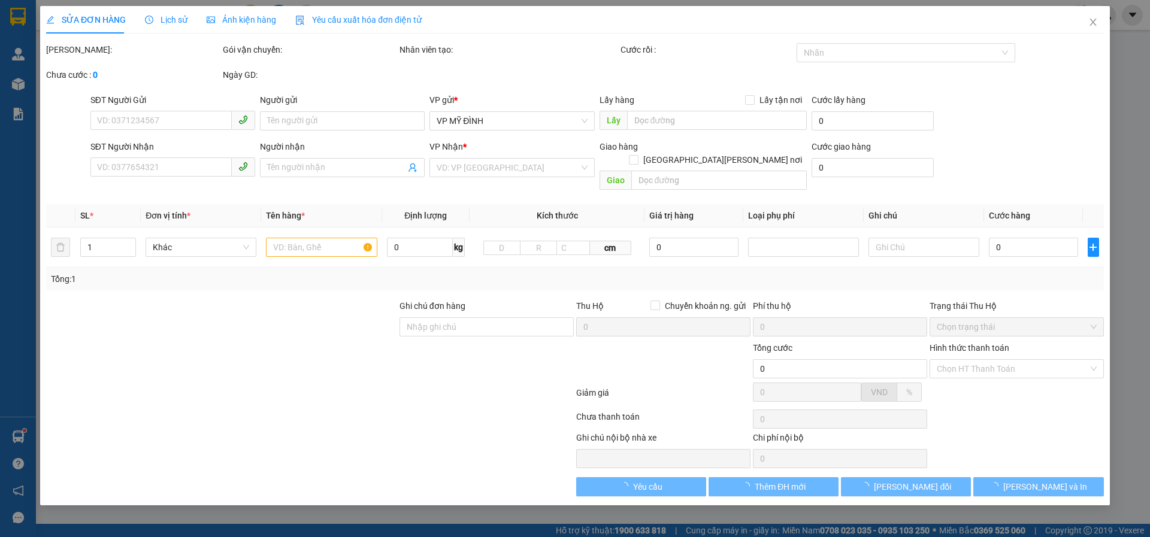
type input "0928821399"
type input "C HÀ"
checkbox input "true"
type input "TC"
type input "0334223531"
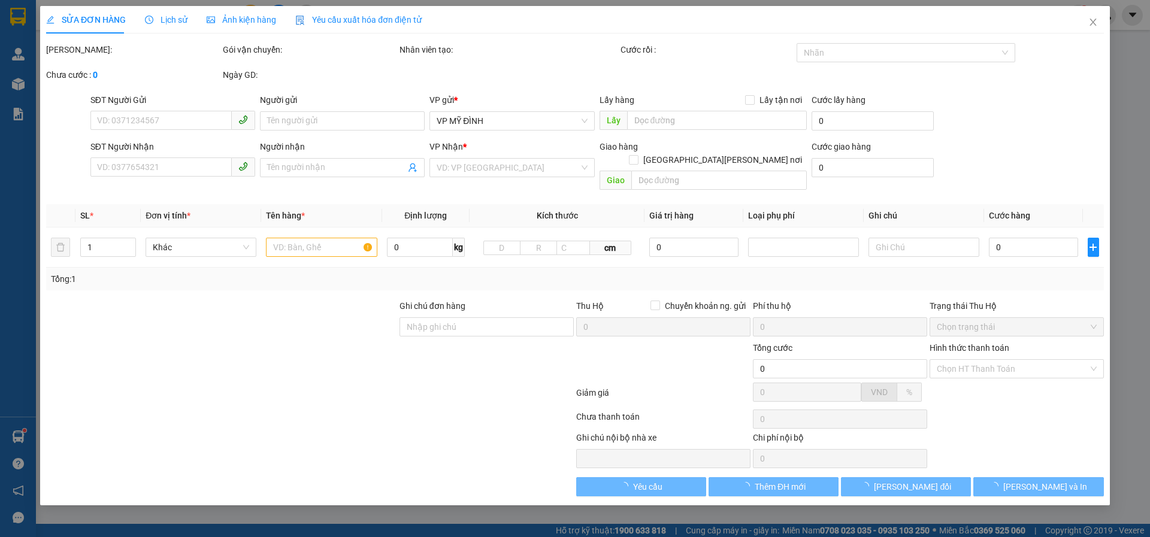
type input "NG HOAI THƯƠNG"
checkbox input "true"
type input "MĐ"
type input "50.000"
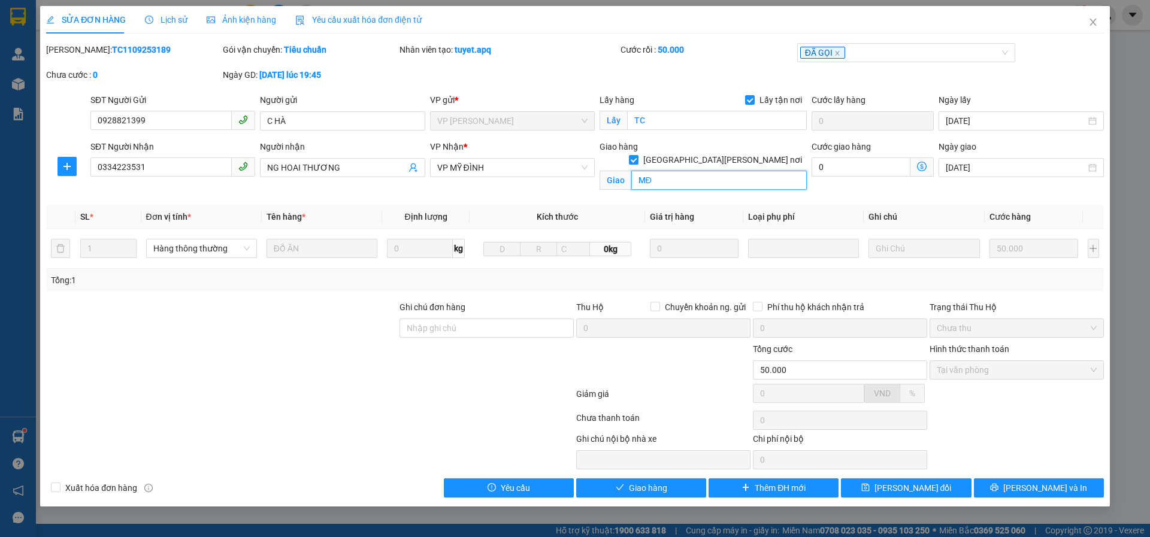
click at [651, 171] on input "MĐ" at bounding box center [718, 180] width 175 height 19
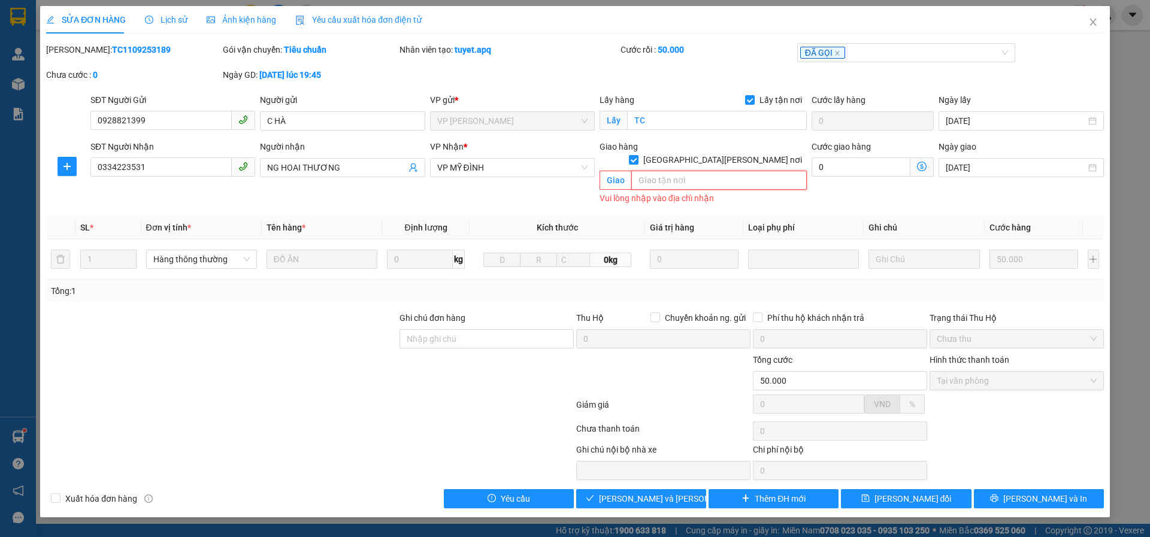
paste input "Tòa I3, Vinhomes smartcity, Nam Từ Liêm, Hà Nội, Việt Nam"
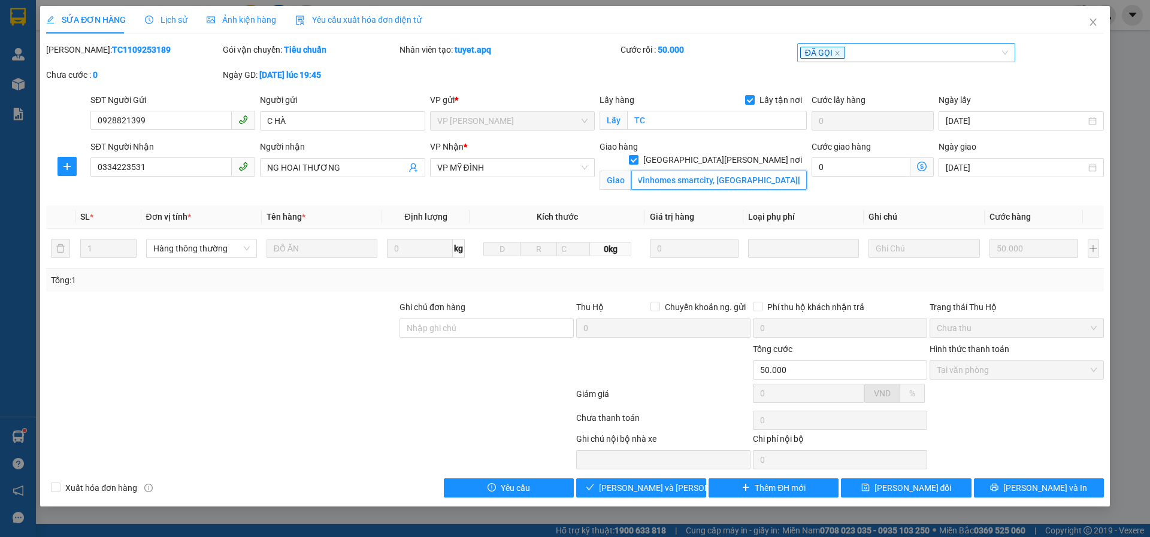
scroll to position [0, 26]
click at [838, 53] on icon "close" at bounding box center [837, 53] width 6 height 6
click at [838, 53] on div at bounding box center [900, 53] width 201 height 14
type input "Tòa I3, Vinhomes smartcity, Nam Từ Liêm, Hà Nội"
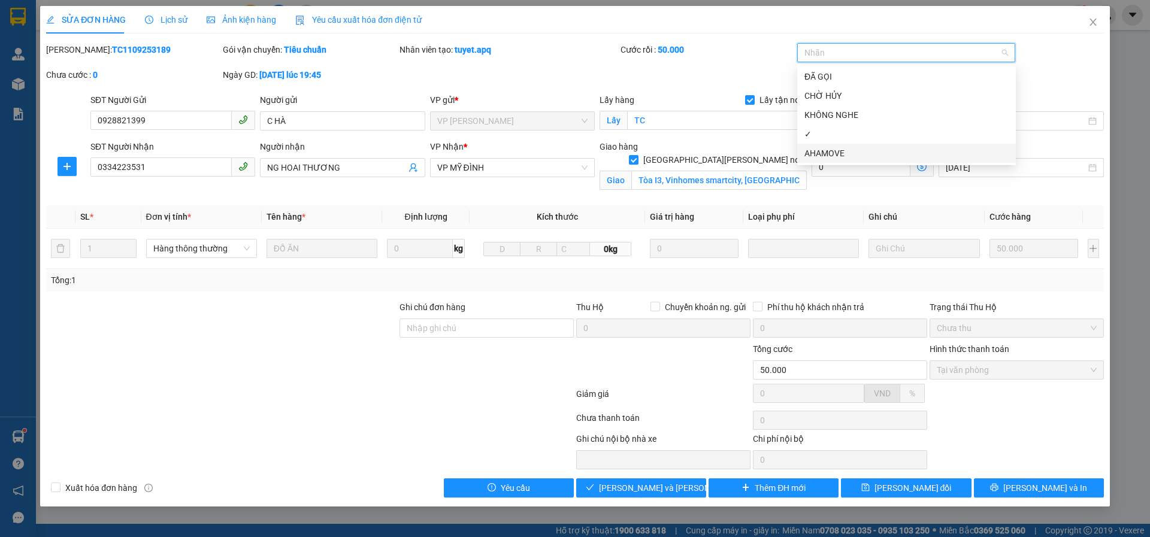
click at [829, 154] on div "AHAMOVE" at bounding box center [906, 153] width 204 height 13
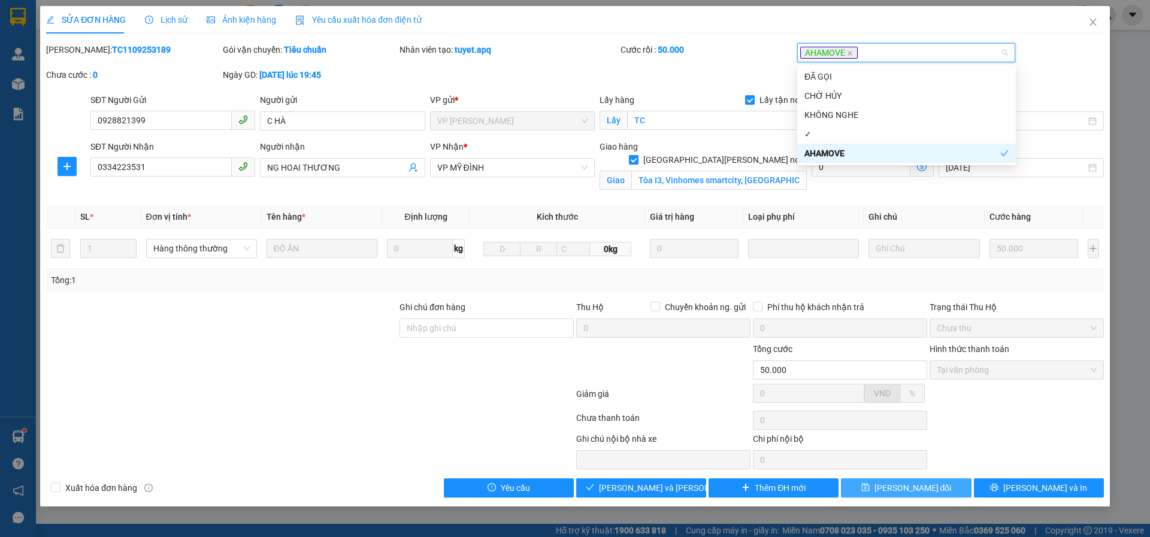
click at [903, 489] on span "[PERSON_NAME] thay đổi" at bounding box center [912, 487] width 77 height 13
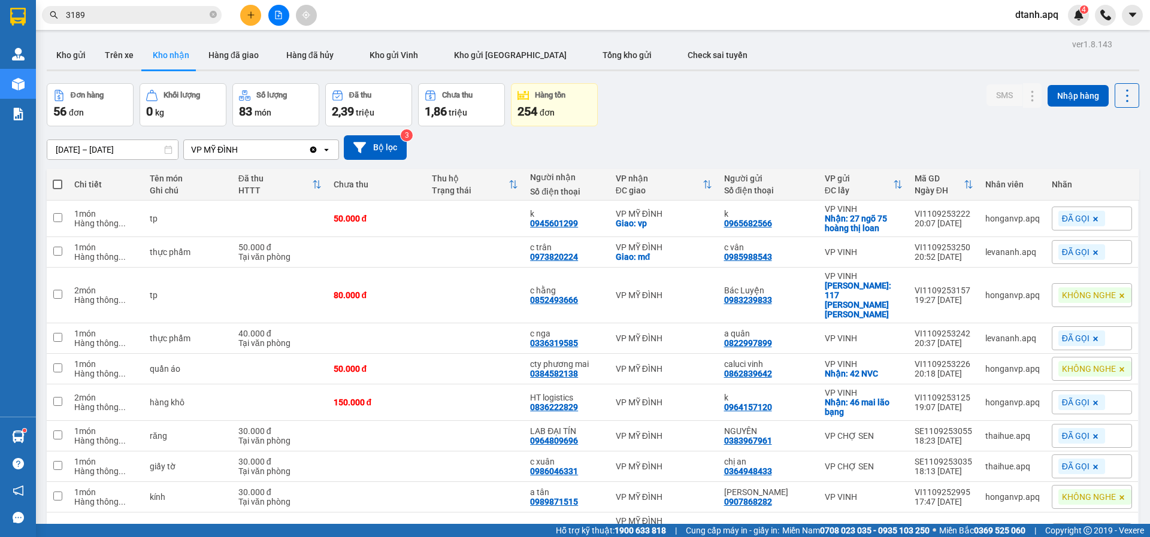
drag, startPoint x: 110, startPoint y: 20, endPoint x: 8, endPoint y: 28, distance: 101.5
click at [0, 27] on section "Kết quả tìm kiếm ( 873 ) Bộ lọc Mã ĐH Trạng thái Món hàng Thu hộ Tổng cước Chưa…" at bounding box center [575, 268] width 1150 height 537
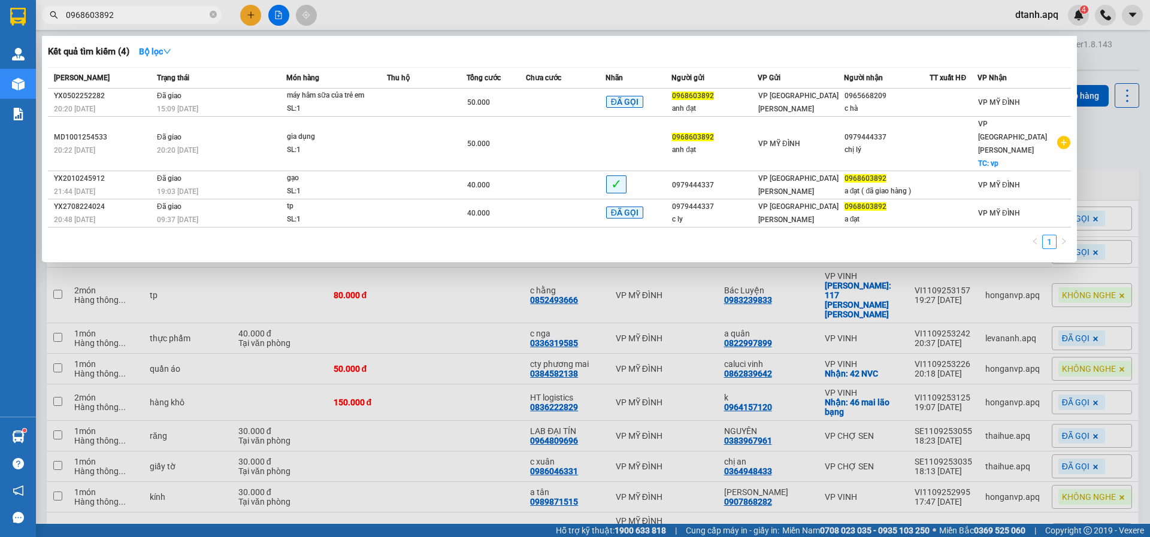
click at [353, 20] on div at bounding box center [575, 268] width 1150 height 537
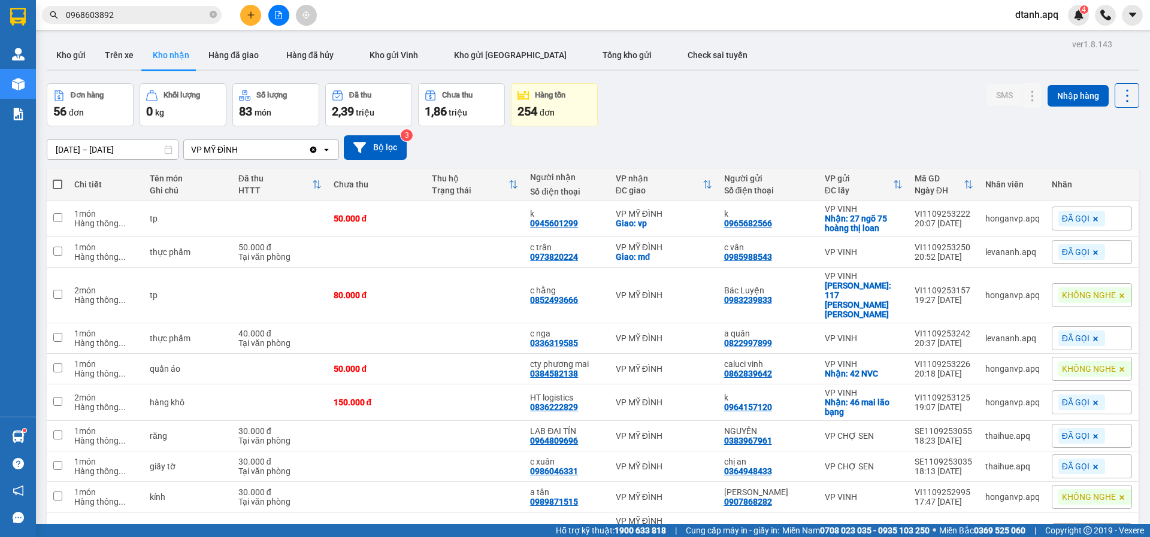
drag, startPoint x: 119, startPoint y: 16, endPoint x: 0, endPoint y: 56, distance: 125.5
click at [0, 44] on section "Kết quả tìm kiếm ( 4 ) Bộ lọc Mã ĐH Trạng thái Món hàng Thu hộ Tổng cước Chưa c…" at bounding box center [575, 268] width 1150 height 537
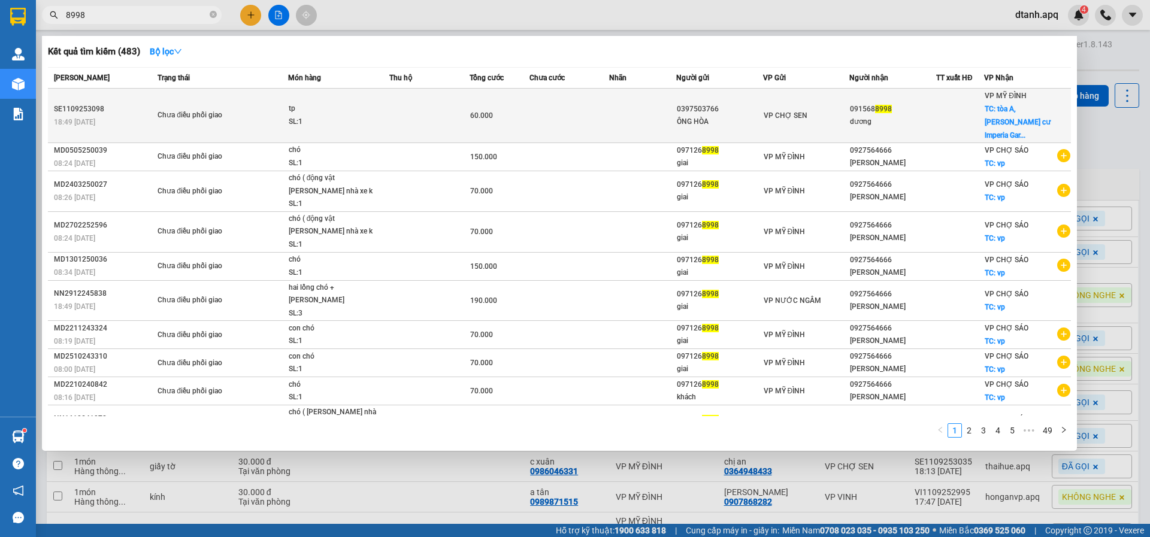
type input "8998"
click at [538, 111] on td at bounding box center [569, 116] width 80 height 54
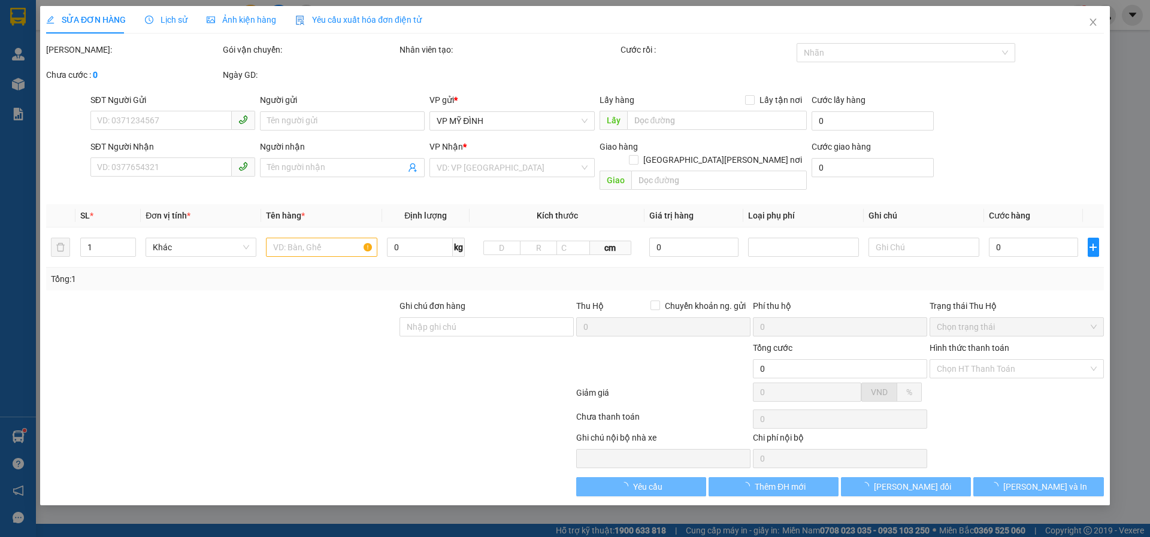
type input "0397503766"
type input "ÔNG HÒA"
type input "0915688998"
type input "dương"
checkbox input "true"
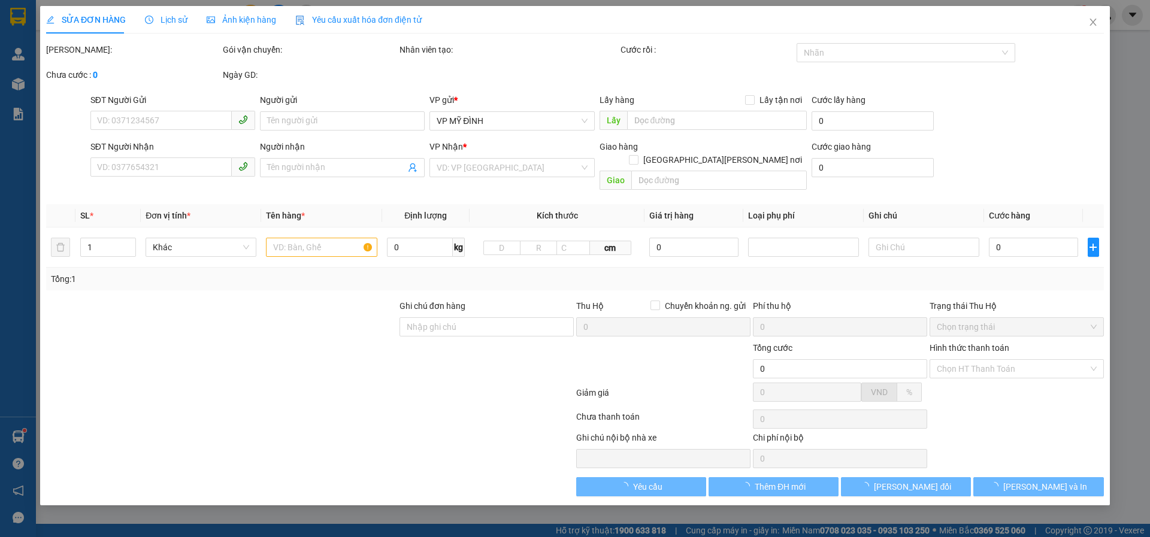
type input "tòa A,chung cư lmperia Garden,số 143 đường nguyễn tuân,p thanh xuân trung,q tha…"
type input "60.000"
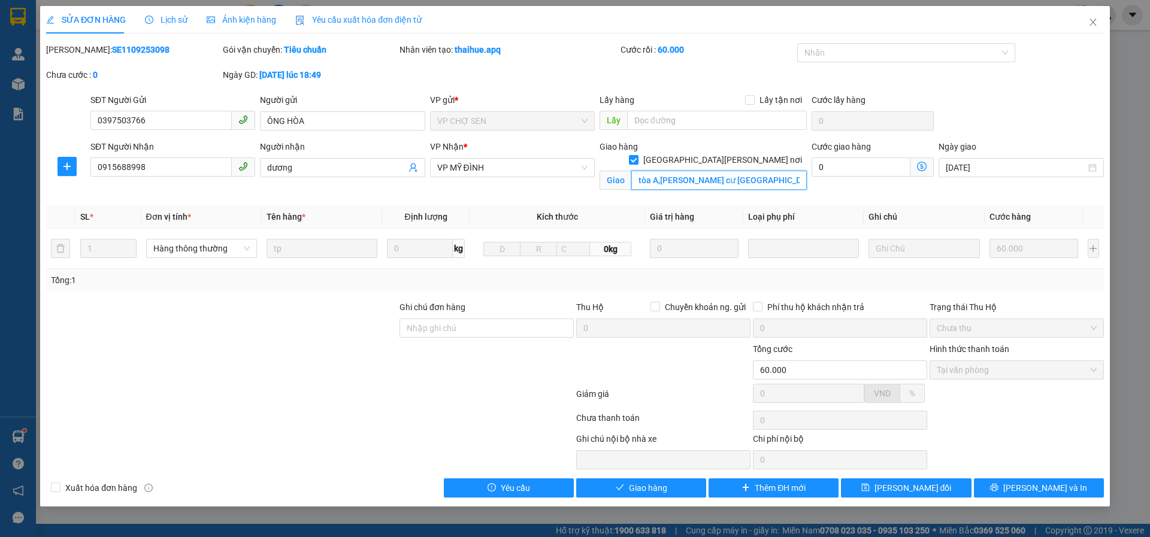
click at [713, 171] on input "tòa A,chung cư lmperia Garden,số 143 đường nguyễn tuân,p thanh xuân trung,q tha…" at bounding box center [718, 180] width 175 height 19
click at [720, 171] on input "tòa A,chung cư lmperia Garden,số 143 đường nguyễn tuân,p thanh xuân trung,q tha…" at bounding box center [718, 180] width 175 height 19
click at [753, 171] on input "tòa A,chung cư lmperia Garden,số 143 đường nguyễn tuân,p thanh xuân trung,q tha…" at bounding box center [718, 180] width 175 height 19
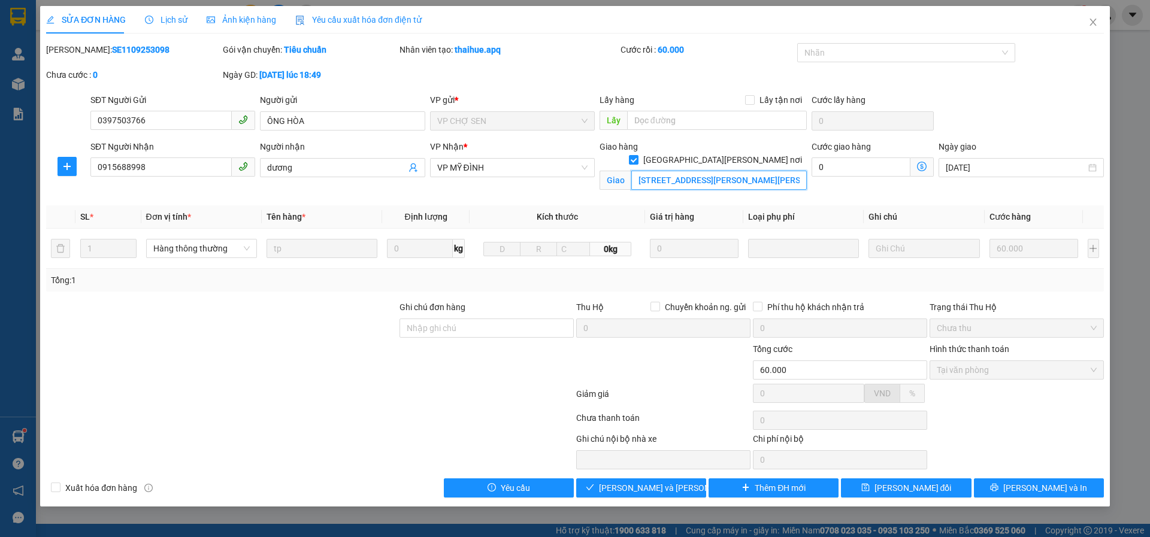
click at [692, 171] on input "tòa A,chung cư lmperia Garden,số 143 đường nguyễn tuân,p thanh xuân trung,thanh…" at bounding box center [718, 180] width 175 height 19
click at [687, 171] on input "tòa A,chung cư lmperia Garden,số 143 đường nguyễn tuân,p thanh xuân trung,thanh…" at bounding box center [718, 180] width 175 height 19
click at [823, 47] on div at bounding box center [900, 53] width 201 height 14
type input "tòa A,[PERSON_NAME] cư [GEOGRAPHIC_DATA],[STREET_ADDRESS]"
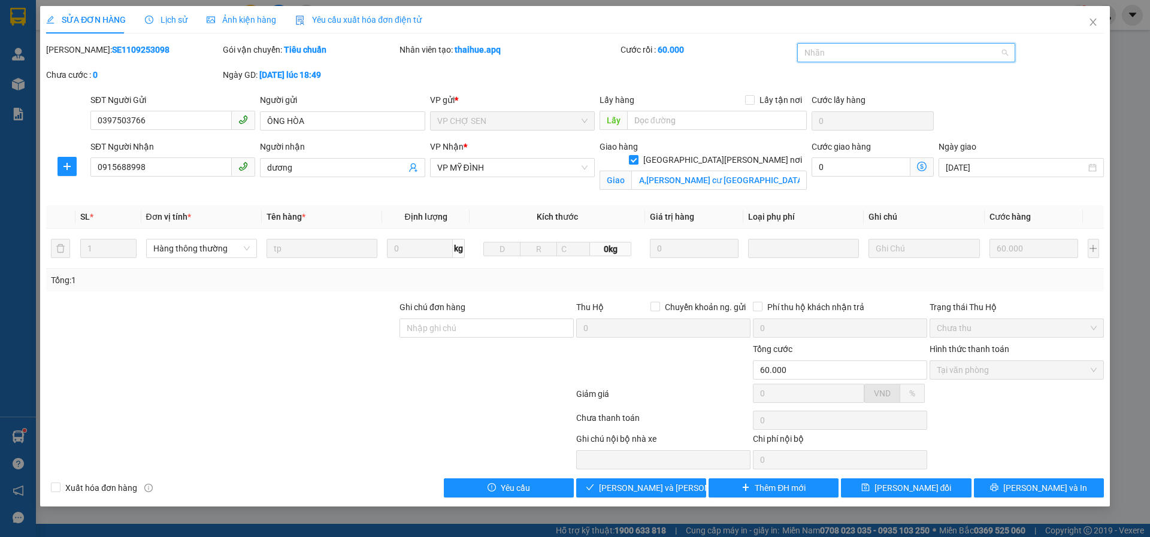
scroll to position [0, 0]
click at [843, 104] on div "CHỜ HỦY" at bounding box center [906, 95] width 219 height 19
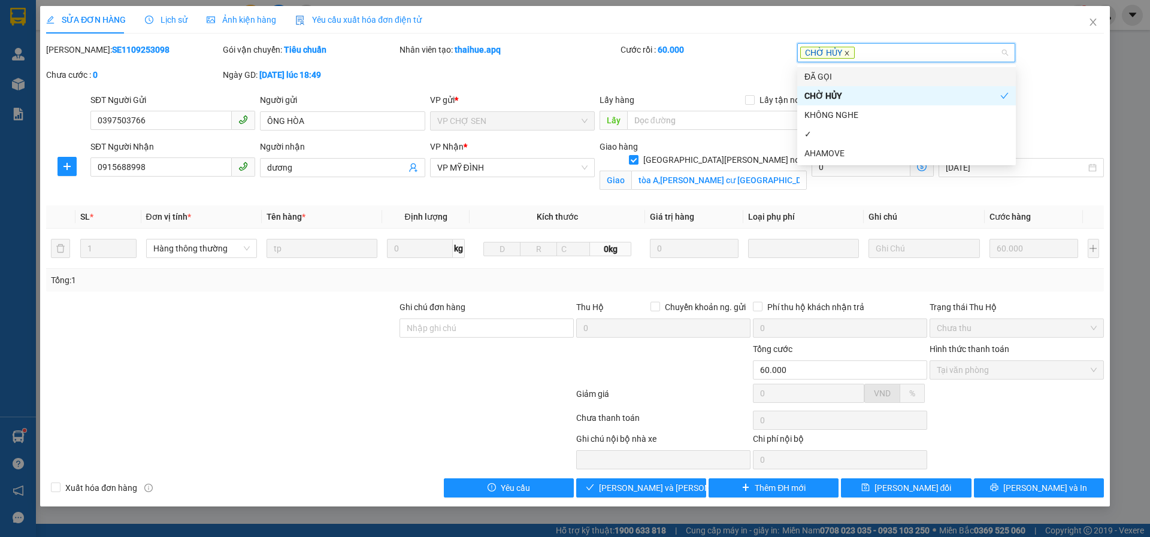
click at [844, 53] on icon "close" at bounding box center [847, 53] width 6 height 6
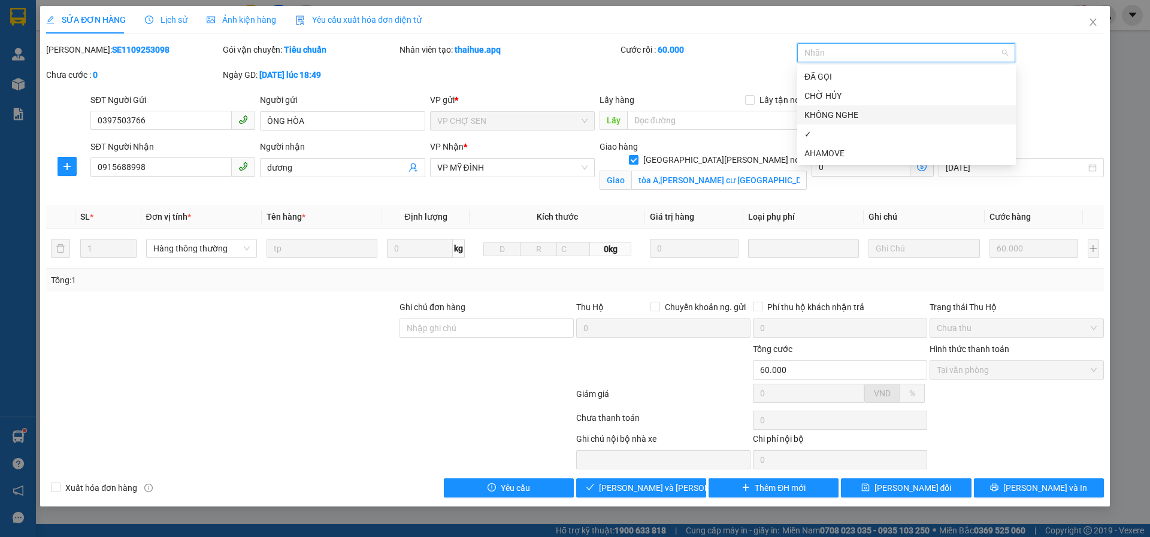
click at [833, 106] on div "KHÔNG NGHE" at bounding box center [906, 114] width 219 height 19
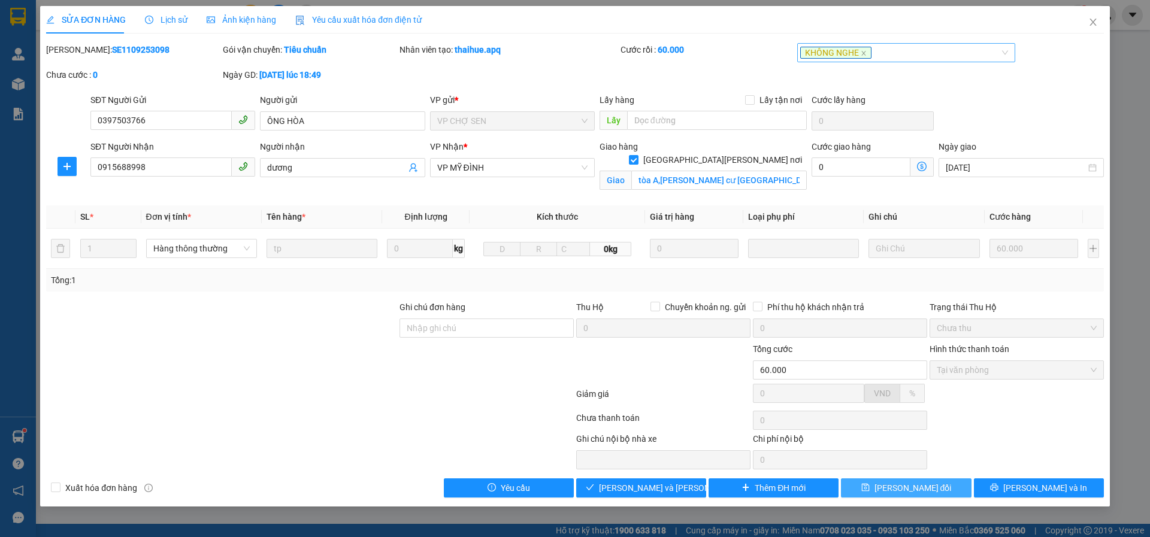
click at [869, 490] on icon "save" at bounding box center [865, 487] width 8 height 8
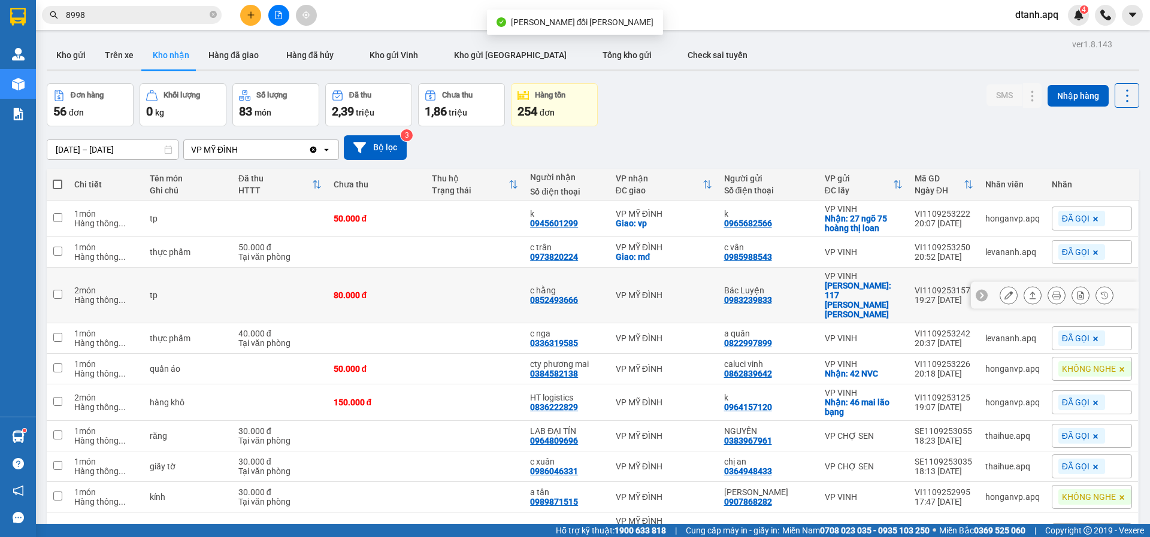
scroll to position [55, 0]
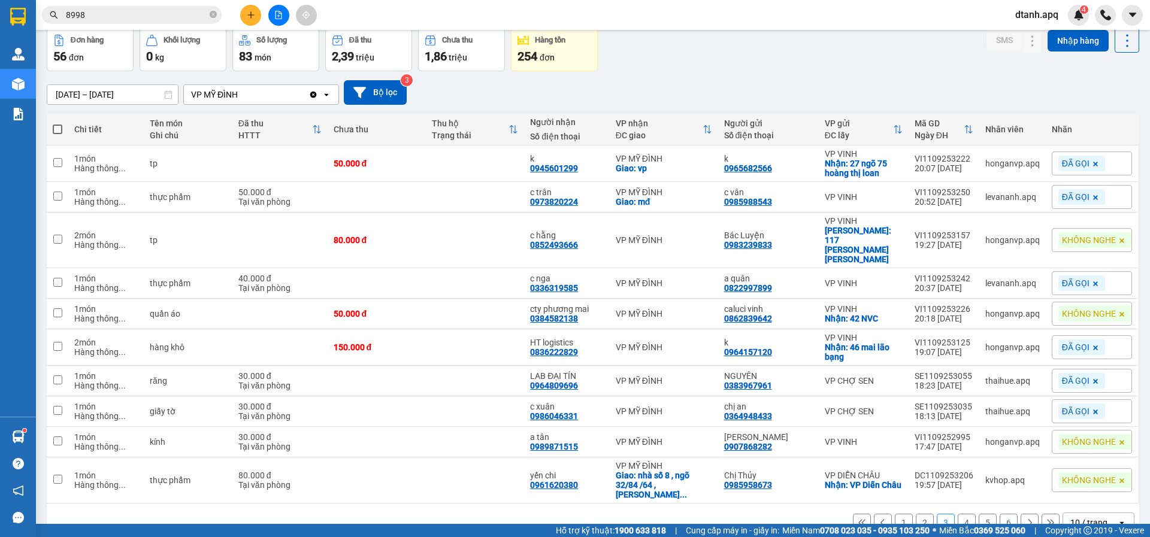
drag, startPoint x: 101, startPoint y: 14, endPoint x: 0, endPoint y: 17, distance: 101.2
click at [0, 17] on section "Kết quả tìm kiếm ( 483 ) Bộ lọc Mã ĐH Trạng thái Món hàng Thu hộ Tổng cước Chưa…" at bounding box center [575, 268] width 1150 height 537
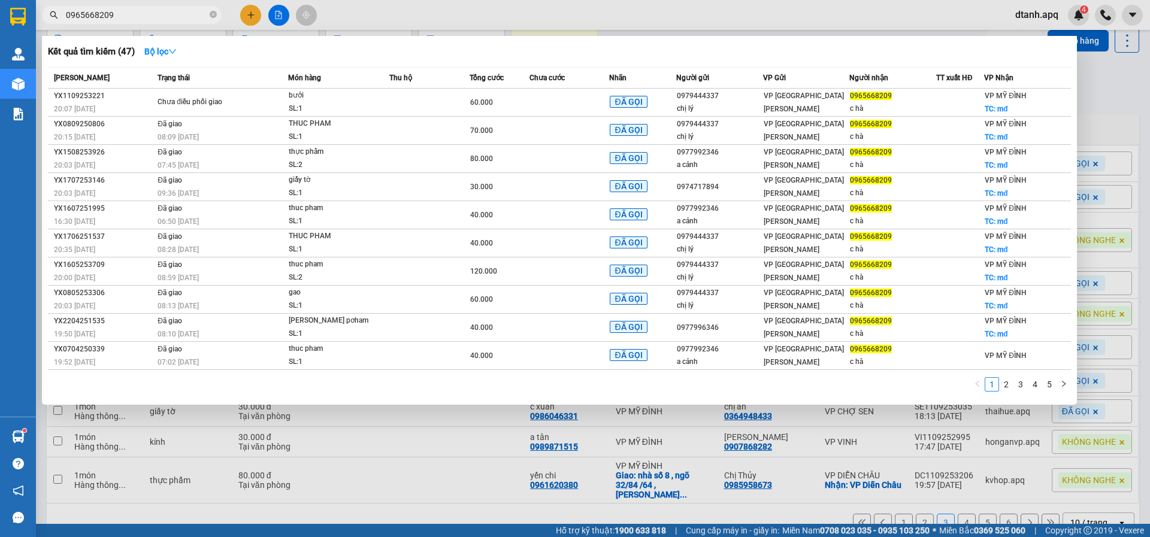
type input "0965668209"
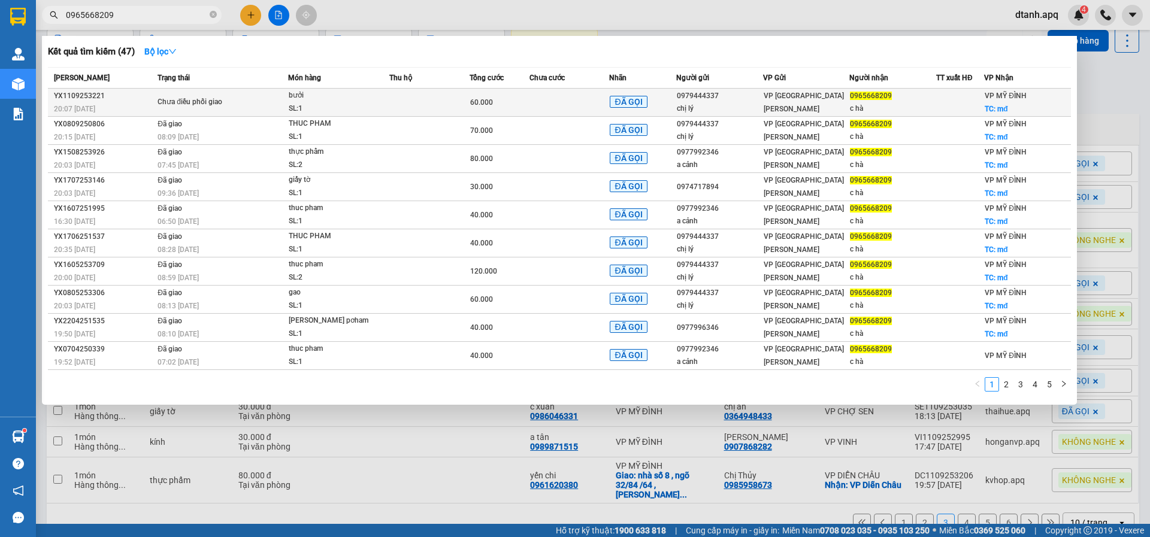
click at [159, 102] on div "Chưa điều phối giao" at bounding box center [202, 102] width 90 height 13
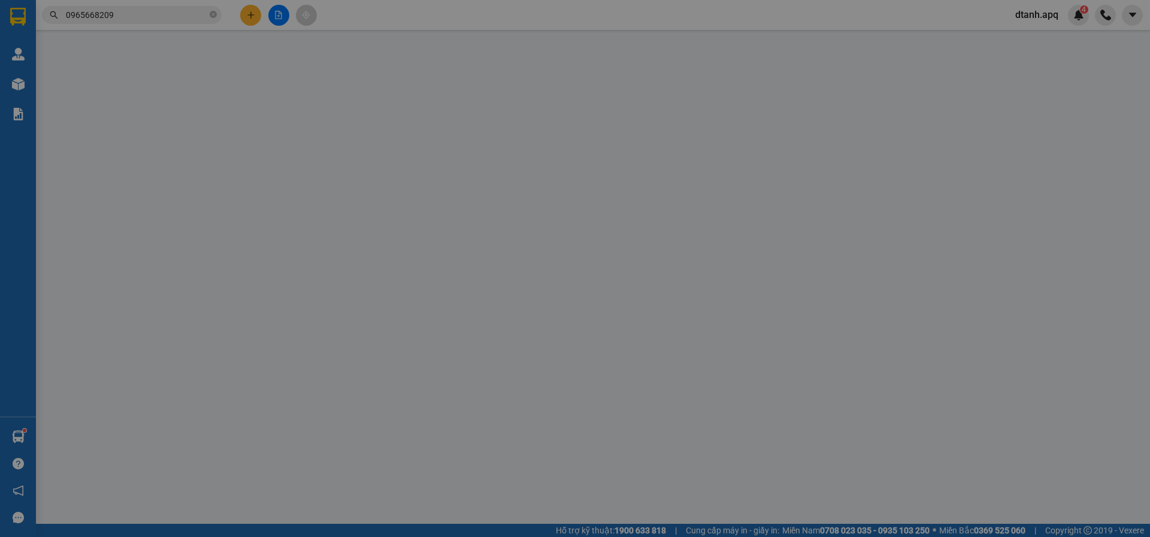
type input "0979444337"
type input "chị lý"
type input "0965668209"
type input "c hà"
checkbox input "true"
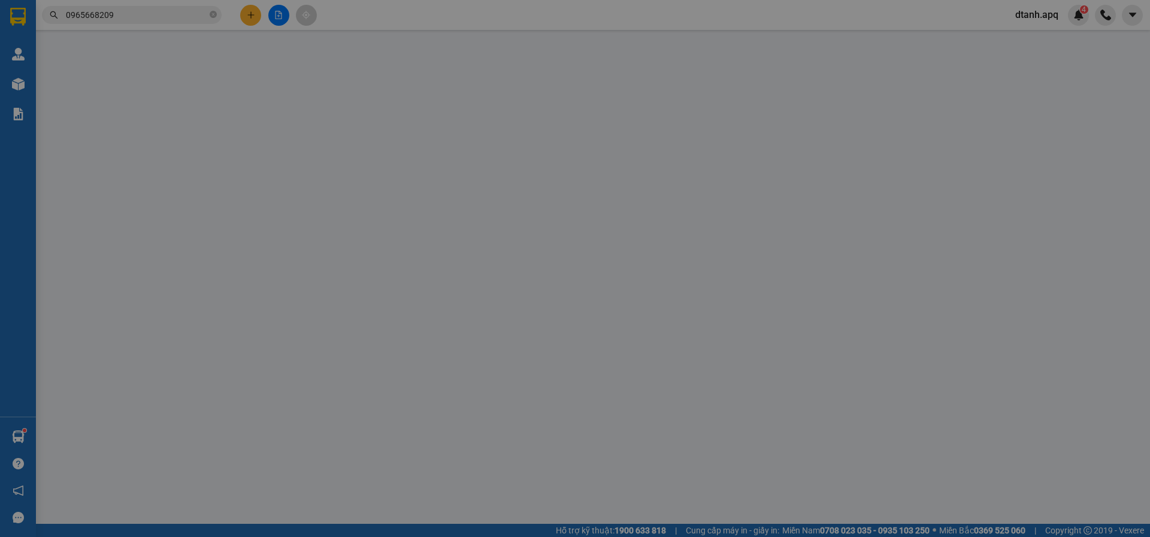
type input "mđ"
type input "60.000"
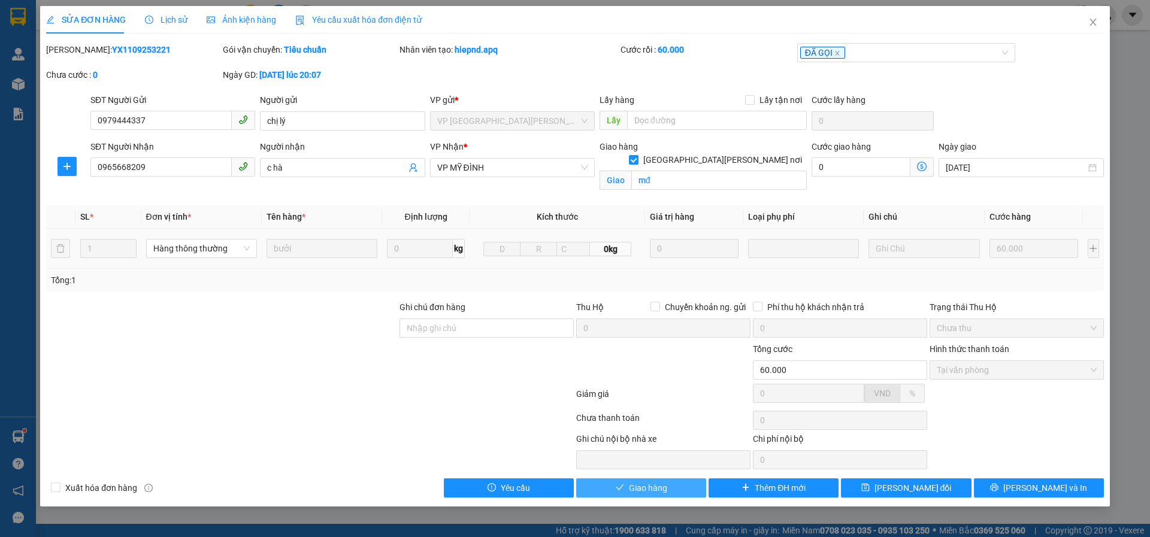
click at [640, 489] on span "Giao hàng" at bounding box center [648, 487] width 38 height 13
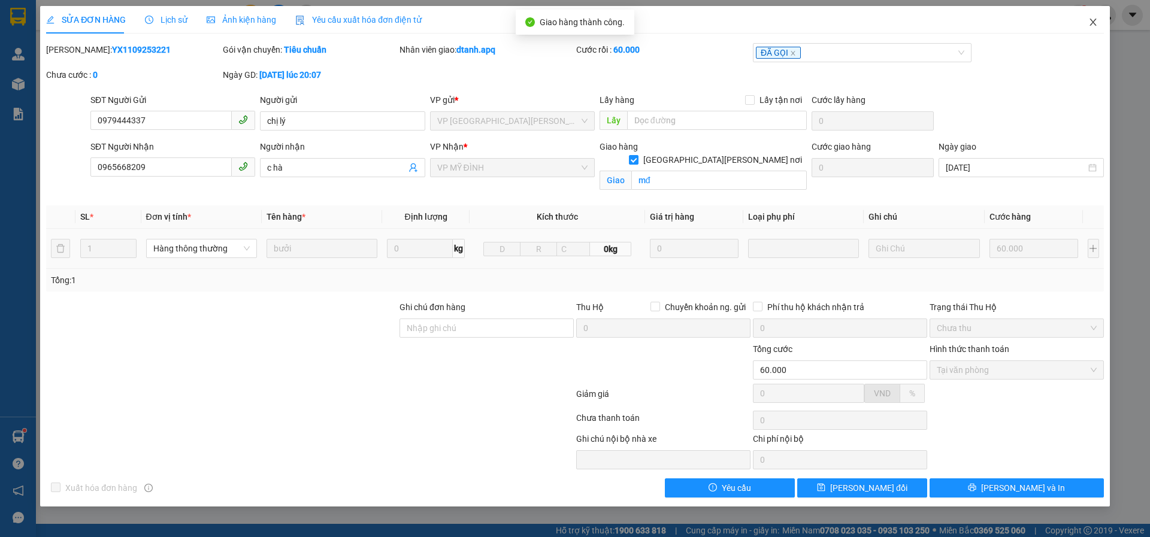
click at [1090, 23] on icon "close" at bounding box center [1093, 22] width 10 height 10
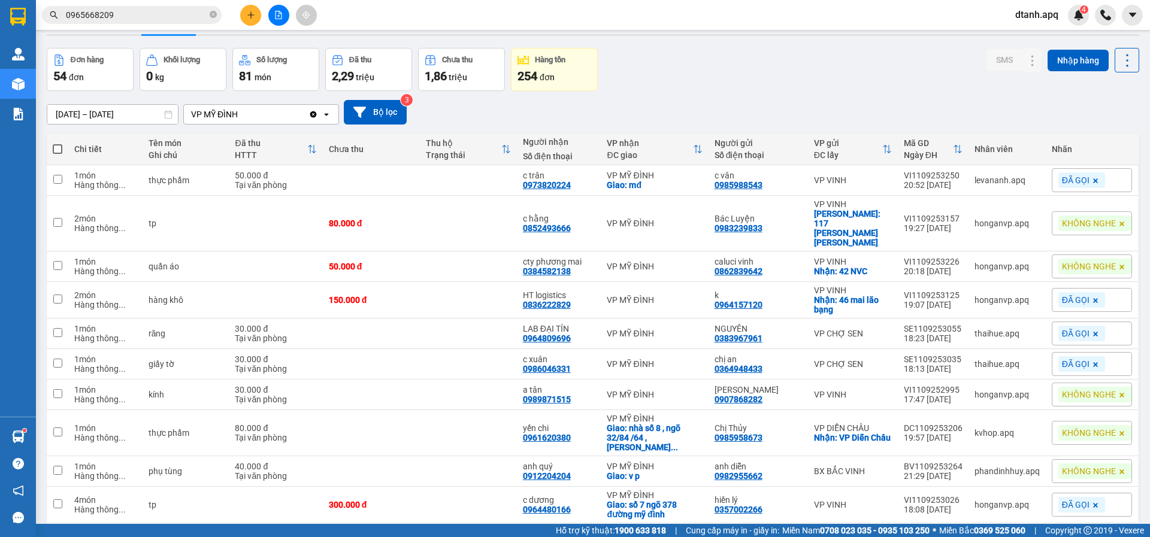
scroll to position [55, 0]
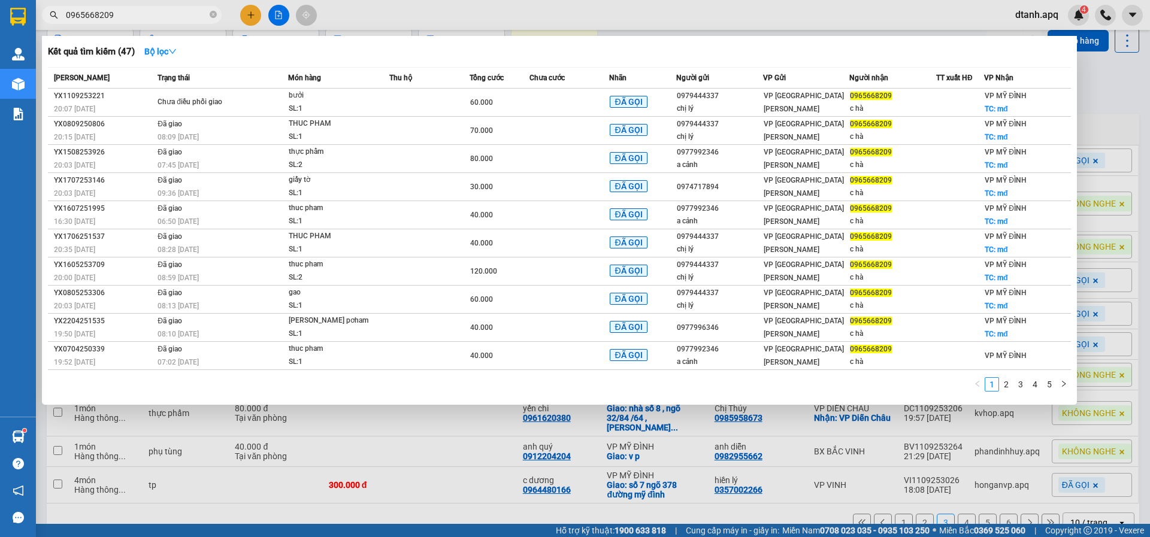
click at [131, 17] on input "0965668209" at bounding box center [136, 14] width 141 height 13
click at [427, 2] on div at bounding box center [575, 268] width 1150 height 537
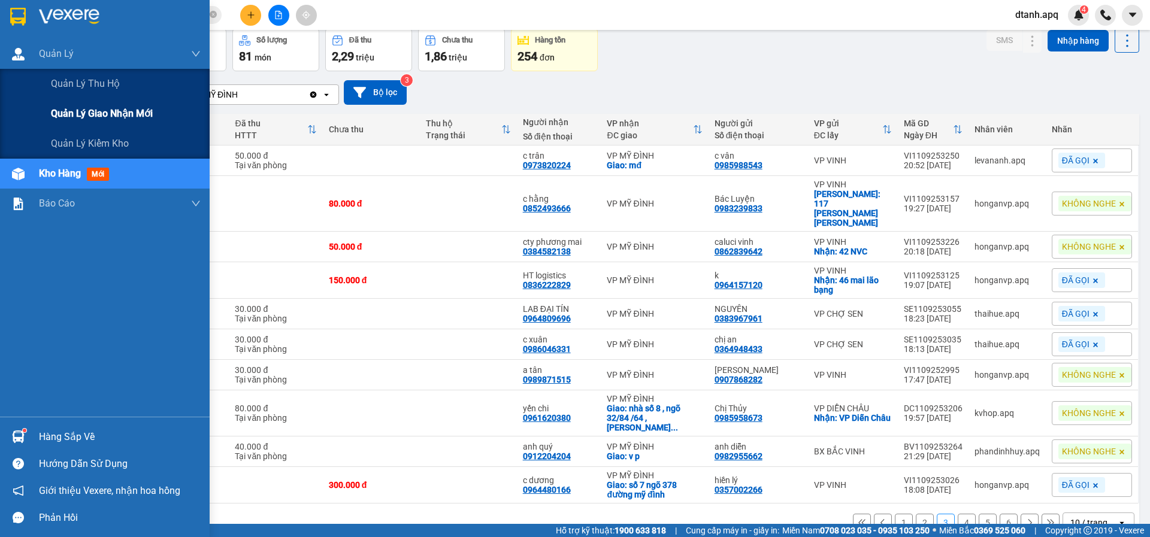
click at [122, 111] on span "Quản lý giao nhận mới" at bounding box center [102, 113] width 102 height 15
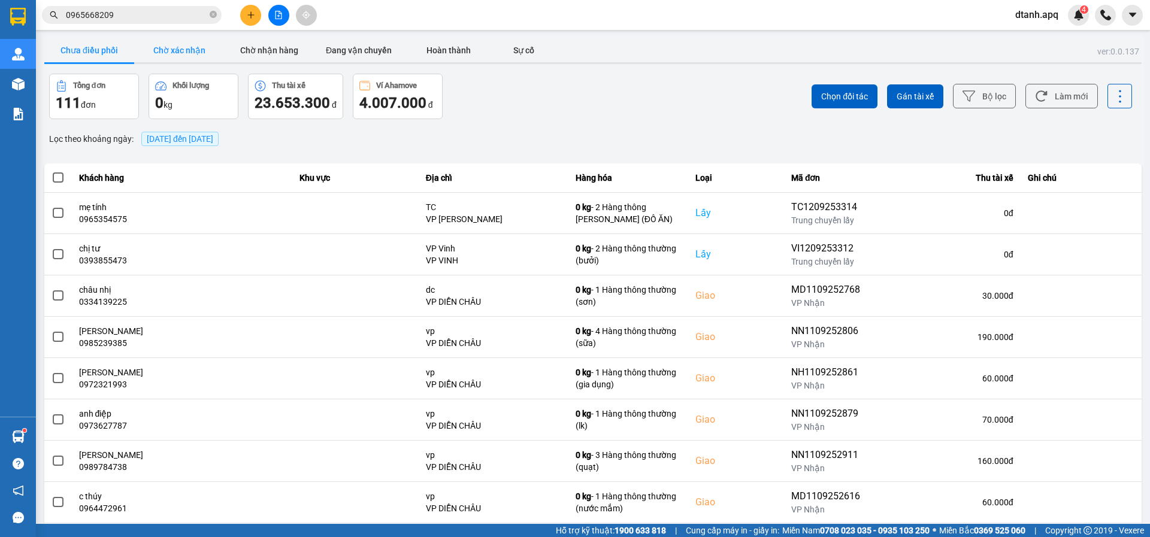
click at [171, 51] on button "Chờ xác nhận" at bounding box center [179, 50] width 90 height 24
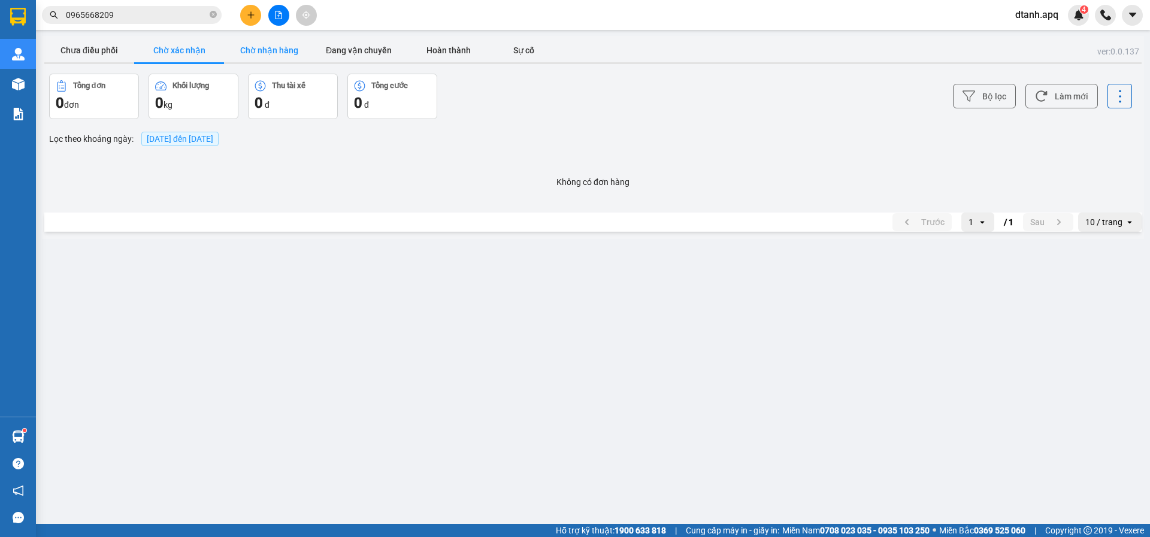
click at [266, 49] on button "Chờ nhận hàng" at bounding box center [269, 50] width 90 height 24
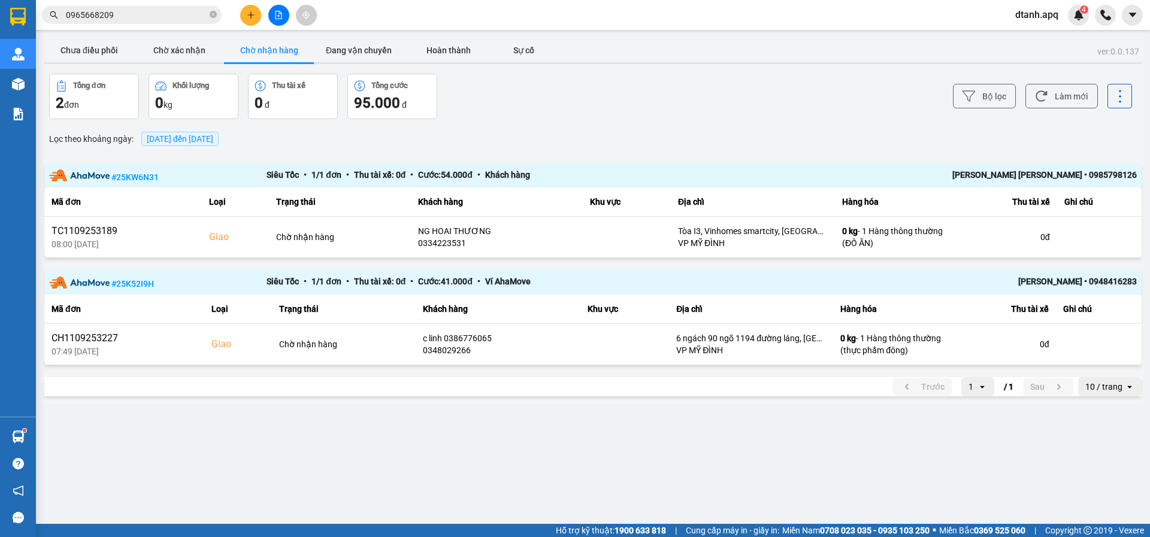
click at [213, 14] on icon "close-circle" at bounding box center [213, 14] width 7 height 7
paste input "0385667568"
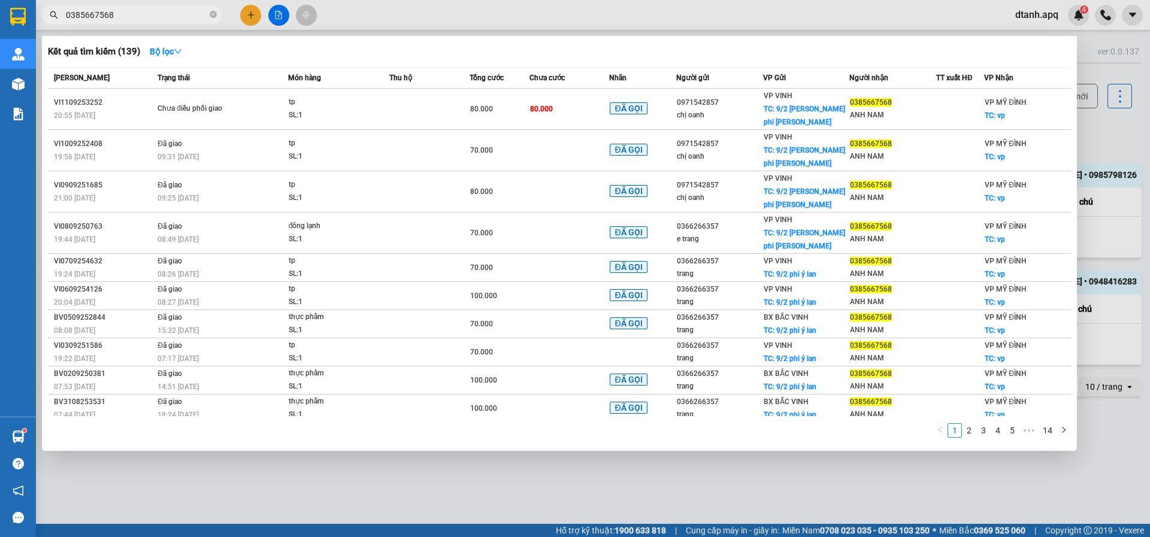
click at [366, 13] on div at bounding box center [575, 268] width 1150 height 537
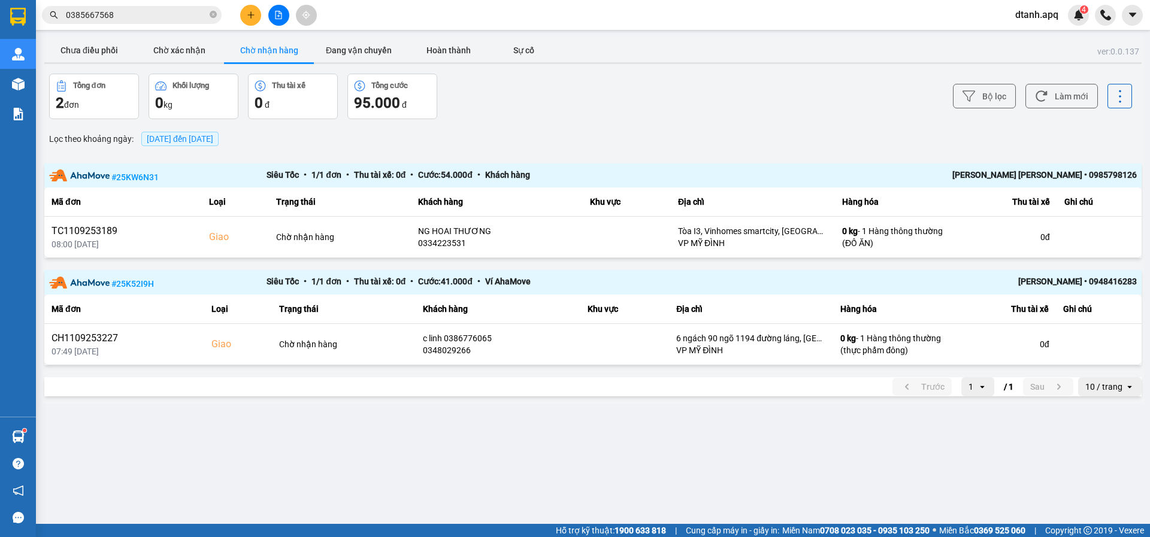
drag, startPoint x: 170, startPoint y: 57, endPoint x: 187, endPoint y: 68, distance: 20.3
click at [169, 57] on button "Chờ xác nhận" at bounding box center [179, 50] width 90 height 24
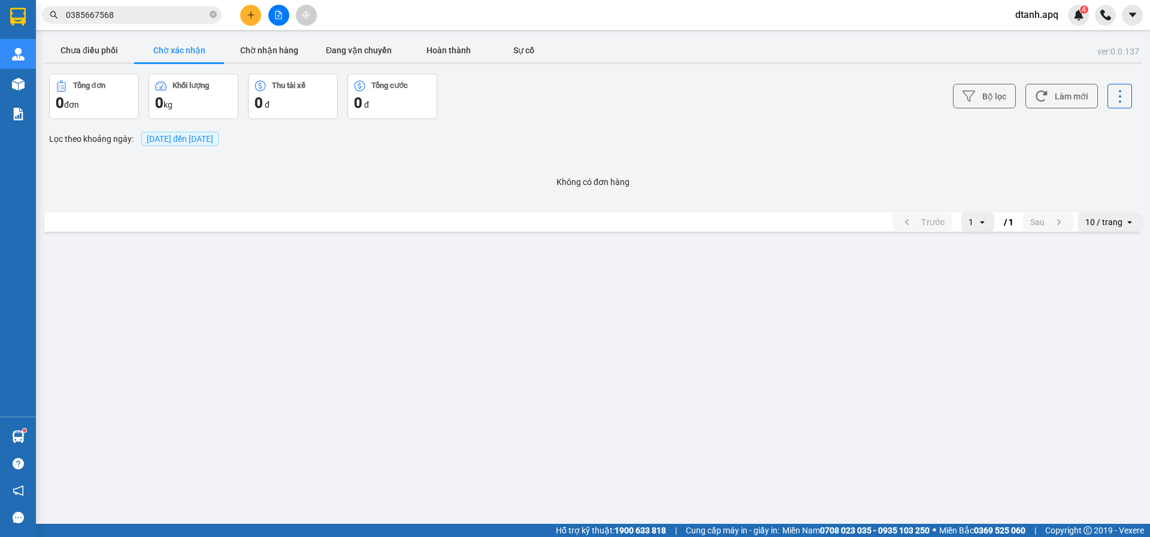
click at [256, 63] on div at bounding box center [592, 63] width 1097 height 2
click at [269, 54] on button "Chờ nhận hàng" at bounding box center [269, 50] width 90 height 24
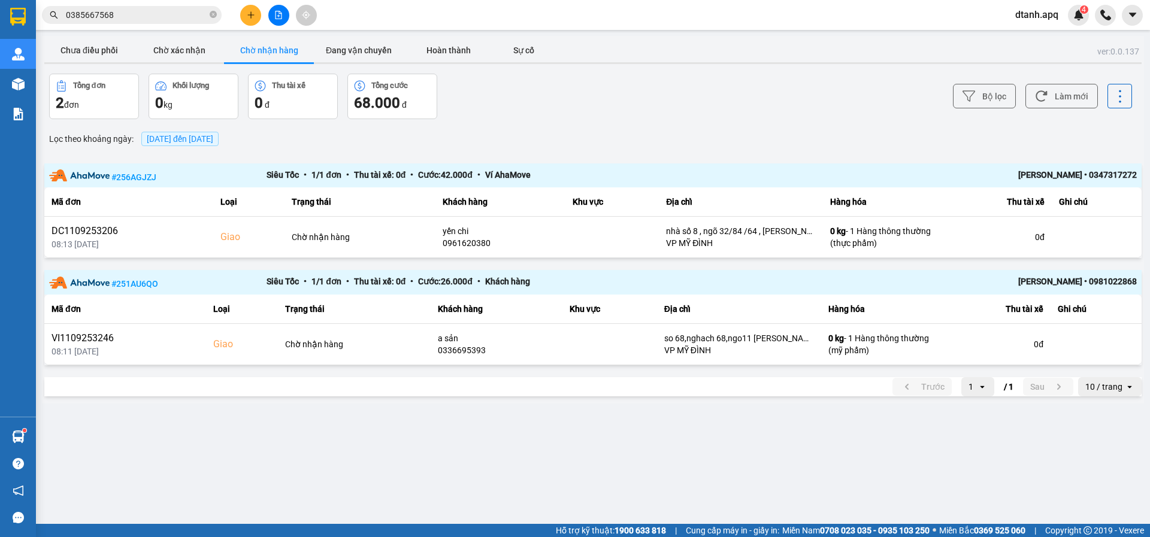
drag, startPoint x: 132, startPoint y: 19, endPoint x: 7, endPoint y: 20, distance: 125.2
click at [0, 20] on section "Kết quả tìm kiếm ( 139 ) Bộ lọc Mã ĐH Trạng thái Món hàng Thu hộ Tổng cước Chưa…" at bounding box center [575, 268] width 1150 height 537
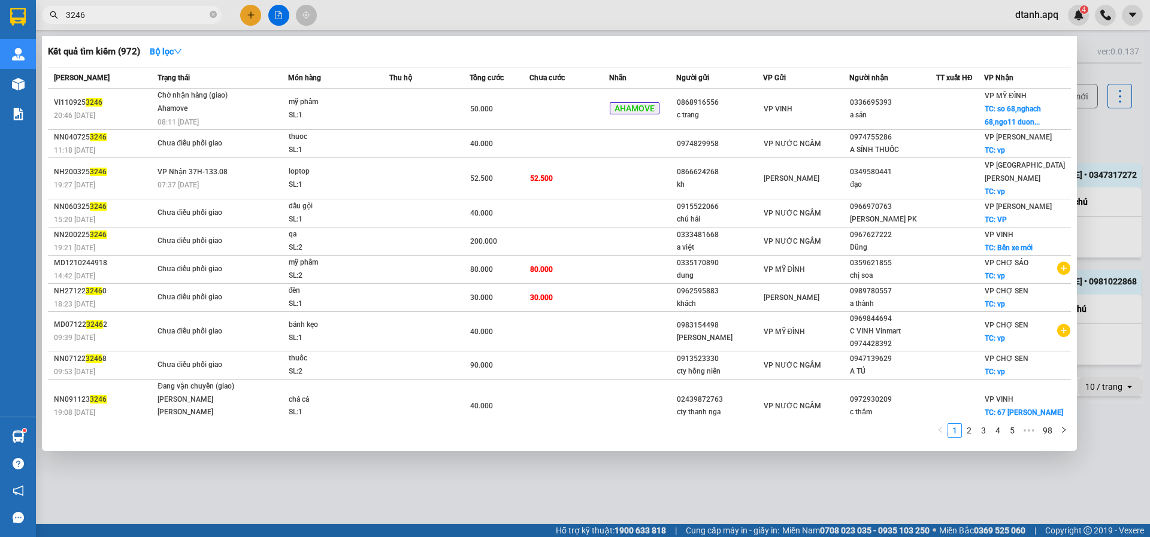
click at [574, 18] on div at bounding box center [575, 268] width 1150 height 537
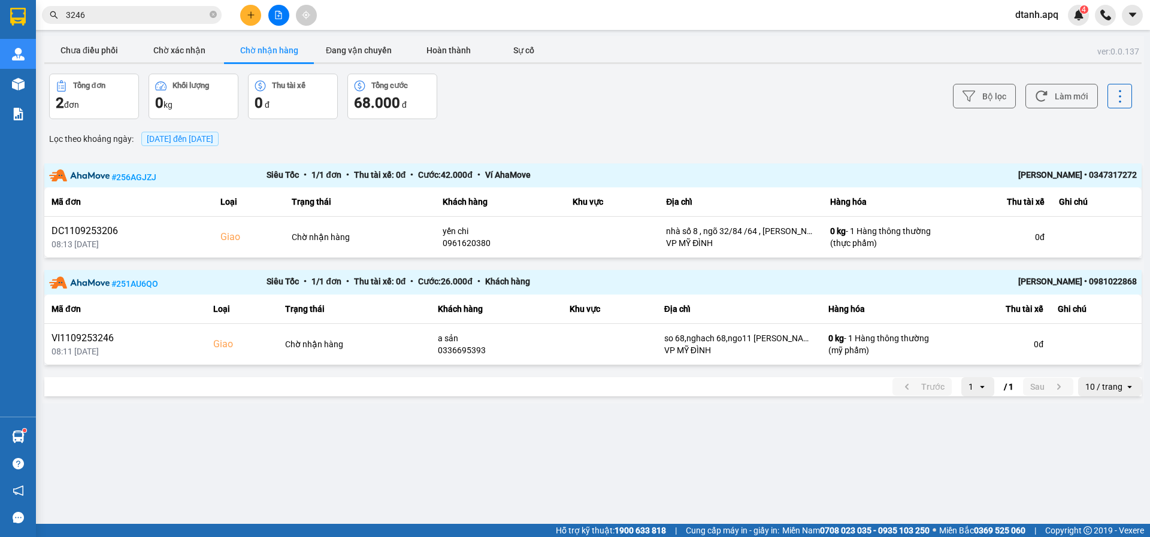
drag, startPoint x: 111, startPoint y: 15, endPoint x: 19, endPoint y: 37, distance: 94.7
click at [0, 30] on section "Kết quả tìm kiếm ( 972 ) Bộ lọc Mã ĐH Trạng thái Món hàng Thu hộ Tổng cước Chưa…" at bounding box center [575, 268] width 1150 height 537
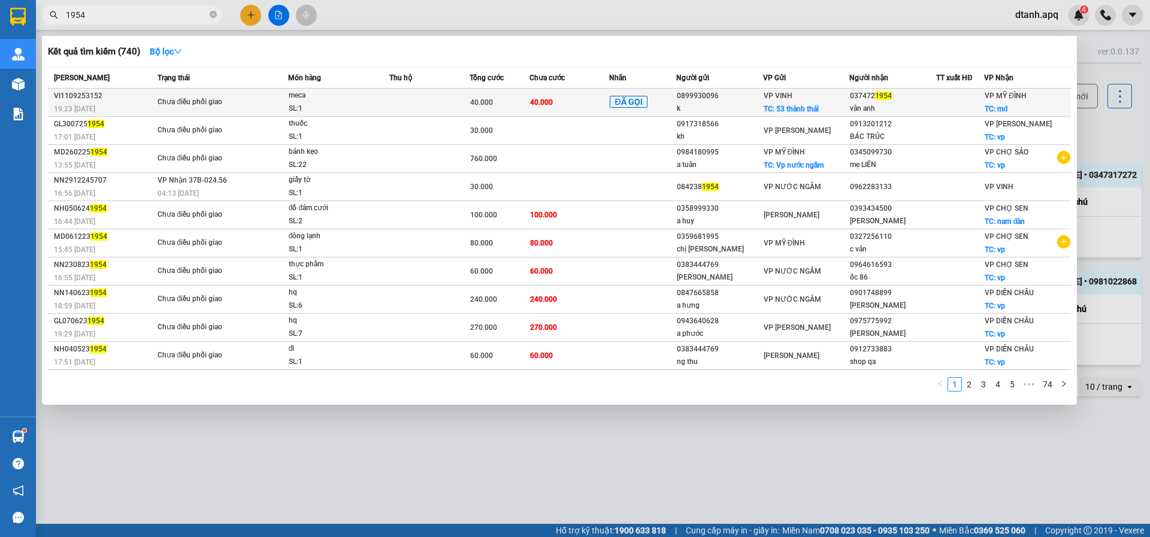
type input "1954"
click at [560, 102] on td "40.000" at bounding box center [569, 103] width 80 height 28
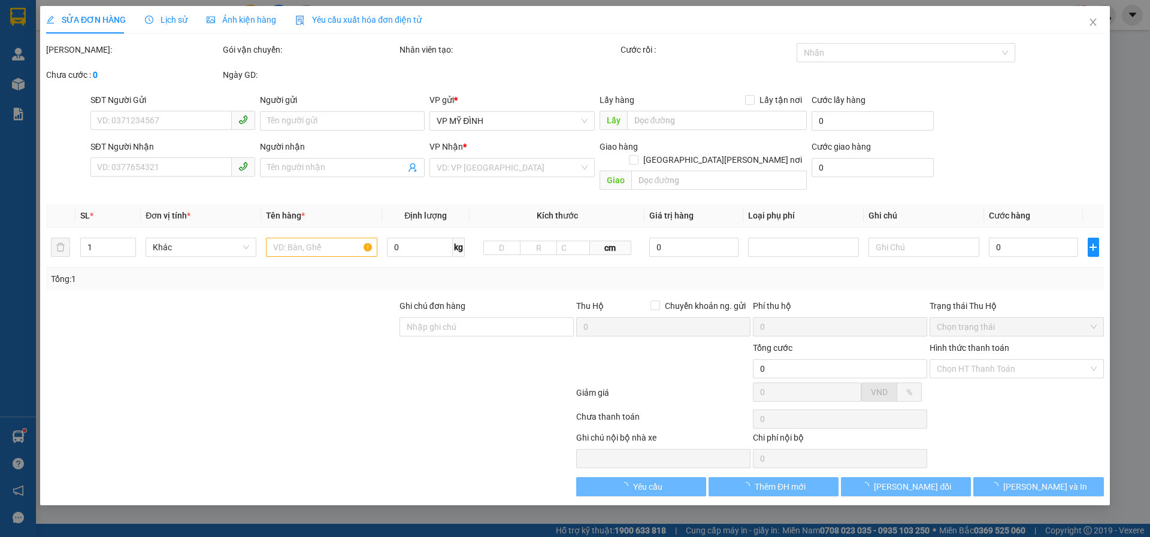
type input "0899930096"
type input "k"
checkbox input "true"
type input "53 thành thái"
type input "0374721954"
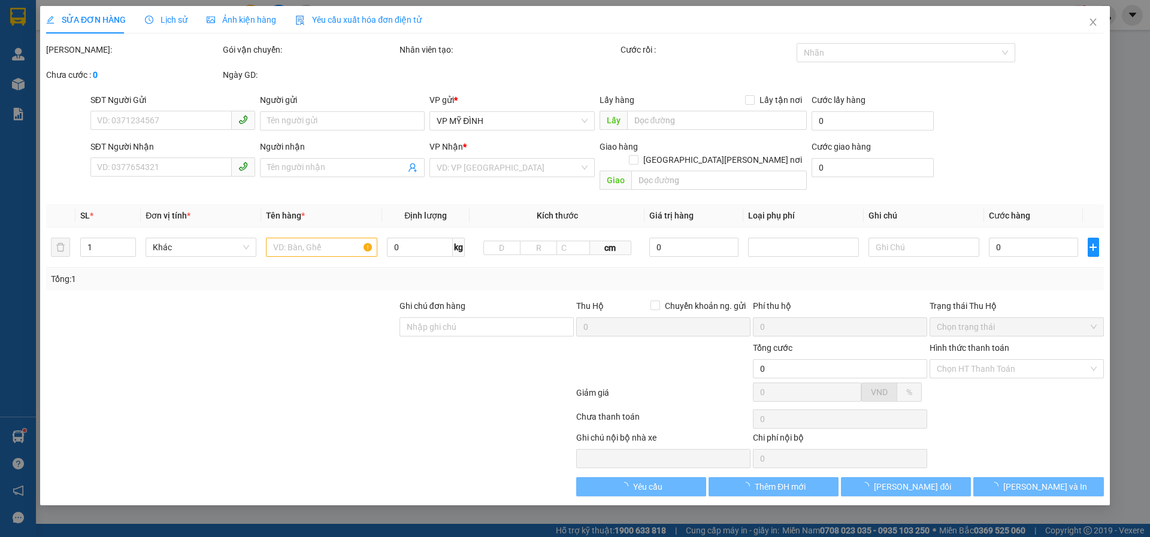
type input "vân anh"
checkbox input "true"
type input "mđ"
type input "40.000"
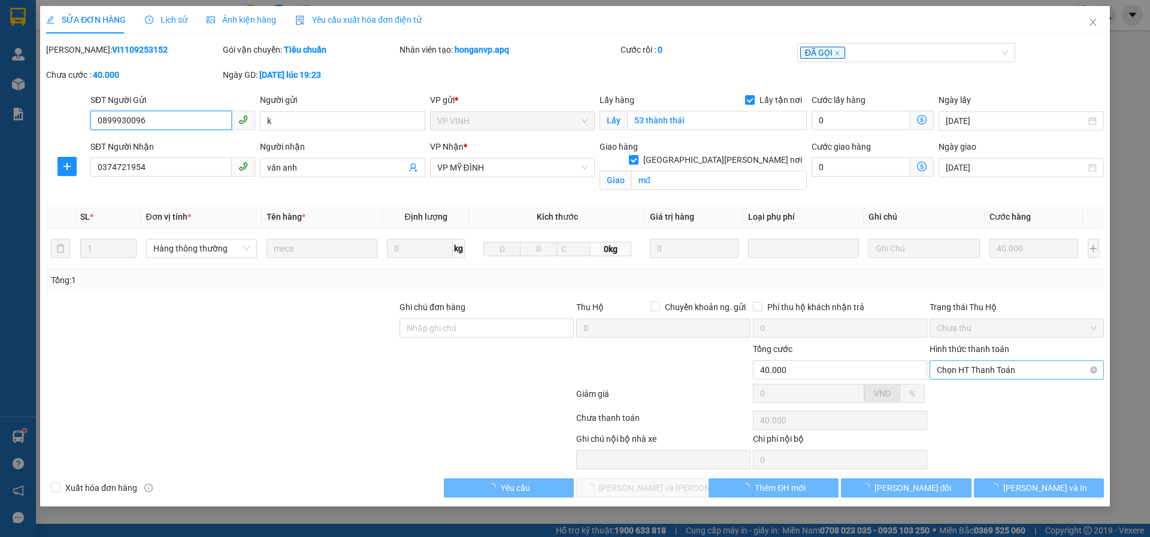
drag, startPoint x: 947, startPoint y: 362, endPoint x: 947, endPoint y: 377, distance: 15.6
click at [947, 375] on span "Chọn HT Thanh Toán" at bounding box center [1017, 370] width 160 height 18
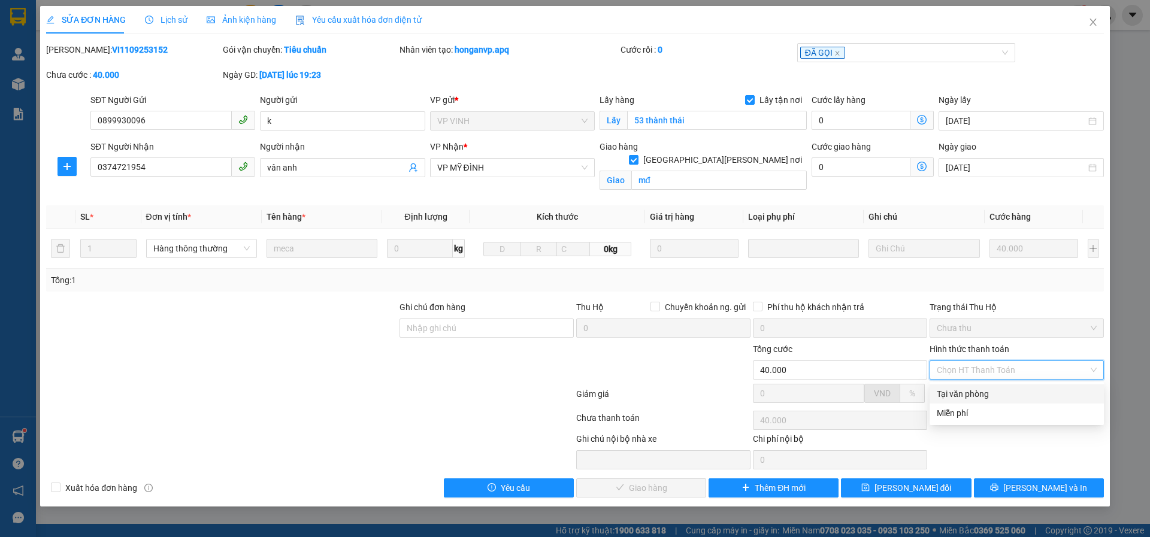
click at [948, 399] on div "Tại văn phòng" at bounding box center [1017, 393] width 160 height 13
type input "0"
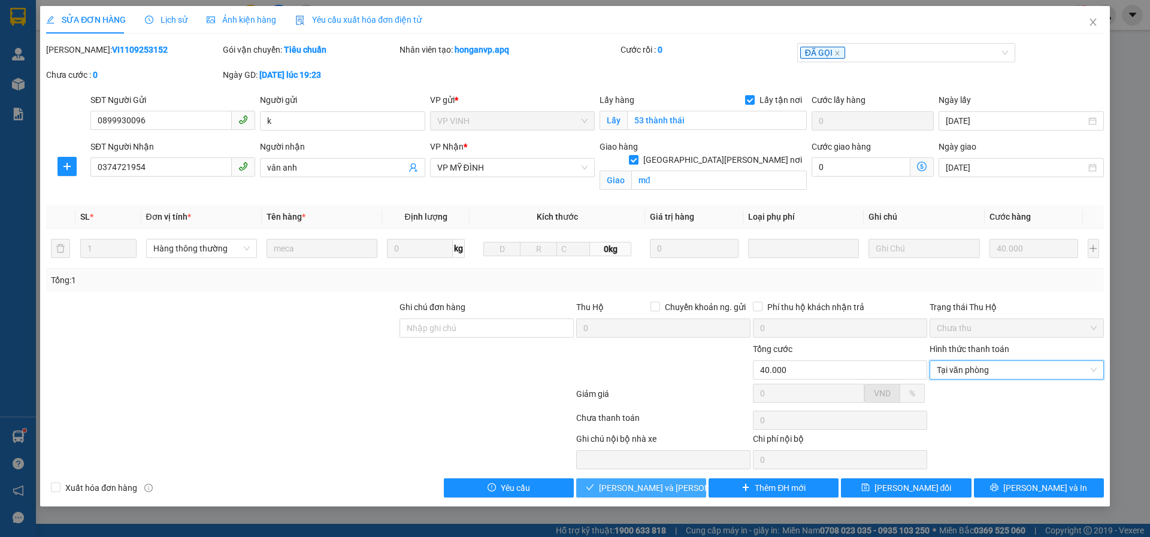
click at [619, 490] on span "[PERSON_NAME] và Giao hàng" at bounding box center [680, 487] width 162 height 13
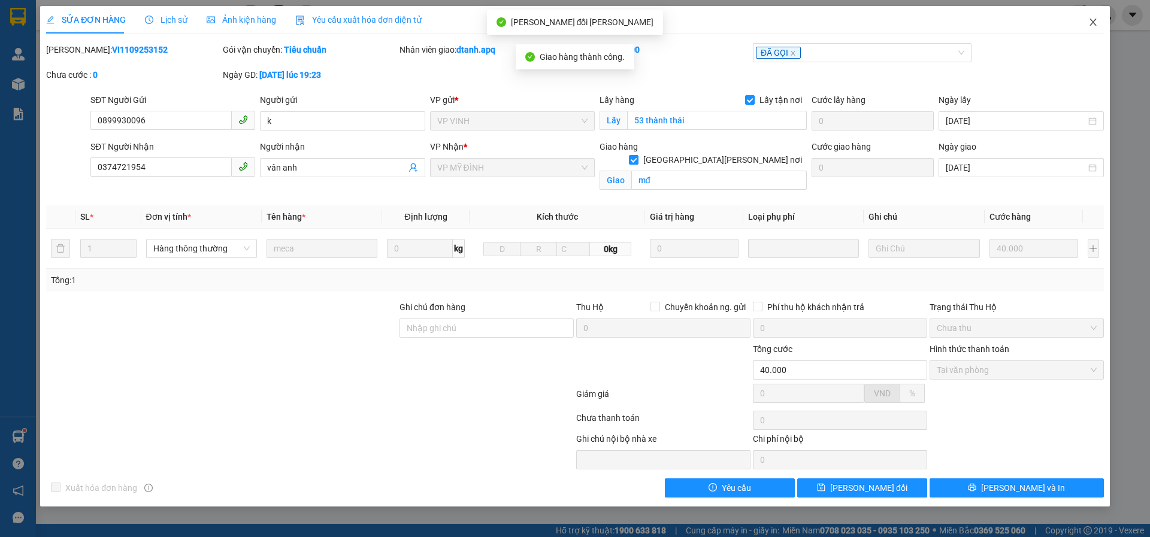
click at [1091, 23] on icon "close" at bounding box center [1093, 22] width 10 height 10
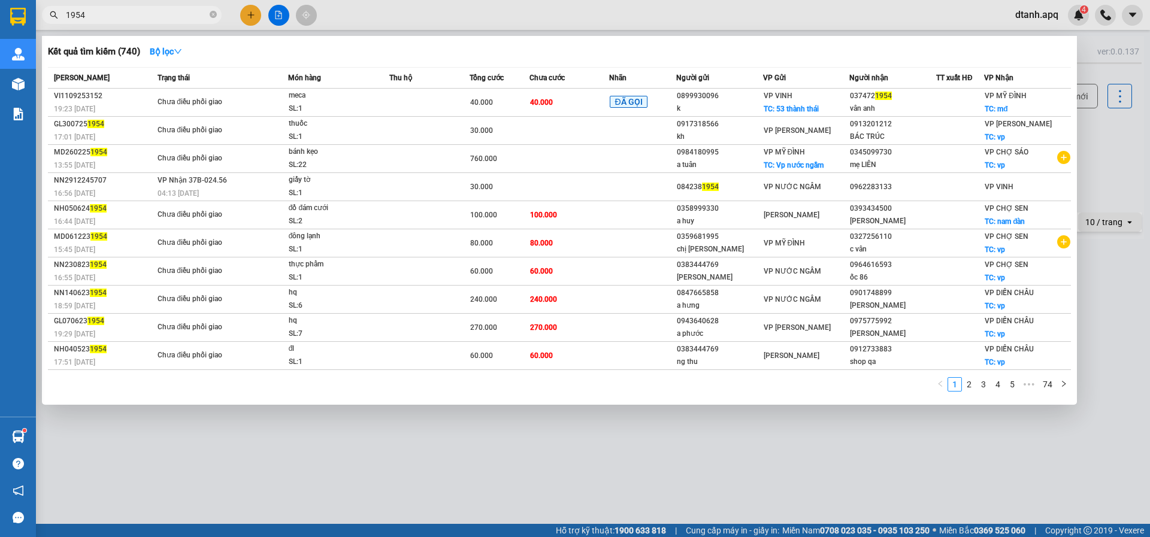
click at [116, 14] on input "1954" at bounding box center [136, 14] width 141 height 13
click at [329, 20] on div at bounding box center [575, 268] width 1150 height 537
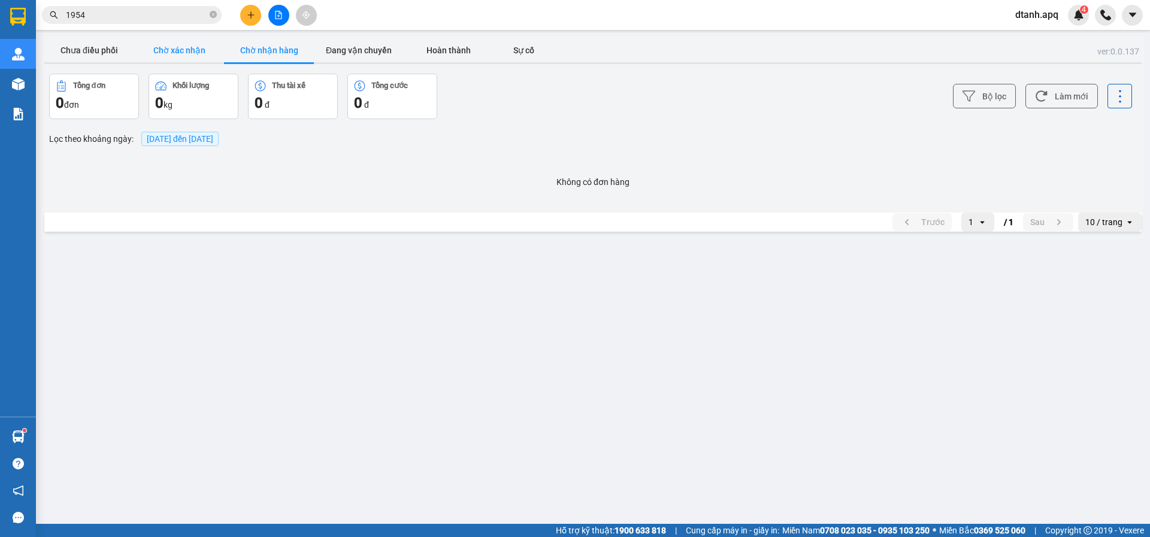
click at [186, 50] on button "Chờ xác nhận" at bounding box center [179, 50] width 90 height 24
click at [272, 54] on button "Chờ nhận hàng" at bounding box center [269, 50] width 90 height 24
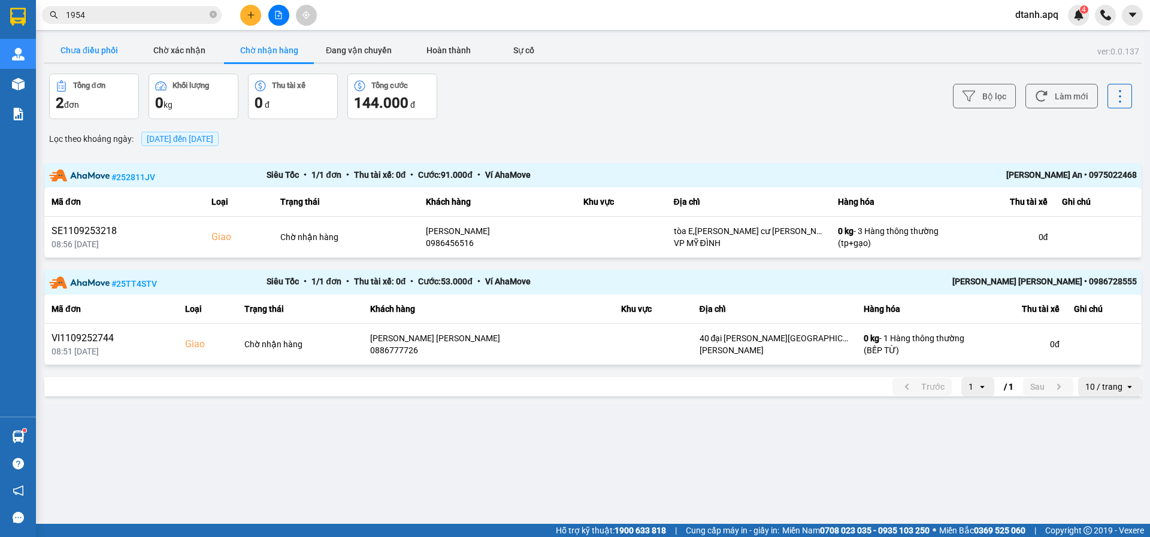
drag, startPoint x: 108, startPoint y: 49, endPoint x: 265, endPoint y: 54, distance: 156.4
click at [110, 49] on button "Chưa điều phối" at bounding box center [89, 50] width 90 height 24
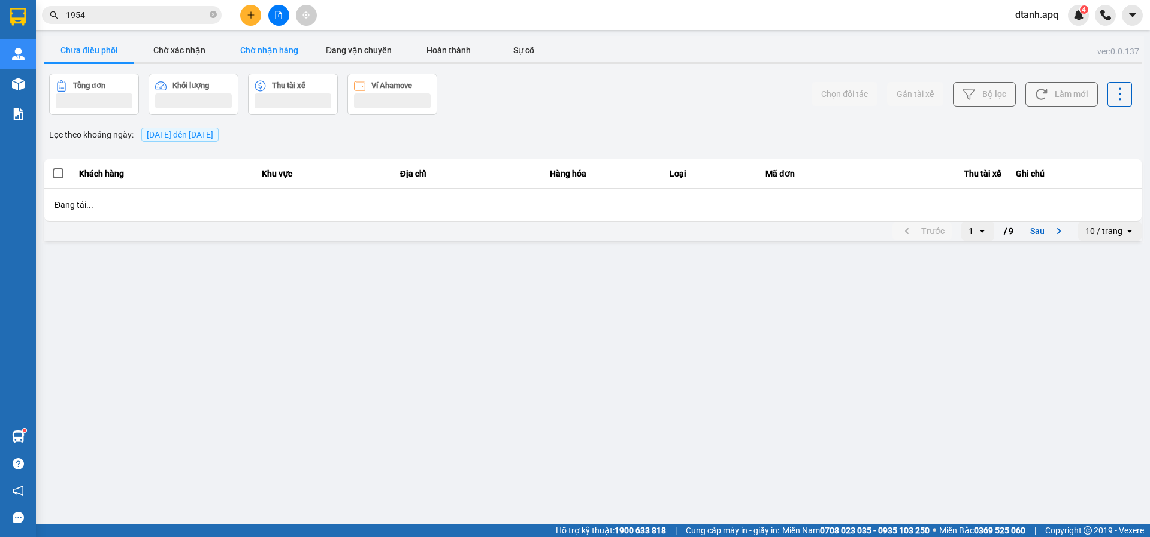
click at [263, 53] on button "Chờ nhận hàng" at bounding box center [269, 50] width 90 height 24
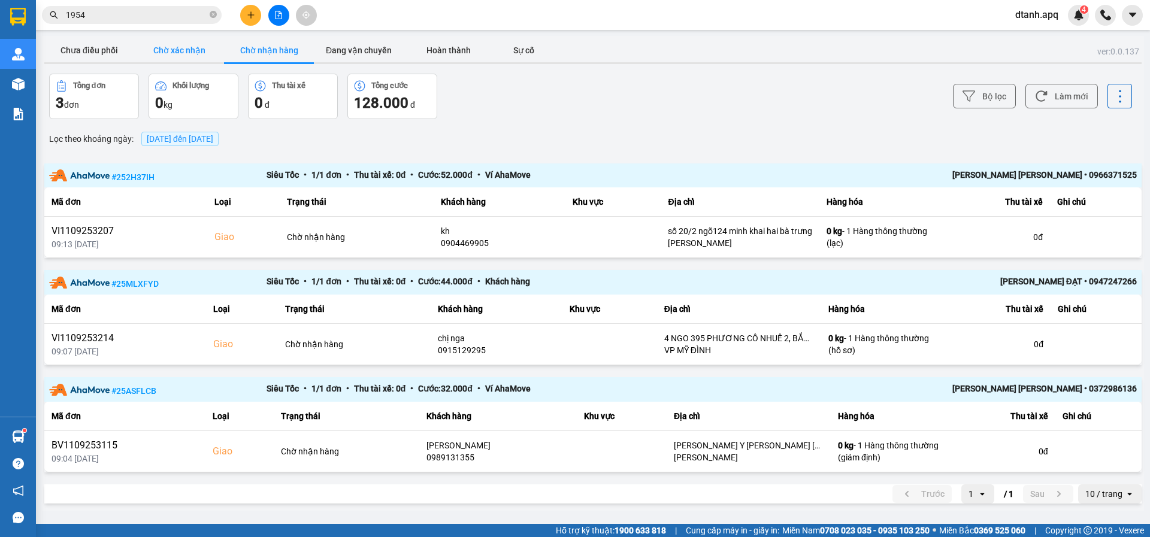
drag, startPoint x: 176, startPoint y: 57, endPoint x: 192, endPoint y: 57, distance: 16.2
click at [180, 57] on button "Chờ xác nhận" at bounding box center [179, 50] width 90 height 24
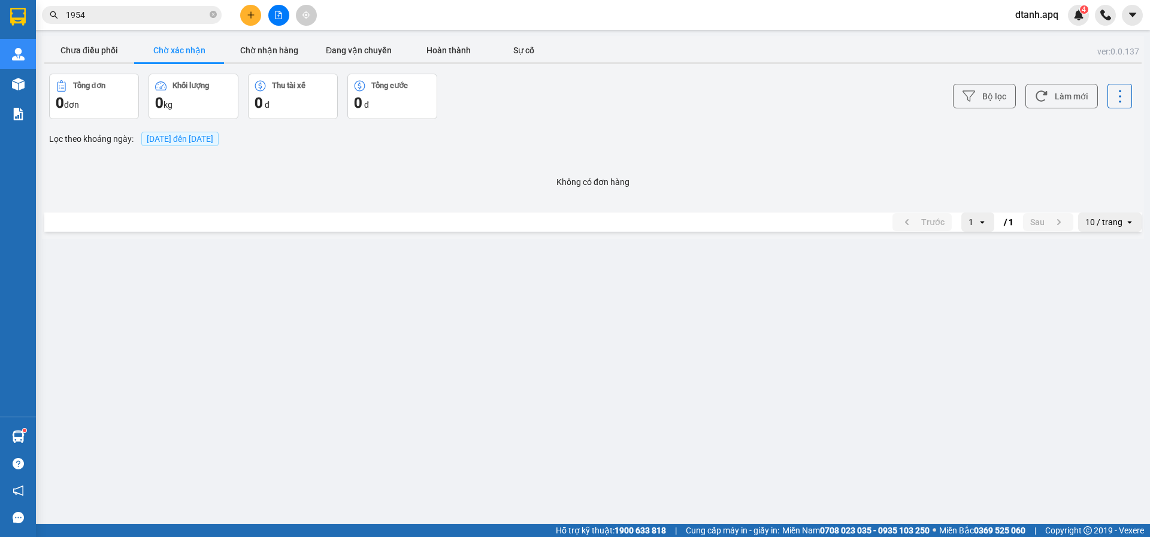
click at [266, 69] on div "ver: 0.0.137 Chưa điều phối Chờ xác nhận Chờ nhận hàng Đang vận chuyển Hoàn thà…" at bounding box center [593, 137] width 1102 height 203
click at [270, 58] on button "Chờ nhận hàng" at bounding box center [269, 50] width 90 height 24
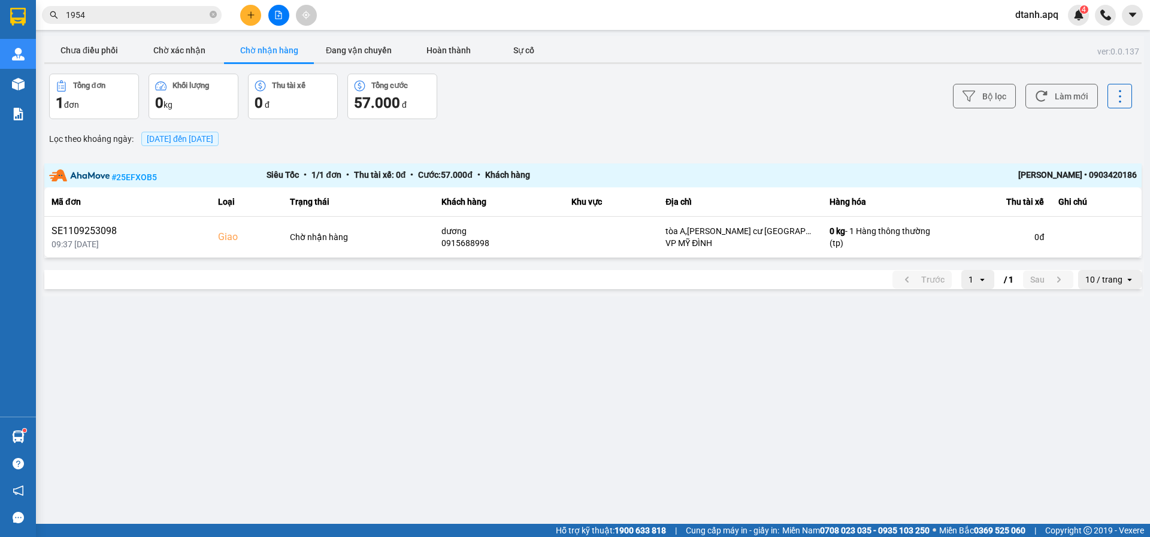
drag, startPoint x: 102, startPoint y: 18, endPoint x: 0, endPoint y: 3, distance: 103.5
click at [0, 14] on section "Kết quả tìm kiếm ( 740 ) Bộ lọc Mã ĐH Trạng thái Món hàng Thu hộ Tổng cước Chưa…" at bounding box center [575, 268] width 1150 height 537
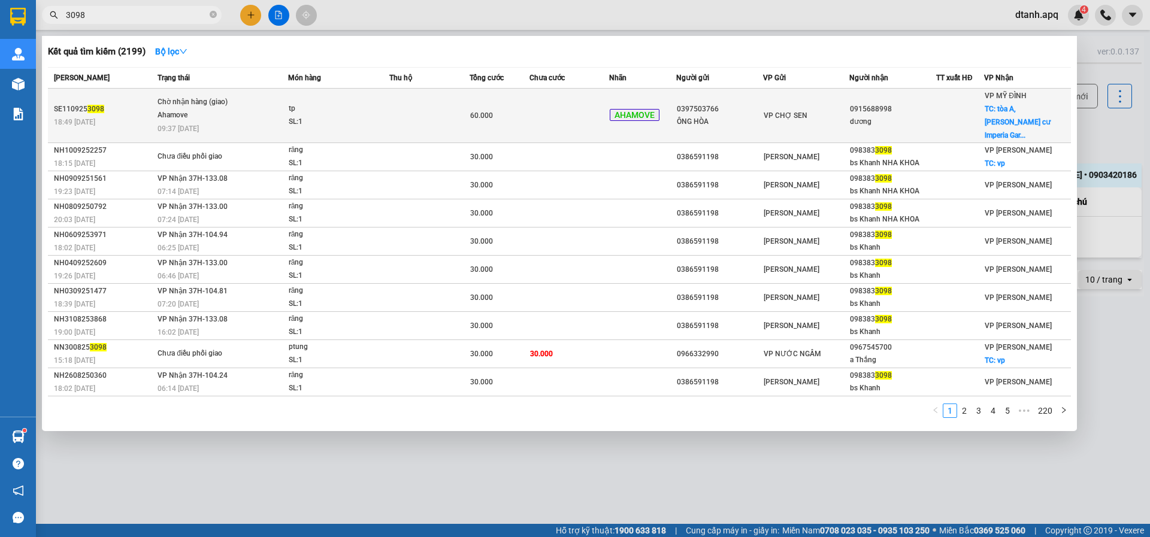
type input "3098"
click at [488, 111] on span "60.000" at bounding box center [481, 115] width 23 height 8
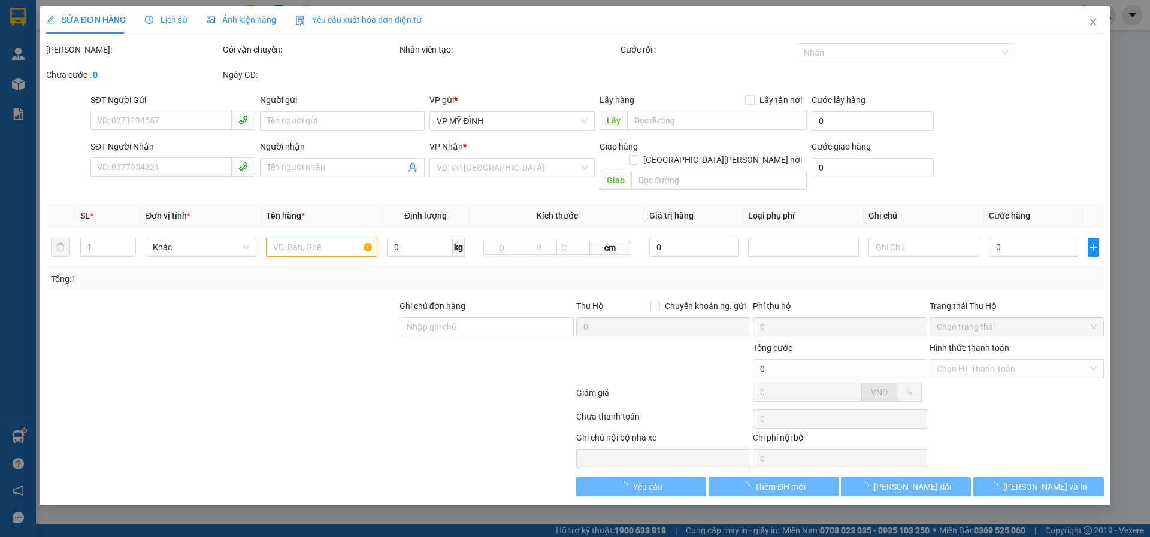
type input "0397503766"
type input "ÔNG HÒA"
type input "0915688998"
type input "dương"
checkbox input "true"
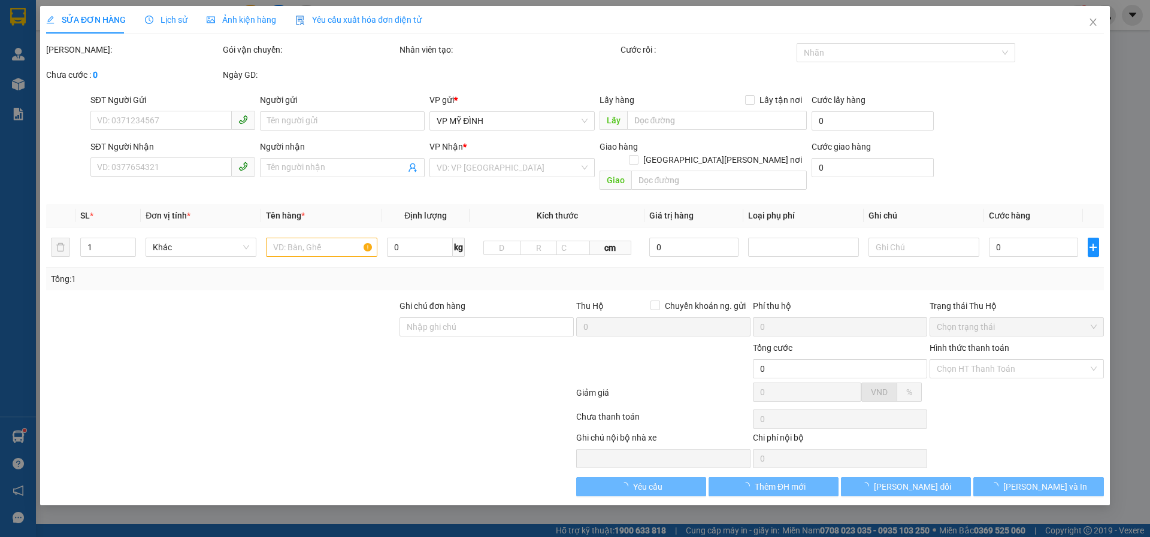
type input "tòa A,[PERSON_NAME] cư [GEOGRAPHIC_DATA],[STREET_ADDRESS]"
type input "60.000"
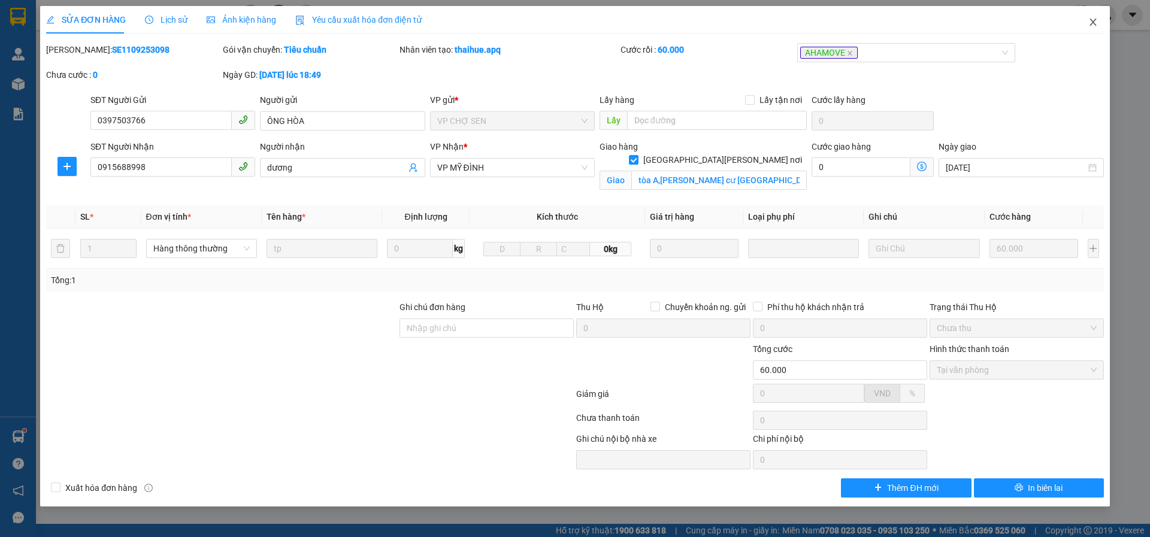
click at [1089, 20] on icon "close" at bounding box center [1093, 22] width 10 height 10
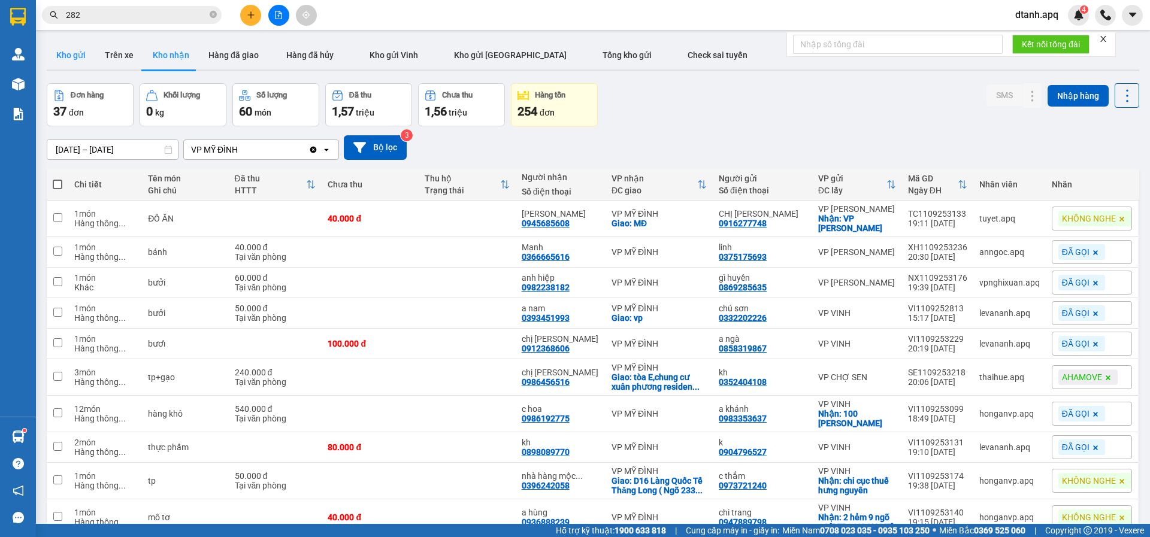
click at [62, 54] on button "Kho gửi" at bounding box center [71, 55] width 49 height 29
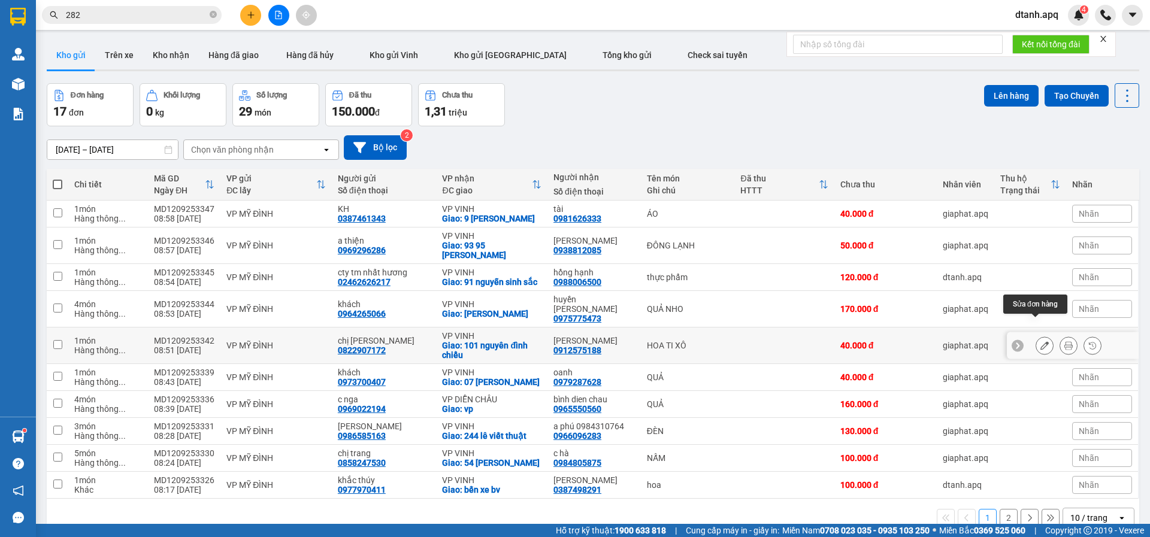
click at [1040, 341] on icon at bounding box center [1044, 345] width 8 height 8
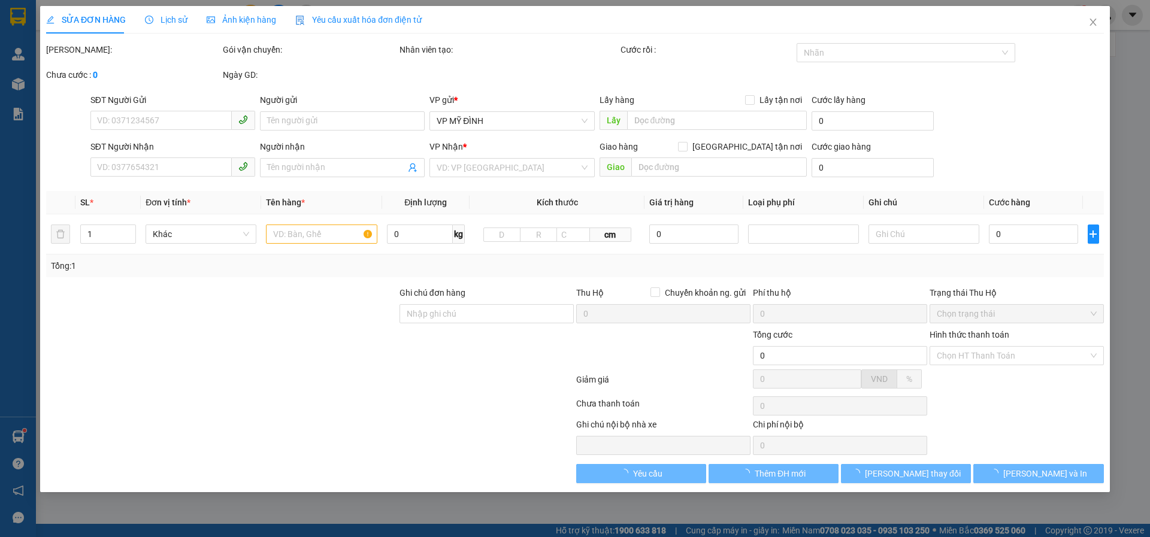
type input "0822907172"
type input "chị [PERSON_NAME]"
type input "0912575188"
type input "[PERSON_NAME]"
checkbox input "true"
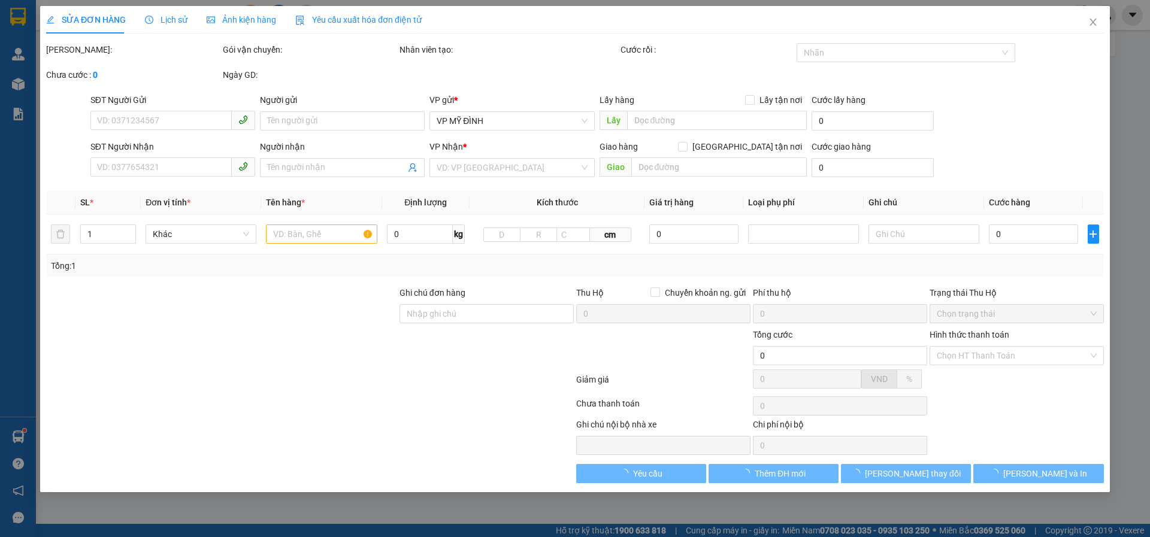
type input "101 nguyên đình chiểu"
type input "40.000"
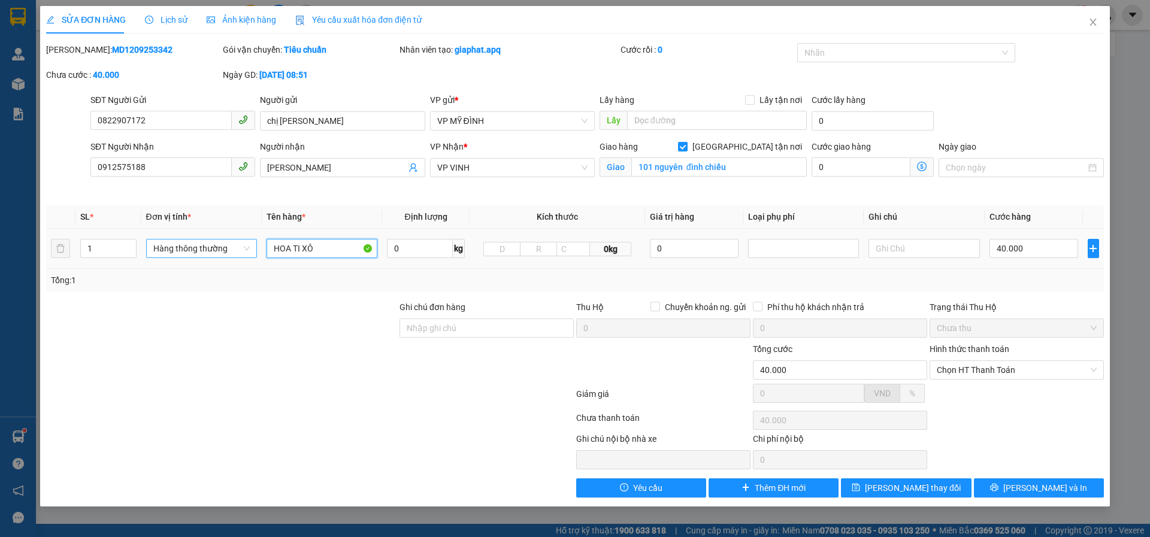
drag, startPoint x: 331, startPoint y: 244, endPoint x: 240, endPoint y: 251, distance: 91.9
click at [240, 251] on tr "1 Hàng thông thường HOA TI XÔ 0 kg 0kg 0 40.000" at bounding box center [575, 249] width 1058 height 40
paste input "hoa atiso"
type input "hoa atiso"
click at [875, 488] on button "[PERSON_NAME] thay đổi" at bounding box center [906, 487] width 130 height 19
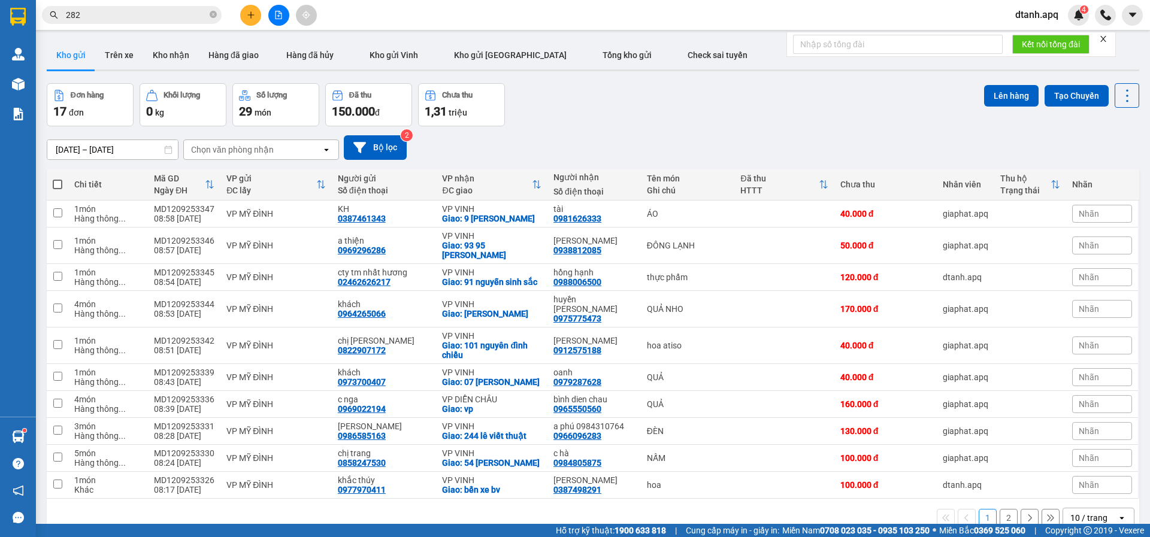
drag, startPoint x: 82, startPoint y: 18, endPoint x: 49, endPoint y: 23, distance: 33.3
click at [49, 23] on span "282" at bounding box center [132, 15] width 180 height 18
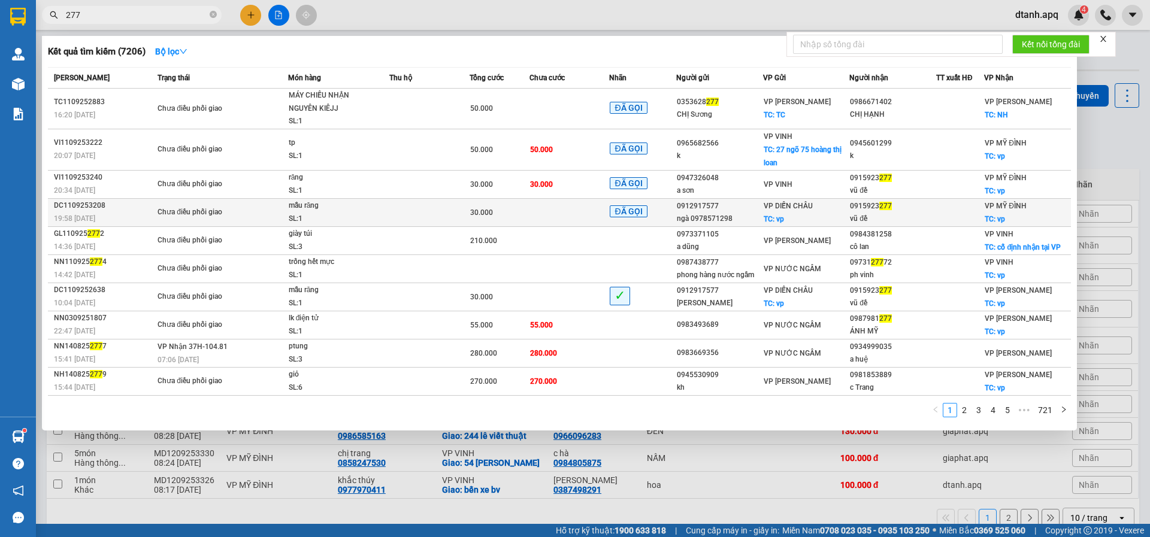
type input "277"
click at [574, 214] on td at bounding box center [569, 212] width 80 height 28
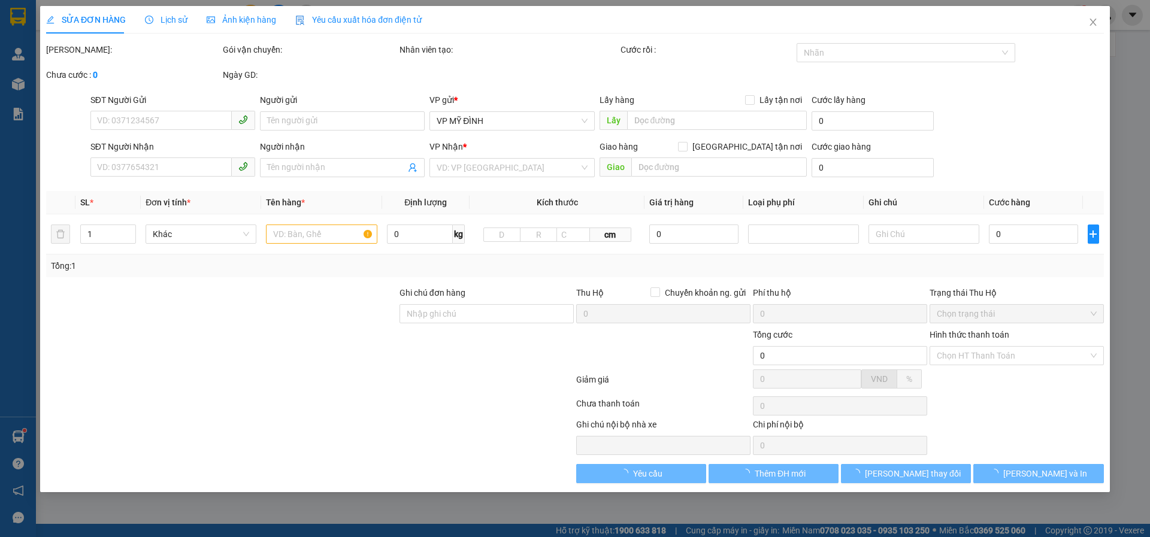
type input "0912917577"
type input "ngà 0978571298"
checkbox input "true"
type input "vp"
type input "0915923277"
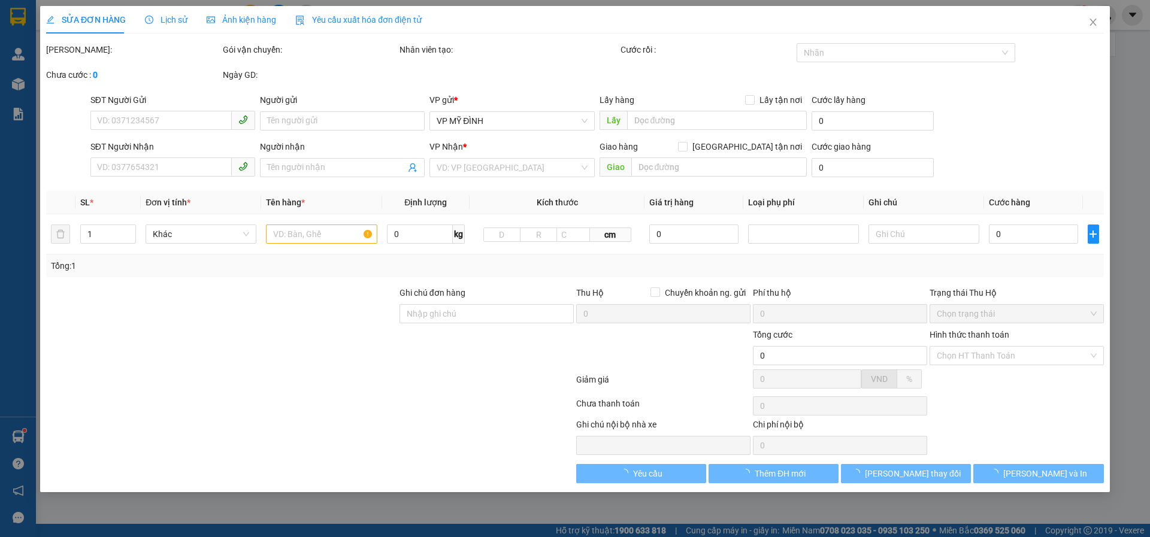
type input "vũ đề"
checkbox input "true"
type input "vp"
type input "30.000"
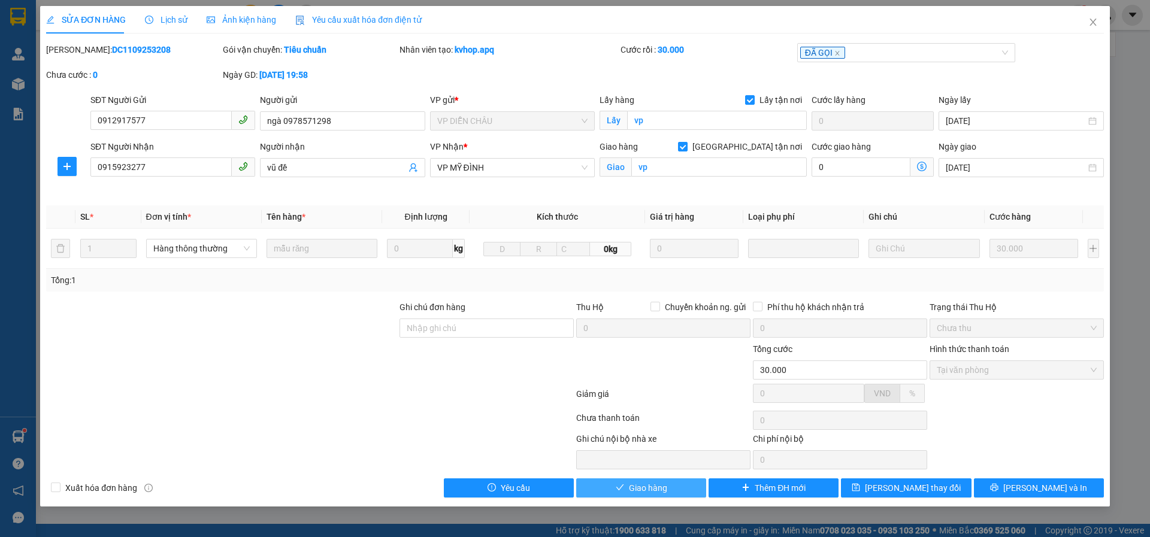
click at [633, 486] on span "Giao hàng" at bounding box center [648, 487] width 38 height 13
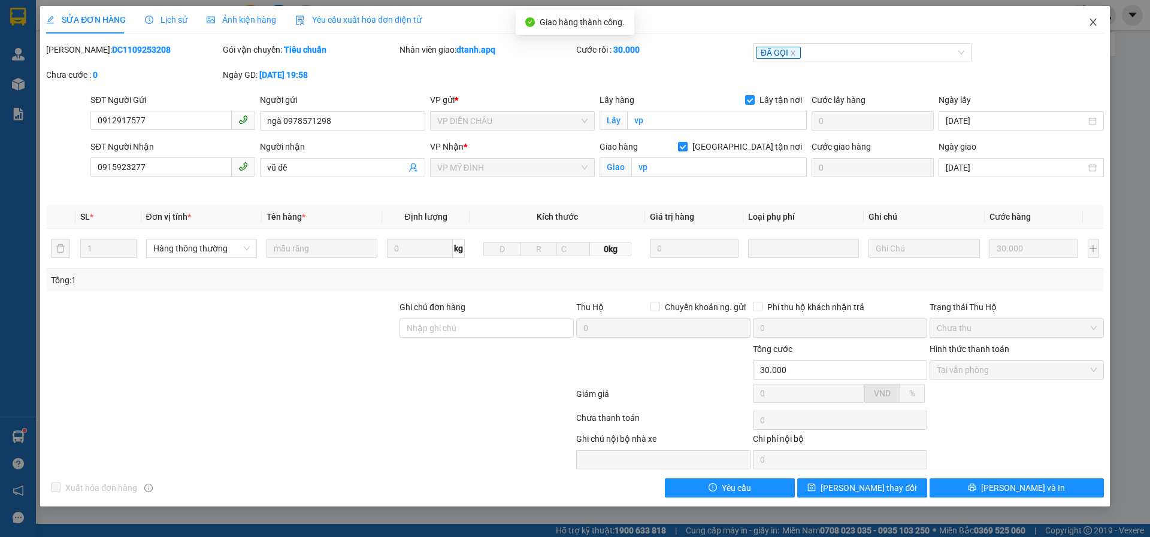
click at [1096, 24] on icon "close" at bounding box center [1093, 22] width 10 height 10
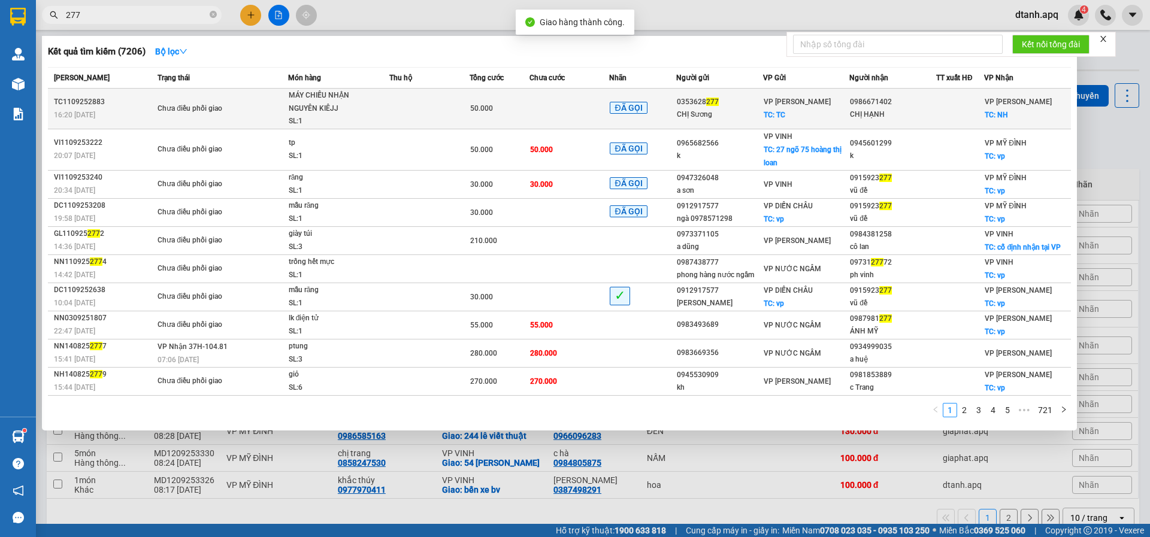
drag, startPoint x: 95, startPoint y: 16, endPoint x: 266, endPoint y: 128, distance: 204.3
click at [94, 16] on input "277" at bounding box center [136, 14] width 141 height 13
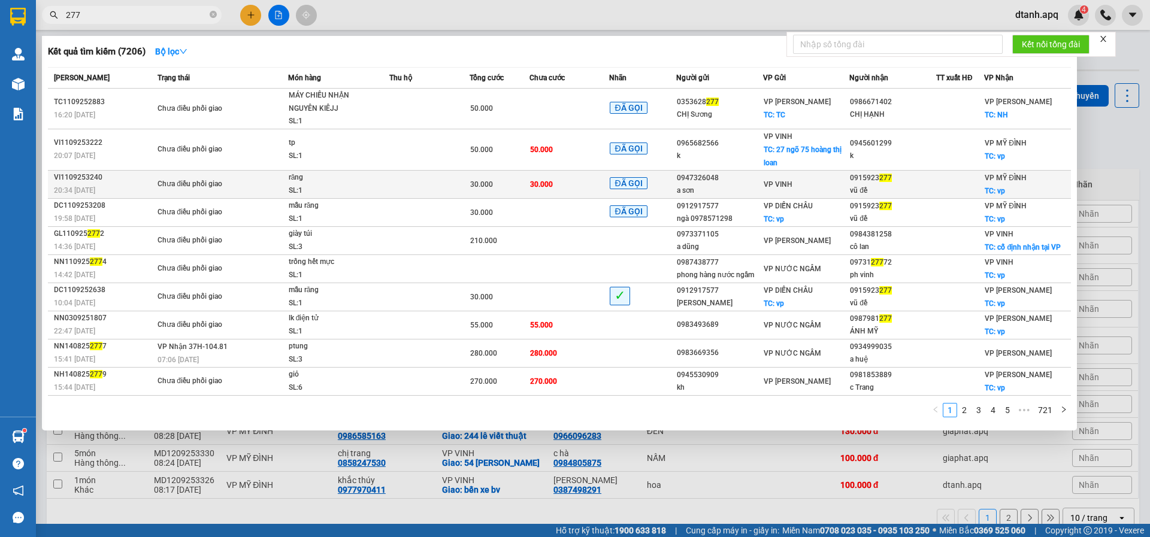
click at [509, 179] on div "30.000" at bounding box center [499, 184] width 59 height 13
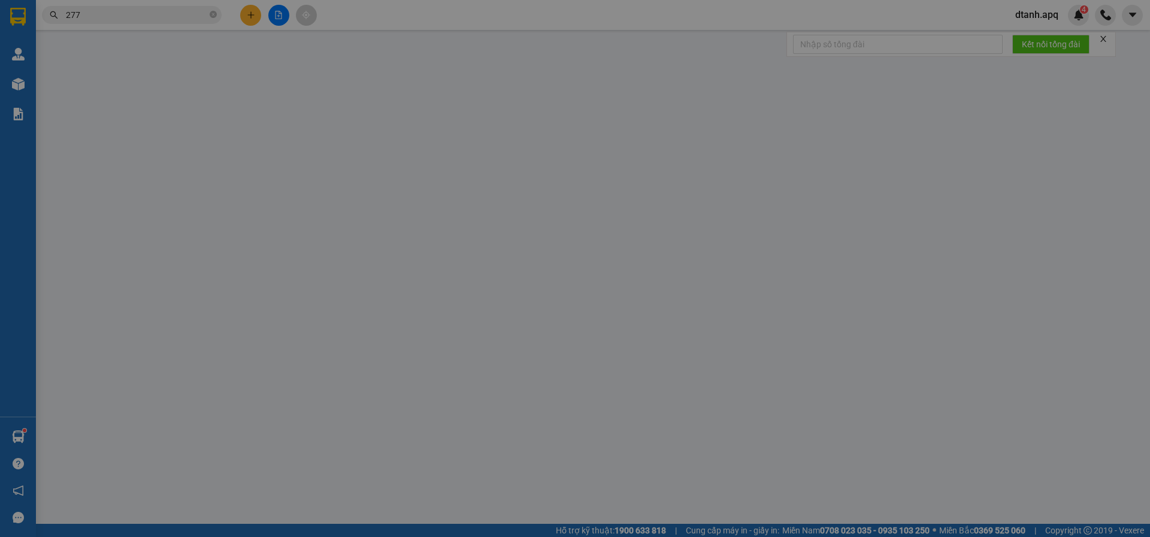
type input "0947326048"
type input "a sơn"
type input "0915923277"
type input "vũ đề"
checkbox input "true"
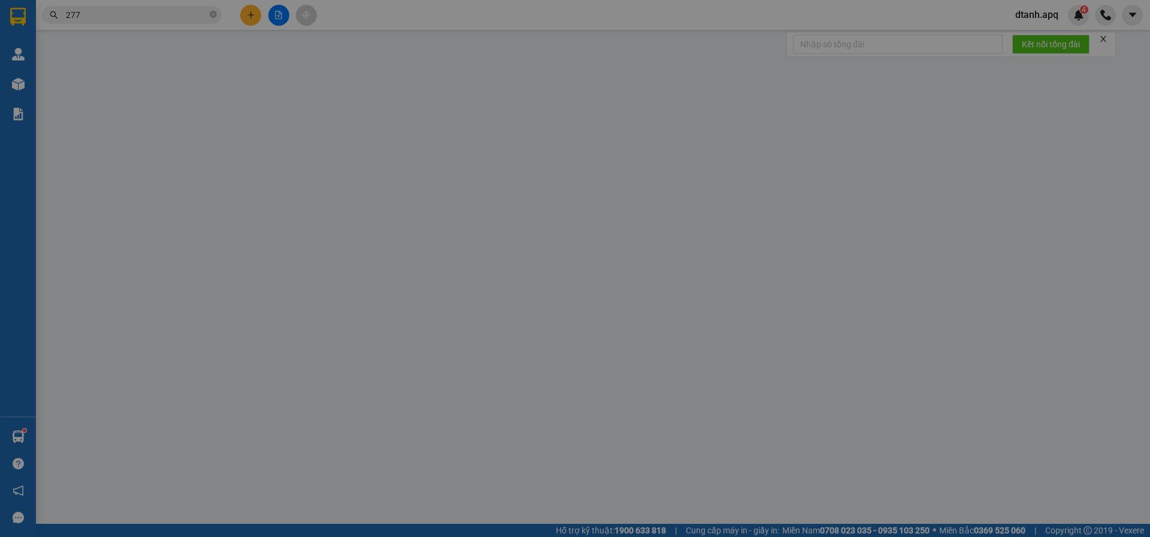
type input "vp"
type input "30.000"
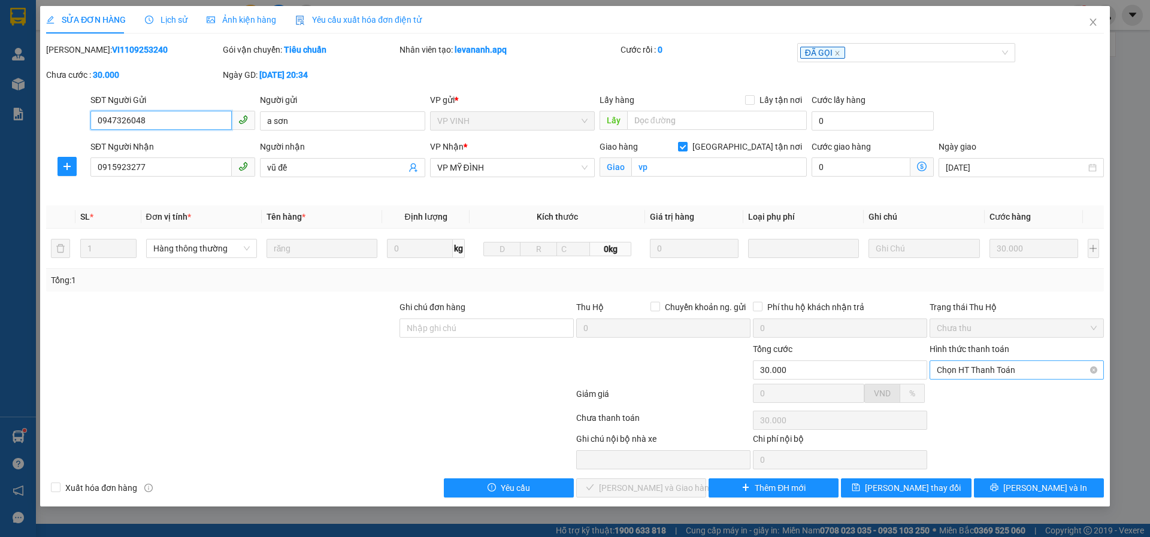
drag, startPoint x: 949, startPoint y: 369, endPoint x: 950, endPoint y: 377, distance: 7.4
click at [948, 369] on span "Chọn HT Thanh Toán" at bounding box center [1017, 370] width 160 height 18
click at [958, 395] on div "Tại văn phòng" at bounding box center [1017, 393] width 160 height 13
type input "0"
click at [601, 483] on button "[PERSON_NAME] và Giao hàng" at bounding box center [641, 487] width 130 height 19
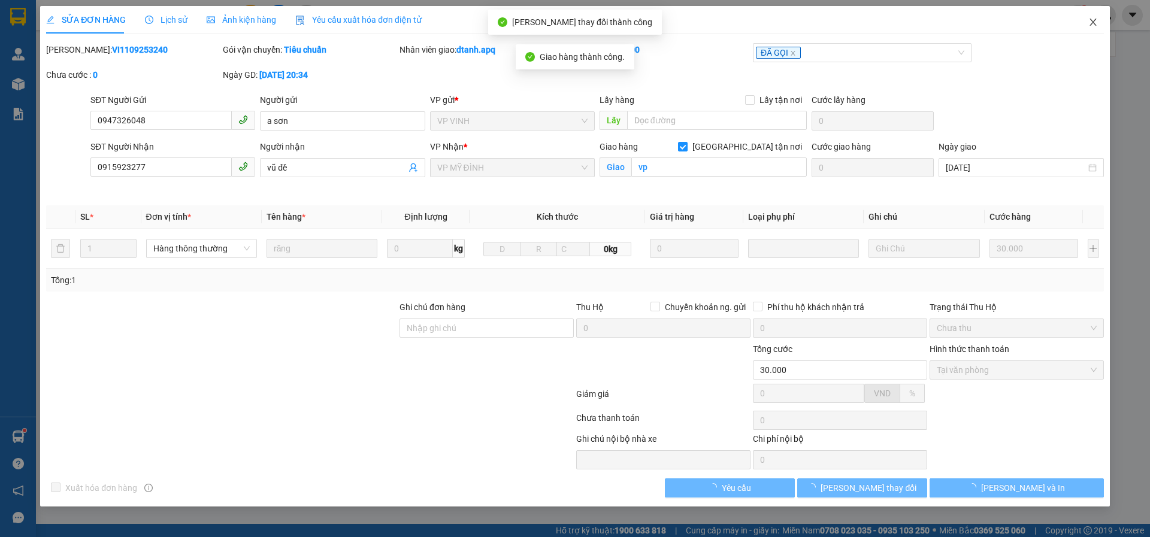
click at [1089, 21] on icon "close" at bounding box center [1093, 22] width 10 height 10
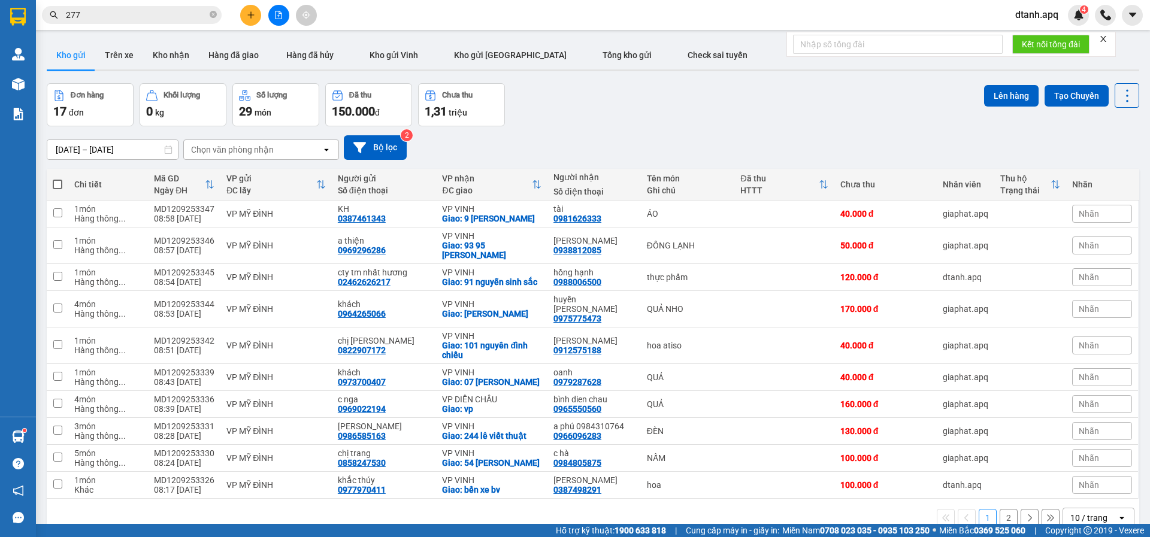
drag, startPoint x: 95, startPoint y: 21, endPoint x: 30, endPoint y: 17, distance: 65.4
click at [38, 20] on div "277" at bounding box center [117, 15] width 234 height 18
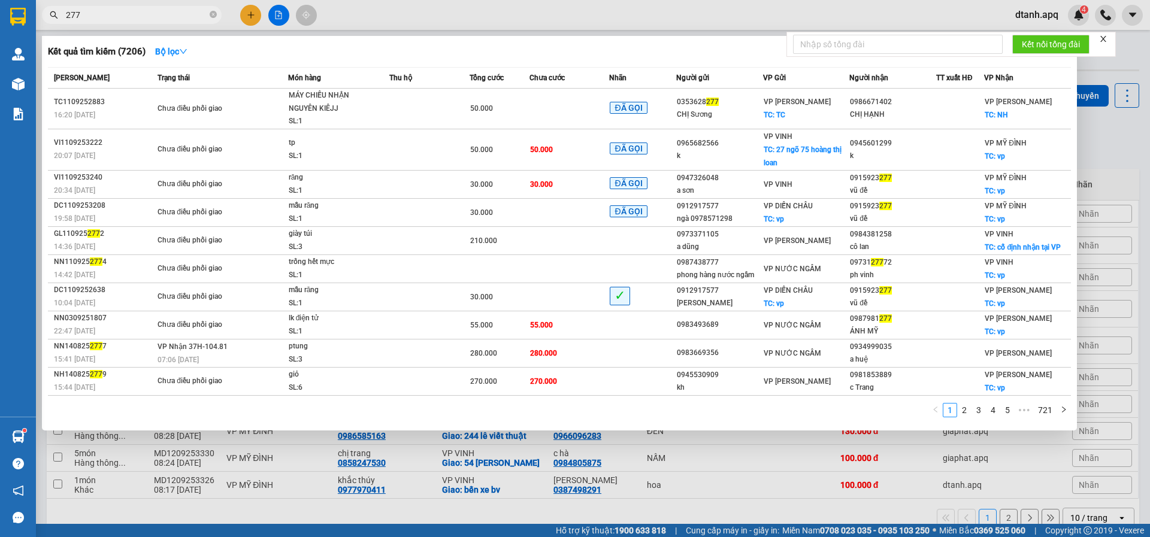
drag, startPoint x: 98, startPoint y: 16, endPoint x: 0, endPoint y: 13, distance: 98.2
click at [0, 14] on section "Kết quả tìm kiếm ( 7206 ) Bộ lọc Mã ĐH Trạng thái Món hàng Thu hộ Tổng cước Chư…" at bounding box center [575, 268] width 1150 height 537
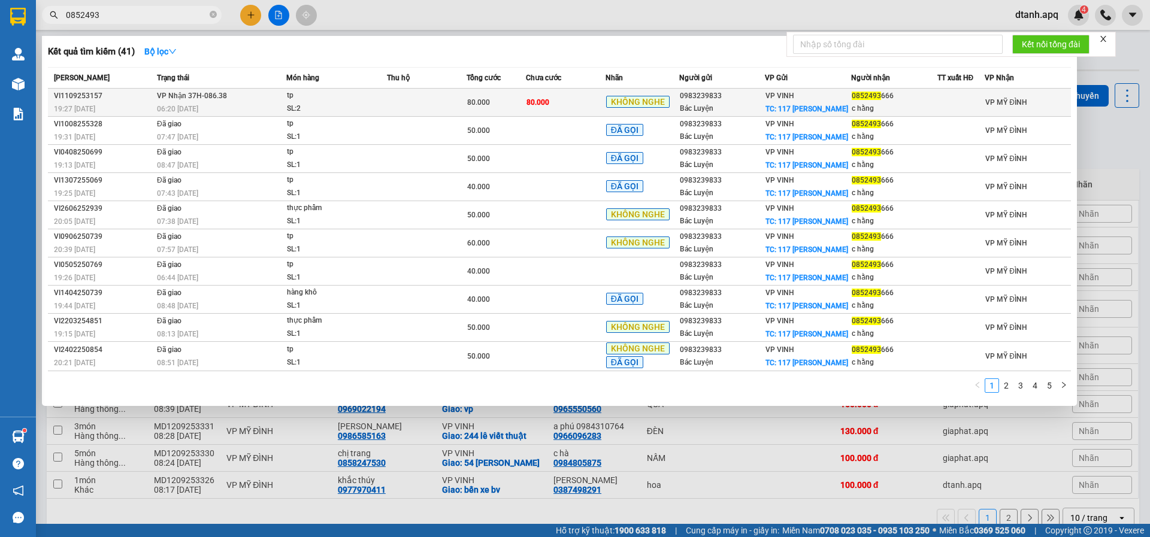
type input "0852493"
click at [562, 99] on td "80.000" at bounding box center [566, 103] width 80 height 28
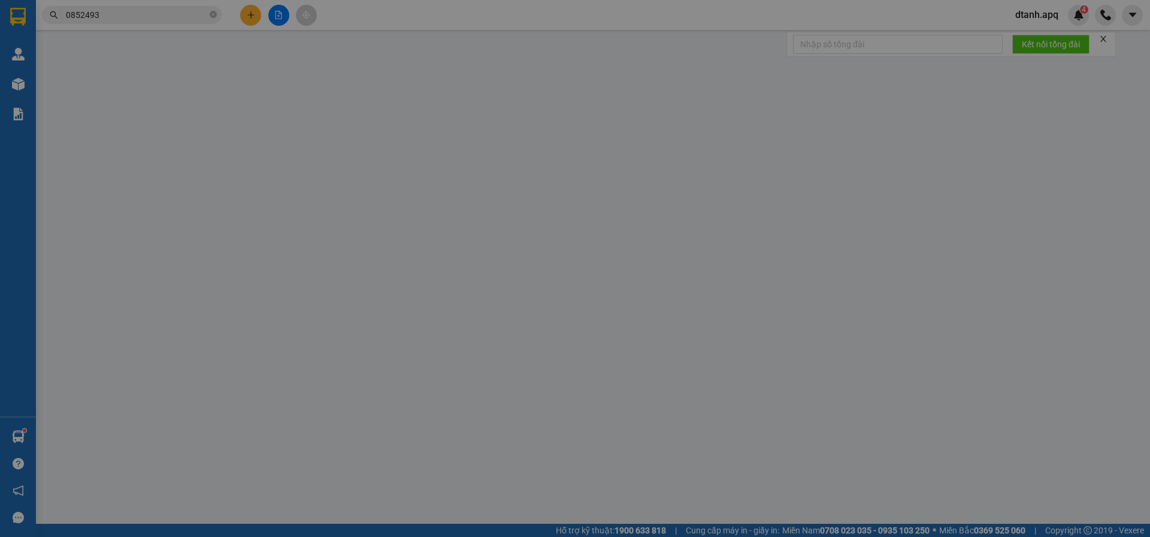
type input "0983239833"
type input "Bác Luyện"
checkbox input "true"
type input "117 [PERSON_NAME]"
type input "0852493666"
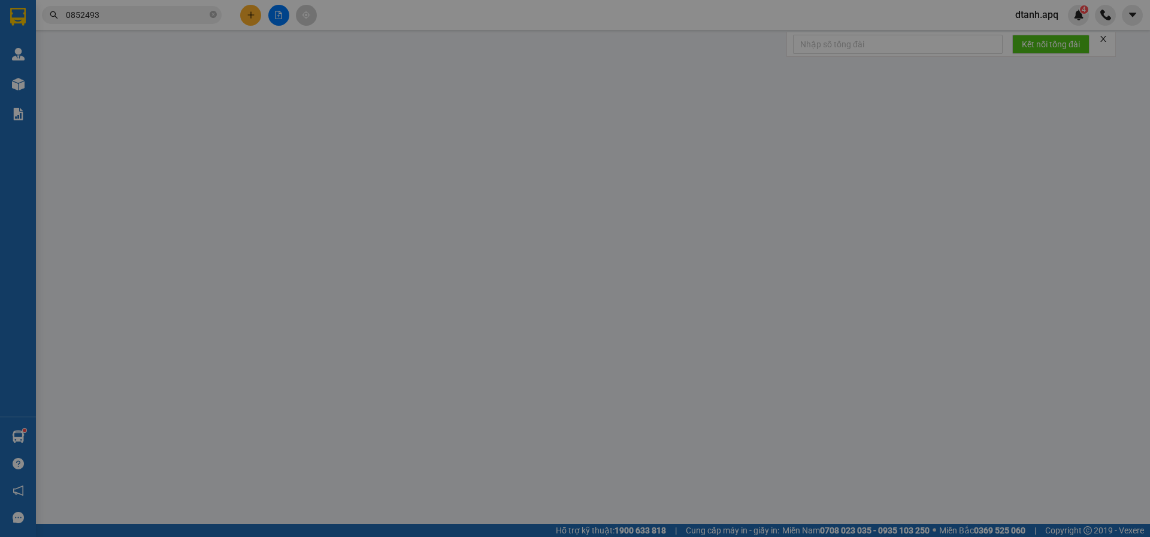
type input "c hằng"
type input "80.000"
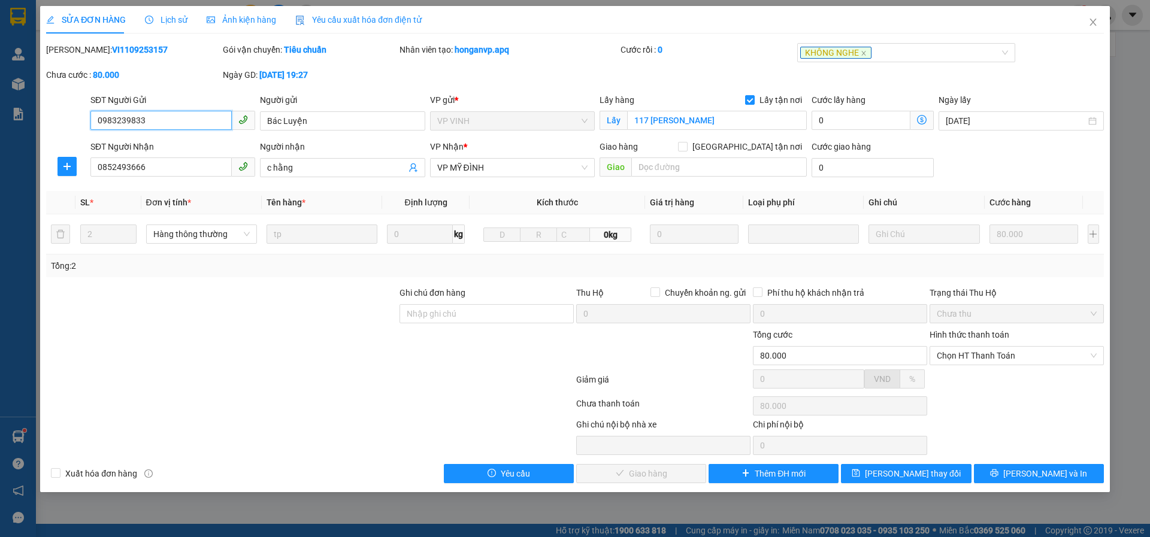
drag, startPoint x: 977, startPoint y: 355, endPoint x: 977, endPoint y: 366, distance: 10.8
click at [977, 356] on span "Chọn HT Thanh Toán" at bounding box center [1017, 356] width 160 height 18
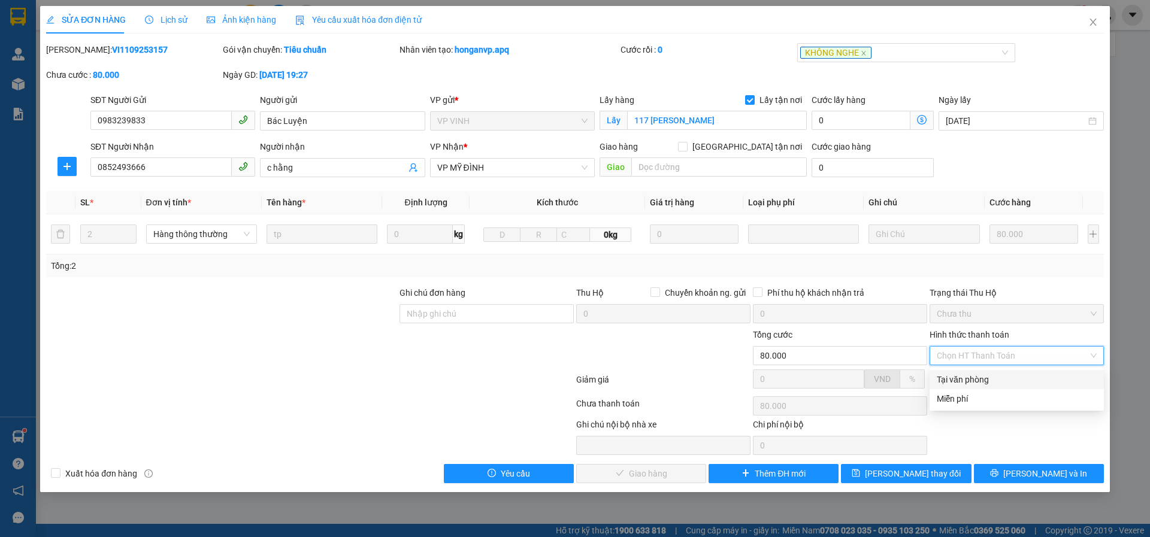
drag, startPoint x: 968, startPoint y: 380, endPoint x: 799, endPoint y: 469, distance: 190.7
click at [968, 380] on div "Tại văn phòng" at bounding box center [1017, 379] width 160 height 13
type input "0"
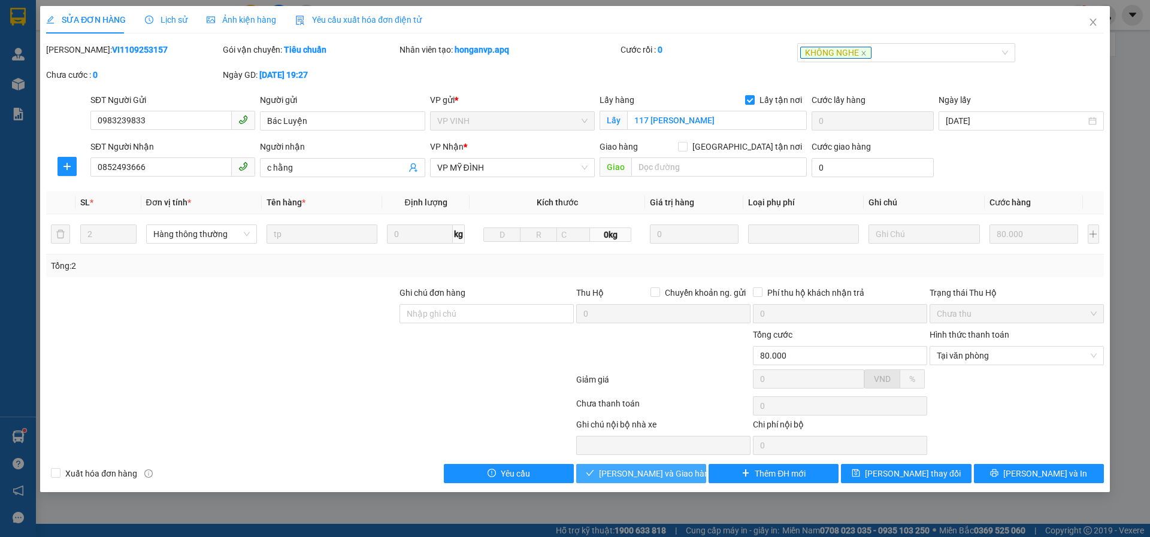
click at [691, 471] on button "[PERSON_NAME] và Giao hàng" at bounding box center [641, 473] width 130 height 19
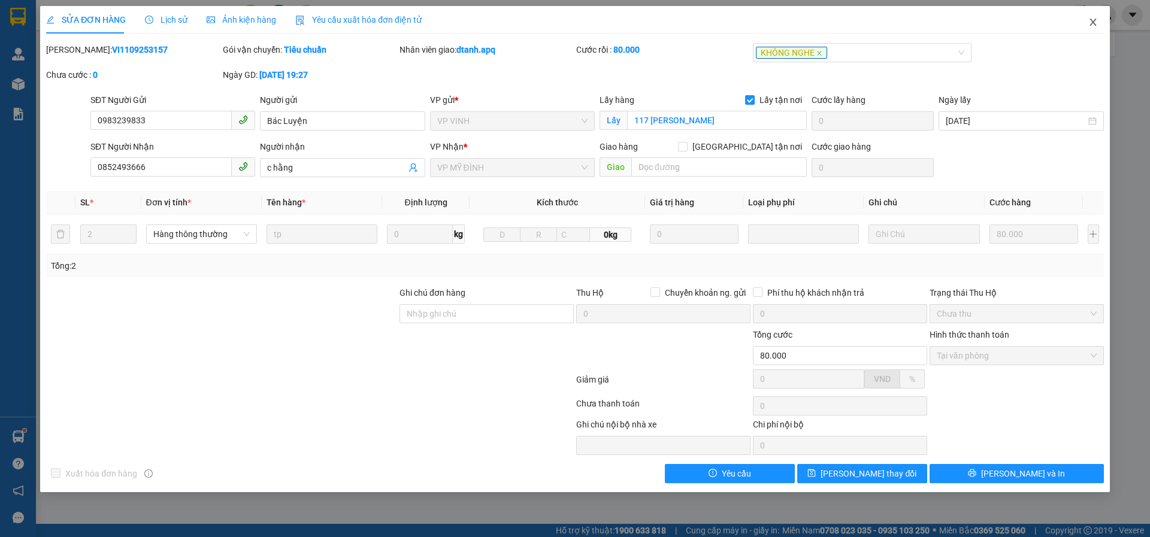
click at [1089, 23] on icon "close" at bounding box center [1093, 22] width 10 height 10
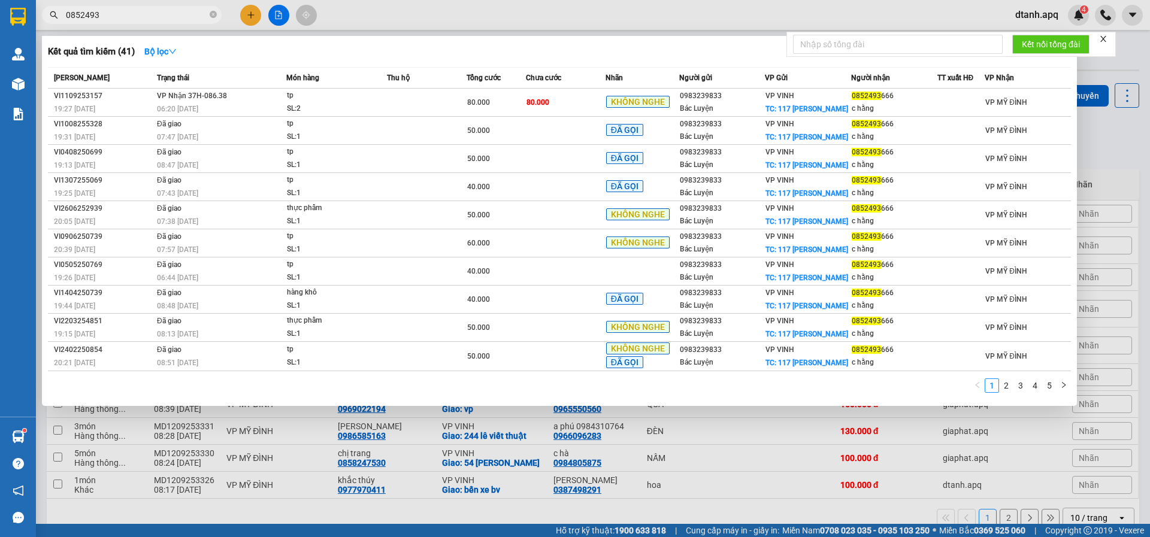
click at [146, 13] on input "0852493" at bounding box center [136, 14] width 141 height 13
drag, startPoint x: 393, startPoint y: 17, endPoint x: 384, endPoint y: 22, distance: 10.7
click at [392, 17] on div at bounding box center [575, 268] width 1150 height 537
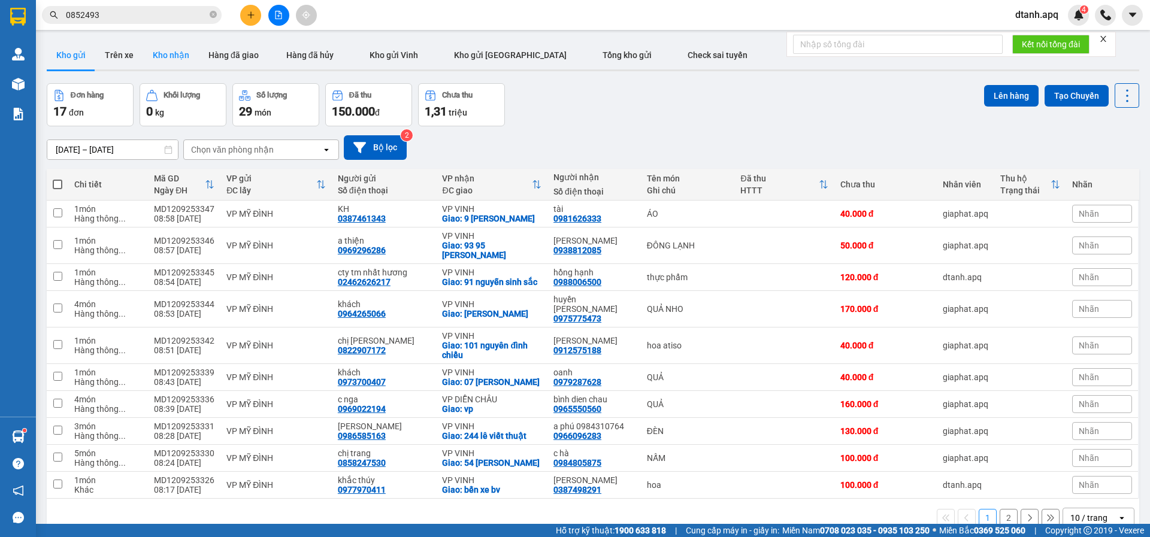
click at [156, 56] on button "Kho nhận" at bounding box center [171, 55] width 56 height 29
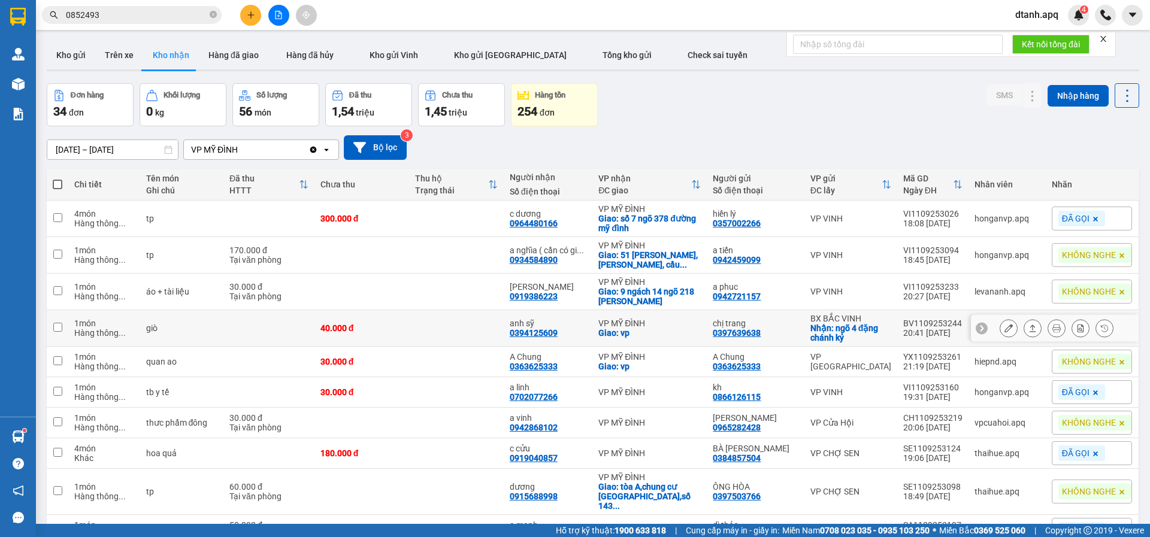
scroll to position [60, 0]
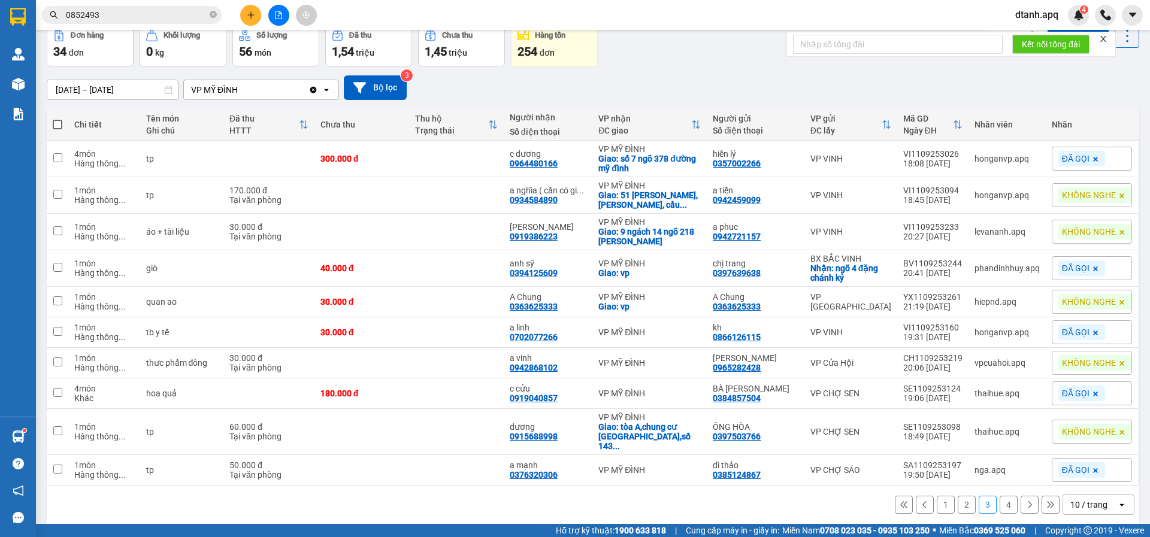
click at [944, 505] on button "1" at bounding box center [946, 505] width 18 height 18
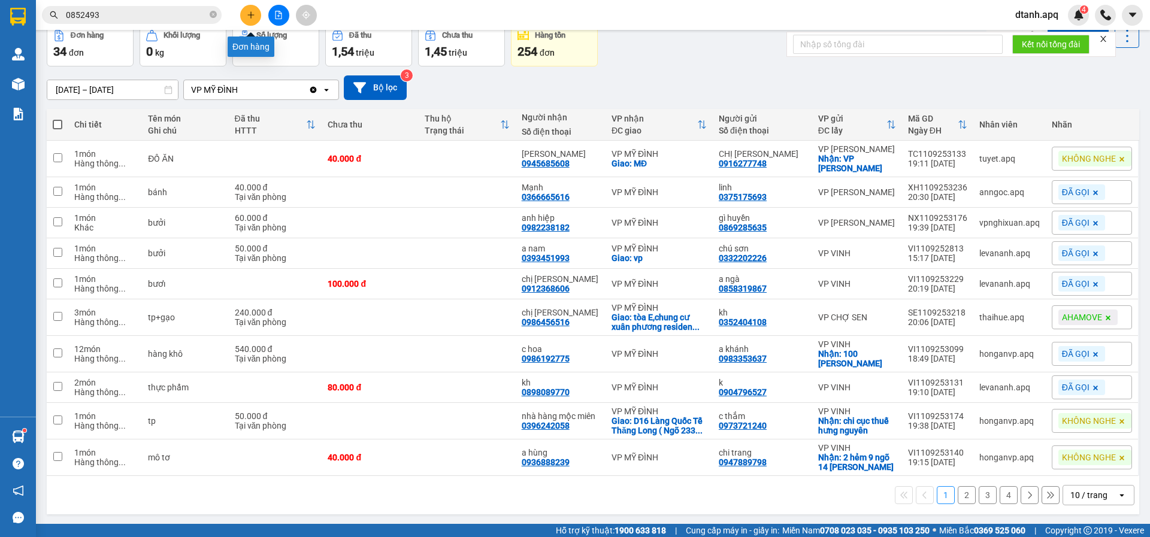
click at [255, 11] on button at bounding box center [250, 15] width 21 height 21
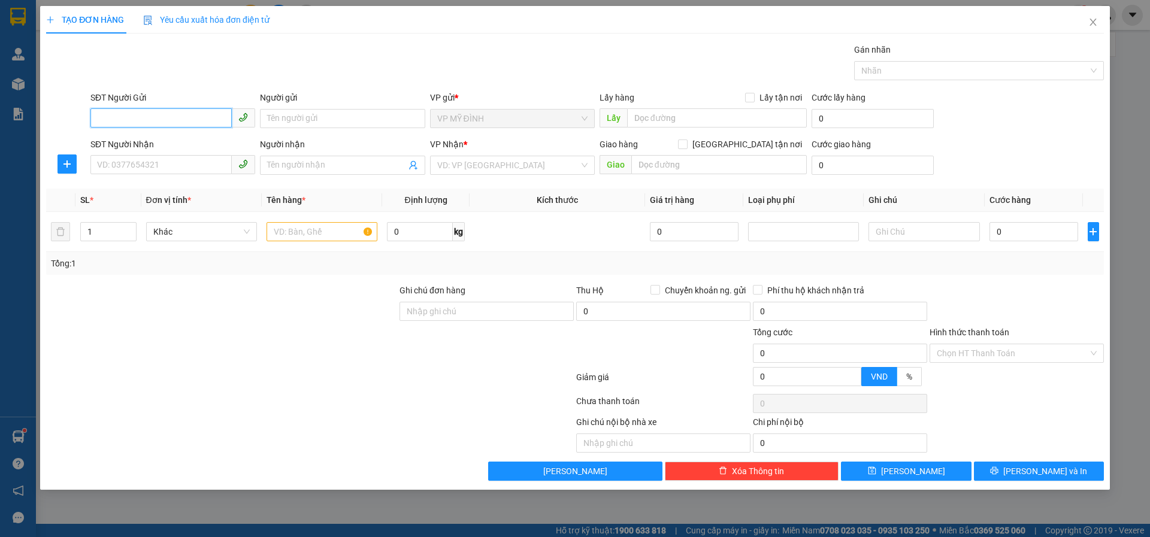
click at [122, 112] on input "SĐT Người Gửi" at bounding box center [160, 117] width 141 height 19
drag, startPoint x: 134, startPoint y: 140, endPoint x: 134, endPoint y: 158, distance: 18.0
click at [135, 142] on div "0898197152 - a bình" at bounding box center [173, 142] width 150 height 13
type input "0898197152"
type input "a bình"
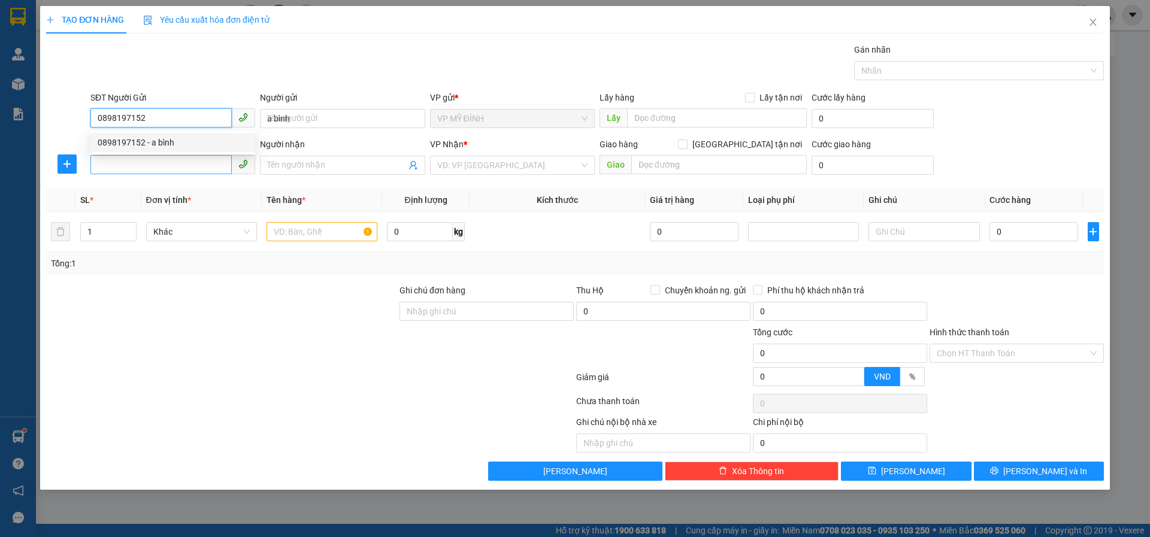
type input "0898197152"
drag, startPoint x: 135, startPoint y: 158, endPoint x: 147, endPoint y: 156, distance: 12.1
click at [139, 159] on input "SĐT Người Nhận" at bounding box center [160, 164] width 141 height 19
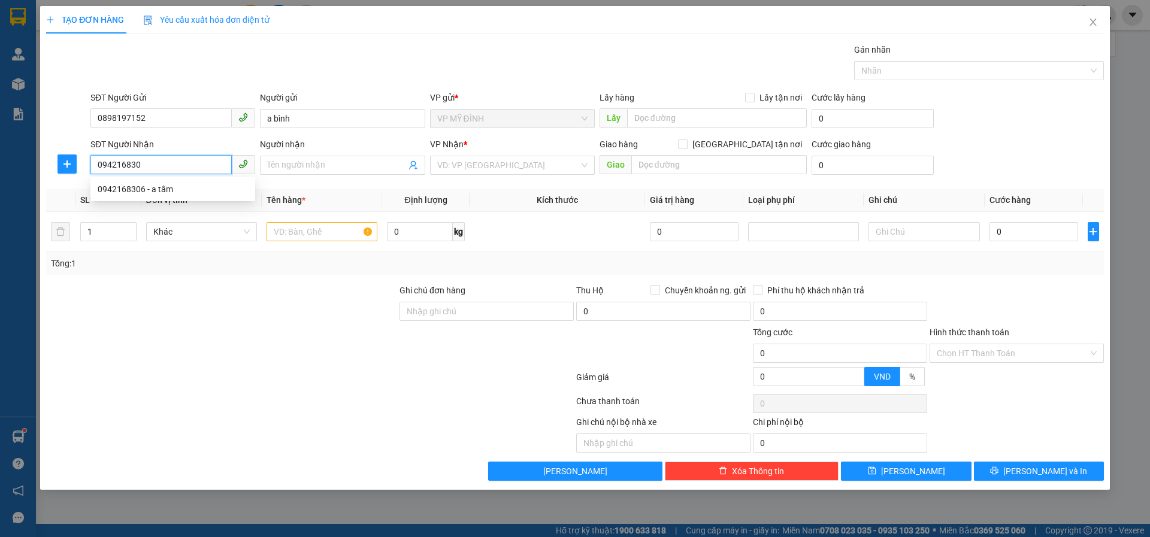
type input "0942168306"
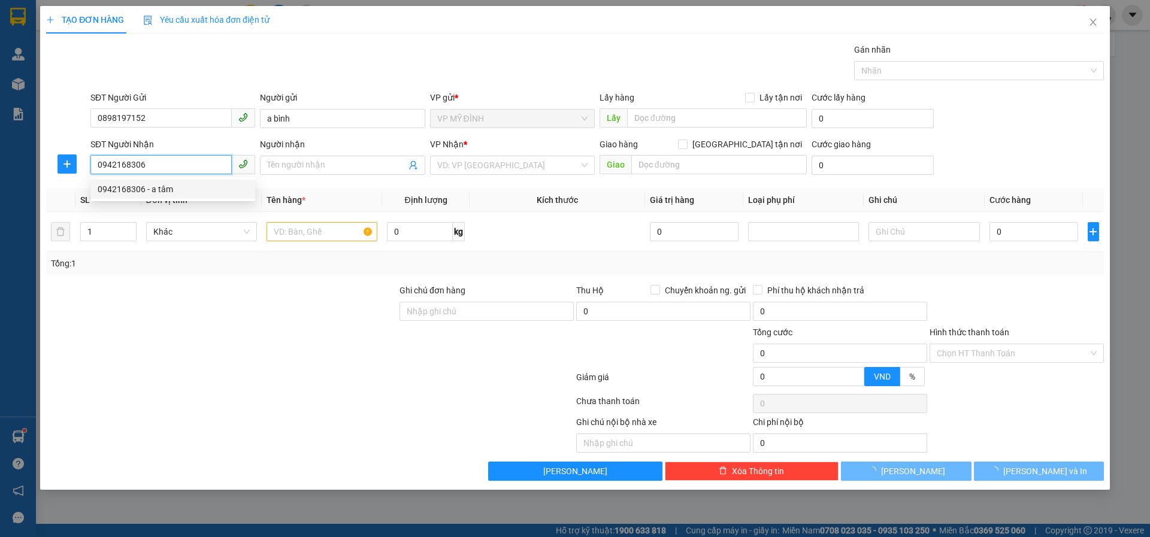
click at [162, 193] on div "0942168306 - a tâm" at bounding box center [173, 189] width 150 height 13
type input "a tâm"
checkbox input "true"
type input "bến xe cũ"
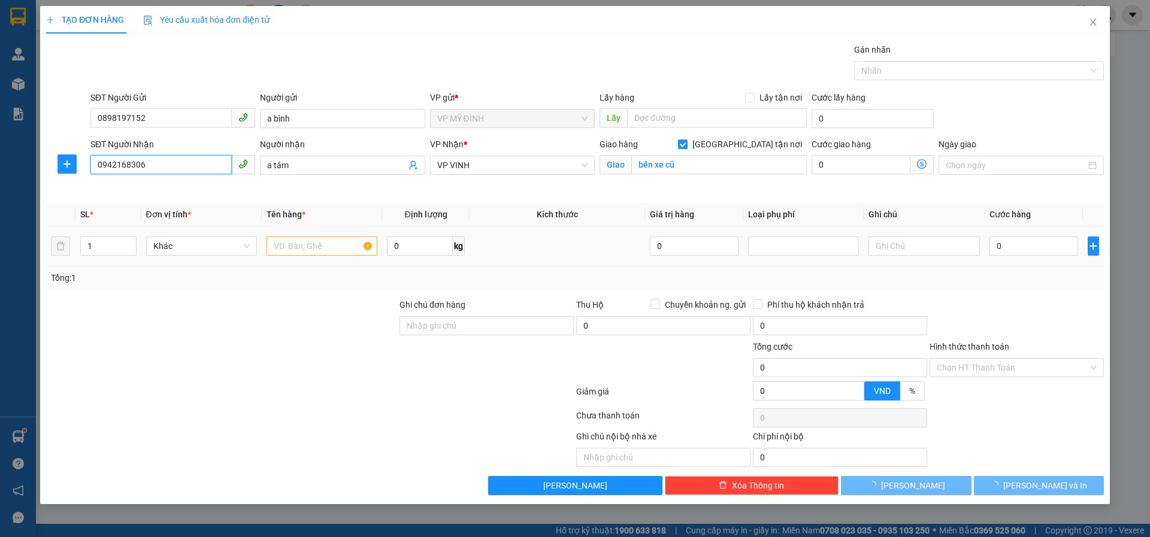
type input "0942168306"
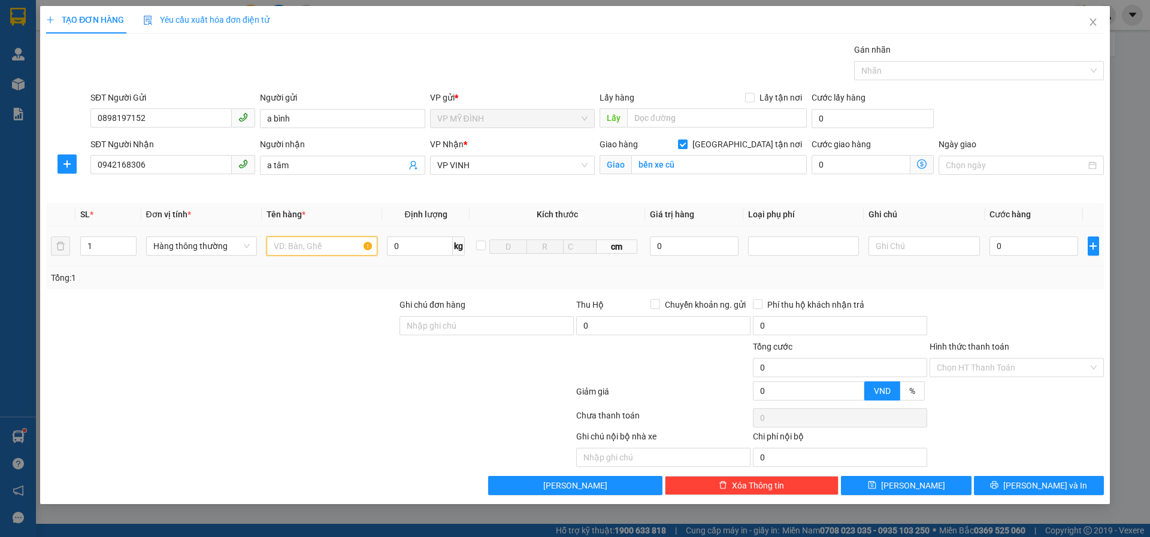
click at [305, 250] on input "text" at bounding box center [321, 246] width 111 height 19
type input "thuốc"
click at [1007, 248] on input "0" at bounding box center [1033, 246] width 89 height 19
type input "3"
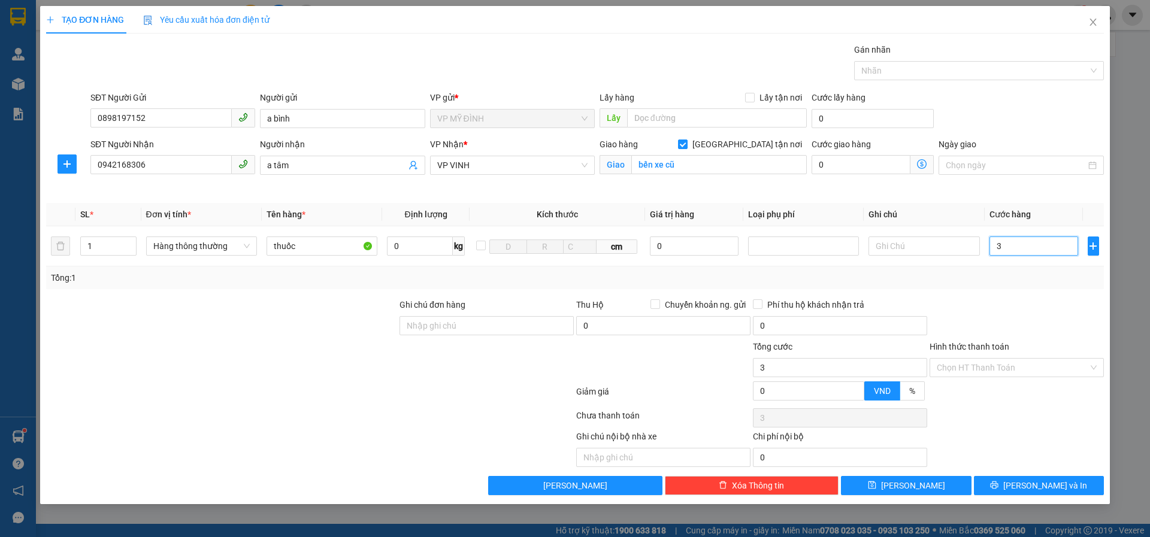
type input "3"
type input "30"
type input "30.000"
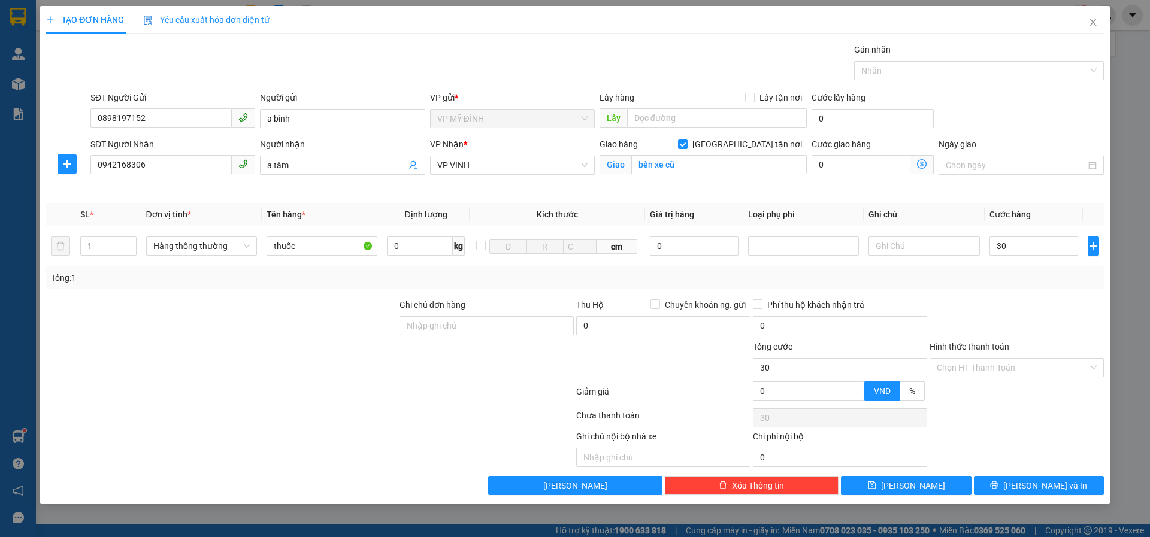
type input "30.000"
click at [983, 299] on div at bounding box center [1016, 319] width 177 height 42
click at [1004, 485] on button "[PERSON_NAME] và In" at bounding box center [1039, 485] width 130 height 19
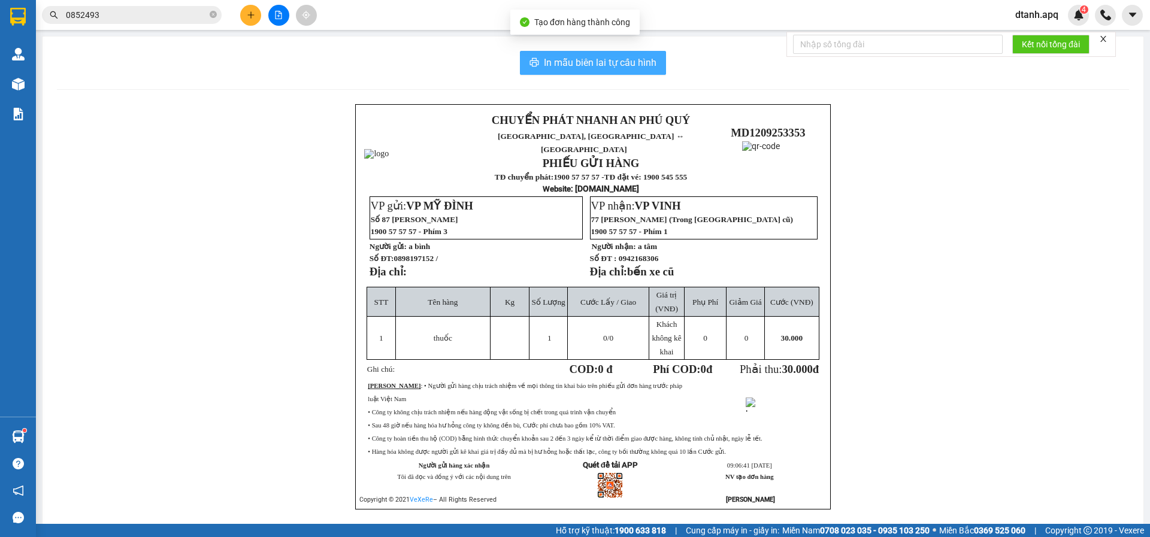
click at [551, 64] on span "In mẫu biên lai tự cấu hình" at bounding box center [600, 62] width 113 height 15
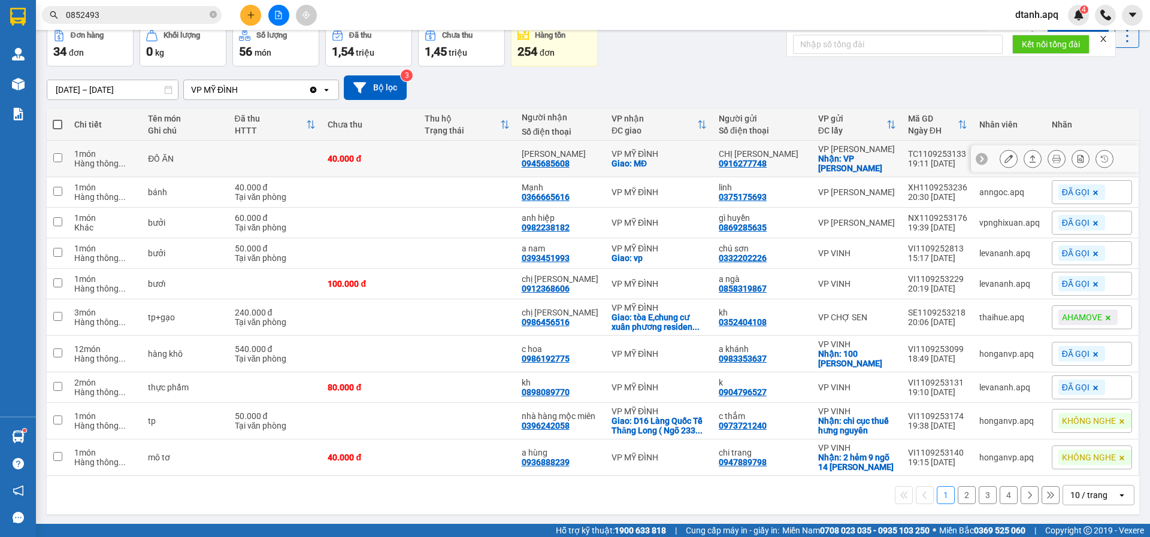
scroll to position [65, 0]
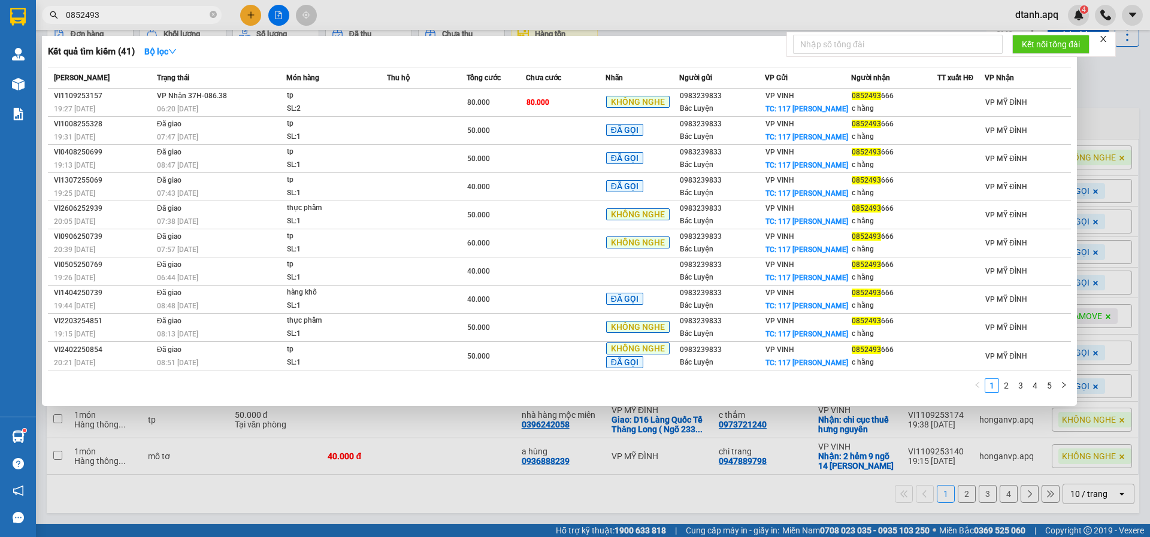
drag, startPoint x: 120, startPoint y: 16, endPoint x: 22, endPoint y: 31, distance: 99.3
click at [25, 31] on section "Kết quả tìm kiếm ( 41 ) Bộ lọc Mã ĐH Trạng thái Món hàng Thu hộ Tổng cước Chưa …" at bounding box center [575, 268] width 1150 height 537
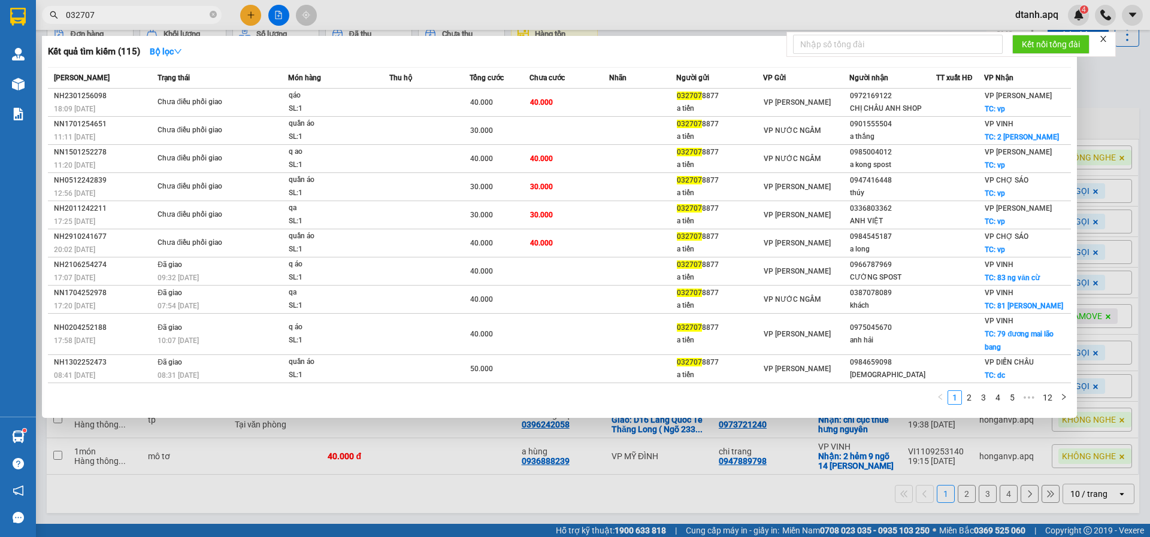
type input "032707"
click at [354, 19] on div at bounding box center [575, 268] width 1150 height 537
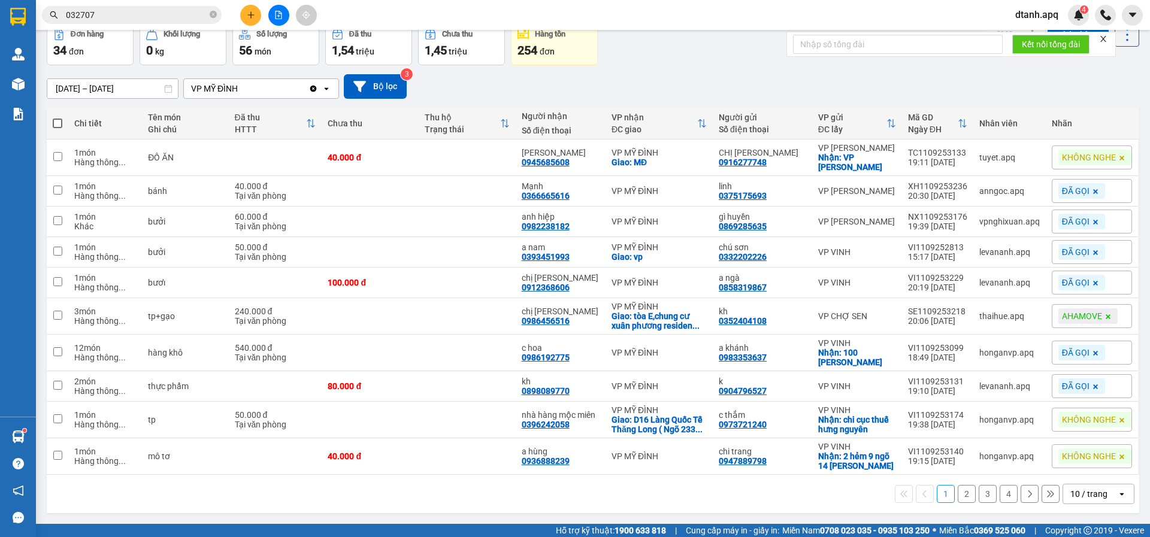
scroll to position [0, 0]
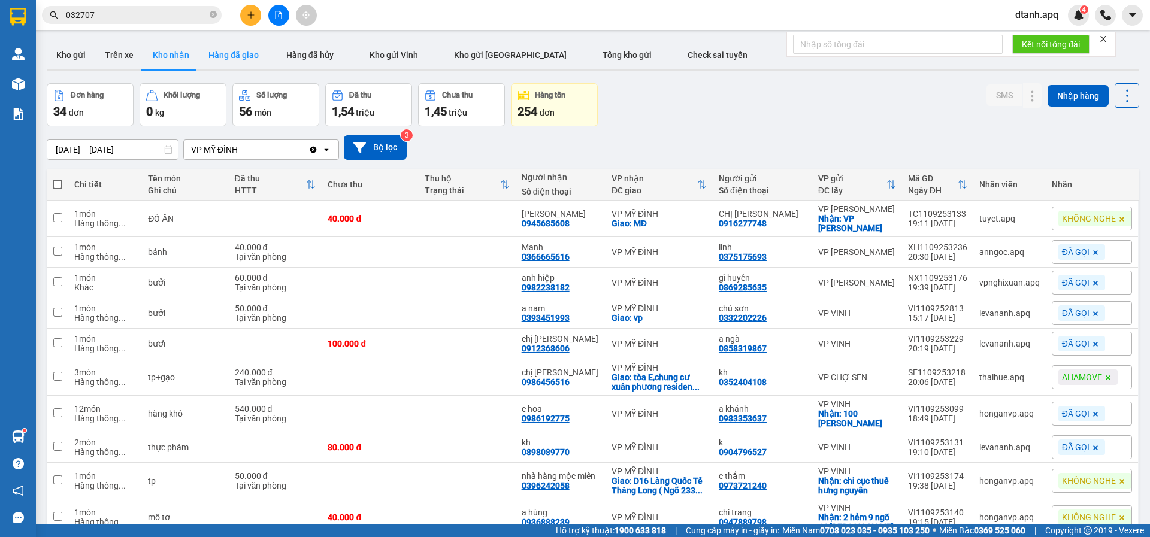
click at [230, 57] on button "Hàng đã giao" at bounding box center [233, 55] width 69 height 29
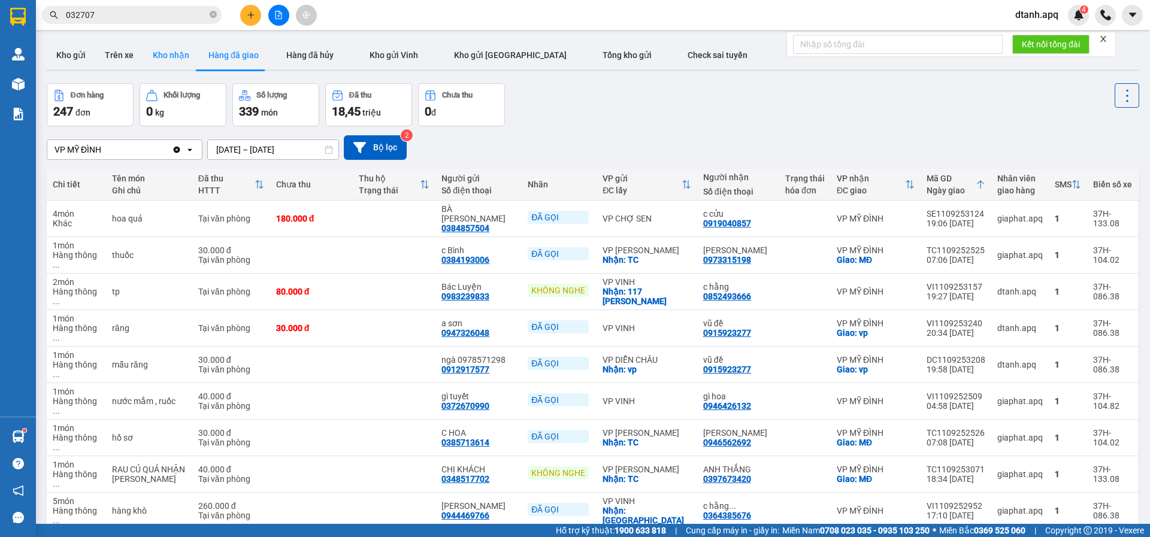
drag, startPoint x: 163, startPoint y: 51, endPoint x: 186, endPoint y: 61, distance: 24.7
click at [165, 52] on button "Kho nhận" at bounding box center [171, 55] width 56 height 29
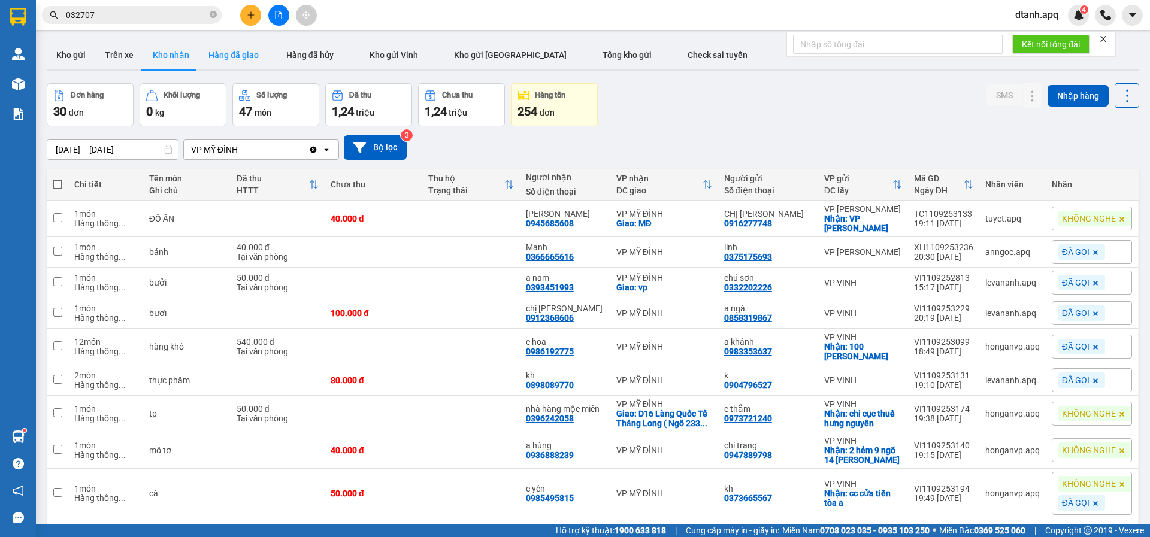
click at [220, 61] on button "Hàng đã giao" at bounding box center [233, 55] width 69 height 29
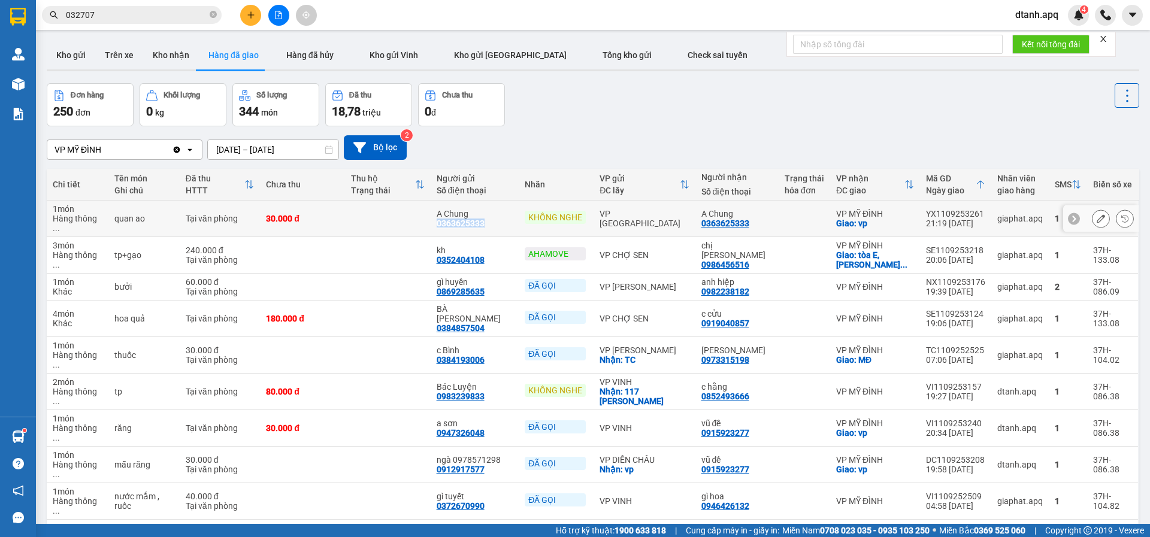
drag, startPoint x: 495, startPoint y: 216, endPoint x: 447, endPoint y: 217, distance: 48.5
click at [447, 217] on div "A Chung 0363625333" at bounding box center [475, 218] width 77 height 19
copy div "0363625333"
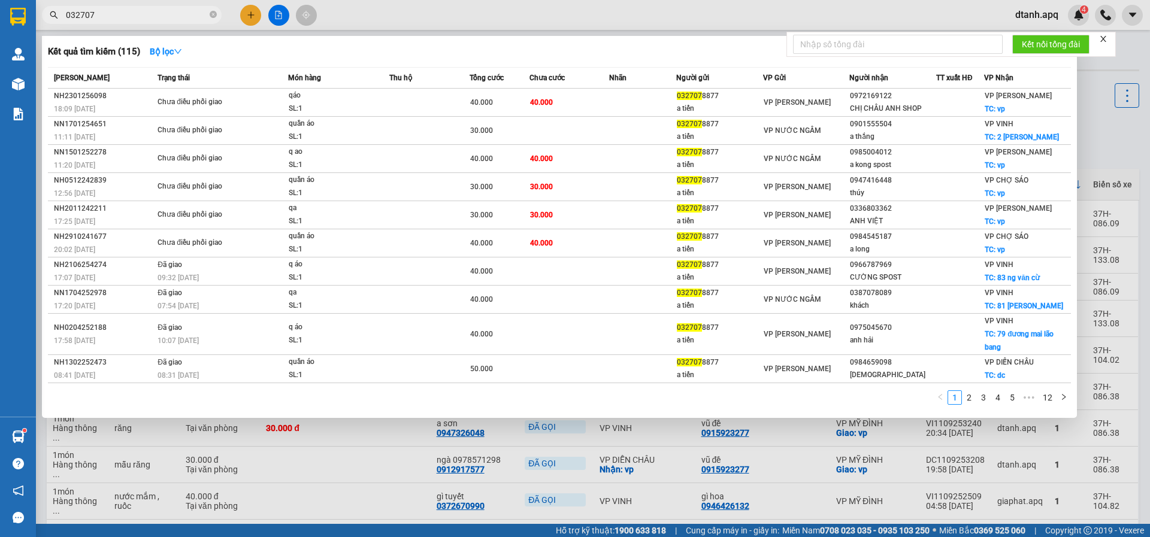
drag, startPoint x: 107, startPoint y: 11, endPoint x: 46, endPoint y: 16, distance: 61.3
click at [46, 16] on span "032707" at bounding box center [132, 15] width 180 height 18
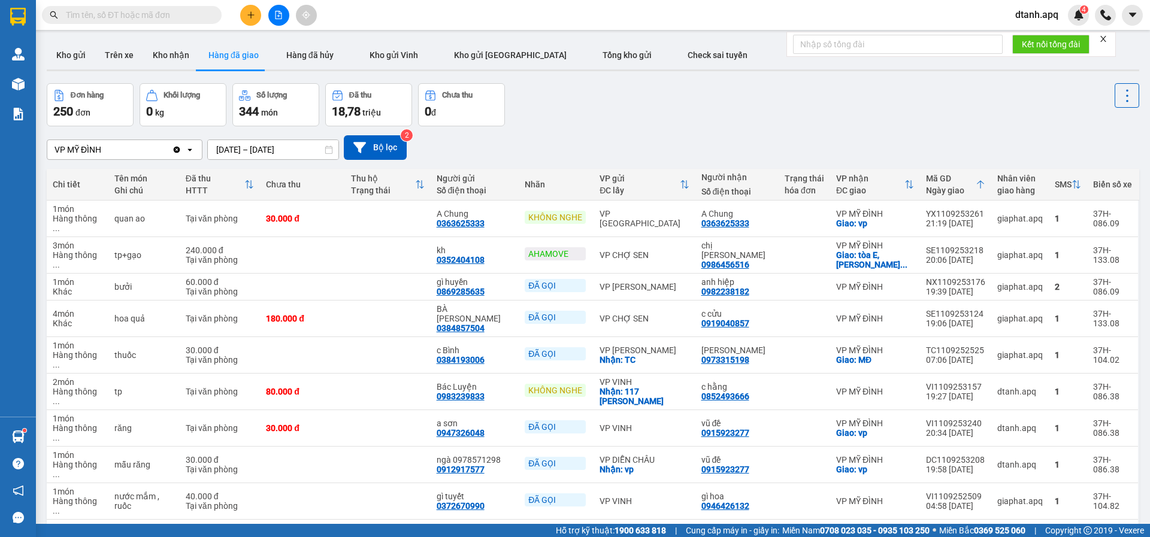
paste input "0363625333"
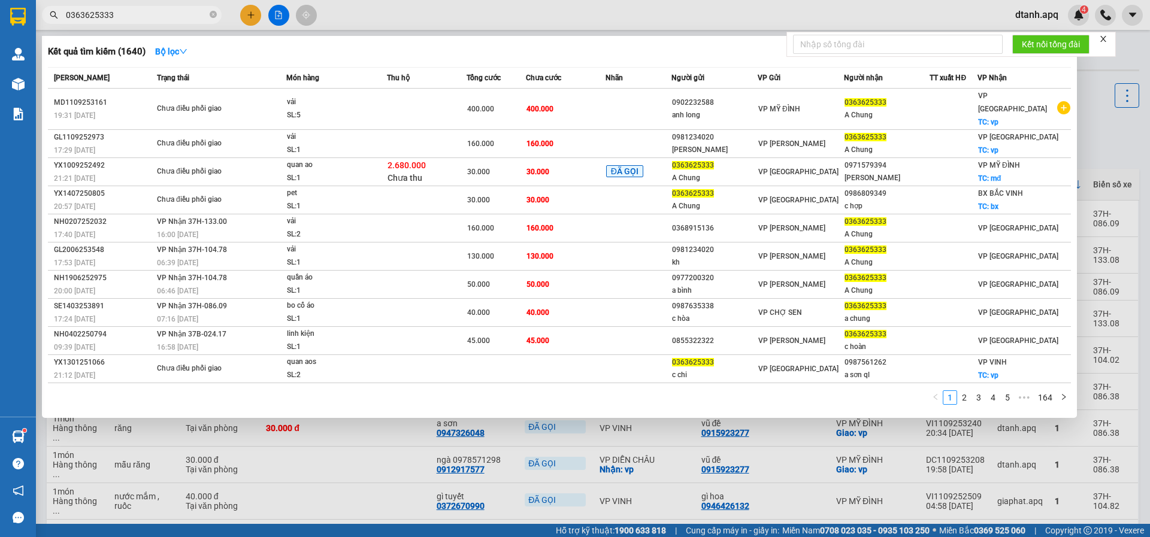
type input "0363625333"
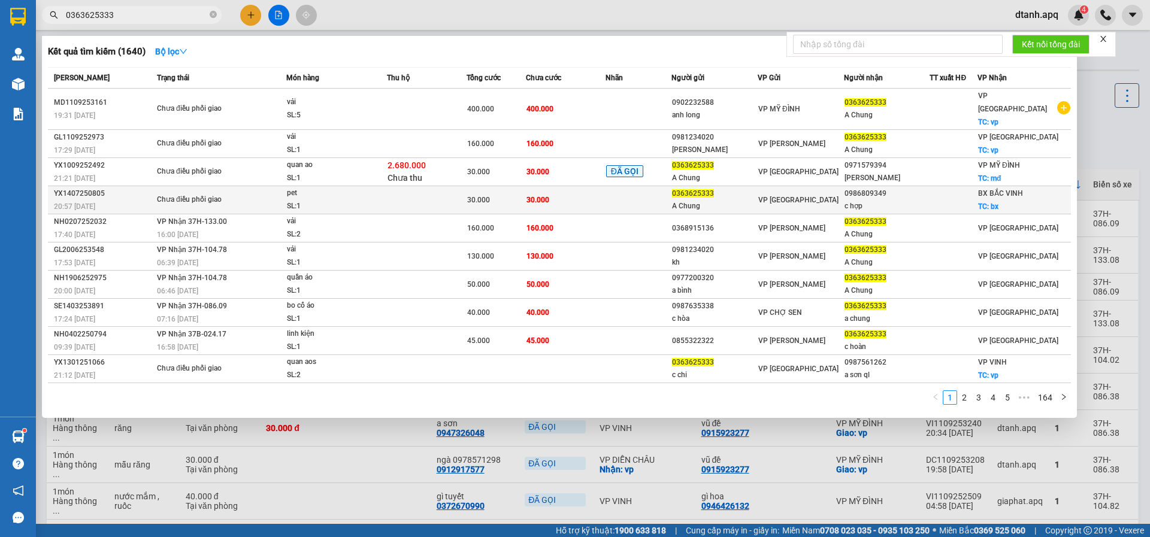
click at [325, 186] on td "pet SL: 1" at bounding box center [336, 200] width 101 height 28
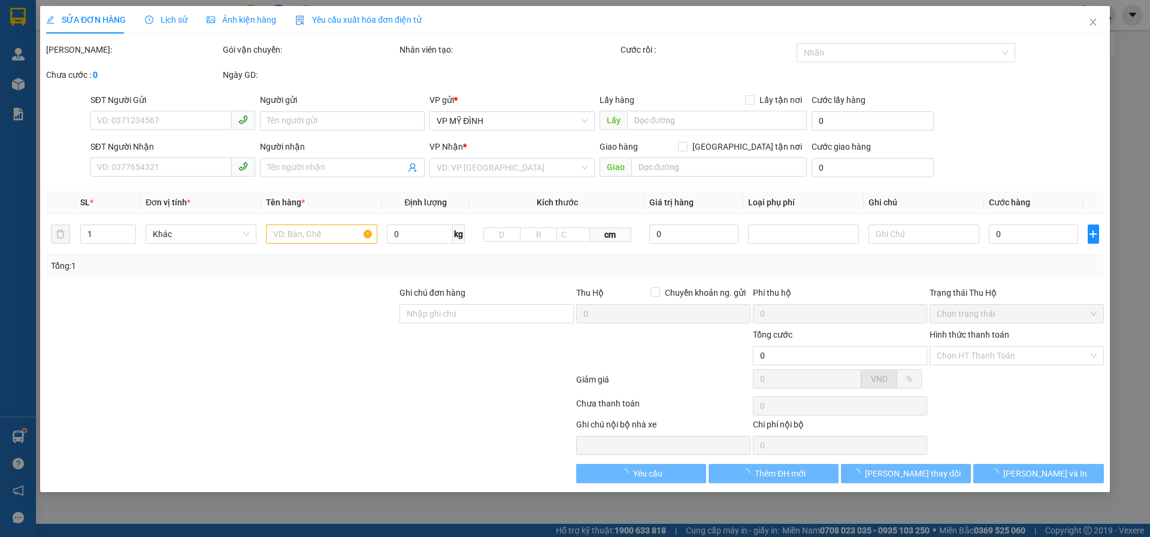
type input "0363625333"
type input "A Chung"
type input "0986809349"
type input "c hợp"
checkbox input "true"
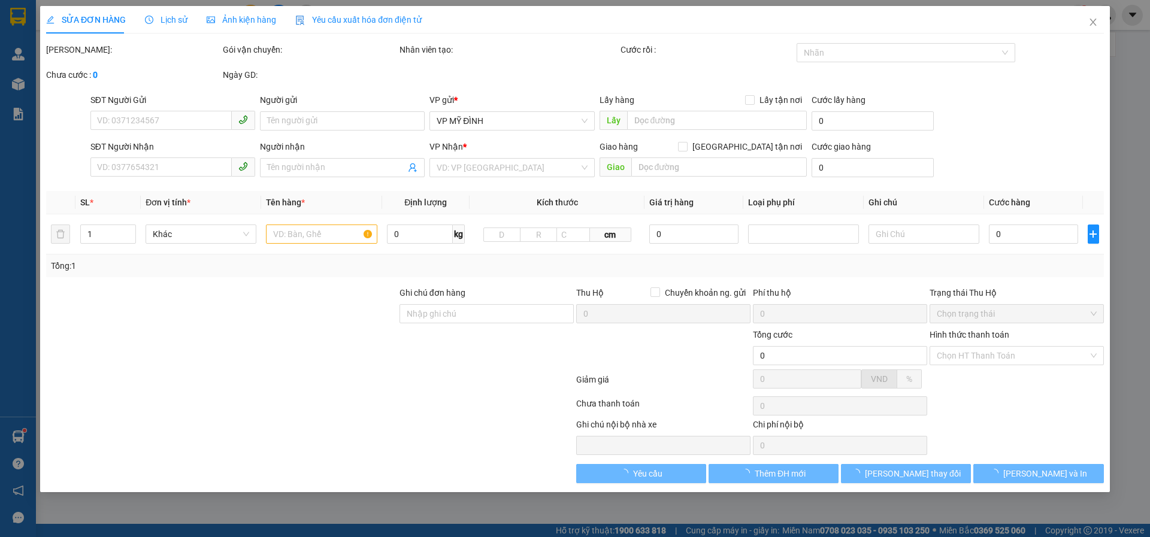
type input "bx"
type input "30.000"
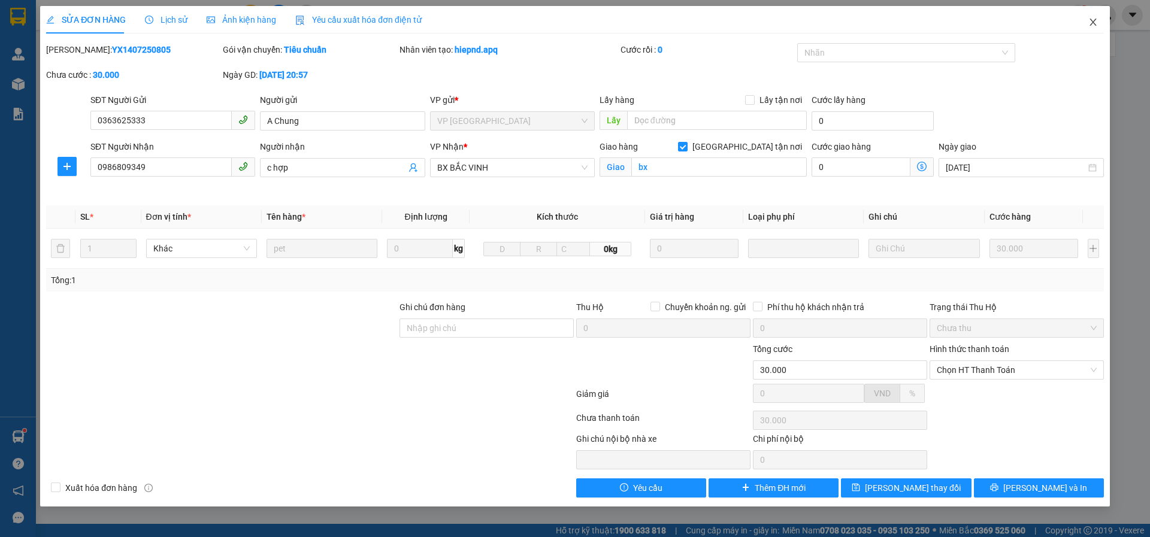
click at [1091, 23] on icon "close" at bounding box center [1093, 22] width 10 height 10
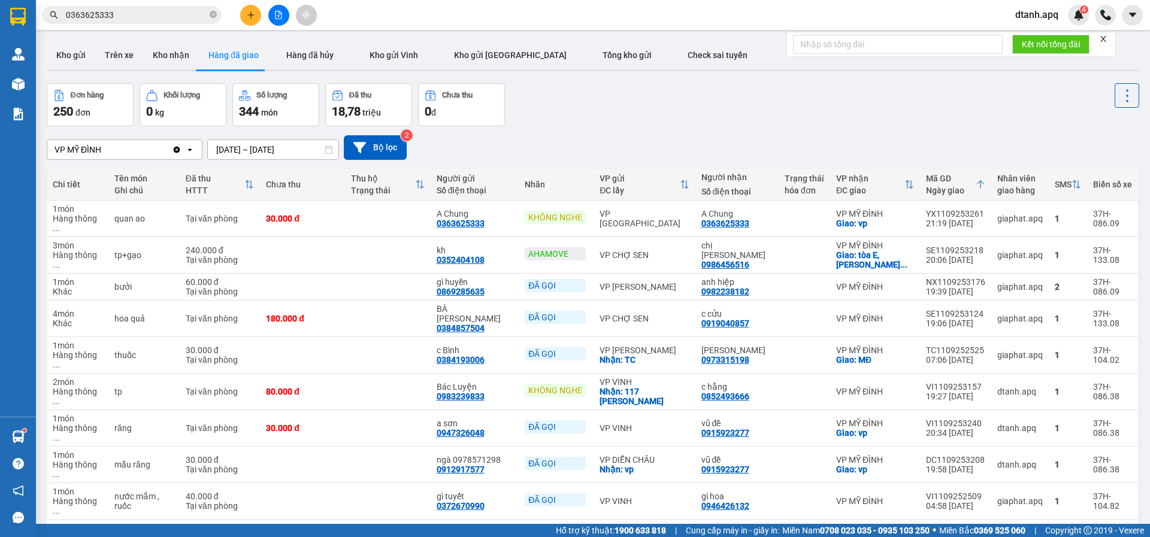
drag, startPoint x: 123, startPoint y: 13, endPoint x: 13, endPoint y: 19, distance: 110.4
click at [28, 19] on section "Kết quả tìm kiếm ( 1640 ) Bộ lọc Mã ĐH Trạng thái Món hàng Thu hộ Tổng cước Chư…" at bounding box center [575, 268] width 1150 height 537
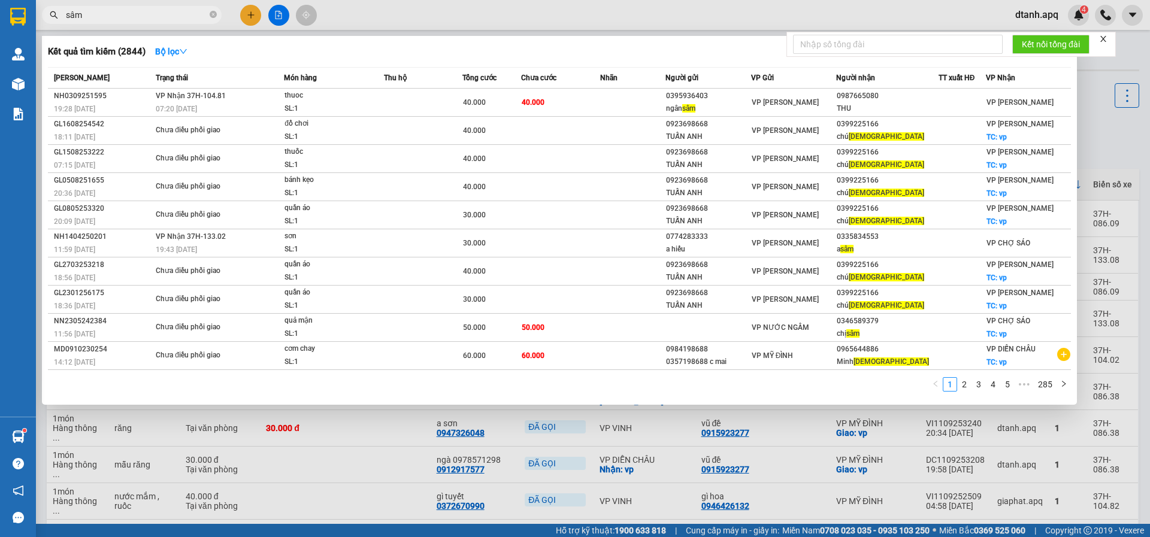
type input "sâm"
click at [385, 20] on div at bounding box center [575, 268] width 1150 height 537
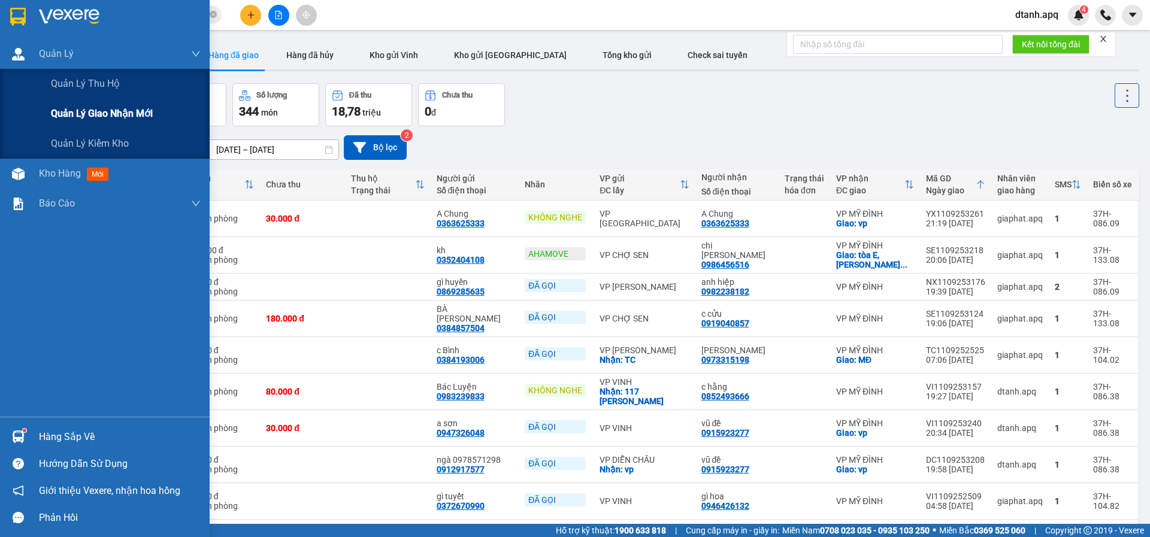
click at [115, 113] on span "Quản lý giao nhận mới" at bounding box center [102, 113] width 102 height 15
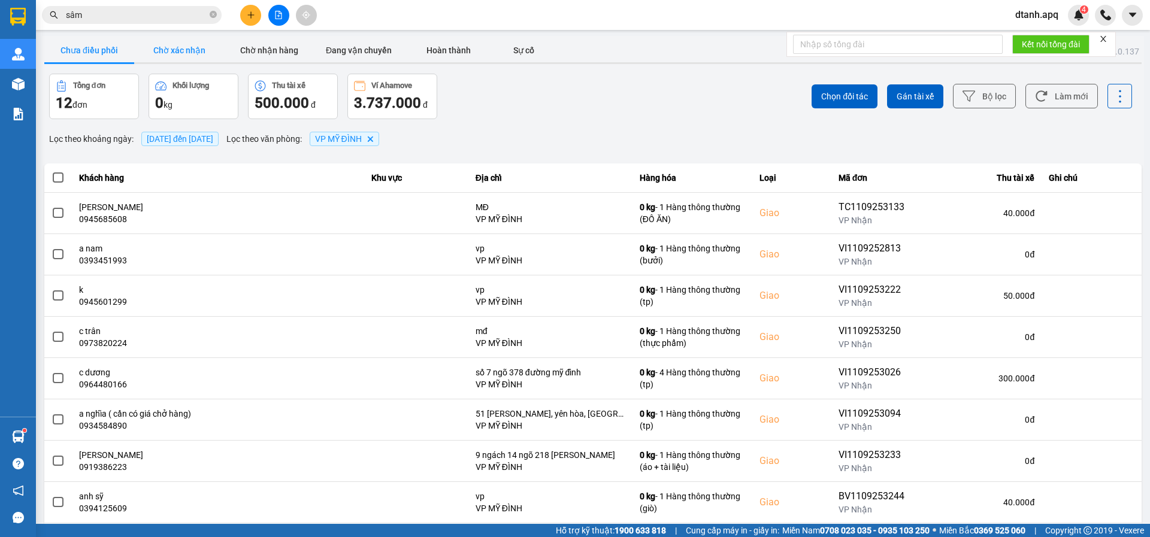
click at [151, 49] on button "Chờ xác nhận" at bounding box center [179, 50] width 90 height 24
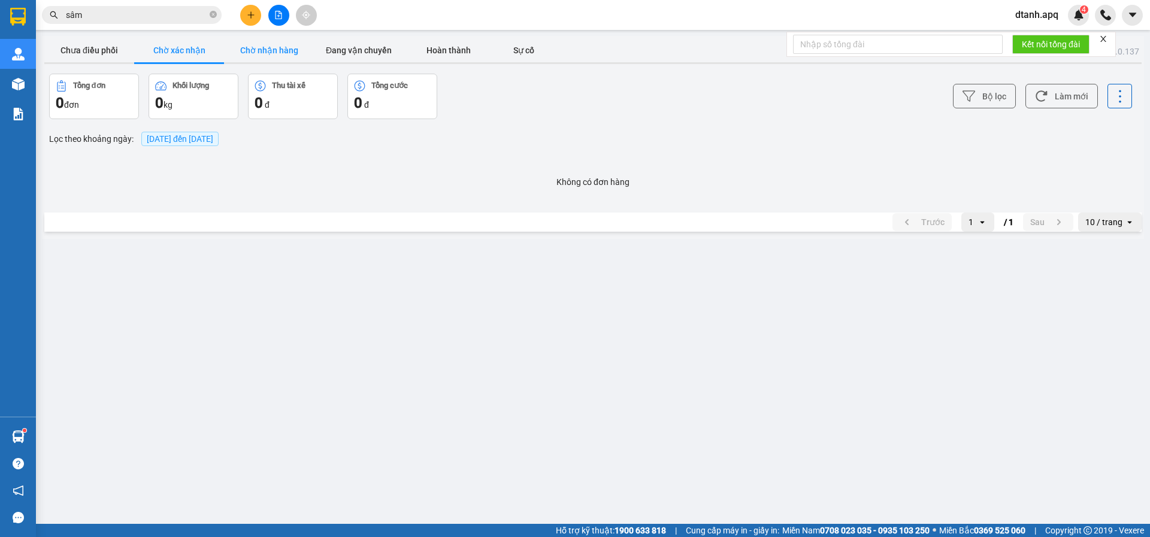
click at [261, 49] on button "Chờ nhận hàng" at bounding box center [269, 50] width 90 height 24
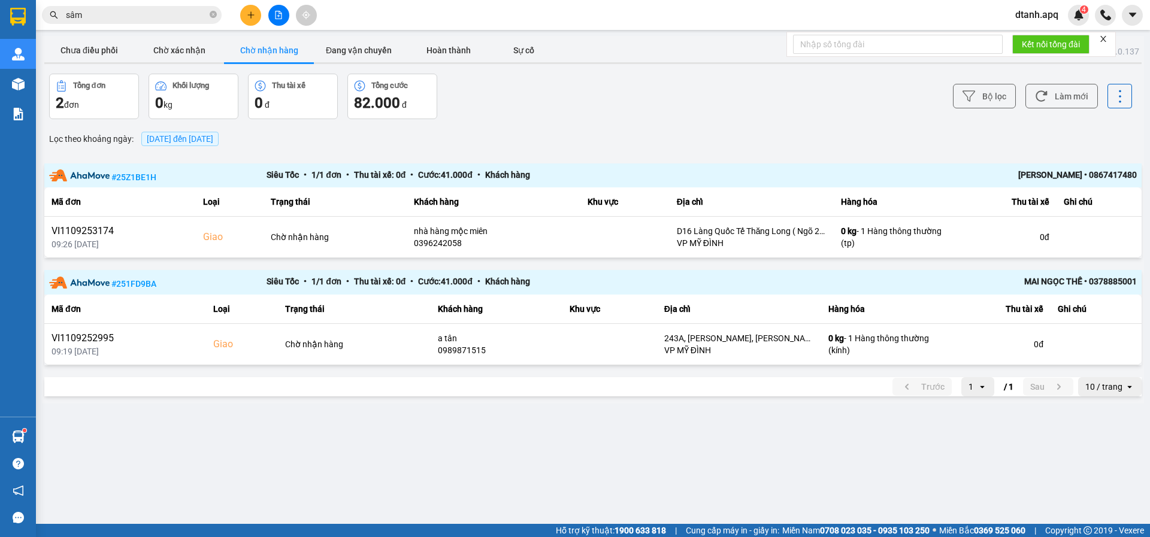
click at [0, 16] on section "Kết quả tìm kiếm ( 2844 ) Bộ lọc Mã ĐH Trạng thái Món hàng Thu hộ Tổng cước Chư…" at bounding box center [575, 268] width 1150 height 537
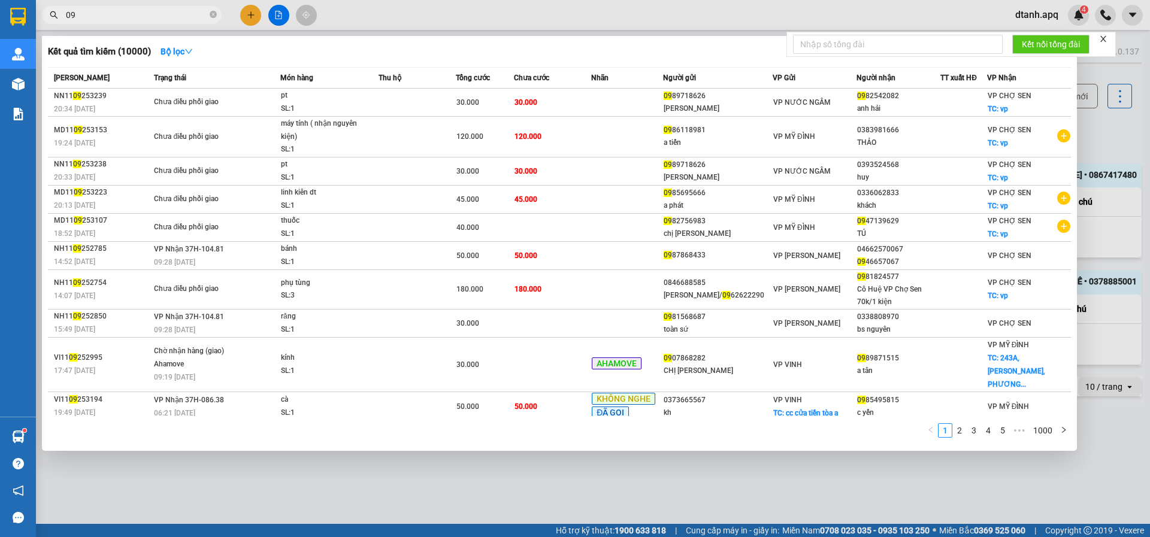
type input "0"
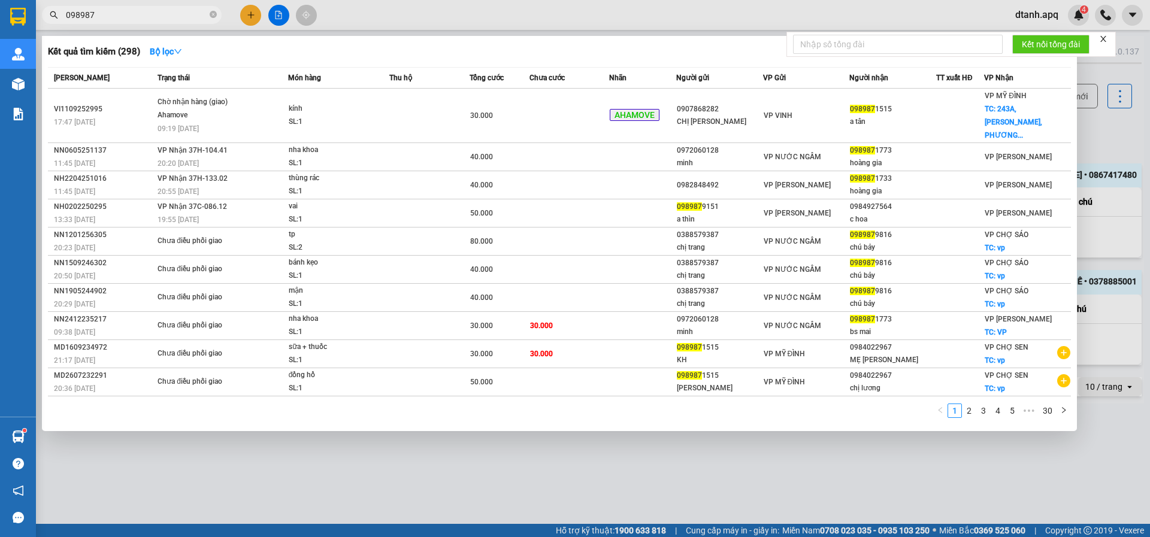
type input "098987"
drag, startPoint x: 96, startPoint y: 19, endPoint x: 194, endPoint y: 25, distance: 97.8
click at [35, 18] on section "Kết quả tìm kiếm ( 298 ) Bộ lọc Mã ĐH Trạng thái Món hàng Thu hộ Tổng cước Chưa…" at bounding box center [575, 268] width 1150 height 537
click at [252, 15] on div at bounding box center [575, 268] width 1150 height 537
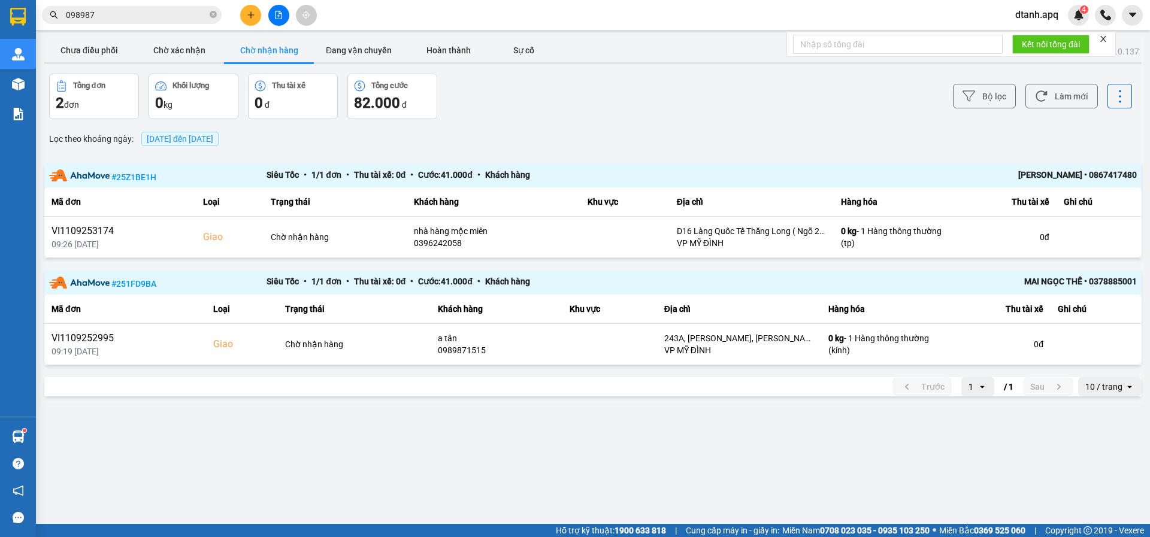
click at [252, 15] on icon "plus" at bounding box center [250, 14] width 7 height 1
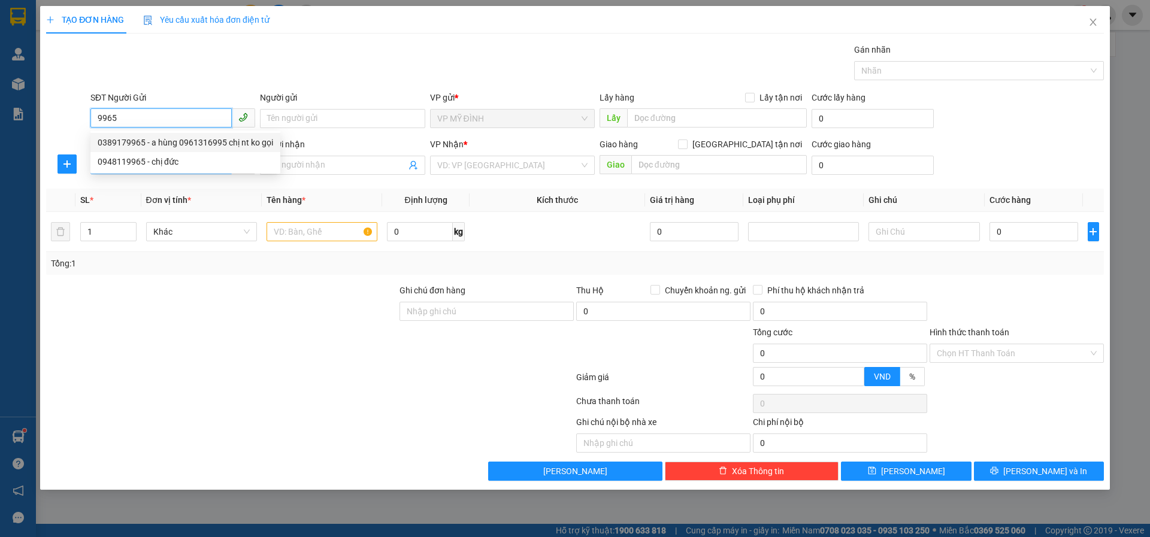
drag, startPoint x: 174, startPoint y: 141, endPoint x: 154, endPoint y: 161, distance: 28.4
click at [174, 143] on div "0389179965 - a hùng 0961316995 chị nt ko gọi" at bounding box center [185, 142] width 175 height 13
type input "0389179965"
type input "a hùng 0961316995 chị nt ko gọi"
type input "0389179965"
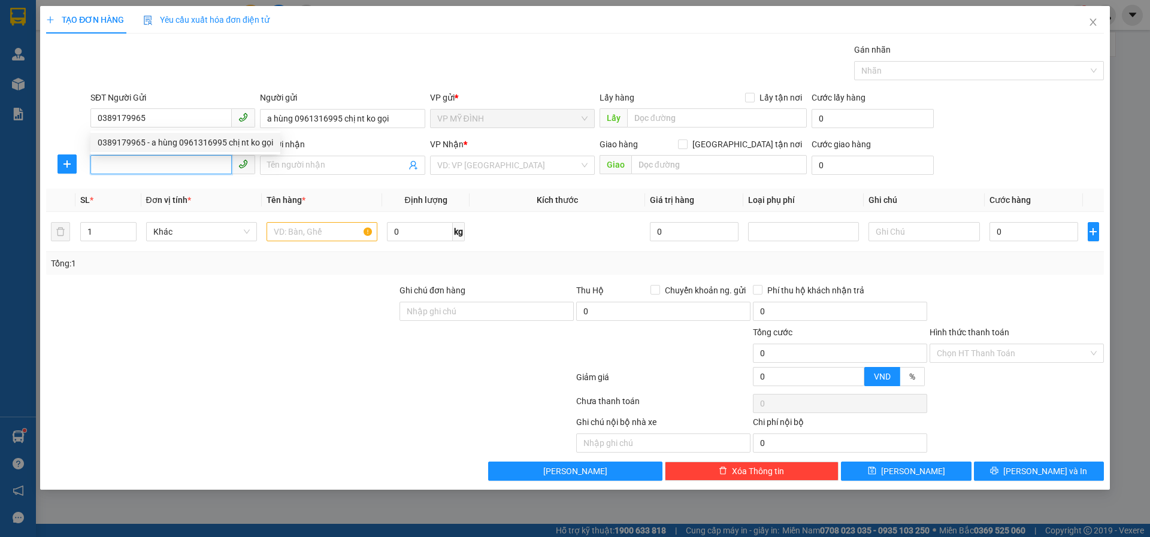
drag, startPoint x: 154, startPoint y: 161, endPoint x: 197, endPoint y: 191, distance: 52.5
click at [152, 166] on input "SĐT Người Nhận" at bounding box center [160, 164] width 141 height 19
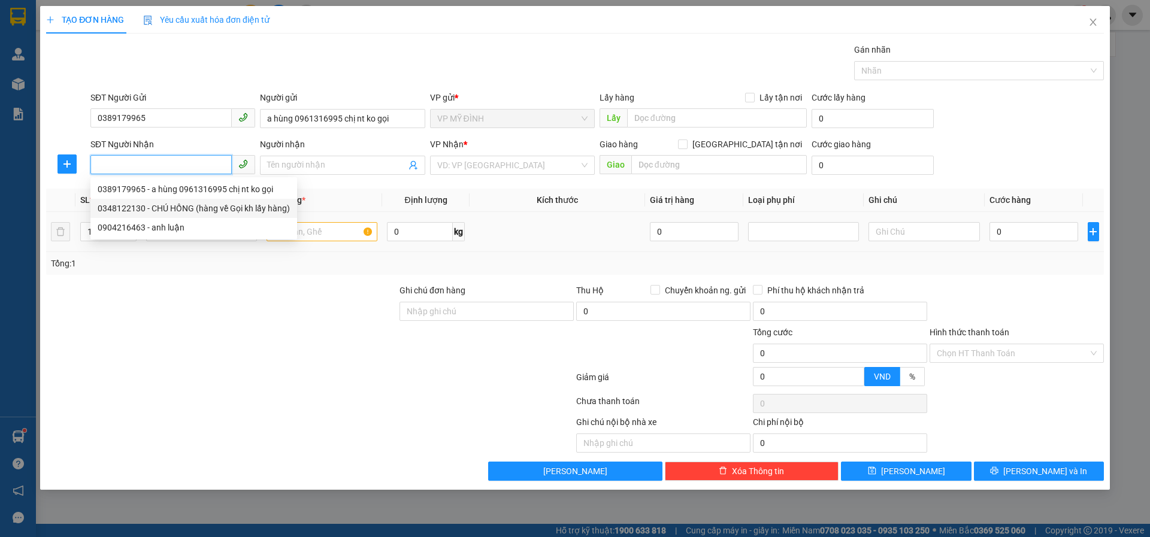
drag, startPoint x: 192, startPoint y: 205, endPoint x: 281, endPoint y: 227, distance: 91.2
click at [196, 207] on div "0348122130 - CHÚ HỒNG (hàng về Gọi kh lấy hàng)" at bounding box center [194, 208] width 192 height 13
type input "0348122130"
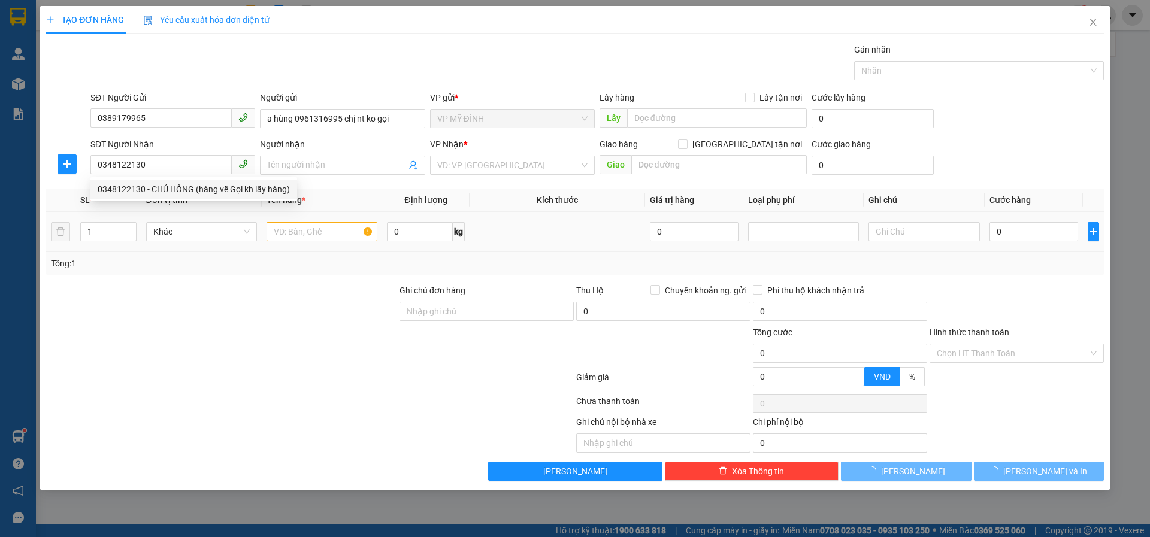
type input "CHÚ HỒNG (hàng về Gọi kh lấy hàng)"
checkbox input "true"
type input "vp"
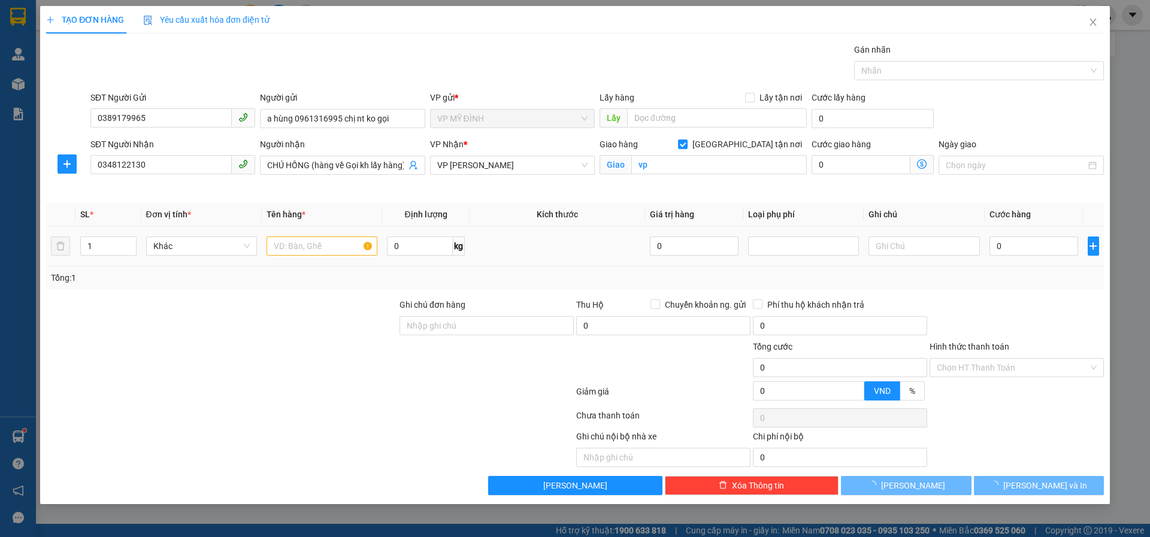
click at [344, 236] on div at bounding box center [321, 246] width 111 height 24
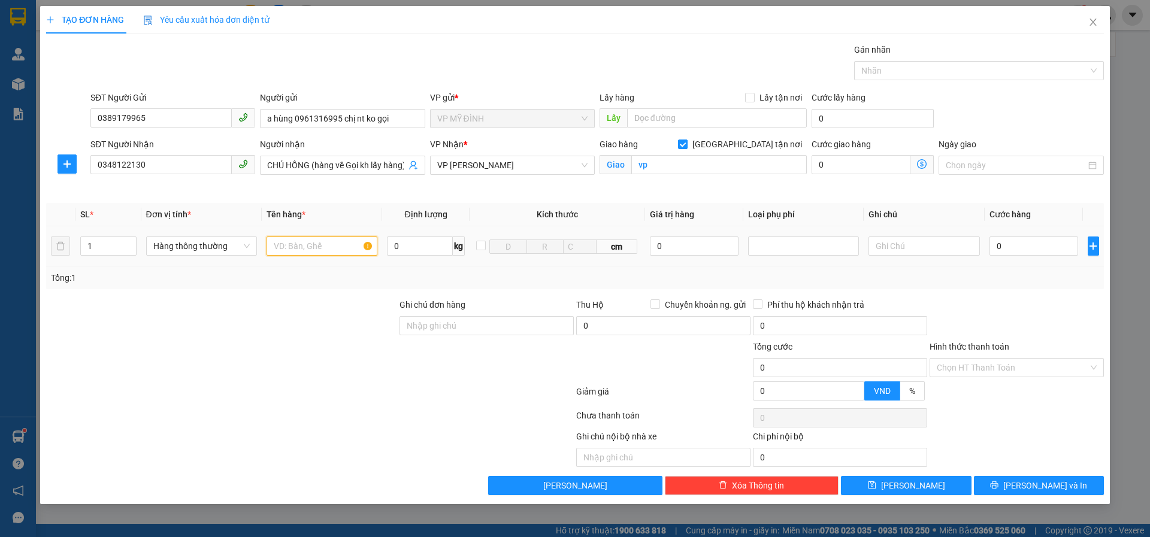
click at [336, 240] on input "text" at bounding box center [321, 246] width 111 height 19
drag, startPoint x: 306, startPoint y: 244, endPoint x: 145, endPoint y: 254, distance: 161.4
click at [150, 254] on tr "1 Hàng thông thường mmaaxu may 0 kg cm 0 0" at bounding box center [575, 246] width 1058 height 40
type input "mẫu may"
click at [1009, 241] on input "0" at bounding box center [1033, 246] width 89 height 19
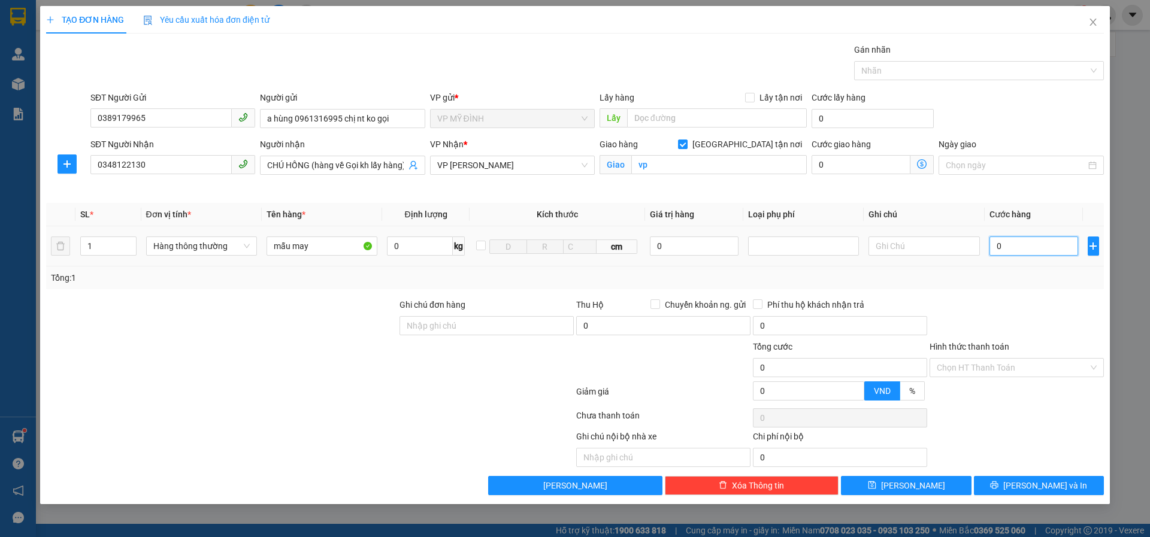
type input "4"
type input "40"
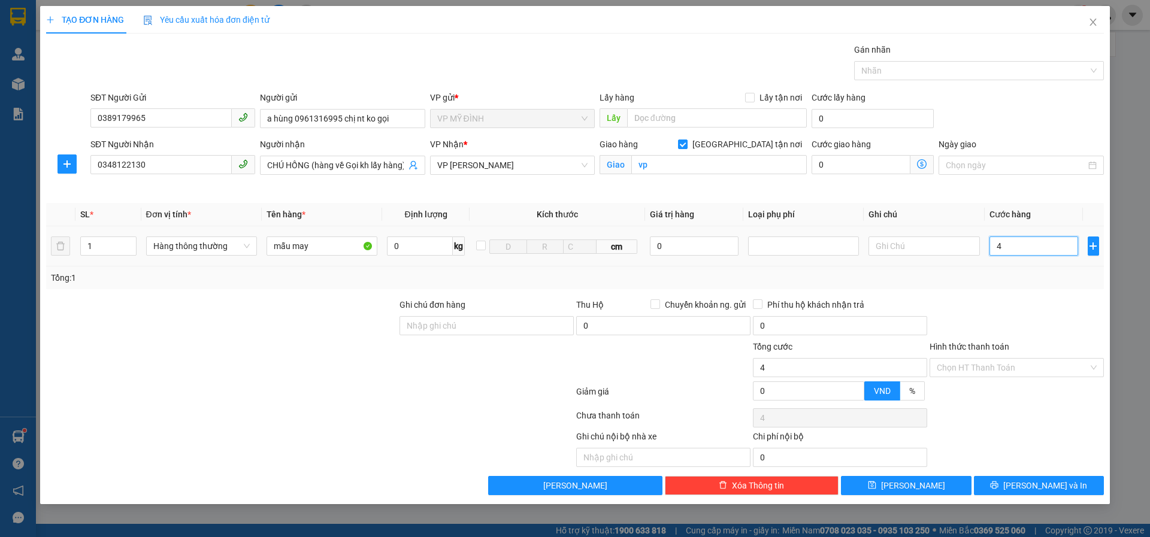
type input "40"
type input "40.000"
click at [964, 374] on input "Hình thức thanh toán" at bounding box center [1012, 368] width 151 height 18
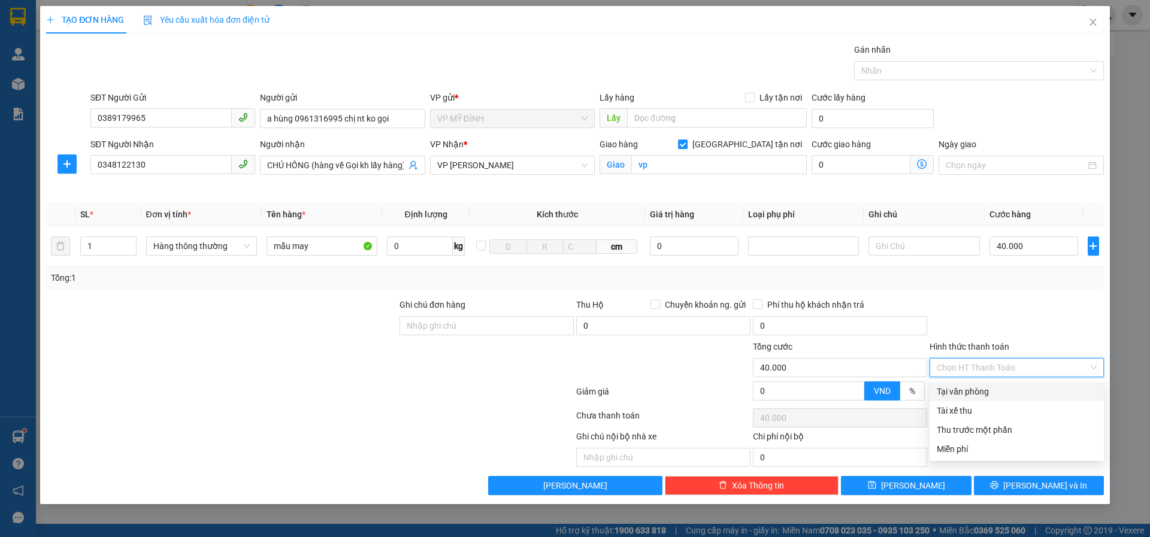
click at [963, 394] on div "Tại văn phòng" at bounding box center [1017, 391] width 160 height 13
type input "0"
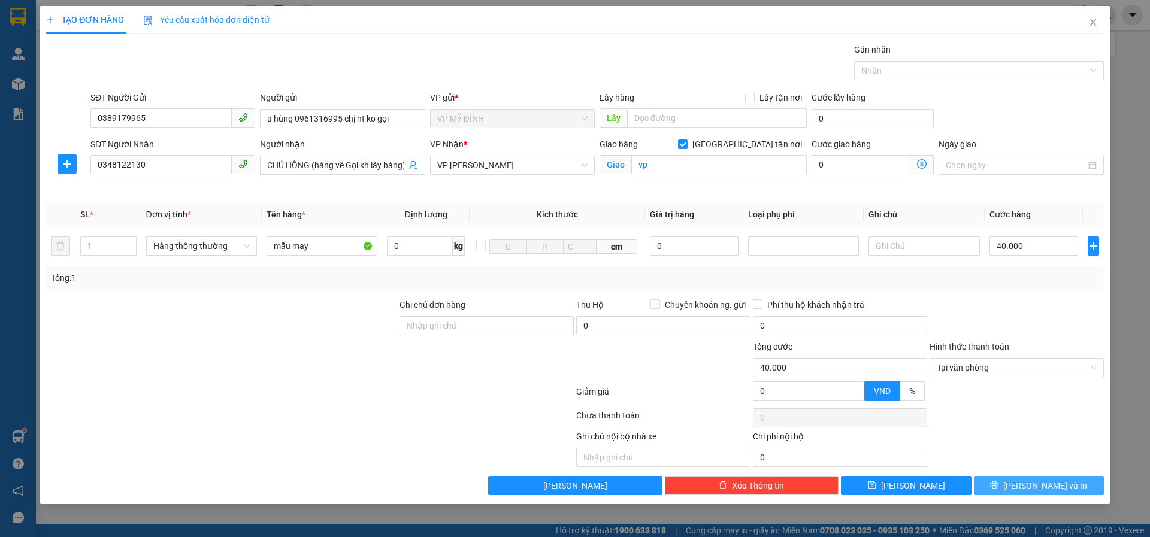
click at [1029, 477] on button "[PERSON_NAME] và In" at bounding box center [1039, 485] width 130 height 19
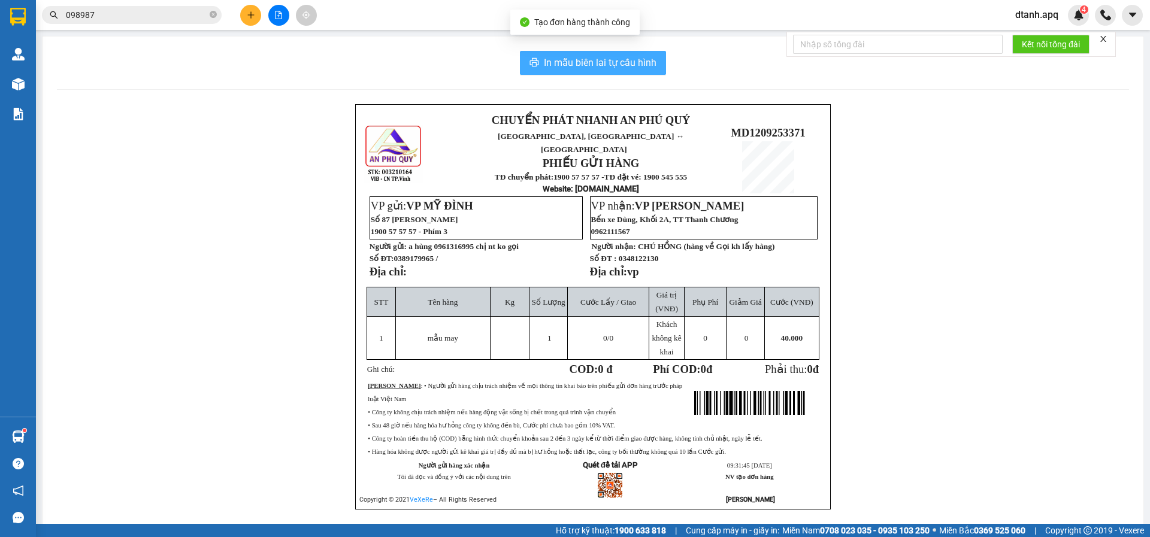
click at [589, 57] on span "In mẫu biên lai tự cấu hình" at bounding box center [600, 62] width 113 height 15
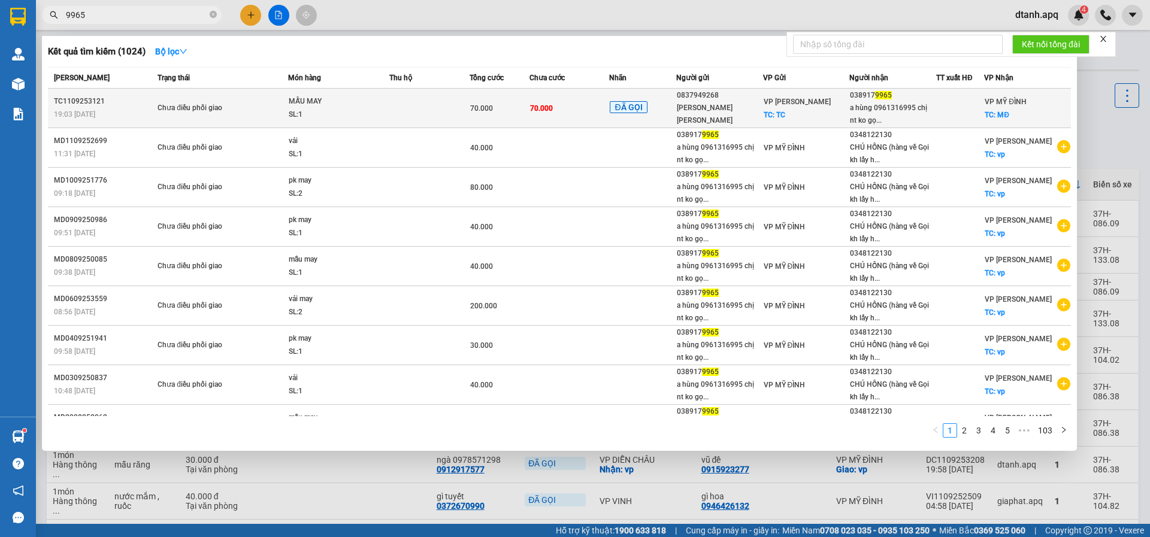
type input "9965"
click at [562, 107] on td "70.000" at bounding box center [569, 109] width 80 height 40
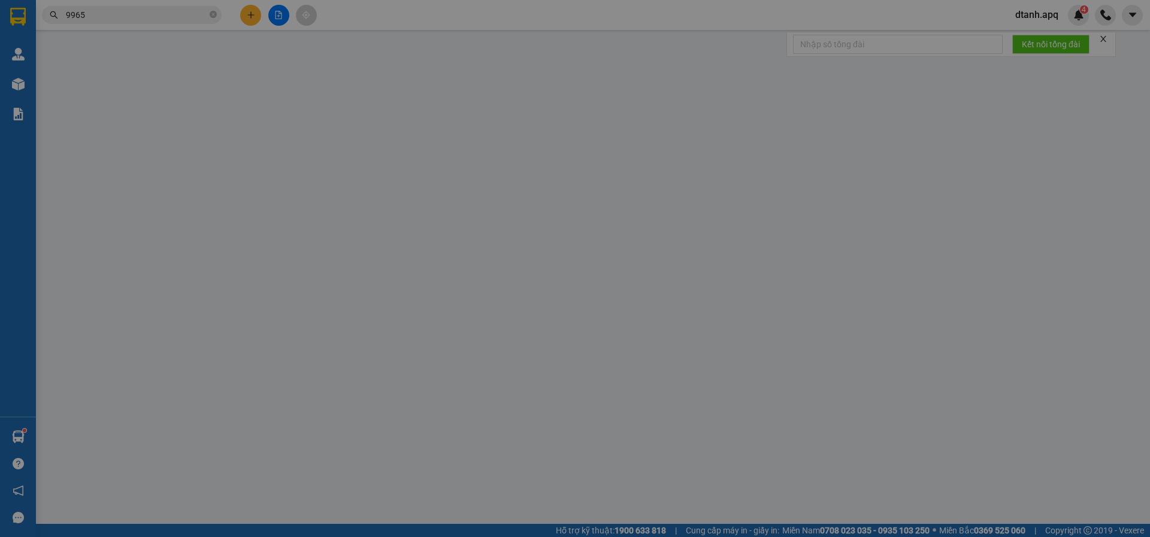
type input "0837949268"
type input "NGỌC ÁNH MAY THANH KHÊ"
checkbox input "true"
type input "TC"
type input "0389179965"
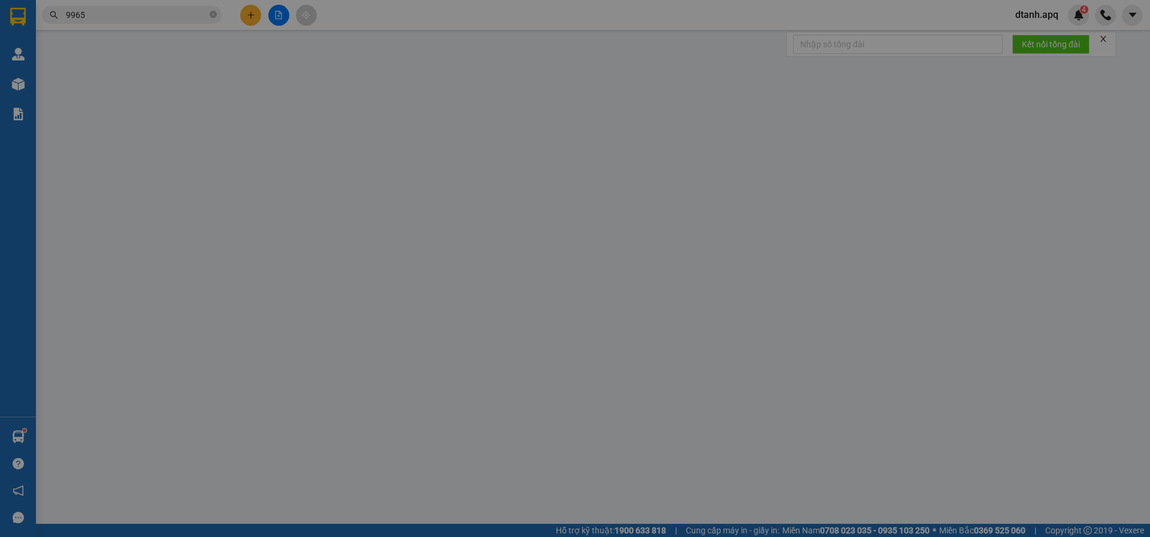
type input "a hùng 0961316995 chị nt ko gọi"
checkbox input "true"
type input "MĐ"
type input "70.000"
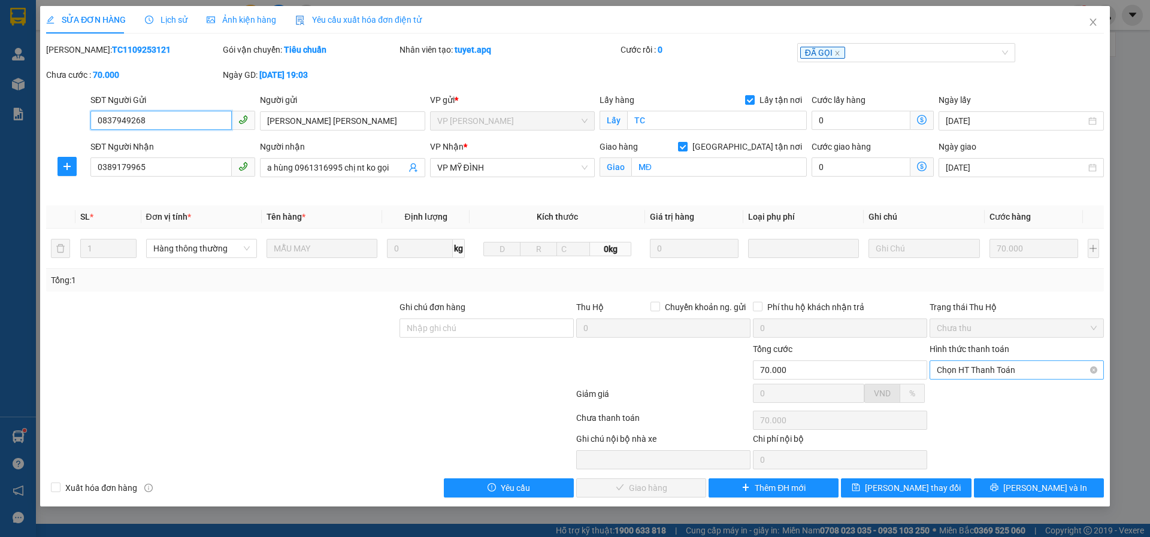
click at [958, 371] on span "Chọn HT Thanh Toán" at bounding box center [1017, 370] width 160 height 18
click at [947, 393] on div "Tại văn phòng" at bounding box center [1017, 393] width 160 height 13
type input "0"
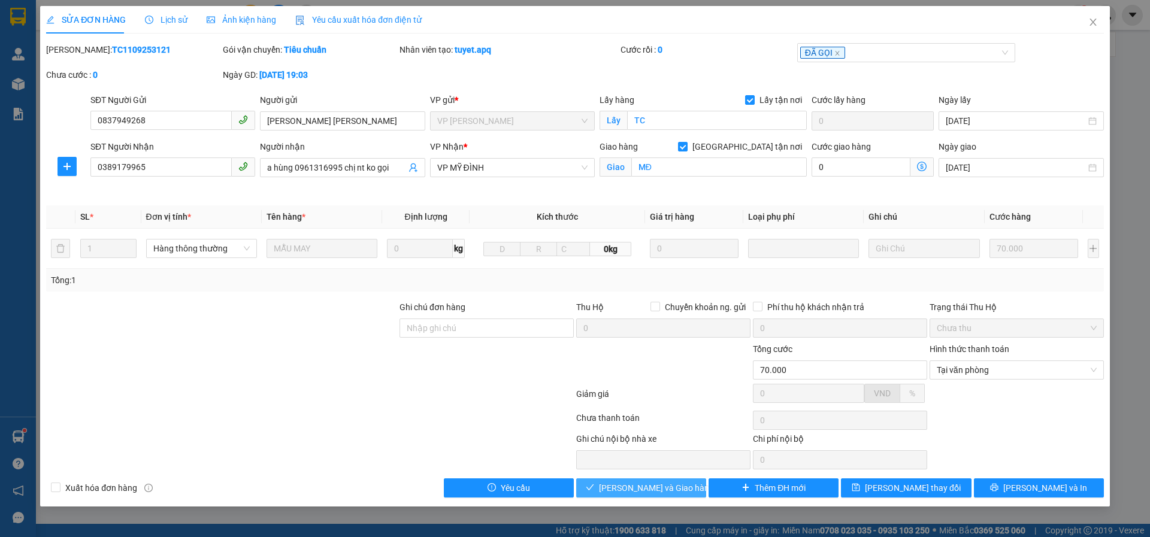
drag, startPoint x: 619, startPoint y: 486, endPoint x: 626, endPoint y: 487, distance: 7.3
click at [619, 486] on span "[PERSON_NAME] và Giao hàng" at bounding box center [656, 487] width 115 height 13
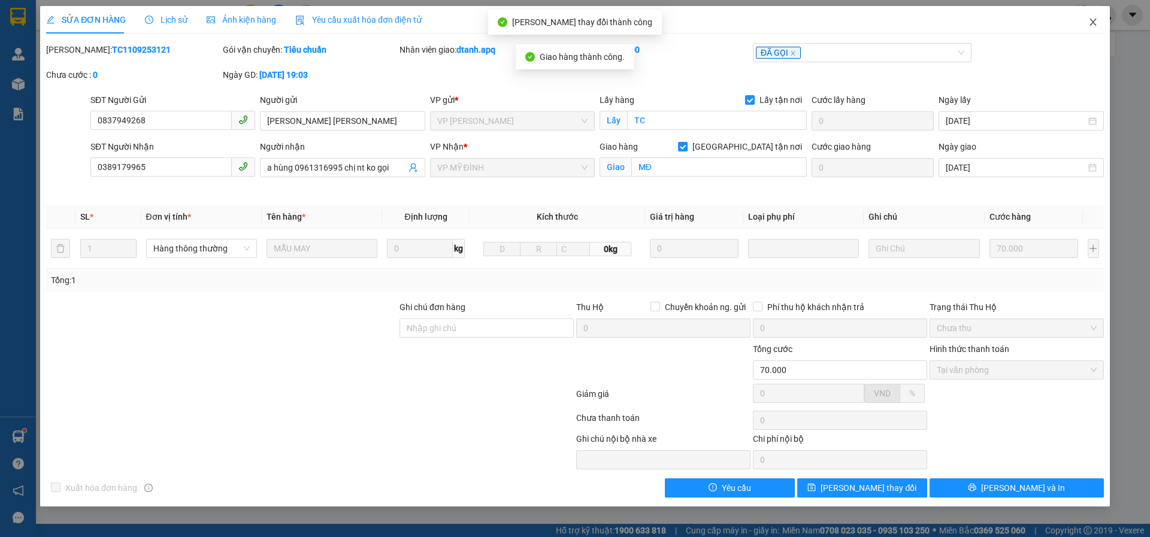
click at [1092, 25] on icon "close" at bounding box center [1093, 22] width 10 height 10
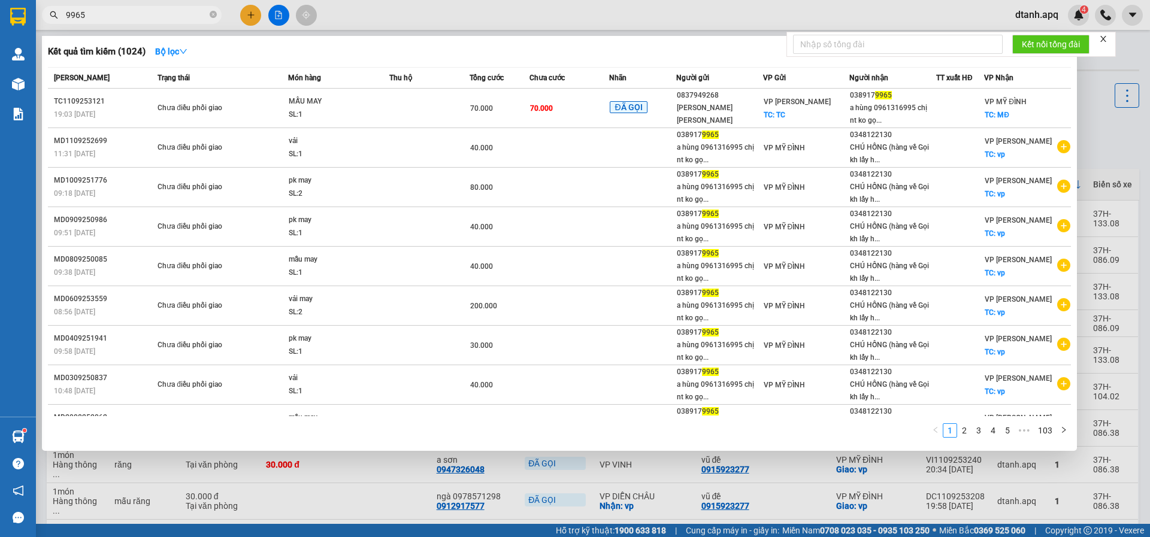
click at [113, 15] on input "9965" at bounding box center [136, 14] width 141 height 13
click at [247, 14] on div at bounding box center [575, 268] width 1150 height 537
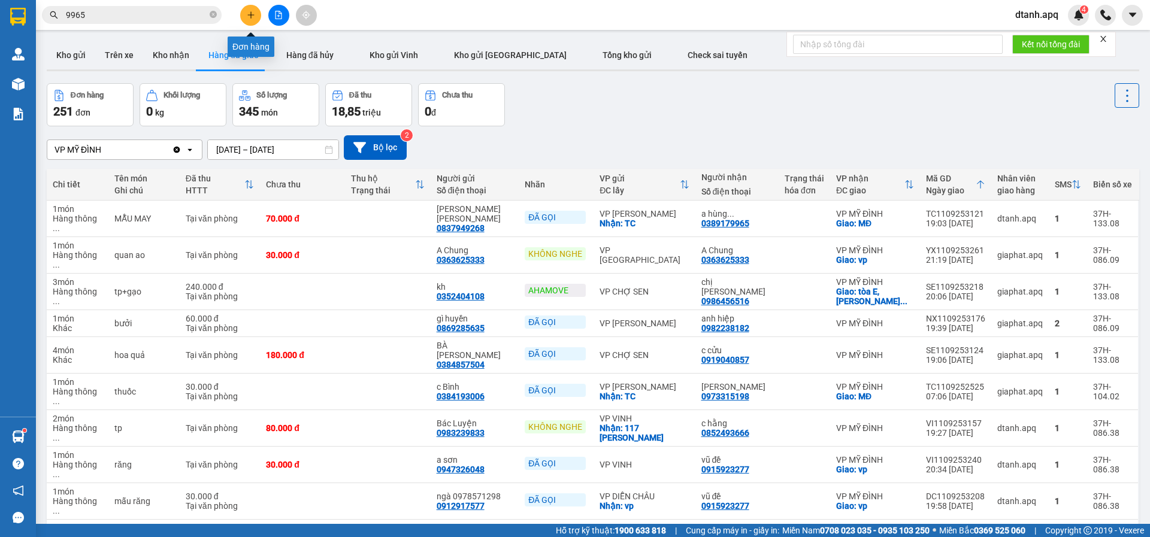
click at [247, 14] on icon "plus" at bounding box center [251, 15] width 8 height 8
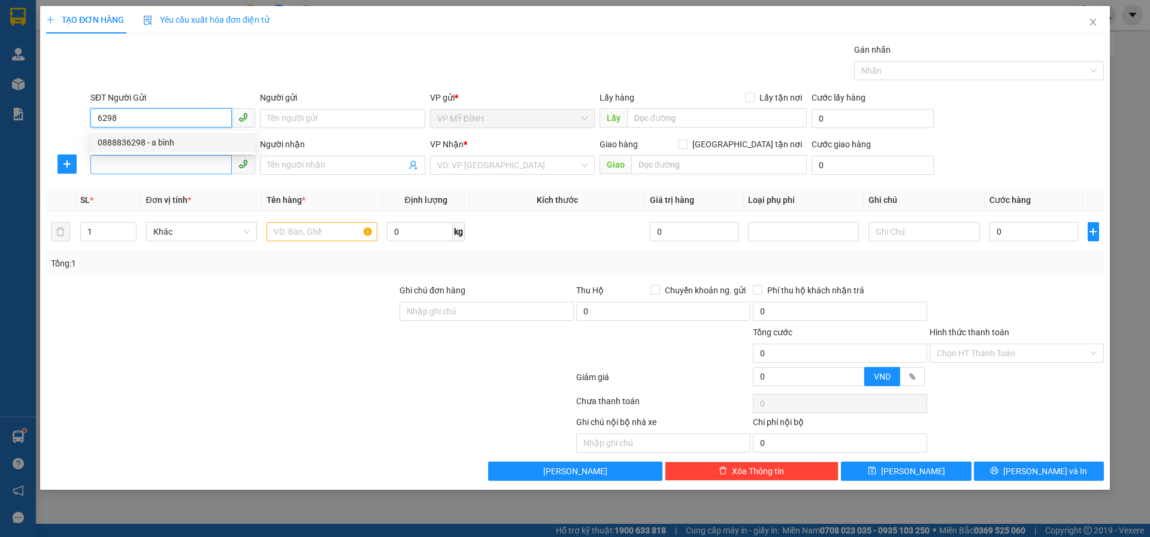
drag, startPoint x: 175, startPoint y: 141, endPoint x: 159, endPoint y: 166, distance: 29.9
click at [173, 144] on div "0888836298 - a bình" at bounding box center [173, 142] width 150 height 13
type input "0888836298"
type input "a bình"
drag, startPoint x: 159, startPoint y: 168, endPoint x: 236, endPoint y: 196, distance: 81.9
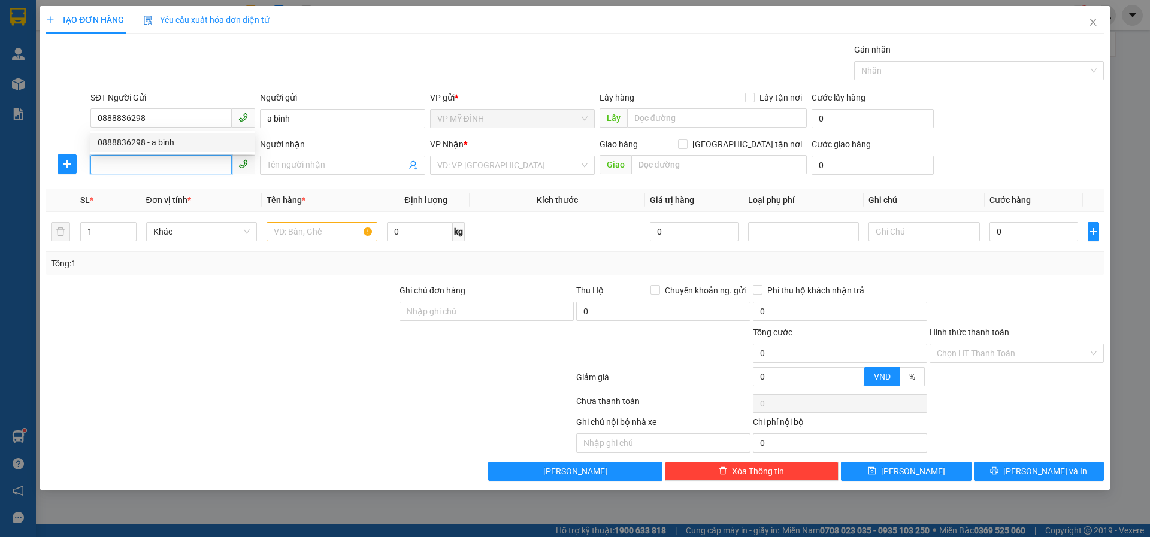
click at [162, 168] on input "SĐT Người Nhận" at bounding box center [160, 164] width 141 height 19
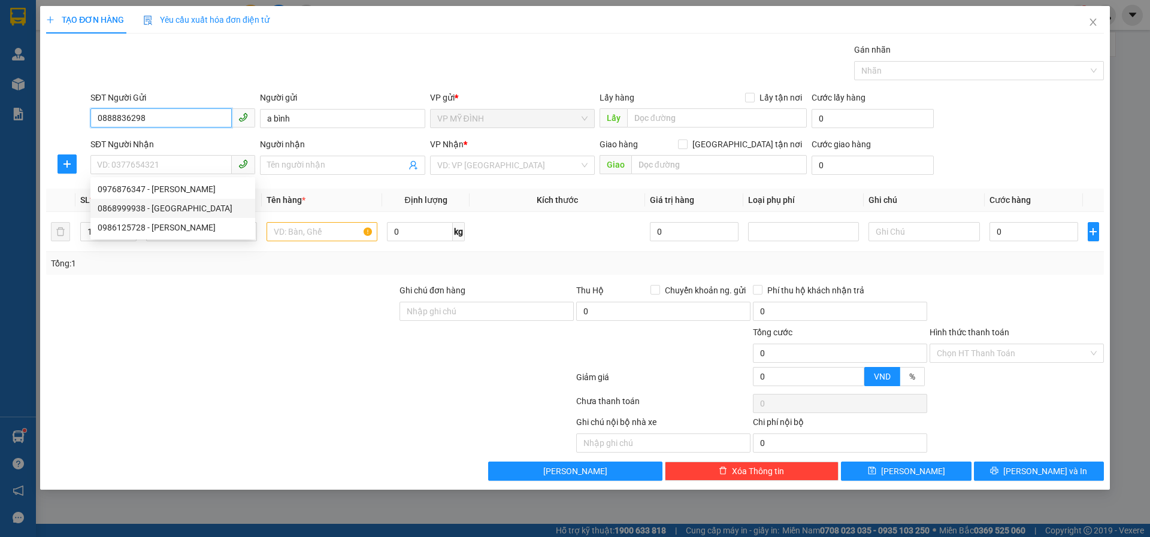
drag, startPoint x: 167, startPoint y: 116, endPoint x: 66, endPoint y: 119, distance: 100.6
click at [66, 118] on div "SĐT Người Gửi 0888836298 Người gửi a bình VP gửi * VP MỸ ĐÌNH Lấy hàng Lấy tận …" at bounding box center [575, 112] width 1060 height 42
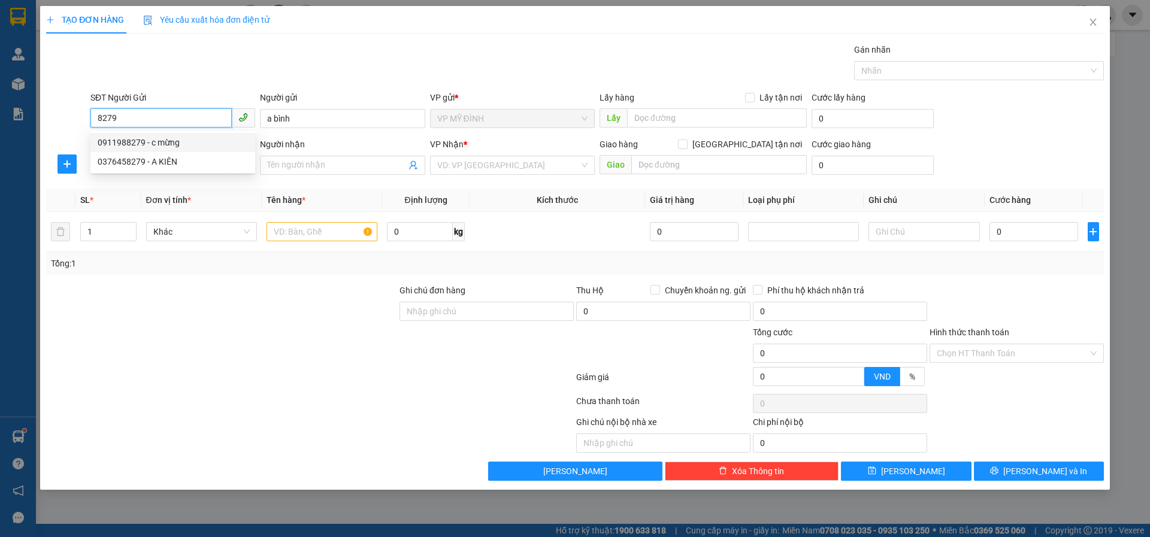
click at [155, 143] on div "0911988279 - c mừng" at bounding box center [173, 142] width 150 height 13
type input "0911988279"
type input "c mừng"
type input "0911988279"
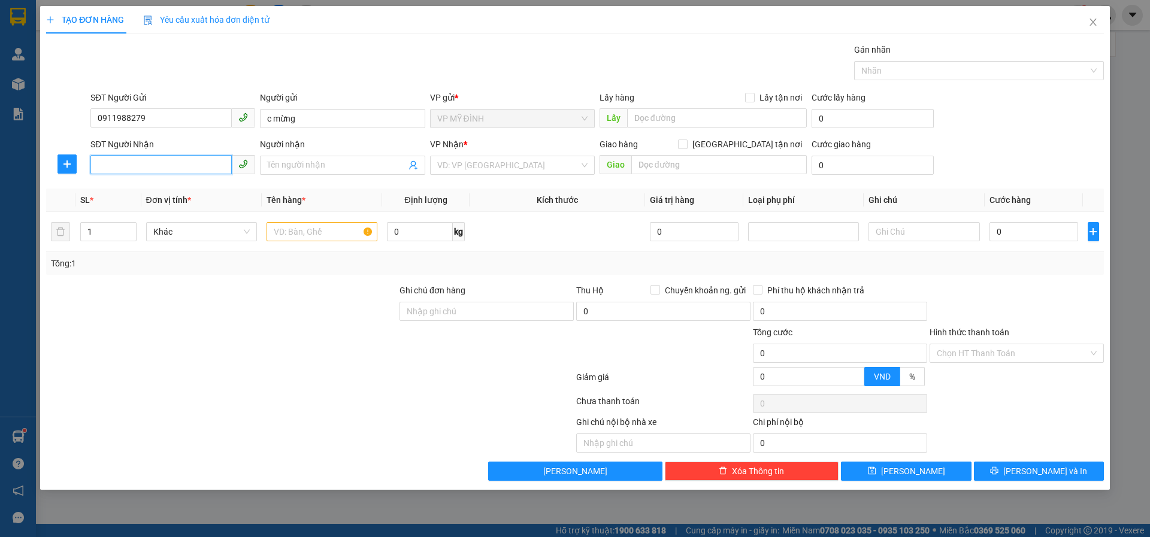
drag, startPoint x: 137, startPoint y: 165, endPoint x: 147, endPoint y: 181, distance: 18.9
click at [136, 166] on input "SĐT Người Nhận" at bounding box center [160, 164] width 141 height 19
click at [183, 185] on div "0983695936 - C Sâm 0984932030" at bounding box center [173, 189] width 150 height 13
type input "0983695936"
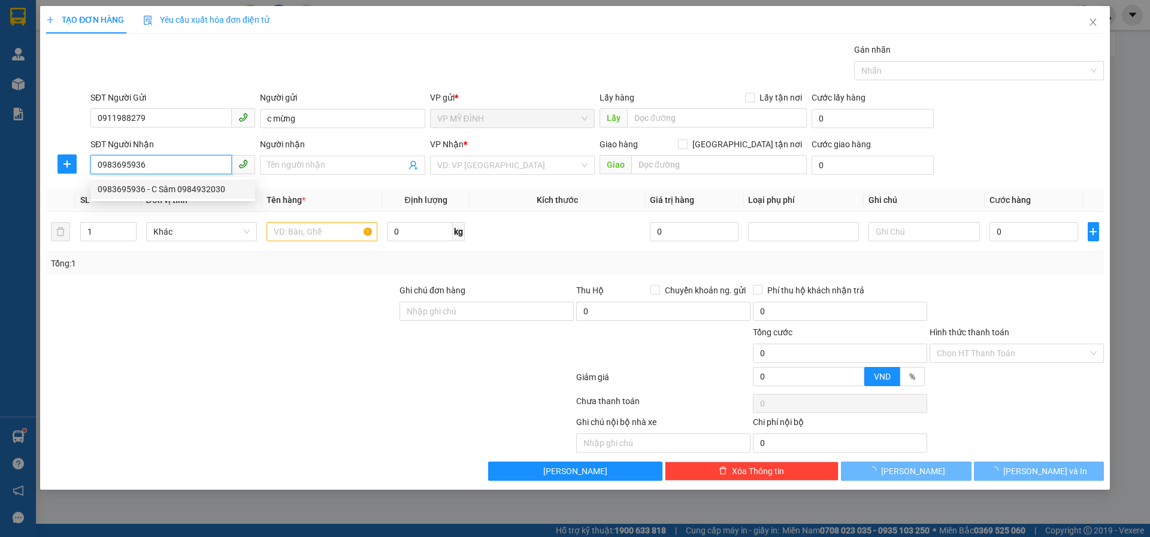
type input "C Sâm 0984932030"
checkbox input "true"
type input "kh nhận tại vp"
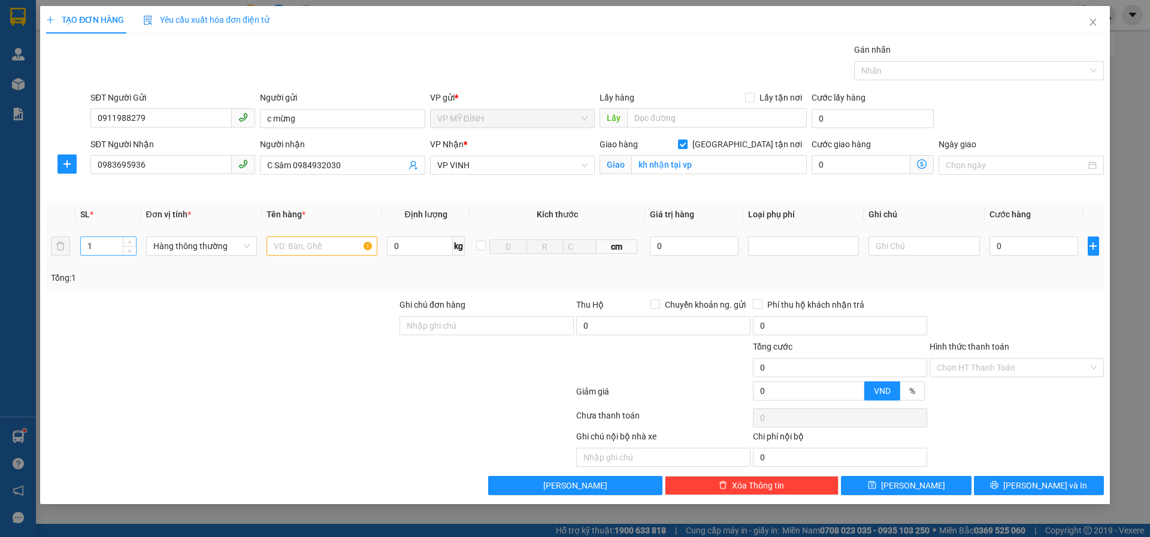
click at [106, 246] on input "1" at bounding box center [108, 246] width 55 height 18
type input "57"
drag, startPoint x: 289, startPoint y: 248, endPoint x: 295, endPoint y: 252, distance: 7.0
click at [295, 252] on input "text" at bounding box center [321, 246] width 111 height 19
type input "mỹ phẩm"
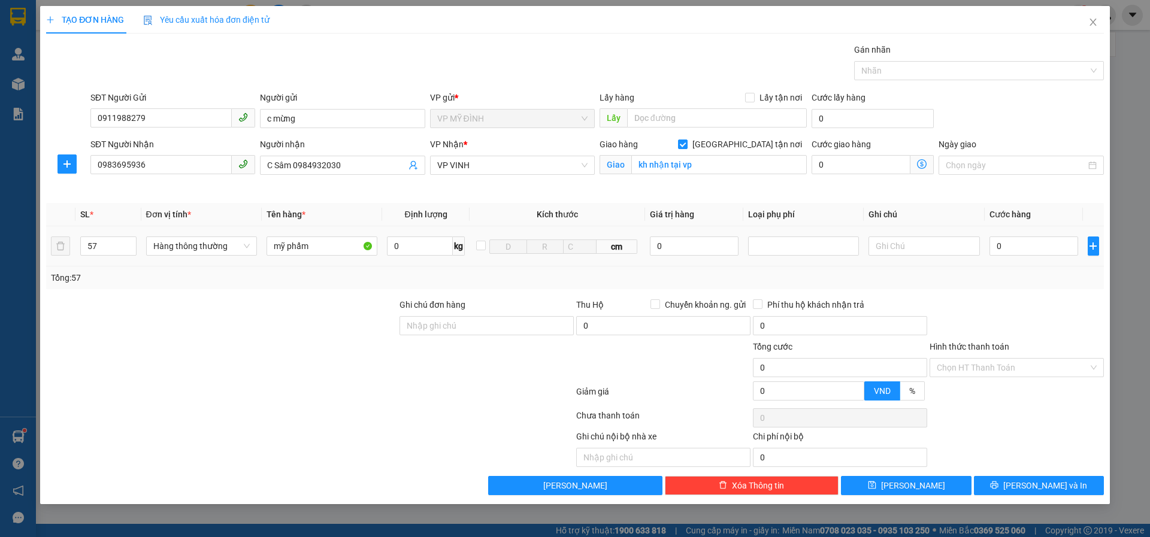
drag, startPoint x: 1051, startPoint y: 311, endPoint x: 1027, endPoint y: 256, distance: 59.5
click at [1049, 291] on div "Transit Pickup Surcharge Ids Transit Deliver Surcharge Ids Transit Deliver Surc…" at bounding box center [575, 269] width 1058 height 452
click at [1014, 249] on input "0" at bounding box center [1033, 246] width 89 height 19
type input "1"
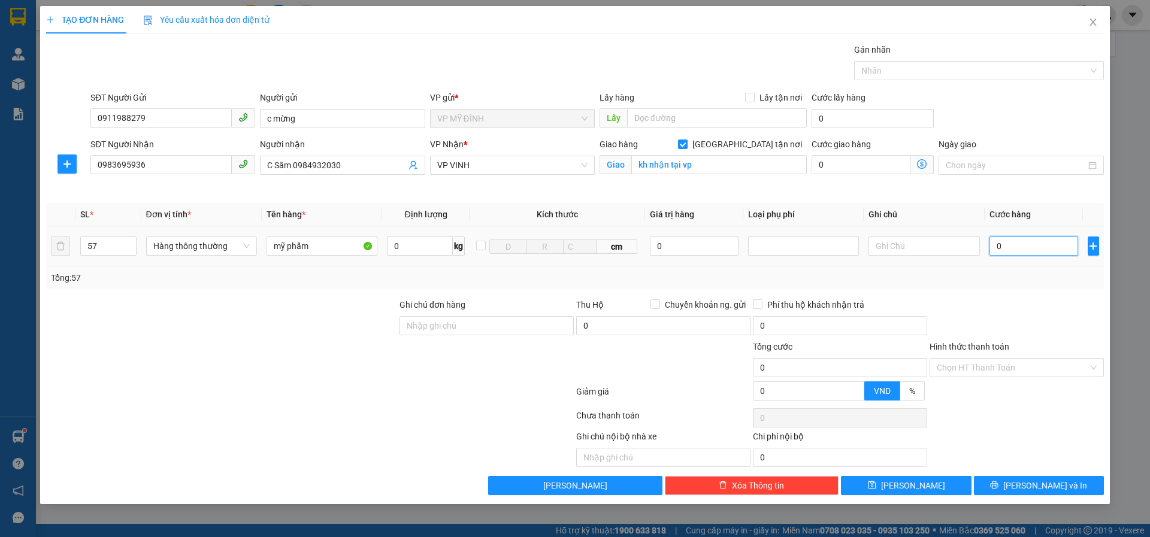
type input "1"
type input "17"
type input "173"
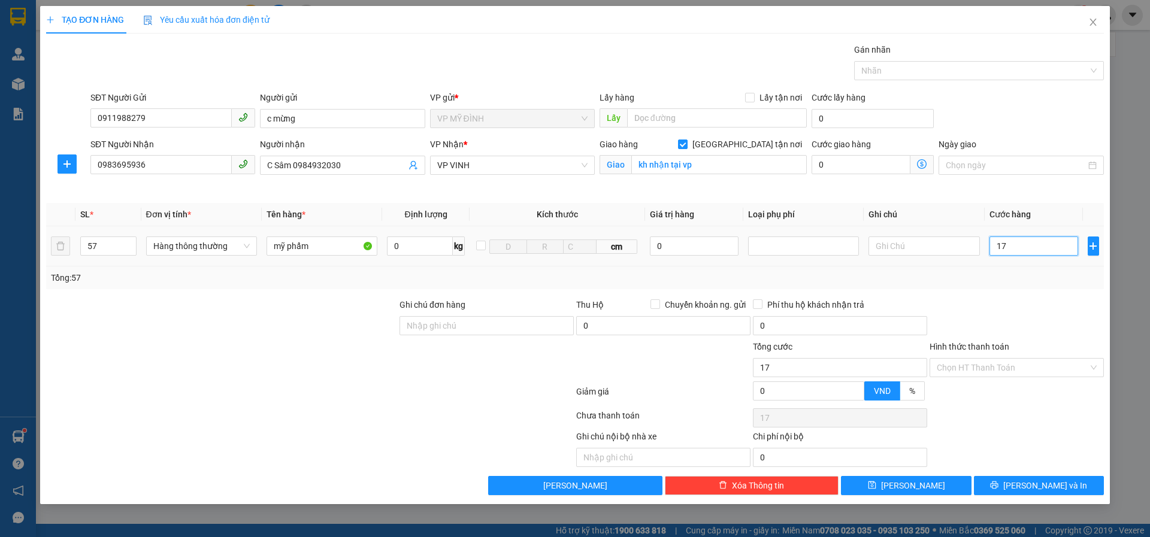
type input "173"
type input "1.730"
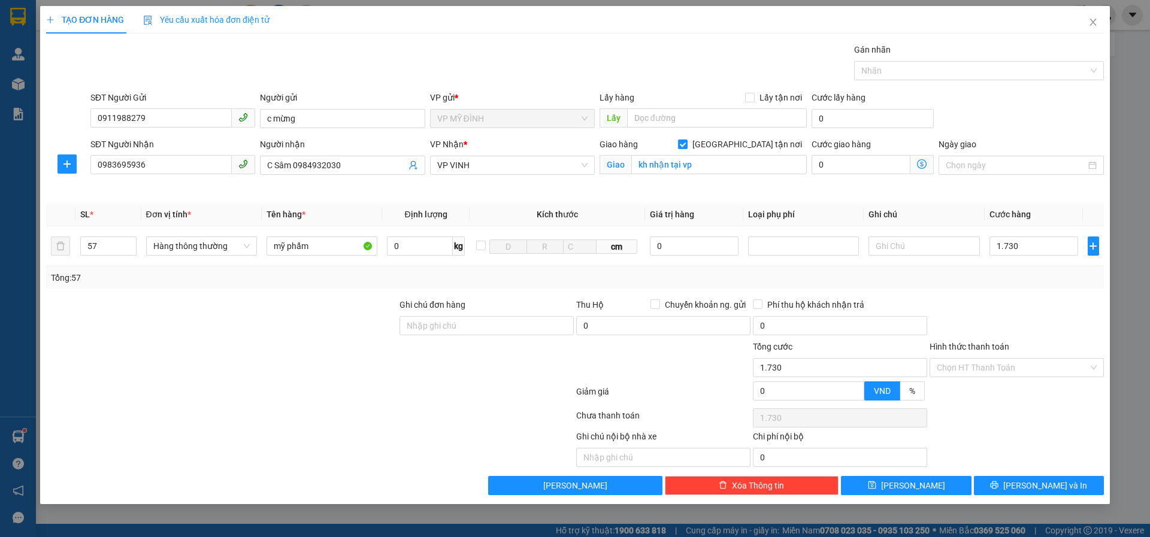
type input "1.730.000"
click at [1041, 307] on div at bounding box center [1016, 319] width 177 height 42
click at [1010, 489] on button "[PERSON_NAME] và In" at bounding box center [1039, 485] width 130 height 19
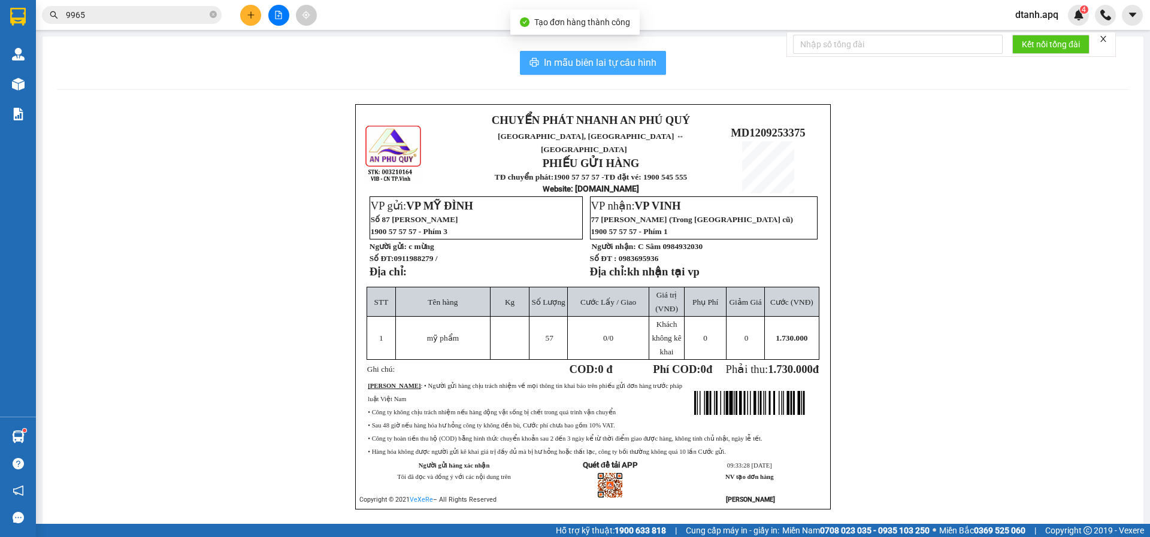
drag, startPoint x: 555, startPoint y: 58, endPoint x: 495, endPoint y: 60, distance: 59.9
click at [549, 59] on span "In mẫu biên lai tự cấu hình" at bounding box center [600, 62] width 113 height 15
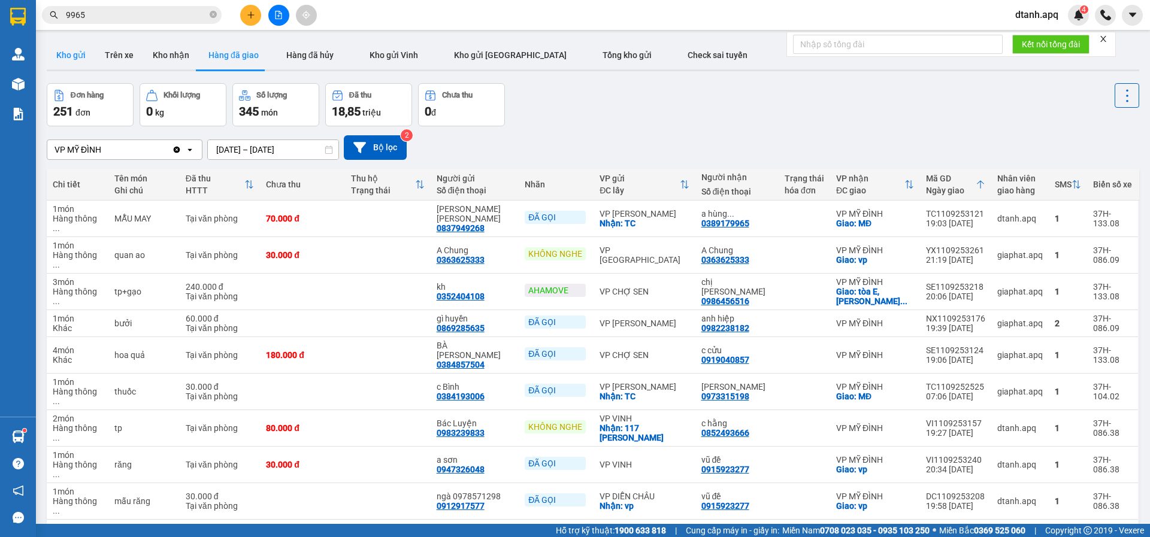
click at [75, 55] on button "Kho gửi" at bounding box center [71, 55] width 49 height 29
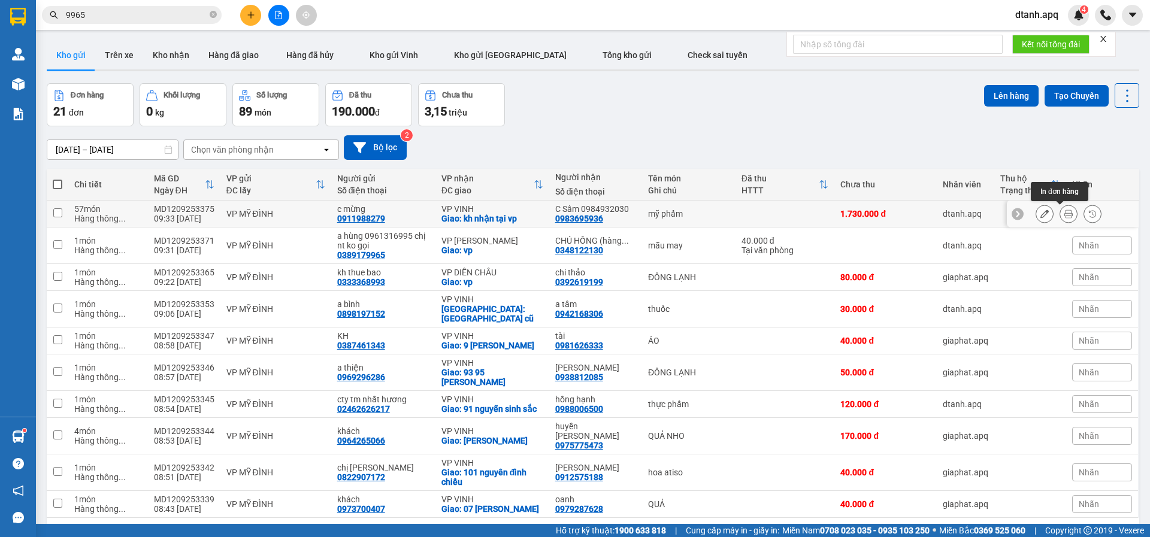
click at [1064, 213] on icon at bounding box center [1068, 214] width 8 height 8
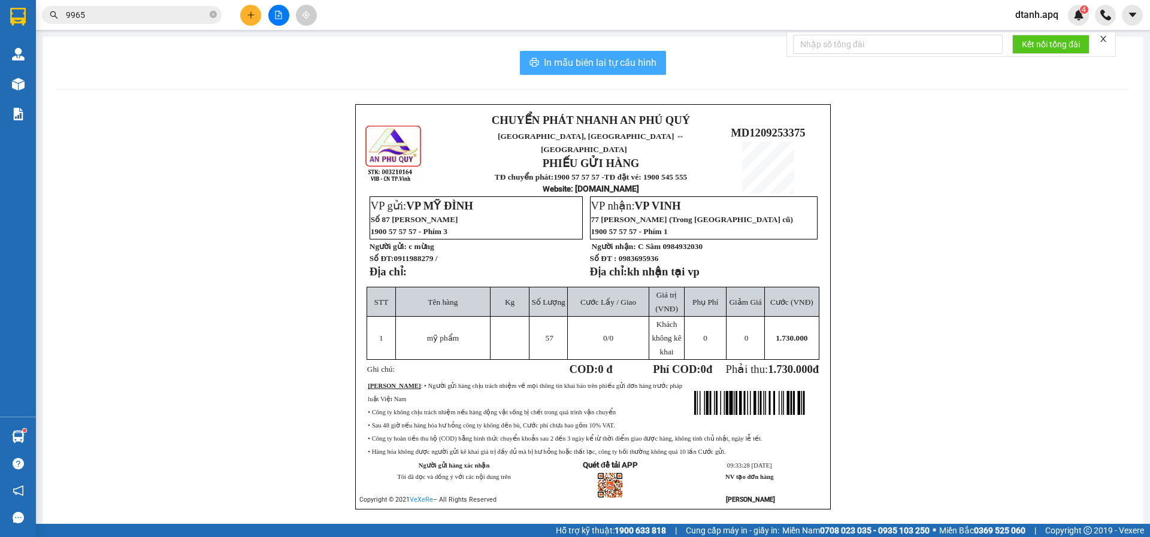
click at [587, 61] on span "In mẫu biên lai tự cấu hình" at bounding box center [600, 62] width 113 height 15
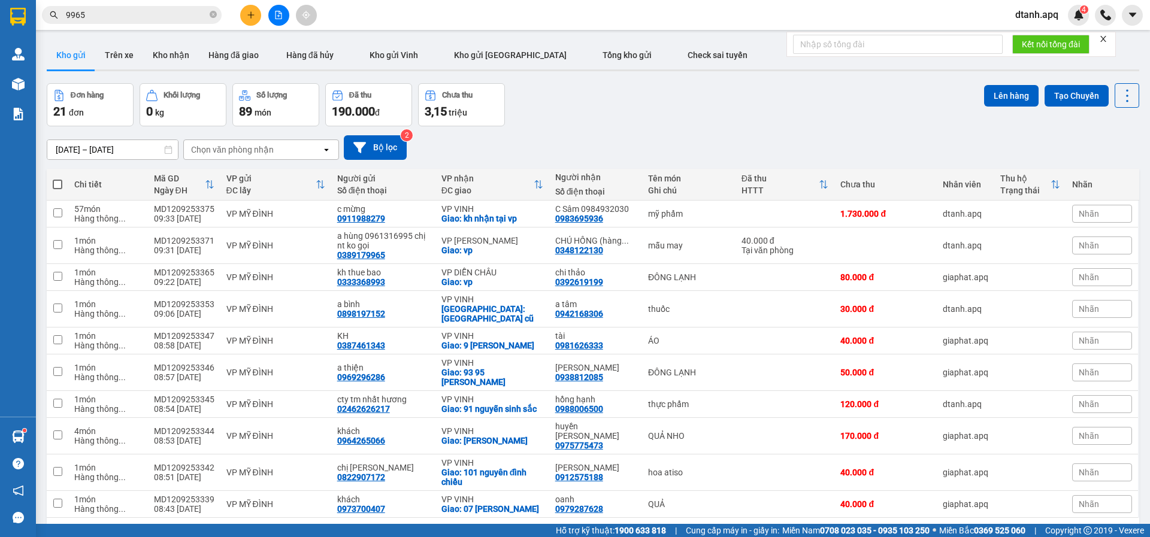
click at [617, 116] on div "Đơn hàng 21 đơn Khối lượng 0 kg Số lượng 89 món Đã thu 190.000 đ Chưa thu 3,15 …" at bounding box center [593, 104] width 1092 height 43
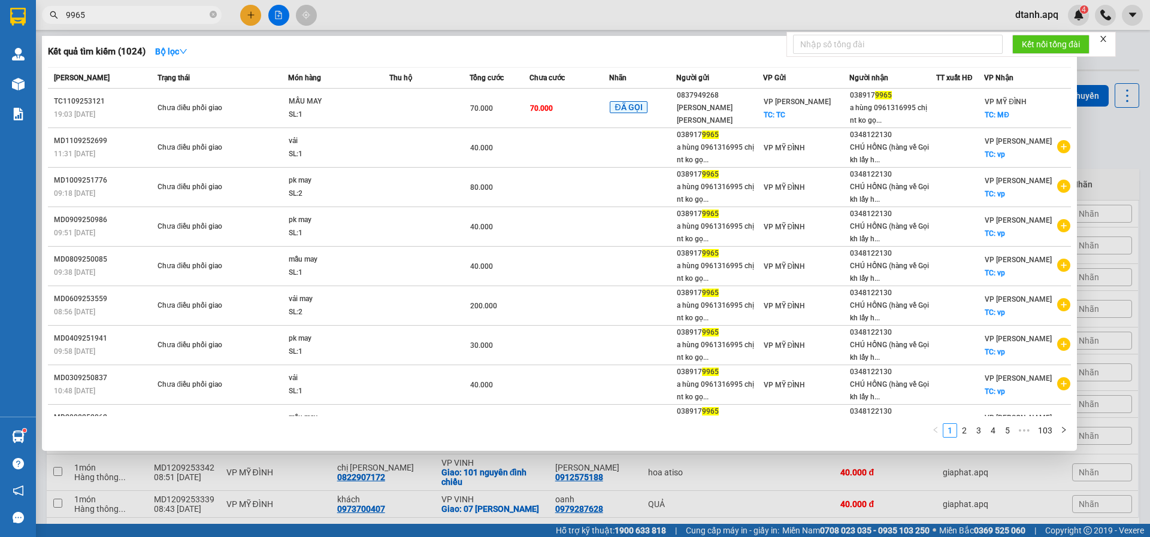
drag, startPoint x: 106, startPoint y: 15, endPoint x: 9, endPoint y: 28, distance: 97.9
click at [0, 23] on section "Kết quả tìm kiếm ( 1024 ) Bộ lọc Mã ĐH Trạng thái Món hàng Thu hộ Tổng cước Chư…" at bounding box center [575, 268] width 1150 height 537
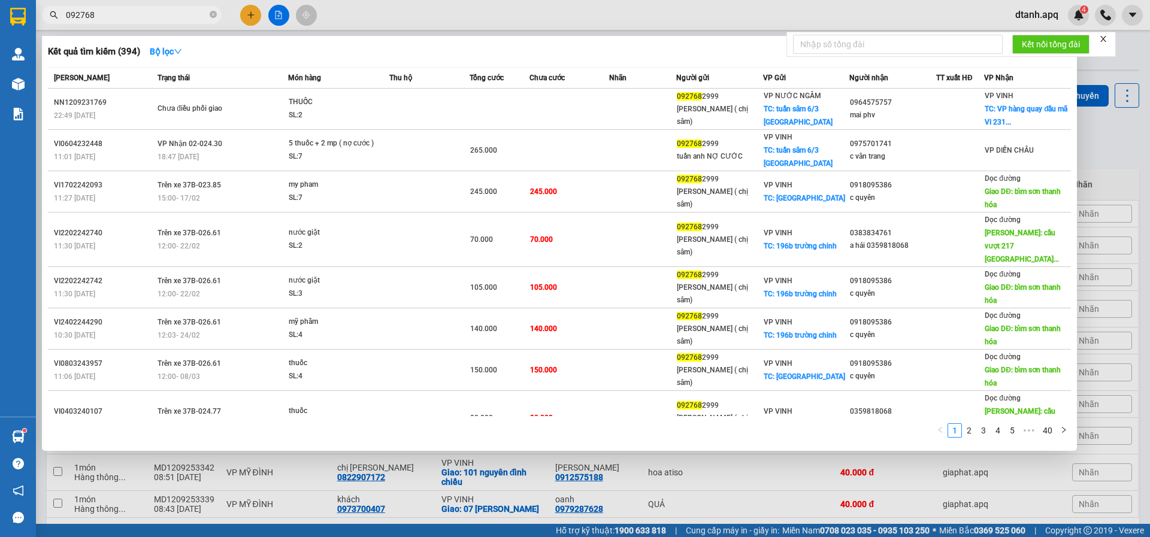
type input "092768"
drag, startPoint x: 405, startPoint y: 5, endPoint x: 390, endPoint y: 17, distance: 18.7
click at [404, 6] on div at bounding box center [575, 268] width 1150 height 537
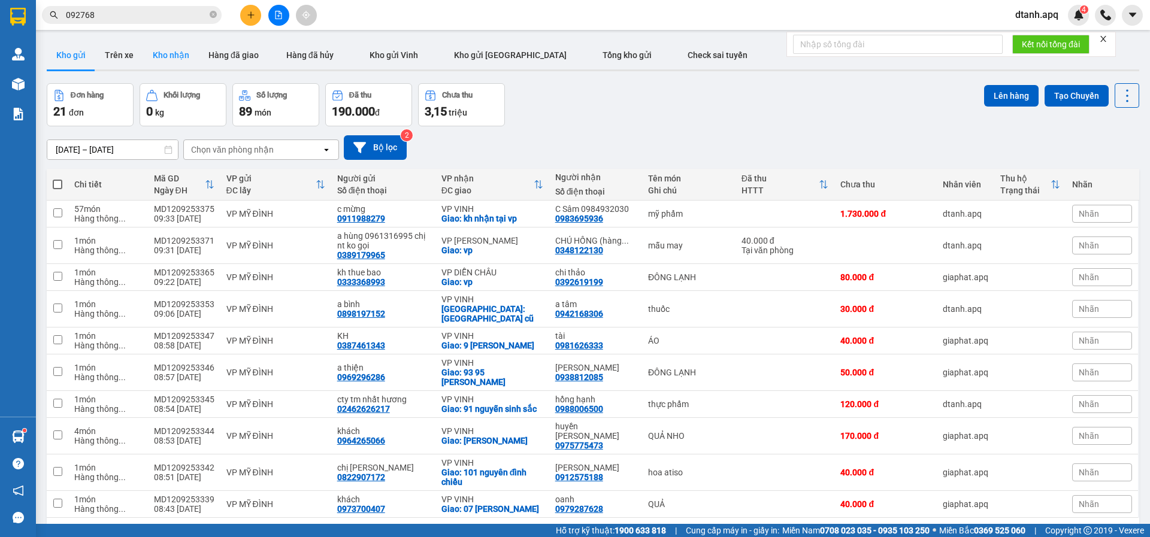
drag, startPoint x: 184, startPoint y: 59, endPoint x: 154, endPoint y: 60, distance: 30.0
click at [183, 59] on button "Kho nhận" at bounding box center [171, 55] width 56 height 29
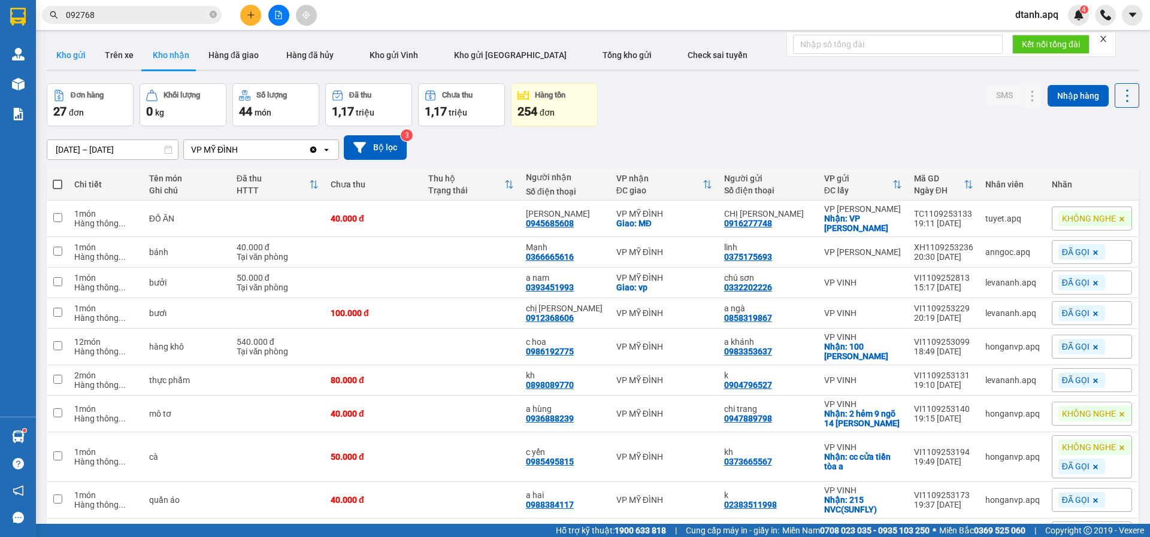
click at [81, 62] on button "Kho gửi" at bounding box center [71, 55] width 49 height 29
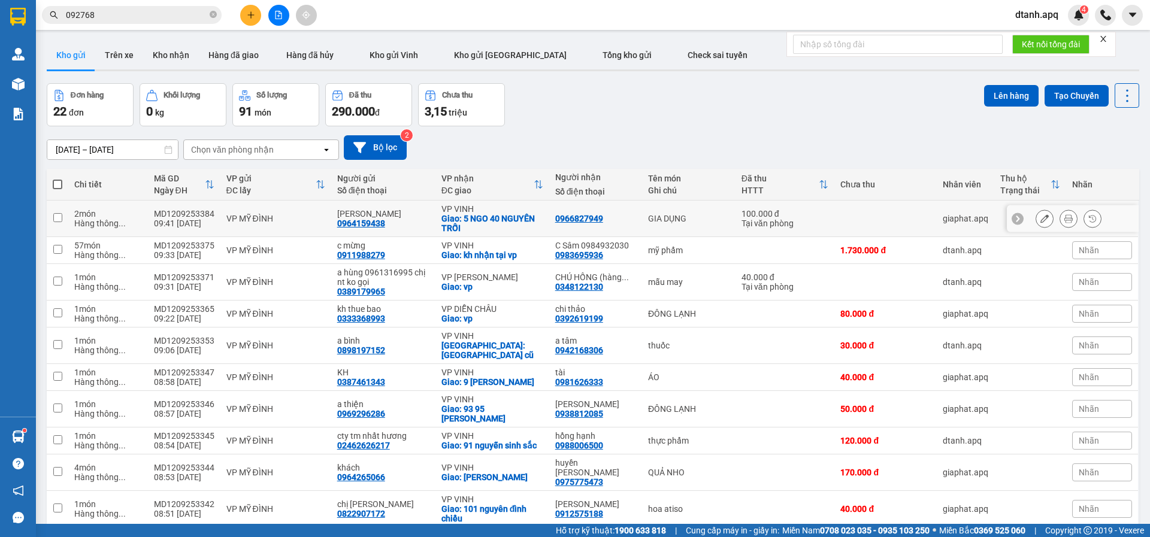
click at [1036, 219] on button at bounding box center [1044, 218] width 17 height 21
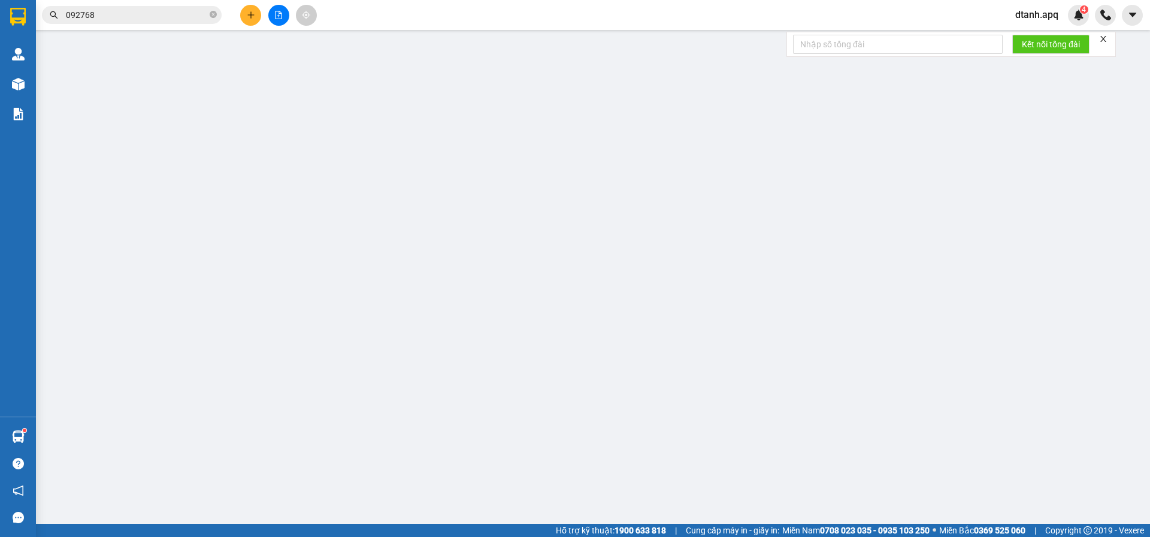
type input "0964159438"
type input "minh trung"
type input "0966827949"
checkbox input "true"
type input "5 NGO 40 NGUYÊN TRỐI"
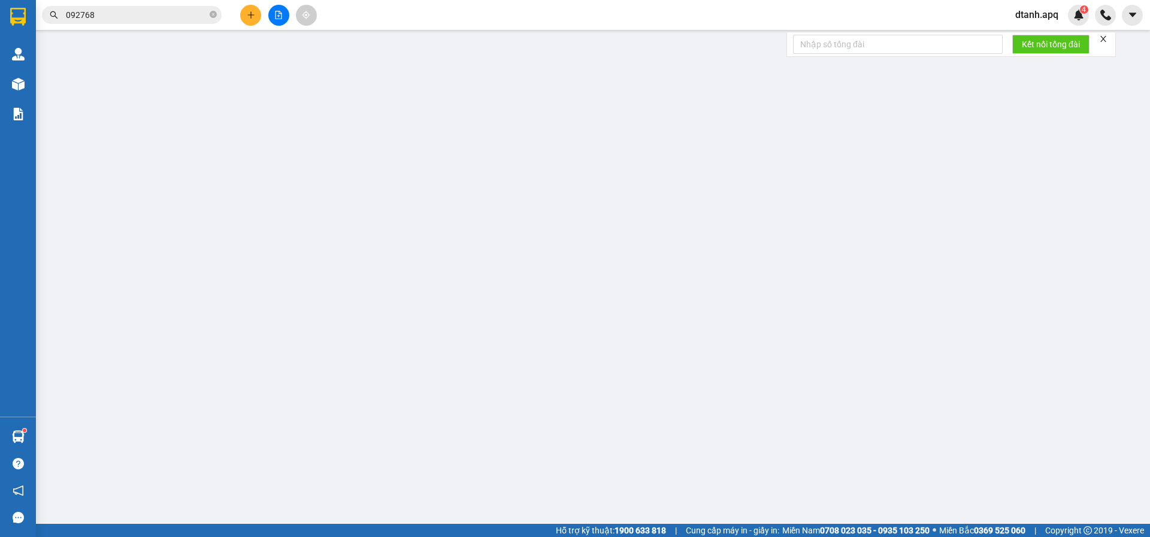
type input "100.000"
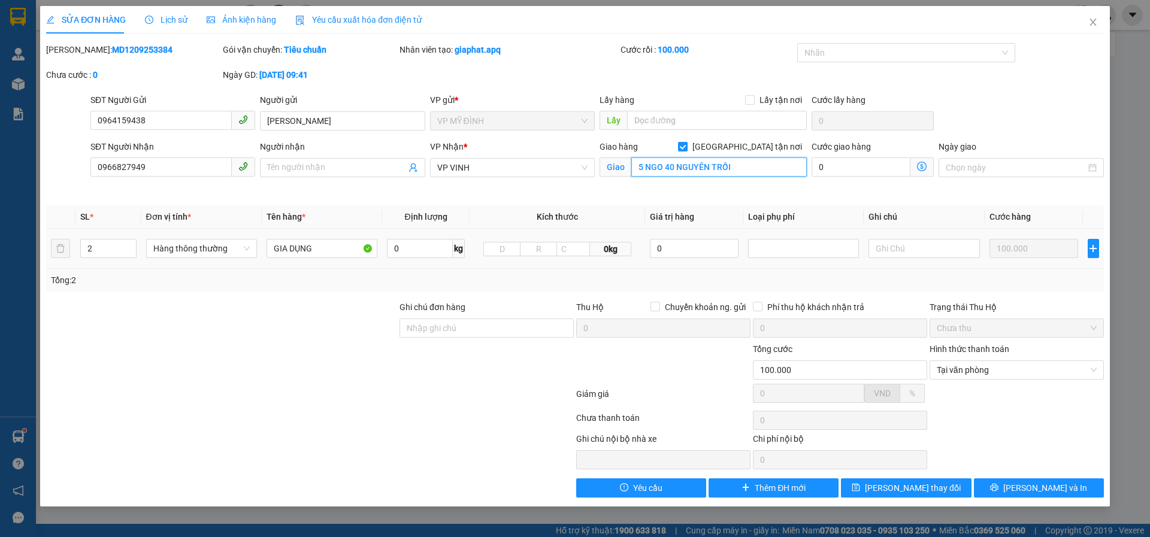
type input "3"
drag, startPoint x: 650, startPoint y: 171, endPoint x: 610, endPoint y: 169, distance: 39.6
click at [611, 169] on span "Giao 3" at bounding box center [702, 166] width 207 height 19
type input "5 ngõ 40 nguyễn văn trỗi"
click at [1032, 487] on span "[PERSON_NAME] và In" at bounding box center [1045, 487] width 84 height 13
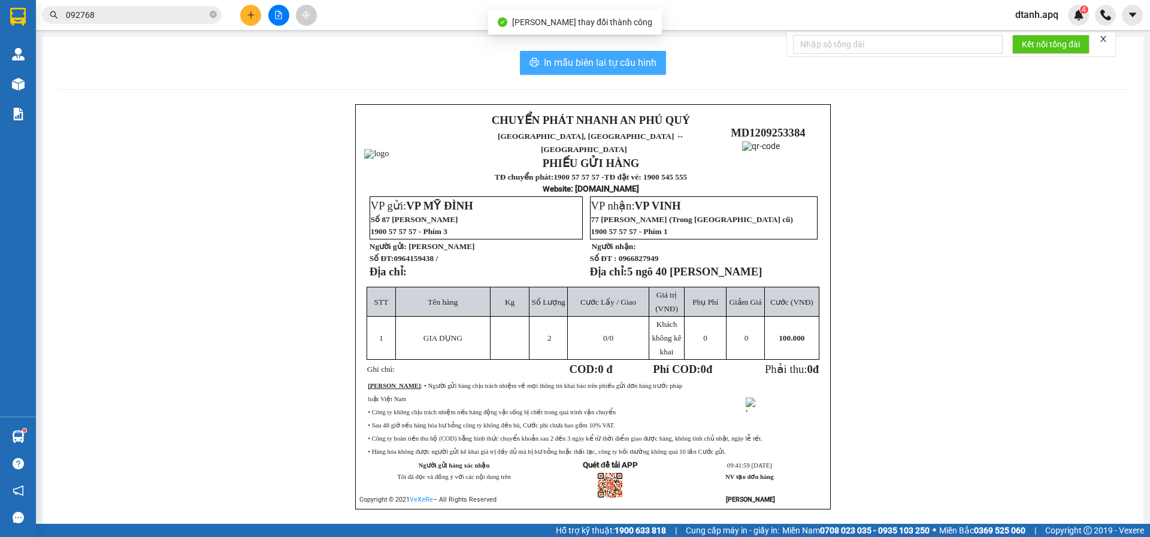
click at [571, 68] on span "In mẫu biên lai tự cấu hình" at bounding box center [600, 62] width 113 height 15
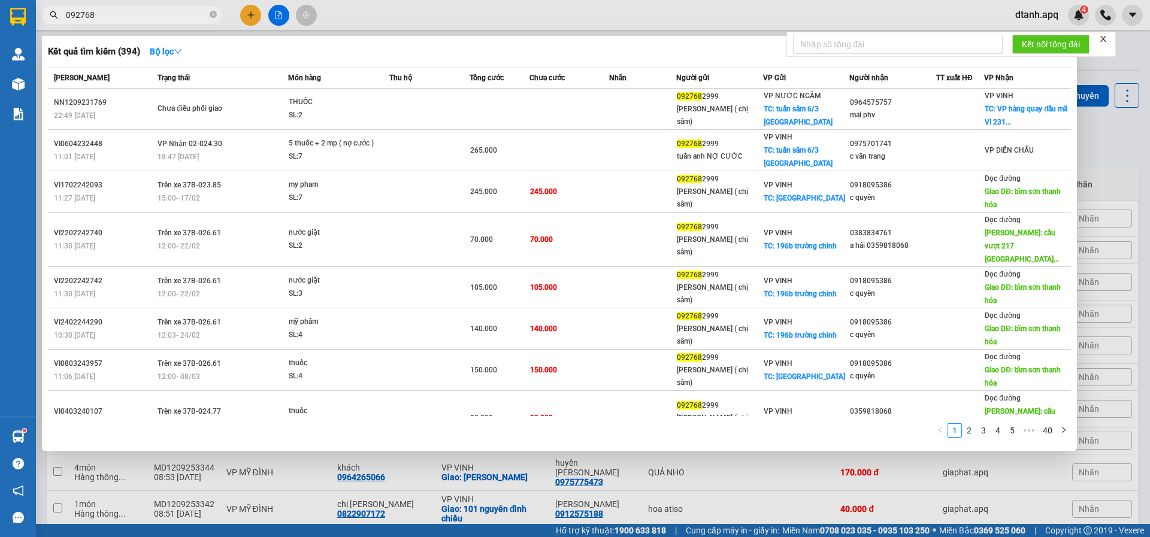
drag, startPoint x: 113, startPoint y: 14, endPoint x: 181, endPoint y: 22, distance: 68.8
click at [0, 31] on section "Kết quả tìm kiếm ( 394 ) Bộ lọc Mã ĐH Trạng thái Món hàng Thu hộ Tổng cước Chưa…" at bounding box center [575, 268] width 1150 height 537
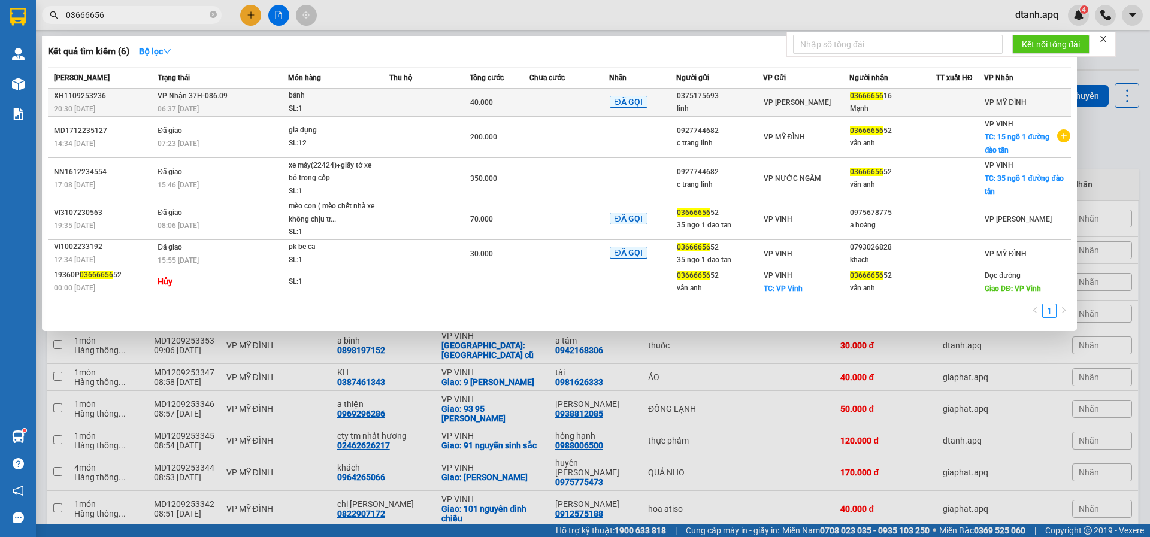
type input "03666656"
click at [429, 96] on td at bounding box center [429, 103] width 80 height 28
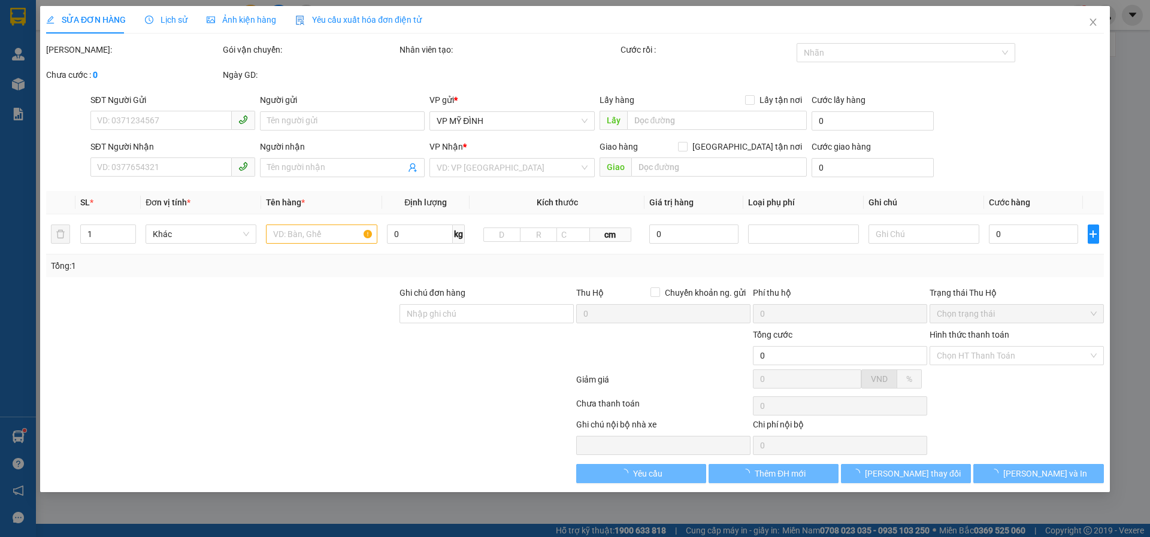
type input "0375175693"
type input "linh"
type input "0366665616"
type input "Mạnh"
type input "40.000"
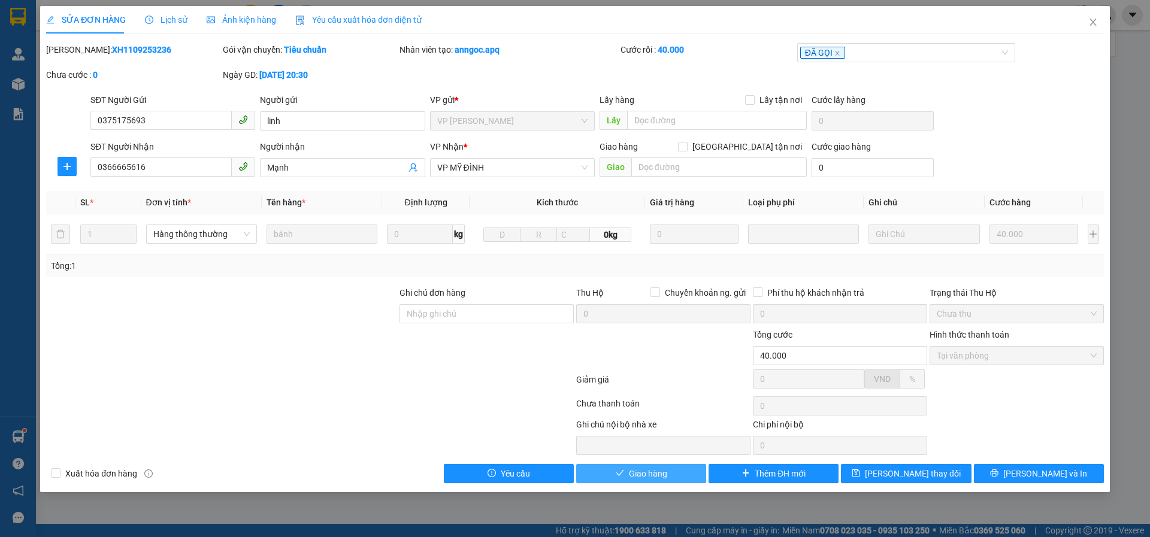
click at [619, 480] on button "Giao hàng" at bounding box center [641, 473] width 130 height 19
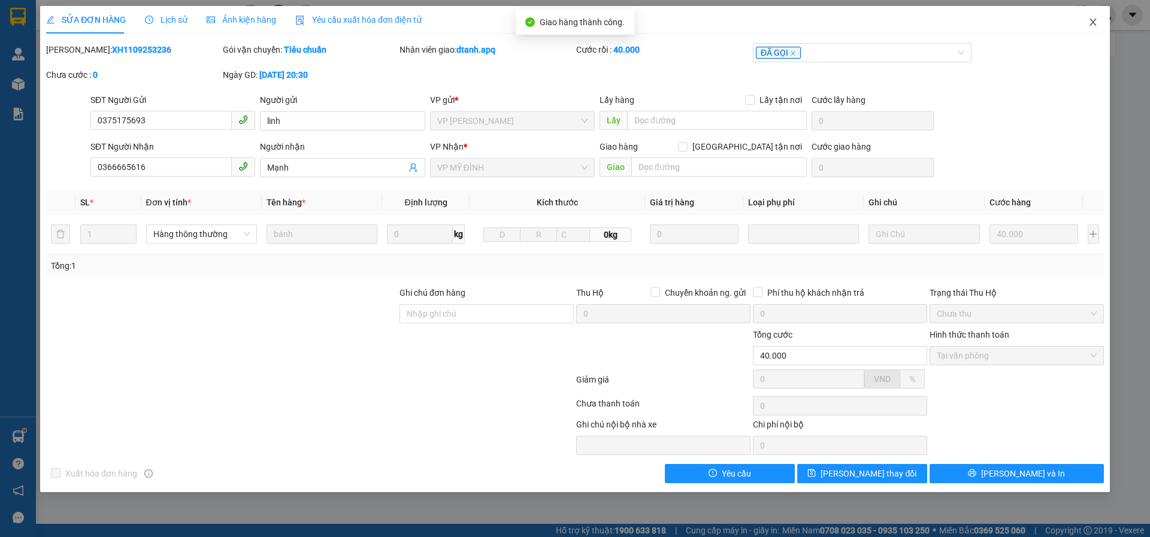
drag, startPoint x: 1092, startPoint y: 23, endPoint x: 1149, endPoint y: 195, distance: 180.7
click at [1092, 23] on icon "close" at bounding box center [1093, 22] width 10 height 10
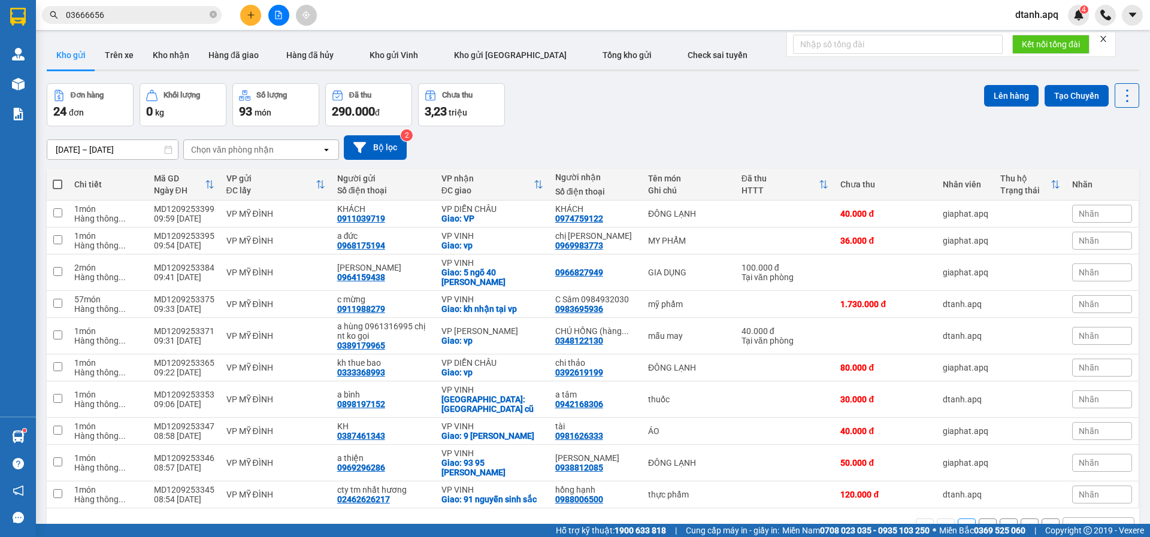
click at [117, 14] on input "03666656" at bounding box center [136, 14] width 141 height 13
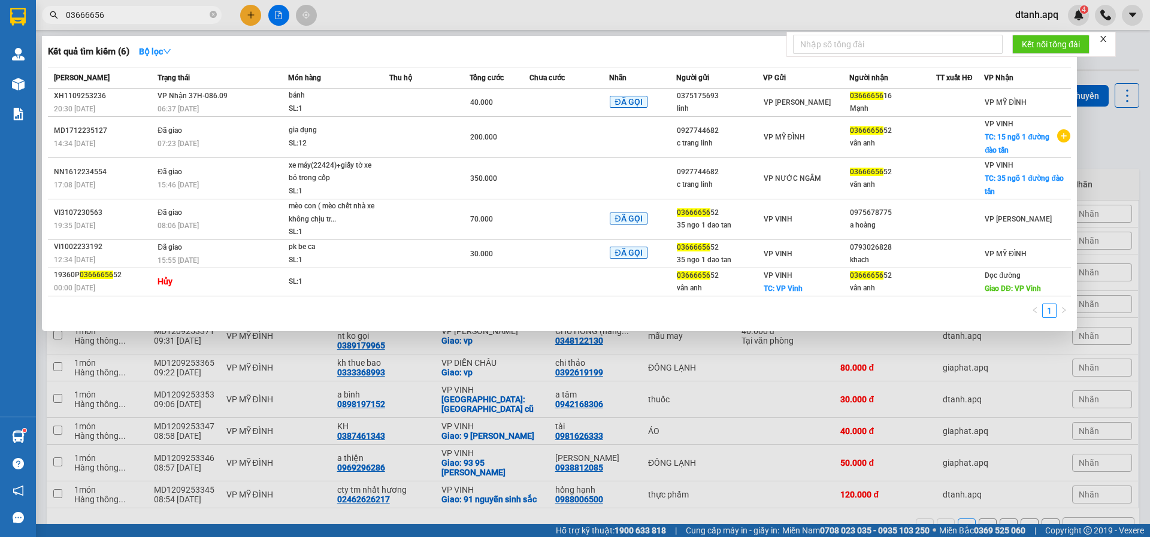
click at [242, 19] on div at bounding box center [575, 268] width 1150 height 537
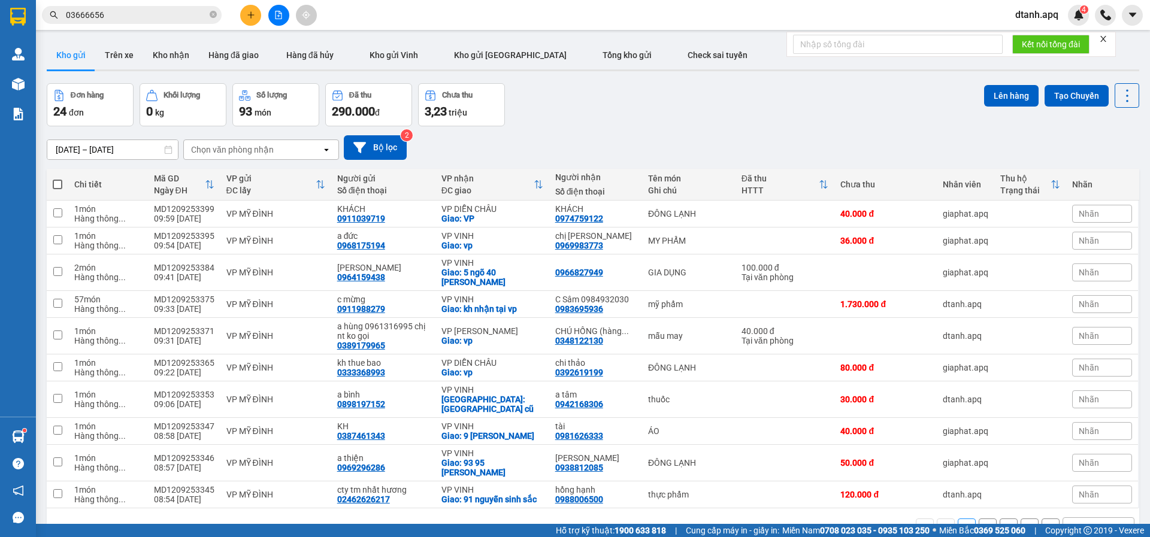
click at [243, 20] on button at bounding box center [250, 15] width 21 height 21
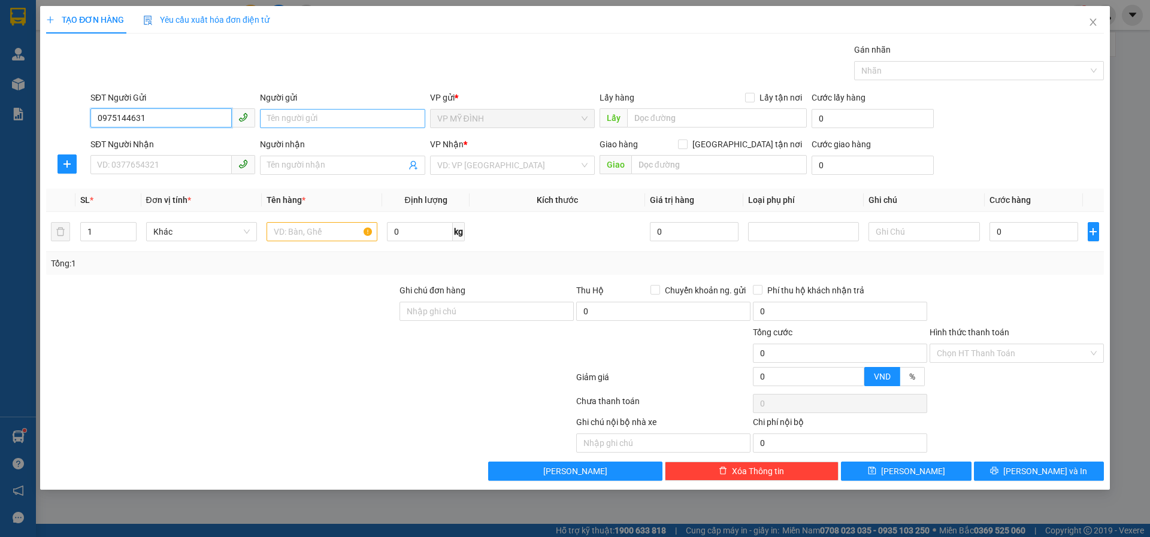
type input "0975144631"
click at [306, 125] on input "Người gửi" at bounding box center [342, 118] width 165 height 19
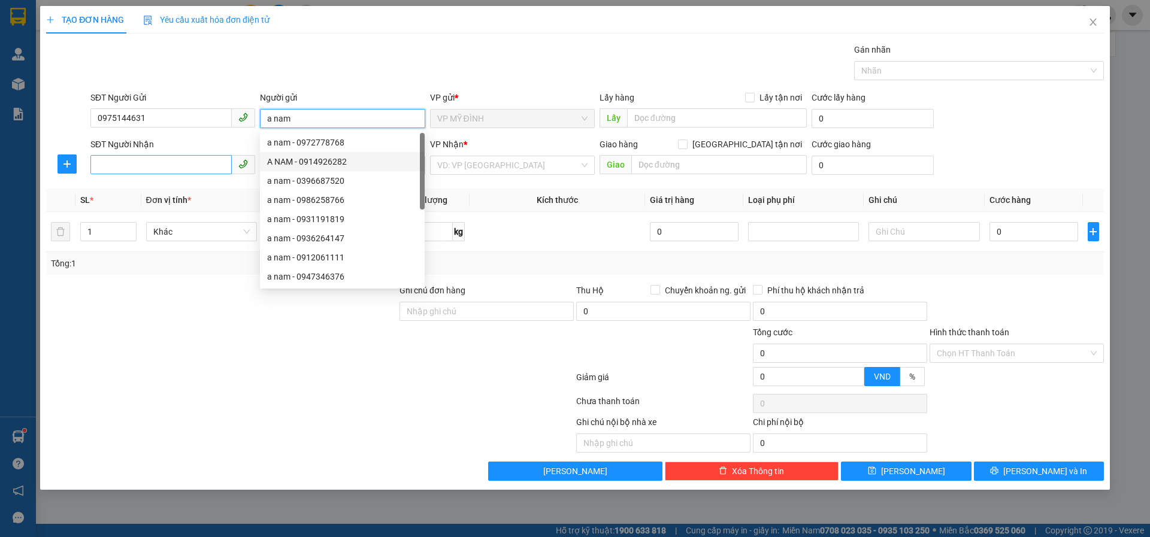
type input "a nam"
click at [147, 173] on input "SĐT Người Nhận" at bounding box center [160, 164] width 141 height 19
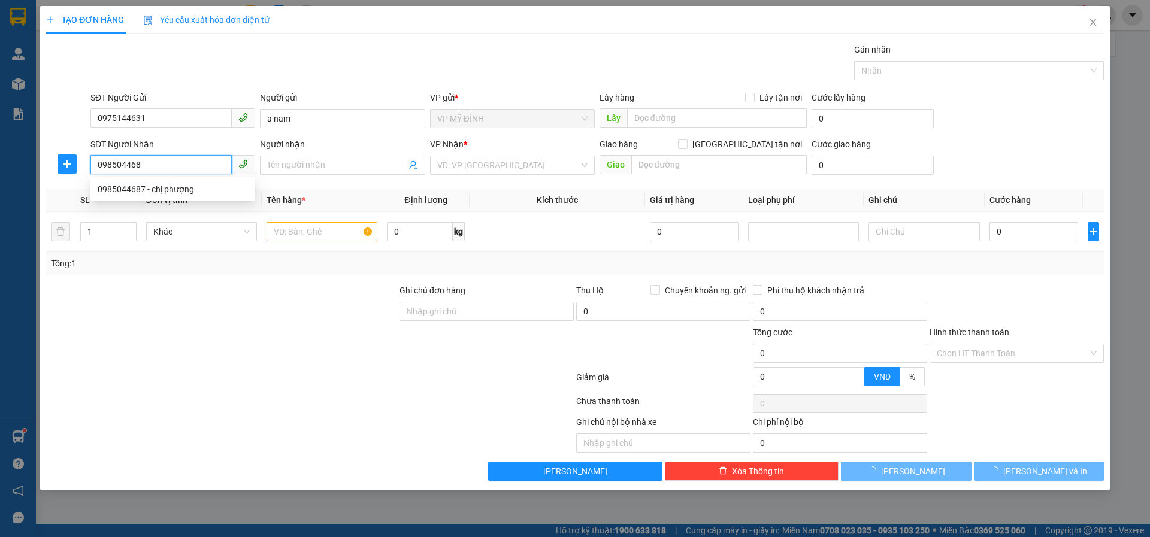
type input "0985044687"
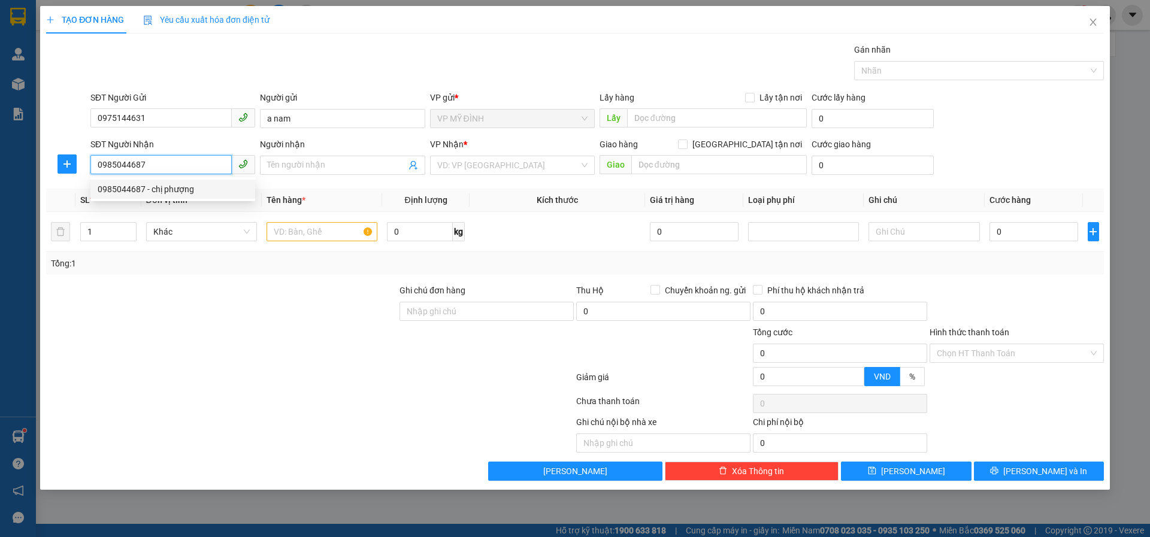
click at [155, 187] on div "0985044687 - chị phượng" at bounding box center [173, 189] width 150 height 13
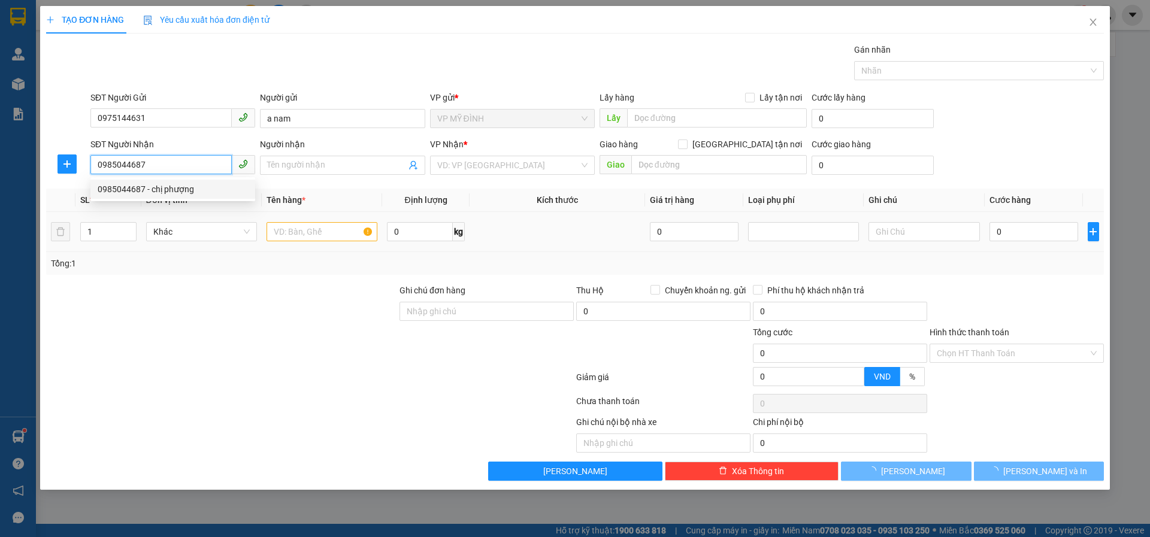
type input "chị phượng"
checkbox input "true"
type input "32 kim mỹ nghi ân"
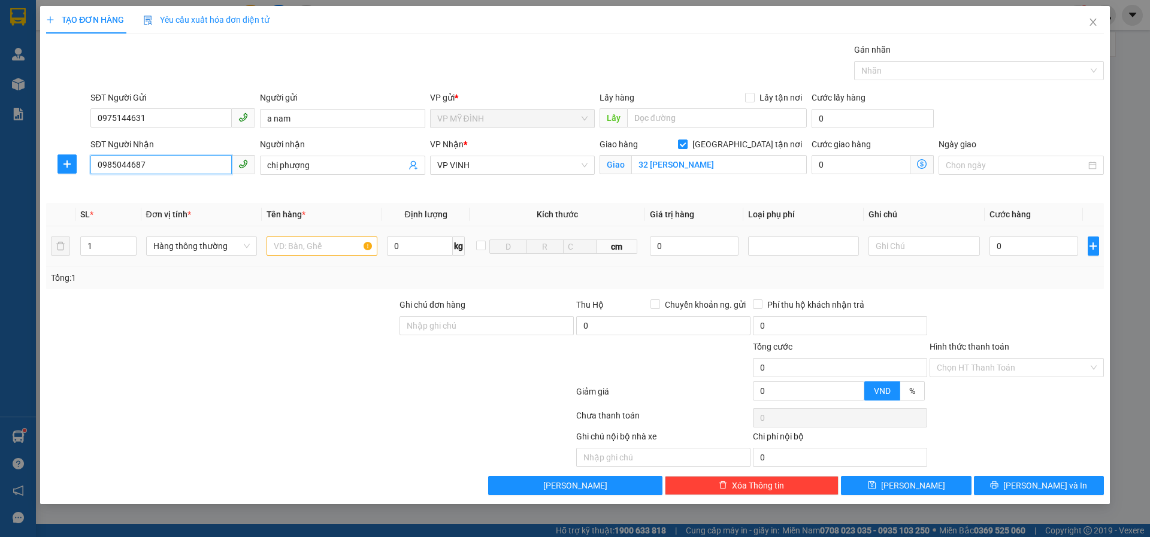
type input "0985044687"
click at [293, 257] on div at bounding box center [321, 246] width 111 height 24
type input "thiết bị điện"
click at [1012, 245] on input "0" at bounding box center [1033, 246] width 89 height 19
type input "4"
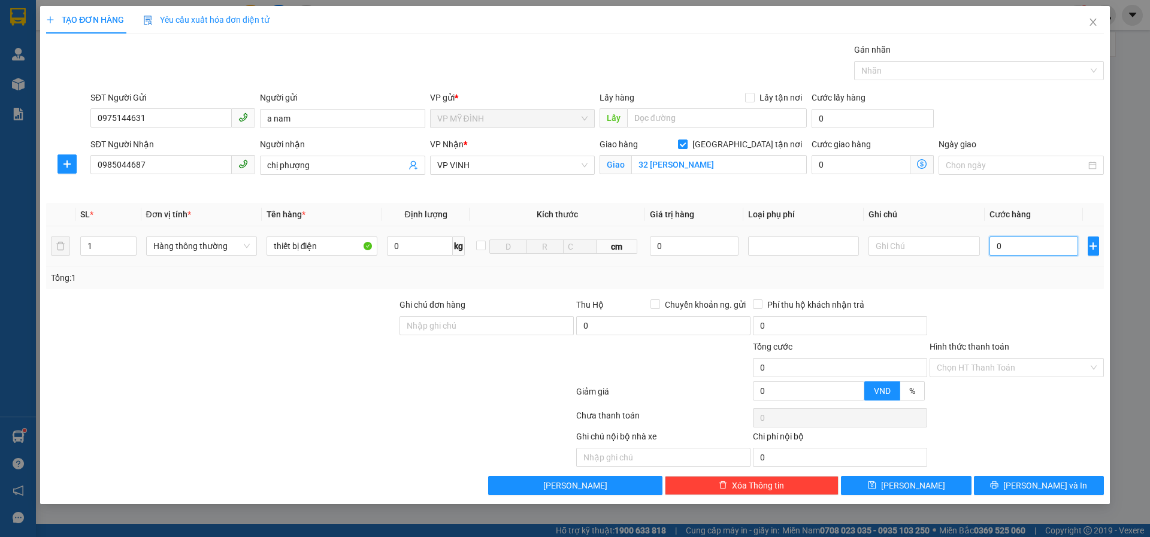
type input "4"
type input "40"
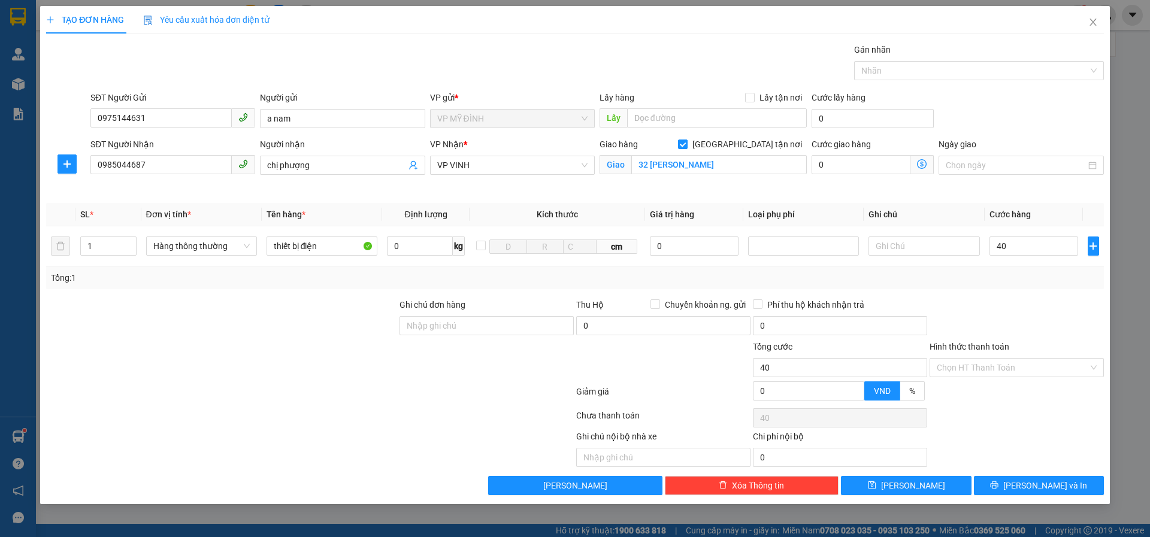
type input "40.000"
drag, startPoint x: 975, startPoint y: 285, endPoint x: 971, endPoint y: 293, distance: 8.8
click at [974, 286] on div "Tổng: 1" at bounding box center [575, 277] width 1058 height 23
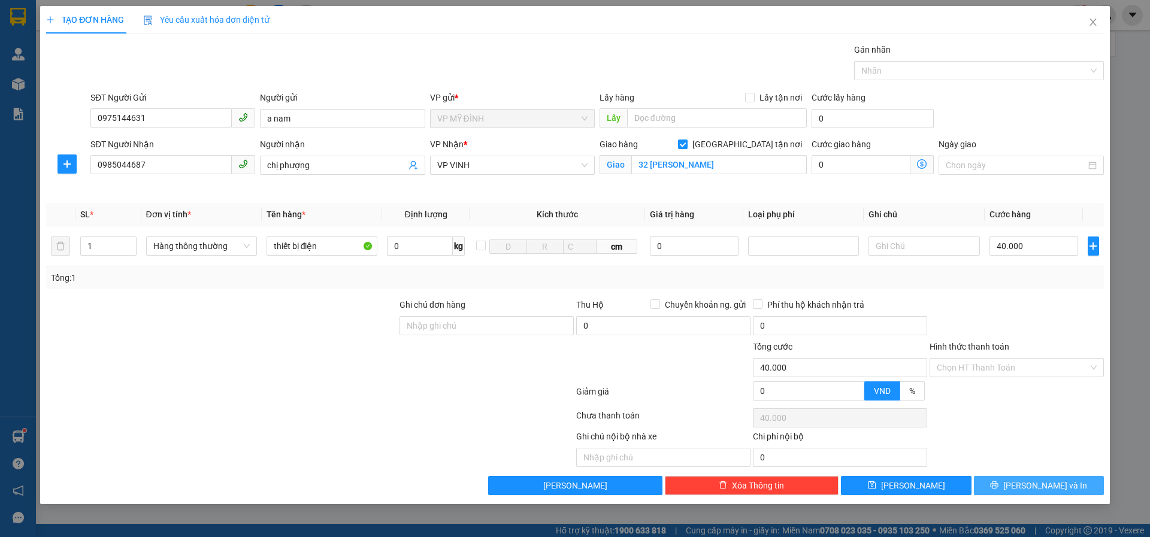
click at [998, 484] on icon "printer" at bounding box center [994, 485] width 8 height 8
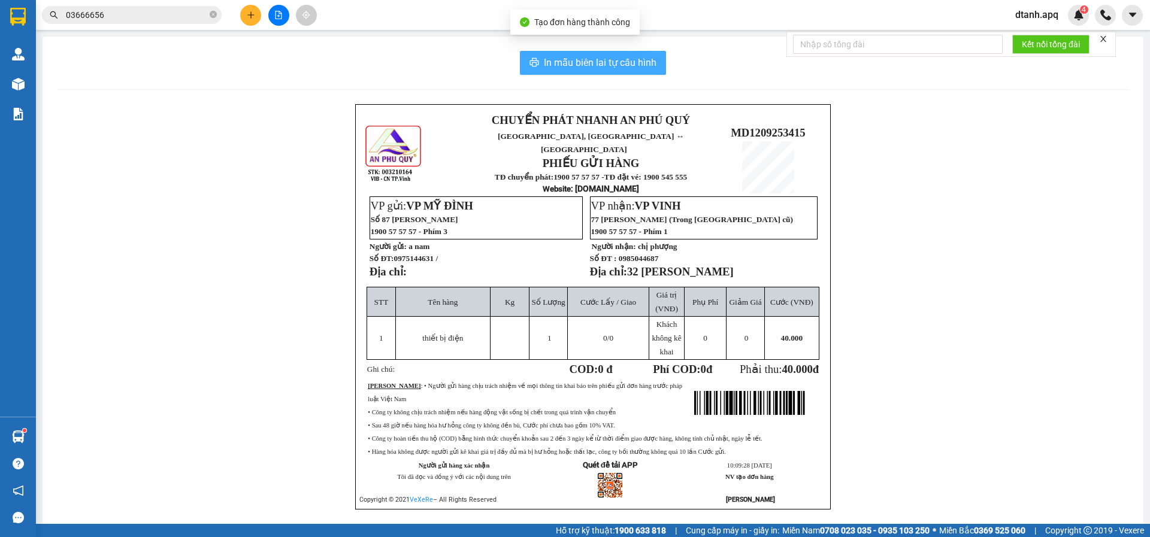
drag, startPoint x: 605, startPoint y: 58, endPoint x: 532, endPoint y: 115, distance: 92.6
click at [601, 63] on span "In mẫu biên lai tự cấu hình" at bounding box center [600, 62] width 113 height 15
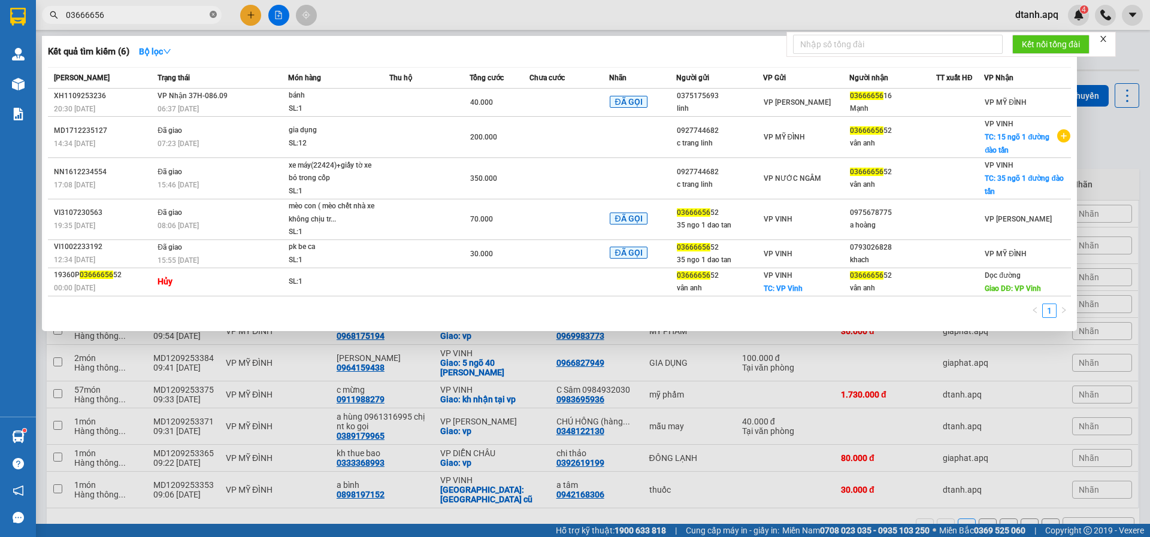
click at [215, 11] on icon "close-circle" at bounding box center [213, 14] width 7 height 7
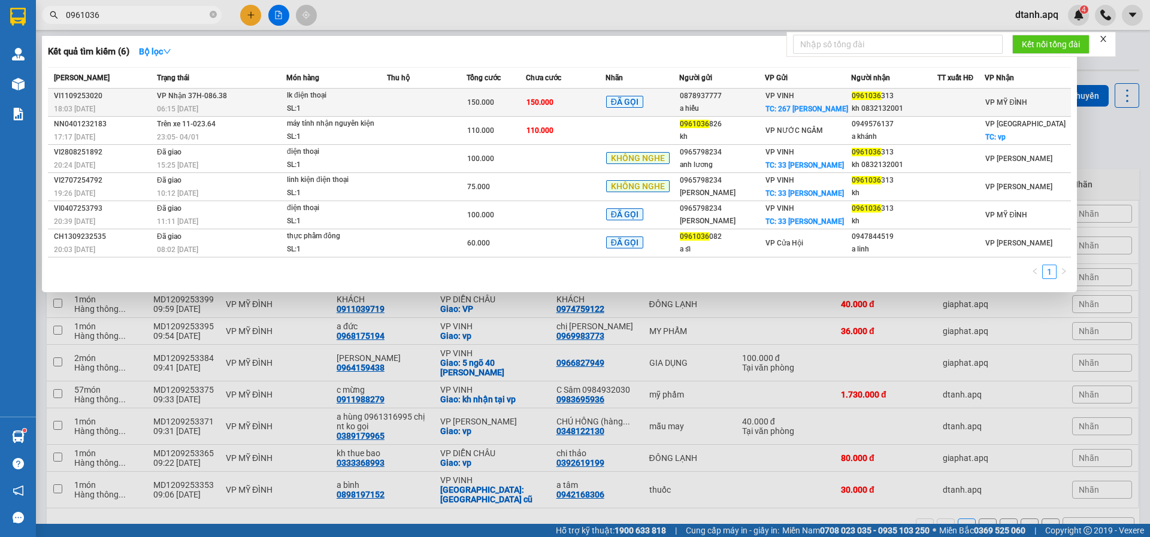
type input "0961036"
click at [547, 98] on span "150.000" at bounding box center [539, 102] width 27 height 8
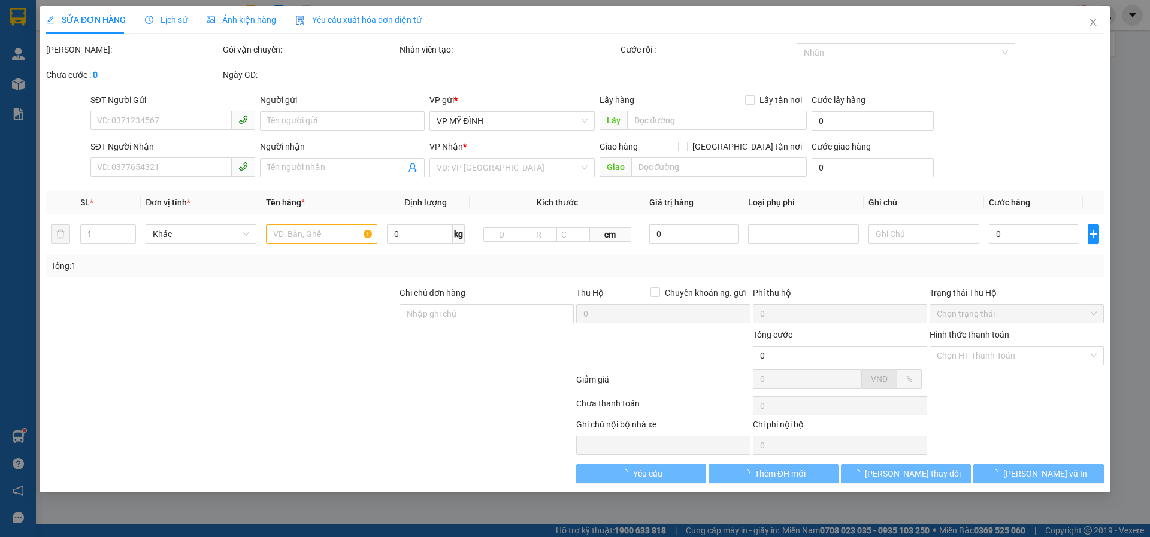
type input "0878937777"
type input "a hiếu"
checkbox input "true"
type input "267 lê duẩn"
type input "0961036313"
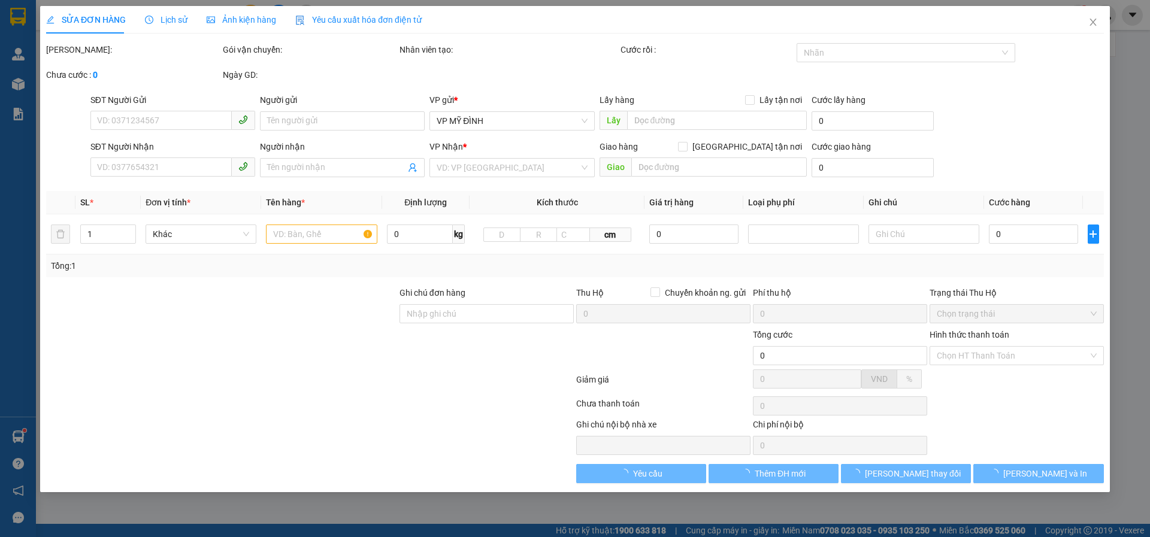
type input "kh 0832132001"
type input "150.000"
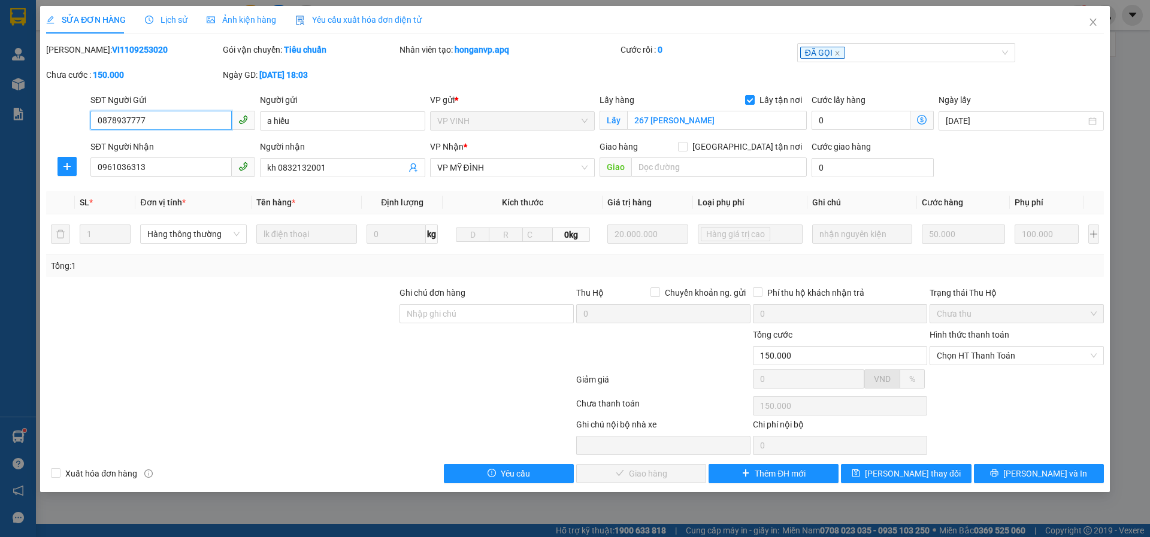
click at [973, 360] on span "Chọn HT Thanh Toán" at bounding box center [1017, 356] width 160 height 18
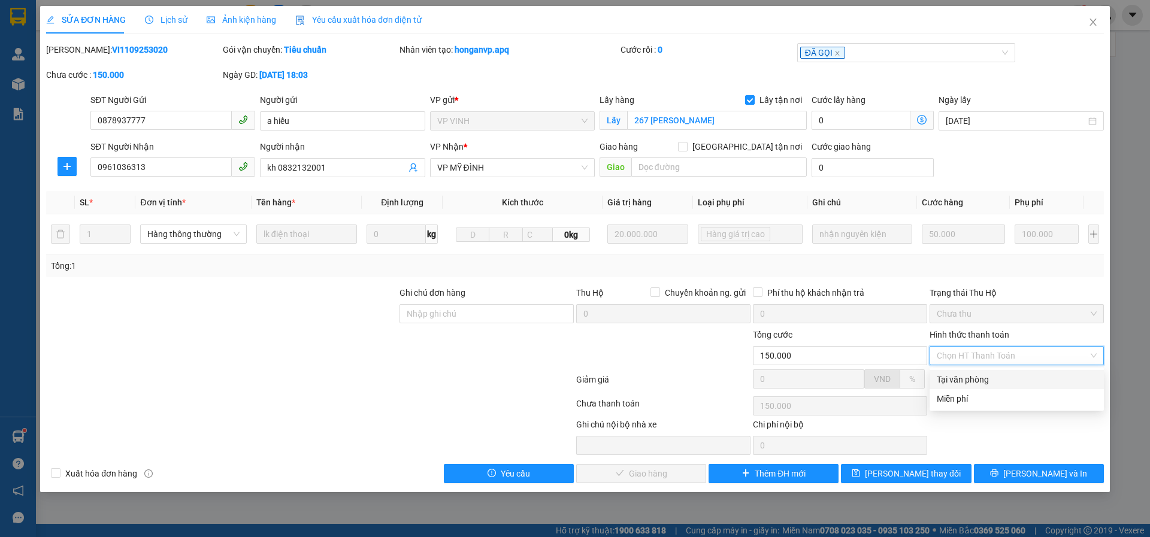
drag, startPoint x: 970, startPoint y: 374, endPoint x: 959, endPoint y: 380, distance: 12.9
click at [969, 374] on div "Tại văn phòng" at bounding box center [1017, 379] width 160 height 13
type input "0"
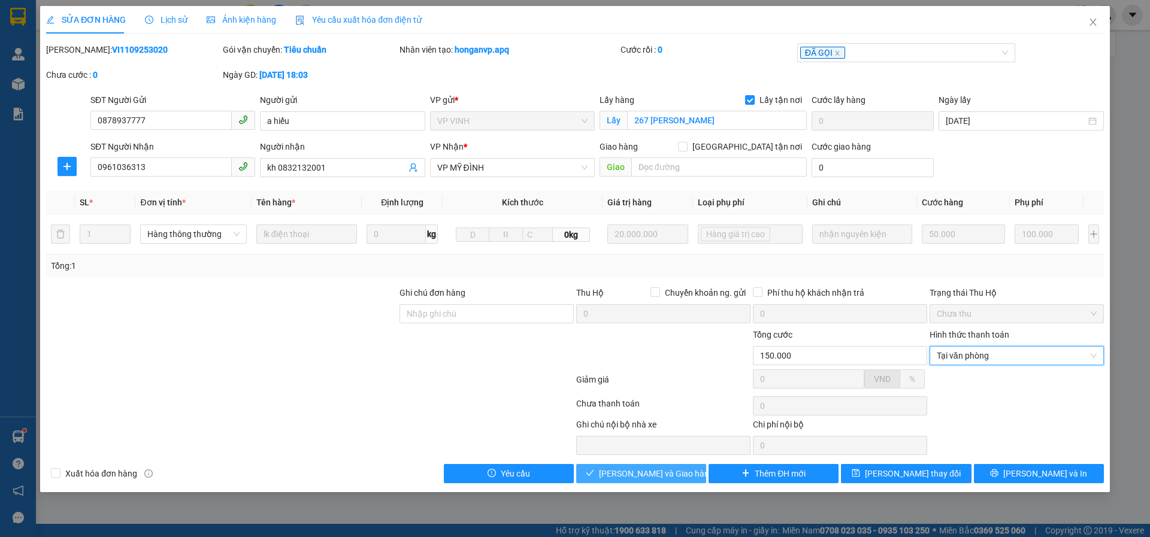
click at [655, 471] on span "[PERSON_NAME] và Giao hàng" at bounding box center [656, 473] width 115 height 13
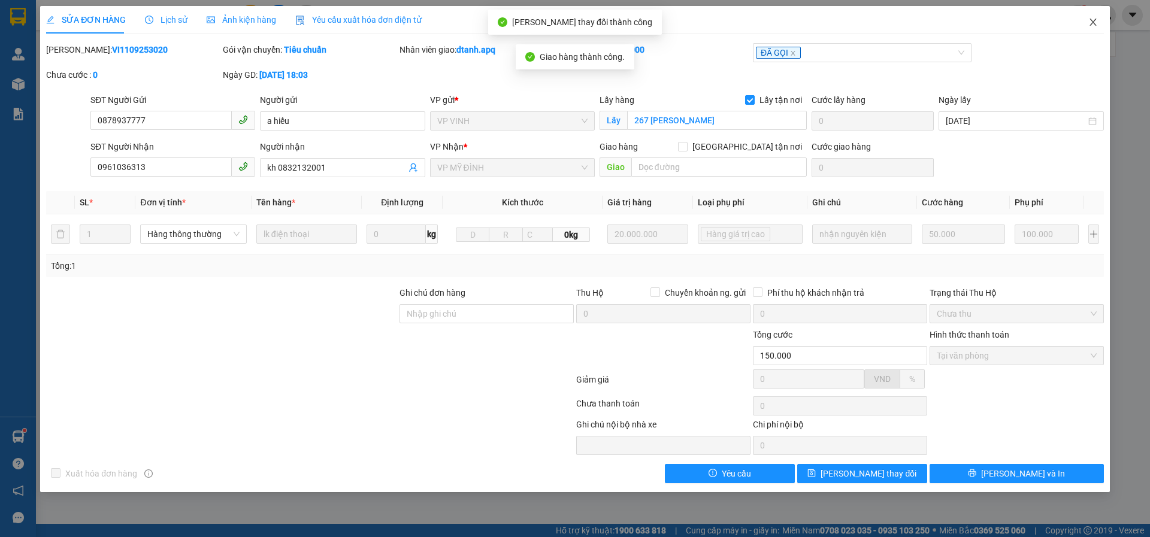
click at [1090, 24] on icon "close" at bounding box center [1093, 22] width 10 height 10
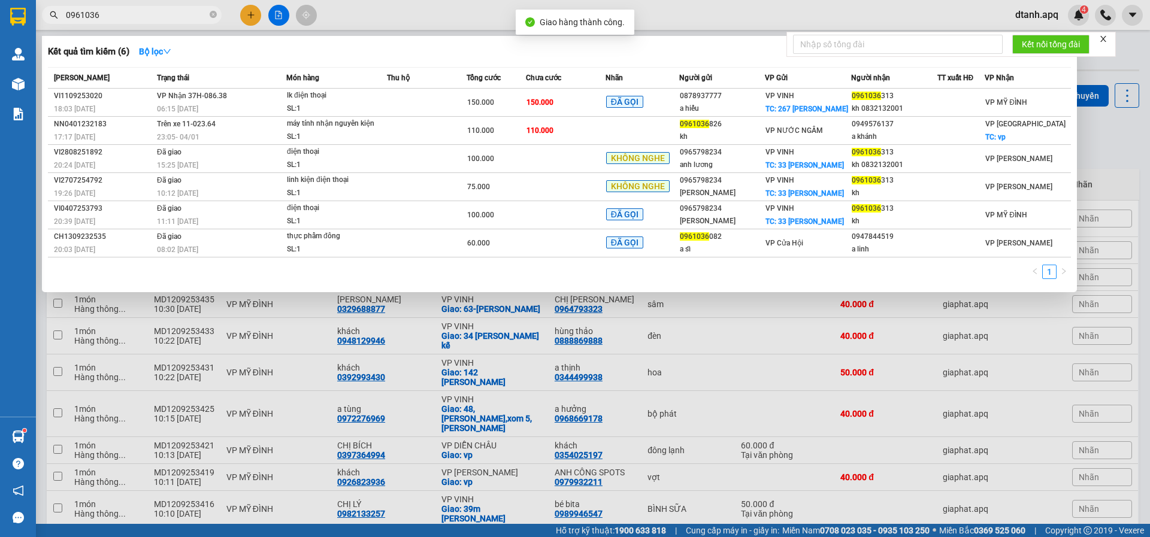
click at [135, 20] on input "0961036" at bounding box center [136, 14] width 141 height 13
click at [254, 17] on div at bounding box center [575, 268] width 1150 height 537
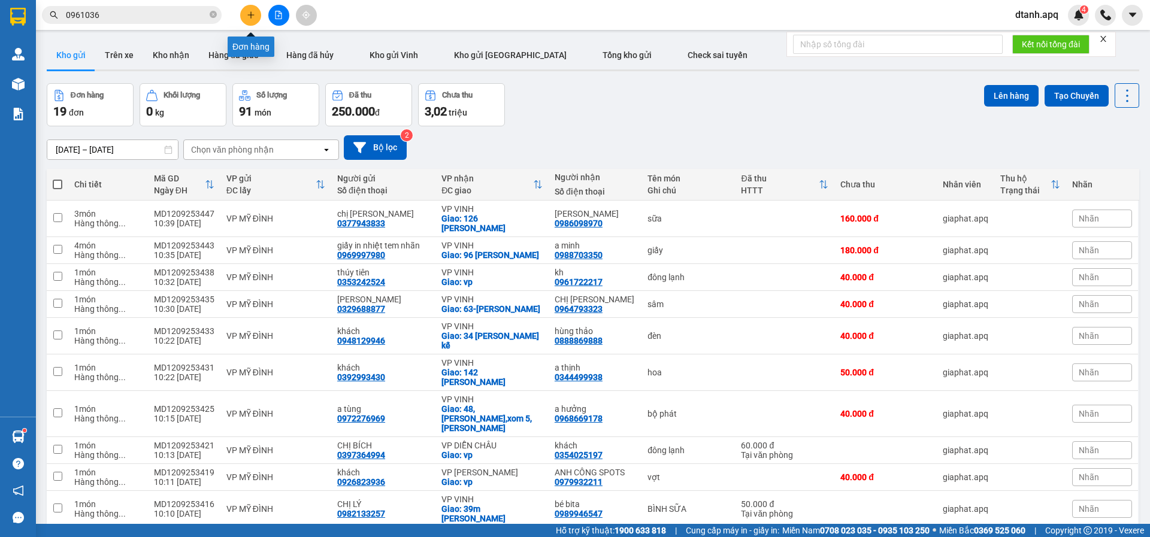
click at [254, 17] on icon "plus" at bounding box center [251, 15] width 8 height 8
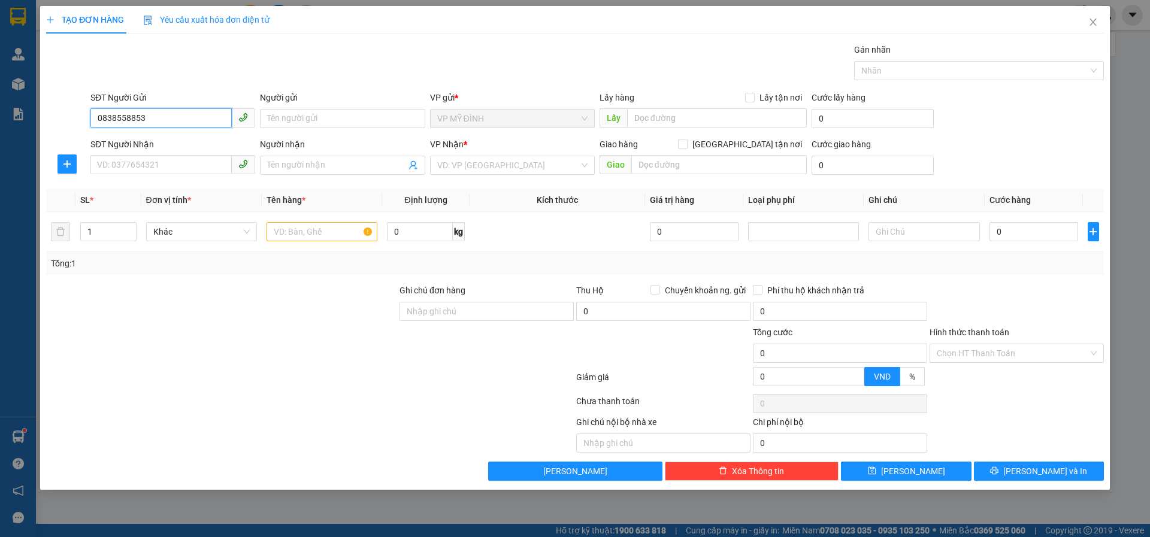
drag, startPoint x: 147, startPoint y: 116, endPoint x: 51, endPoint y: 128, distance: 96.0
click at [35, 128] on div "TẠO ĐƠN HÀNG Yêu cầu xuất hóa đơn điện tử Transit Pickup Surcharge Ids Transit …" at bounding box center [575, 268] width 1150 height 537
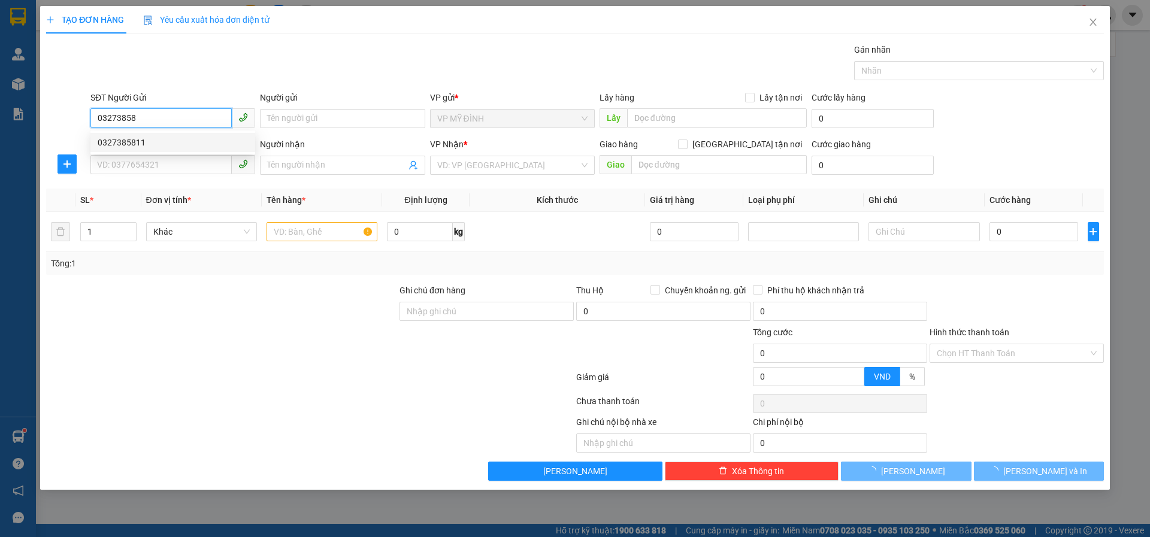
drag, startPoint x: 149, startPoint y: 139, endPoint x: 163, endPoint y: 141, distance: 15.2
click at [149, 137] on div "0327385811" at bounding box center [173, 142] width 150 height 13
type input "0327385811"
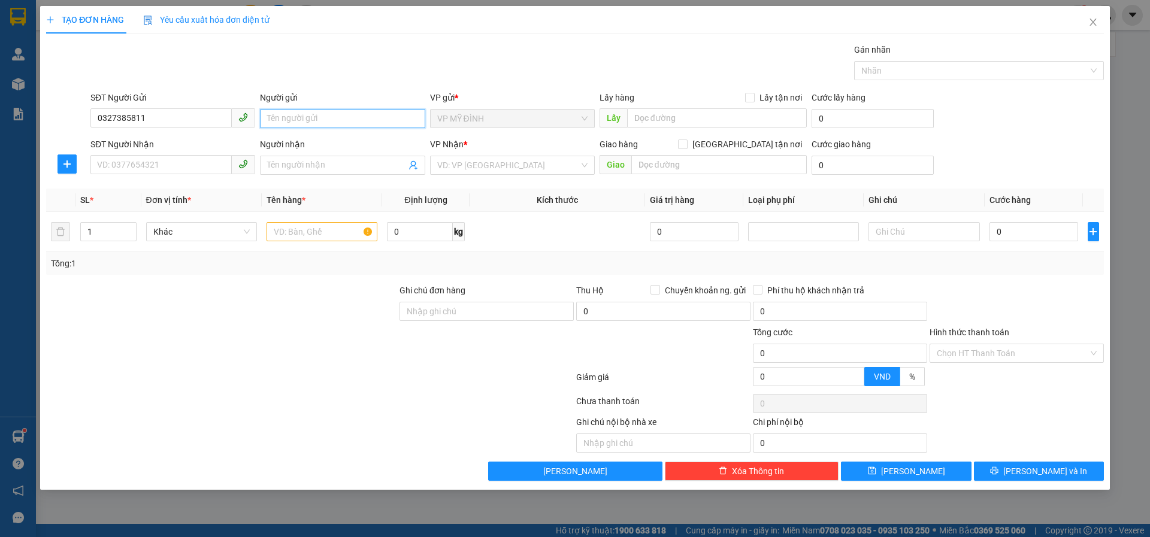
click at [308, 125] on input "Người gửi" at bounding box center [342, 118] width 165 height 19
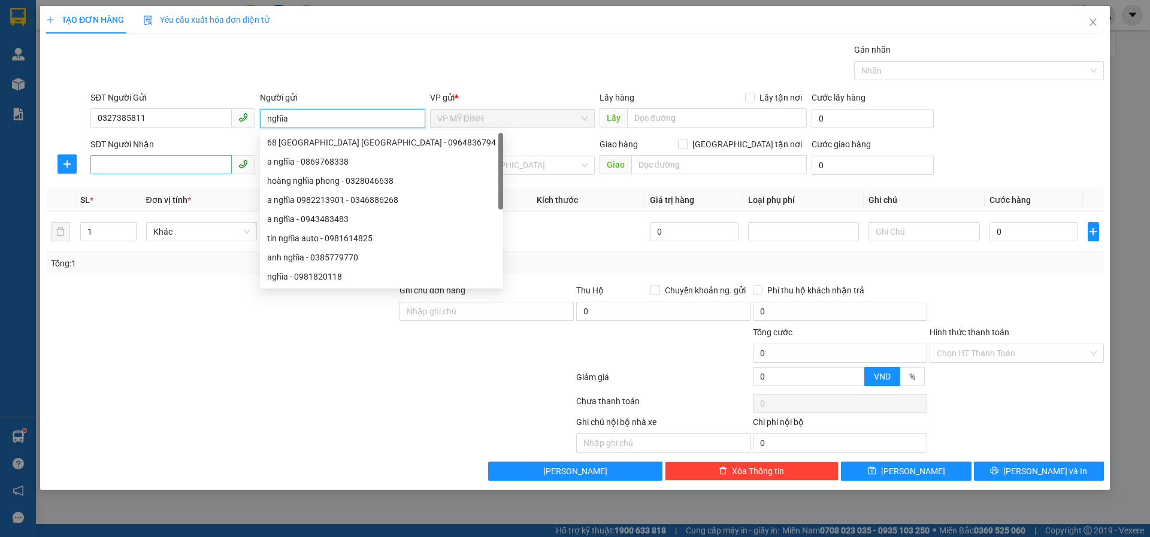
type input "nghĩa"
click at [114, 169] on input "SĐT Người Nhận" at bounding box center [160, 164] width 141 height 19
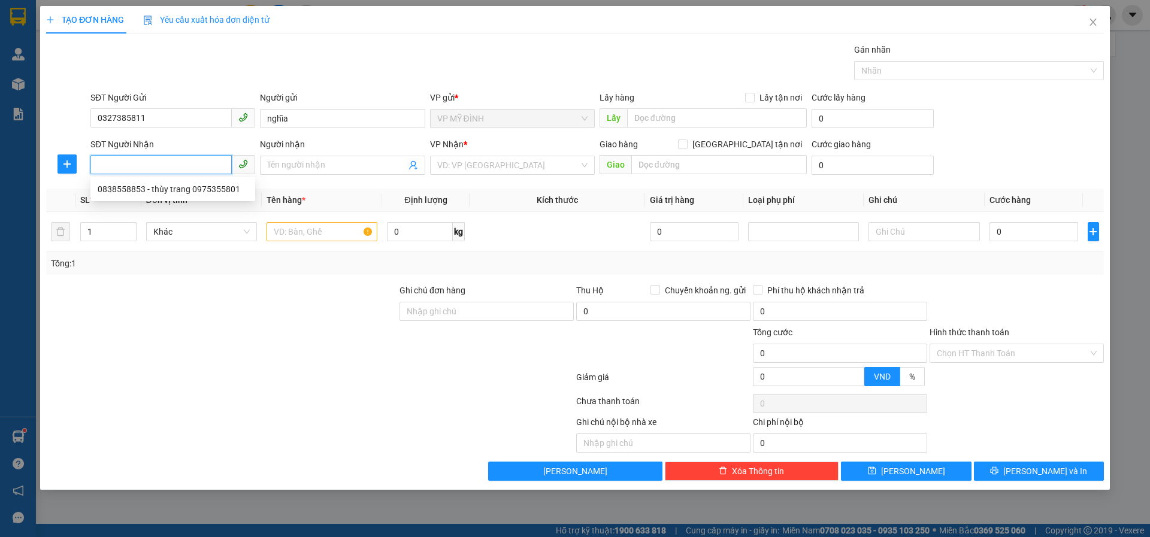
paste input "0838558853"
type input "0838558853"
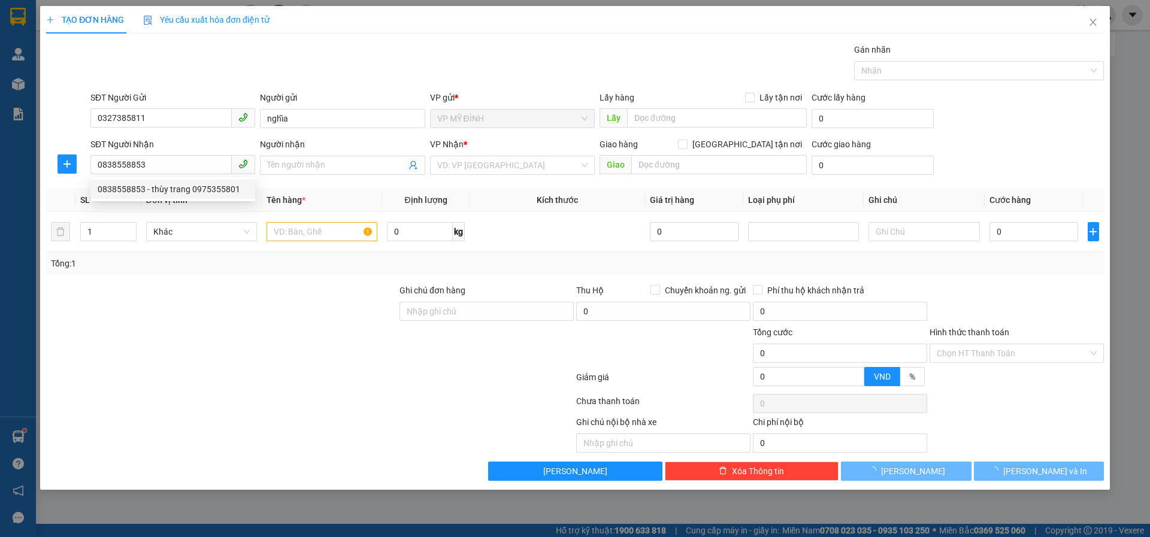
click at [138, 199] on div "0838558853 0838558853 - thùy trang 0975355801" at bounding box center [172, 189] width 165 height 24
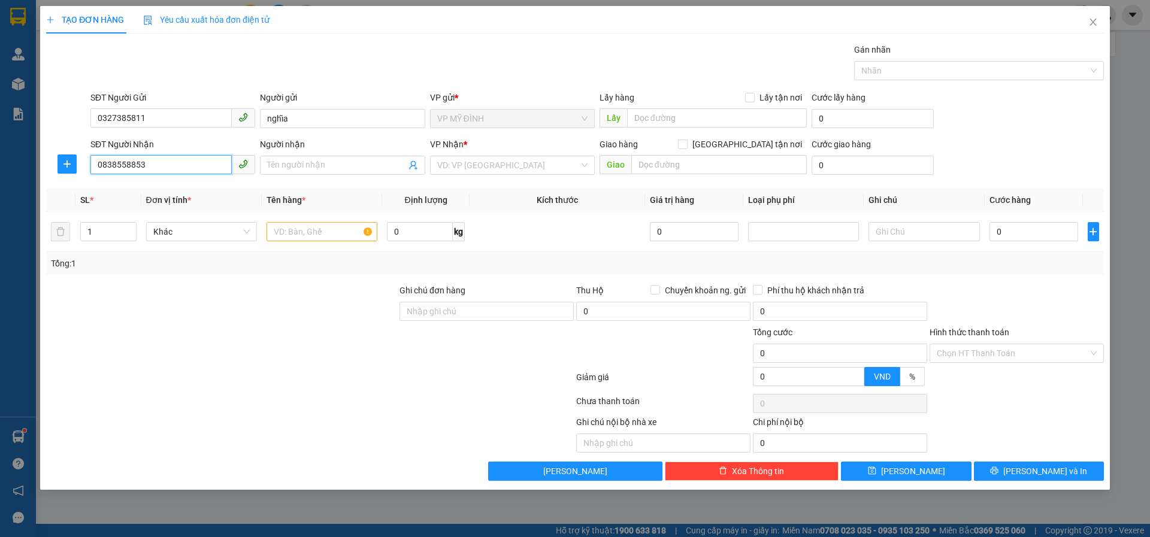
click at [148, 162] on input "0838558853" at bounding box center [160, 164] width 141 height 19
click at [148, 186] on div "0838558853 - thùy trang 0975355801" at bounding box center [173, 189] width 150 height 13
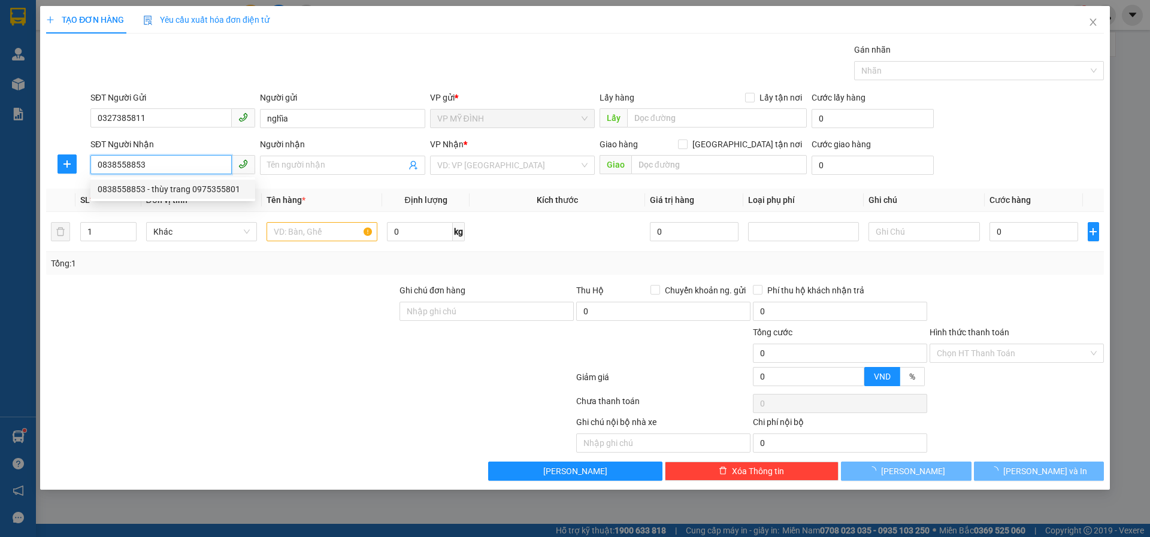
type input "thùy trang 0975355801"
checkbox input "true"
type input "18 nguyen thi định"
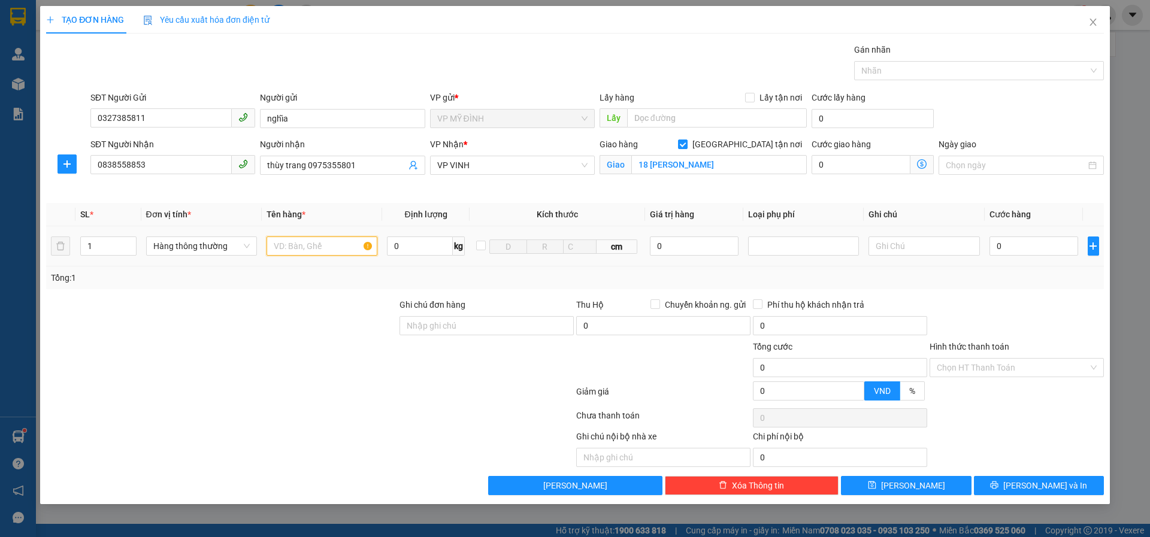
click at [293, 249] on input "text" at bounding box center [321, 246] width 111 height 19
type input "hoa ( hàng đóng sơ xài, hỏng nhà xe k chịu trách nhiệm)"
click at [1015, 250] on input "0" at bounding box center [1033, 246] width 89 height 19
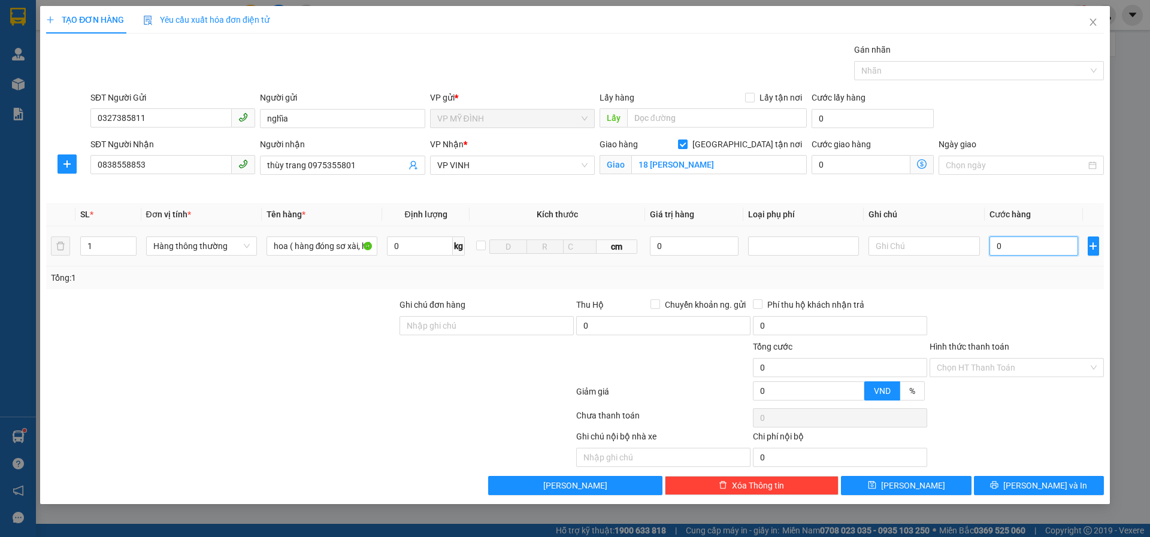
type input "6"
type input "60"
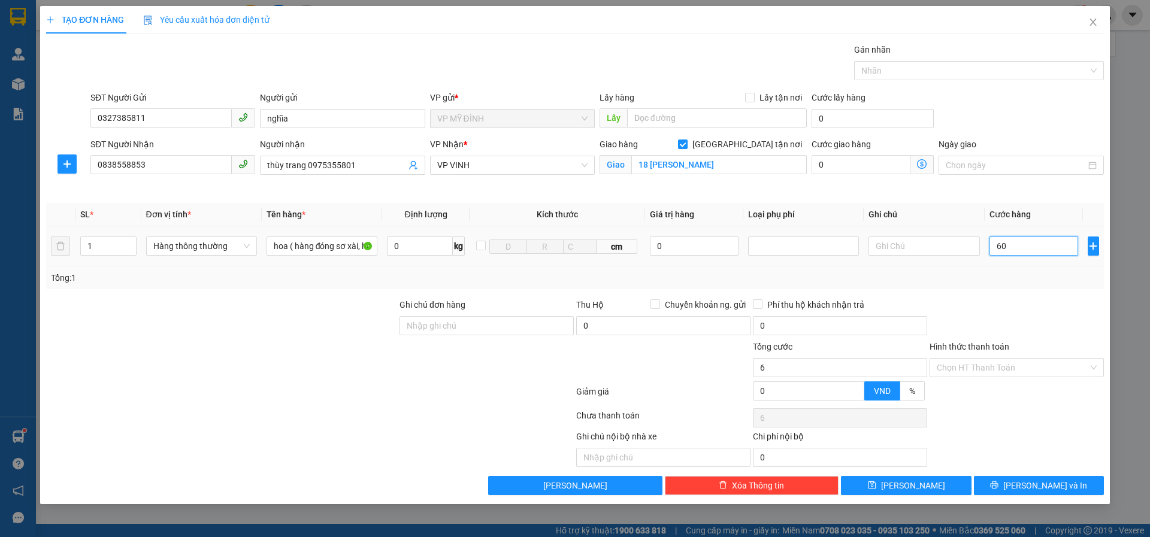
type input "60"
type input "60.000"
click at [1000, 484] on div "Transit Pickup Surcharge Ids Transit Deliver Surcharge Ids Transit Deliver Surc…" at bounding box center [575, 269] width 1058 height 452
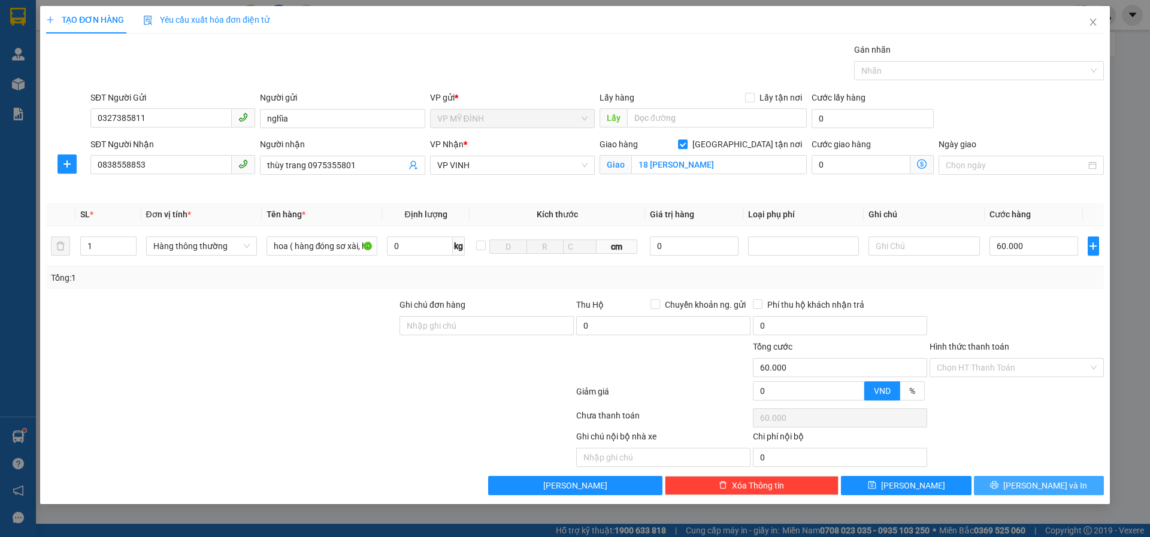
click at [999, 486] on button "[PERSON_NAME] và In" at bounding box center [1039, 485] width 130 height 19
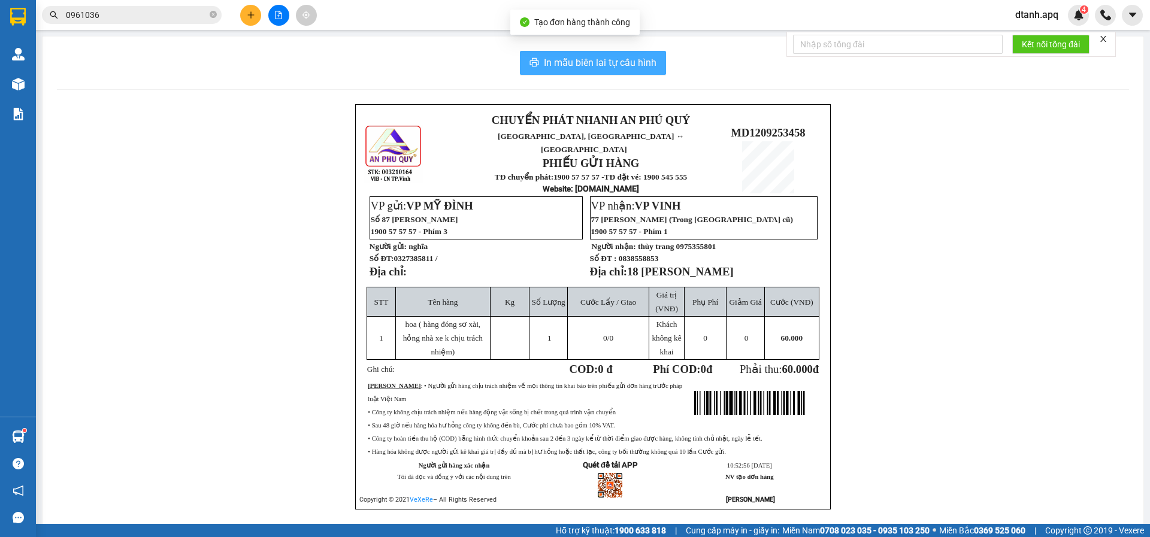
click at [622, 68] on span "In mẫu biên lai tự cấu hình" at bounding box center [600, 62] width 113 height 15
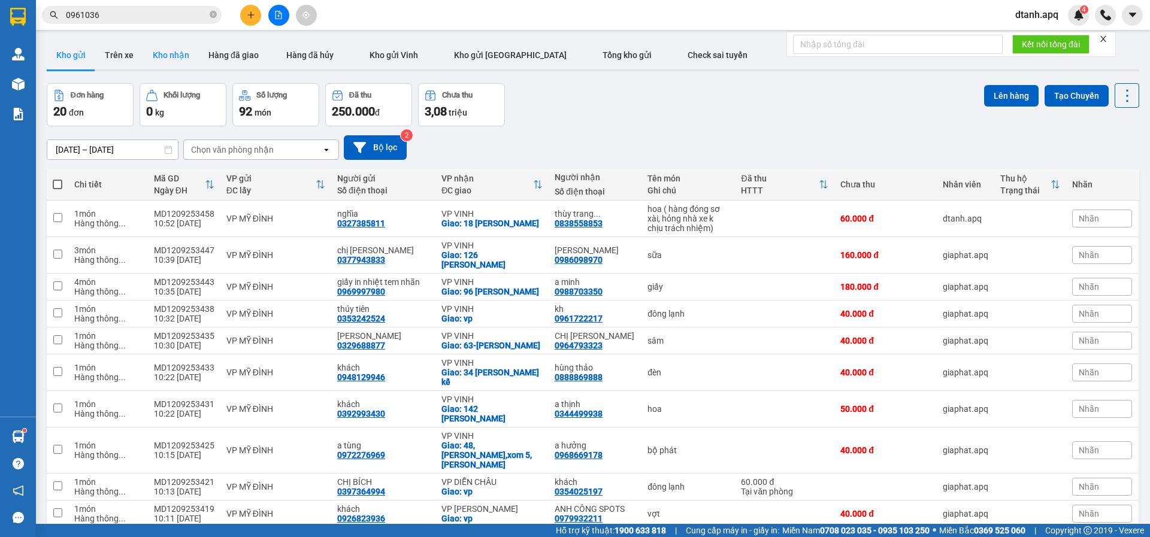
click at [158, 54] on button "Kho nhận" at bounding box center [171, 55] width 56 height 29
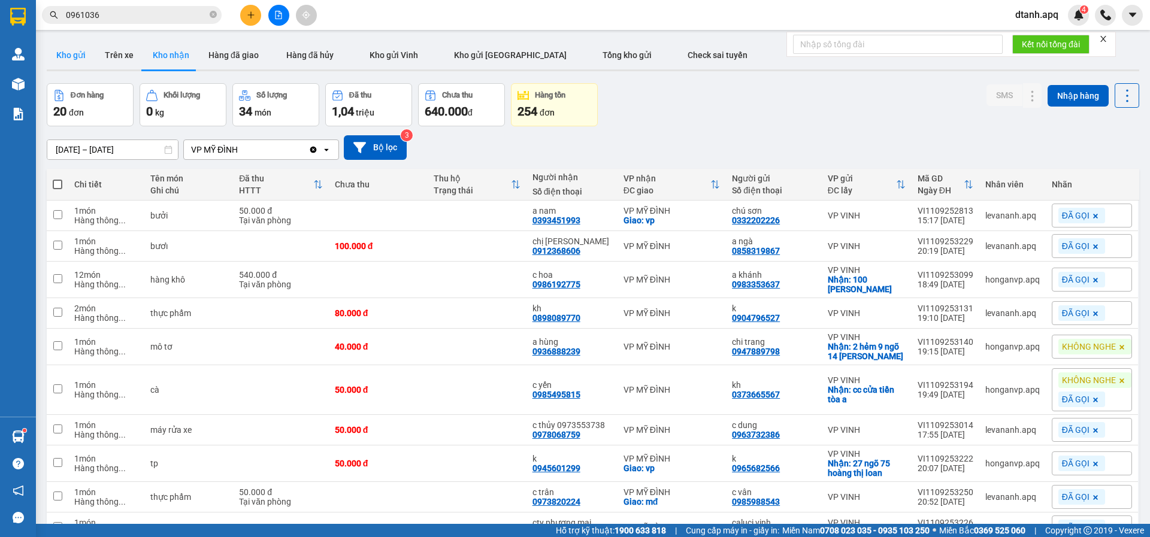
click at [64, 64] on button "Kho gửi" at bounding box center [71, 55] width 49 height 29
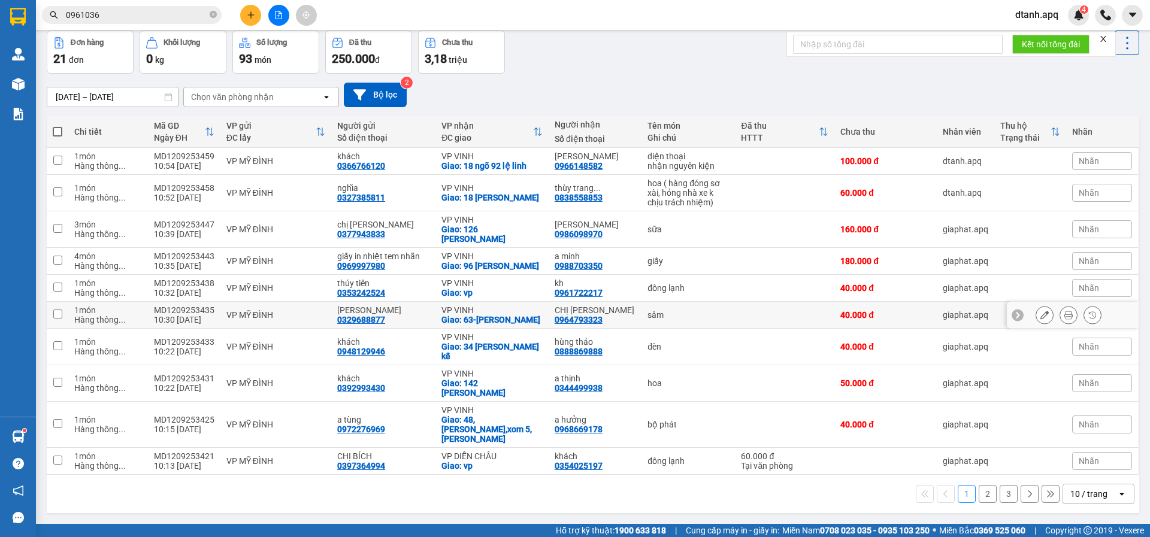
scroll to position [55, 0]
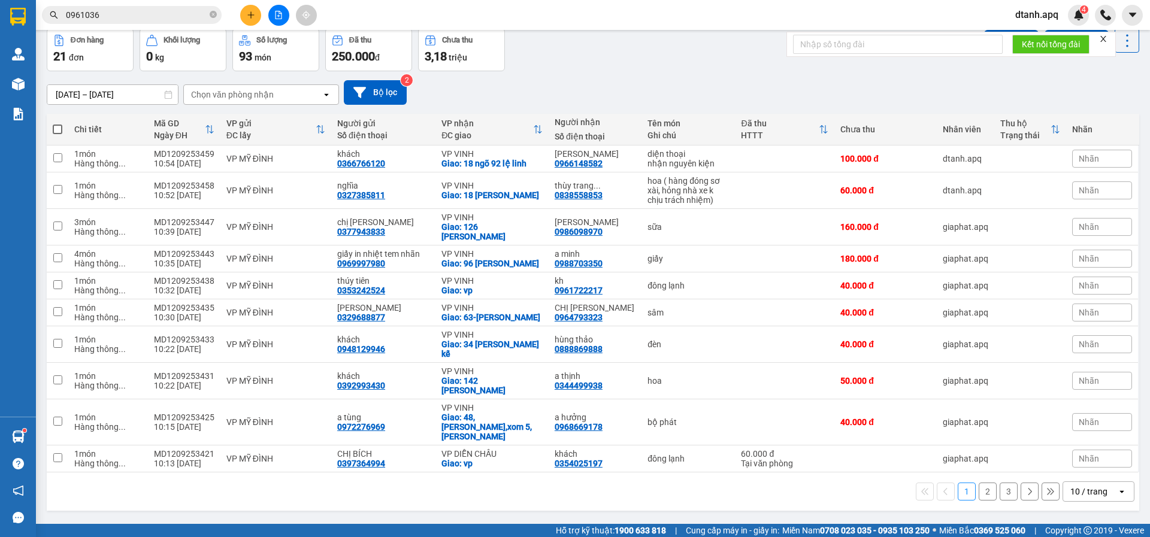
drag, startPoint x: 112, startPoint y: 17, endPoint x: 14, endPoint y: 17, distance: 98.2
click at [21, 17] on section "Kết quả tìm kiếm ( 6 ) Bộ lọc Mã ĐH Trạng thái Món hàng Thu hộ Tổng cước Chưa c…" at bounding box center [575, 268] width 1150 height 537
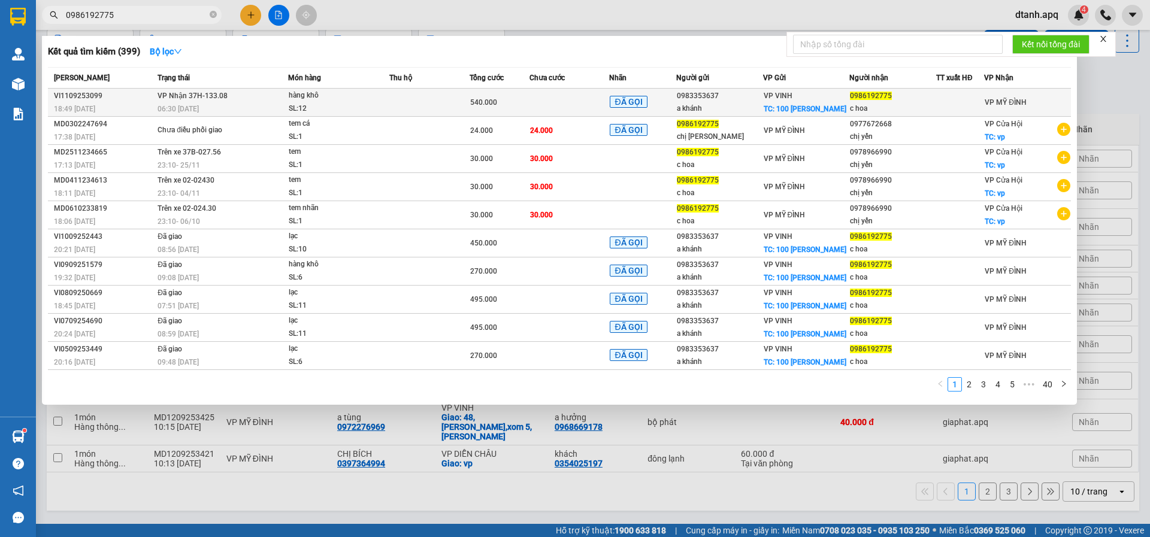
type input "0986192775"
click at [526, 106] on div "540.000" at bounding box center [499, 102] width 59 height 13
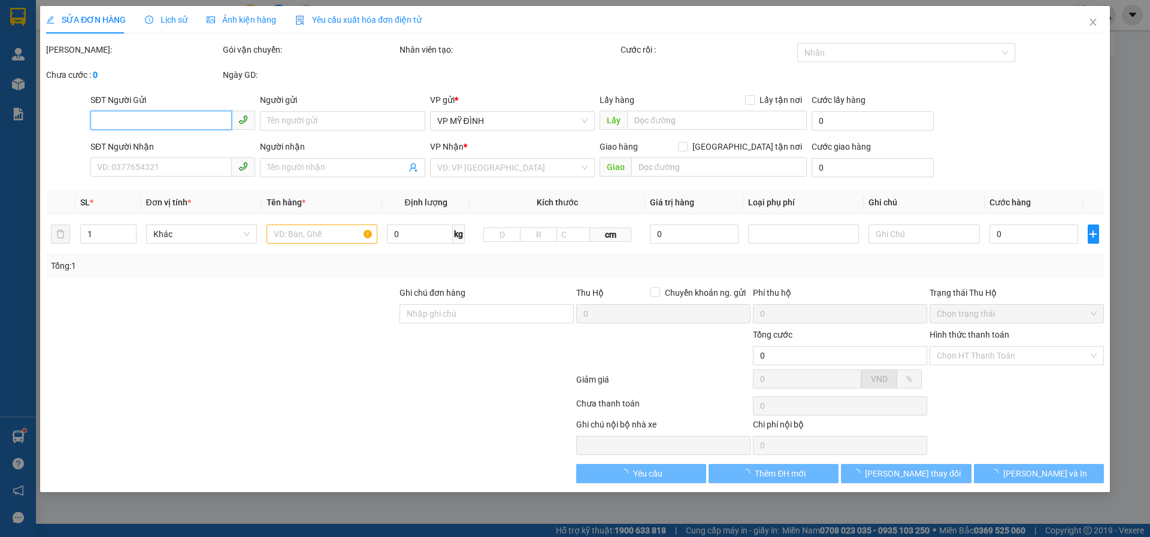
type input "0983353637"
type input "a khánh"
checkbox input "true"
type input "100 trần phú"
type input "0986192775"
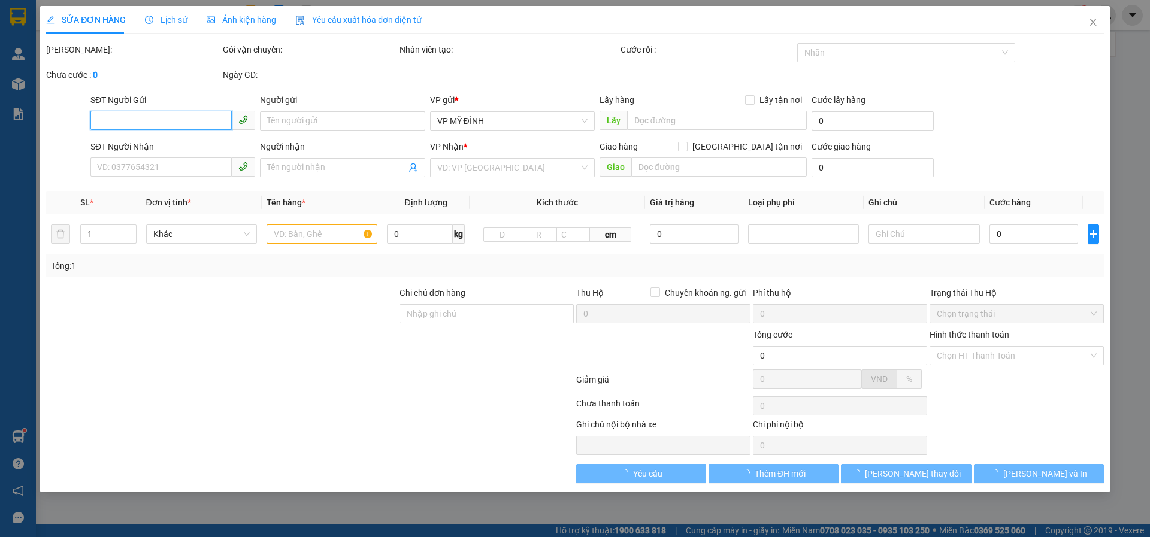
type input "c hoa"
type input "540.000"
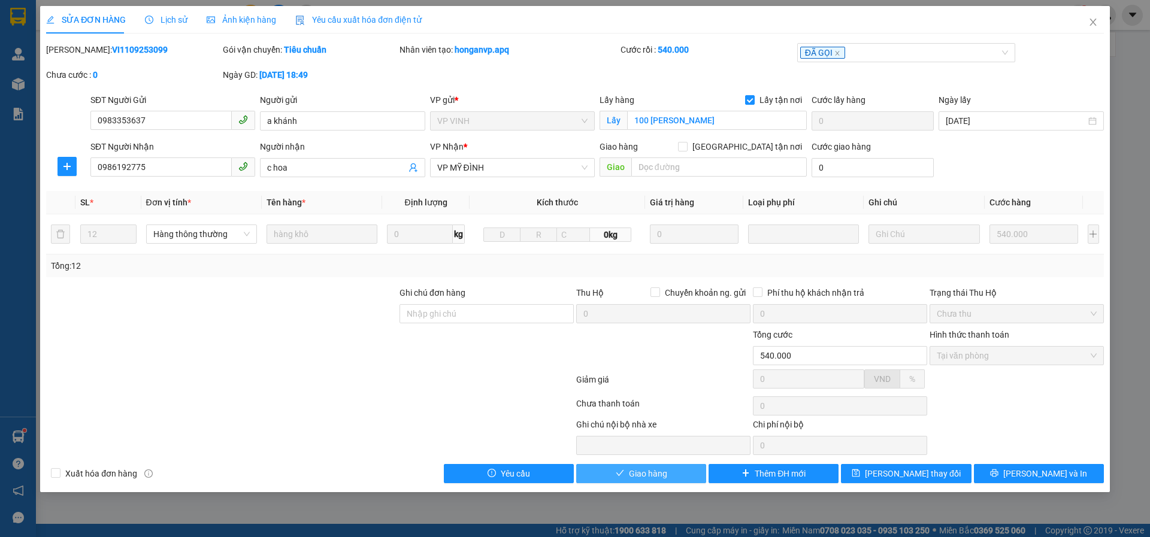
click at [645, 469] on span "Giao hàng" at bounding box center [648, 473] width 38 height 13
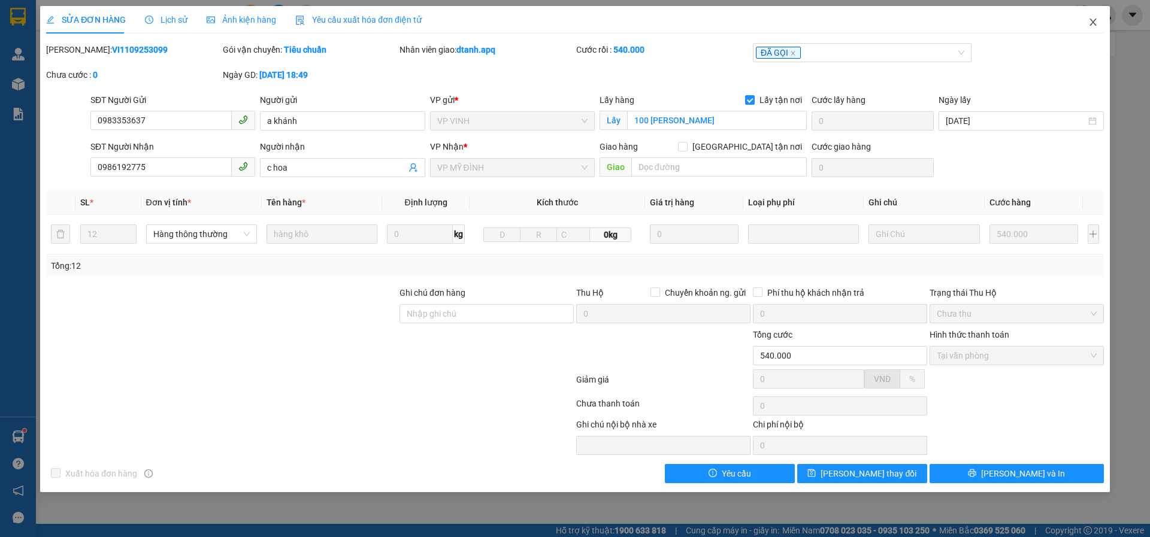
click at [1096, 22] on icon "close" at bounding box center [1093, 22] width 10 height 10
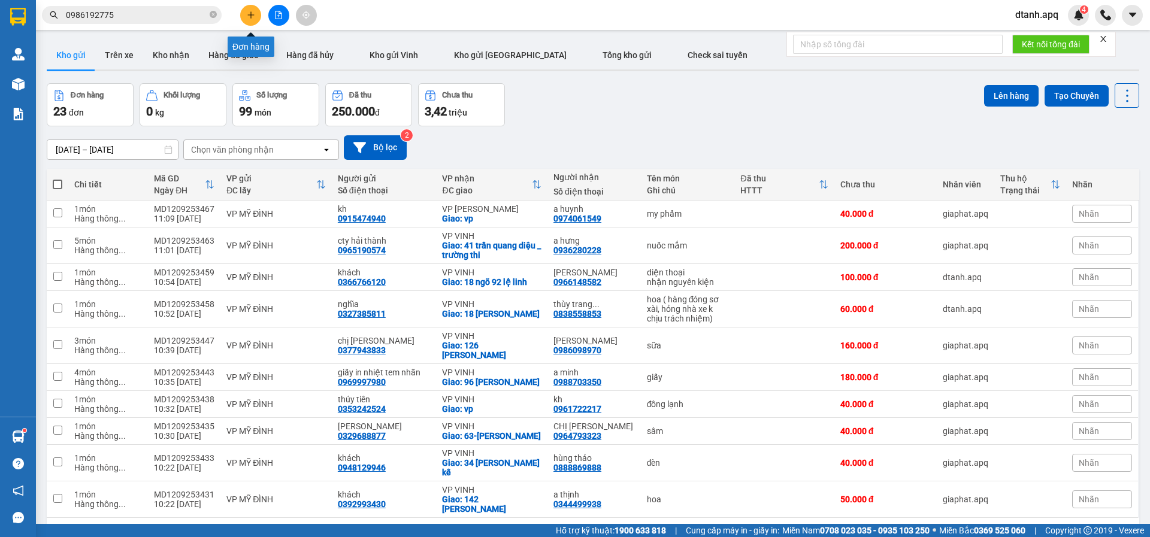
click at [253, 19] on button at bounding box center [250, 15] width 21 height 21
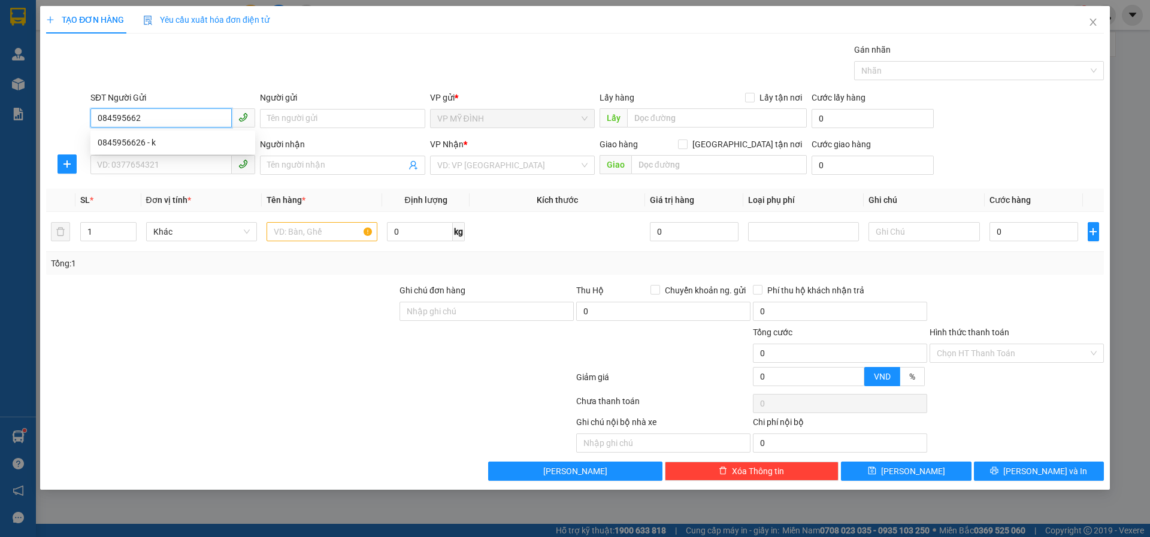
type input "0845956626"
click at [174, 144] on div "0845956626 - k" at bounding box center [173, 142] width 150 height 13
type input "k"
type input "0845956626"
click at [169, 162] on input "SĐT Người Nhận" at bounding box center [160, 164] width 141 height 19
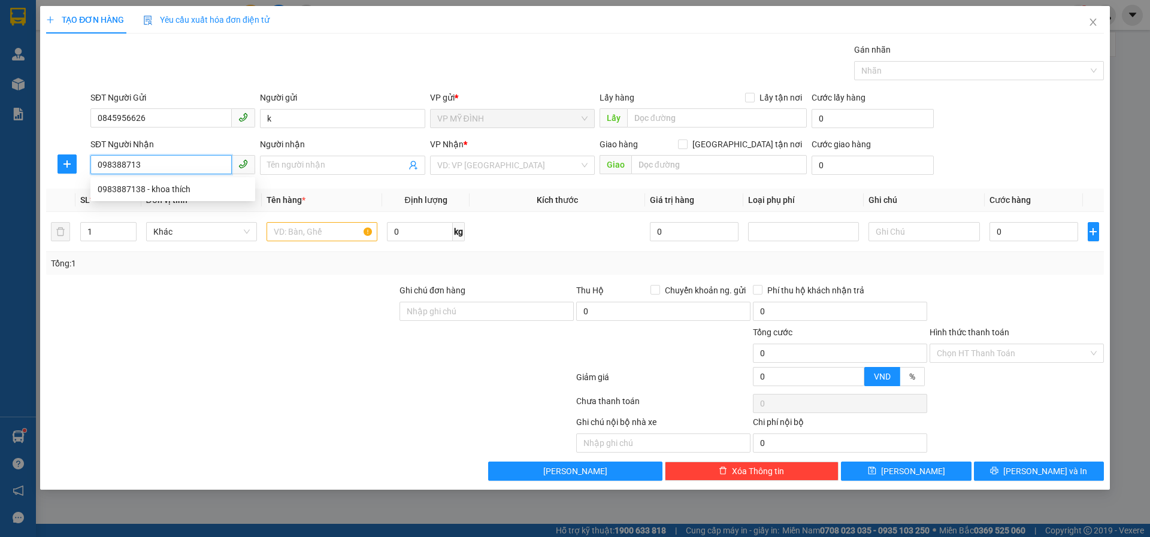
type input "0983887138"
click at [158, 195] on div "0983887138 - khoa thích" at bounding box center [173, 189] width 150 height 13
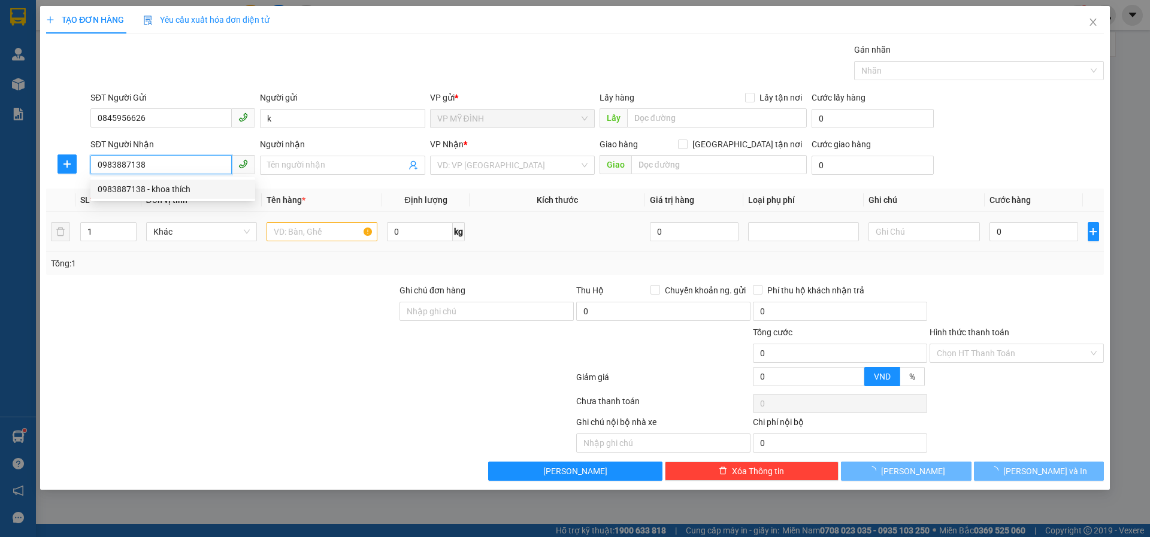
type input "khoa thích"
checkbox input "true"
type input "vp"
type input "10"
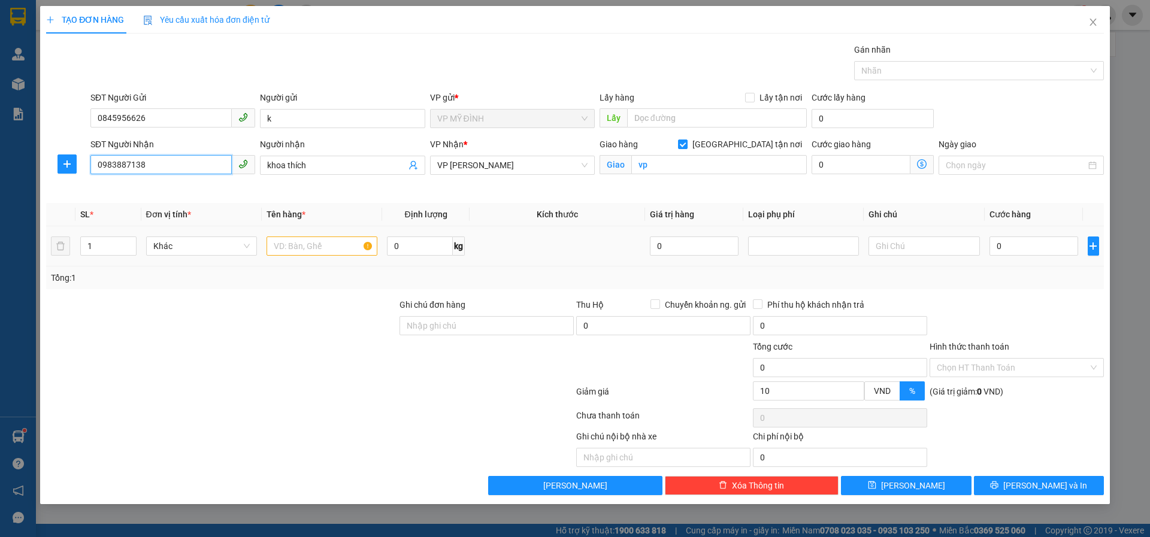
type input "0983887138"
drag, startPoint x: 286, startPoint y: 243, endPoint x: 296, endPoint y: 245, distance: 9.9
click at [295, 245] on input "text" at bounding box center [321, 246] width 111 height 19
type input "mỹ phẩm"
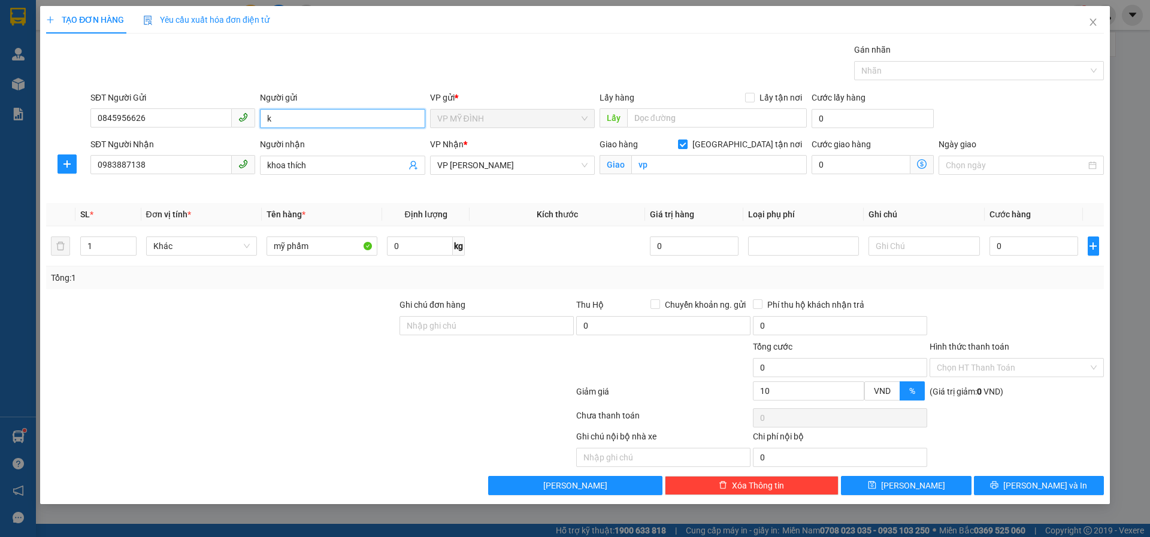
click at [319, 116] on input "k" at bounding box center [342, 118] width 165 height 19
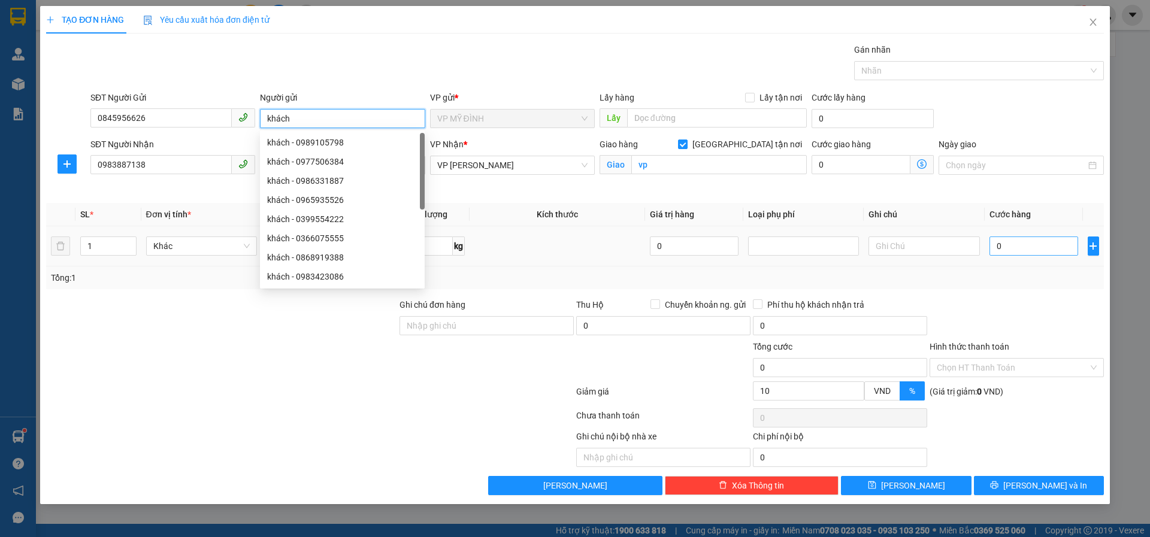
type input "khách"
click at [1013, 244] on input "0" at bounding box center [1033, 246] width 89 height 19
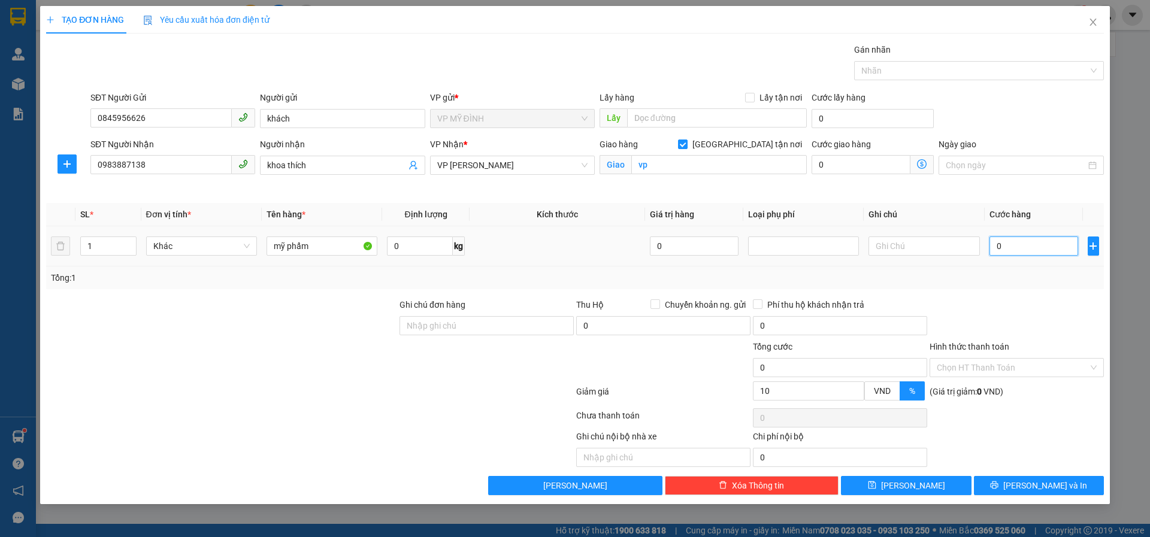
type input "4"
click at [1011, 493] on button "[PERSON_NAME] và In" at bounding box center [1039, 485] width 130 height 19
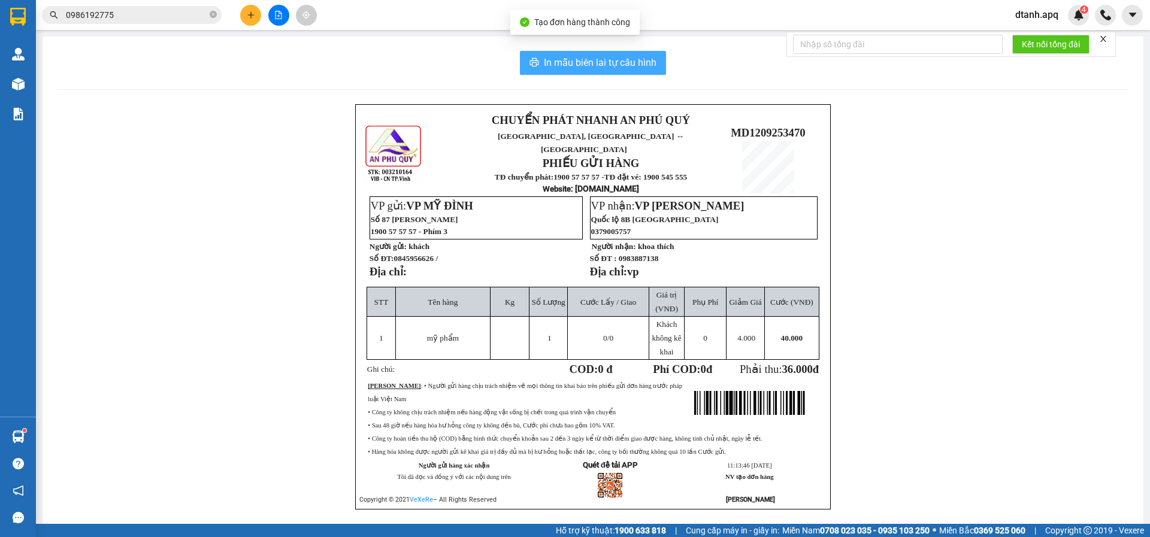
click at [593, 51] on div "In mẫu biên lai tự cấu hình CHUYỂN PHÁT NHANH AN PHÚ QUÝ NGHỆ AN, HÀ TĨNH ↔ HÀ …" at bounding box center [593, 295] width 1101 height 517
click at [589, 56] on span "In mẫu biên lai tự cấu hình" at bounding box center [600, 62] width 113 height 15
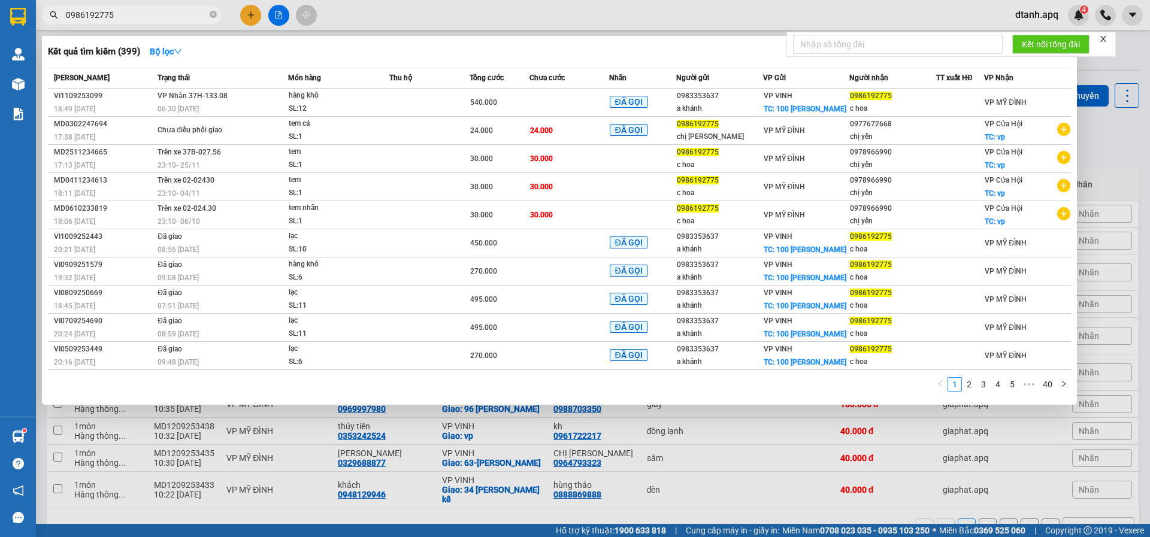
drag, startPoint x: 132, startPoint y: 10, endPoint x: 28, endPoint y: 15, distance: 104.3
click at [33, 16] on section "Kết quả tìm kiếm ( 399 ) Bộ lọc Mã ĐH Trạng thái Món hàng Thu hộ Tổng cước Chưa…" at bounding box center [575, 268] width 1150 height 537
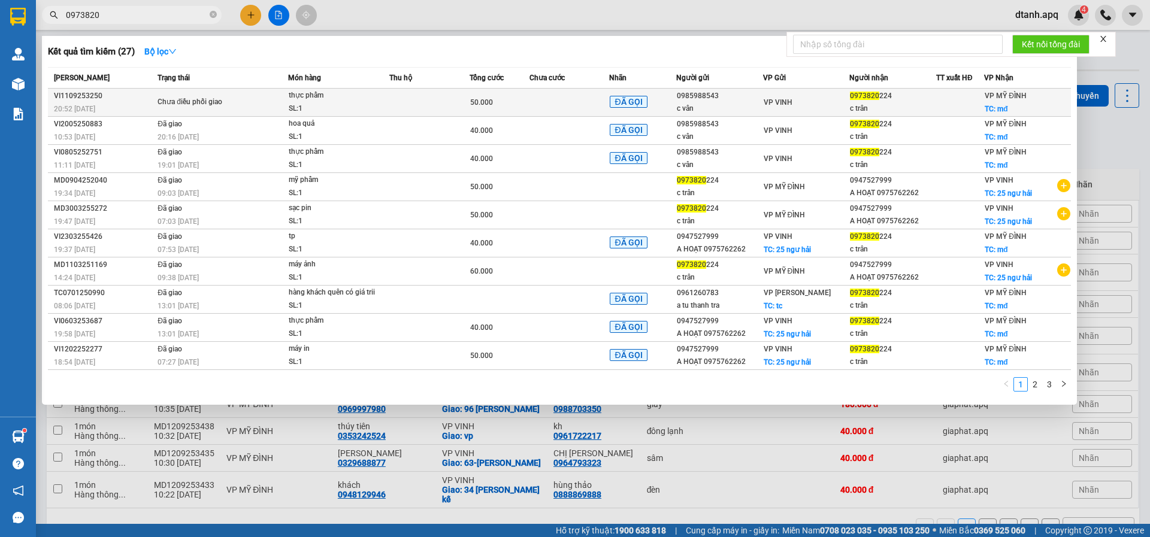
click at [563, 99] on td at bounding box center [569, 103] width 80 height 28
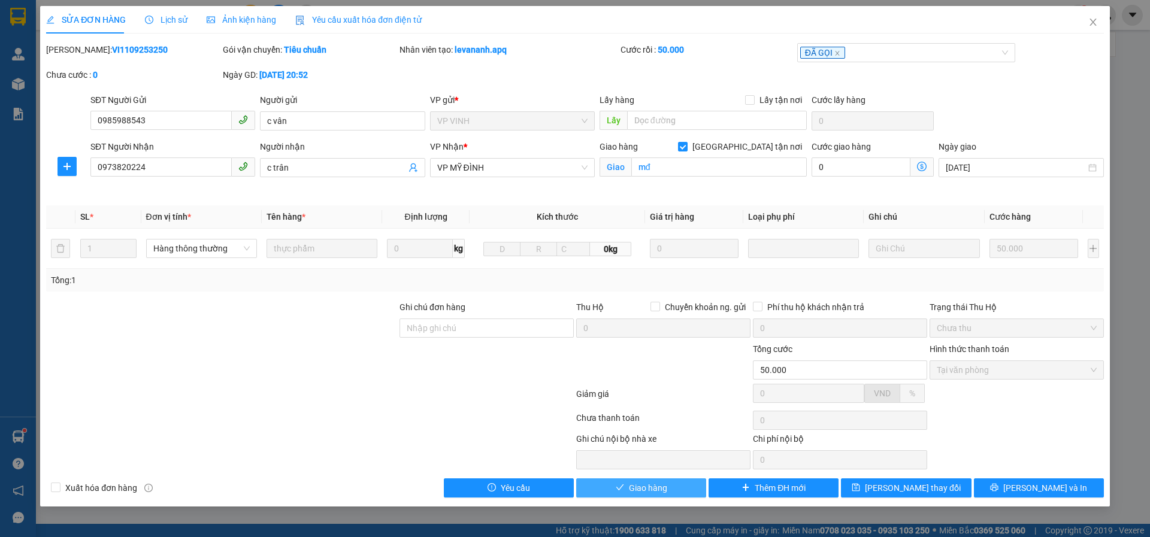
click at [622, 486] on icon "check" at bounding box center [620, 487] width 8 height 8
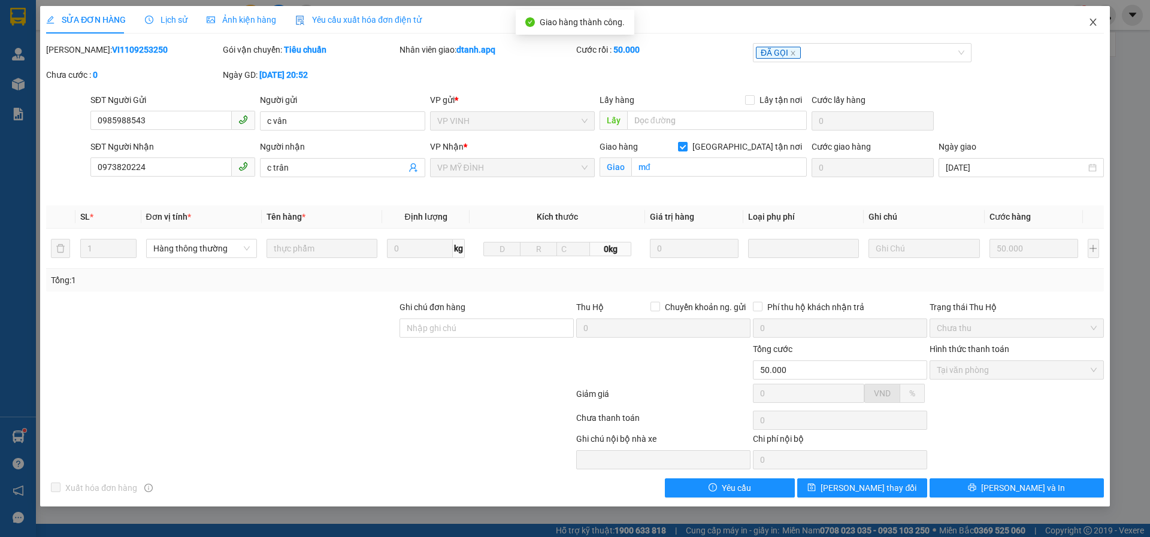
drag, startPoint x: 1096, startPoint y: 19, endPoint x: 1020, endPoint y: 1, distance: 78.9
click at [1096, 20] on icon "close" at bounding box center [1093, 22] width 10 height 10
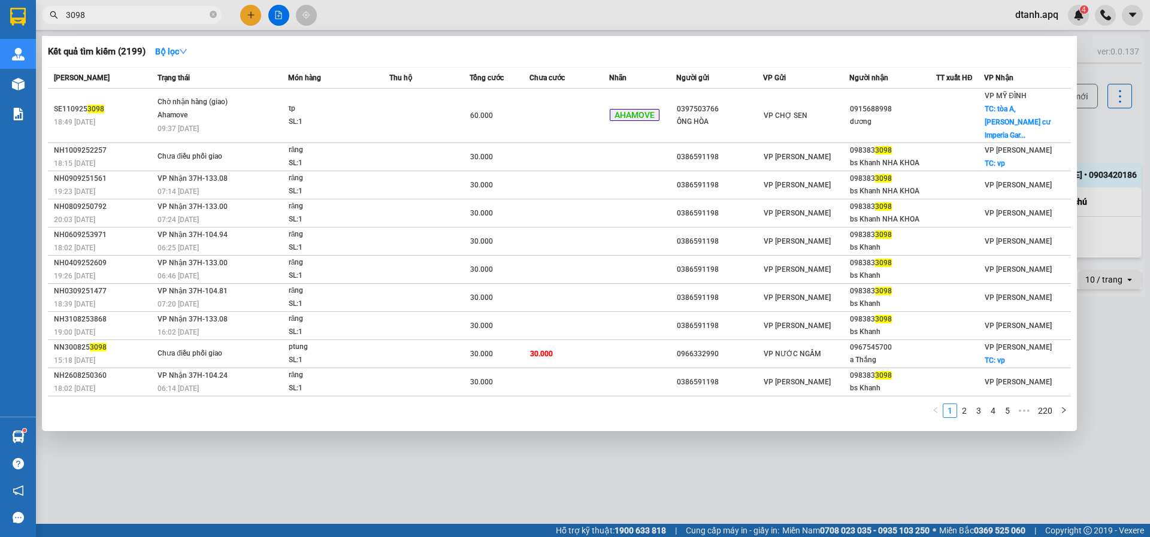
click at [4, 8] on section "Kết quả tìm kiếm ( 2199 ) Bộ lọc Mã ĐH Trạng thái Món hàng Thu hộ Tổng cước Chư…" at bounding box center [575, 268] width 1150 height 537
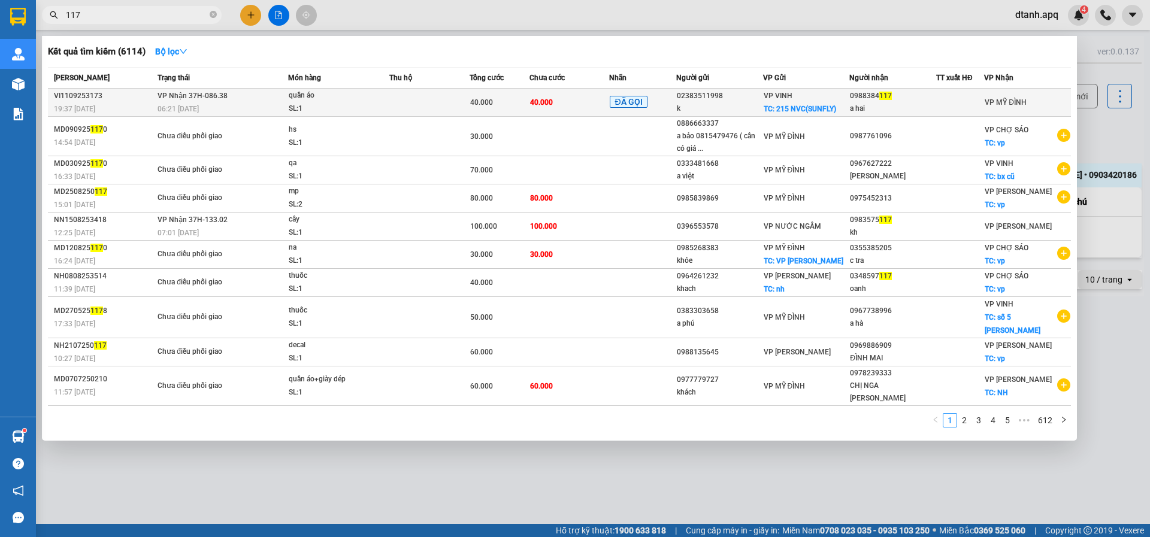
type input "117"
click at [284, 99] on td "VP Nhận 37H-086.38 06:21 [DATE]" at bounding box center [221, 103] width 134 height 28
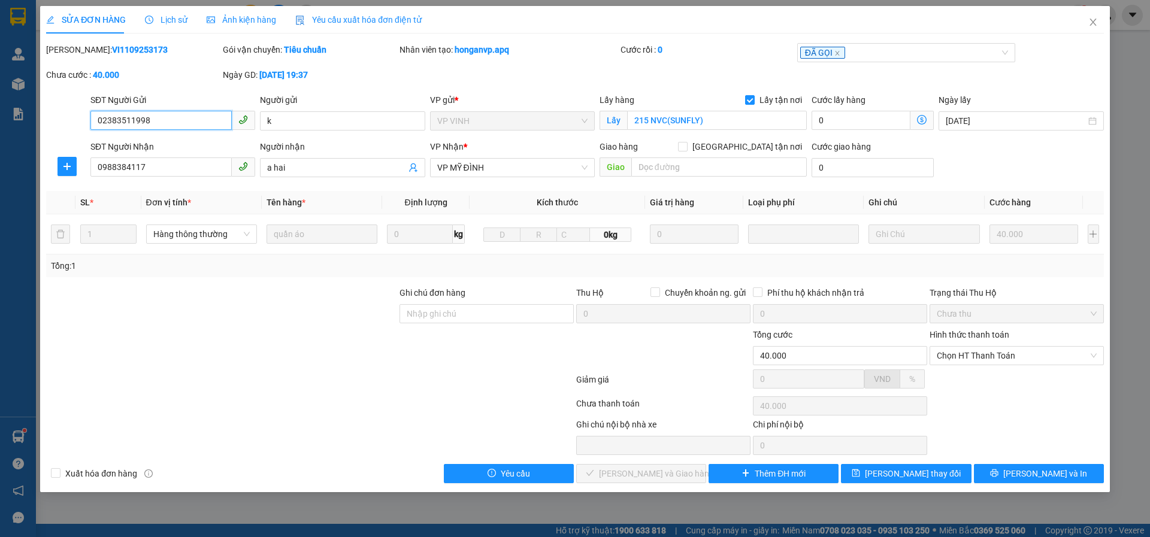
drag, startPoint x: 944, startPoint y: 362, endPoint x: 948, endPoint y: 367, distance: 6.5
click at [946, 362] on span "Chọn HT Thanh Toán" at bounding box center [1017, 356] width 160 height 18
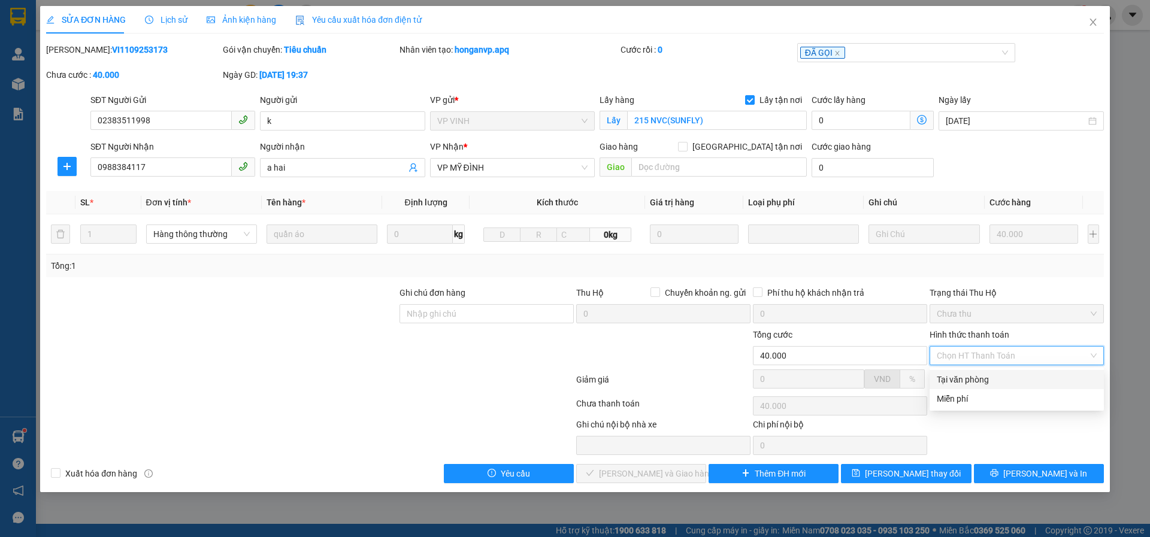
click at [950, 380] on div "Tại văn phòng" at bounding box center [1017, 379] width 160 height 13
type input "0"
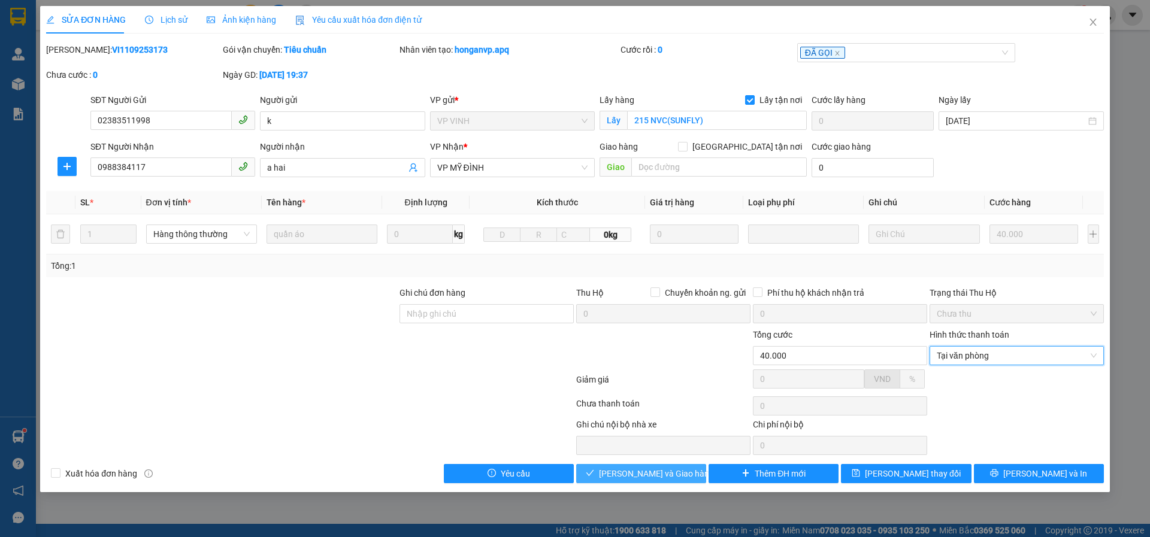
click at [616, 473] on span "[PERSON_NAME] và Giao hàng" at bounding box center [656, 473] width 115 height 13
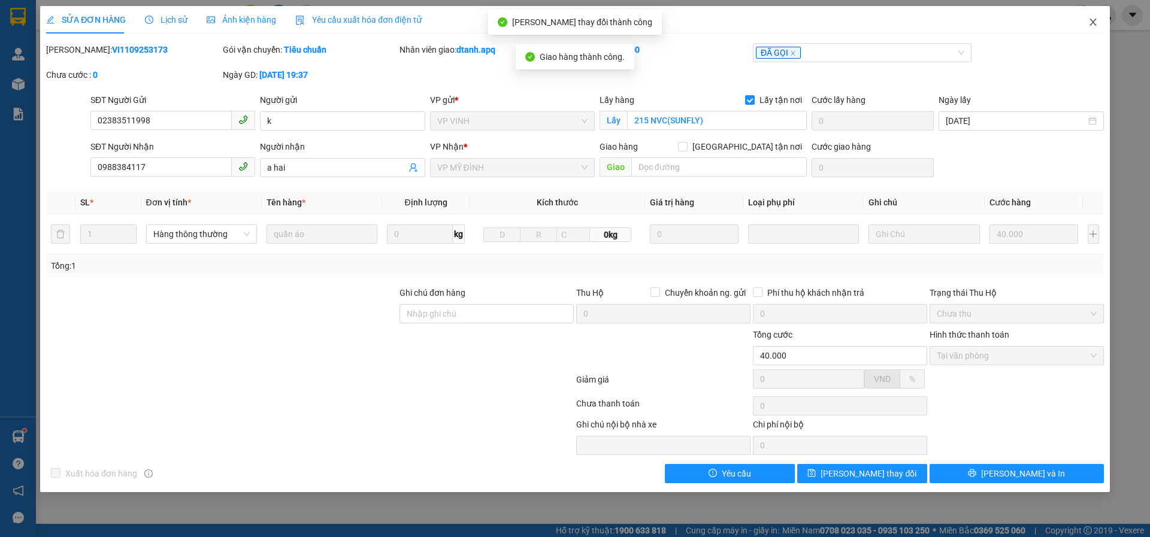
click at [1093, 23] on icon "close" at bounding box center [1093, 22] width 10 height 10
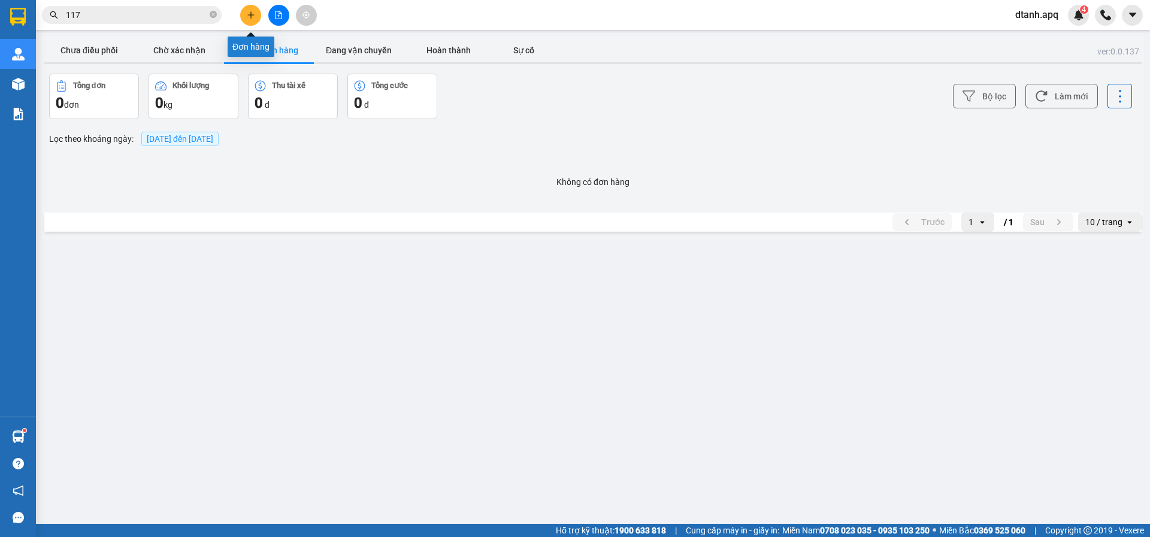
click at [253, 15] on icon "plus" at bounding box center [251, 15] width 8 height 8
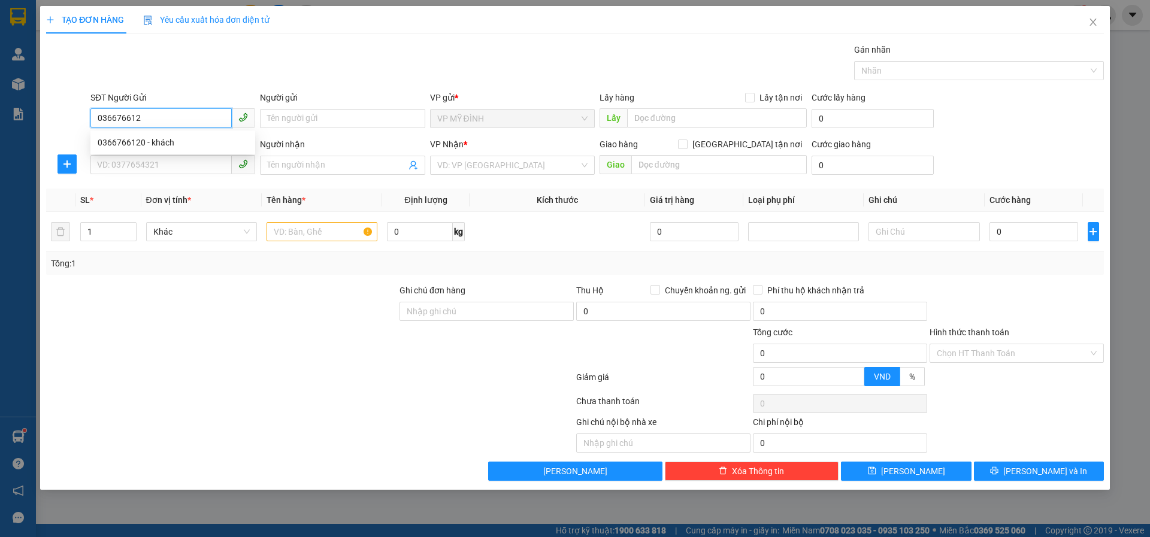
type input "0366766120"
click at [118, 136] on div "0366766120 - khách" at bounding box center [173, 142] width 150 height 13
type input "khách"
type input "0366766120"
drag, startPoint x: 156, startPoint y: 172, endPoint x: 416, endPoint y: 310, distance: 293.6
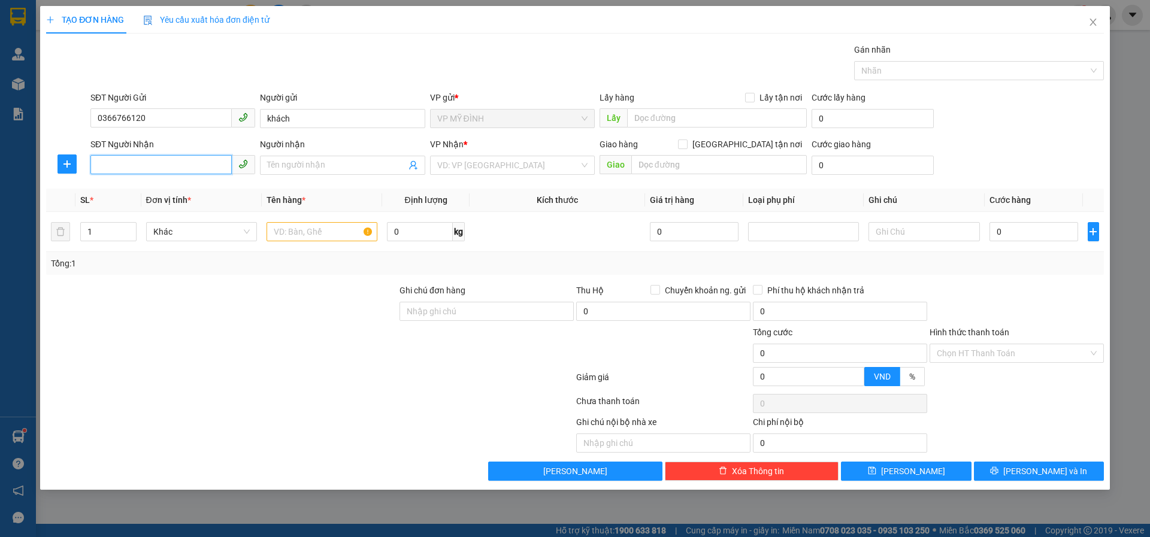
click at [158, 171] on input "SĐT Người Nhận" at bounding box center [160, 164] width 141 height 19
type input "0966148582"
click at [146, 195] on div "0966148582 - [PERSON_NAME]" at bounding box center [173, 189] width 150 height 13
type input "[PERSON_NAME]"
checkbox input "true"
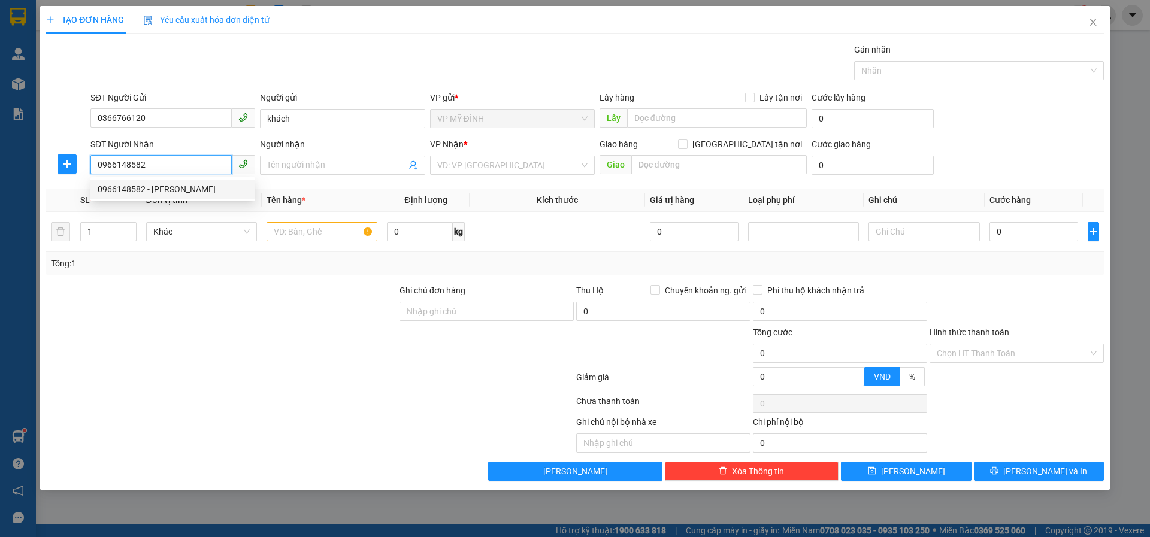
type input "18 ngõ 92 lệ linh"
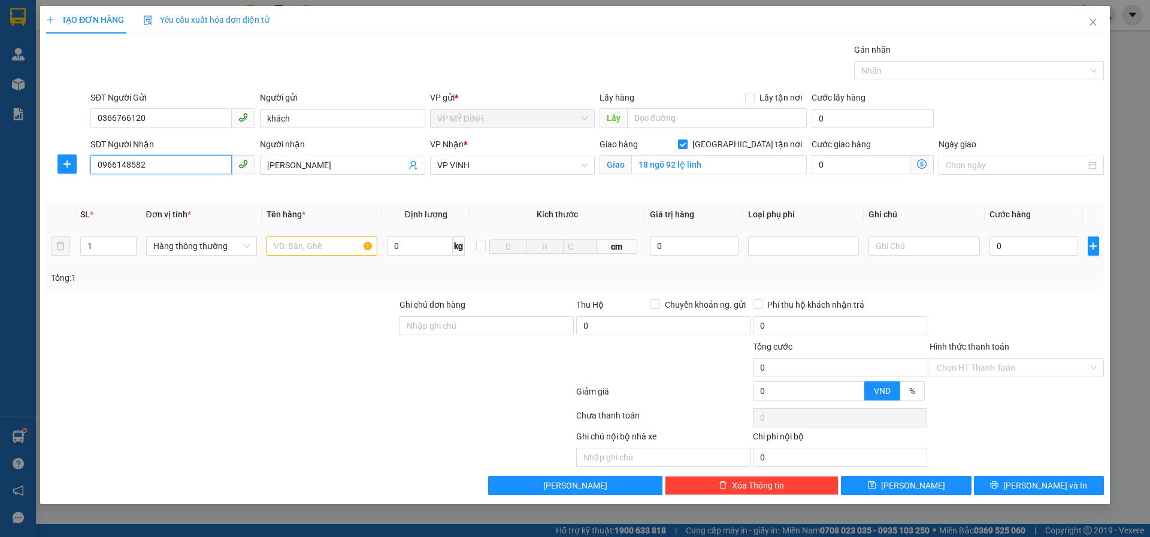
type input "0966148582"
click at [279, 246] on input "text" at bounding box center [321, 246] width 111 height 19
type input "gia dụng"
type input "5"
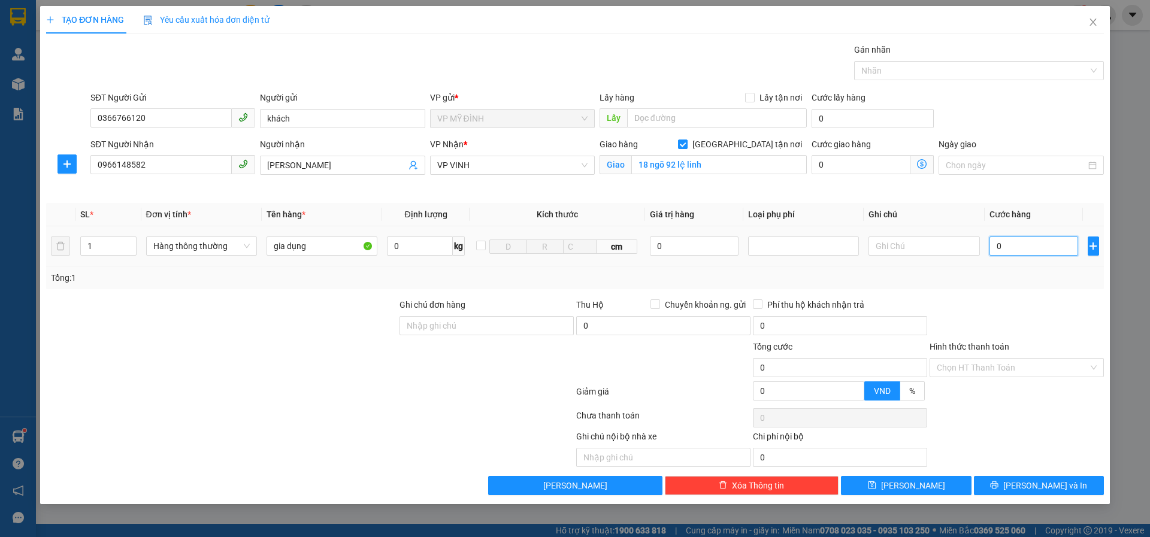
type input "5"
drag, startPoint x: 999, startPoint y: 247, endPoint x: 1008, endPoint y: 272, distance: 26.7
click at [997, 247] on input "5" at bounding box center [1033, 246] width 89 height 19
type input "0"
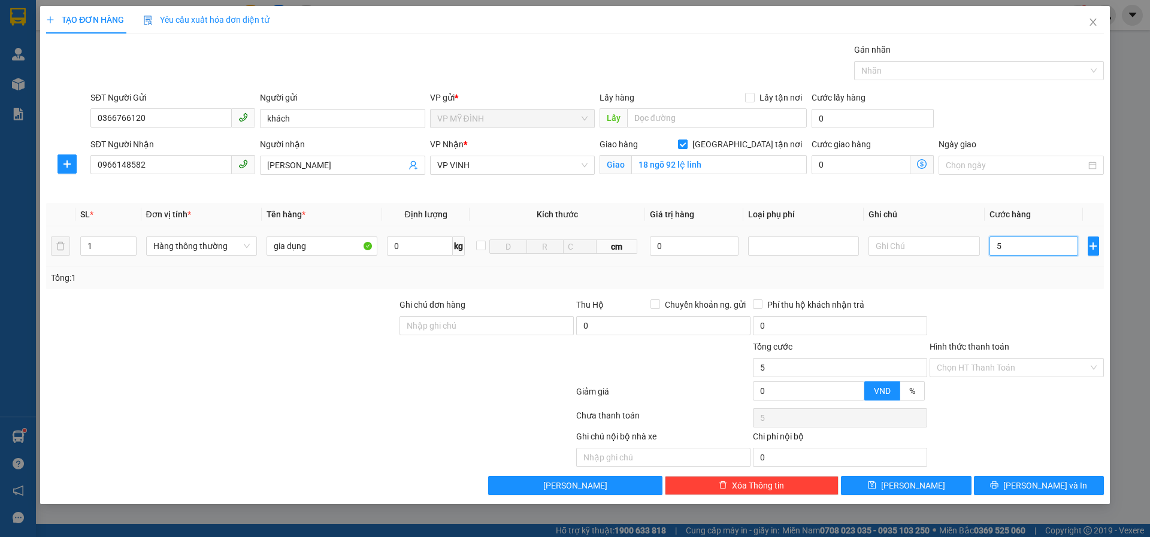
type input "0"
type input "05"
type input "5"
type input "050"
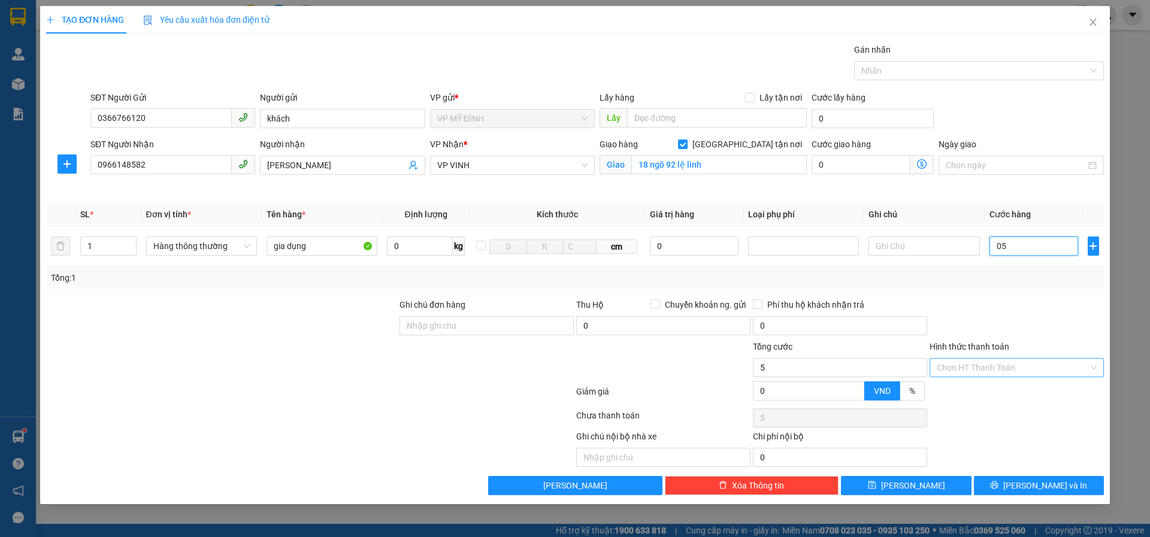
type input "50"
type input "50.000"
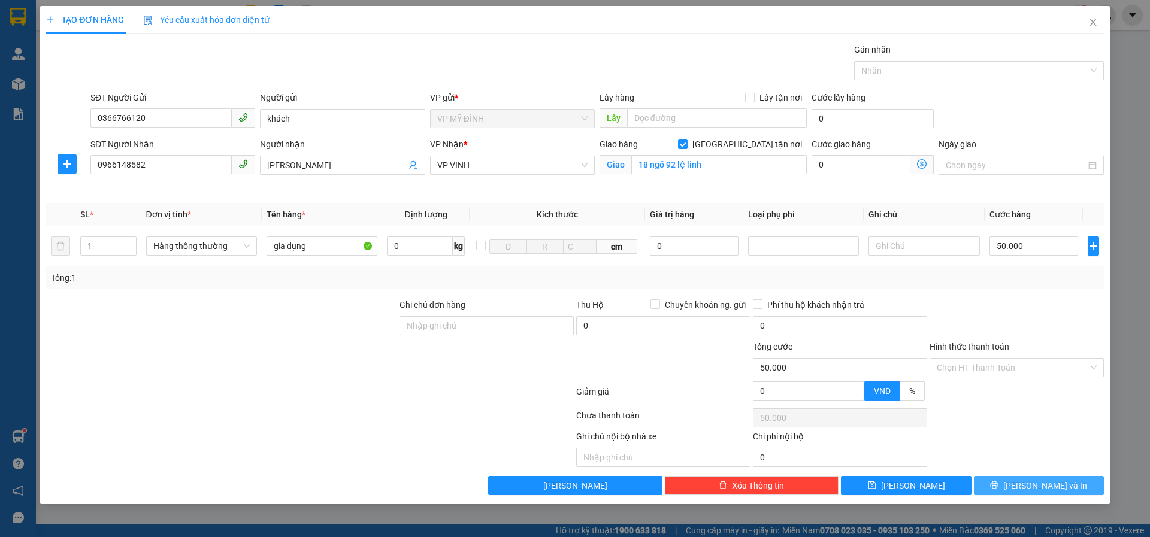
click at [1011, 481] on button "[PERSON_NAME] và In" at bounding box center [1039, 485] width 130 height 19
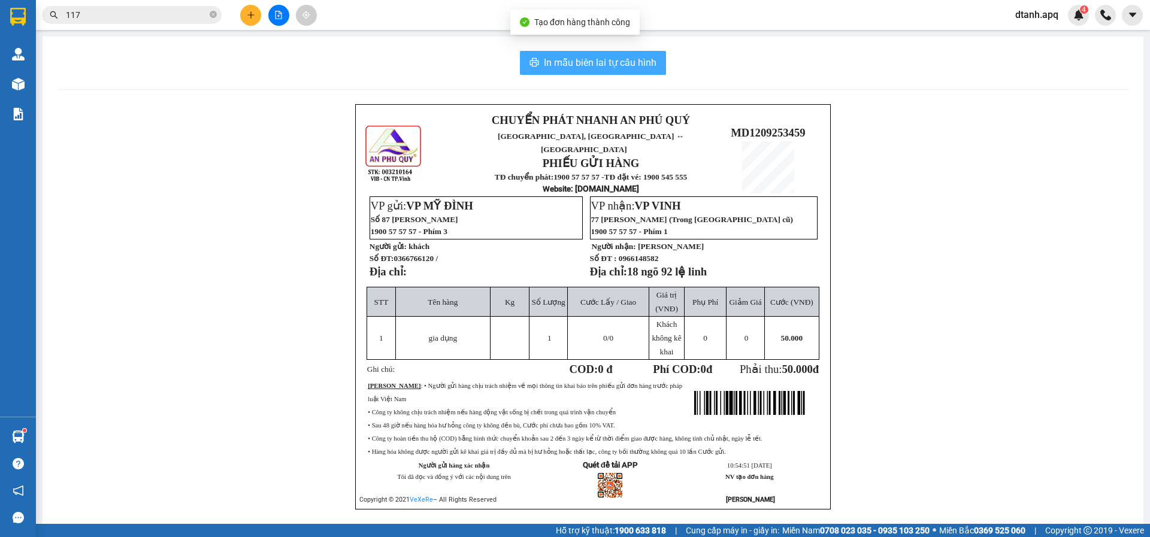
click at [544, 60] on span "In mẫu biên lai tự cấu hình" at bounding box center [600, 62] width 113 height 15
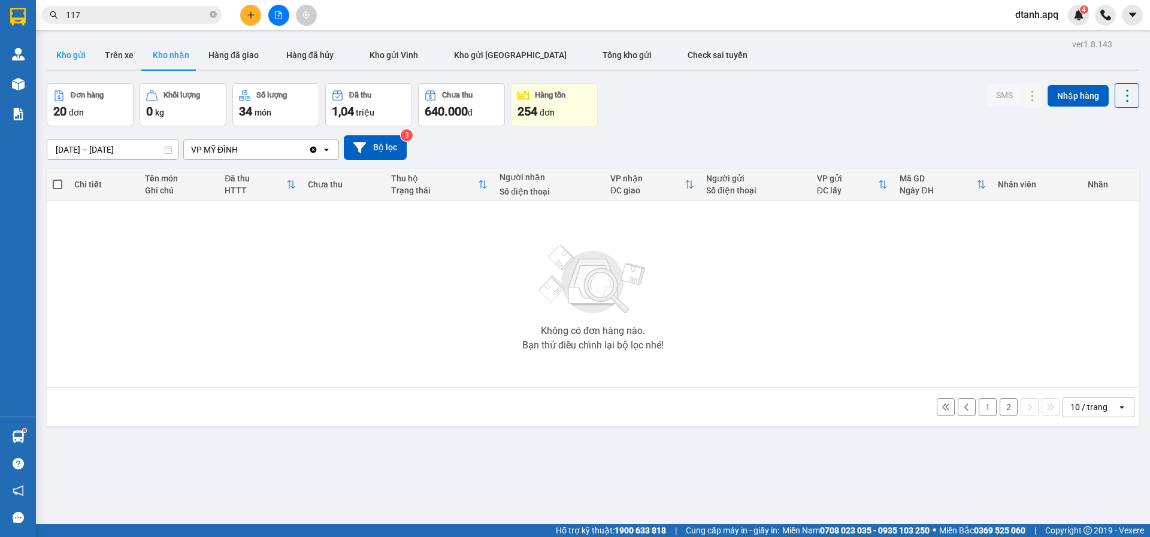
click at [65, 51] on button "Kho gửi" at bounding box center [71, 55] width 49 height 29
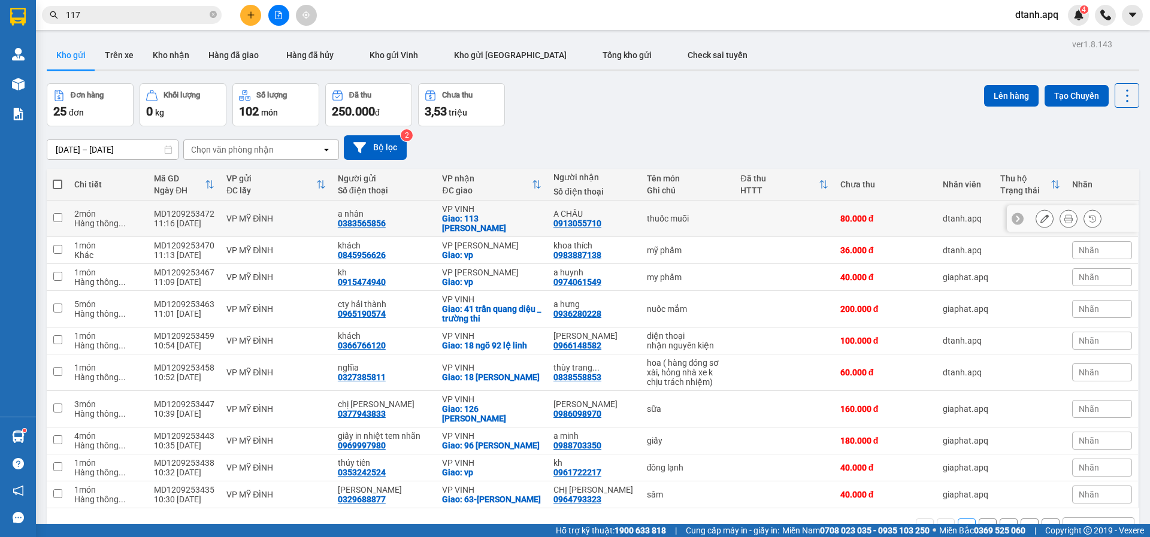
click at [1040, 222] on icon at bounding box center [1044, 218] width 8 height 8
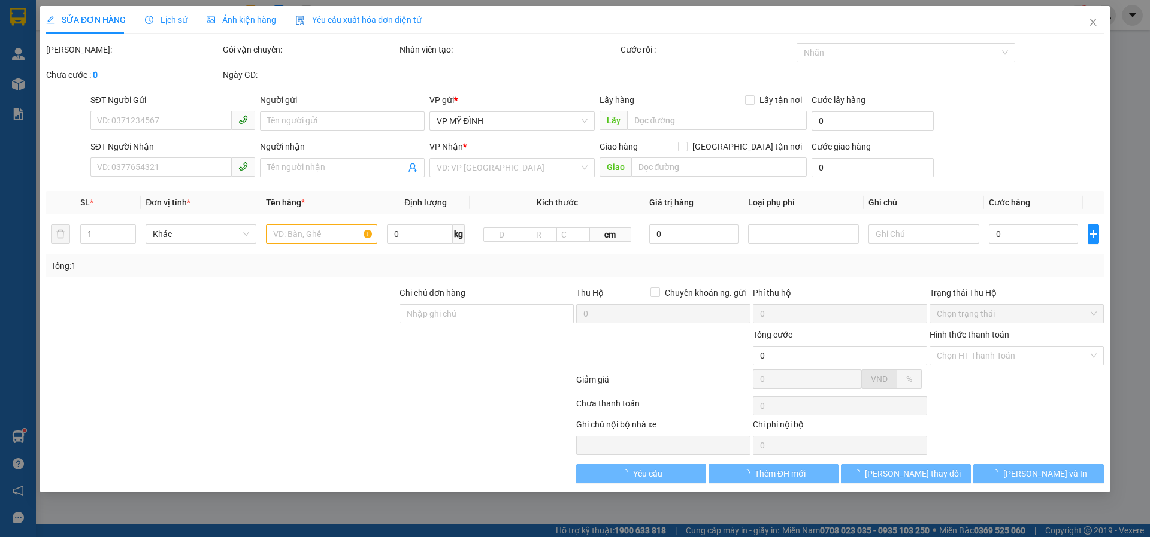
type input "0383565856"
type input "a nhân"
type input "0913055710"
type input "A CHÂU"
checkbox input "true"
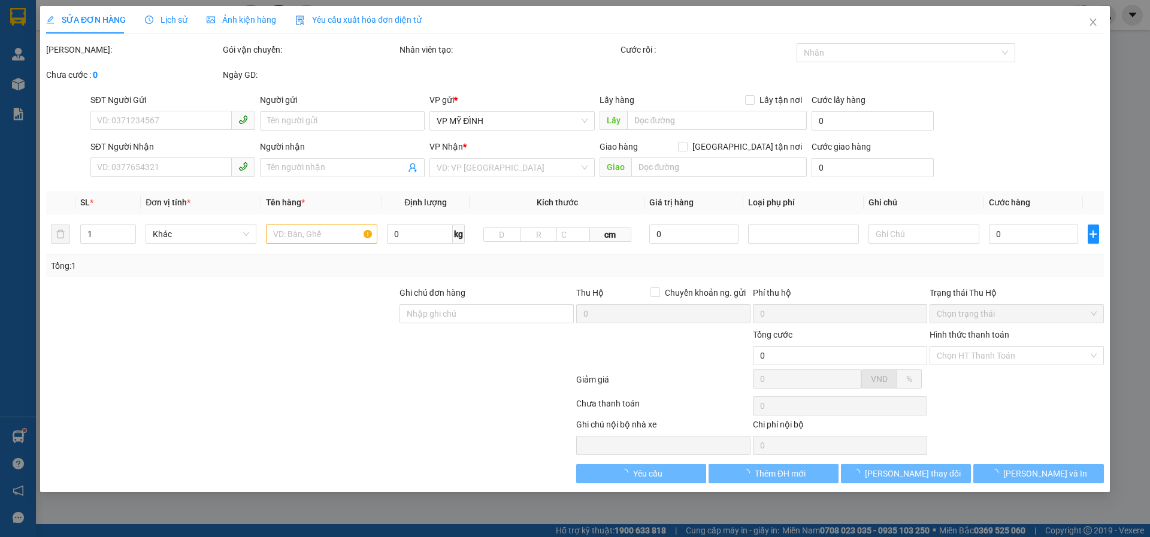
type input "113 [PERSON_NAME]"
type input "80.000"
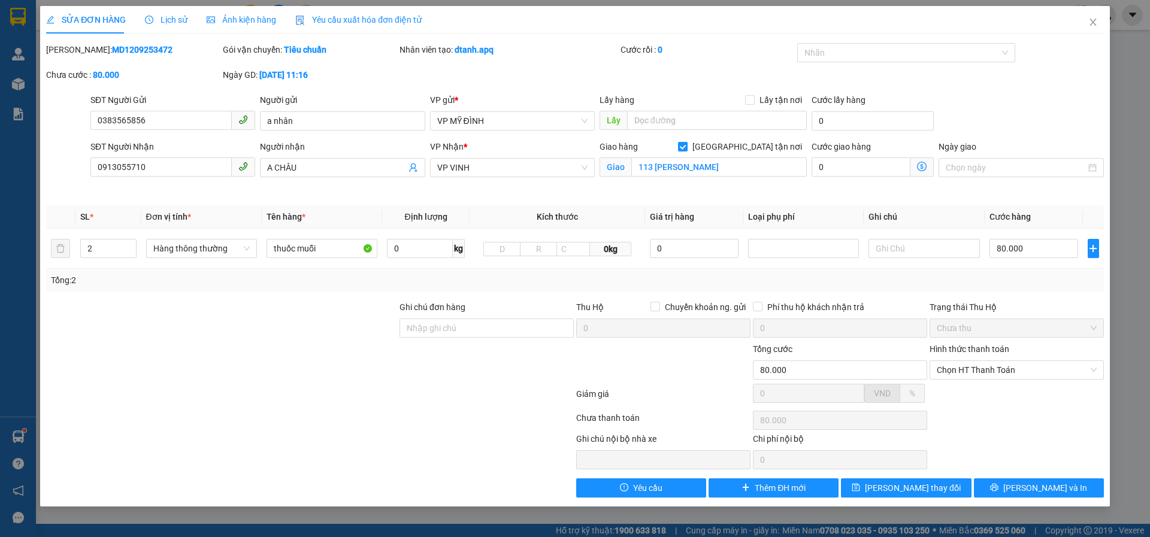
drag, startPoint x: 960, startPoint y: 354, endPoint x: 966, endPoint y: 378, distance: 24.1
click at [960, 356] on div "Hình thức thanh toán" at bounding box center [1016, 352] width 174 height 18
click at [965, 374] on span "Chọn HT Thanh Toán" at bounding box center [1017, 370] width 160 height 18
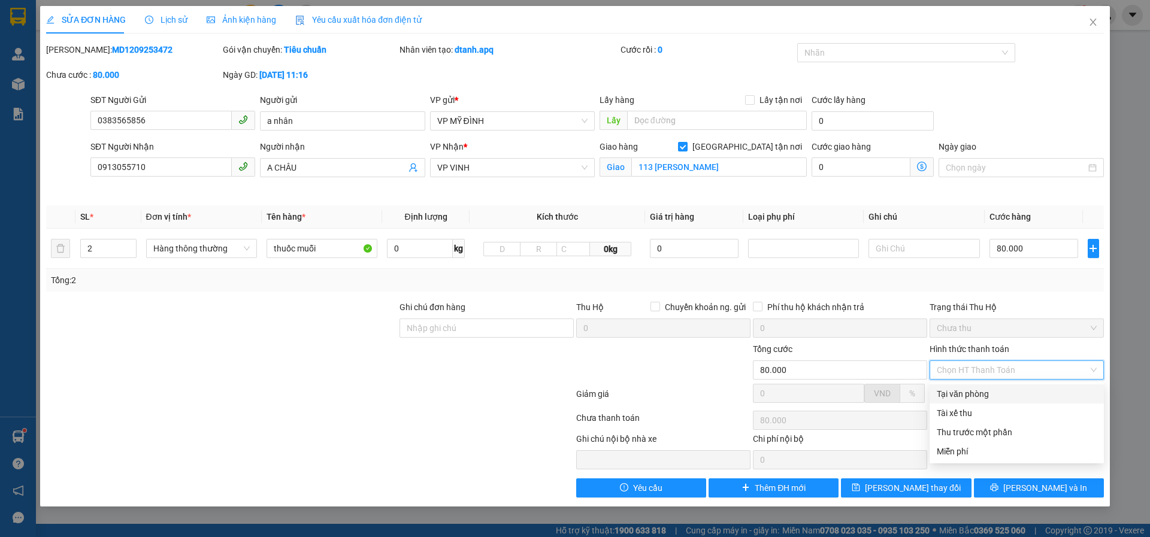
click at [956, 392] on div "Tại văn phòng" at bounding box center [1017, 393] width 160 height 13
type input "0"
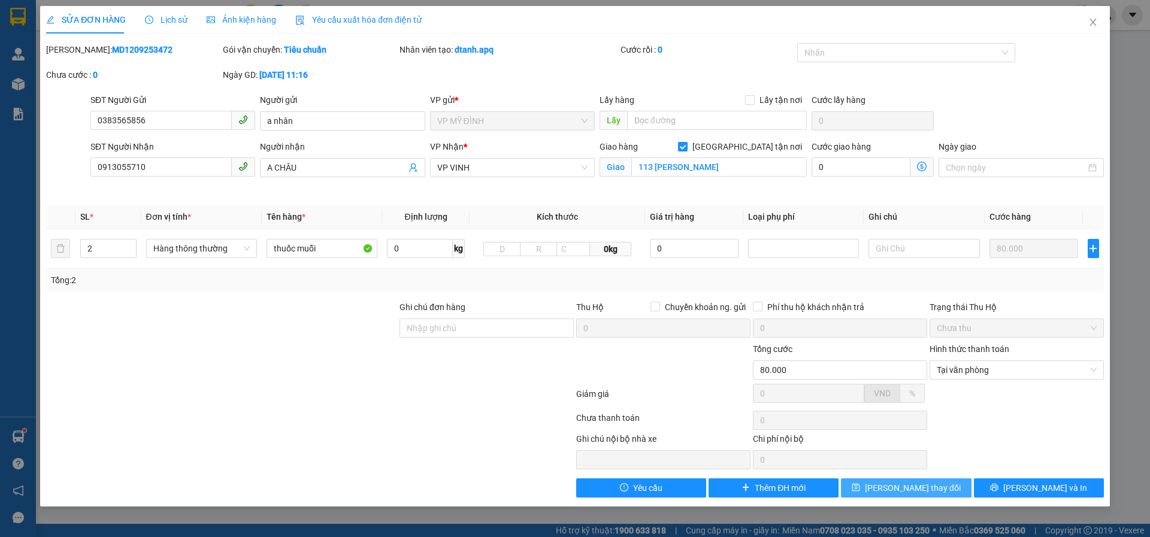
click at [890, 498] on div "SỬA ĐƠN HÀNG Lịch sử Ảnh kiện hàng Yêu cầu xuất hóa đơn điện tử Total Paid Fee …" at bounding box center [574, 256] width 1069 height 501
click at [895, 489] on span "[PERSON_NAME] thay đổi" at bounding box center [913, 487] width 96 height 13
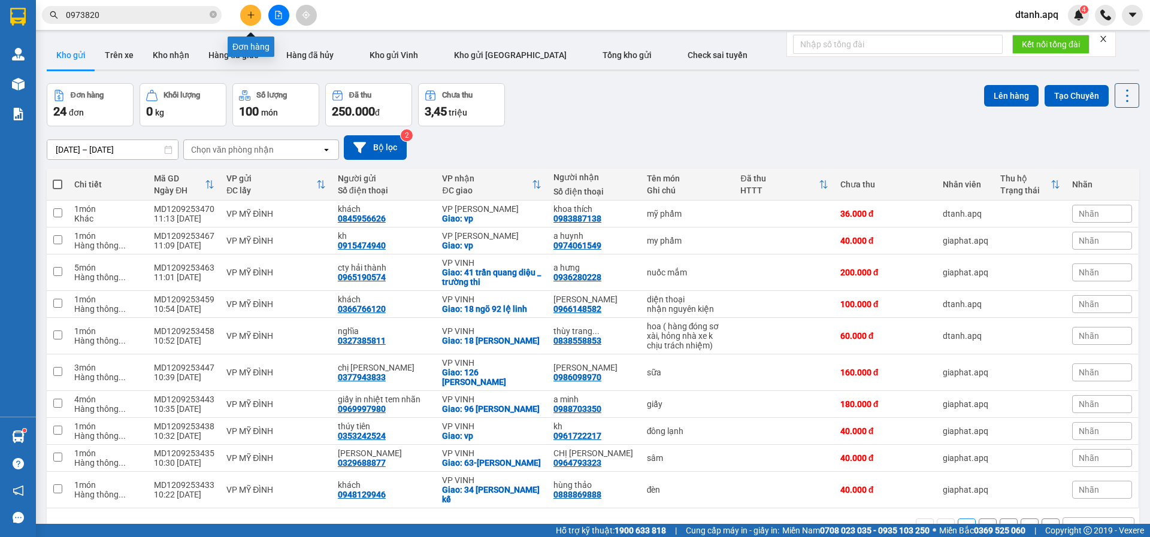
click at [255, 11] on button at bounding box center [250, 15] width 21 height 21
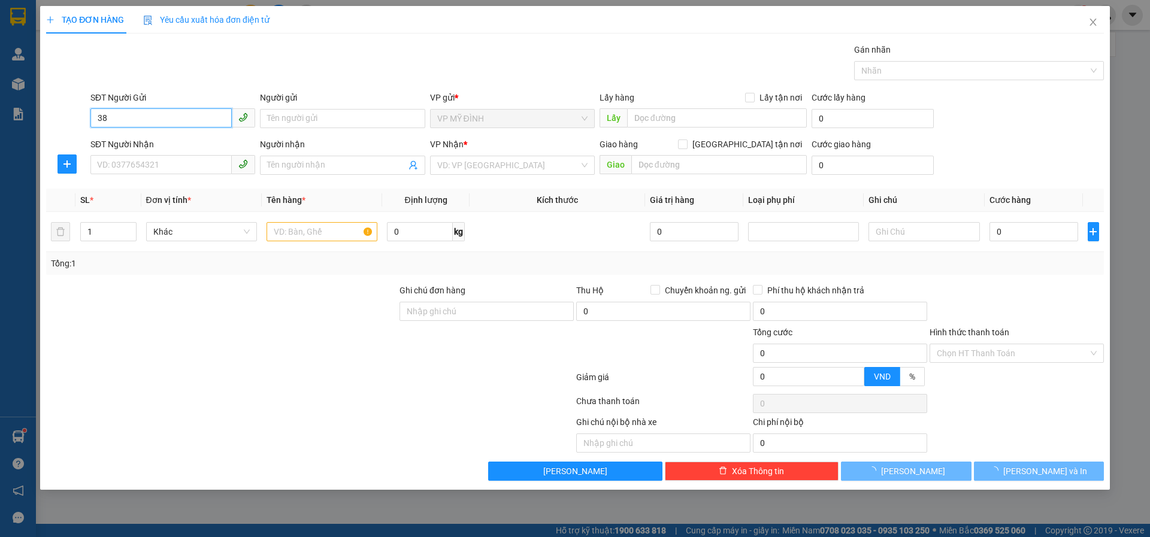
type input "3"
type input "0383565856"
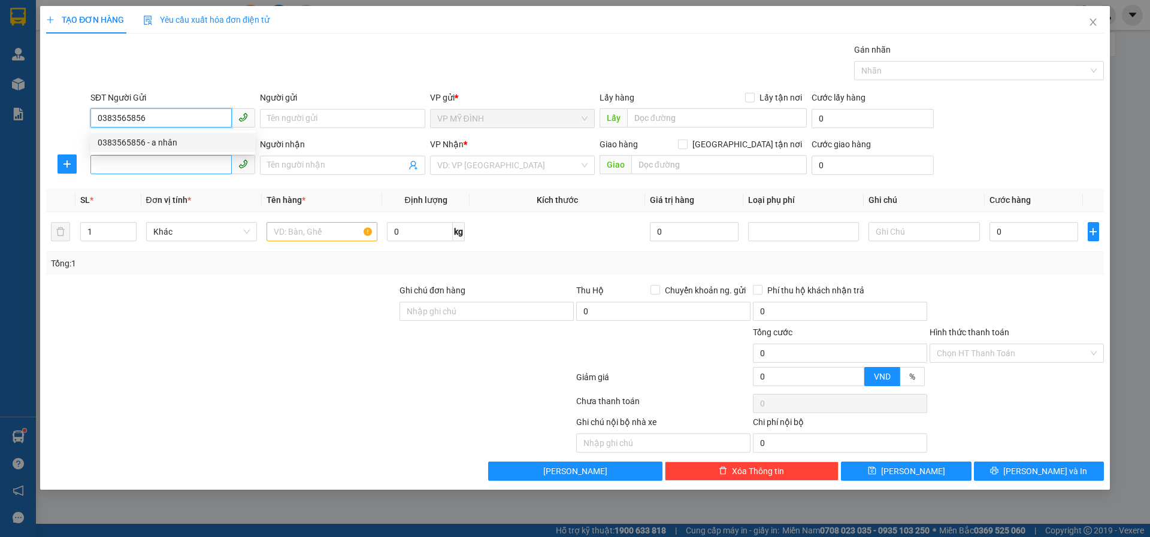
drag, startPoint x: 154, startPoint y: 139, endPoint x: 151, endPoint y: 156, distance: 17.0
click at [154, 141] on div "0383565856 - a nhân" at bounding box center [173, 142] width 150 height 13
type input "a nhân"
type input "0383565856"
drag, startPoint x: 151, startPoint y: 156, endPoint x: 159, endPoint y: 165, distance: 11.9
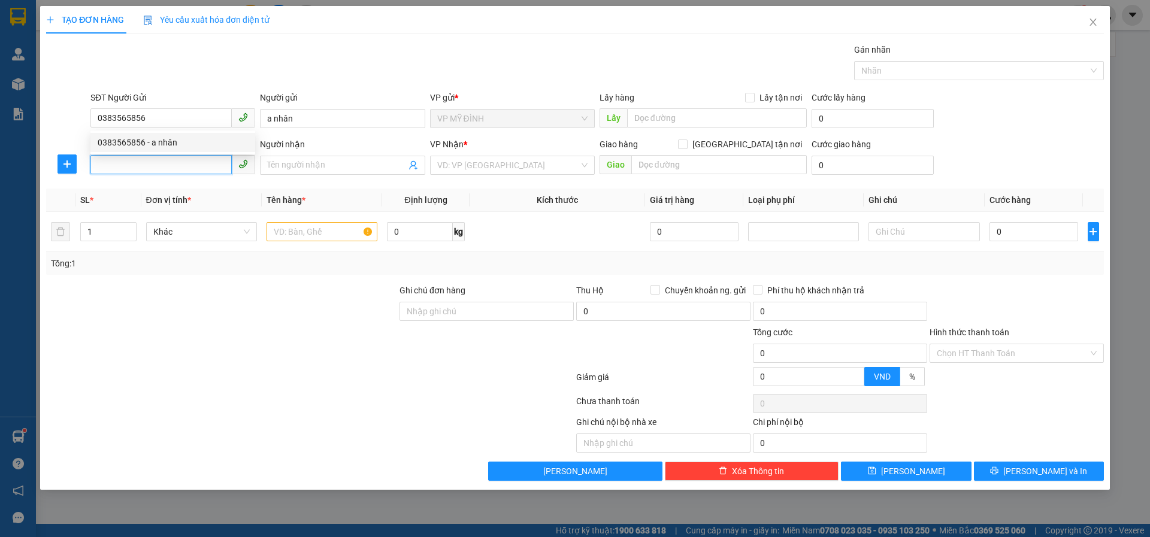
click at [151, 157] on input "SĐT Người Nhận" at bounding box center [160, 164] width 141 height 19
click at [157, 186] on div "0913055710 - A CHÂU" at bounding box center [173, 189] width 150 height 13
type input "0913055710"
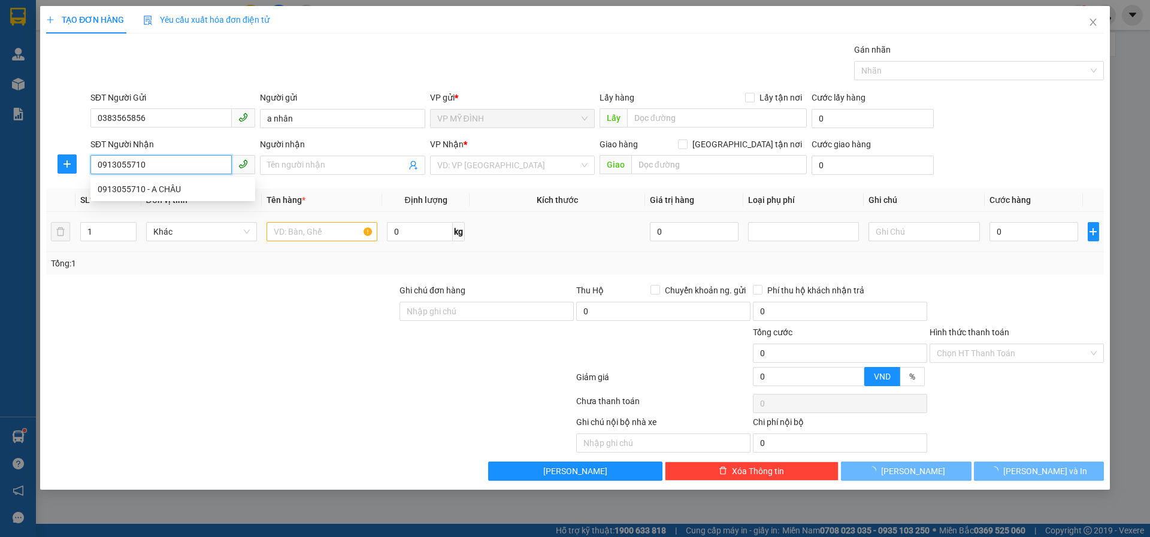
type input "A CHÂU"
checkbox input "true"
type input "113 [PERSON_NAME]"
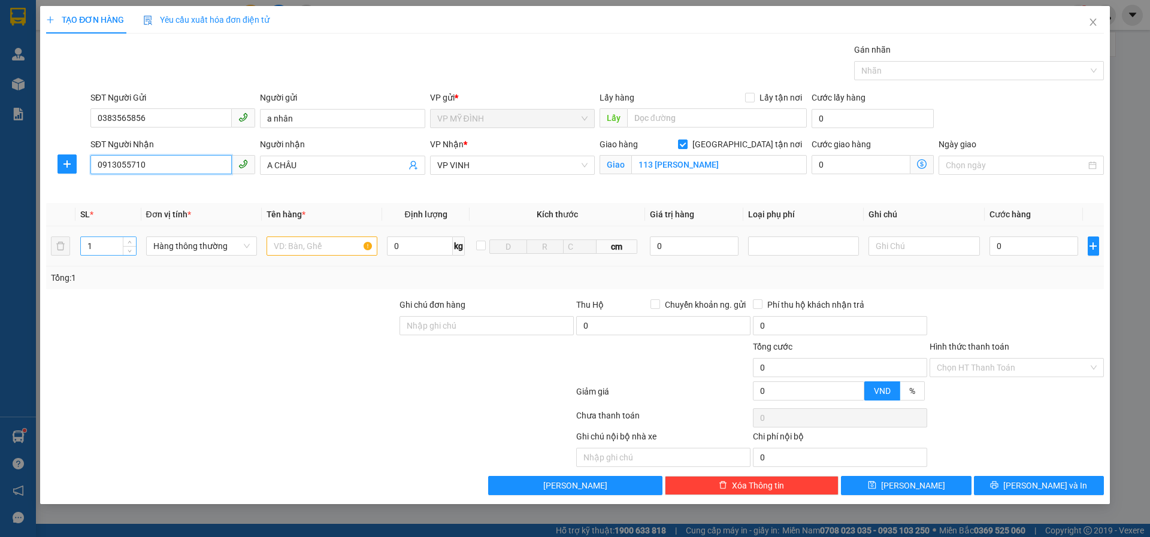
type input "0913055710"
drag, startPoint x: 108, startPoint y: 246, endPoint x: 17, endPoint y: 251, distance: 91.2
click at [0, 253] on div "TẠO ĐƠN HÀNG Yêu cầu xuất hóa đơn điện tử Transit Pickup Surcharge Ids Transit …" at bounding box center [575, 268] width 1150 height 537
type input "2"
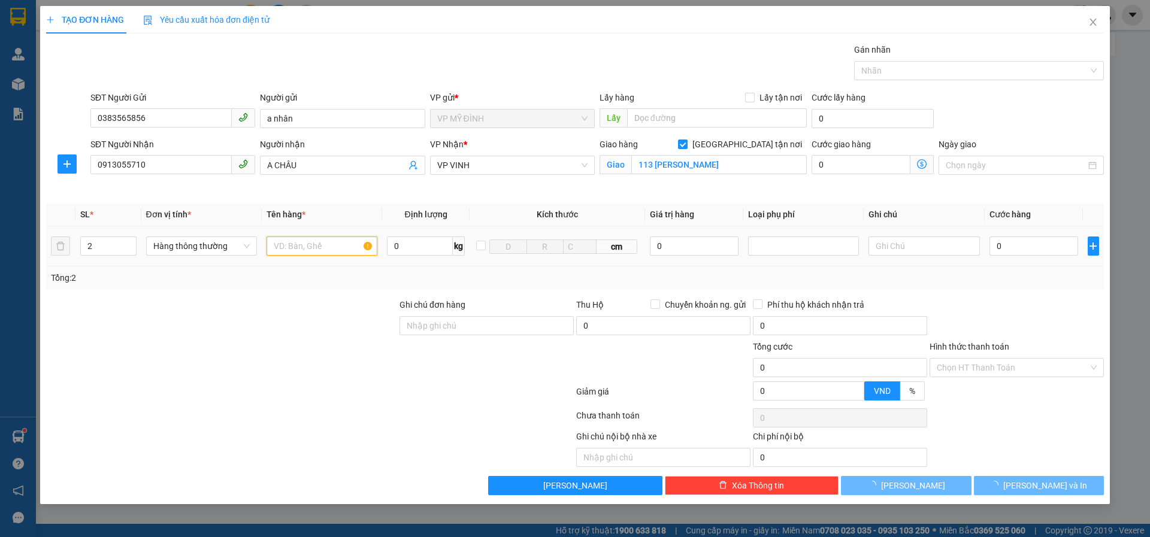
click at [301, 244] on input "text" at bounding box center [321, 246] width 111 height 19
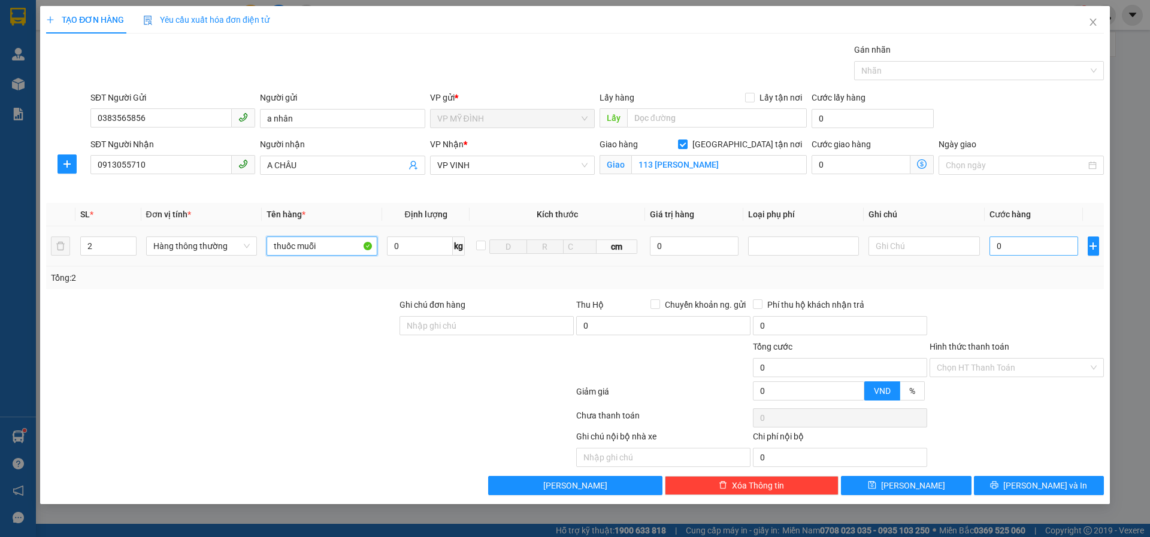
type input "thuốc muỗi"
click at [998, 254] on input "0" at bounding box center [1033, 246] width 89 height 19
type input "8"
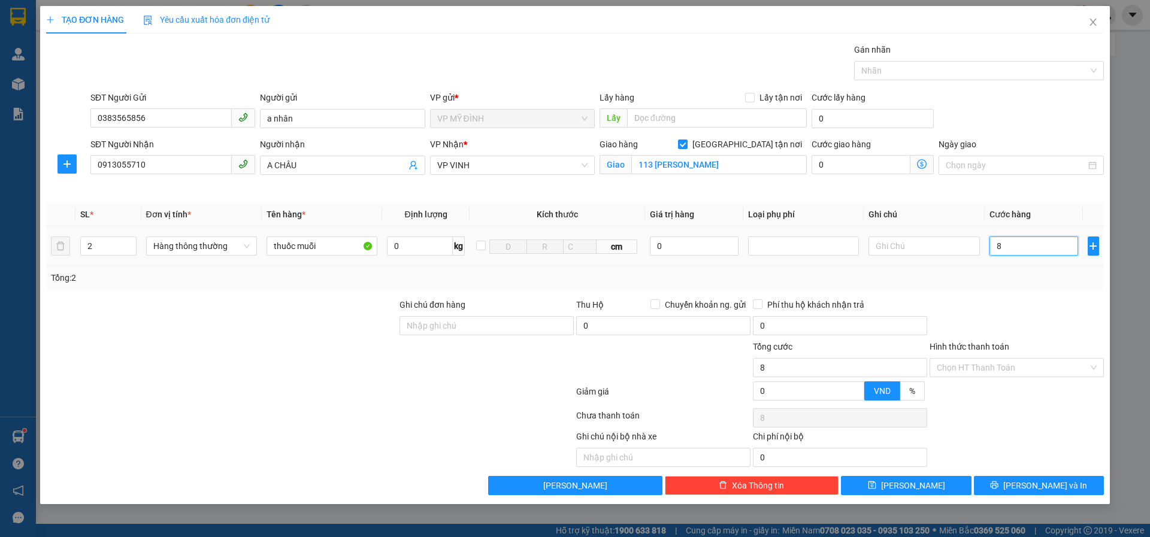
type input "80"
type input "80.000"
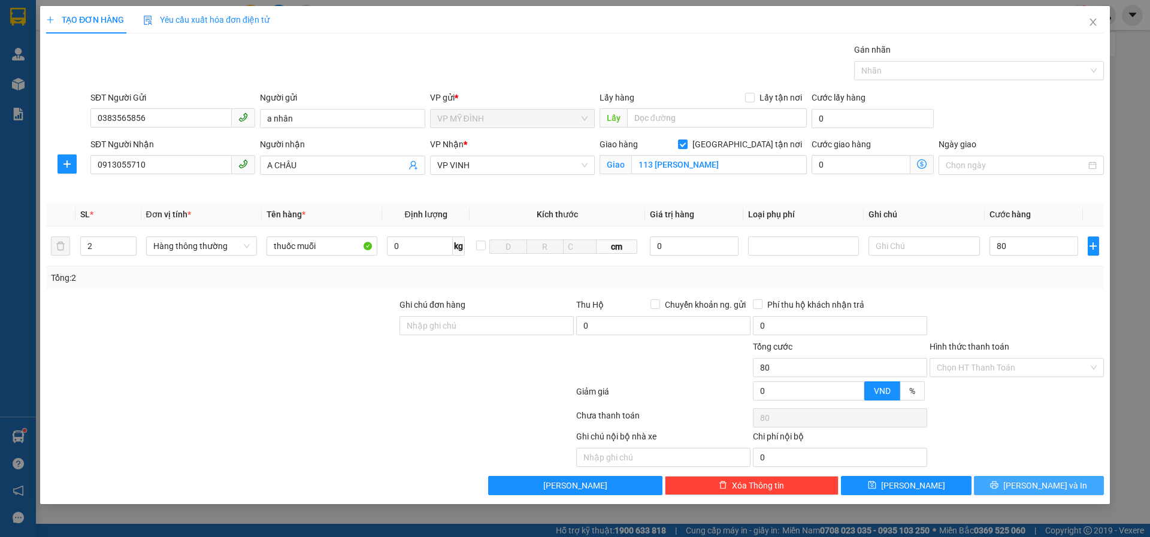
type input "80.000"
drag, startPoint x: 1013, startPoint y: 494, endPoint x: 1035, endPoint y: 493, distance: 22.8
click at [1011, 495] on button "[PERSON_NAME] và In" at bounding box center [1039, 485] width 130 height 19
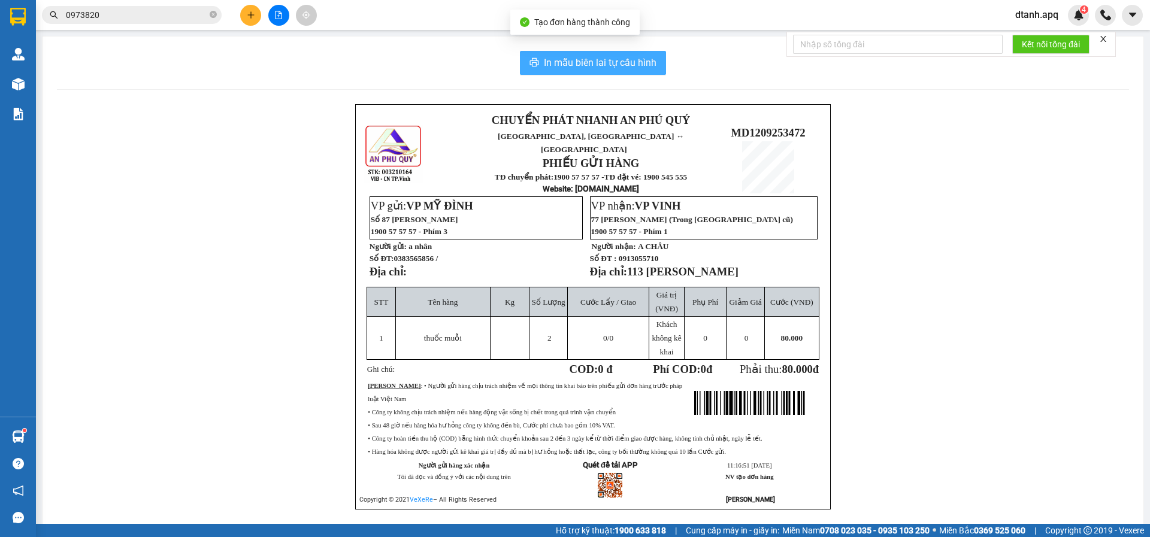
drag, startPoint x: 587, startPoint y: 72, endPoint x: 698, endPoint y: 148, distance: 134.4
click at [587, 71] on button "In mẫu biên lai tự cấu hình" at bounding box center [593, 63] width 146 height 24
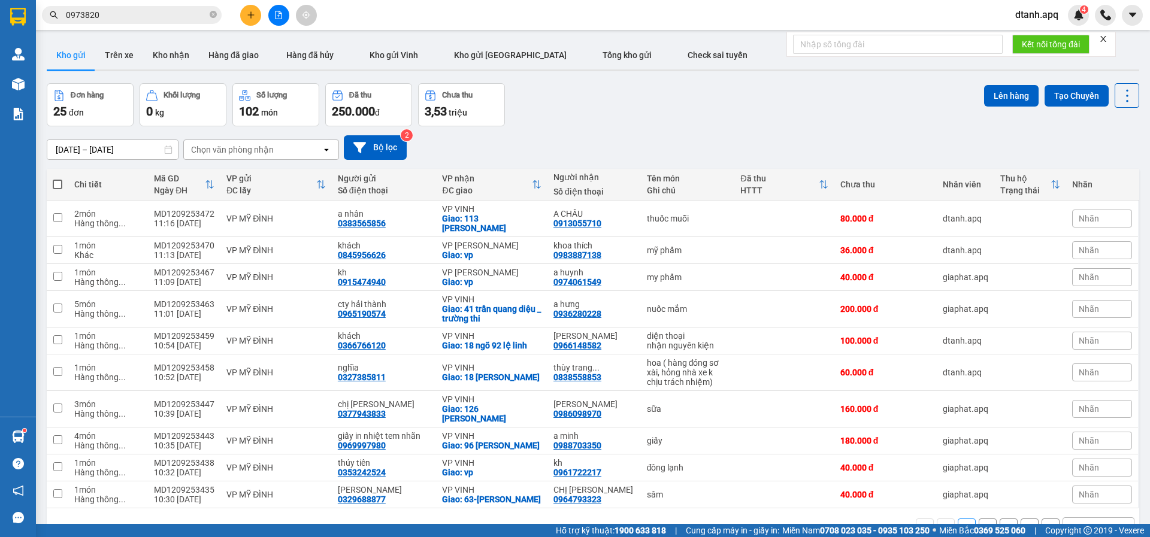
click at [254, 17] on icon "plus" at bounding box center [251, 15] width 8 height 8
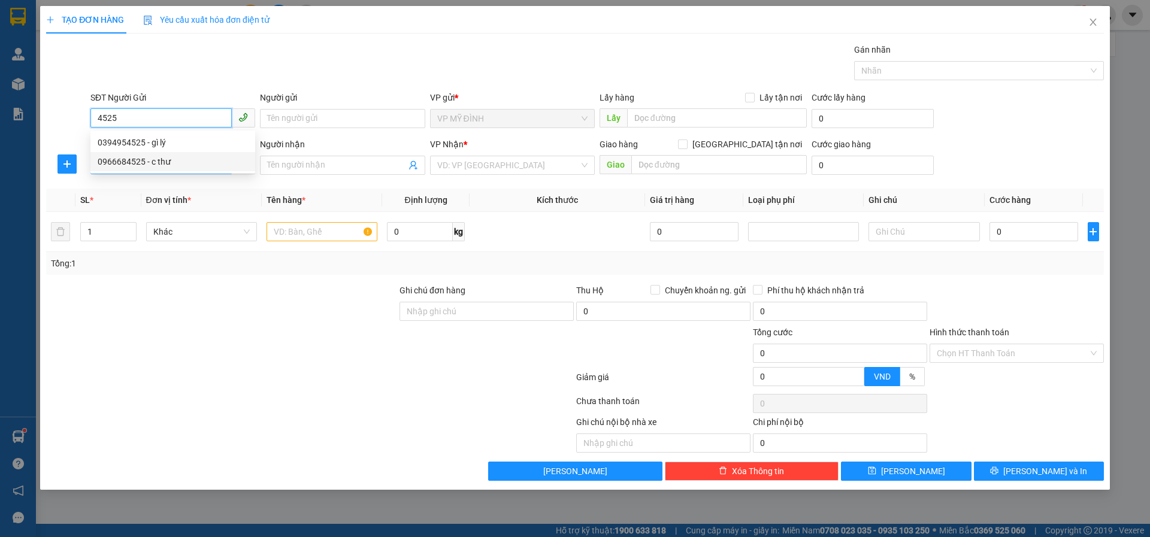
click at [169, 164] on div "0966684525 - c thư" at bounding box center [173, 161] width 150 height 13
type input "0966684525"
type input "c thư"
click at [151, 174] on span at bounding box center [172, 165] width 165 height 19
type input "0966684525"
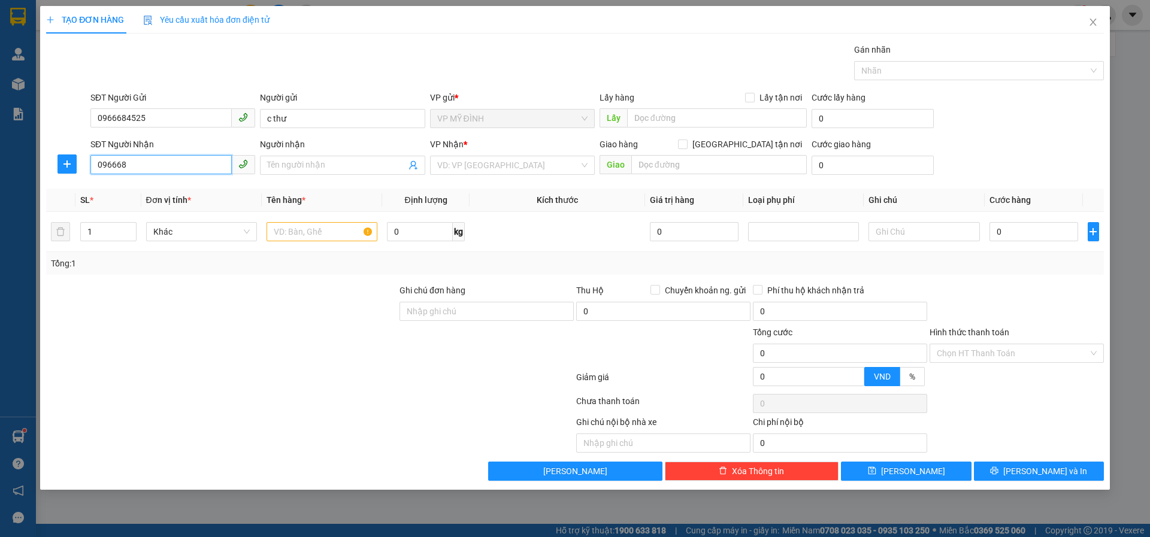
type input "0966684"
drag, startPoint x: 141, startPoint y: 169, endPoint x: 5, endPoint y: 190, distance: 137.5
click at [0, 188] on div "TẠO ĐƠN HÀNG Yêu cầu xuất hóa đơn điện tử Transit Pickup Surcharge Ids Transit …" at bounding box center [575, 268] width 1150 height 537
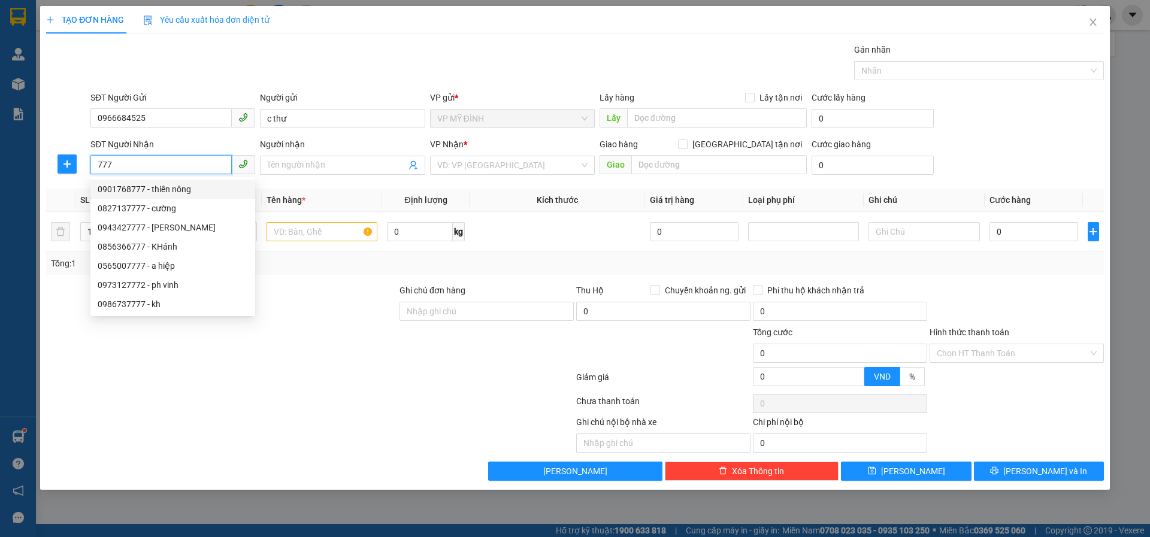
drag, startPoint x: 118, startPoint y: 168, endPoint x: 43, endPoint y: 160, distance: 75.3
click at [44, 163] on div "TẠO ĐƠN HÀNG Yêu cầu xuất hóa đơn điện tử Transit Pickup Surcharge Ids Transit …" at bounding box center [574, 248] width 1069 height 484
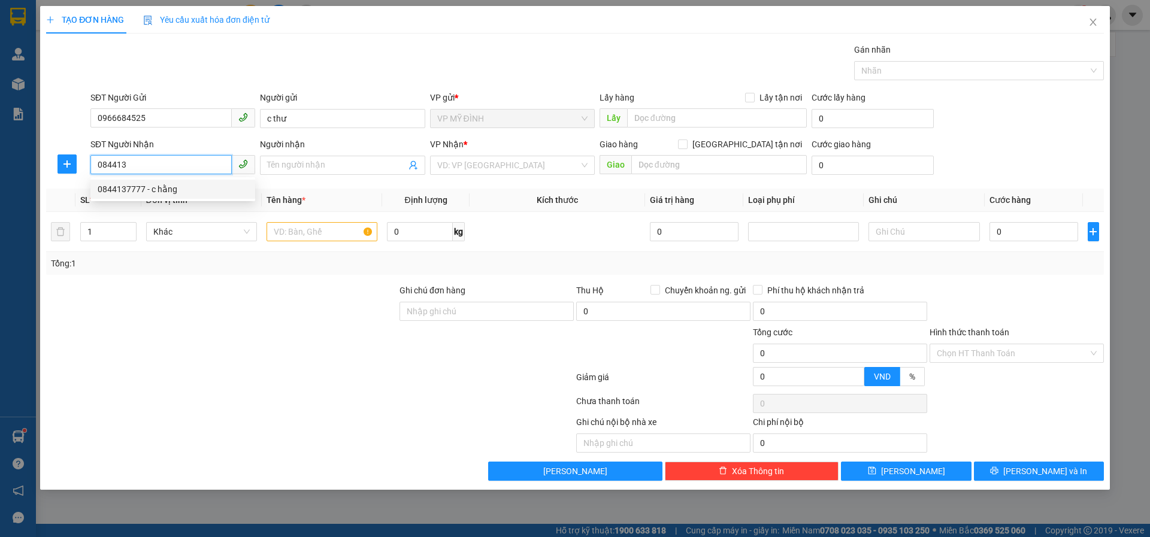
click at [180, 192] on div "0844137777 - c hằng" at bounding box center [173, 189] width 150 height 13
type input "0844137777"
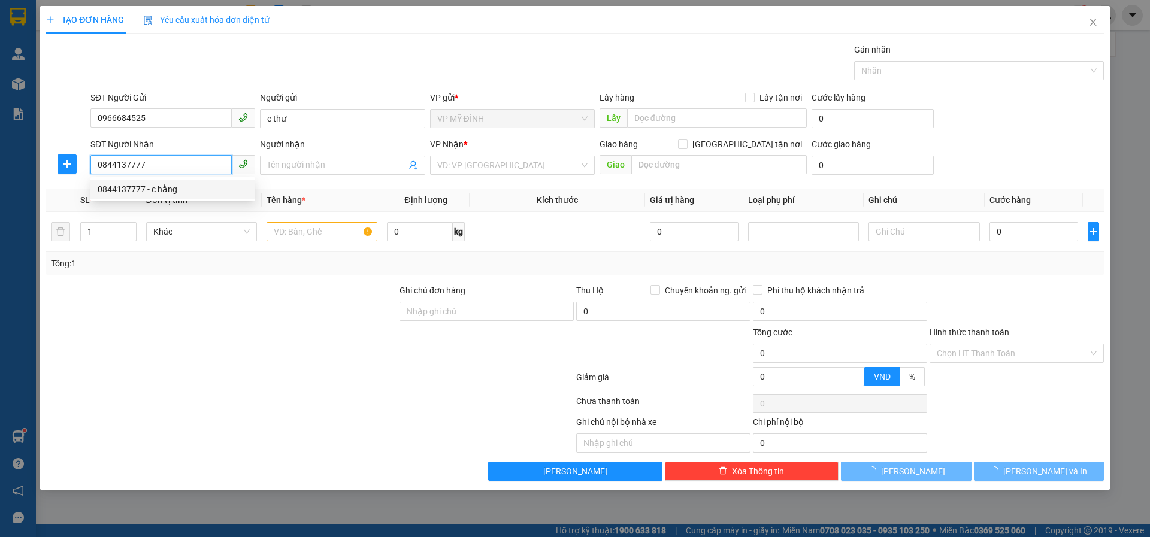
type input "c hằng"
checkbox input "true"
type input "61 [PERSON_NAME]"
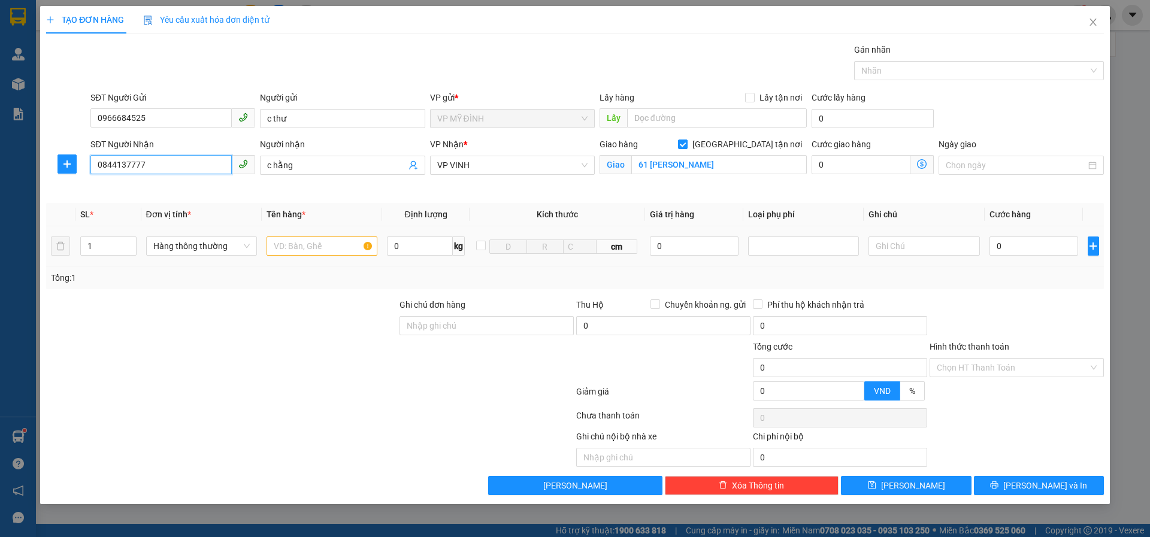
type input "0844137777"
click at [293, 249] on input "text" at bounding box center [321, 246] width 111 height 19
type input "hoa"
click at [1013, 244] on input "0" at bounding box center [1033, 246] width 89 height 19
type input "83 [PERSON_NAME]"
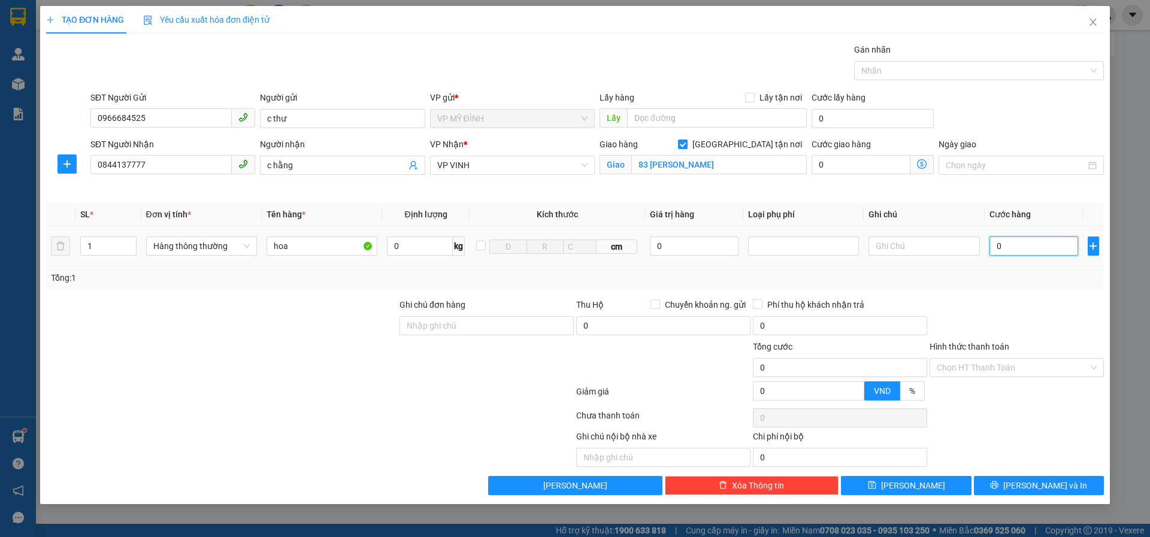
click at [1002, 247] on input "0" at bounding box center [1033, 246] width 89 height 19
type input "1"
type input "12"
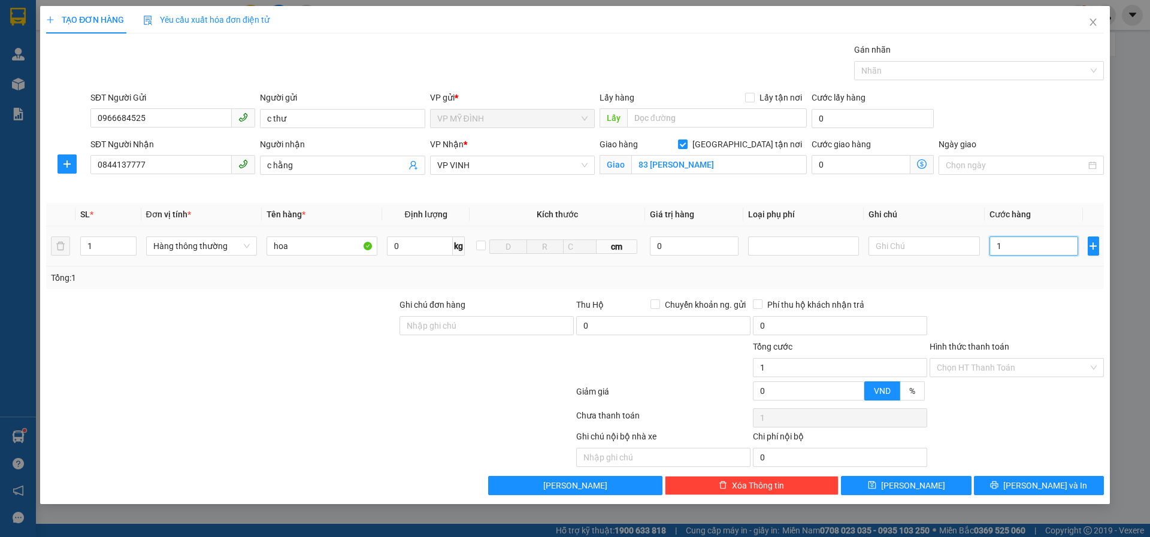
type input "12"
type input "120"
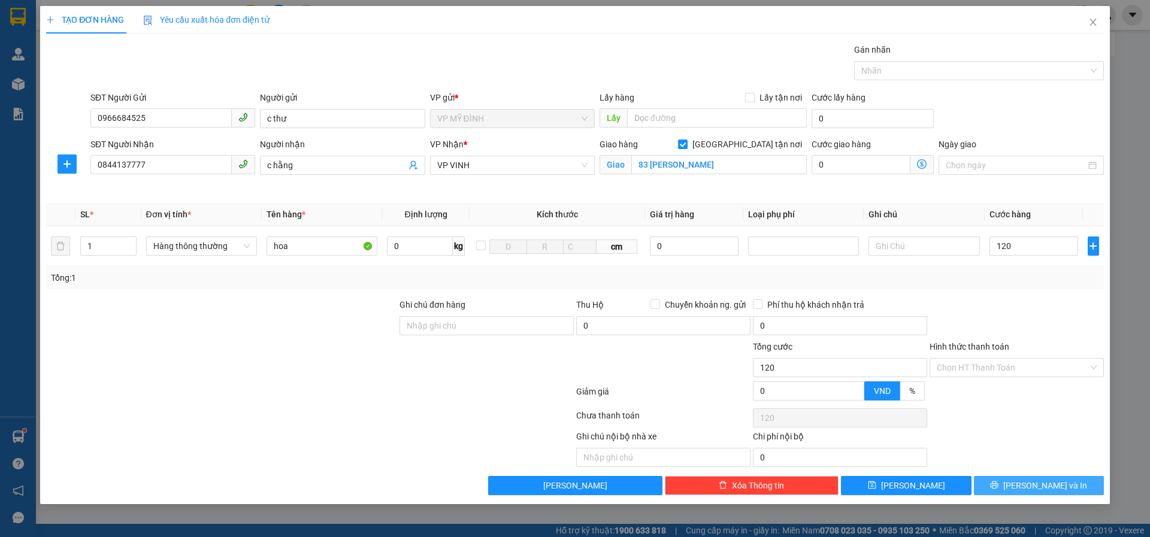
type input "120.000"
click at [1007, 495] on button "[PERSON_NAME] và In" at bounding box center [1039, 485] width 130 height 19
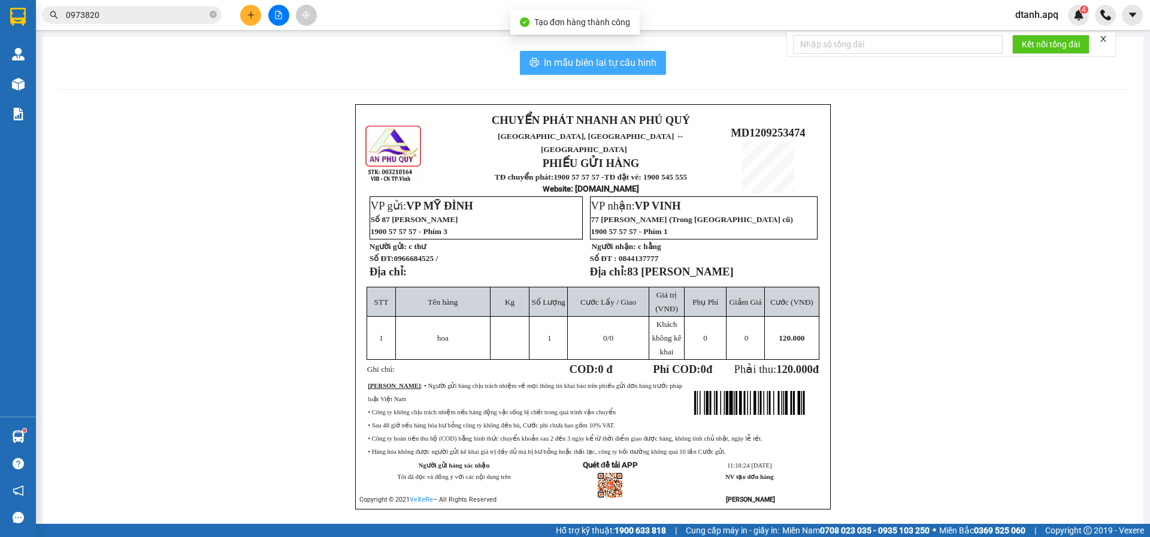
click at [566, 71] on button "In mẫu biên lai tự cấu hình" at bounding box center [593, 63] width 146 height 24
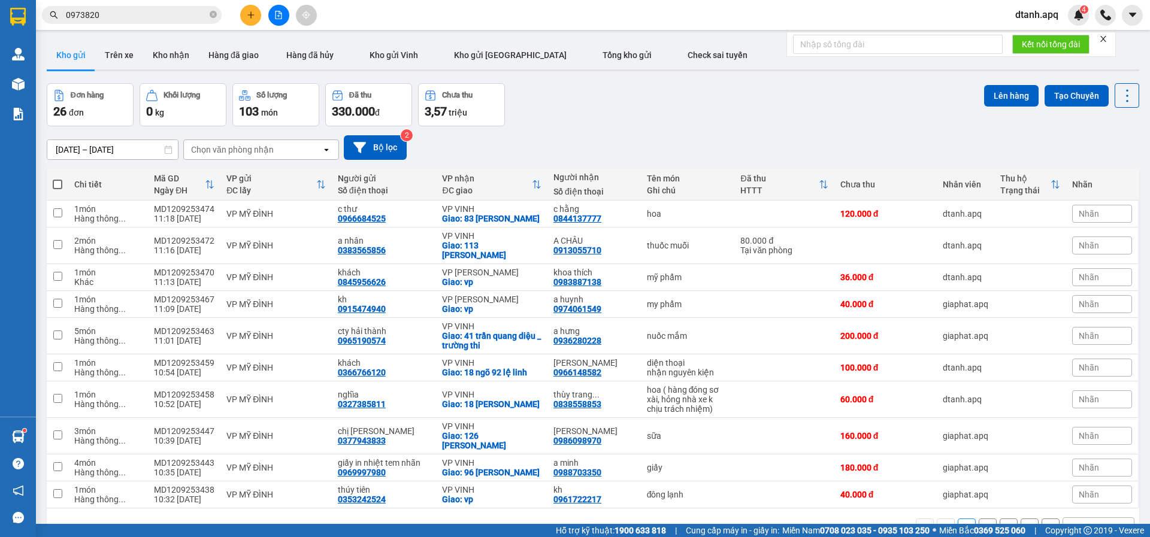
drag, startPoint x: 115, startPoint y: 14, endPoint x: 52, endPoint y: 27, distance: 64.2
click at [45, 26] on div "Kết quả tìm kiếm ( 27 ) Bộ lọc Mã ĐH Trạng thái Món hàng Thu hộ Tổng cước Chưa …" at bounding box center [117, 15] width 234 height 21
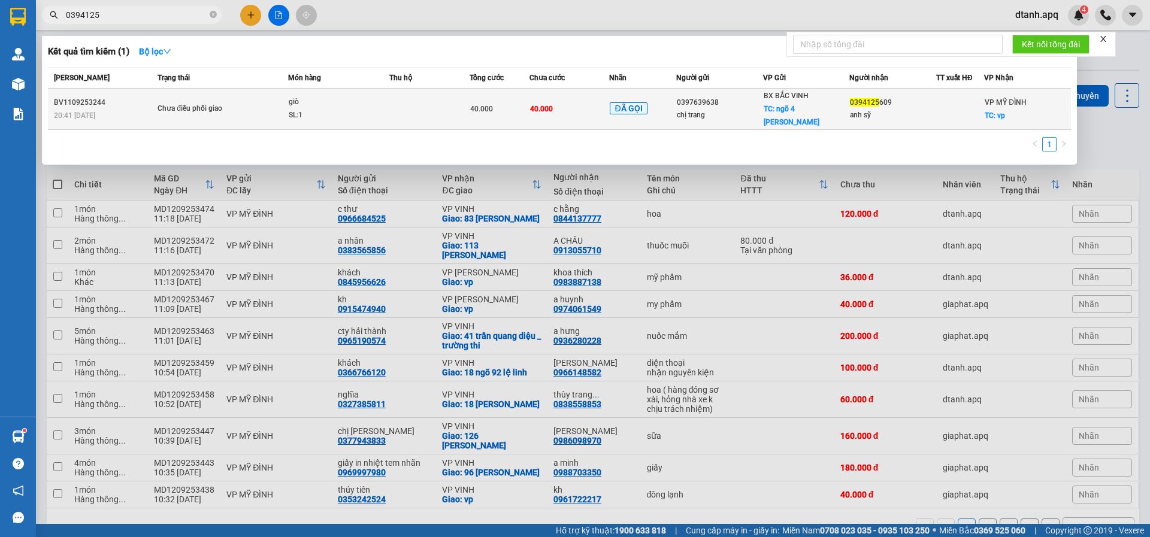
type input "0394125"
click at [387, 96] on span "giò SL: 1" at bounding box center [339, 109] width 100 height 26
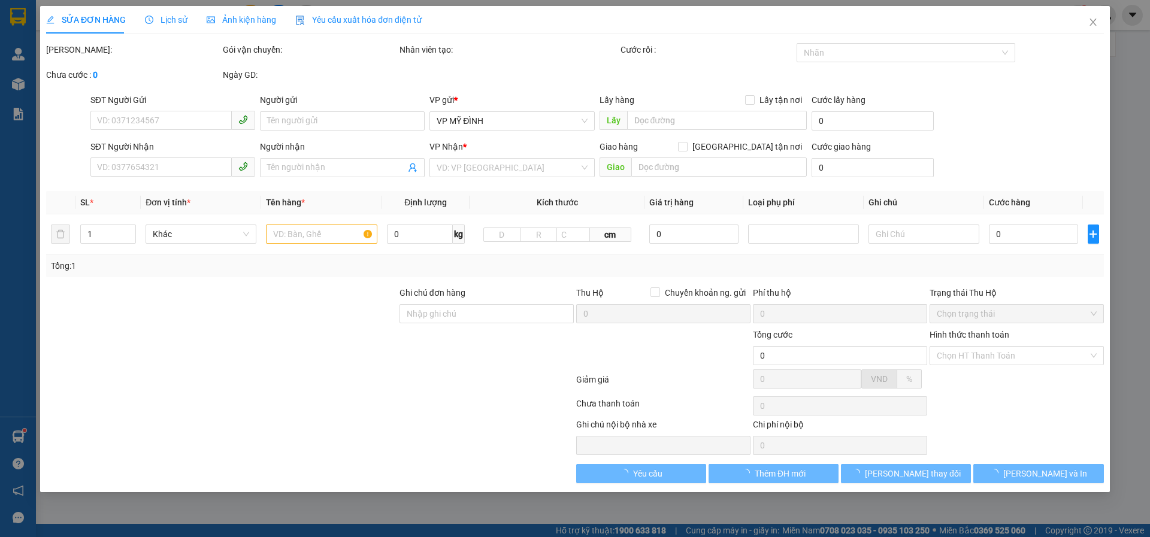
type input "0397639638"
type input "chị trang"
checkbox input "true"
type input "ngõ 4 [PERSON_NAME]"
type input "0394125609"
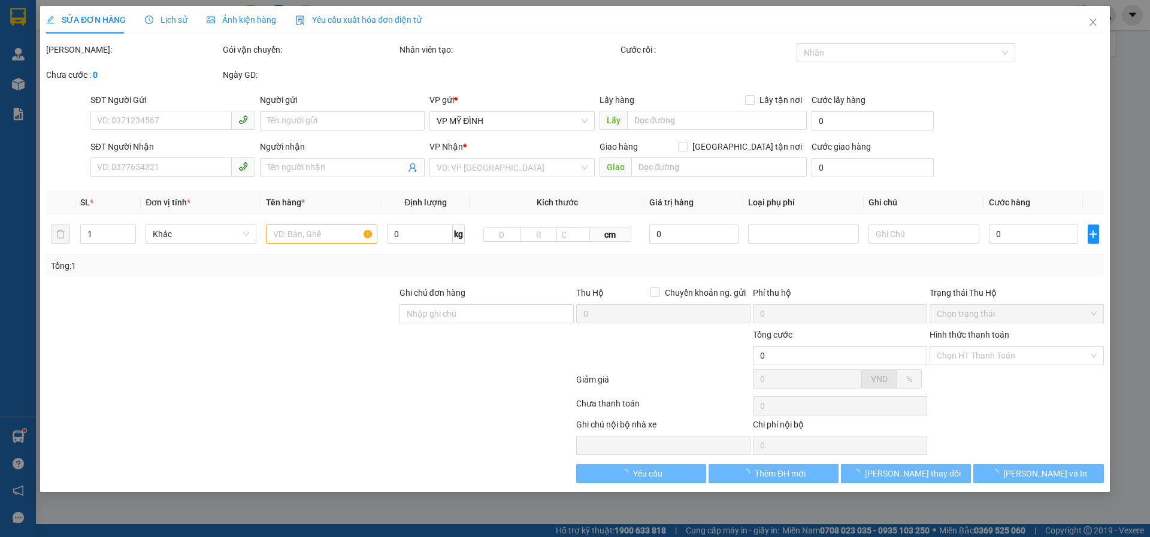
type input "anh sỹ"
checkbox input "true"
type input "vp"
type input "40.000"
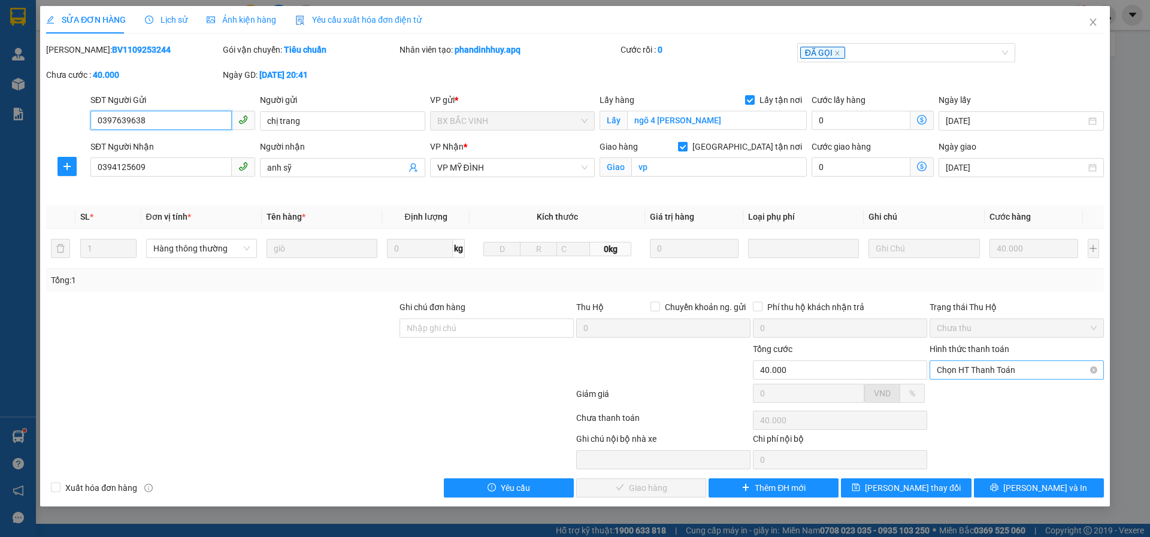
click at [948, 371] on span "Chọn HT Thanh Toán" at bounding box center [1017, 370] width 160 height 18
click at [947, 387] on div "Tại văn phòng" at bounding box center [1017, 393] width 160 height 13
type input "0"
click at [617, 495] on button "[PERSON_NAME] và Giao hàng" at bounding box center [641, 487] width 130 height 19
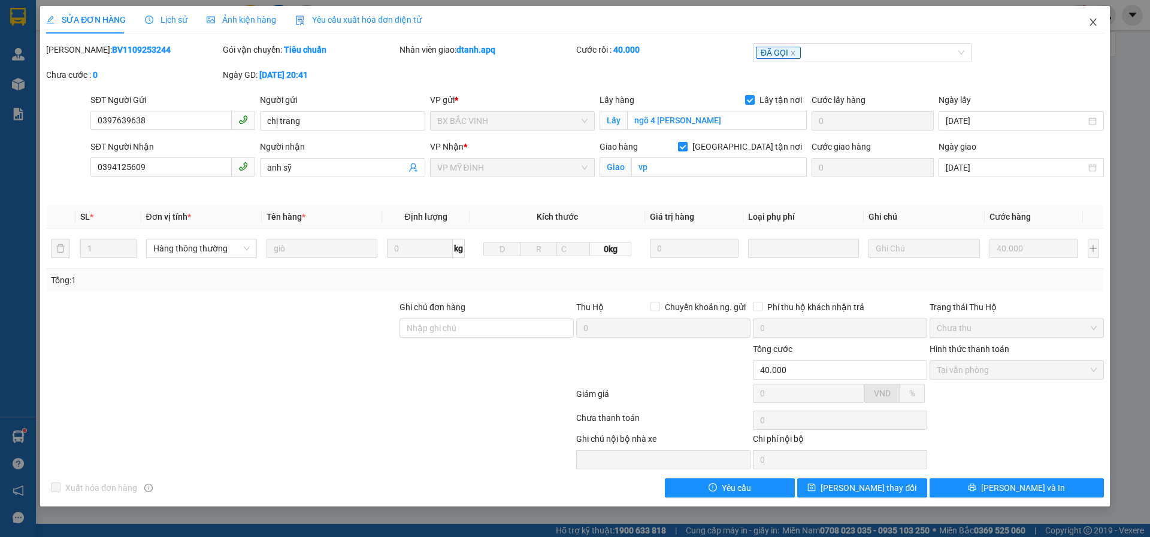
click at [1090, 20] on icon "close" at bounding box center [1093, 22] width 10 height 10
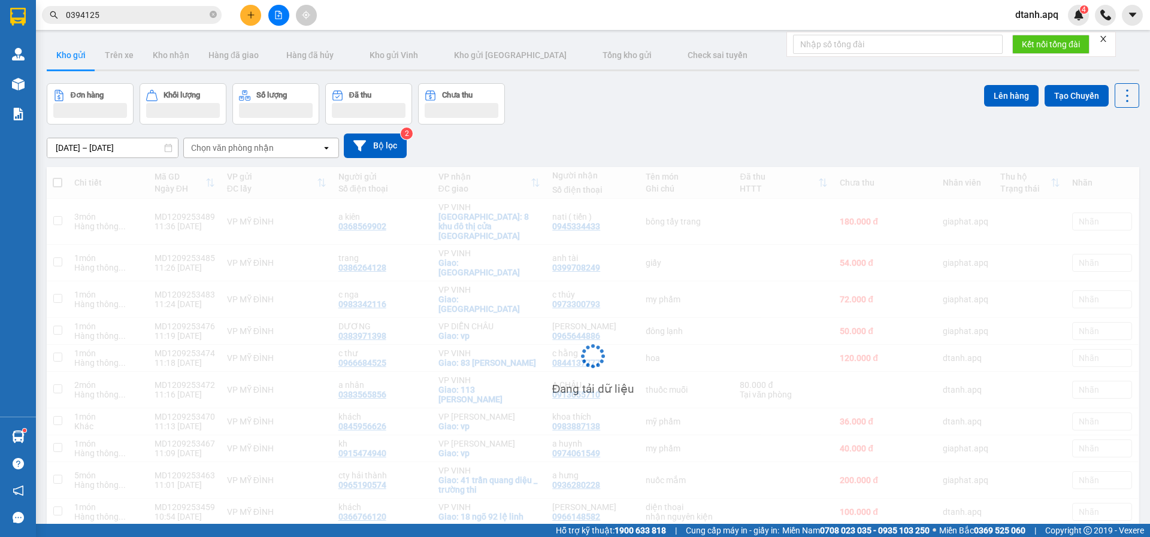
click at [245, 19] on button at bounding box center [250, 15] width 21 height 21
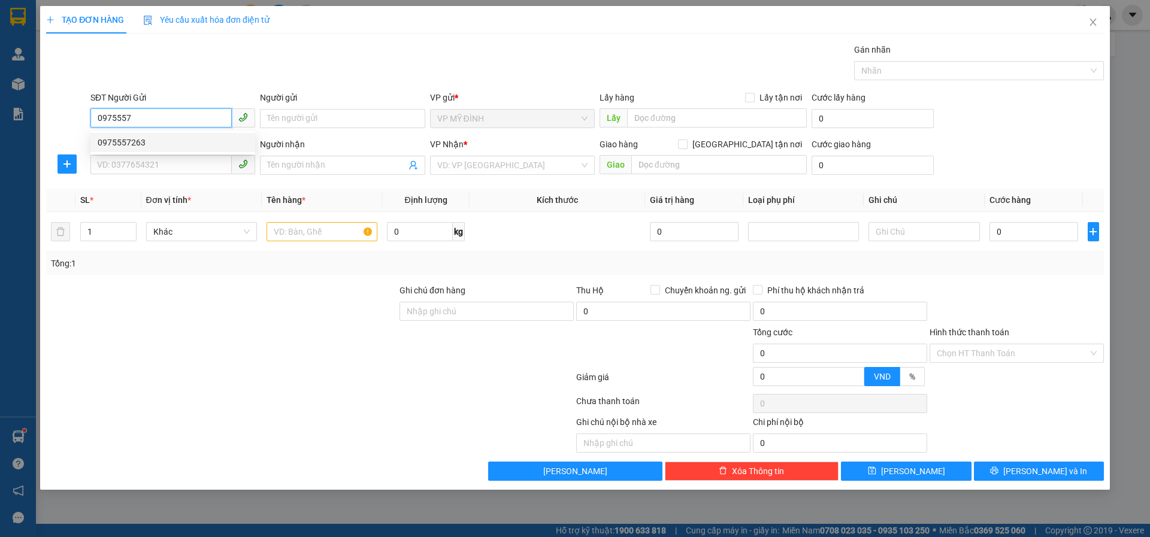
drag, startPoint x: 150, startPoint y: 139, endPoint x: 172, endPoint y: 142, distance: 23.0
click at [151, 140] on div "0975557263" at bounding box center [173, 142] width 150 height 13
type input "0975557263"
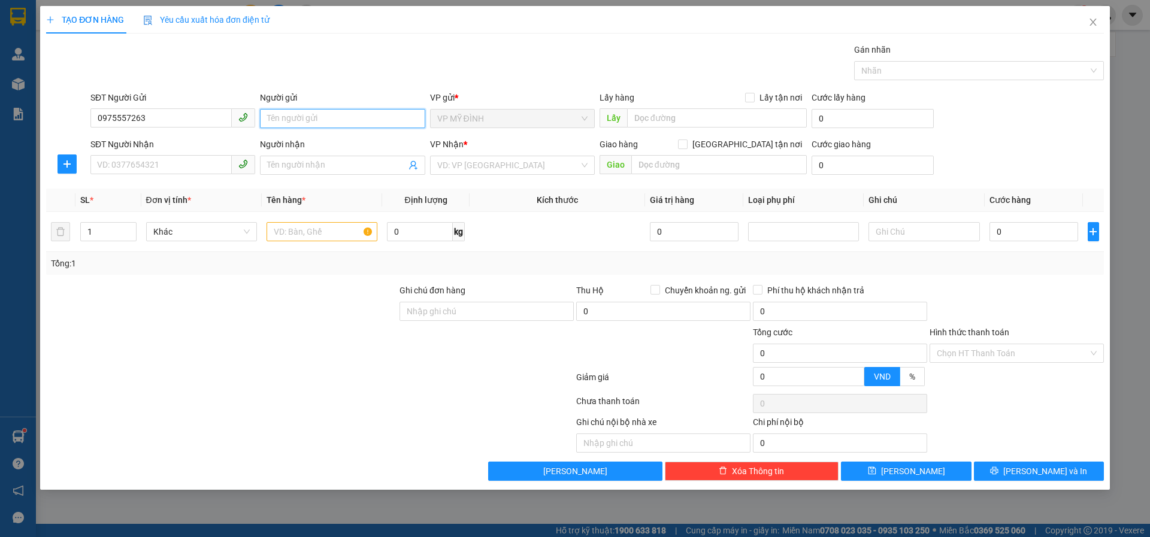
click at [289, 126] on input "Người gửi" at bounding box center [342, 118] width 165 height 19
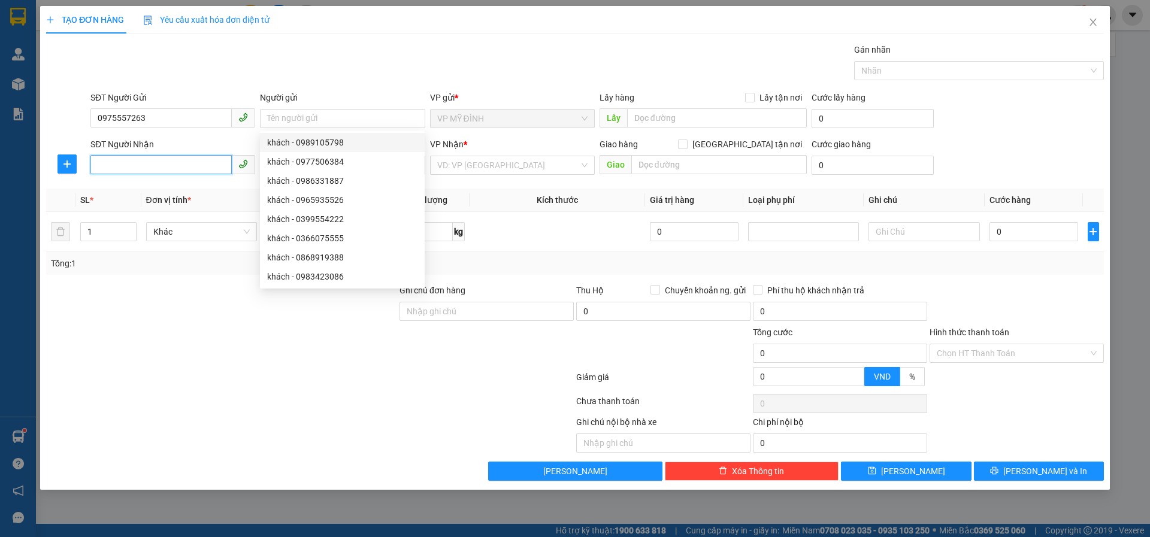
click at [116, 171] on input "SĐT Người Nhận" at bounding box center [160, 164] width 141 height 19
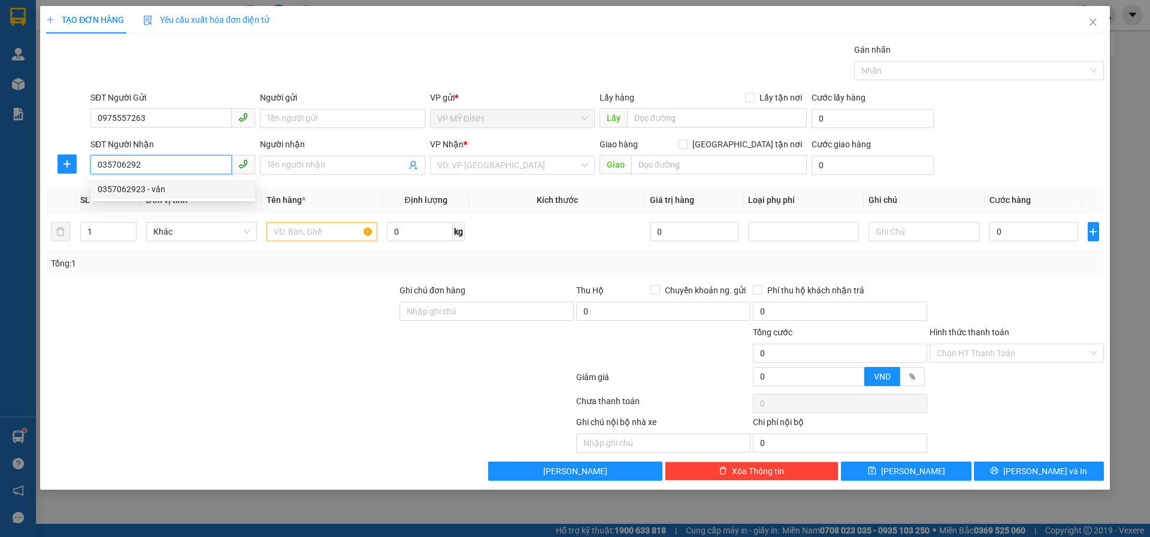
click at [144, 196] on div "0357062923 - vân" at bounding box center [172, 189] width 165 height 19
type input "0357062923"
type input "vân"
checkbox input "true"
type input "38 bạch liêu"
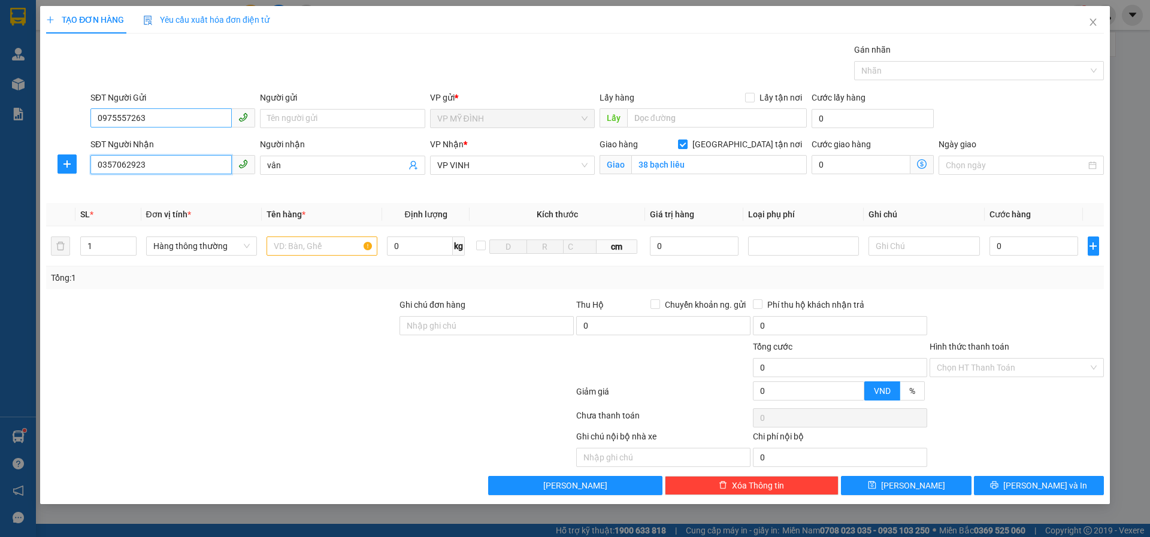
type input "0357062923"
click at [33, 118] on div "TẠO ĐƠN HÀNG Yêu cầu xuất hóa đơn điện tử Transit Pickup Surcharge Ids Transit …" at bounding box center [575, 268] width 1150 height 537
click at [307, 123] on input "Người gửi" at bounding box center [342, 118] width 165 height 19
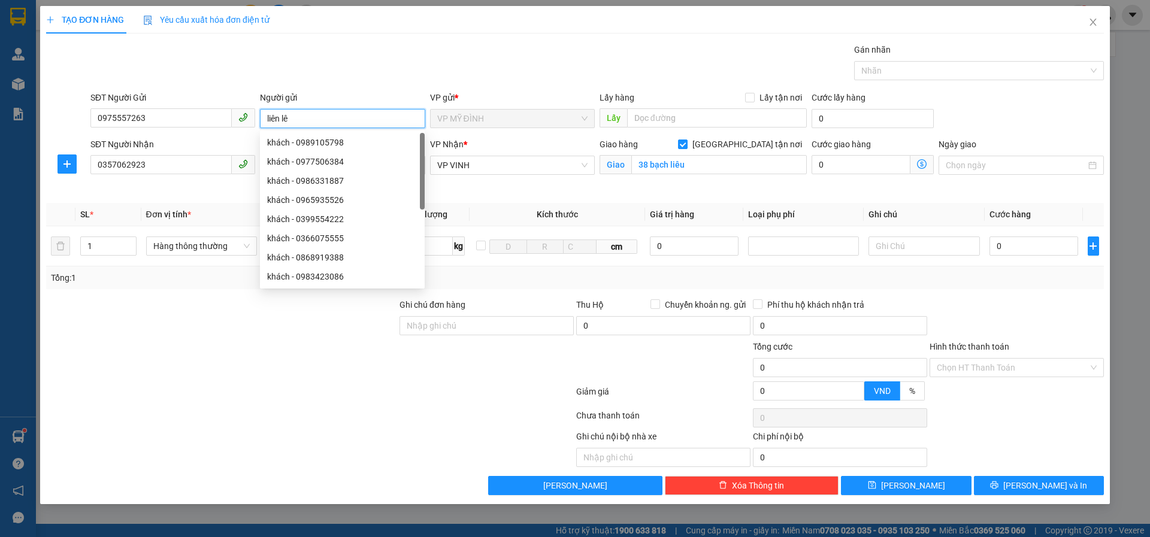
type input "liên lê"
click at [301, 386] on div at bounding box center [310, 394] width 530 height 24
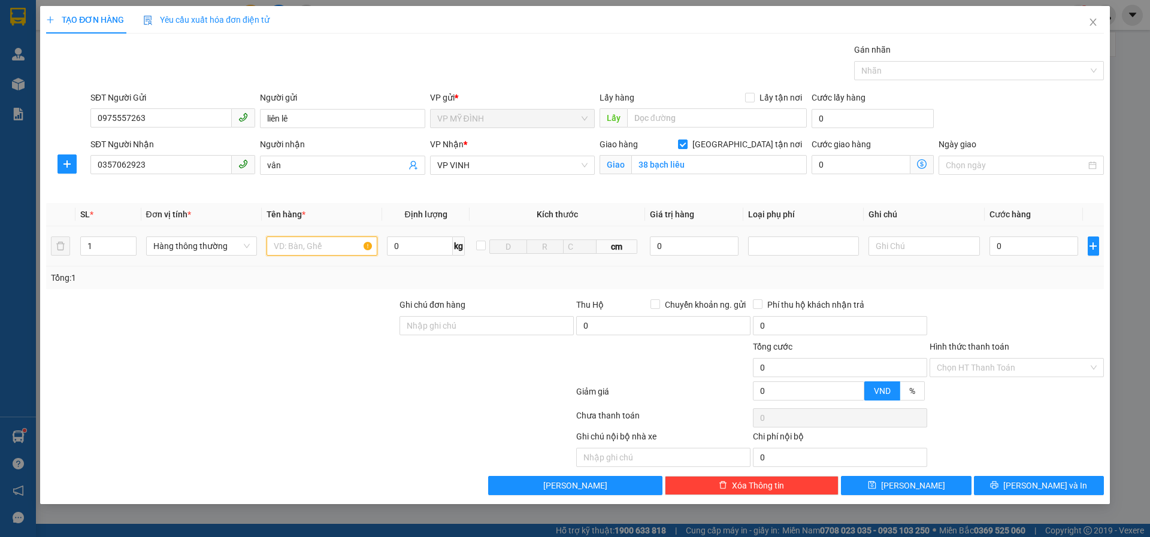
click at [296, 246] on input "text" at bounding box center [321, 246] width 111 height 19
type input "d"
type input "đông lạnh"
type input "8"
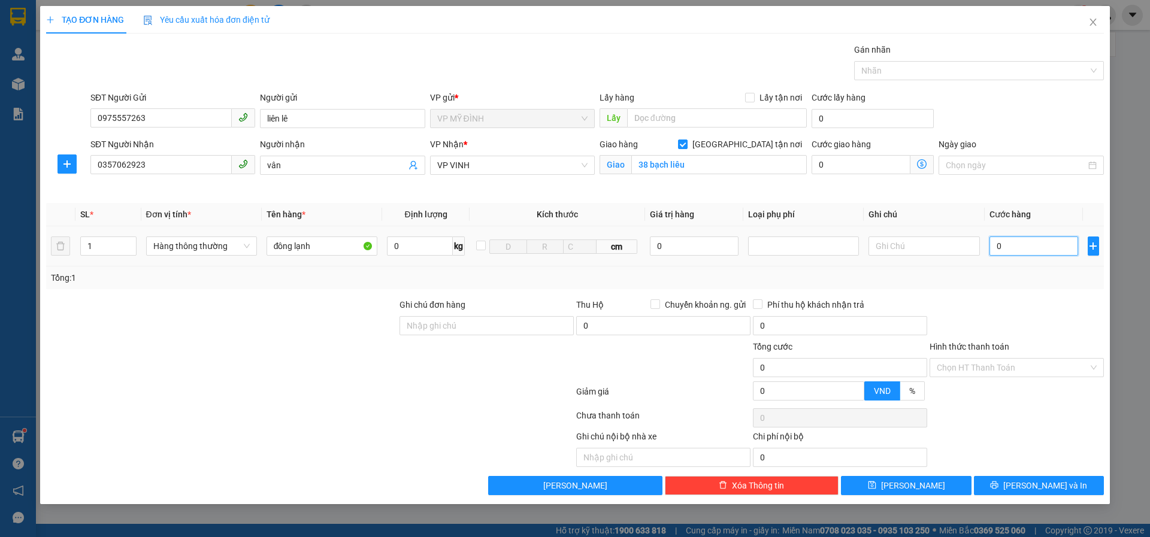
type input "8"
click at [1020, 245] on input "8" at bounding box center [1033, 246] width 89 height 19
type input "80"
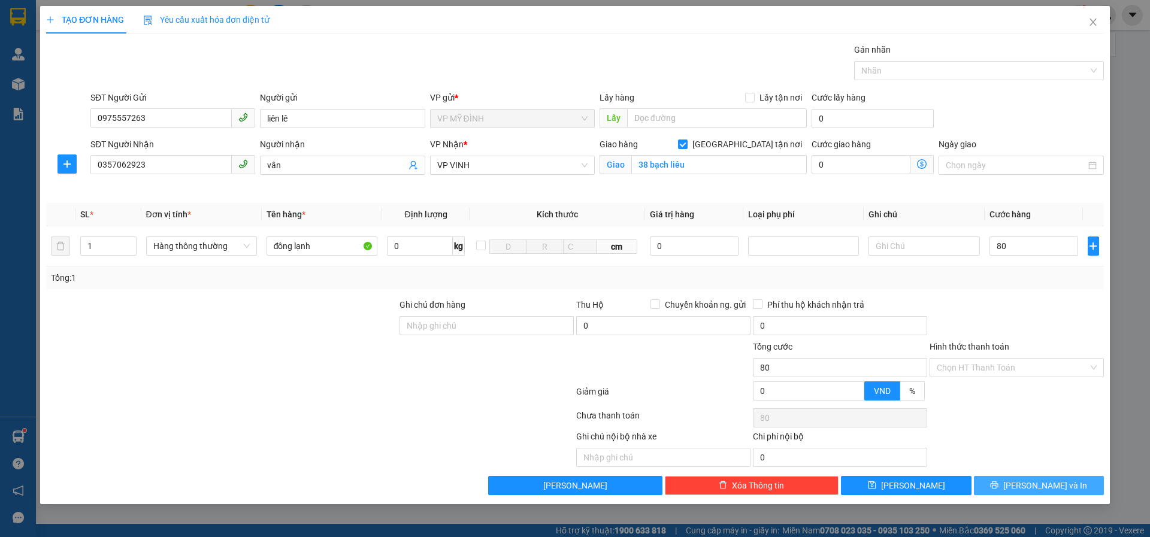
type input "80.000"
click at [1009, 484] on button "[PERSON_NAME] và In" at bounding box center [1039, 485] width 130 height 19
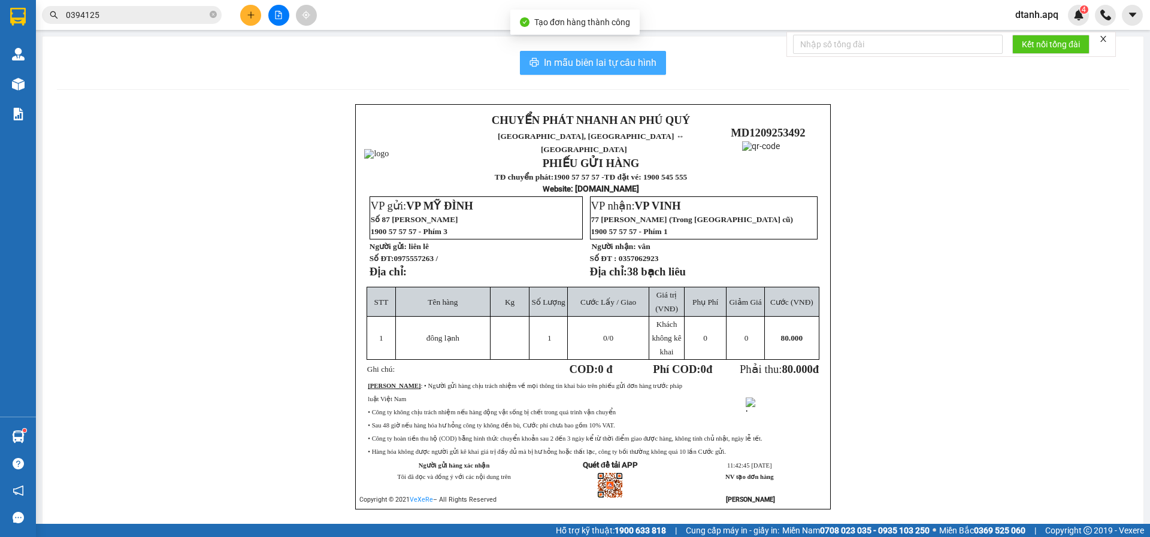
click at [572, 72] on button "In mẫu biên lai tự cấu hình" at bounding box center [593, 63] width 146 height 24
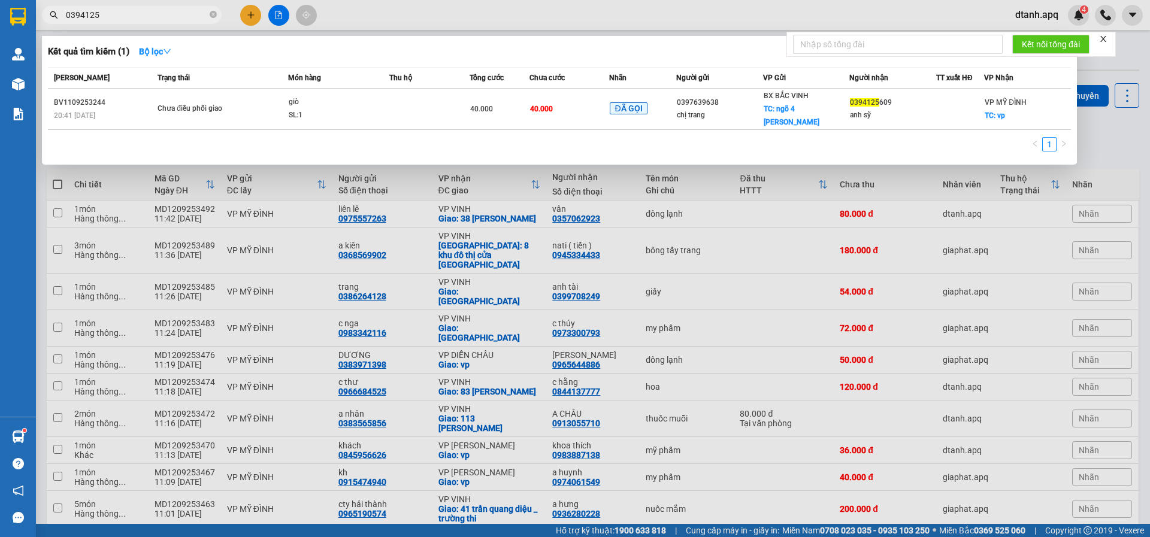
drag, startPoint x: 60, startPoint y: 16, endPoint x: 172, endPoint y: 20, distance: 112.1
click at [37, 23] on div "0394125" at bounding box center [117, 15] width 234 height 18
type input "0844137777"
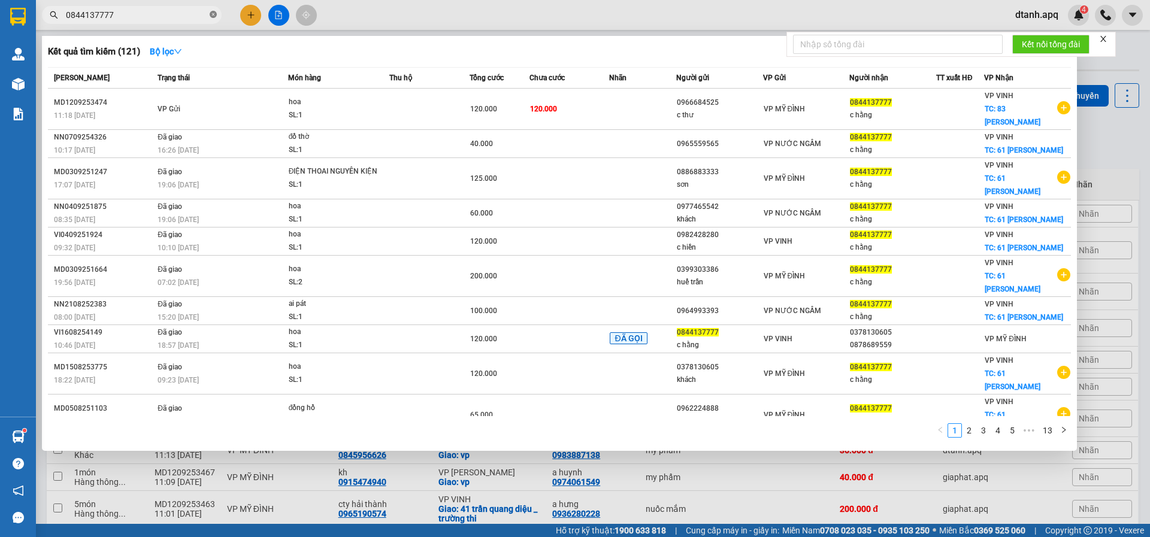
click at [212, 15] on icon "close-circle" at bounding box center [213, 14] width 7 height 7
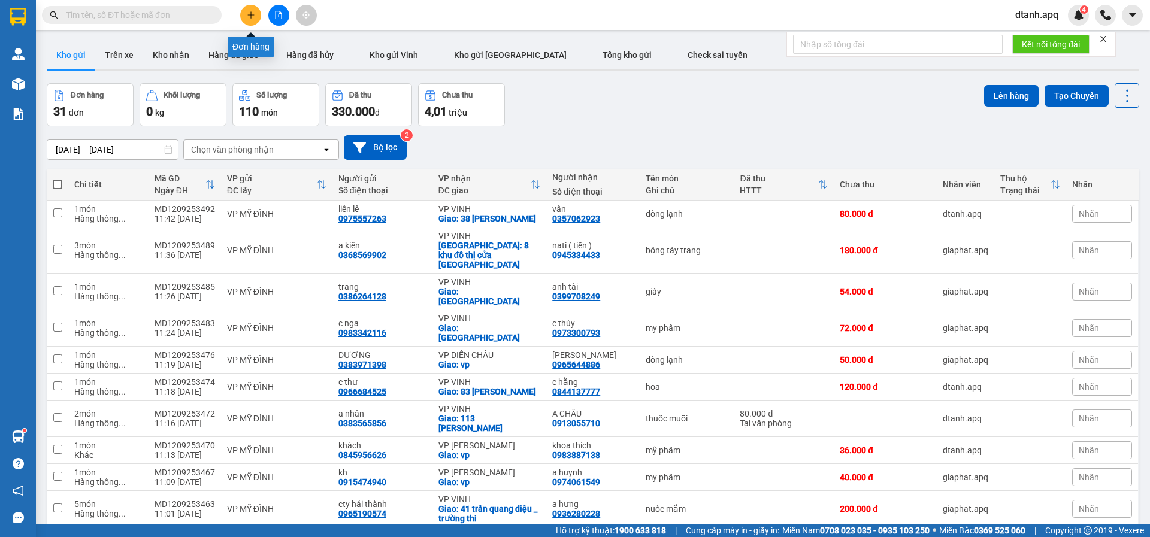
click at [245, 20] on button at bounding box center [250, 15] width 21 height 21
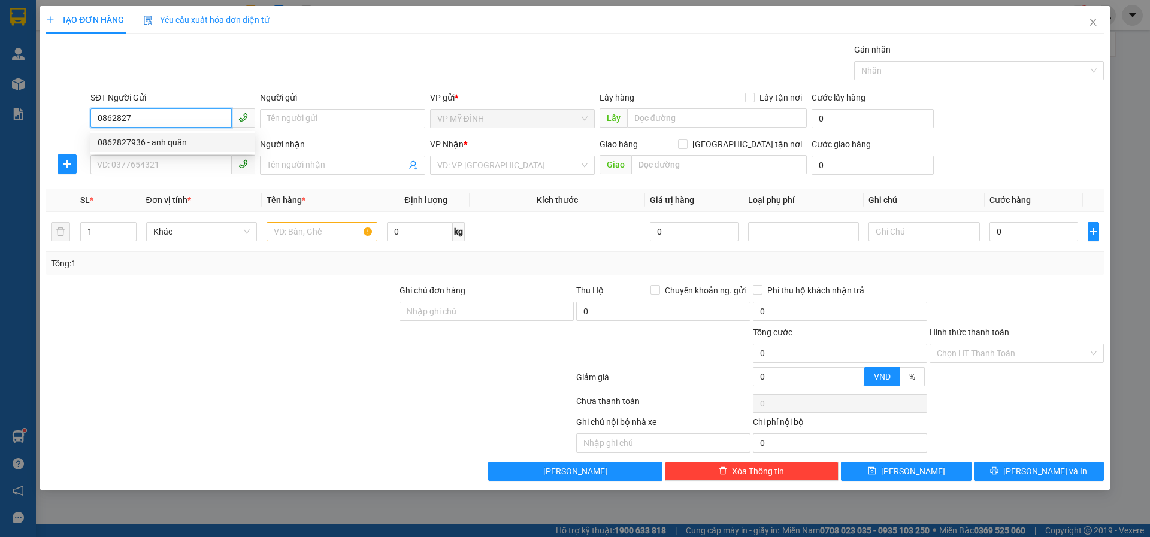
click at [159, 145] on div "0862827936 - anh quân" at bounding box center [173, 142] width 150 height 13
type input "0862827936"
type input "anh quân"
type input "0862827936"
click at [165, 165] on input "SĐT Người Nhận" at bounding box center [160, 164] width 141 height 19
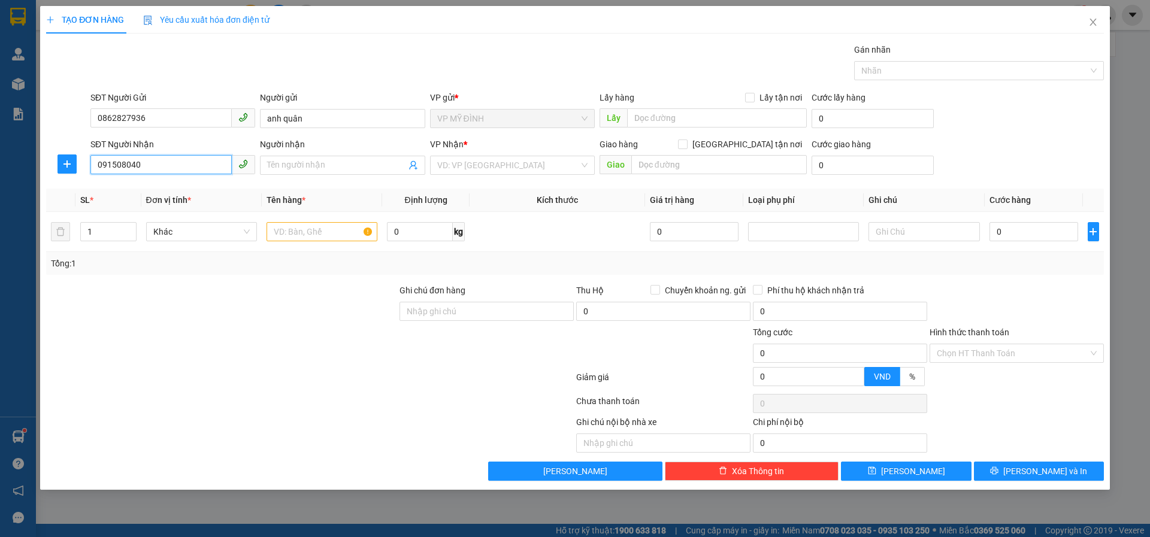
type input "0915080407"
click at [150, 192] on div "0915080407 - [DEMOGRAPHIC_DATA] thái" at bounding box center [176, 189] width 157 height 13
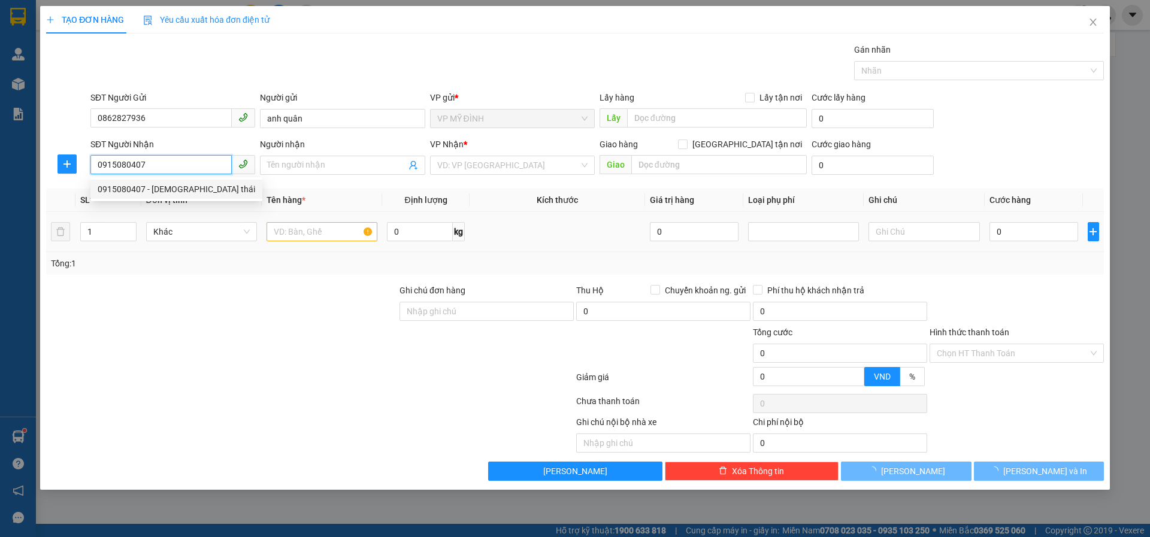
type input "[DEMOGRAPHIC_DATA] thái"
checkbox input "true"
type input "vp"
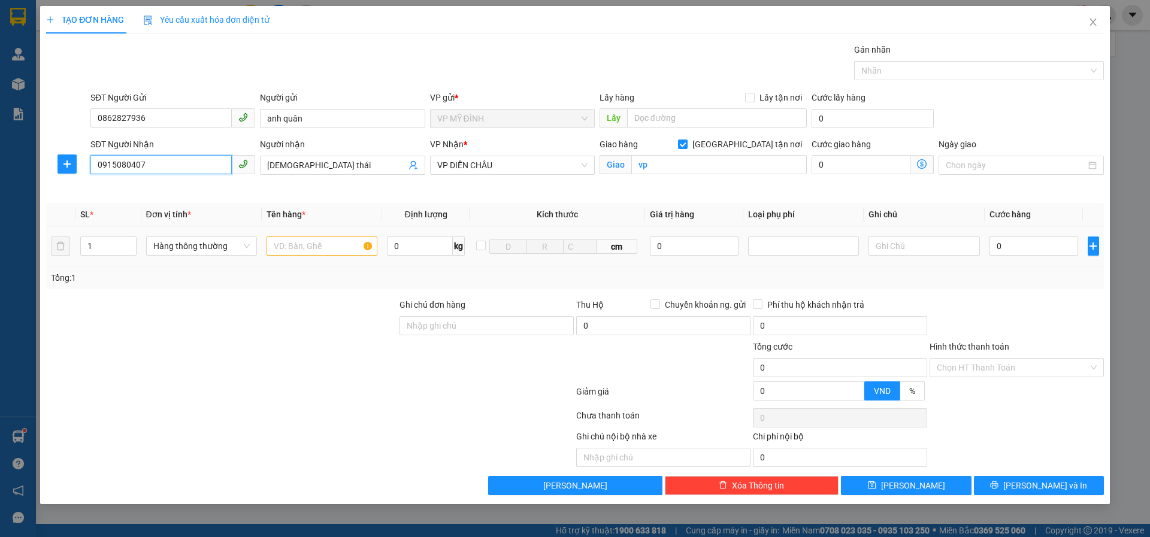
type input "0915080407"
drag, startPoint x: 301, startPoint y: 238, endPoint x: 328, endPoint y: 269, distance: 41.2
click at [300, 239] on input "text" at bounding box center [321, 246] width 111 height 19
type input "bánh kẹo"
click at [1016, 243] on input "0" at bounding box center [1033, 246] width 89 height 19
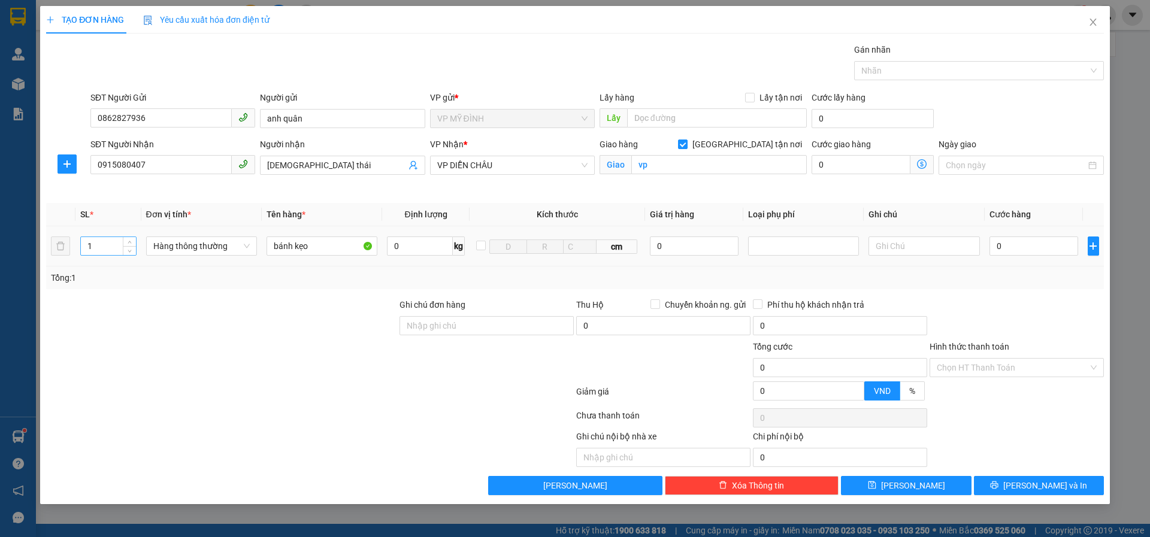
click at [99, 250] on input "1" at bounding box center [108, 246] width 55 height 18
type input "12"
drag, startPoint x: 995, startPoint y: 488, endPoint x: 1149, endPoint y: 412, distance: 172.2
click at [996, 488] on button "[PERSON_NAME] và In" at bounding box center [1039, 485] width 130 height 19
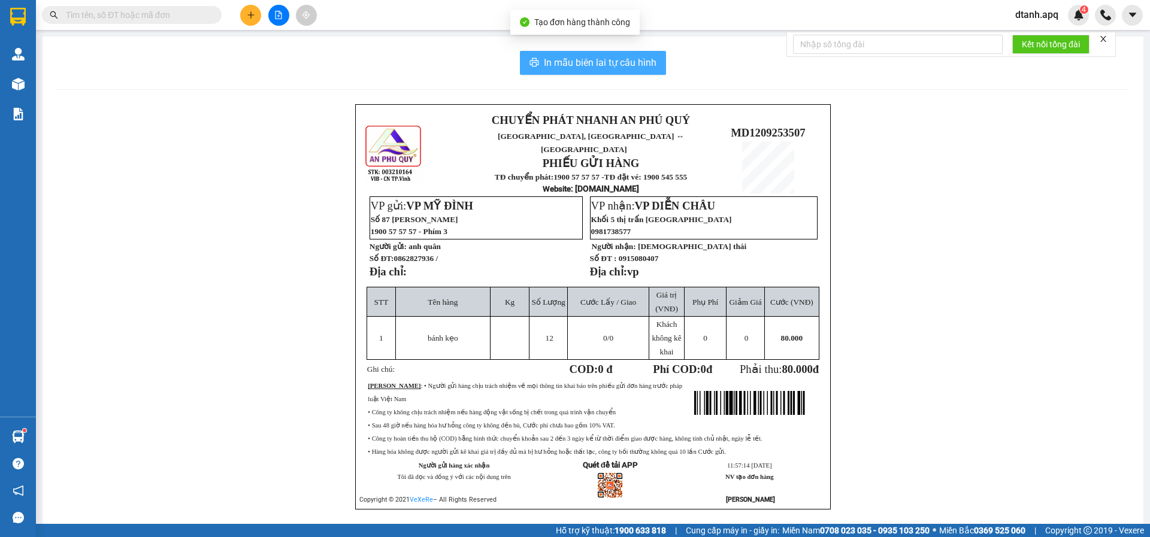
click at [569, 59] on span "In mẫu biên lai tự cấu hình" at bounding box center [600, 62] width 113 height 15
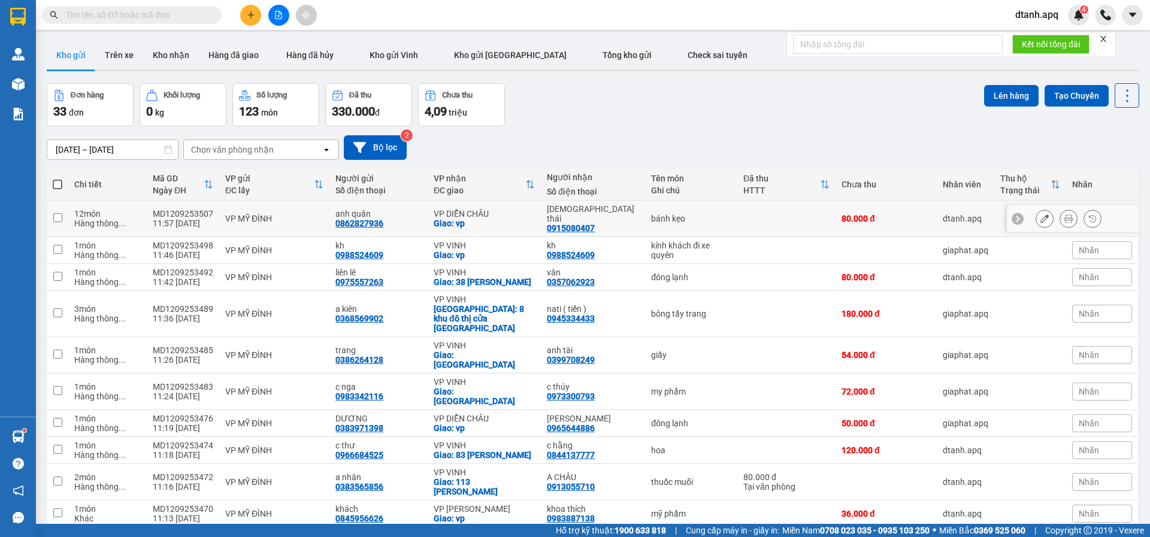
click at [1040, 214] on icon at bounding box center [1044, 218] width 8 height 8
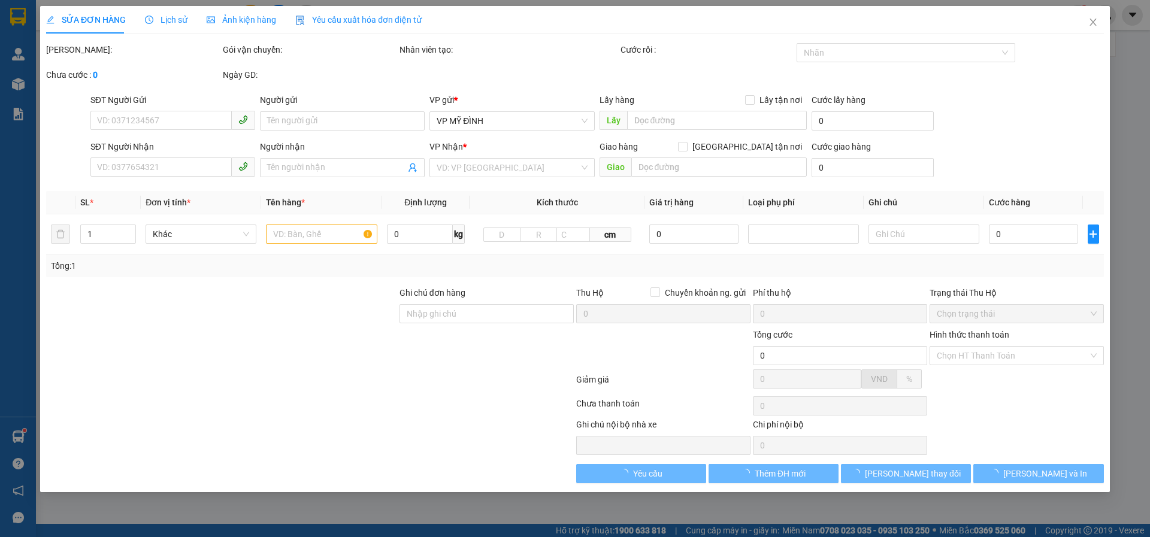
type input "0862827936"
type input "anh quân"
type input "0915080407"
type input "[DEMOGRAPHIC_DATA] thái"
checkbox input "true"
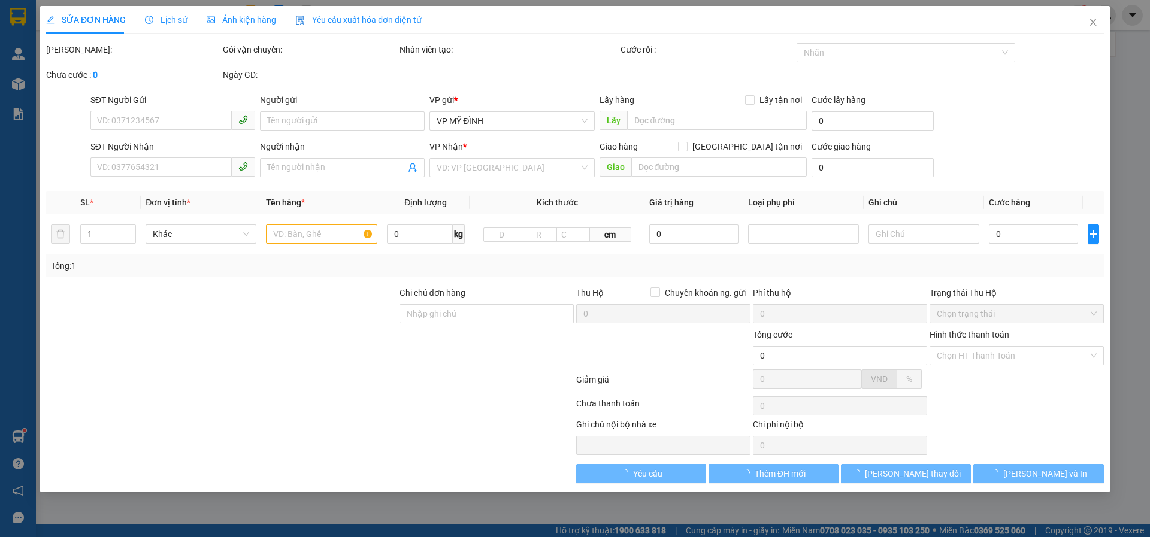
type input "vp"
type input "80.000"
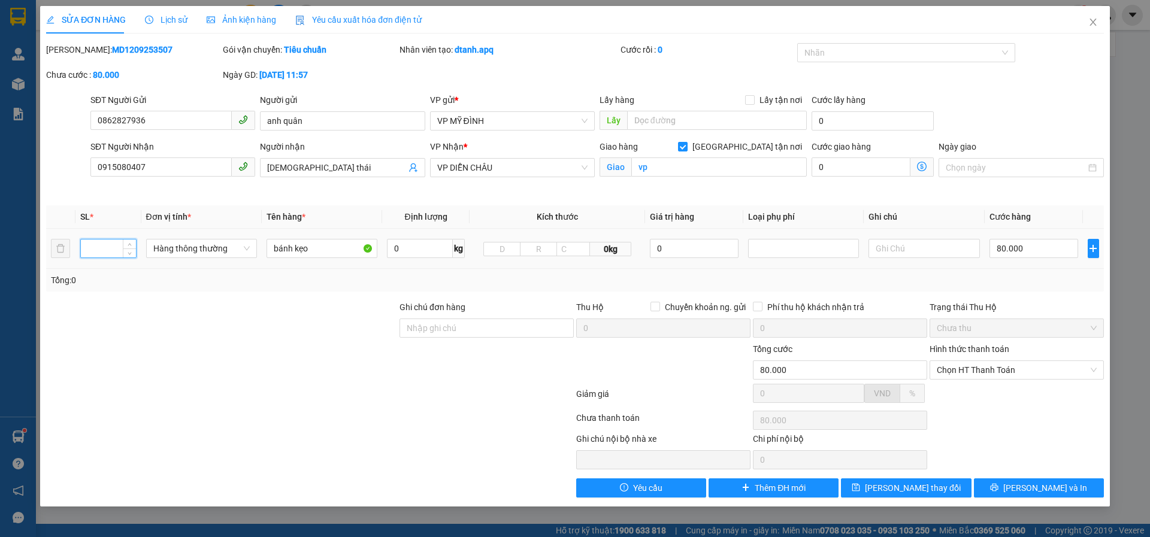
type input "2"
click at [923, 489] on span "[PERSON_NAME] thay đổi" at bounding box center [913, 487] width 96 height 13
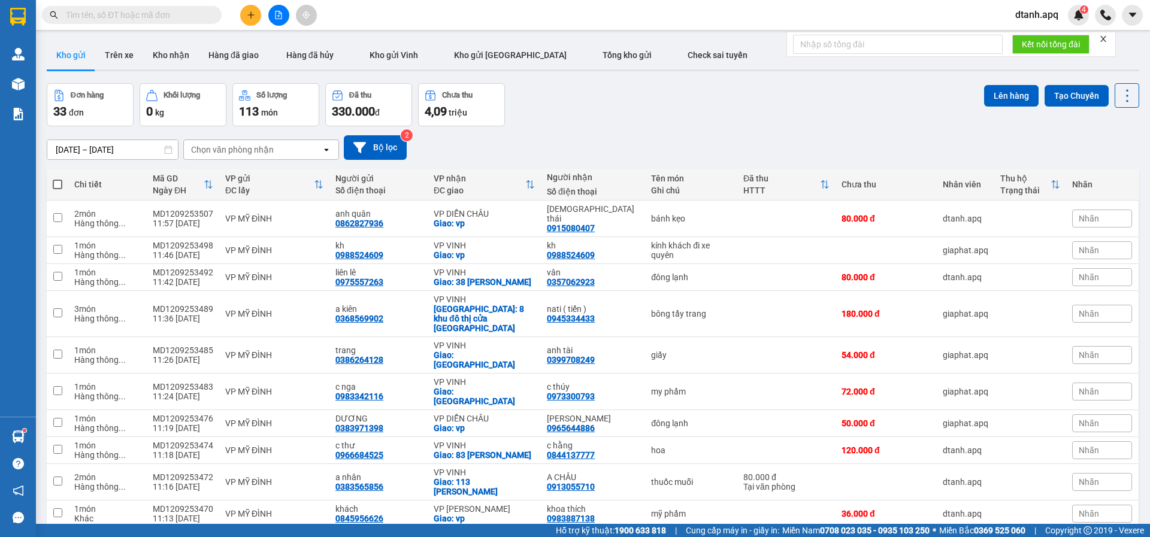
click at [1106, 38] on icon "close" at bounding box center [1103, 39] width 8 height 8
click at [167, 47] on button "Kho nhận" at bounding box center [171, 55] width 56 height 29
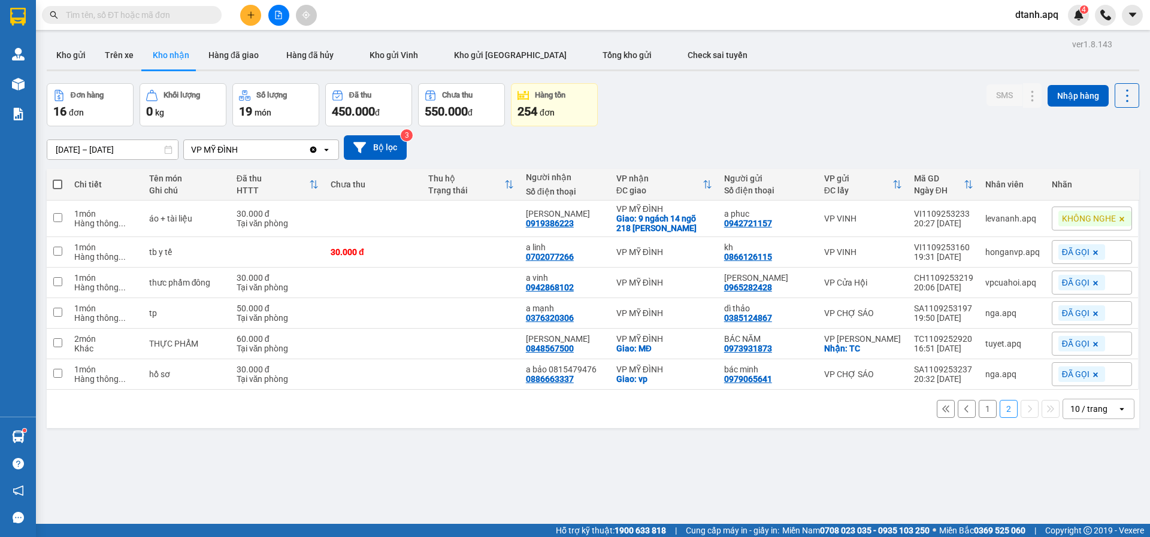
click at [980, 400] on button "1" at bounding box center [987, 409] width 18 height 18
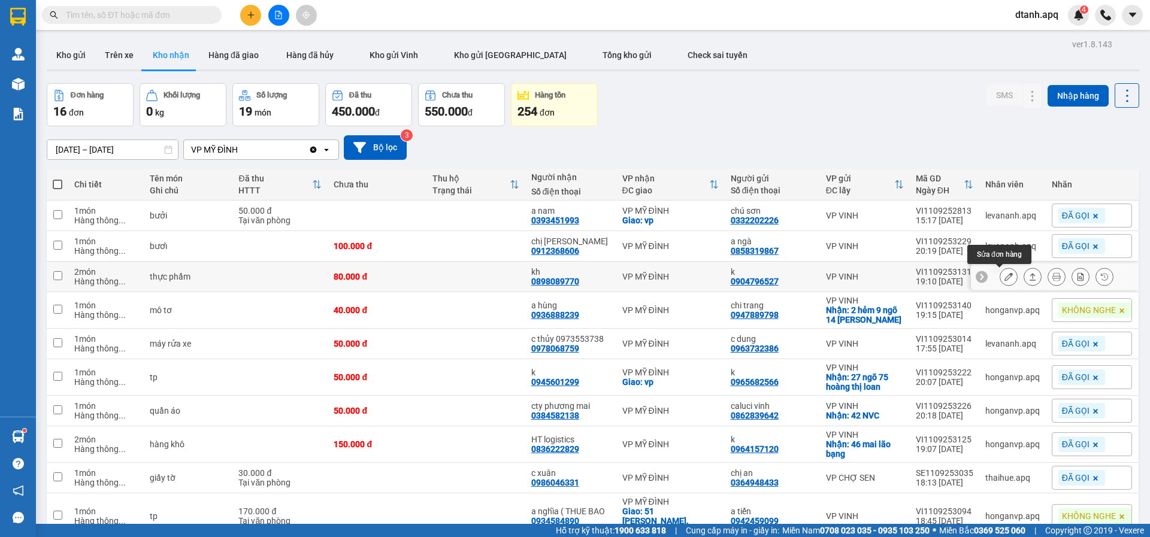
click at [1004, 272] on icon at bounding box center [1008, 276] width 8 height 8
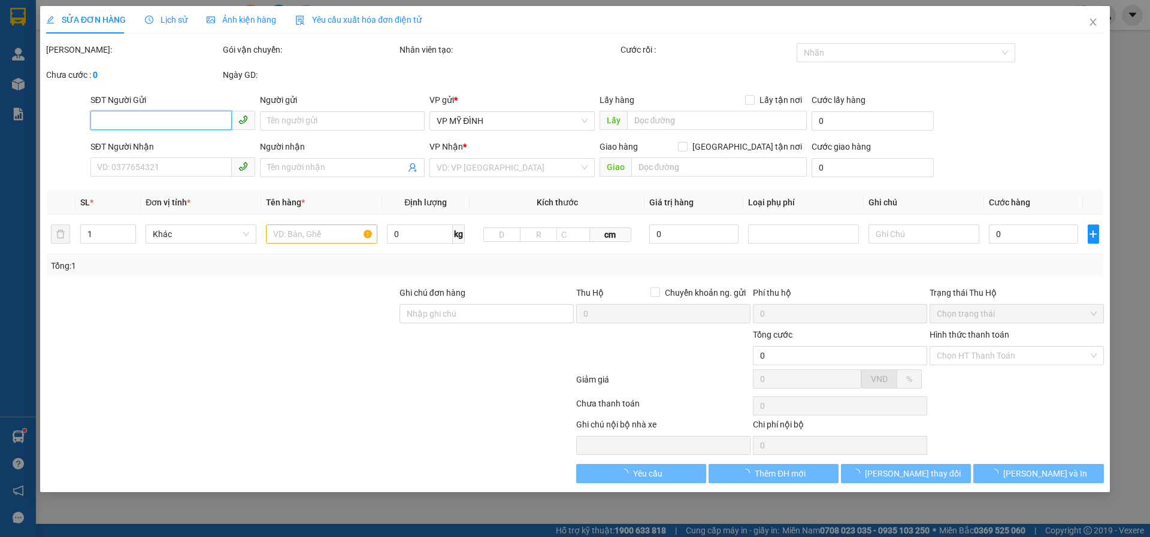
type input "0904796527"
type input "k"
type input "0898089770"
type input "kh"
type input "80.000"
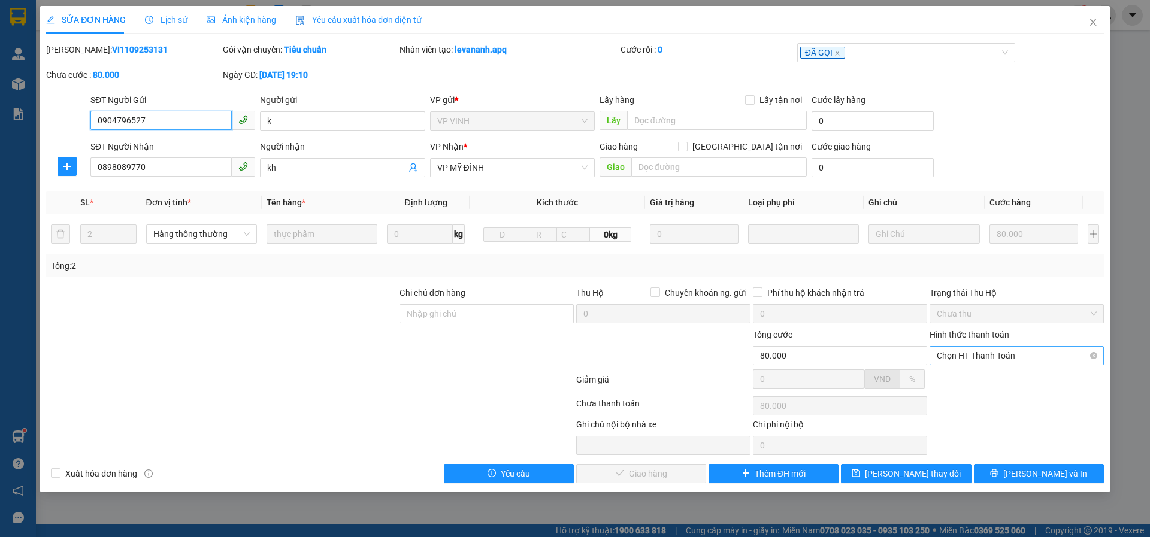
click at [975, 356] on span "Chọn HT Thanh Toán" at bounding box center [1017, 356] width 160 height 18
drag, startPoint x: 962, startPoint y: 375, endPoint x: 936, endPoint y: 379, distance: 26.1
click at [960, 375] on div "Tại văn phòng" at bounding box center [1017, 379] width 160 height 13
type input "0"
click at [638, 481] on button "[PERSON_NAME] và Giao hàng" at bounding box center [641, 473] width 130 height 19
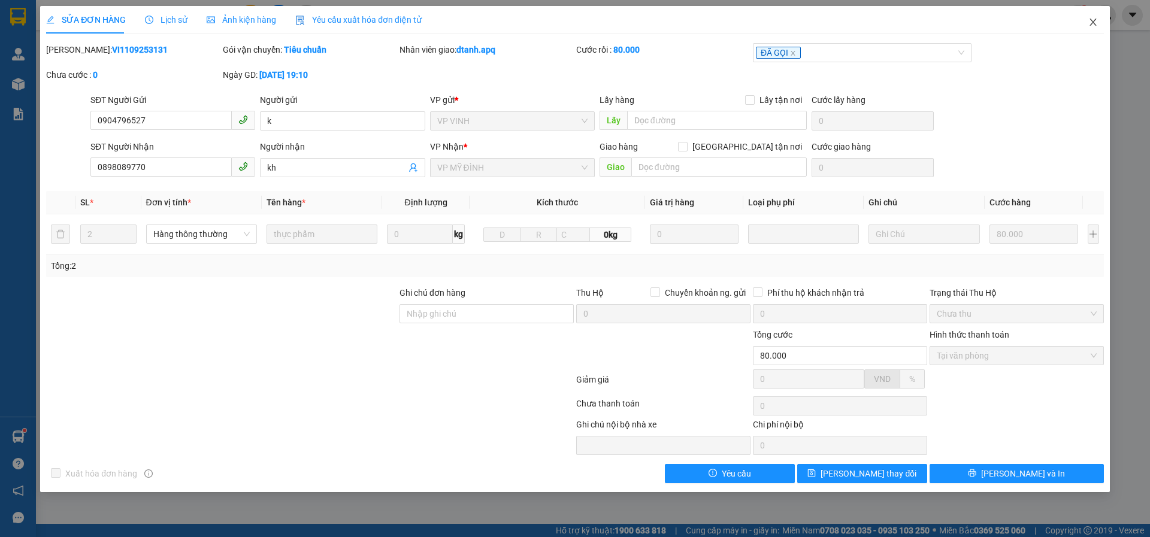
click at [1093, 22] on icon "close" at bounding box center [1092, 22] width 7 height 7
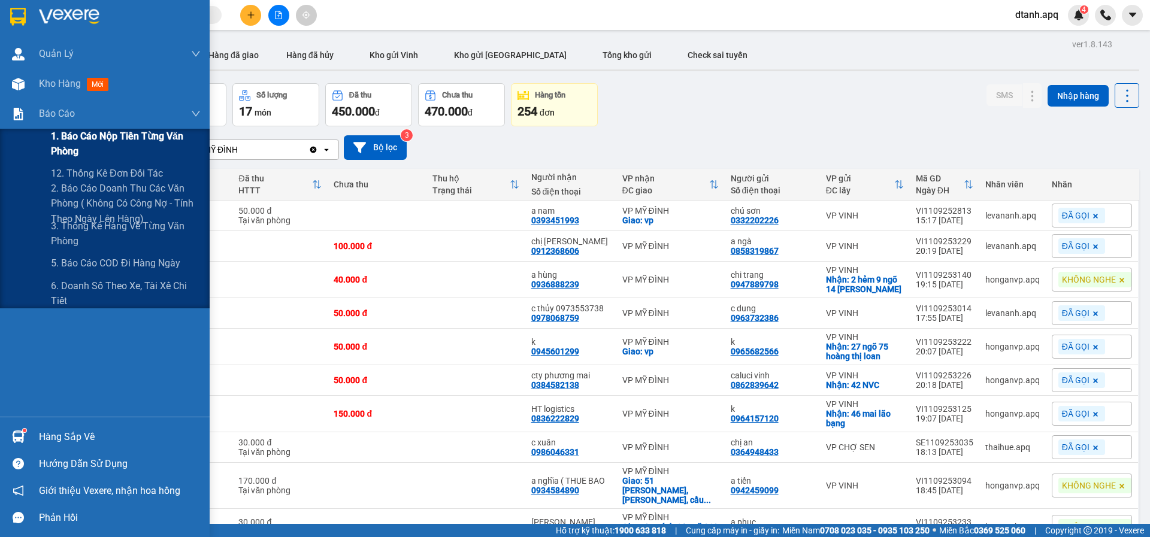
click at [78, 151] on span "1. Báo cáo nộp tiền từng văn phòng" at bounding box center [126, 144] width 150 height 30
